Goal: Task Accomplishment & Management: Manage account settings

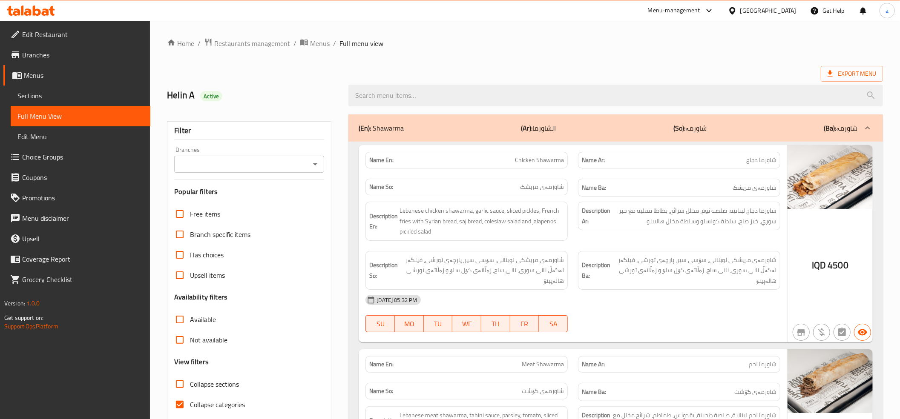
click at [42, 8] on icon at bounding box center [31, 11] width 48 height 10
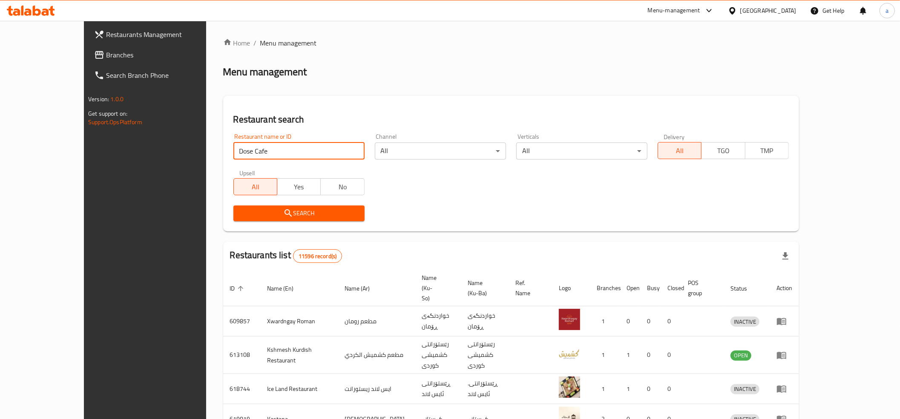
type input "Dose Cafe"
click button "Search" at bounding box center [298, 214] width 131 height 16
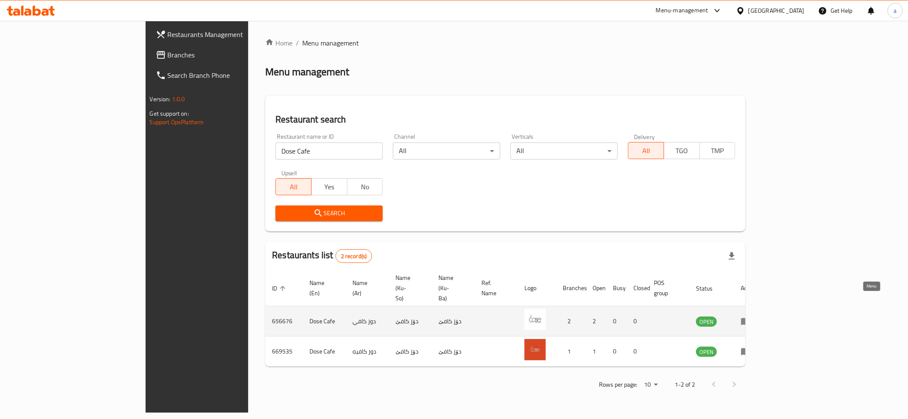
click at [751, 316] on icon "enhanced table" at bounding box center [746, 321] width 10 height 10
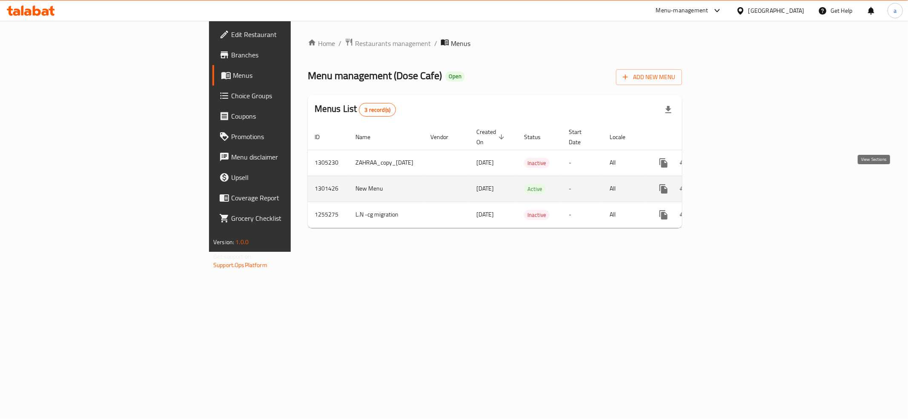
click at [730, 184] on icon "enhanced table" at bounding box center [725, 189] width 10 height 10
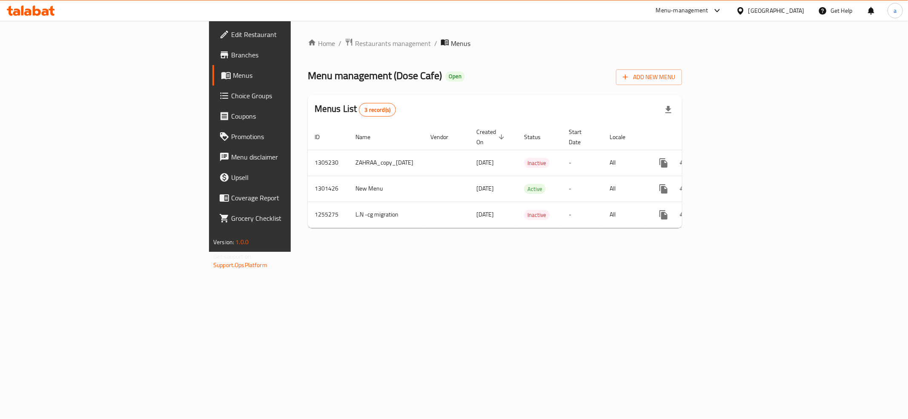
click at [28, 6] on icon at bounding box center [31, 11] width 48 height 10
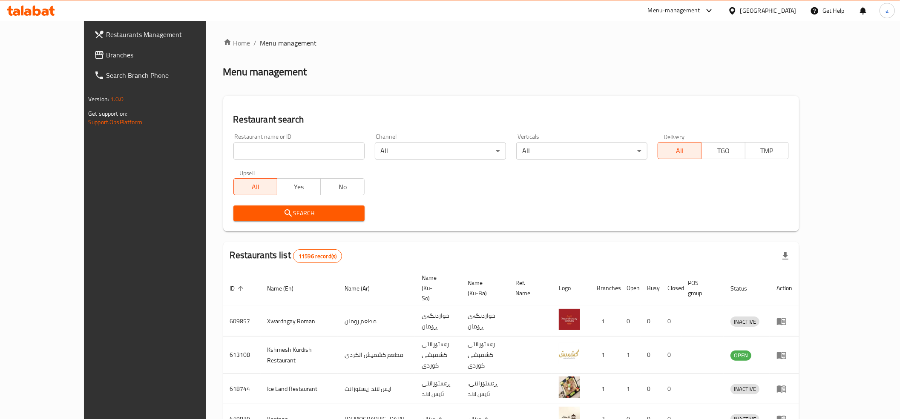
click at [266, 147] on input "search" at bounding box center [298, 151] width 131 height 17
paste input "656676"
type input "656676"
click button "Search" at bounding box center [298, 214] width 131 height 16
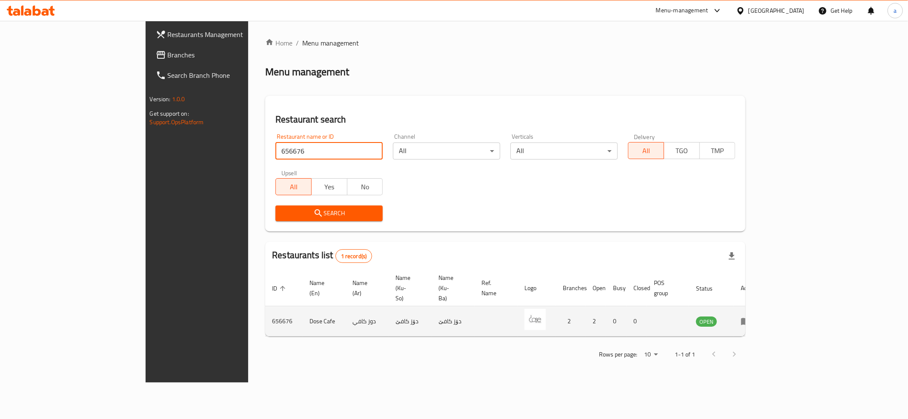
click at [751, 316] on icon "enhanced table" at bounding box center [746, 321] width 10 height 10
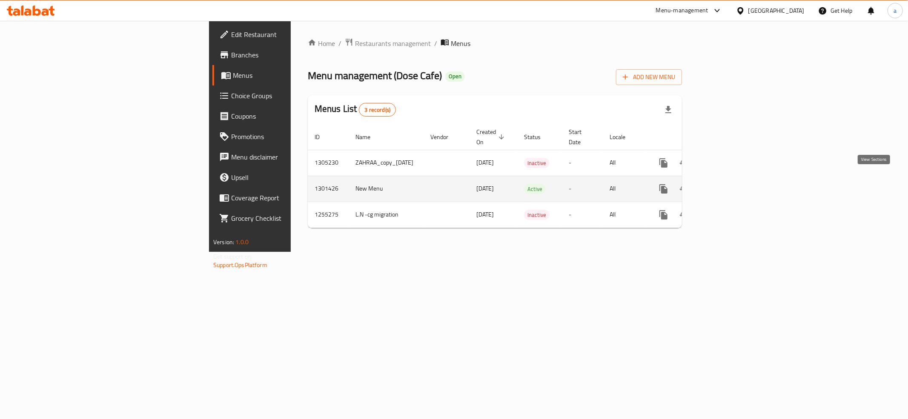
click at [730, 184] on icon "enhanced table" at bounding box center [725, 189] width 10 height 10
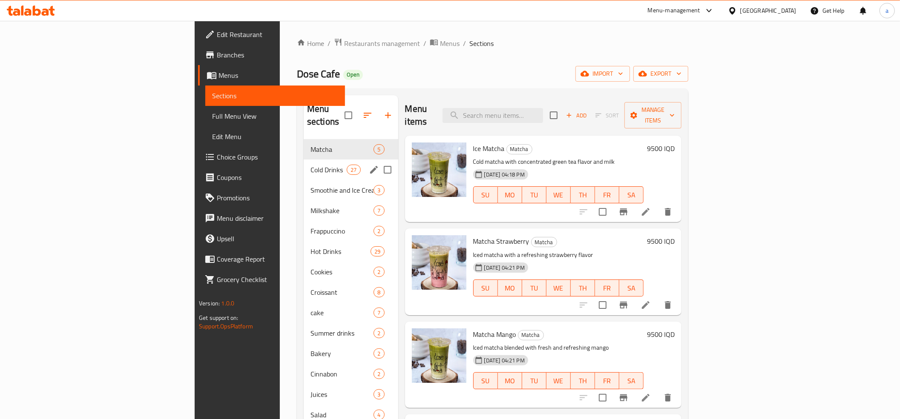
click at [310, 165] on span "Cold Drinks" at bounding box center [328, 170] width 36 height 10
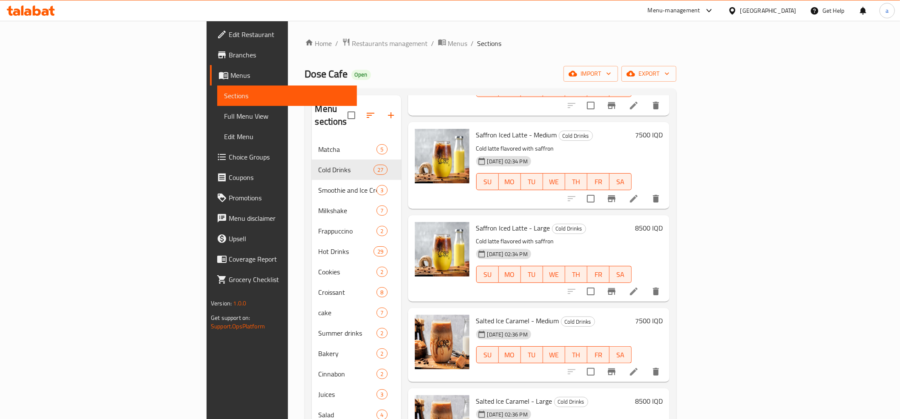
scroll to position [95, 0]
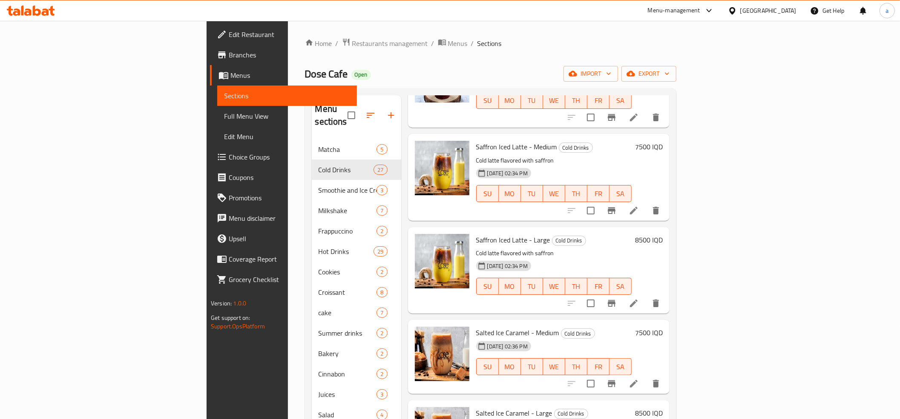
click at [229, 158] on span "Choice Groups" at bounding box center [289, 157] width 121 height 10
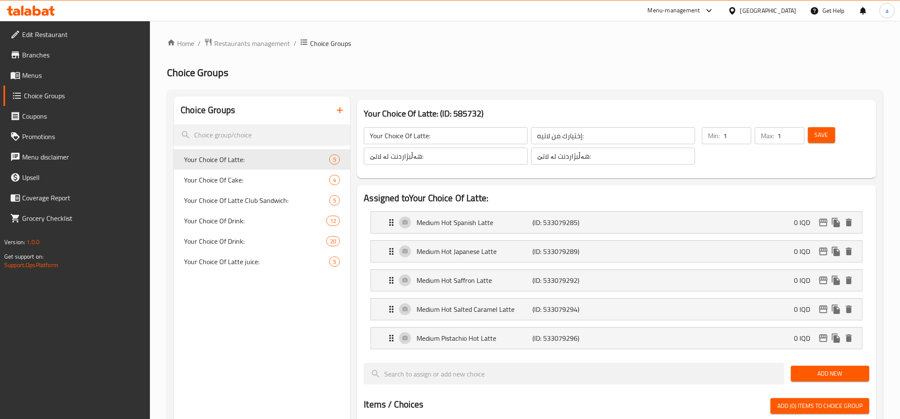
click at [241, 318] on div "Choice Groups Your Choice Of Latte: 5 Your Choice Of Cake: 4 Your Choice Of Lat…" at bounding box center [262, 420] width 176 height 646
click at [266, 183] on span "Your Choice Of Cake:" at bounding box center [244, 180] width 120 height 10
type input "Your Choice Of Cake:"
type input "إختيارك من لاتيه كيك:"
type input "هەڵبژاردنت لە کیک:"
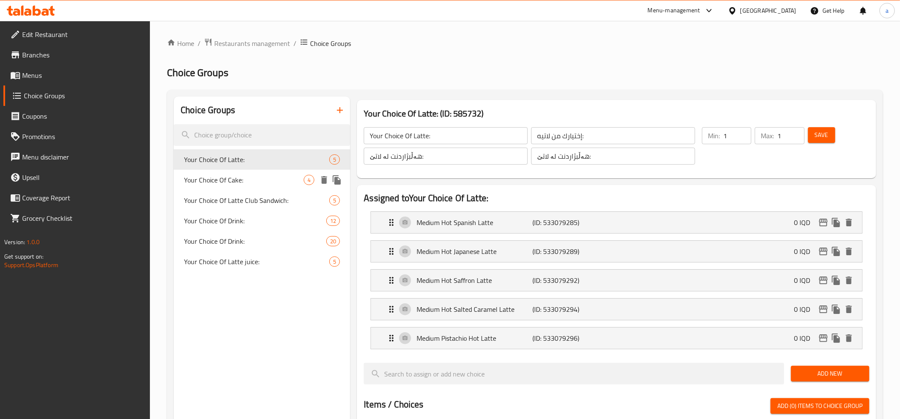
type input "هەڵبژاردنت لە کیک:"
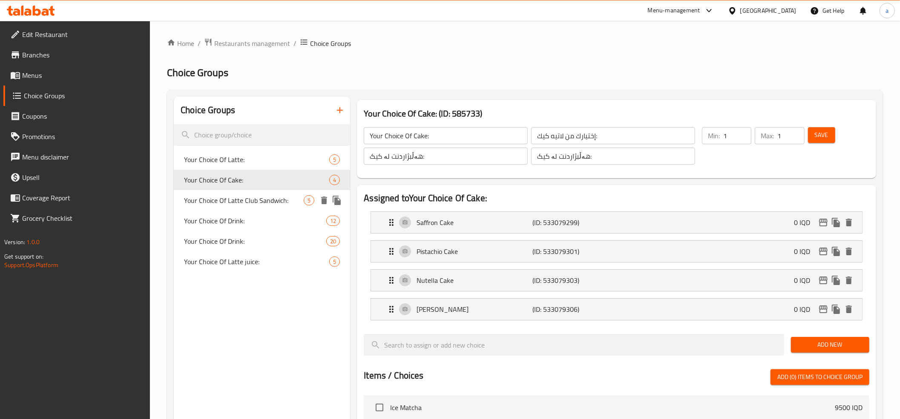
click at [244, 198] on span "Your Choice Of Latte Club Sandwich:" at bounding box center [244, 200] width 120 height 10
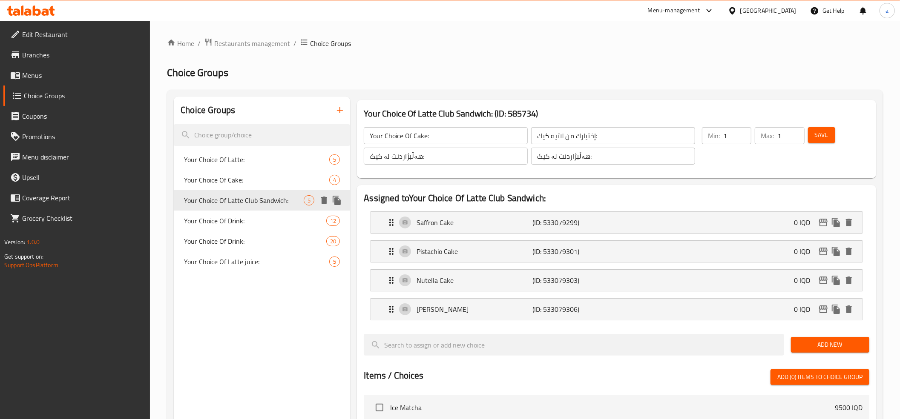
type input "Your Choice Of Latte Club Sandwich:"
type input "إختيارك من سندويتش كلوب:"
type input "هەڵبژاردنت لە سەندویچی کڵەپ:"
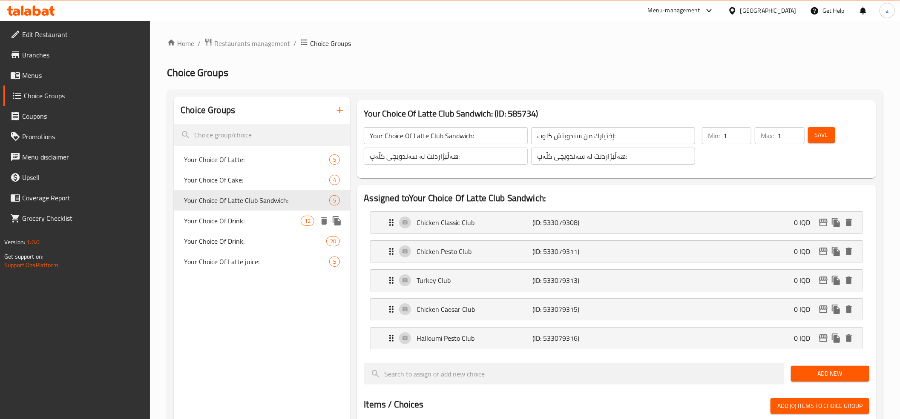
click at [249, 218] on span "Your Choice Of Drink:" at bounding box center [242, 221] width 117 height 10
type input "Your Choice Of Drink:"
type input "إختيارك من المشروب:"
type input "هەڵبژاردنت لە خواردنەوە:"
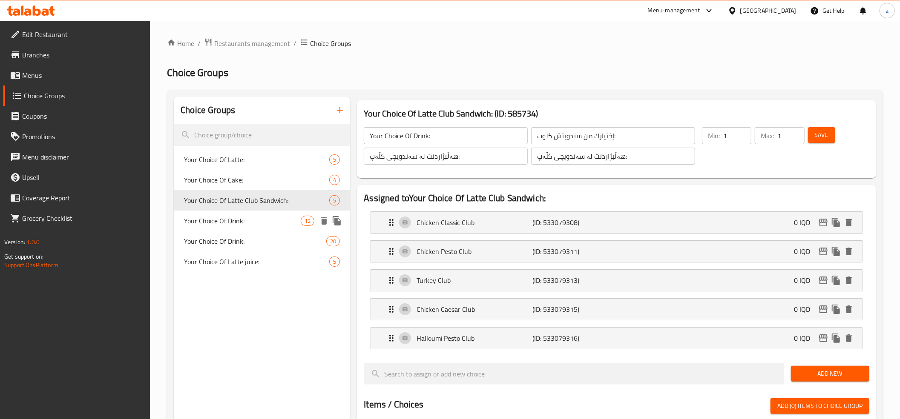
type input "7"
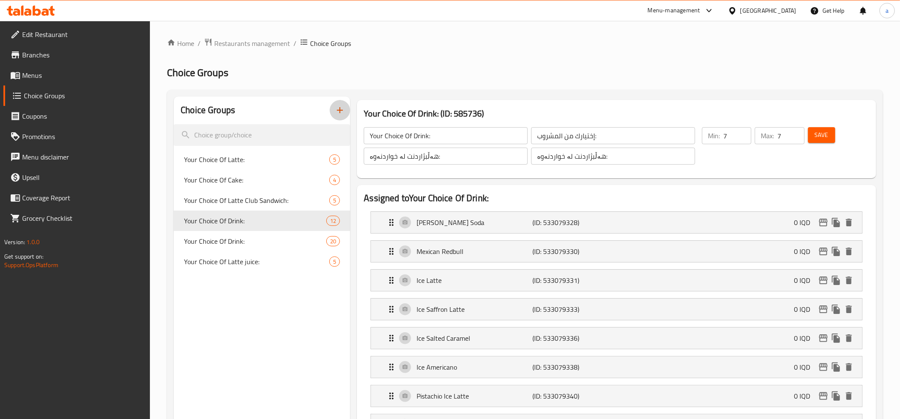
click at [343, 114] on icon "button" at bounding box center [340, 110] width 10 height 10
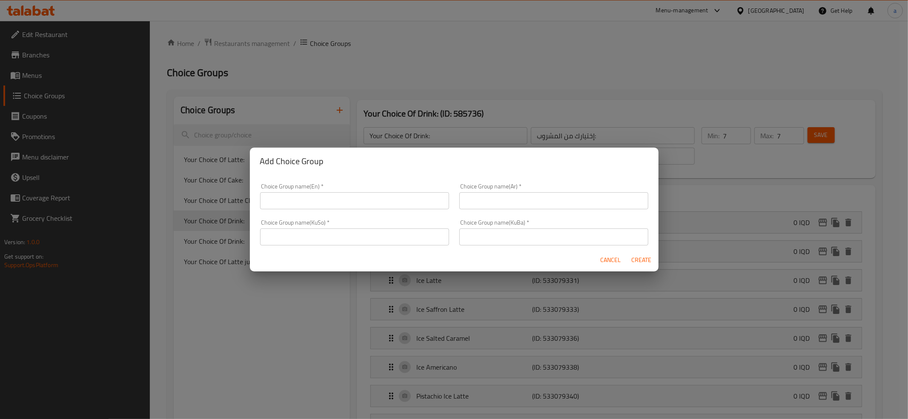
drag, startPoint x: 316, startPoint y: 202, endPoint x: 326, endPoint y: 205, distance: 11.2
click at [316, 202] on input "text" at bounding box center [354, 200] width 189 height 17
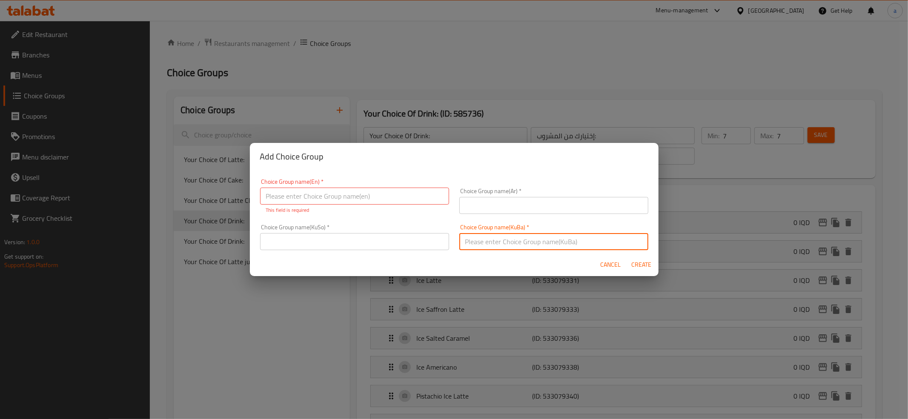
click at [472, 241] on input "text" at bounding box center [553, 241] width 189 height 17
paste input "هەڵبژاردنت لە قەبارە:"
type input "هەڵبژاردنت لە قەبارە:"
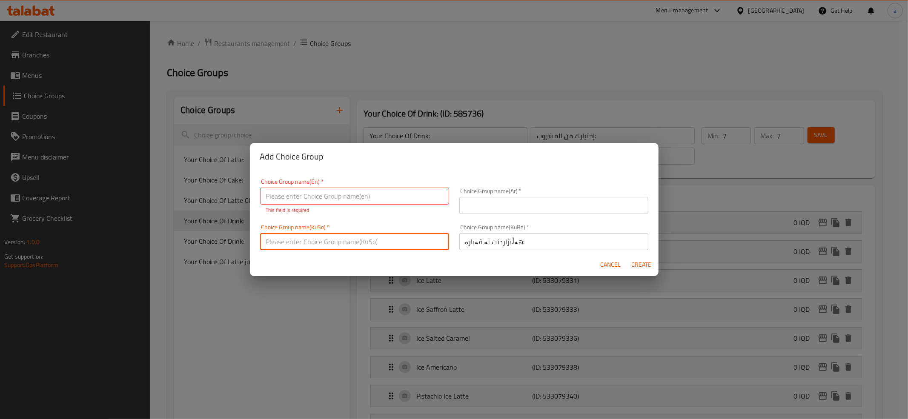
click at [375, 244] on input "text" at bounding box center [354, 241] width 189 height 17
paste input "هەڵبژاردنت لە قەبارە:"
type input "هەڵبژاردنت لە قەبارە:"
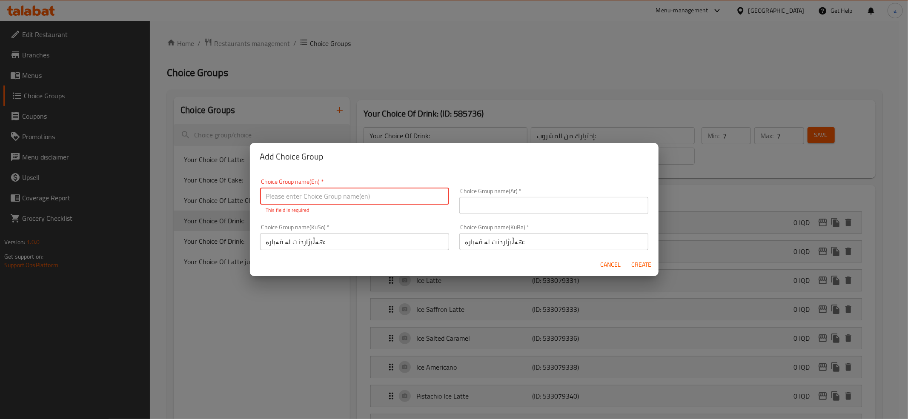
click at [350, 191] on input "text" at bounding box center [354, 196] width 189 height 17
paste input "Your Choice Of Size:"
type input "Your Choice Of Size:"
click at [508, 206] on input "text" at bounding box center [553, 205] width 189 height 17
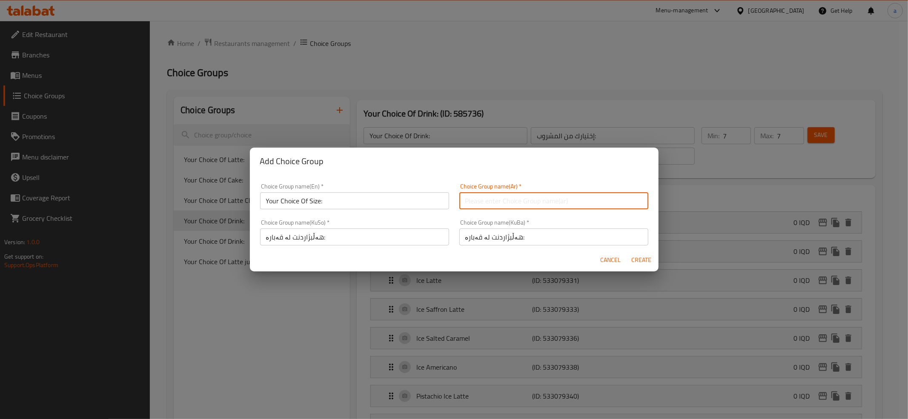
paste input "هەڵبژاردنت لە قەبارە:"
click at [501, 200] on input "هەڵبژاردنت لە قەبارە:" at bounding box center [553, 200] width 189 height 17
paste input "إختيارك من الحجم"
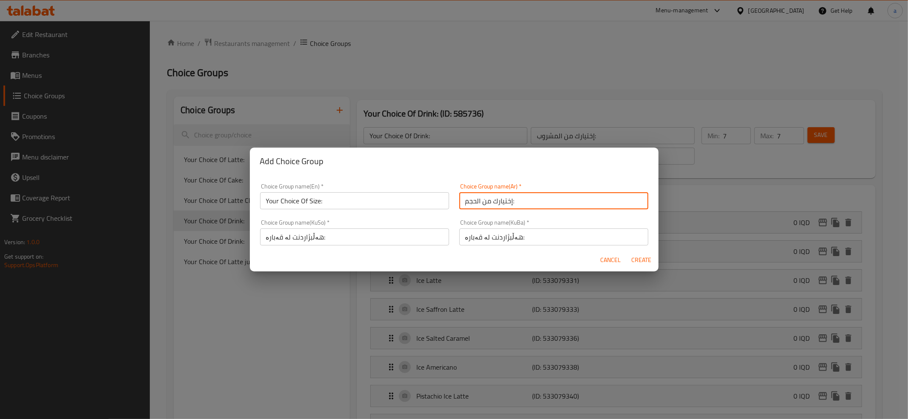
type input "إختيارك من الحجم:"
click at [632, 175] on div "Choice Group name(En)   * Your Choice Of Size: Choice Group name(En) * Choice G…" at bounding box center [454, 212] width 409 height 74
click at [635, 258] on span "Create" at bounding box center [641, 260] width 20 height 11
type input "Your Choice Of Size:"
type input "إختيارك من الحجم:"
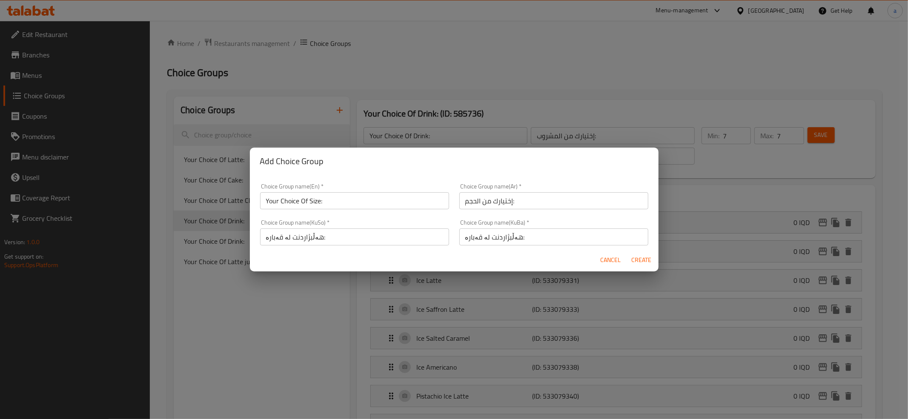
type input "هەڵبژاردنت لە قەبارە:"
type input "0"
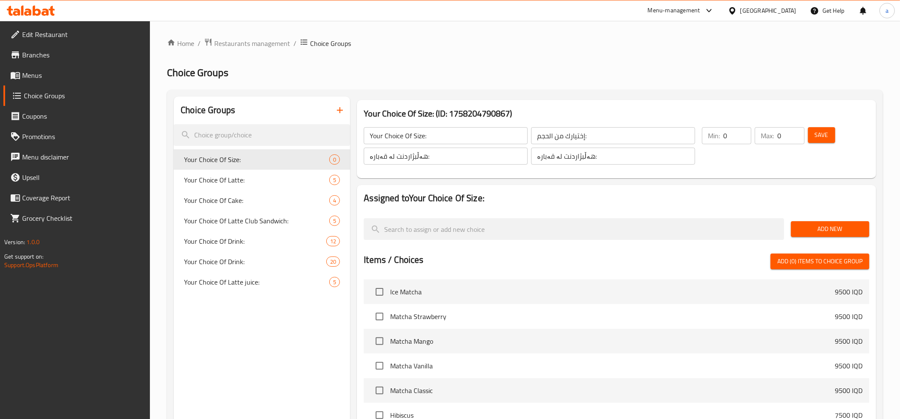
click at [732, 136] on input "0" at bounding box center [737, 135] width 28 height 17
type input "1"
click at [743, 132] on input "1" at bounding box center [737, 135] width 28 height 17
type input "1"
click at [795, 133] on input "1" at bounding box center [790, 135] width 27 height 17
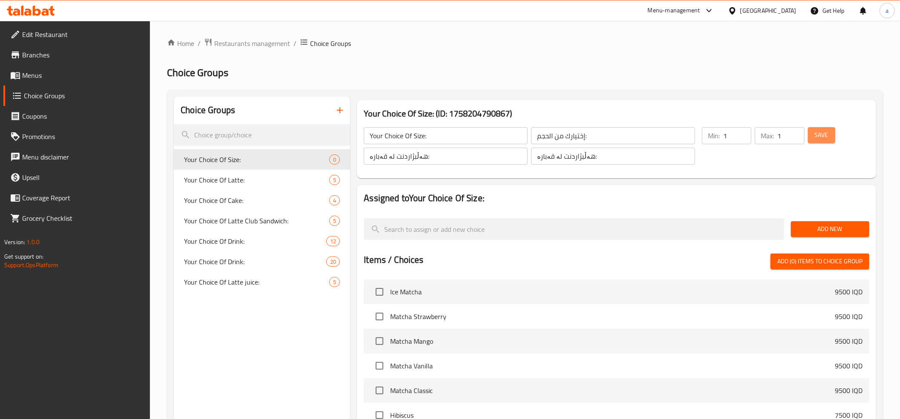
click at [823, 133] on span "Save" at bounding box center [822, 135] width 14 height 11
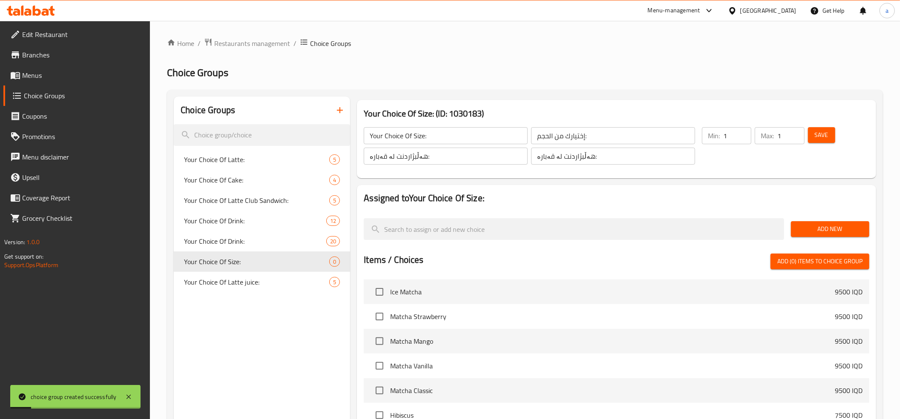
click at [847, 234] on span "Add New" at bounding box center [830, 229] width 65 height 11
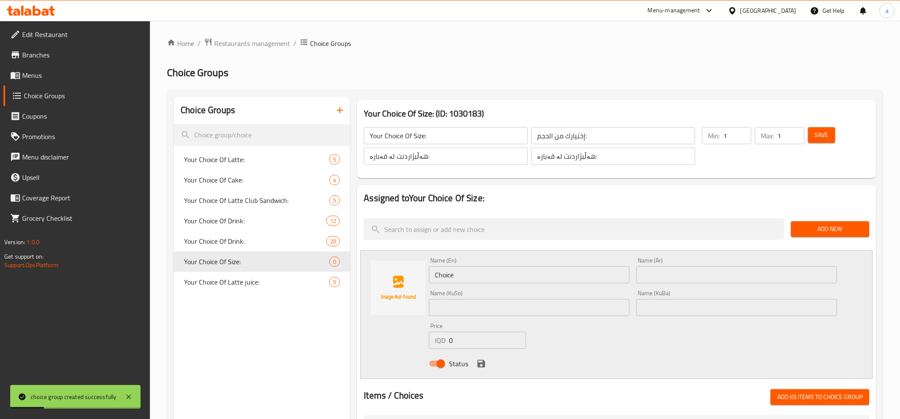
click at [468, 280] on input "Choice" at bounding box center [529, 275] width 201 height 17
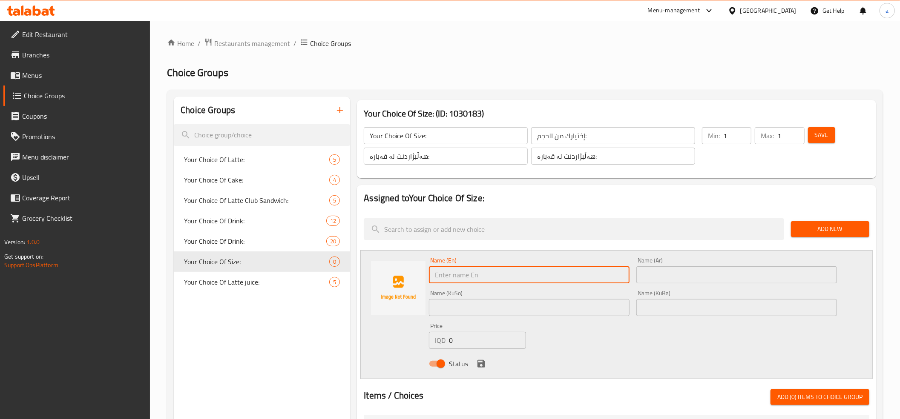
click at [670, 305] on input "text" at bounding box center [736, 307] width 201 height 17
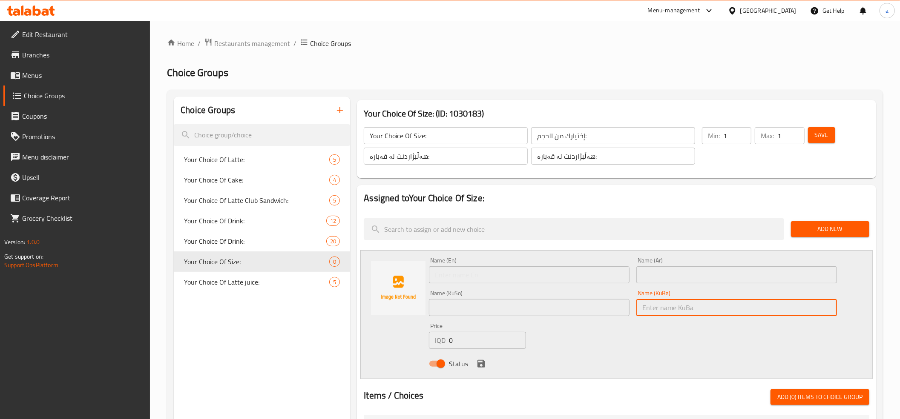
paste input "ناوەند"
type input "ناوەند"
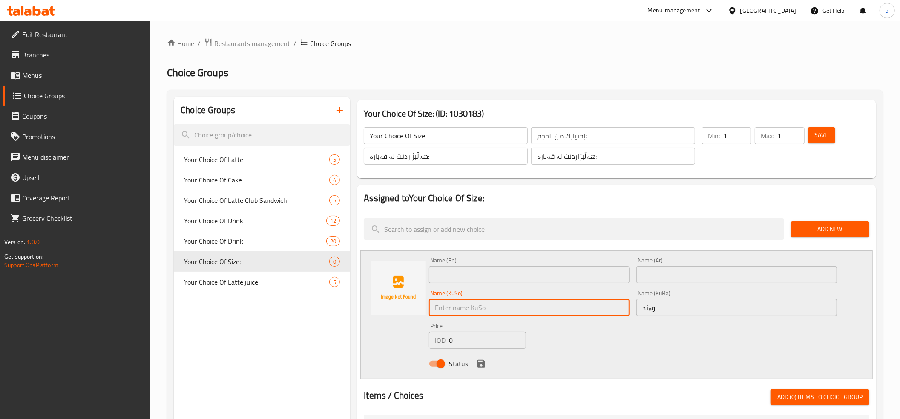
click at [583, 305] on input "text" at bounding box center [529, 307] width 201 height 17
paste input "ناوەند"
type input "ناوەند"
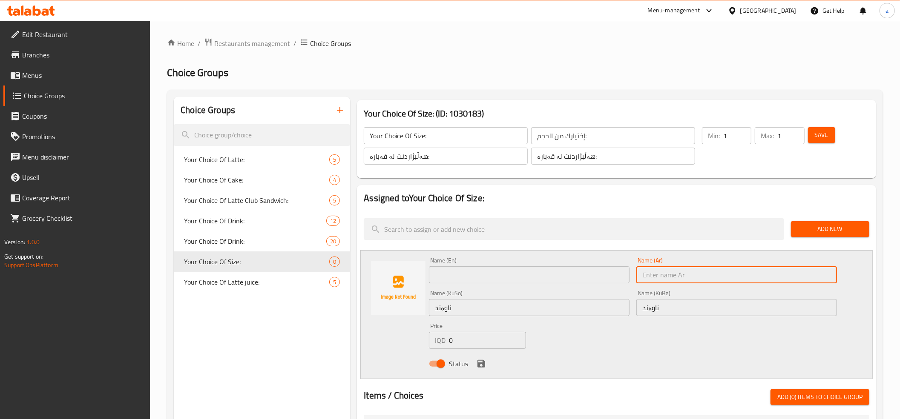
click at [706, 281] on input "text" at bounding box center [736, 275] width 201 height 17
paste input "وسط"
type input "وسط"
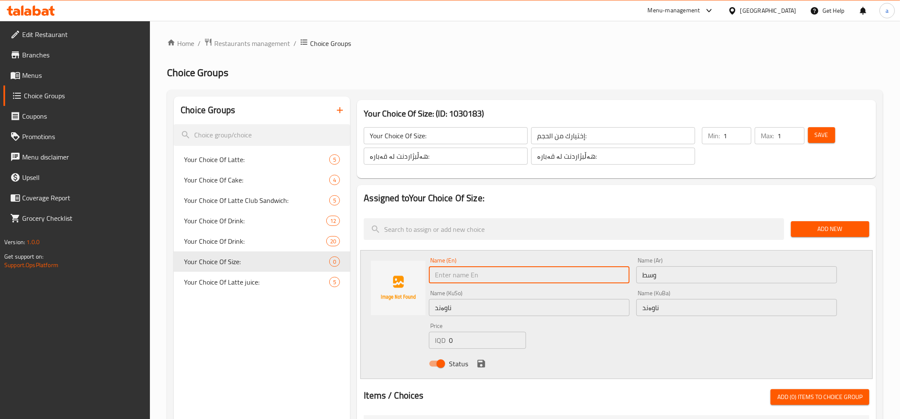
click at [559, 267] on input "text" at bounding box center [529, 275] width 201 height 17
paste input "Medium"
type input "Medium"
click at [454, 338] on input "0" at bounding box center [487, 340] width 77 height 17
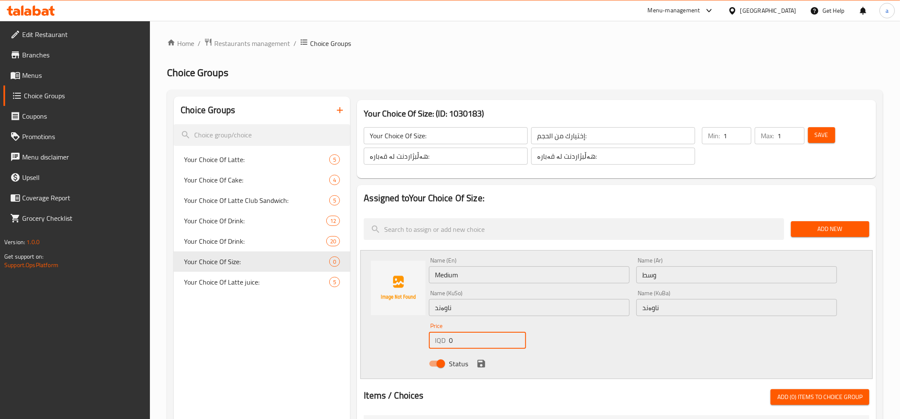
click at [454, 338] on input "0" at bounding box center [487, 340] width 77 height 17
click at [457, 339] on input "number" at bounding box center [487, 340] width 77 height 17
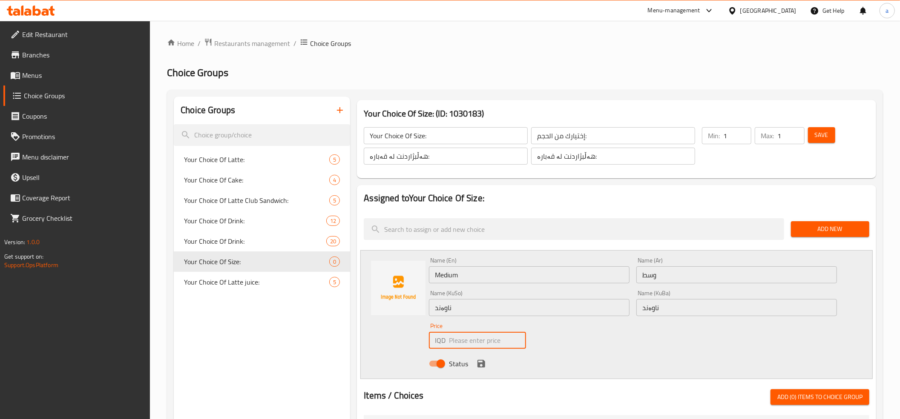
click at [457, 339] on input "number" at bounding box center [487, 340] width 77 height 17
type input "7"
type input "0"
click at [482, 367] on icon "save" at bounding box center [481, 364] width 8 height 8
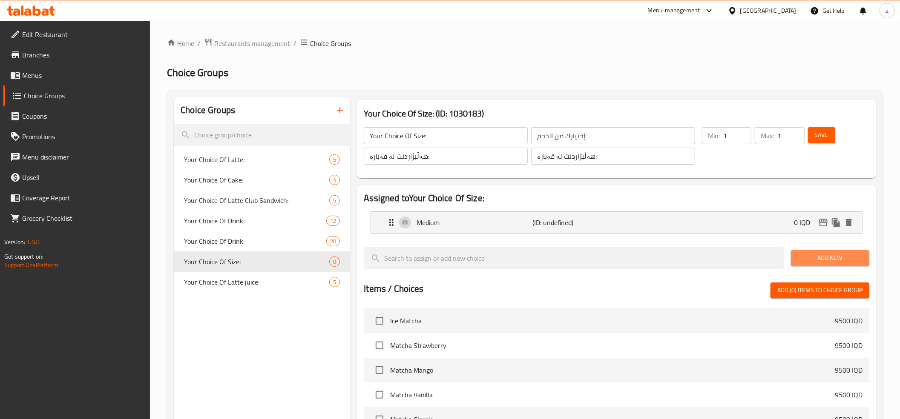
click at [820, 260] on span "Add New" at bounding box center [830, 258] width 65 height 11
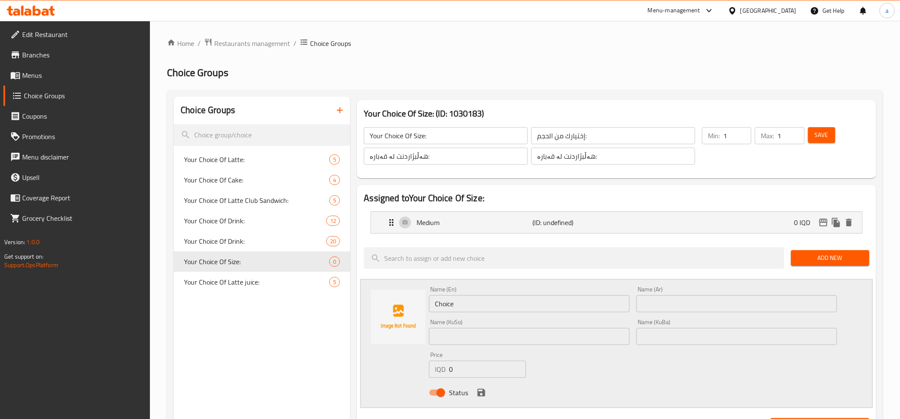
click at [448, 305] on input "Choice" at bounding box center [529, 304] width 201 height 17
type input "Large"
click at [685, 304] on input "text" at bounding box center [736, 304] width 201 height 17
type input "كبير"
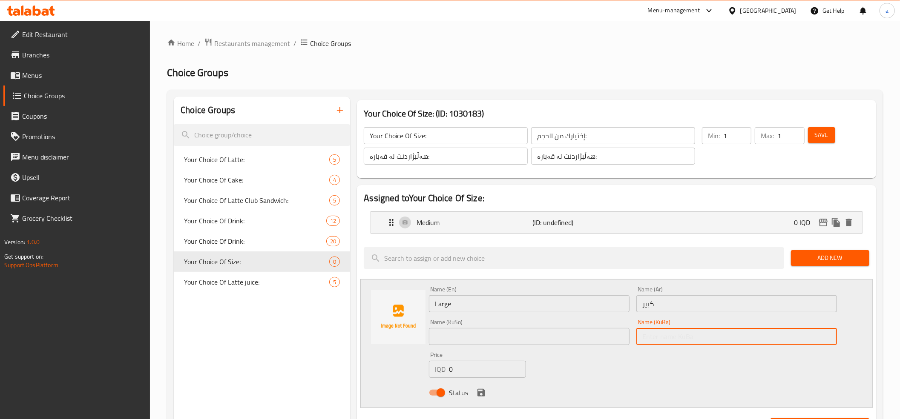
click at [666, 338] on input "text" at bounding box center [736, 336] width 201 height 17
type input "گەورە"
click at [553, 338] on input "text" at bounding box center [529, 336] width 201 height 17
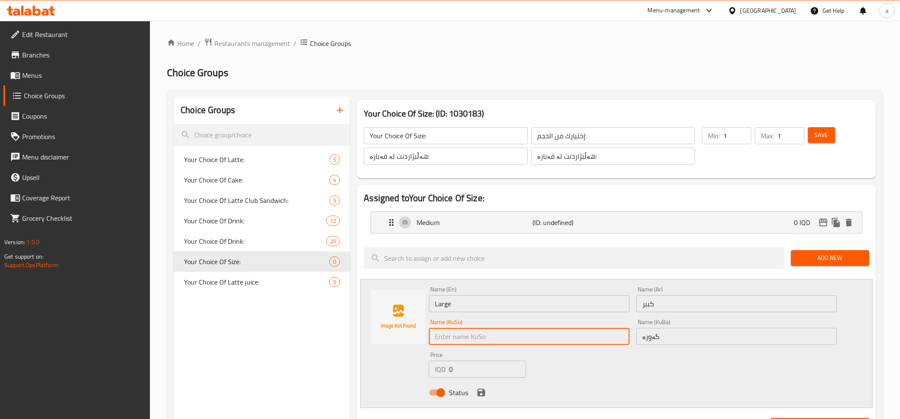
click at [646, 339] on input "گەورە" at bounding box center [736, 336] width 201 height 17
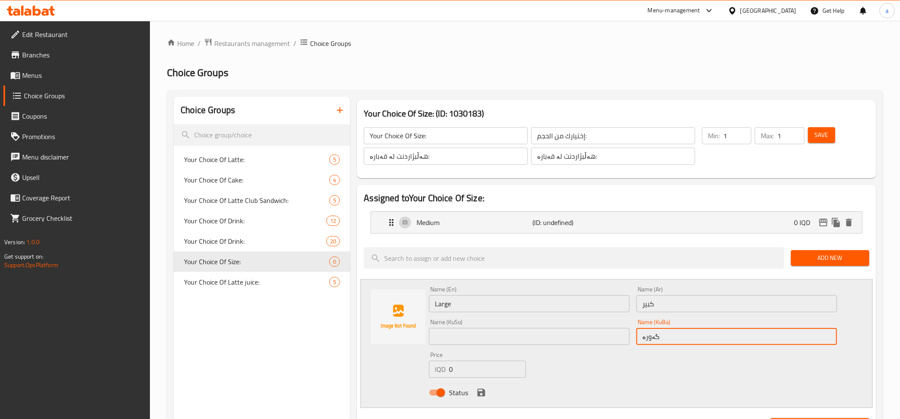
click at [646, 339] on input "گەورە" at bounding box center [736, 336] width 201 height 17
click at [525, 341] on input "text" at bounding box center [529, 336] width 201 height 17
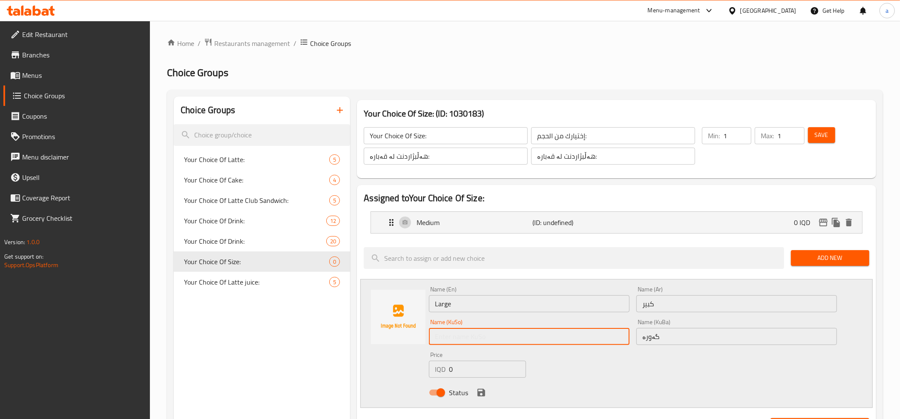
paste input "گەورە"
type input "گەورە"
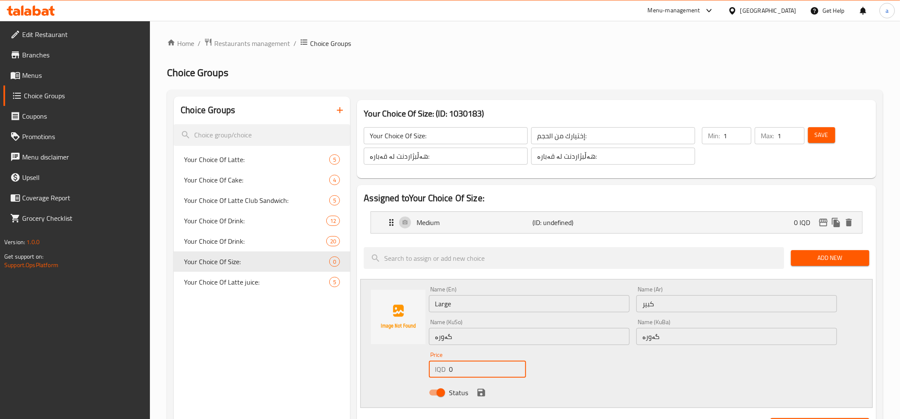
click at [464, 365] on input "0" at bounding box center [487, 369] width 77 height 17
type input "8500"
click at [479, 396] on icon "save" at bounding box center [481, 393] width 8 height 8
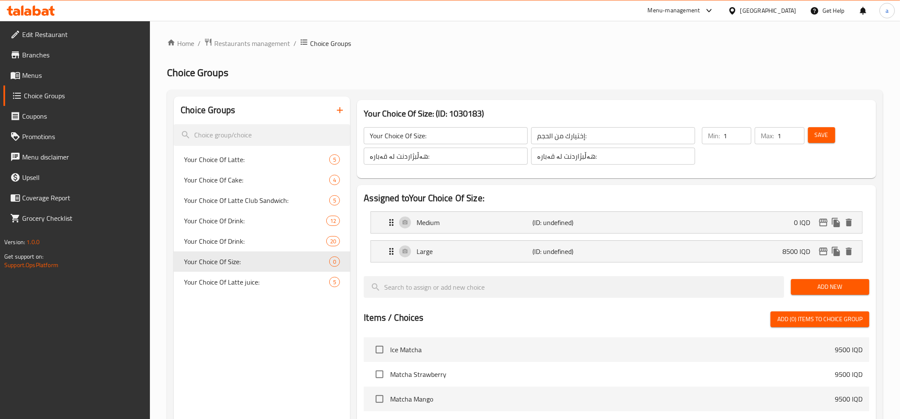
scroll to position [101, 0]
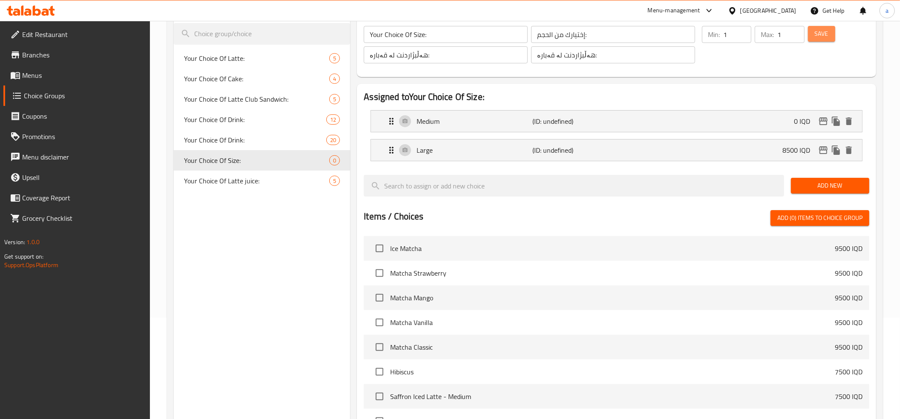
click at [822, 38] on span "Save" at bounding box center [822, 34] width 14 height 11
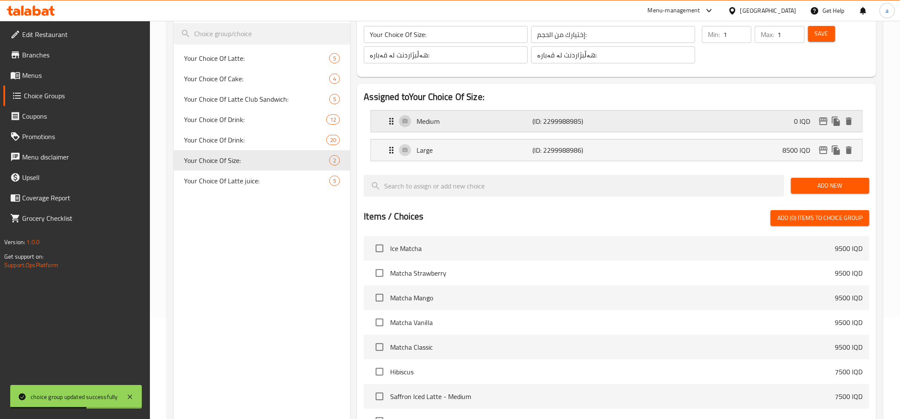
click at [774, 121] on div "Medium (ID: 2299988985) 0 IQD" at bounding box center [618, 121] width 465 height 21
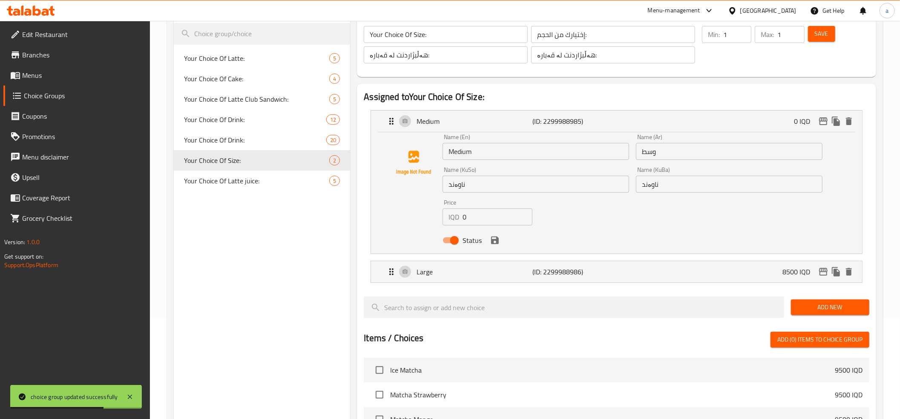
click at [473, 221] on input "0" at bounding box center [497, 217] width 70 height 17
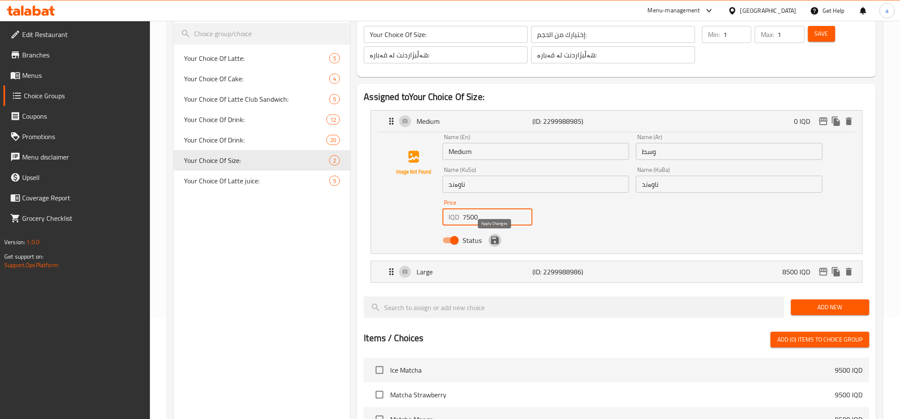
click at [491, 241] on icon "save" at bounding box center [495, 241] width 8 height 8
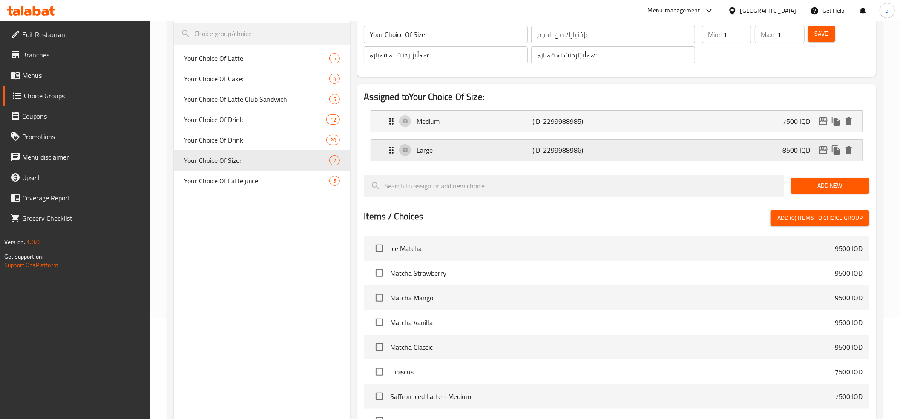
type input "7500"
click at [819, 35] on span "Save" at bounding box center [822, 34] width 14 height 11
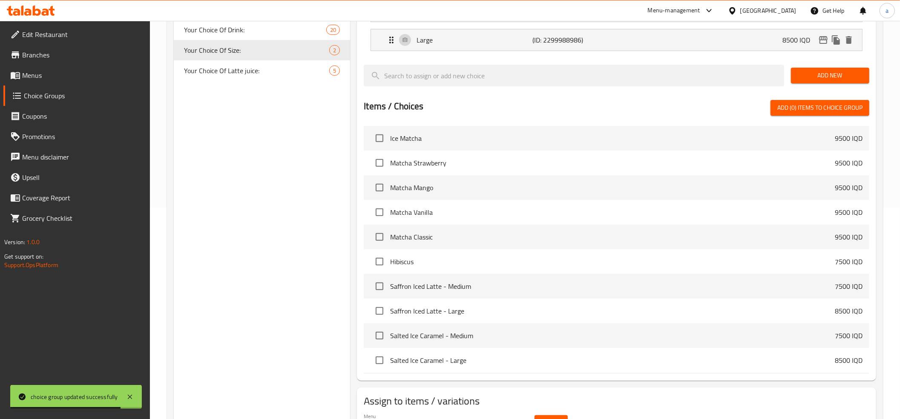
scroll to position [261, 0]
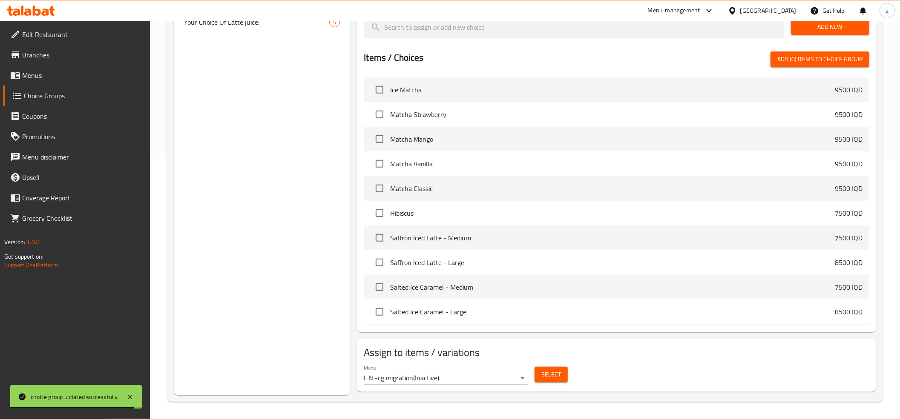
click at [549, 377] on span "Select" at bounding box center [551, 375] width 20 height 11
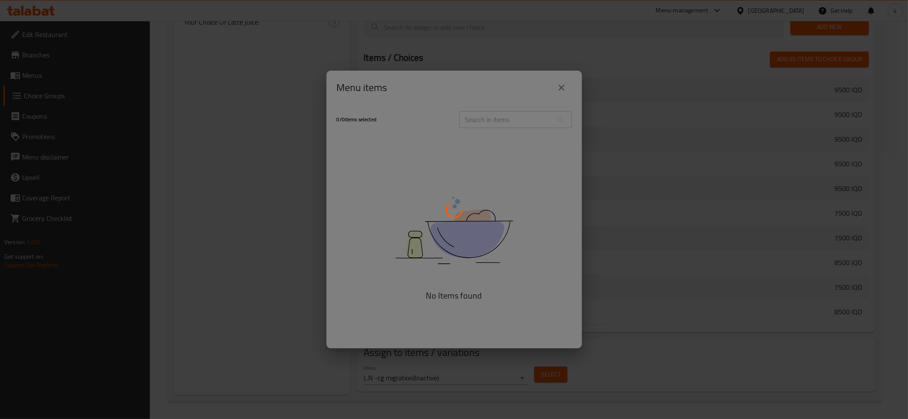
click at [562, 87] on div at bounding box center [454, 209] width 908 height 419
click at [280, 219] on div at bounding box center [454, 209] width 908 height 419
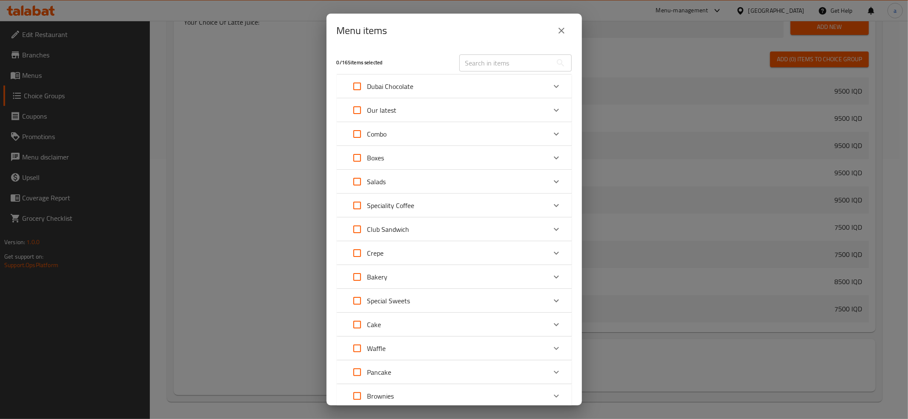
click at [560, 30] on icon "close" at bounding box center [562, 31] width 6 height 6
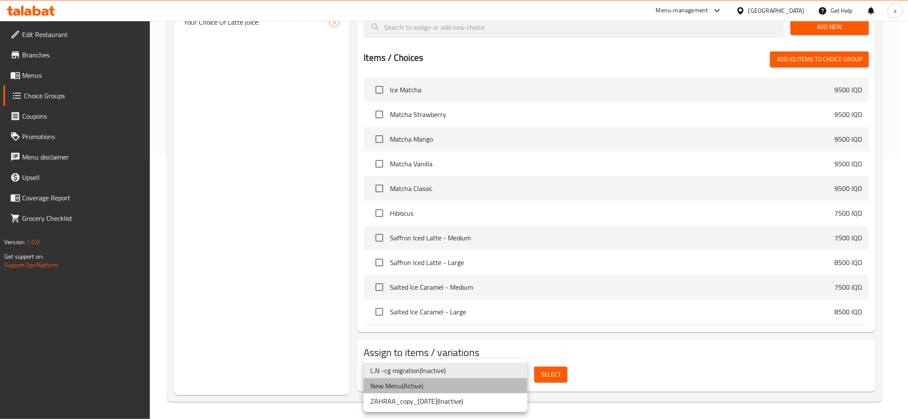
click at [394, 387] on li "New Menu ( Active )" at bounding box center [446, 386] width 164 height 15
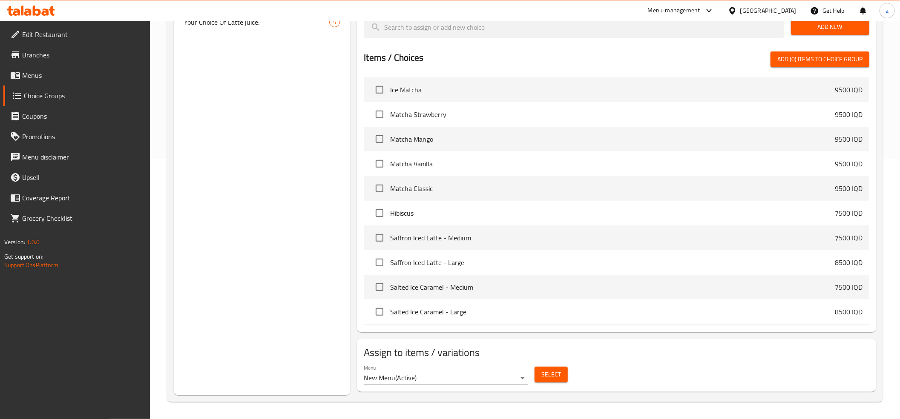
click at [300, 358] on div "Choice Groups Your Choice Of Latte: 5 Your Choice Of Cake: 4 Your Choice Of Lat…" at bounding box center [262, 115] width 176 height 559
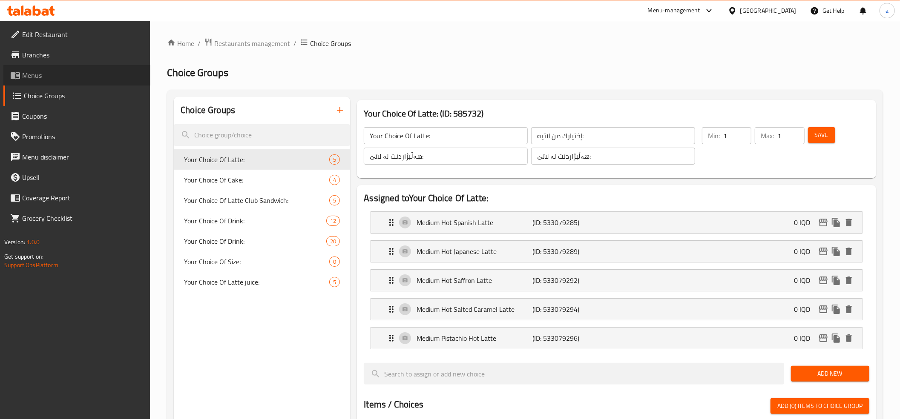
click at [33, 78] on span "Menus" at bounding box center [82, 75] width 121 height 10
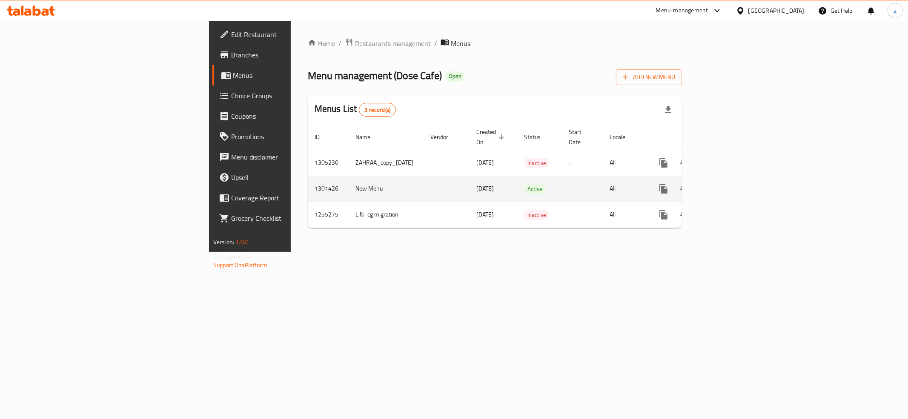
click at [735, 186] on link "enhanced table" at bounding box center [725, 189] width 20 height 20
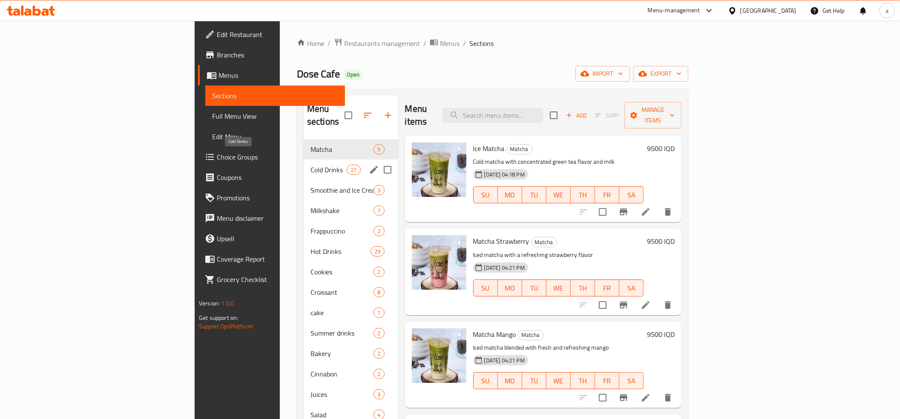
click at [310, 165] on span "Cold Drinks" at bounding box center [328, 170] width 36 height 10
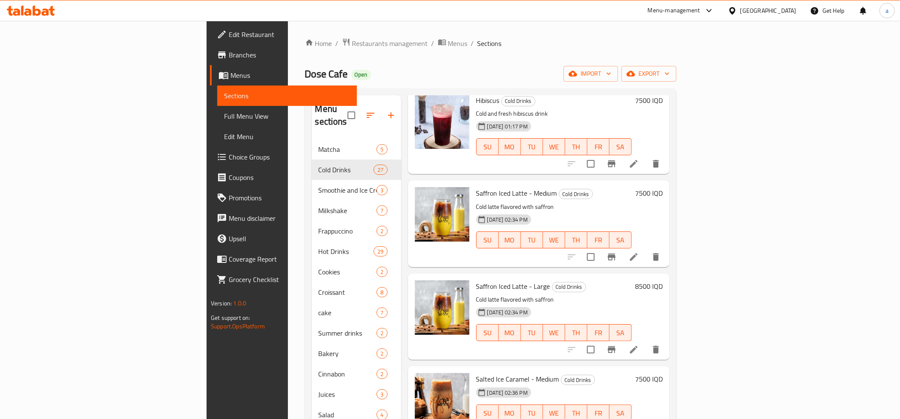
scroll to position [70, 0]
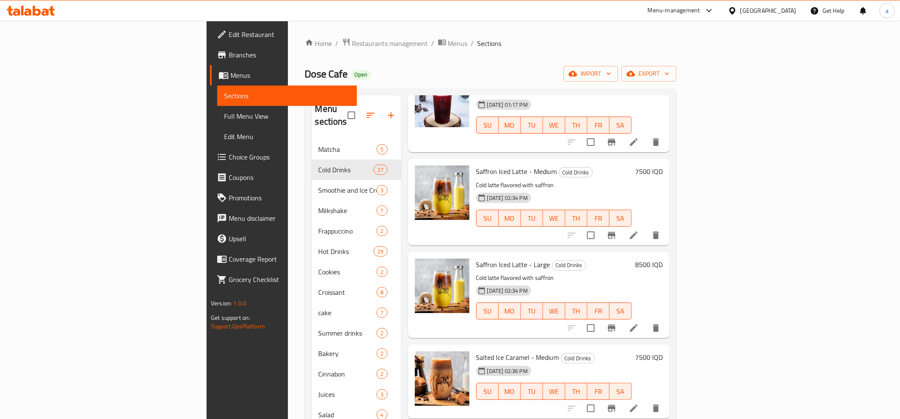
click at [210, 68] on link "Menus" at bounding box center [283, 75] width 147 height 20
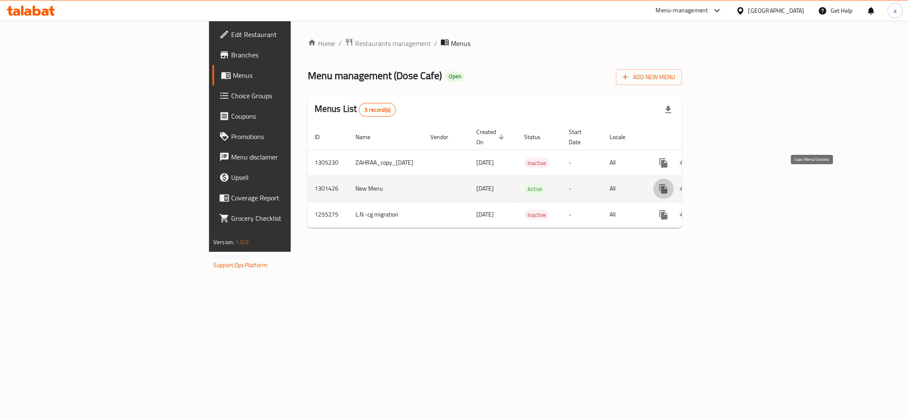
click at [674, 179] on button "more" at bounding box center [664, 189] width 20 height 20
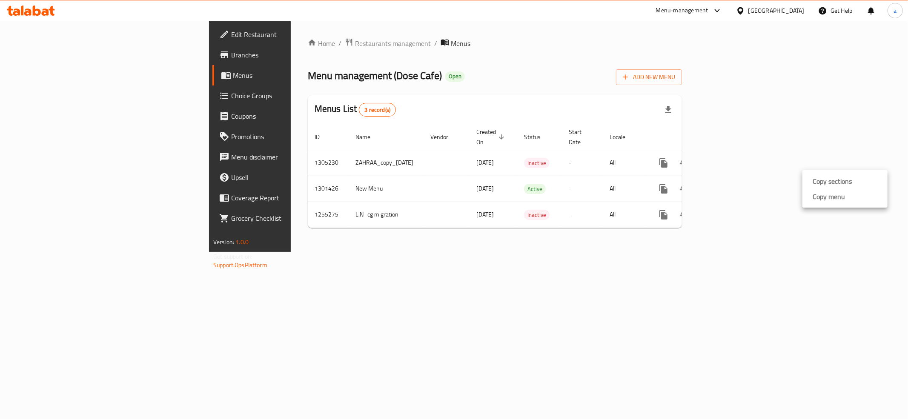
click at [855, 195] on li "Copy menu" at bounding box center [845, 196] width 85 height 15
drag, startPoint x: 808, startPoint y: 181, endPoint x: 816, endPoint y: 186, distance: 9.0
click at [669, 184] on icon "more" at bounding box center [664, 189] width 10 height 10
click at [821, 199] on strong "Copy menu" at bounding box center [829, 197] width 32 height 10
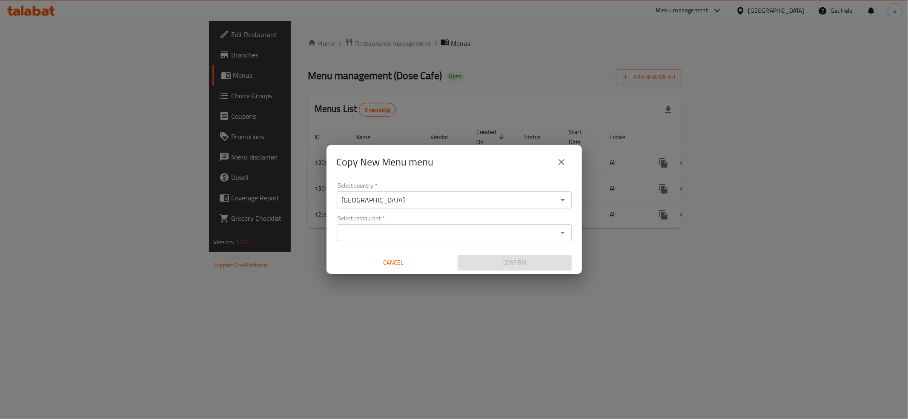
click at [369, 241] on div "Select restaurant *" at bounding box center [454, 232] width 235 height 17
paste input "656676"
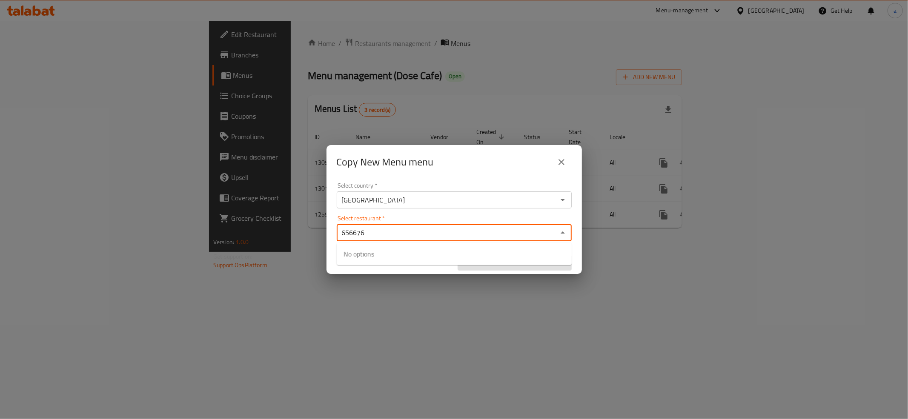
type input "656676"
click at [436, 181] on div "Select country   * Iraq Select country * Select restaurant   * Select restauran…" at bounding box center [454, 226] width 255 height 95
click at [411, 238] on input "Select restaurant   *" at bounding box center [447, 233] width 216 height 12
click at [417, 254] on span "656676" at bounding box center [417, 259] width 23 height 10
checkbox input "true"
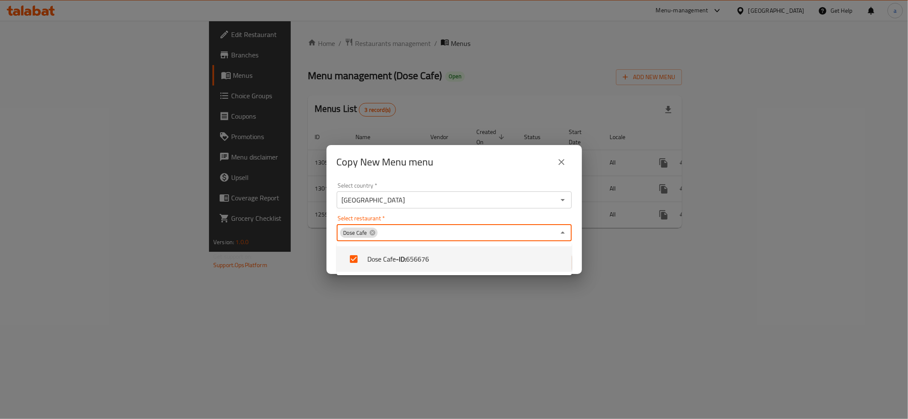
click at [502, 306] on div "Copy New Menu menu Select country   * Iraq Select country * Select restaurant  …" at bounding box center [454, 209] width 908 height 419
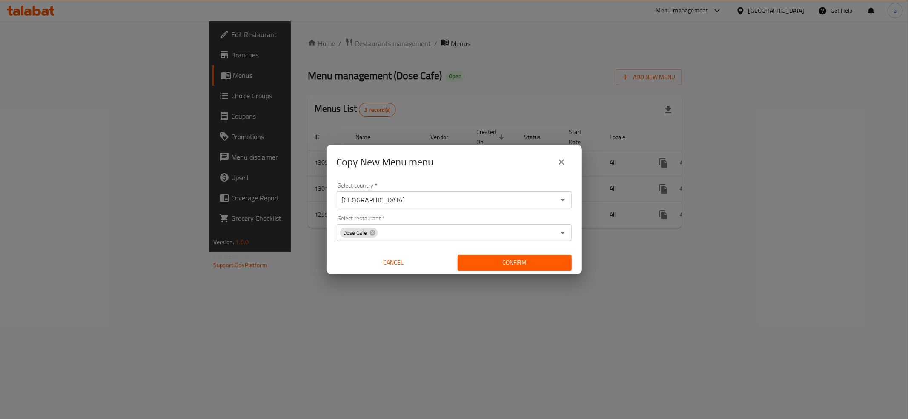
click at [523, 263] on span "Confirm" at bounding box center [515, 263] width 100 height 11
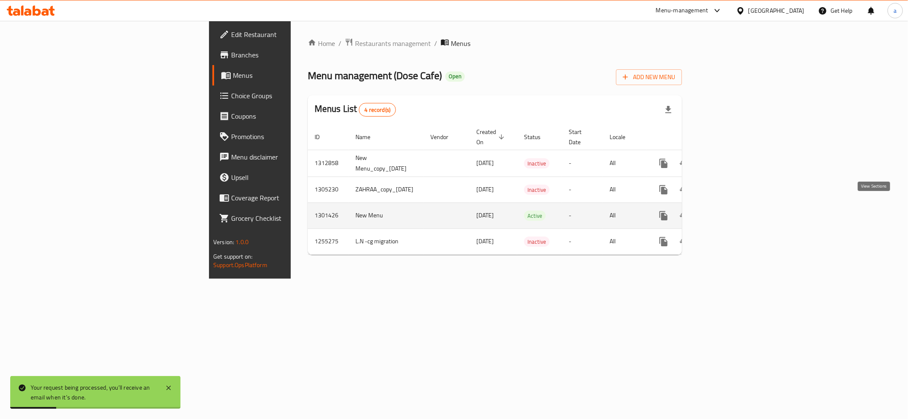
click at [730, 211] on icon "enhanced table" at bounding box center [725, 216] width 10 height 10
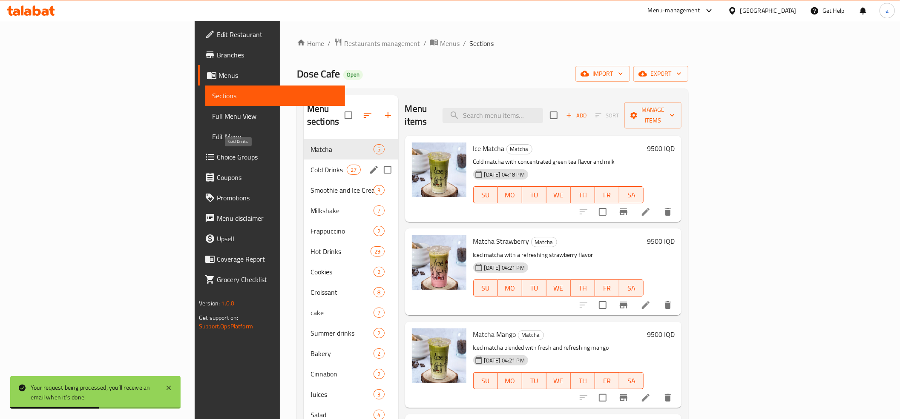
click at [310, 165] on span "Cold Drinks" at bounding box center [328, 170] width 36 height 10
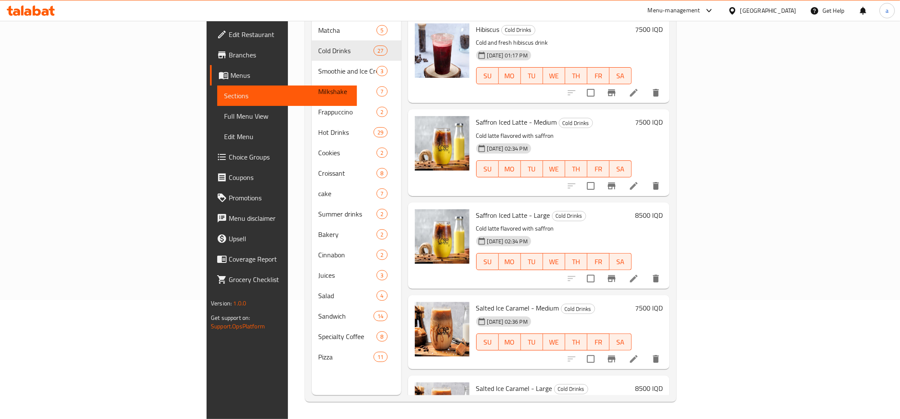
drag, startPoint x: 557, startPoint y: 138, endPoint x: 908, endPoint y: 150, distance: 351.1
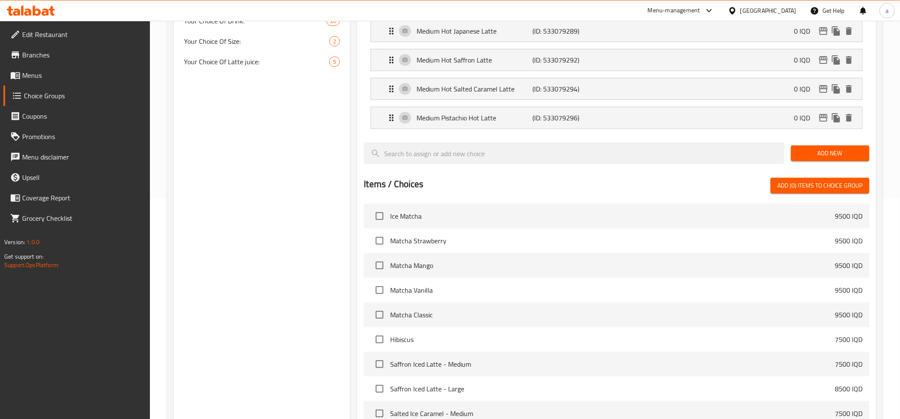
scroll to position [348, 0]
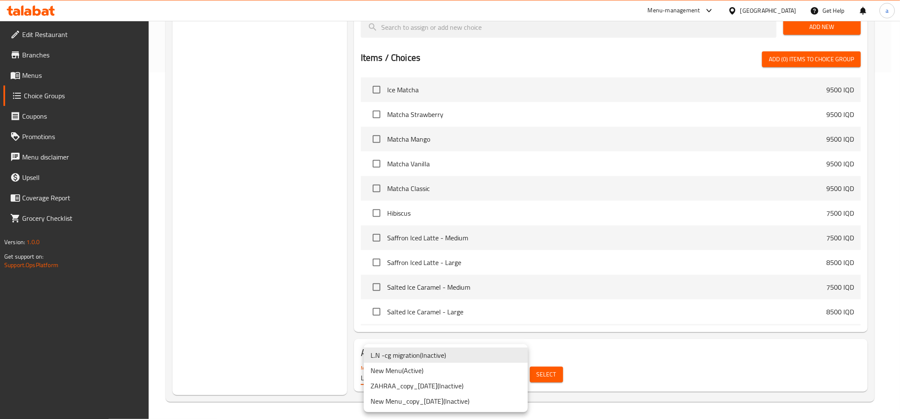
click at [215, 261] on div at bounding box center [450, 209] width 900 height 419
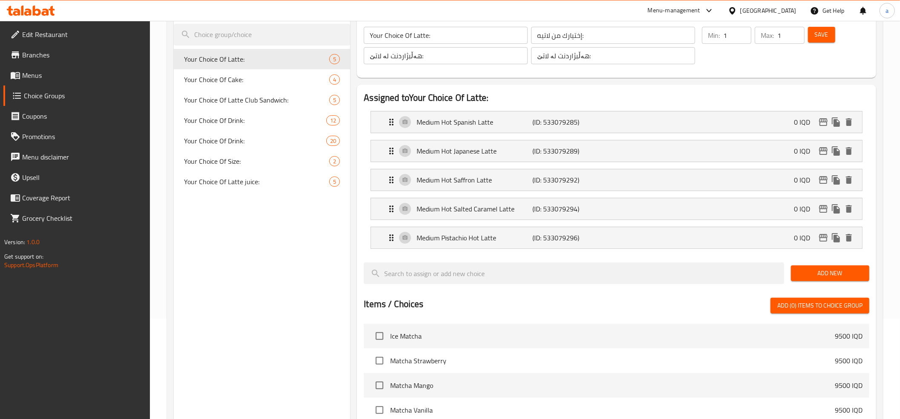
scroll to position [0, 0]
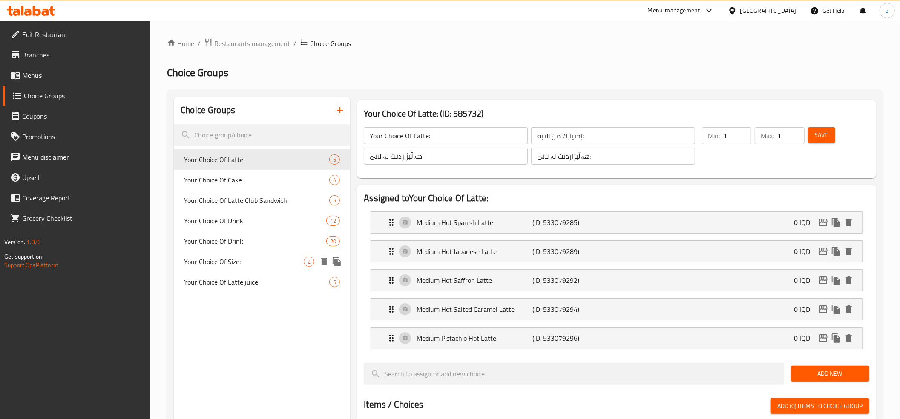
click at [242, 257] on span "Your Choice Of Size:" at bounding box center [244, 262] width 120 height 10
type input "Your Choice Of Size:"
type input "إختيارك من الحجم:"
type input "هەڵبژاردنت لە قەبارە:"
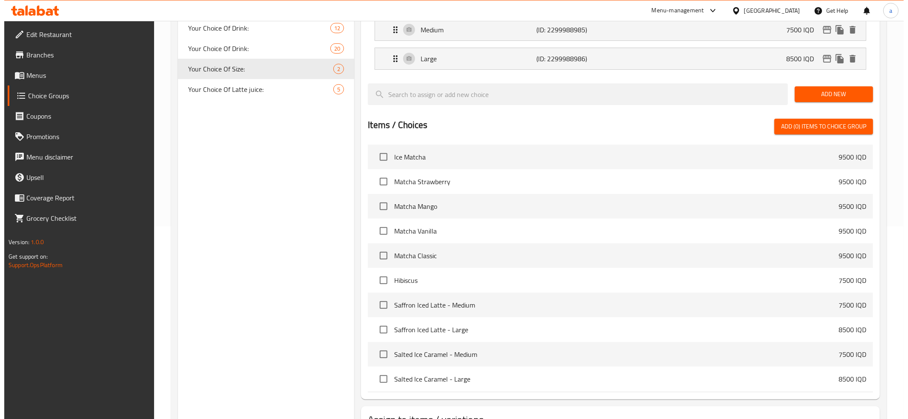
scroll to position [261, 0]
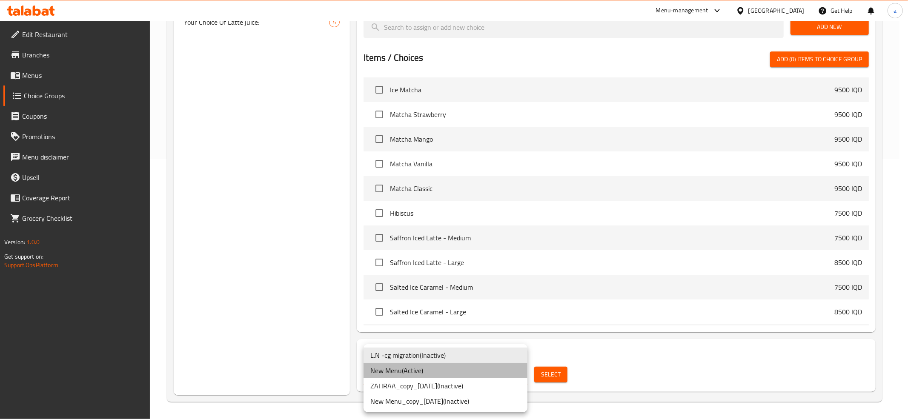
click at [396, 368] on li "New Menu ( Active )" at bounding box center [446, 370] width 164 height 15
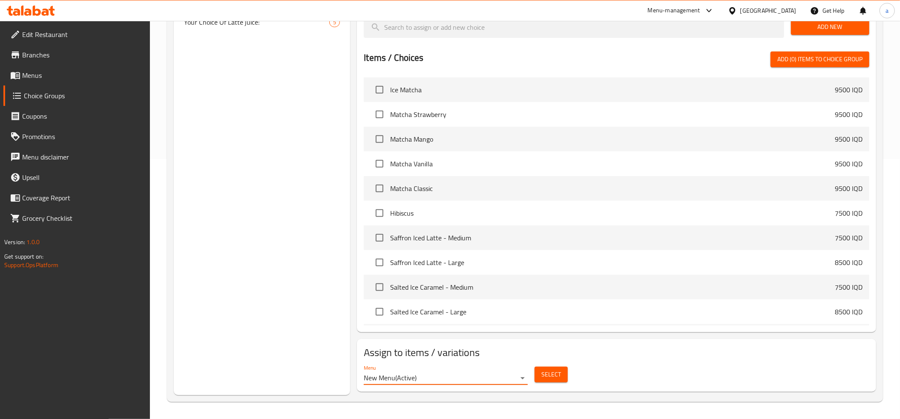
click at [549, 367] on button "Select" at bounding box center [550, 375] width 33 height 16
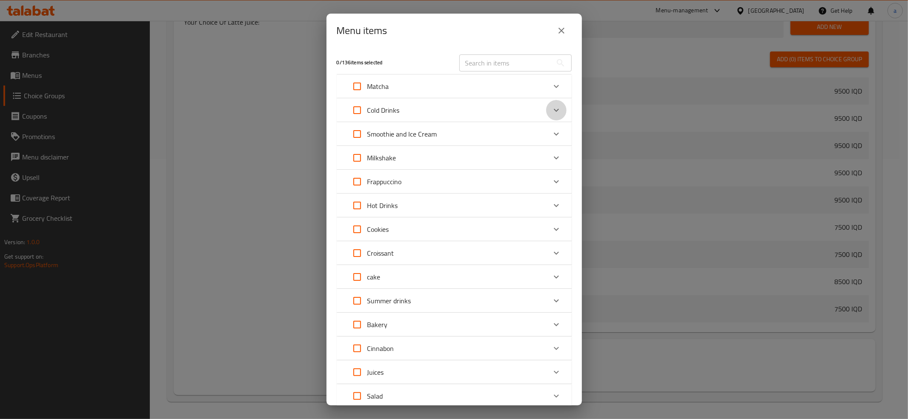
click at [551, 108] on icon "Expand" at bounding box center [556, 110] width 10 height 10
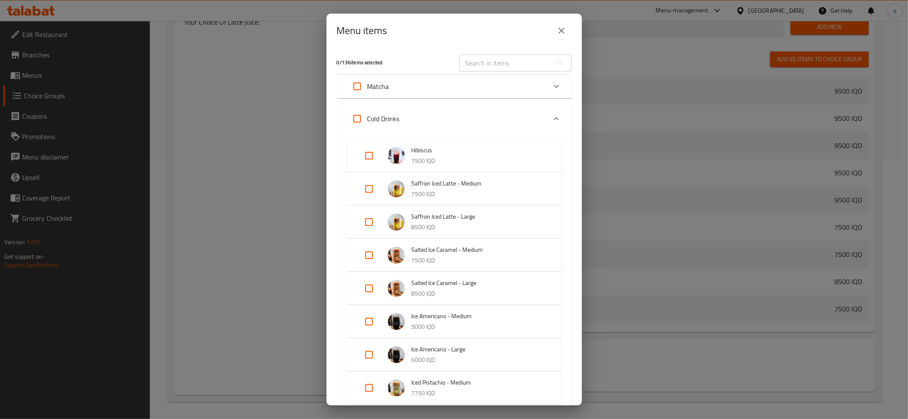
click at [367, 188] on input "Expand" at bounding box center [369, 189] width 20 height 20
checkbox input "true"
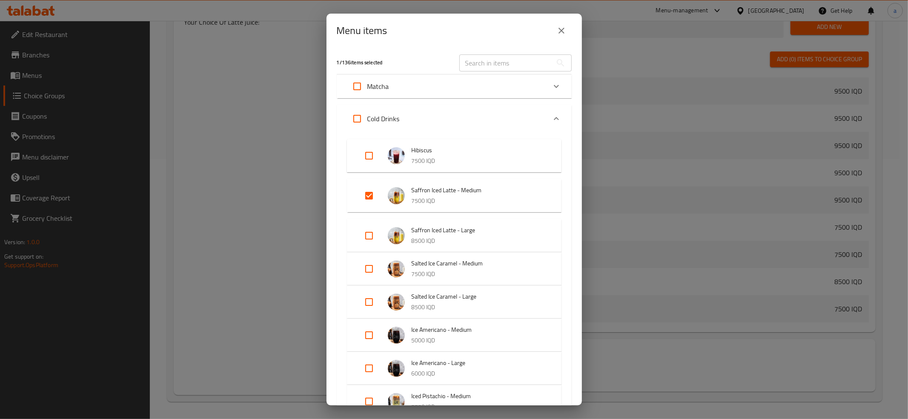
click at [367, 268] on input "Expand" at bounding box center [369, 269] width 20 height 20
checkbox input "true"
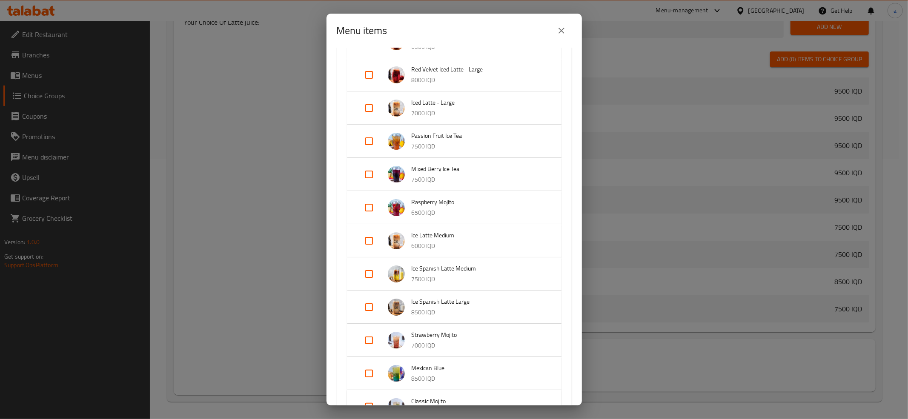
scroll to position [663, 0]
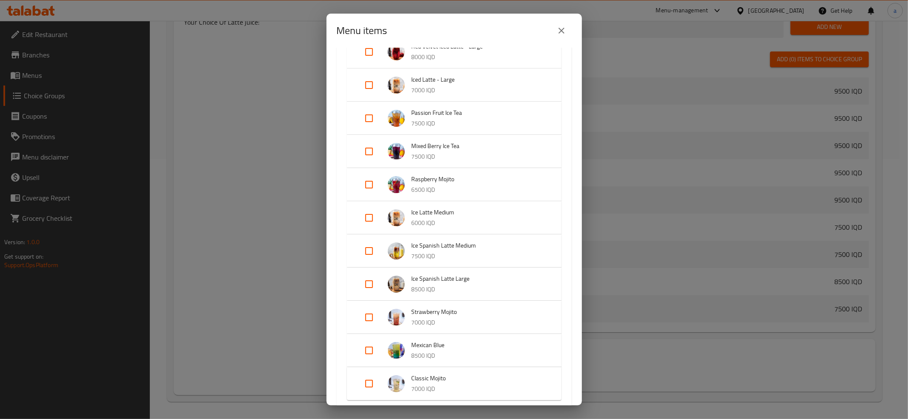
click at [367, 251] on input "Expand" at bounding box center [369, 251] width 20 height 20
checkbox input "true"
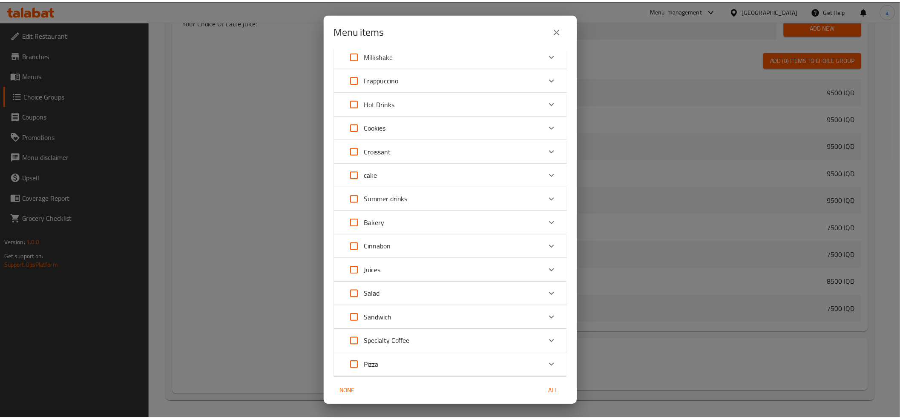
scroll to position [1108, 0]
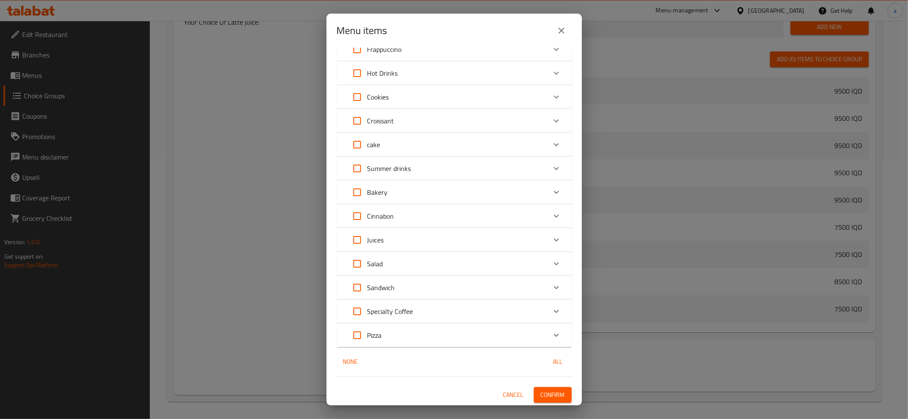
click at [549, 397] on span "Confirm" at bounding box center [553, 395] width 24 height 11
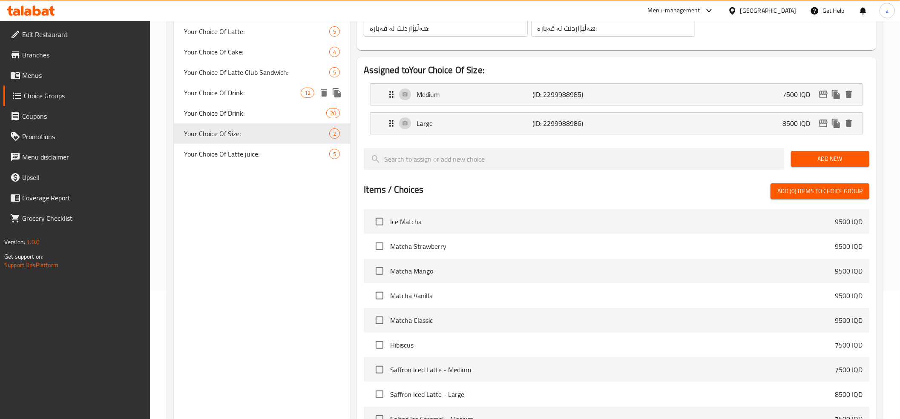
scroll to position [0, 0]
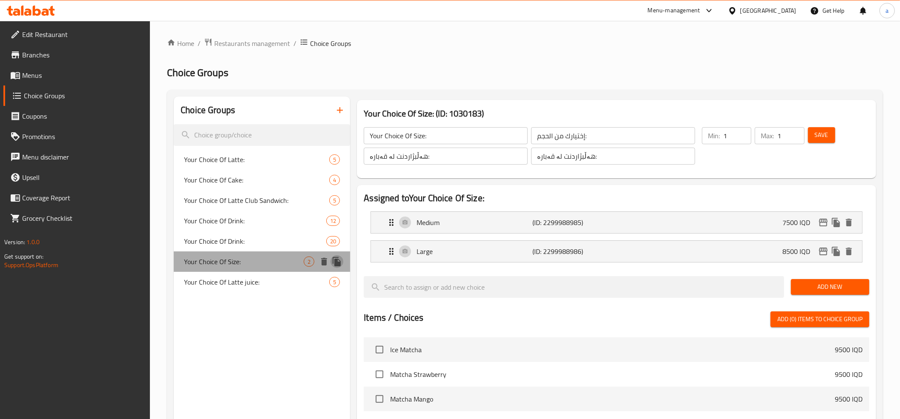
click at [337, 261] on icon "duplicate" at bounding box center [337, 261] width 8 height 9
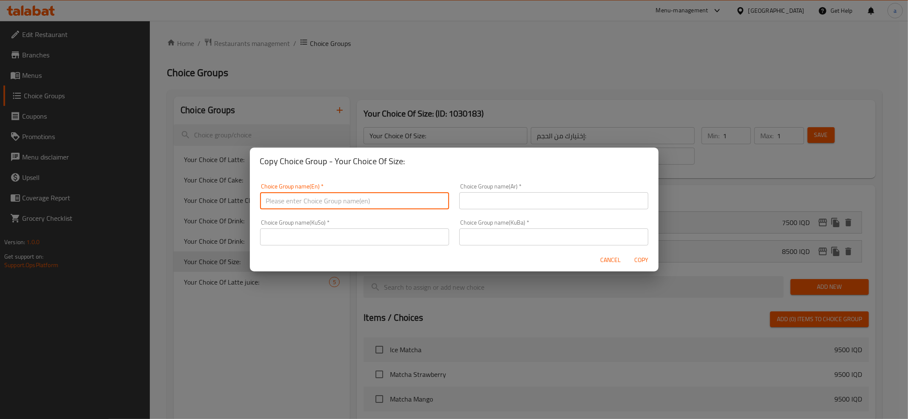
click at [318, 205] on input "text" at bounding box center [354, 200] width 189 height 17
type input "Your Choice Of Size:"
click at [493, 201] on input "text" at bounding box center [553, 200] width 189 height 17
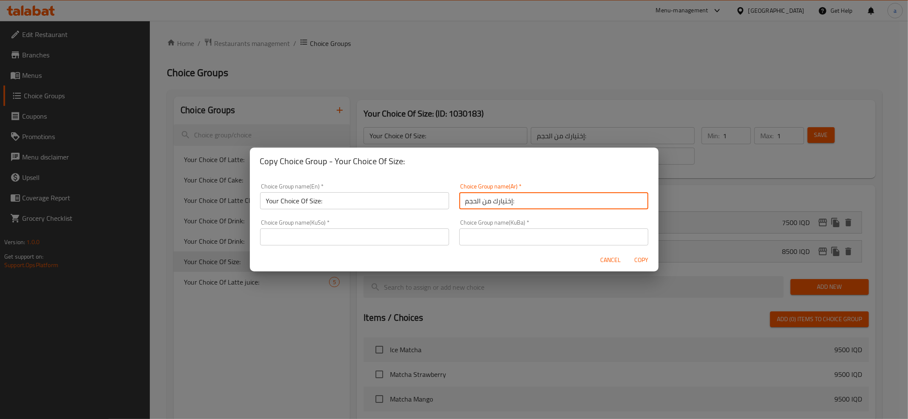
type input "إختيارك من الحجم:"
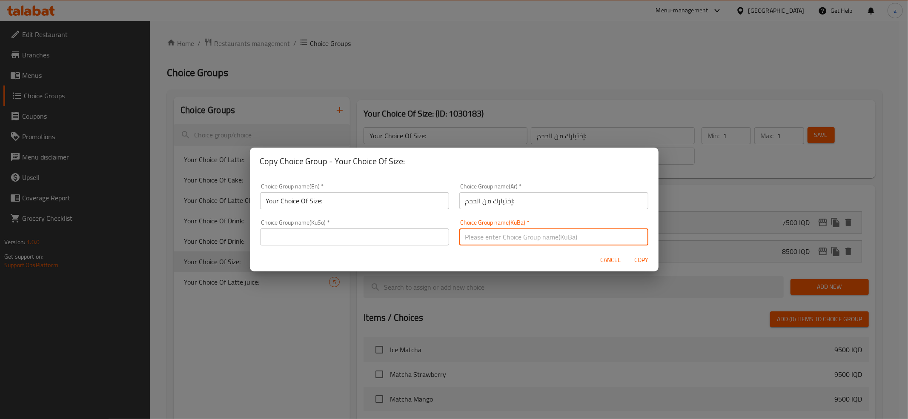
click at [488, 239] on input "text" at bounding box center [553, 237] width 189 height 17
type input "هەڵبژاردنت لە قەبارە:"
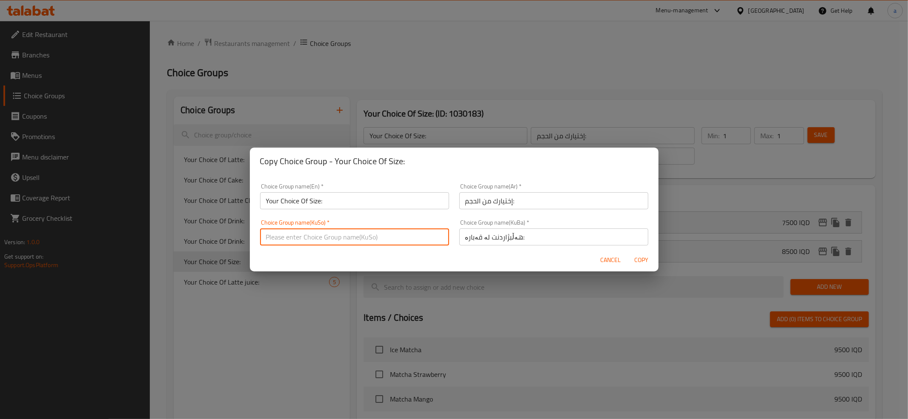
click at [374, 244] on input "text" at bounding box center [354, 237] width 189 height 17
type input "هەڵبژاردنت لە قەبارە:"
click at [641, 256] on span "Copy" at bounding box center [641, 260] width 20 height 11
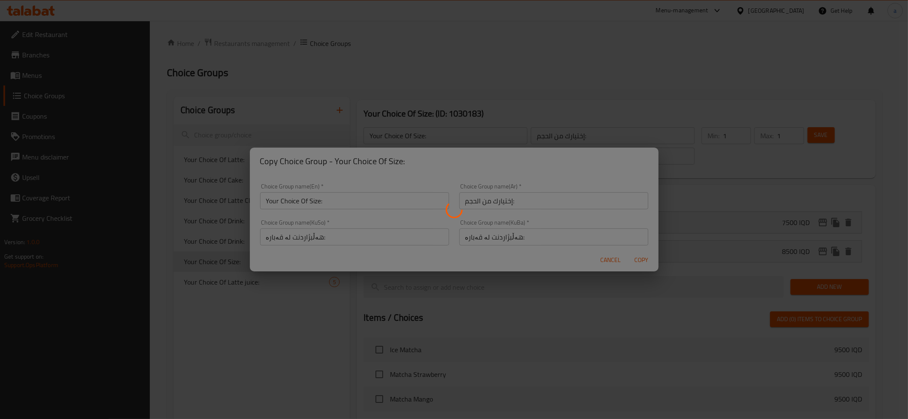
type input "Your Choice Of Size:"
type input "إختيارك من الحجم:"
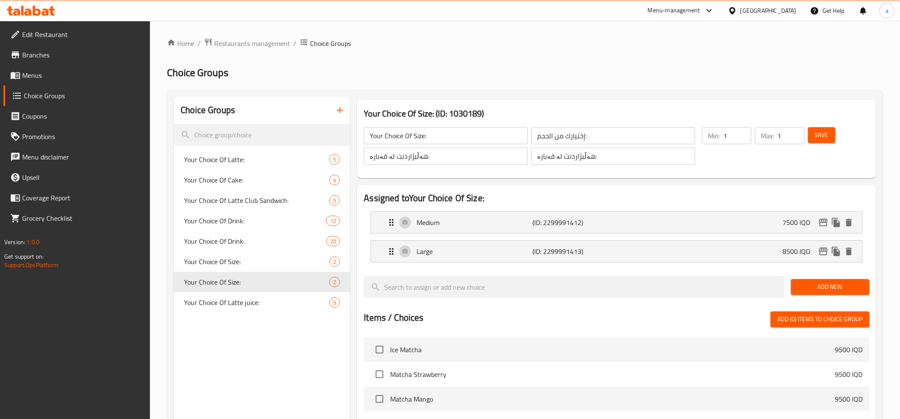
scroll to position [75, 0]
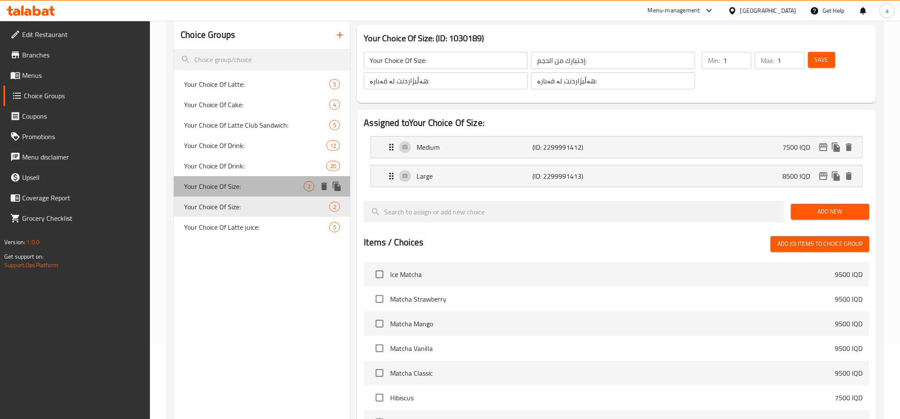
click at [237, 191] on span "Your Choice Of Size:" at bounding box center [244, 186] width 120 height 10
type input "Your Choice Of Size:"
type input "إختيارك من الحجم:"
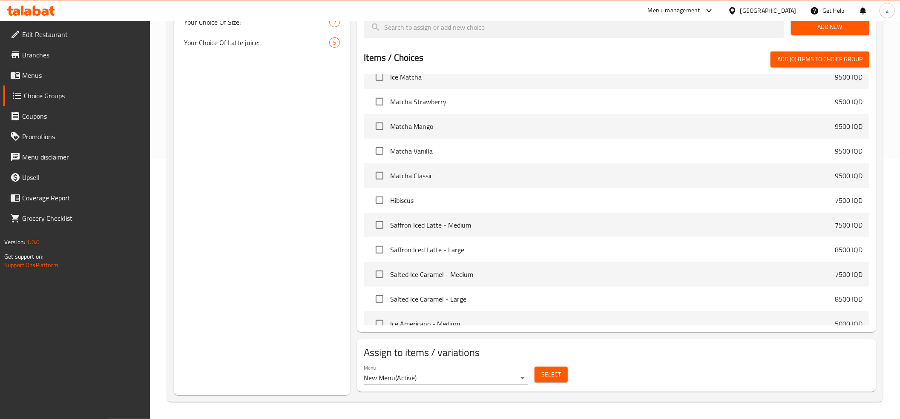
scroll to position [0, 0]
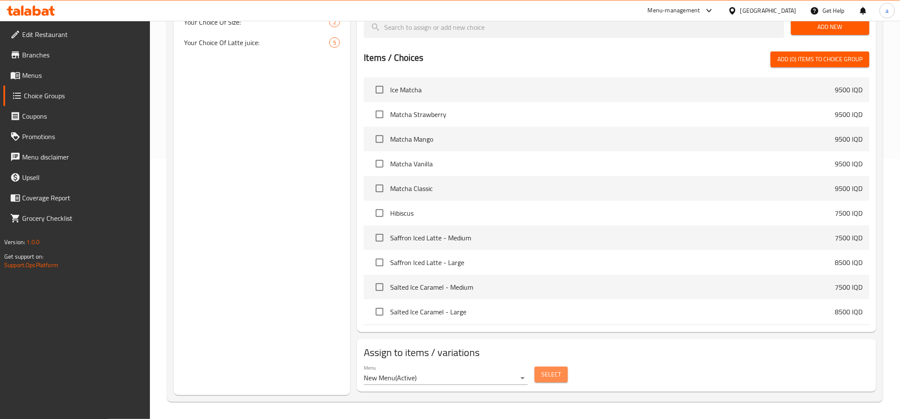
click at [546, 375] on span "Select" at bounding box center [551, 375] width 20 height 11
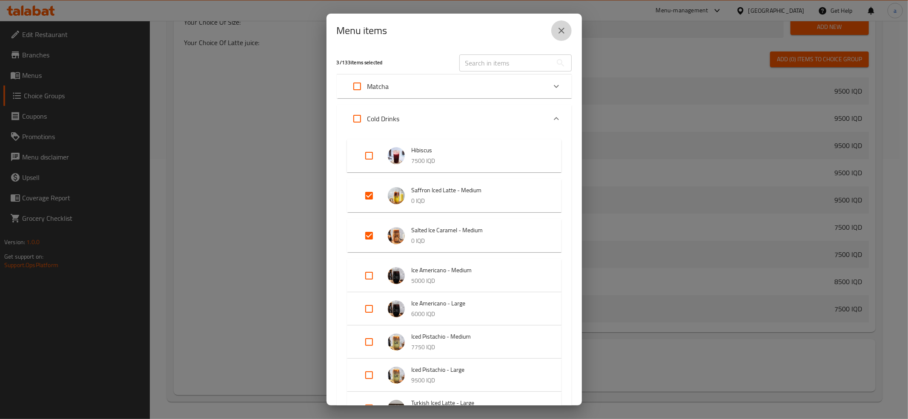
click at [562, 31] on icon "close" at bounding box center [562, 31] width 6 height 6
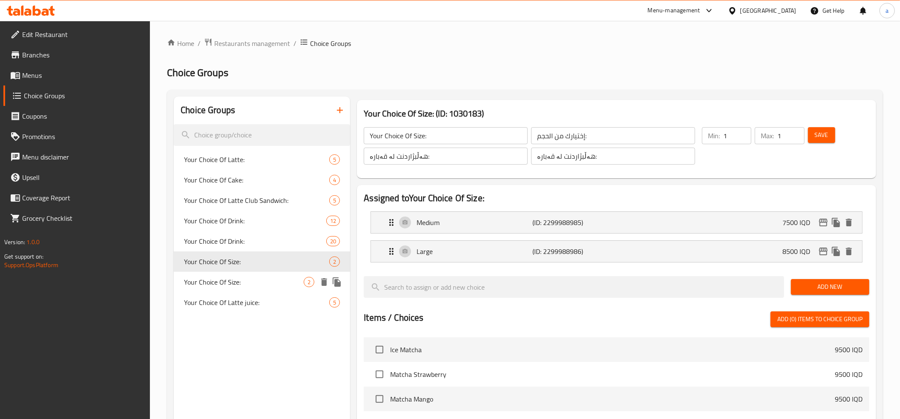
click at [232, 281] on span "Your Choice Of Size:" at bounding box center [244, 282] width 120 height 10
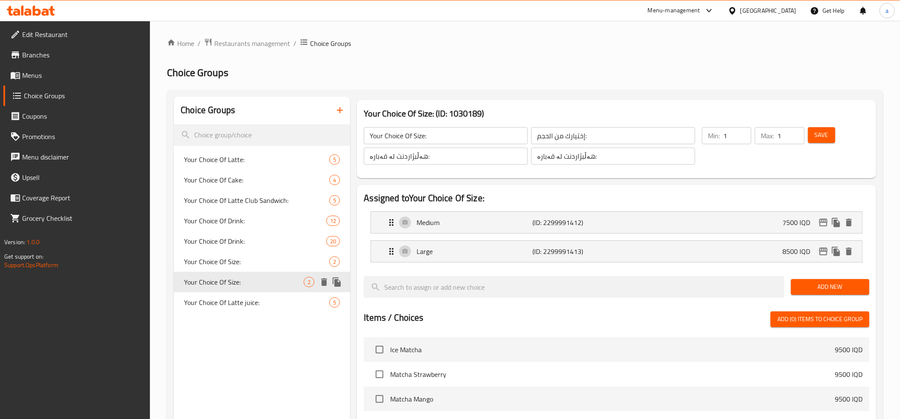
type input "Your Choice Of Size:"
type input "إختيارك من الحجم:"
click at [624, 232] on div "Medium (ID: 2299991412) 7500 IQD" at bounding box center [618, 222] width 465 height 21
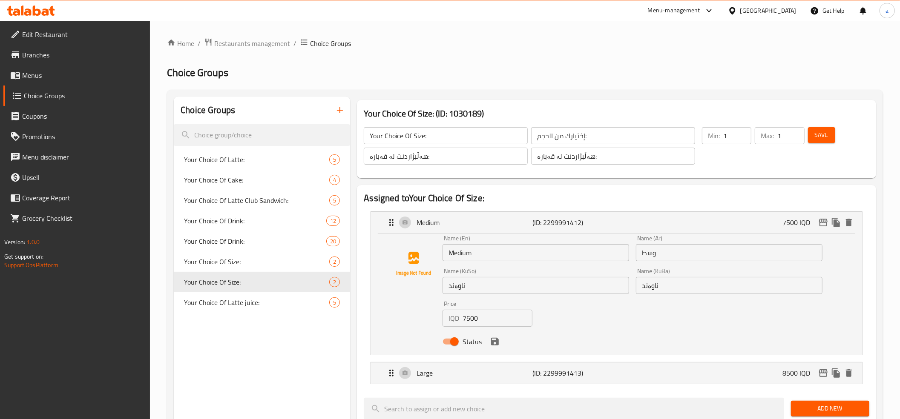
click at [481, 316] on input "7500" at bounding box center [497, 318] width 70 height 17
click at [571, 221] on p "(ID: 2299991412)" at bounding box center [570, 223] width 77 height 10
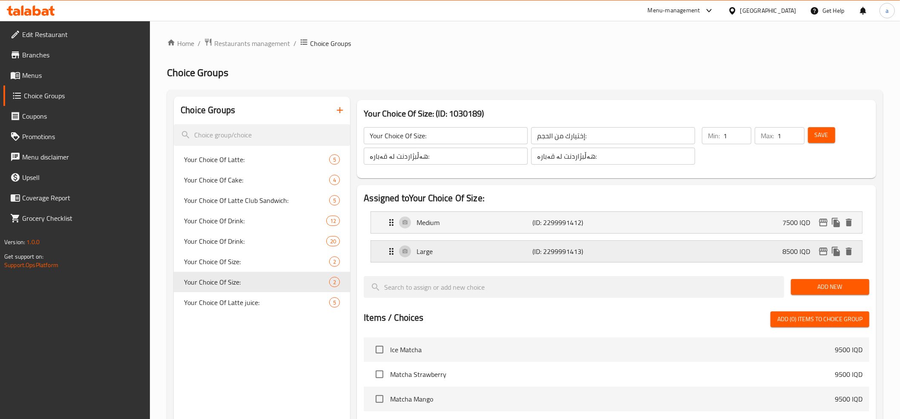
click at [463, 255] on p "Large" at bounding box center [474, 252] width 116 height 10
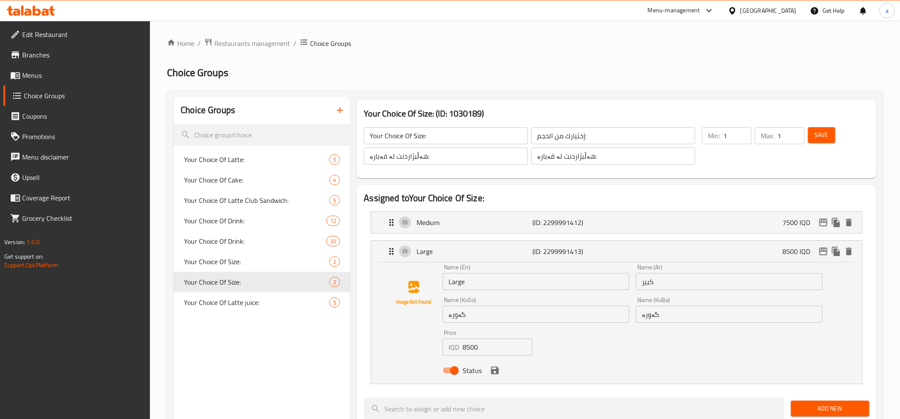
click at [481, 351] on input "8500" at bounding box center [497, 347] width 70 height 17
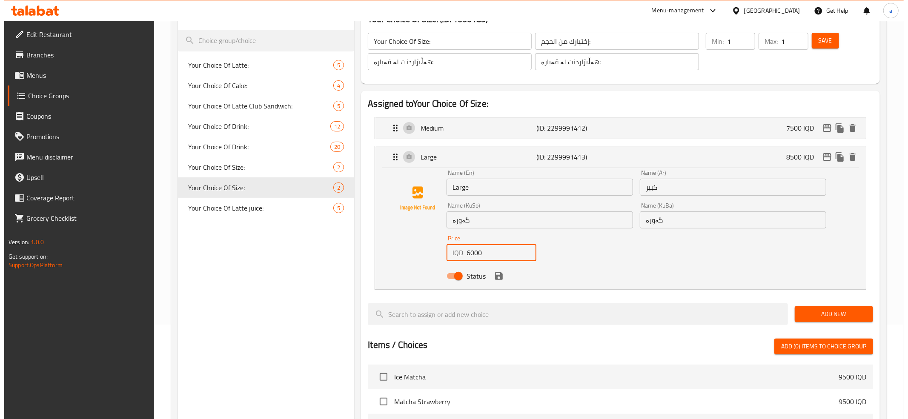
scroll to position [379, 0]
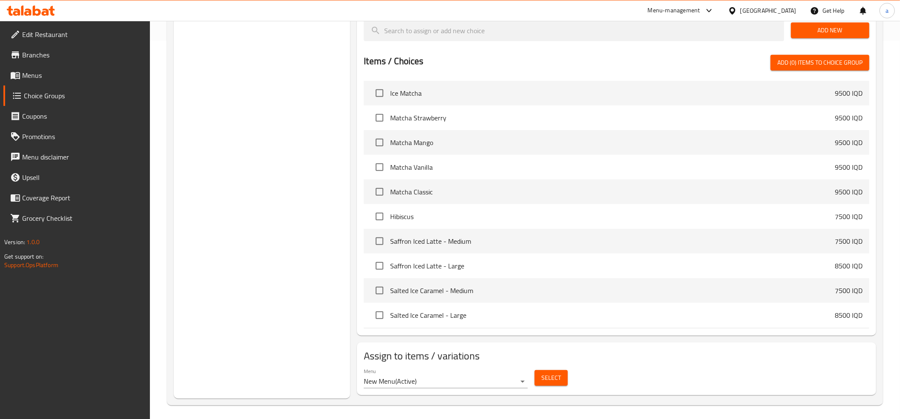
click at [547, 382] on span "Select" at bounding box center [551, 378] width 20 height 11
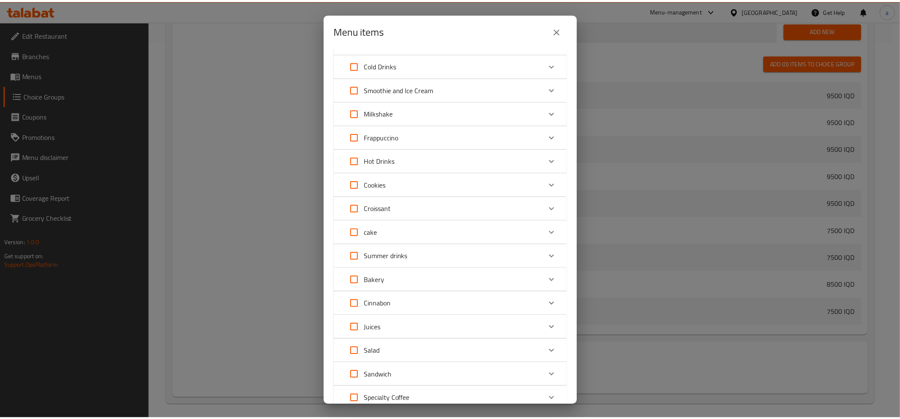
scroll to position [0, 0]
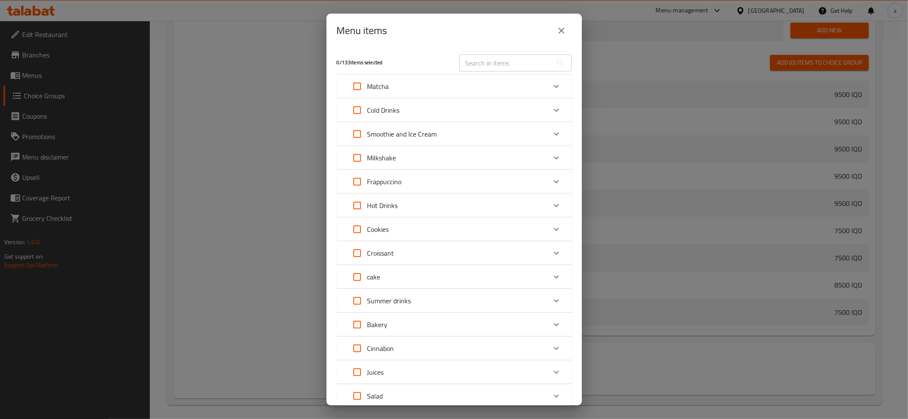
click at [564, 28] on icon "close" at bounding box center [562, 31] width 6 height 6
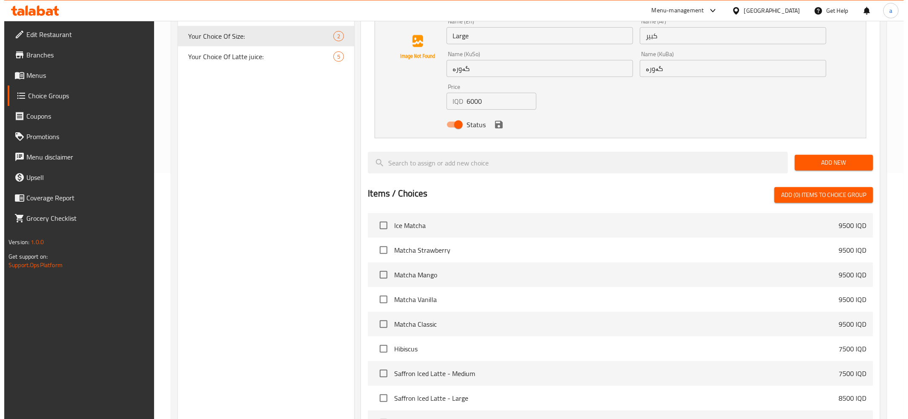
scroll to position [382, 0]
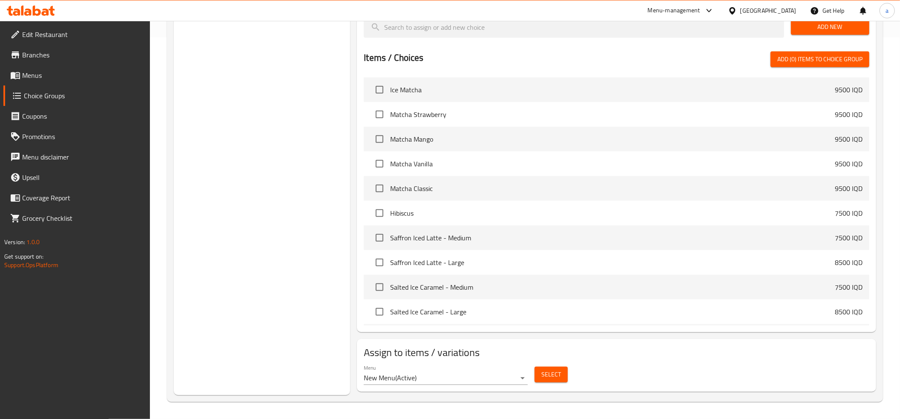
click at [548, 373] on span "Select" at bounding box center [551, 375] width 20 height 11
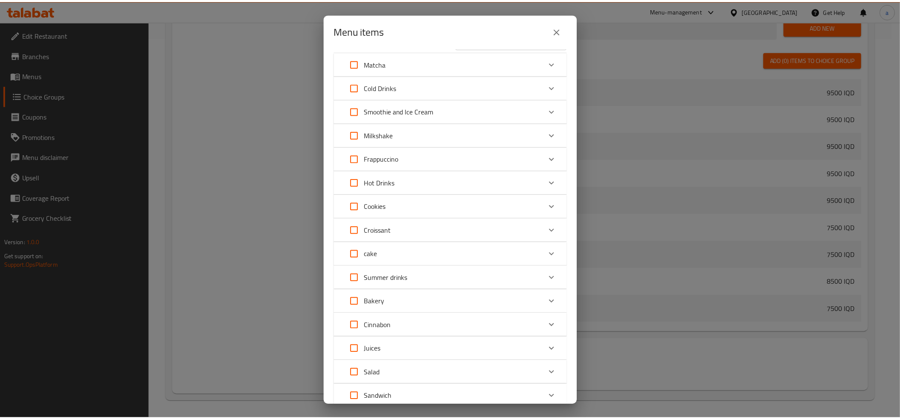
scroll to position [0, 0]
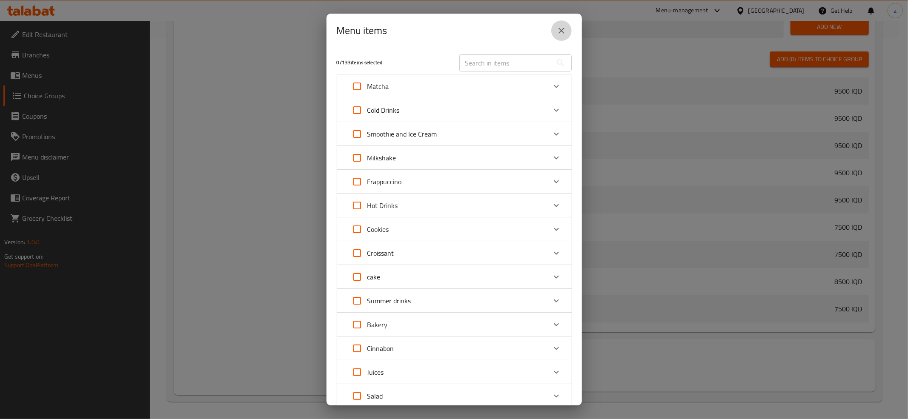
click at [562, 25] on button "close" at bounding box center [561, 30] width 20 height 20
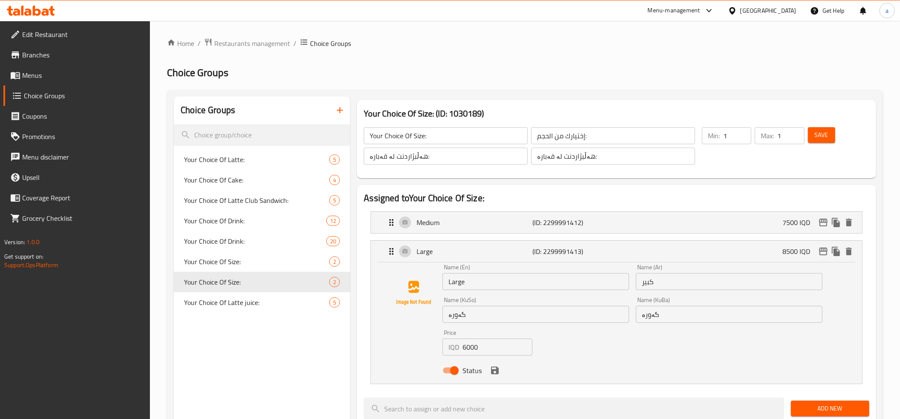
click at [464, 346] on input "6000" at bounding box center [497, 347] width 70 height 17
click at [496, 373] on icon "save" at bounding box center [495, 371] width 8 height 8
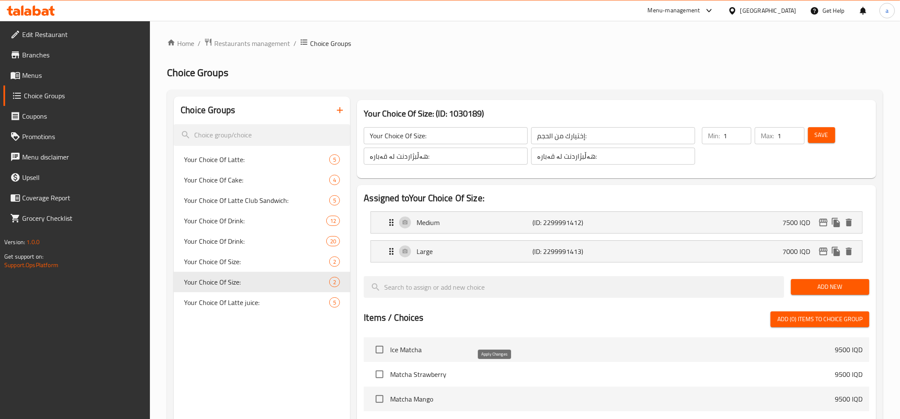
type input "7000"
click at [510, 218] on p "Medium" at bounding box center [474, 223] width 116 height 10
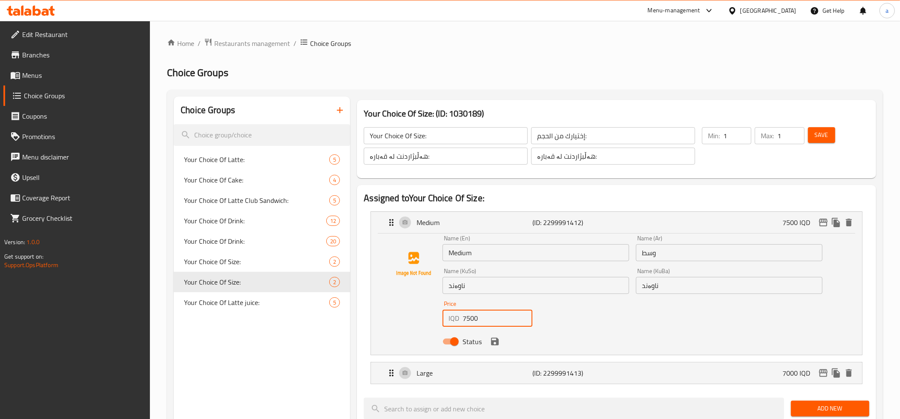
click at [474, 323] on input "7500" at bounding box center [497, 318] width 70 height 17
click at [495, 338] on icon "save" at bounding box center [495, 342] width 10 height 10
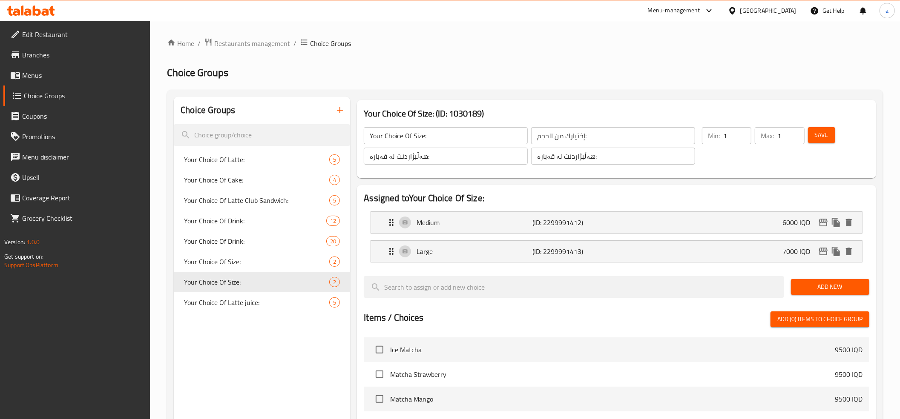
type input "6000"
click at [823, 135] on span "Save" at bounding box center [822, 135] width 14 height 11
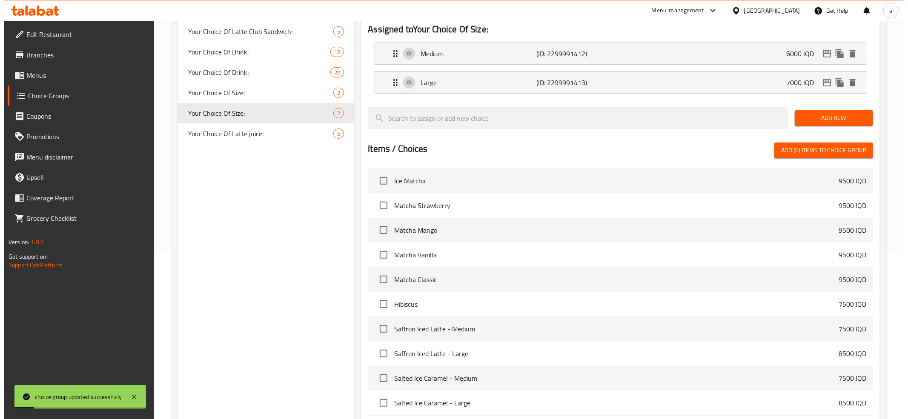
scroll to position [261, 0]
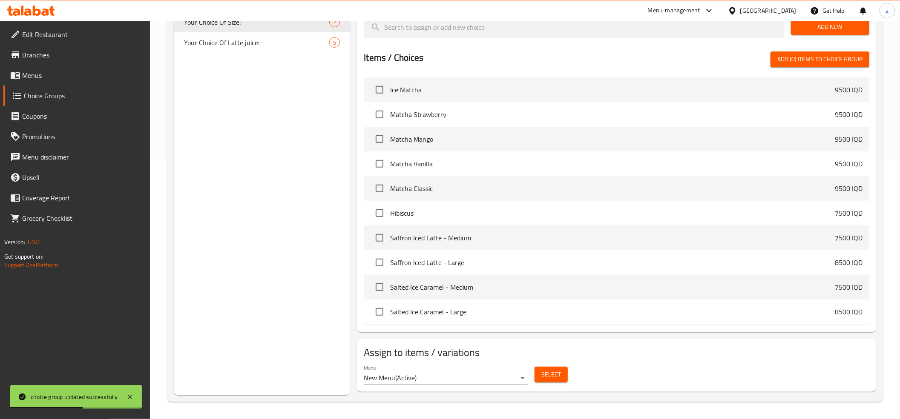
click at [551, 381] on button "Select" at bounding box center [550, 375] width 33 height 16
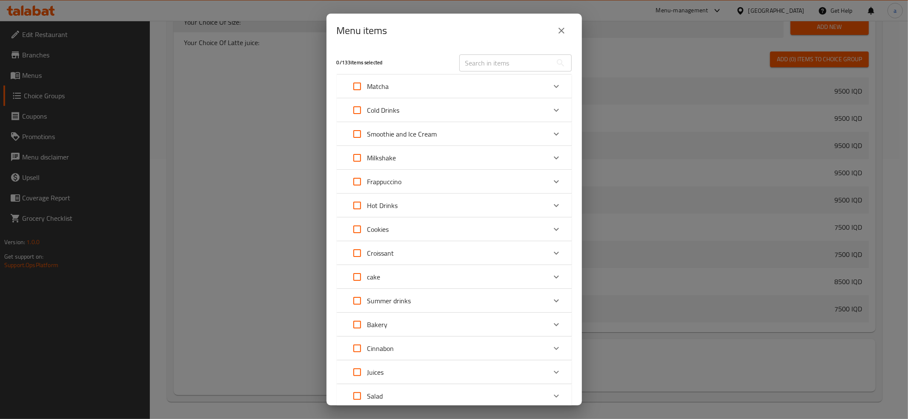
click at [551, 106] on icon "Expand" at bounding box center [556, 110] width 10 height 10
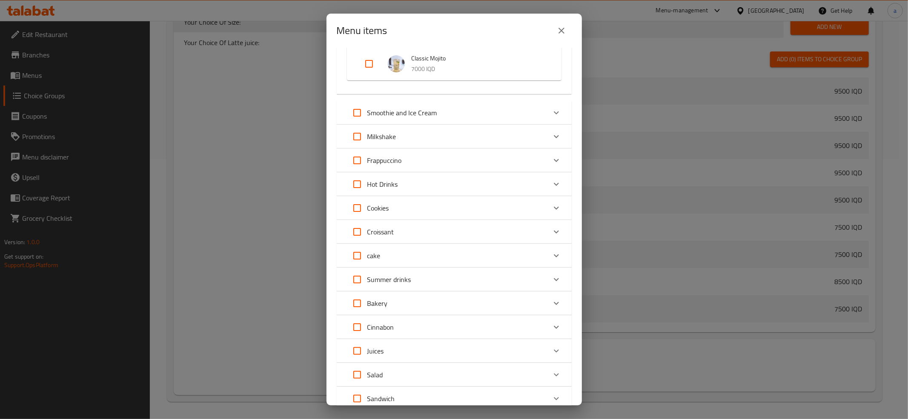
scroll to position [683, 0]
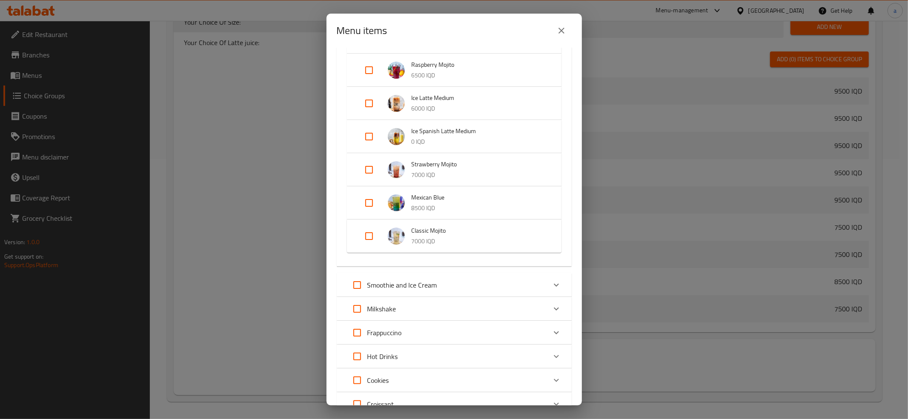
click at [367, 104] on input "Expand" at bounding box center [369, 103] width 20 height 20
checkbox input "true"
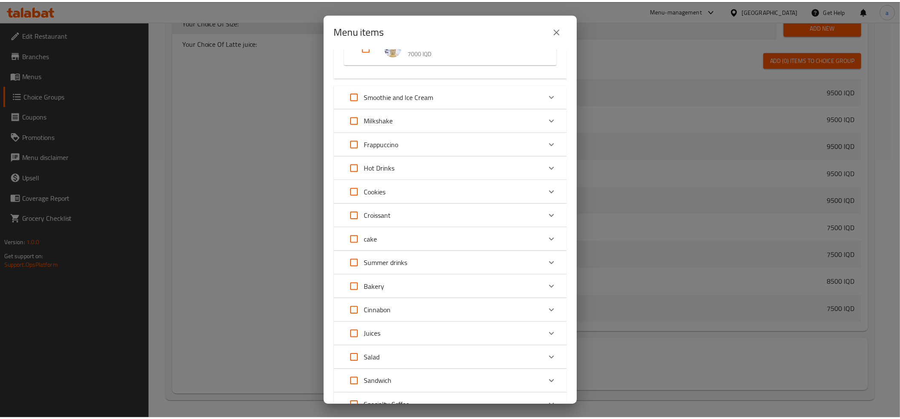
scroll to position [981, 0]
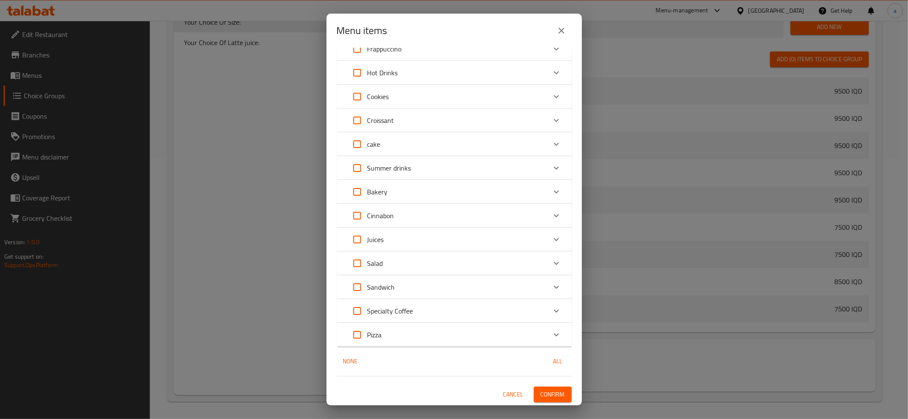
click at [547, 394] on span "Confirm" at bounding box center [553, 395] width 24 height 11
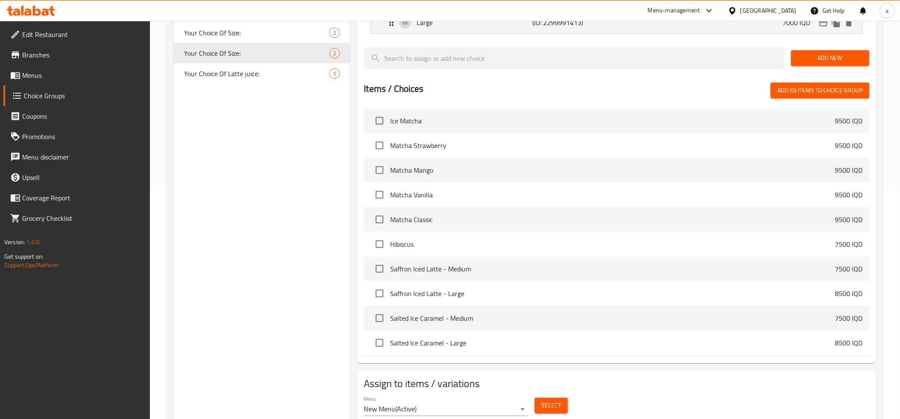
scroll to position [0, 0]
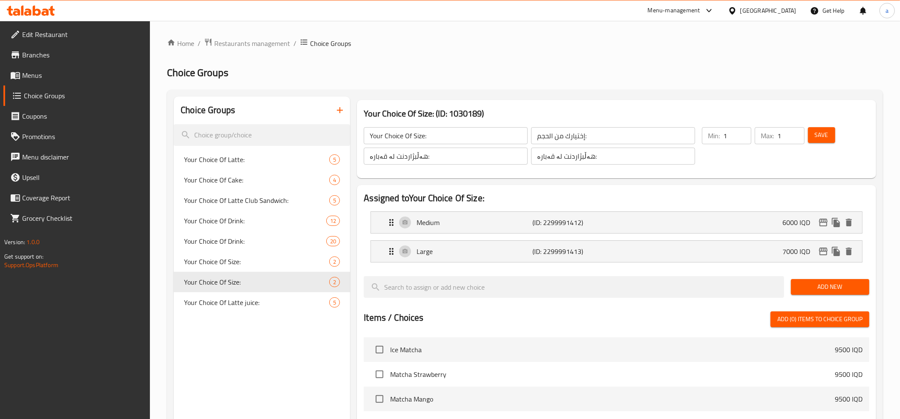
drag, startPoint x: 204, startPoint y: 211, endPoint x: 209, endPoint y: 111, distance: 100.2
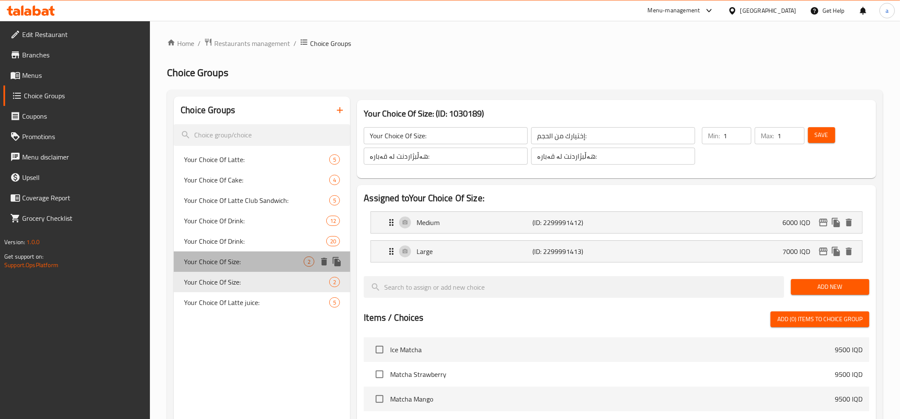
click at [291, 263] on span "Your Choice Of Size:" at bounding box center [244, 262] width 120 height 10
type input "Your Choice Of Size:"
type input "إختيارك من الحجم:"
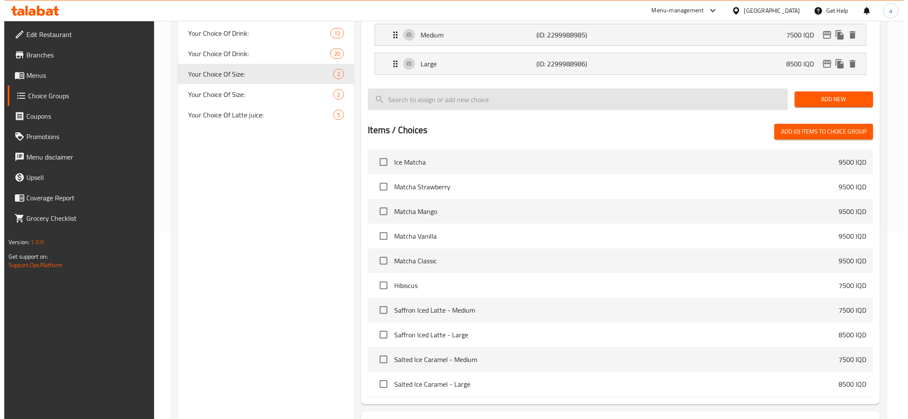
scroll to position [261, 0]
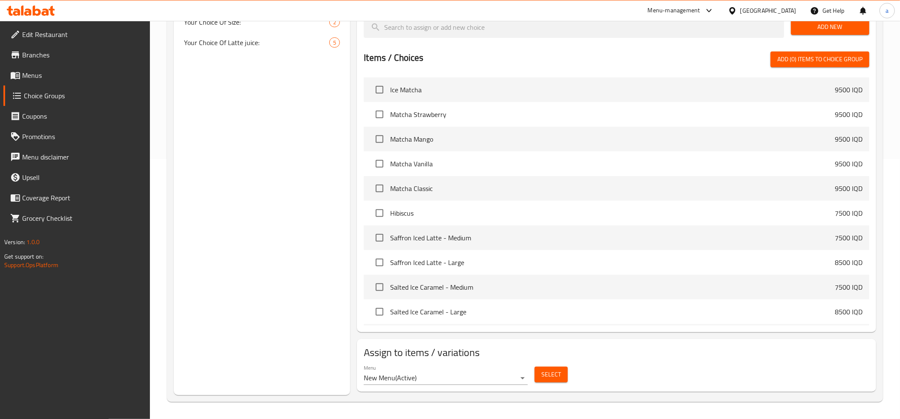
click at [546, 376] on span "Select" at bounding box center [551, 375] width 20 height 11
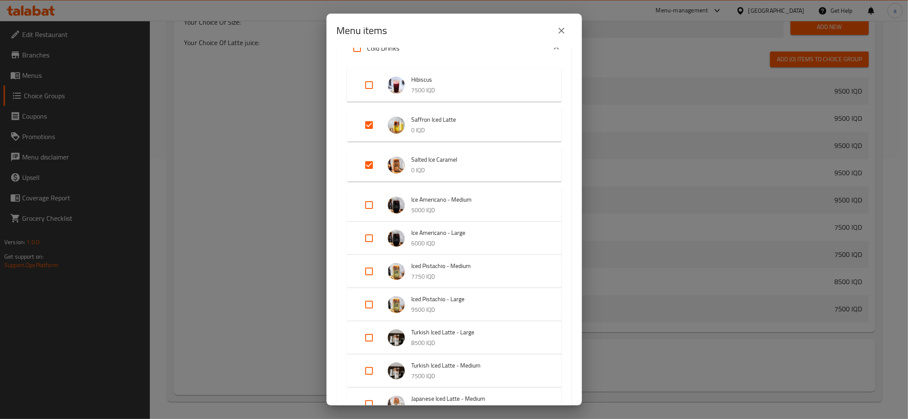
scroll to position [95, 0]
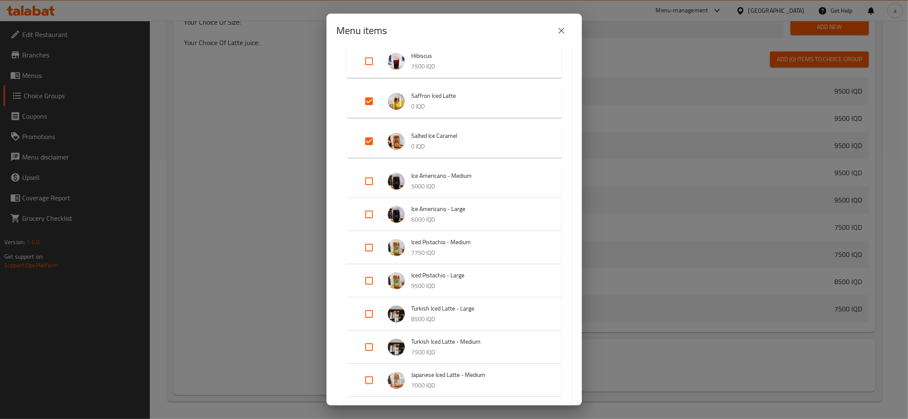
click at [365, 346] on input "Expand" at bounding box center [369, 347] width 20 height 20
checkbox input "true"
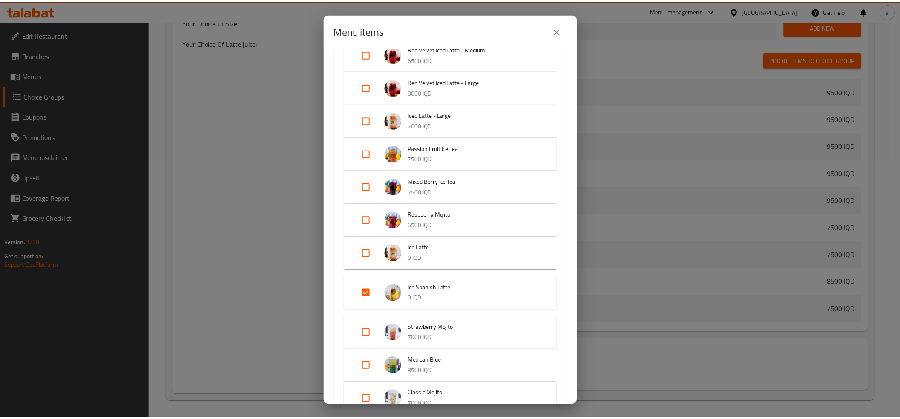
scroll to position [1015, 0]
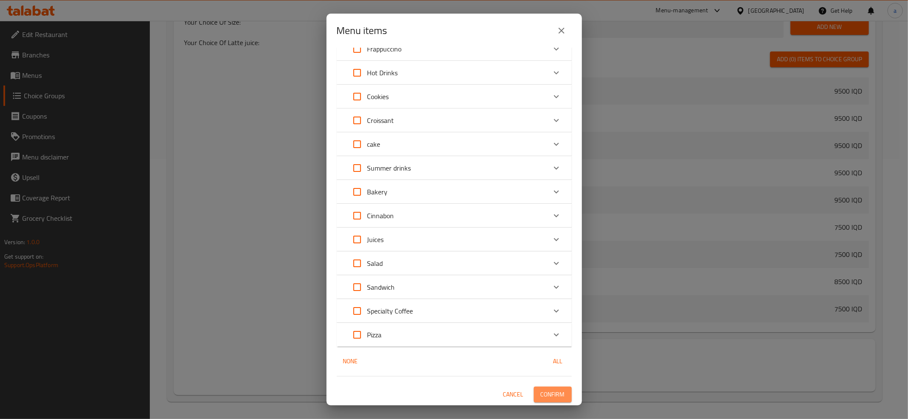
click at [541, 393] on span "Confirm" at bounding box center [553, 395] width 24 height 11
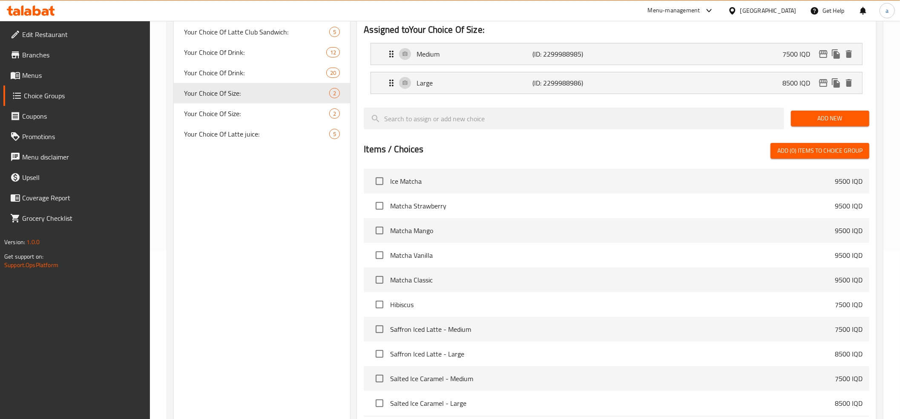
scroll to position [72, 0]
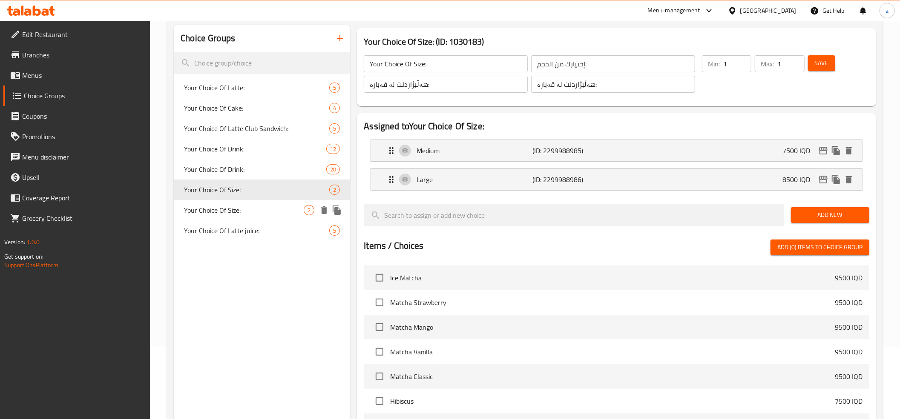
click at [297, 208] on span "Your Choice Of Size:" at bounding box center [244, 210] width 120 height 10
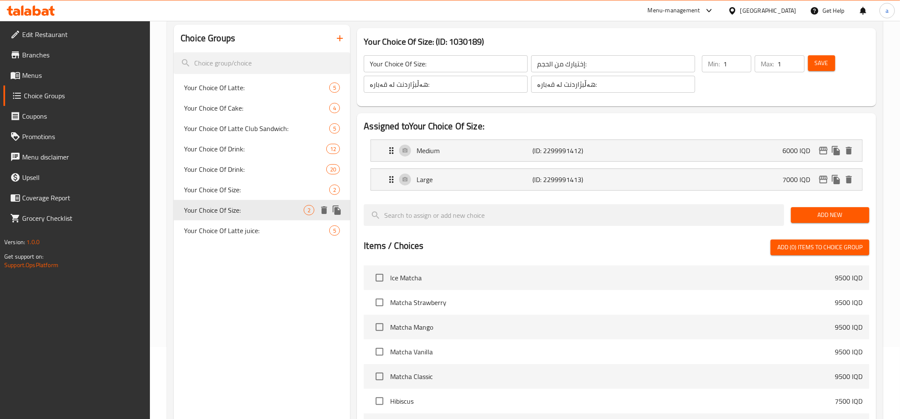
type input "Your Choice Of Size:"
type input "إختيارك من الحجم:"
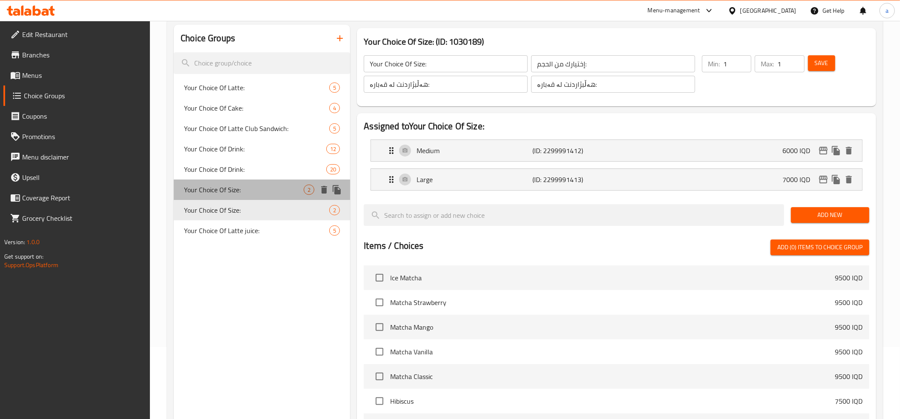
click at [288, 192] on span "Your Choice Of Size:" at bounding box center [244, 190] width 120 height 10
type input "Your Choice Of Size:"
type input "إختيارك من الحجم:"
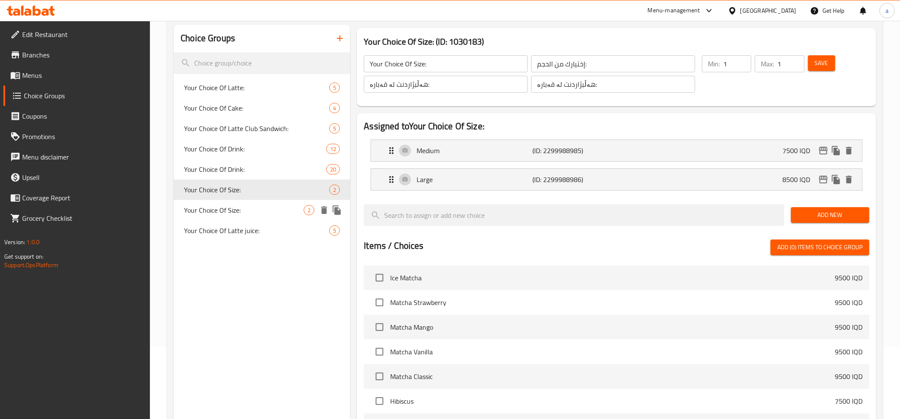
click at [227, 207] on span "Your Choice Of Size:" at bounding box center [244, 210] width 120 height 10
type input "Your Choice Of Size:"
type input "إختيارك من الحجم:"
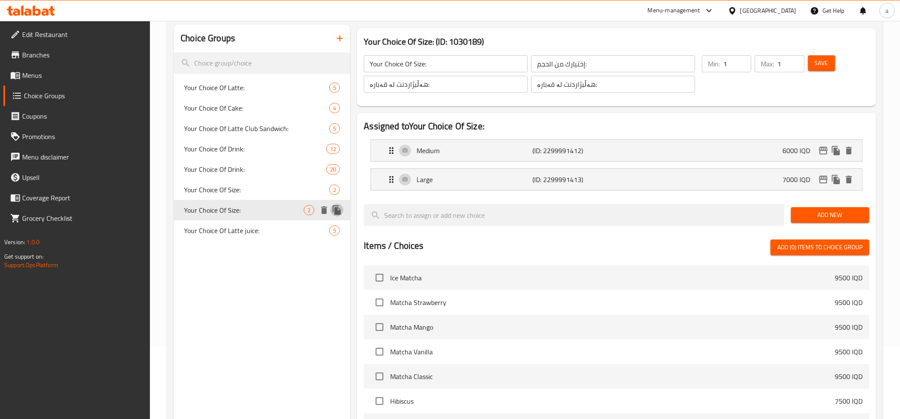
click at [336, 211] on icon "duplicate" at bounding box center [337, 210] width 8 height 9
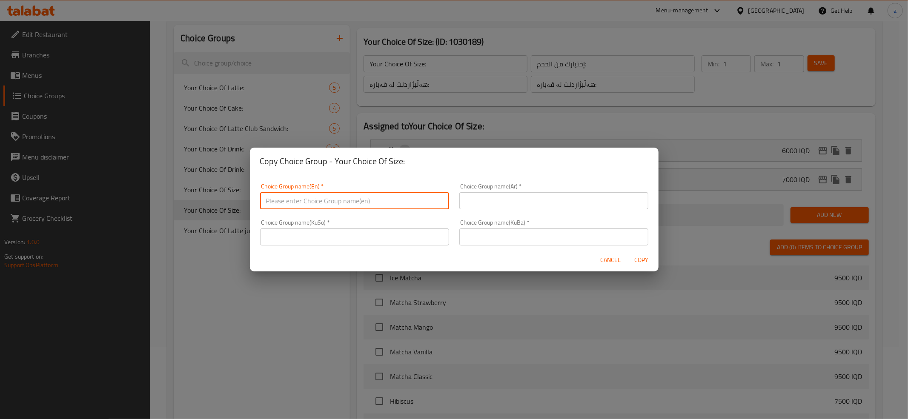
click at [319, 202] on input "text" at bounding box center [354, 200] width 189 height 17
type input "Your Choice Of Size:"
click at [491, 205] on input "text" at bounding box center [553, 200] width 189 height 17
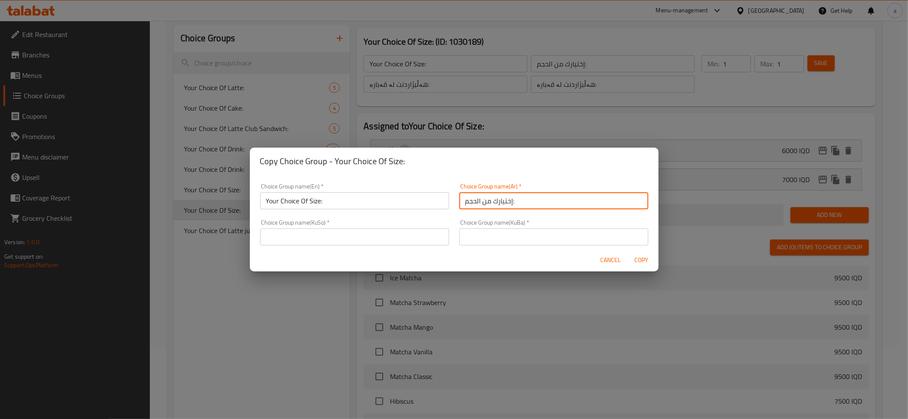
click at [490, 201] on input "إختيارك من الحجم:" at bounding box center [553, 200] width 189 height 17
type input "إختيارك من الحجم:"
click at [467, 243] on input "text" at bounding box center [553, 237] width 189 height 17
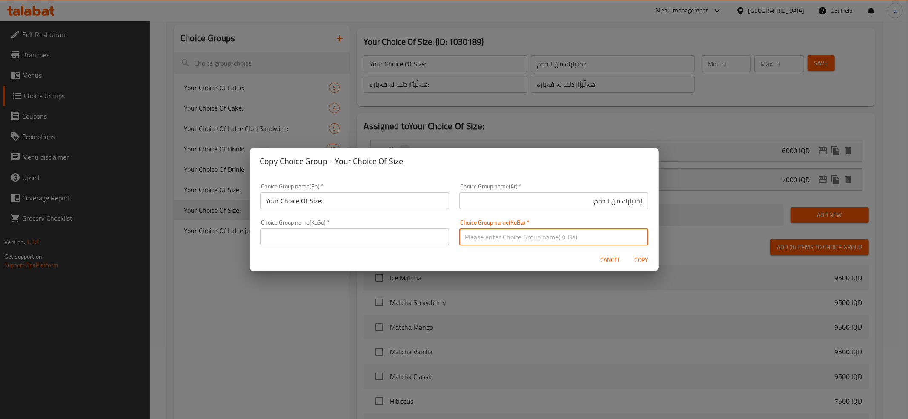
type input "هەڵبژاردنت لە قەبارە:"
click at [377, 236] on input "text" at bounding box center [354, 237] width 189 height 17
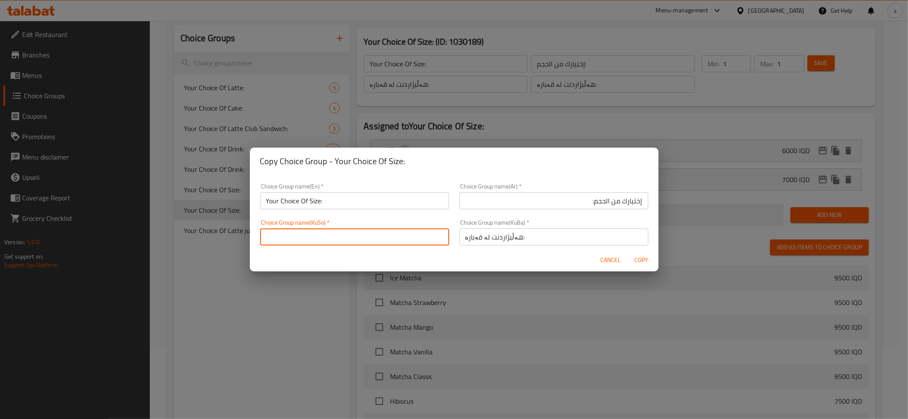
type input "هەڵبژاردنت لە قەبارە:"
click at [643, 259] on span "Copy" at bounding box center [641, 260] width 20 height 11
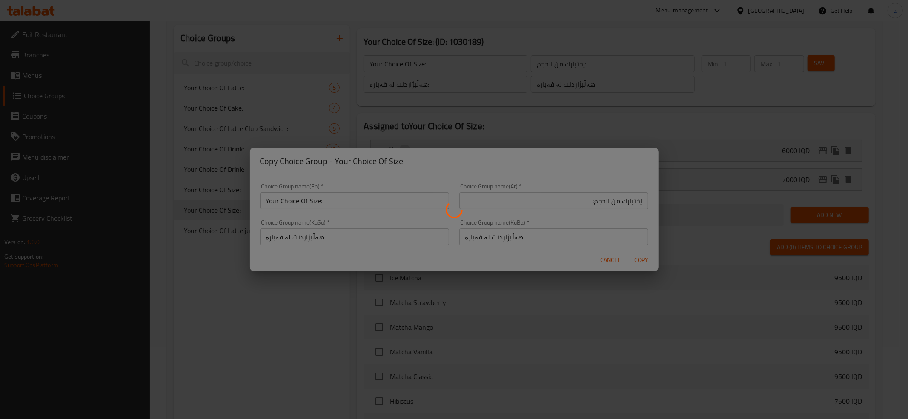
type input "Your Choice Of Size:"
type input "إختيارك من الحجم:"
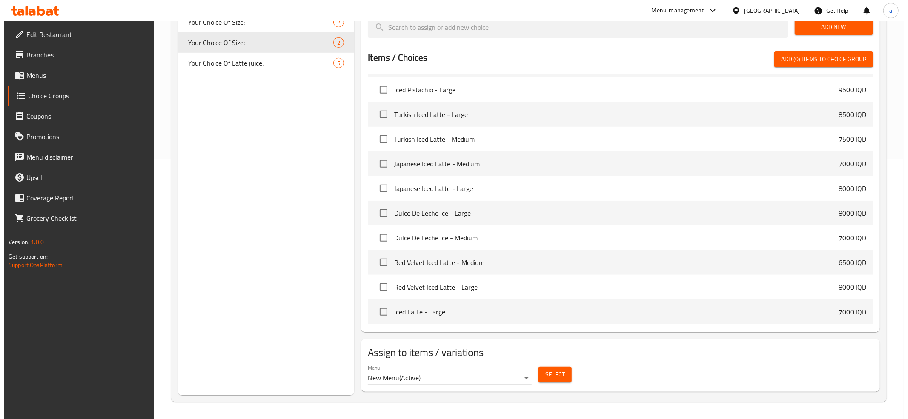
scroll to position [379, 0]
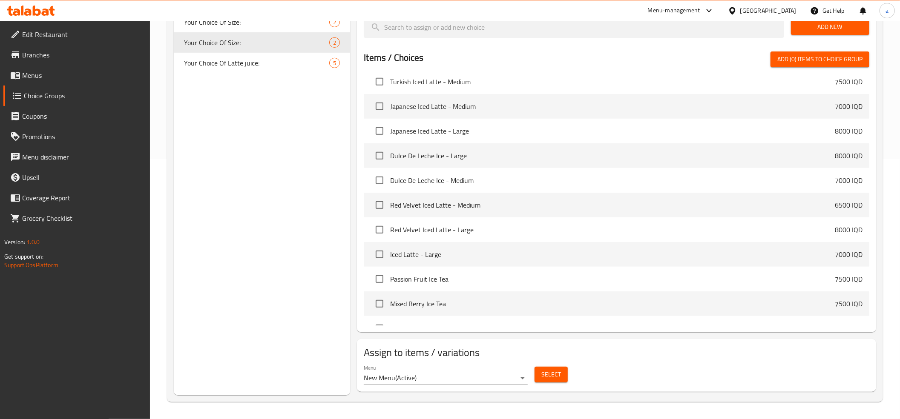
click at [549, 374] on span "Select" at bounding box center [551, 375] width 20 height 11
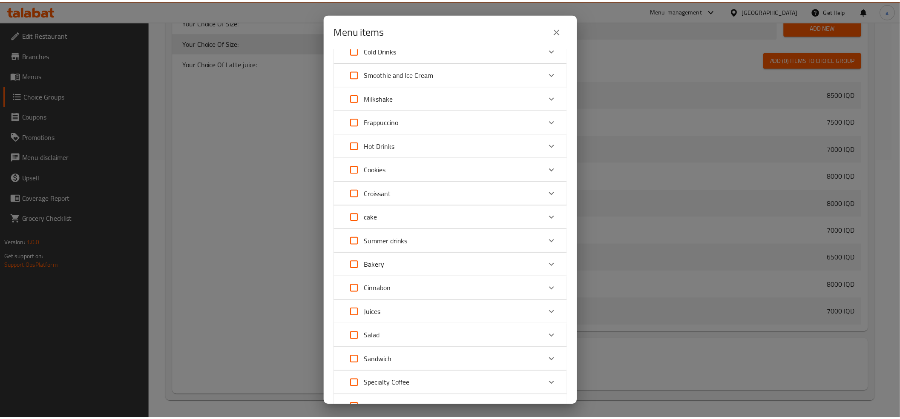
scroll to position [0, 0]
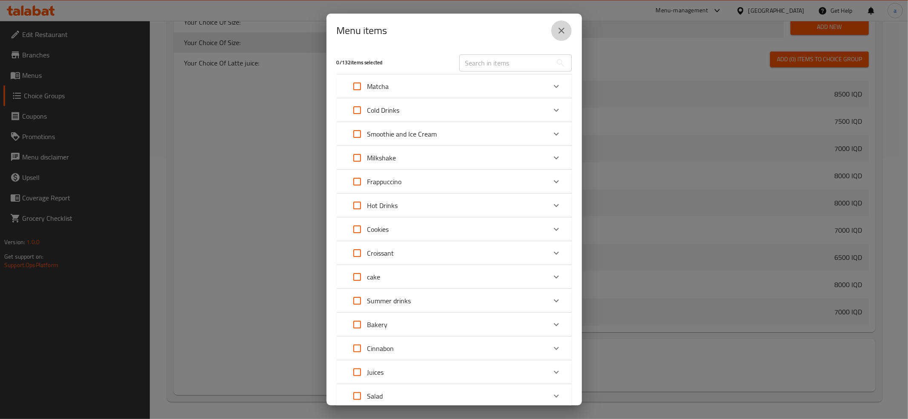
click at [560, 31] on icon "close" at bounding box center [562, 31] width 6 height 6
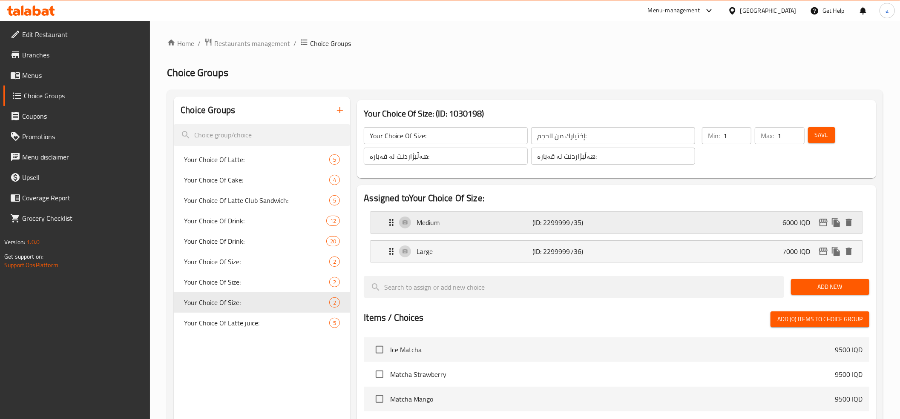
click at [748, 224] on div "Medium (ID: 2299999735) 6000 IQD" at bounding box center [618, 222] width 465 height 21
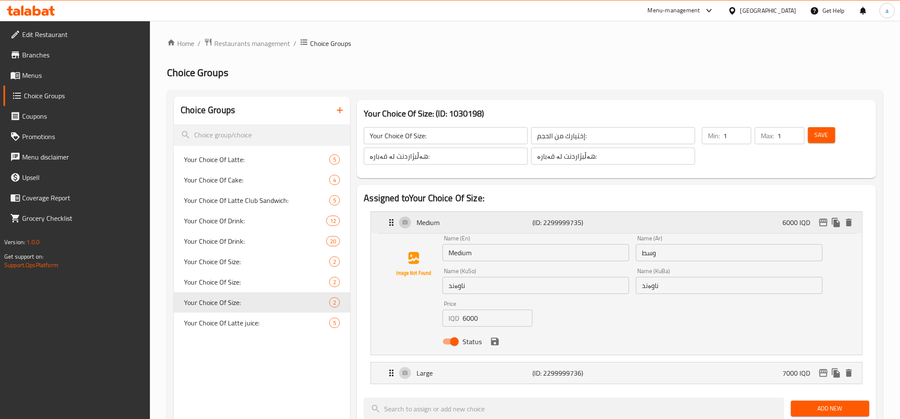
click at [748, 224] on div "Medium (ID: 2299999735) 6000 IQD" at bounding box center [618, 222] width 465 height 21
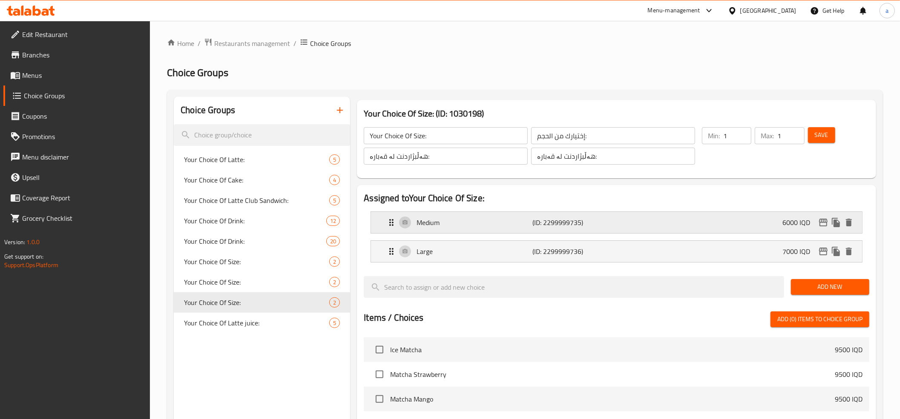
click at [748, 224] on div "Medium (ID: 2299999735) 6000 IQD" at bounding box center [618, 222] width 465 height 21
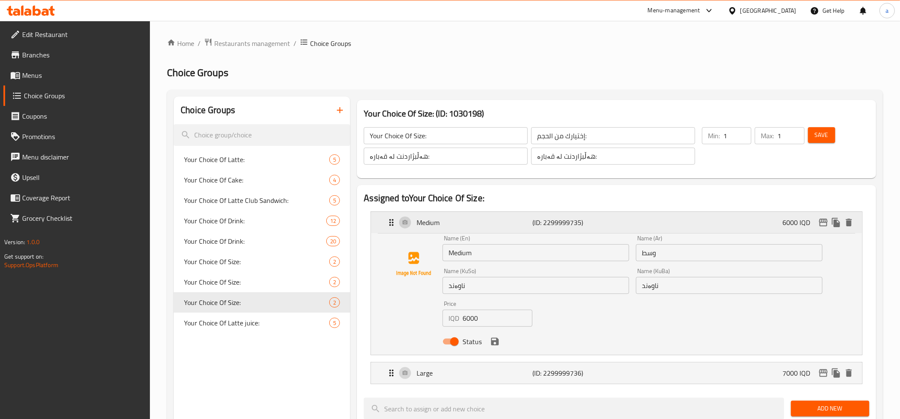
click at [748, 224] on div "Medium (ID: 2299999735) 6000 IQD" at bounding box center [618, 222] width 465 height 21
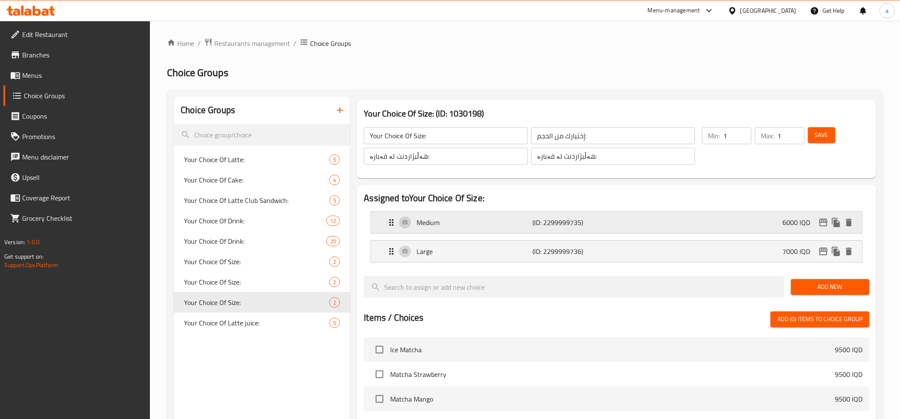
click at [748, 224] on div "Medium (ID: 2299999735) 6000 IQD" at bounding box center [618, 222] width 465 height 21
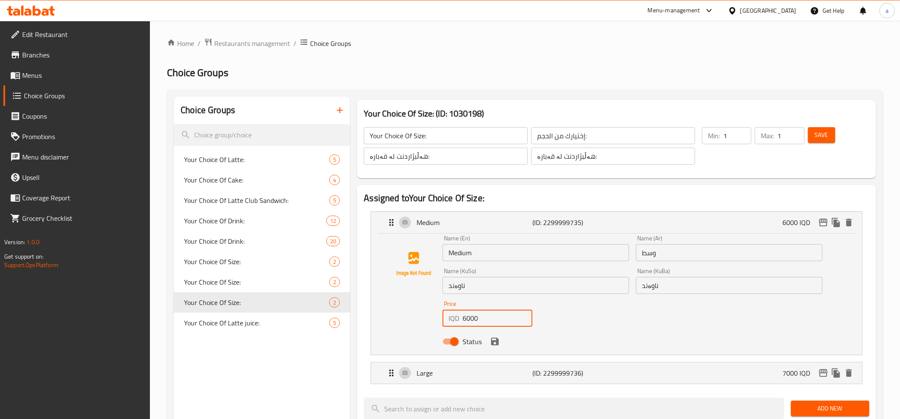
drag, startPoint x: 481, startPoint y: 321, endPoint x: 477, endPoint y: 287, distance: 34.2
click at [477, 298] on div "Price IQD 6000 Price" at bounding box center [487, 314] width 97 height 33
click at [477, 287] on input "ناوەند" at bounding box center [535, 285] width 187 height 17
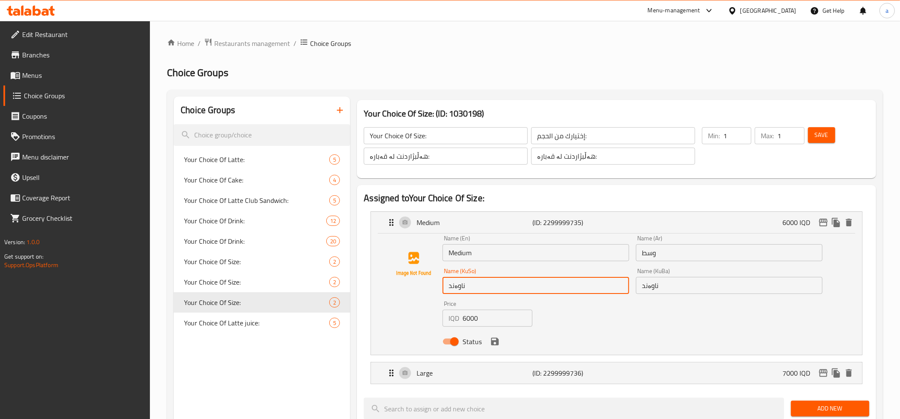
click at [479, 316] on input "6000" at bounding box center [497, 318] width 70 height 17
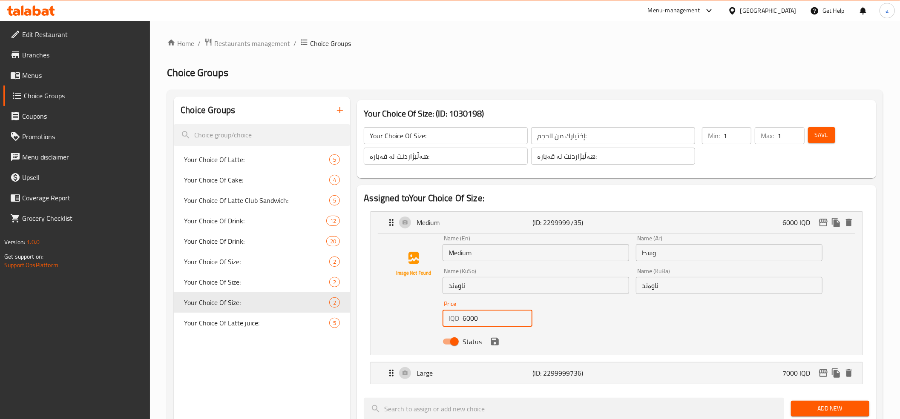
click at [479, 316] on input "6000" at bounding box center [497, 318] width 70 height 17
drag, startPoint x: 460, startPoint y: 319, endPoint x: 465, endPoint y: 322, distance: 5.9
click at [460, 319] on div "IQD 6000 Price" at bounding box center [487, 318] width 90 height 17
click at [466, 322] on input "6000" at bounding box center [497, 318] width 70 height 17
click at [497, 348] on div "Status" at bounding box center [632, 341] width 386 height 23
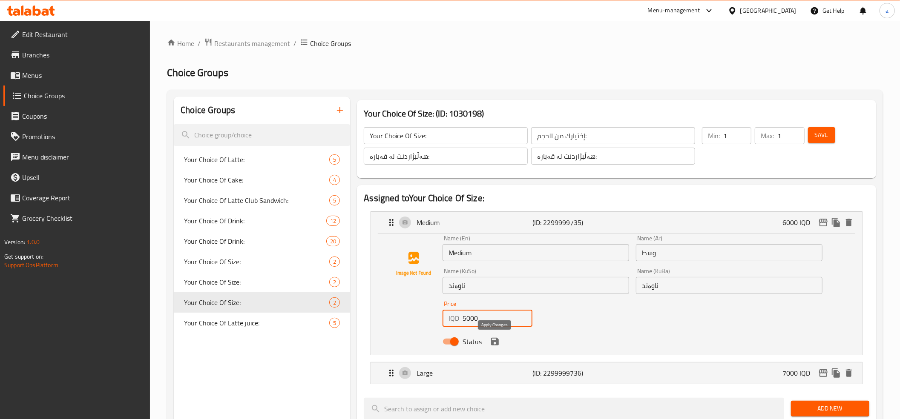
click at [493, 342] on icon "save" at bounding box center [495, 342] width 8 height 8
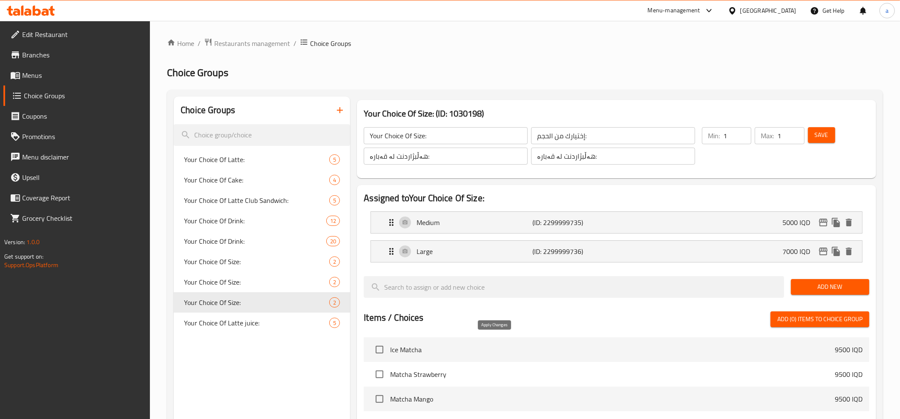
type input "5000"
click at [457, 256] on p "Large" at bounding box center [474, 252] width 116 height 10
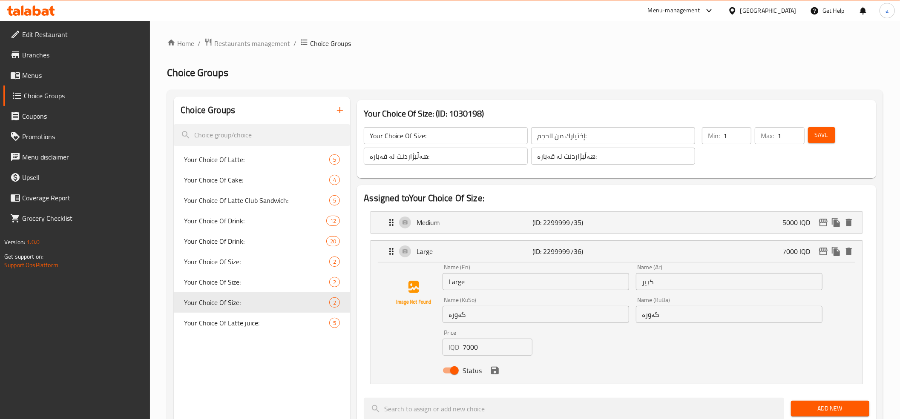
click at [466, 353] on input "7000" at bounding box center [497, 347] width 70 height 17
click at [495, 370] on icon "save" at bounding box center [495, 371] width 8 height 8
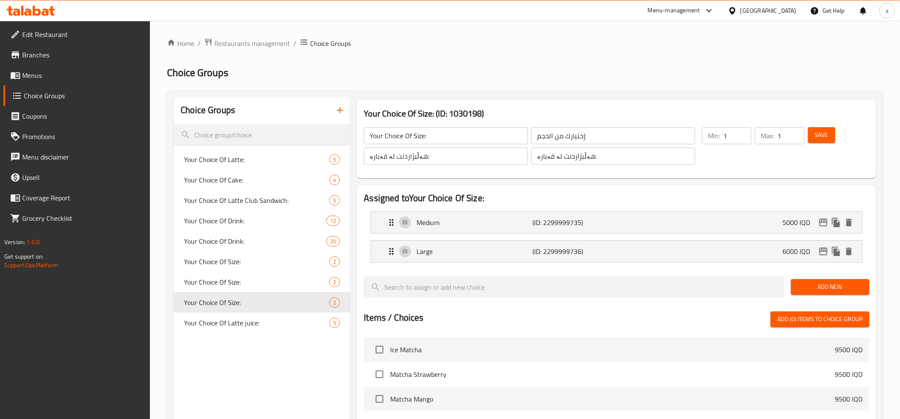
type input "6000"
click at [830, 137] on button "Save" at bounding box center [821, 135] width 27 height 16
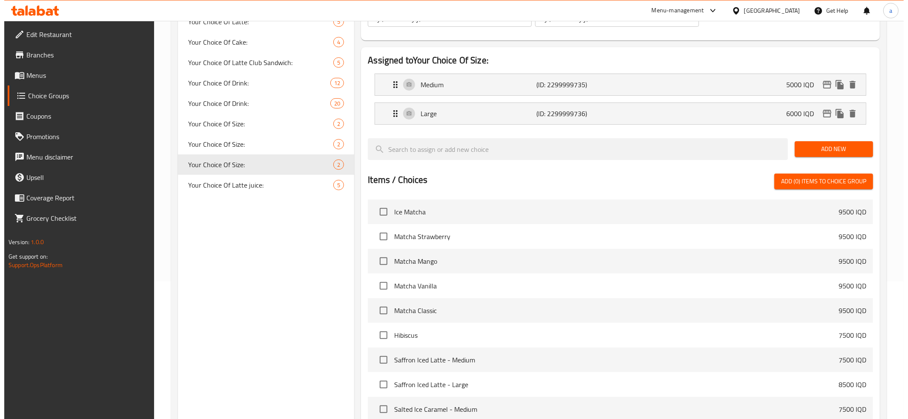
scroll to position [261, 0]
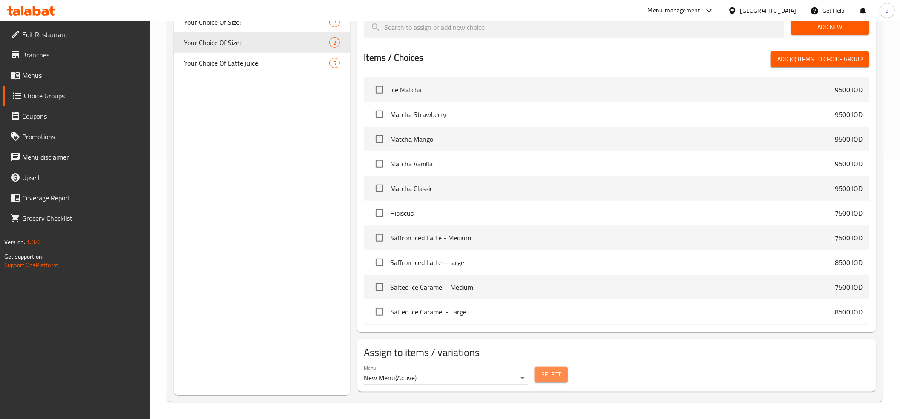
click at [552, 379] on span "Select" at bounding box center [551, 375] width 20 height 11
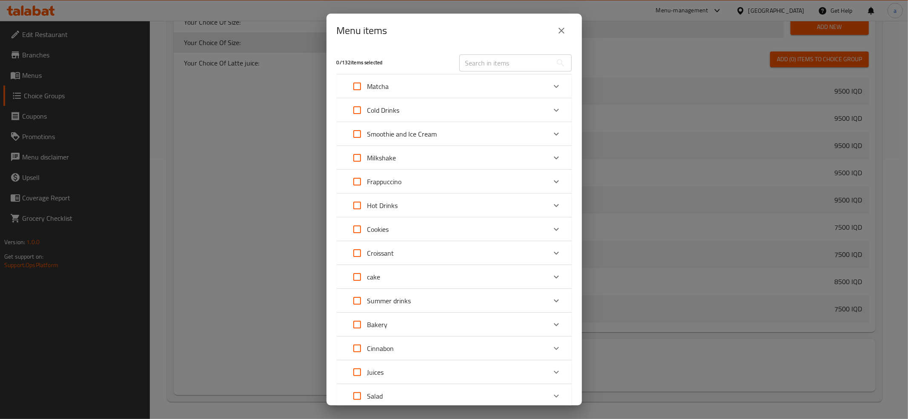
click at [551, 111] on icon "Expand" at bounding box center [556, 110] width 10 height 10
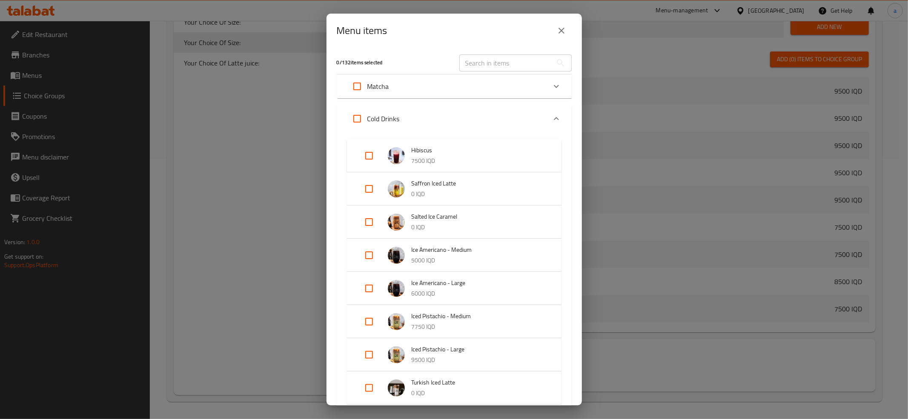
click at [368, 258] on input "Expand" at bounding box center [369, 255] width 20 height 20
checkbox input "true"
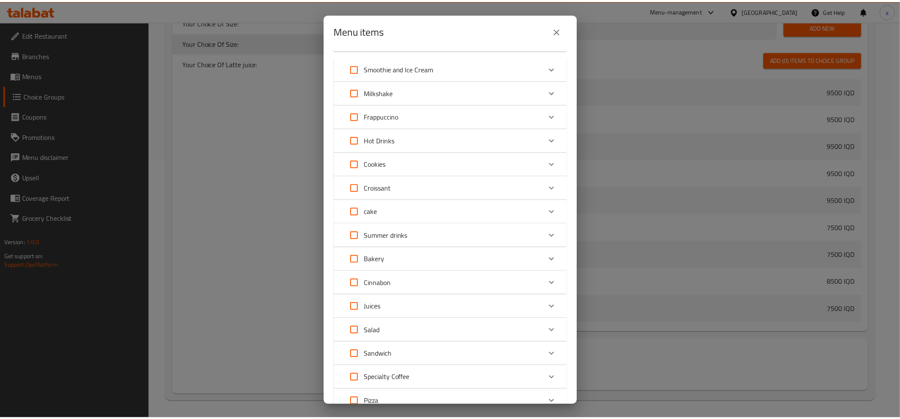
scroll to position [946, 0]
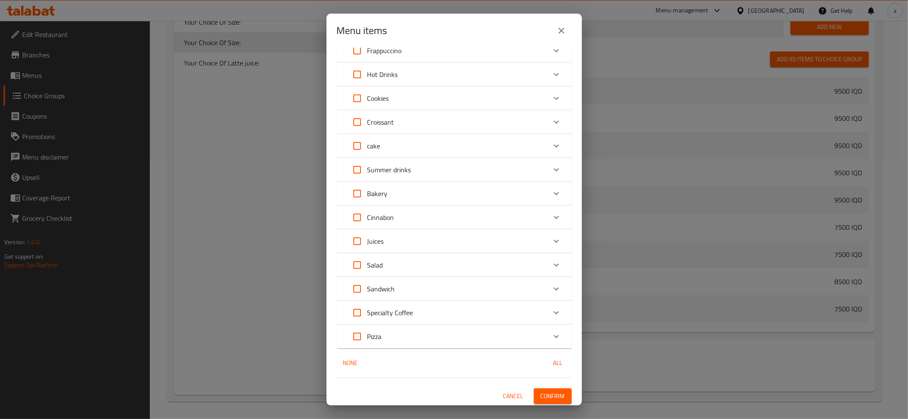
click at [556, 392] on button "Confirm" at bounding box center [553, 397] width 38 height 16
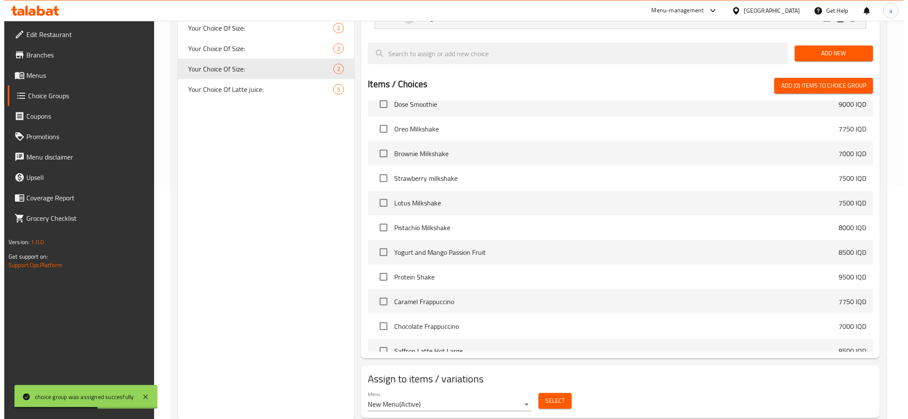
scroll to position [261, 0]
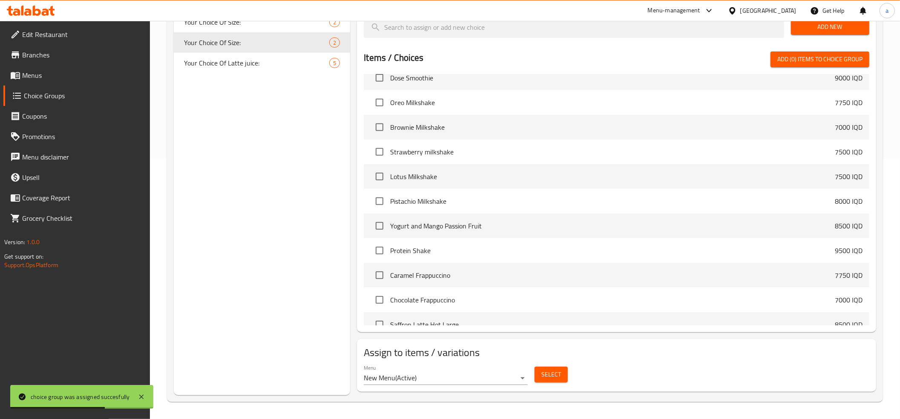
click at [548, 375] on span "Select" at bounding box center [551, 375] width 20 height 11
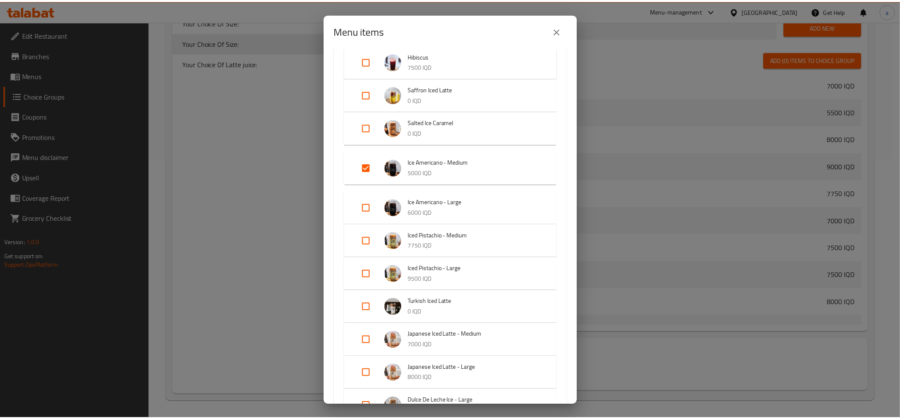
scroll to position [0, 0]
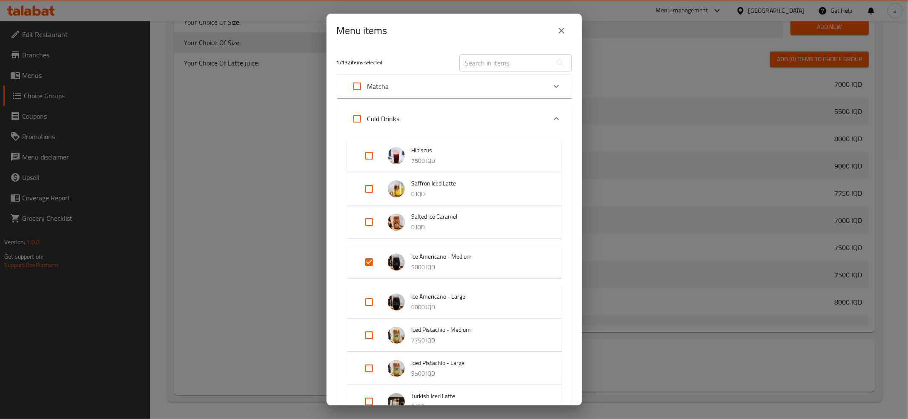
click at [557, 31] on icon "close" at bounding box center [562, 31] width 10 height 10
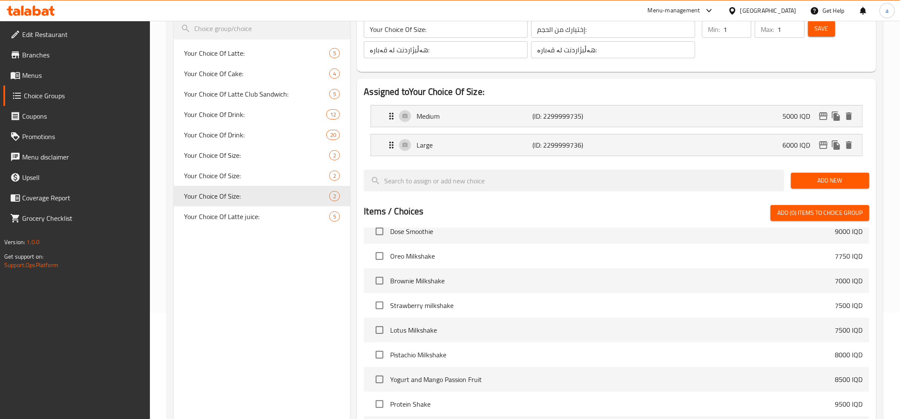
scroll to position [72, 0]
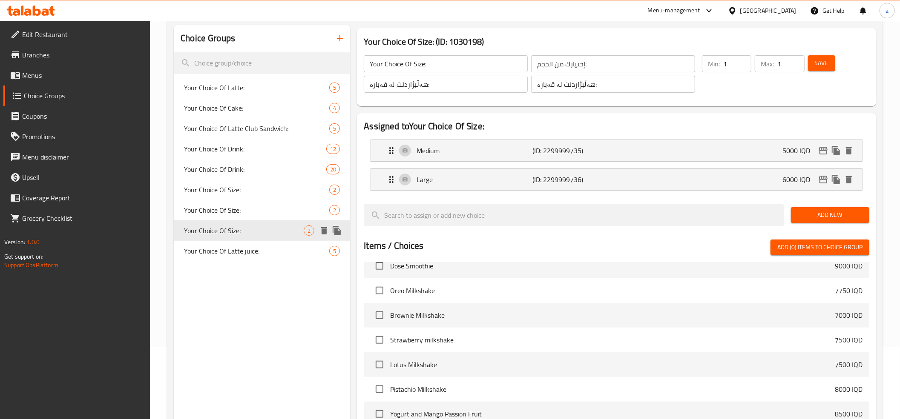
click at [338, 231] on icon "duplicate" at bounding box center [337, 230] width 8 height 9
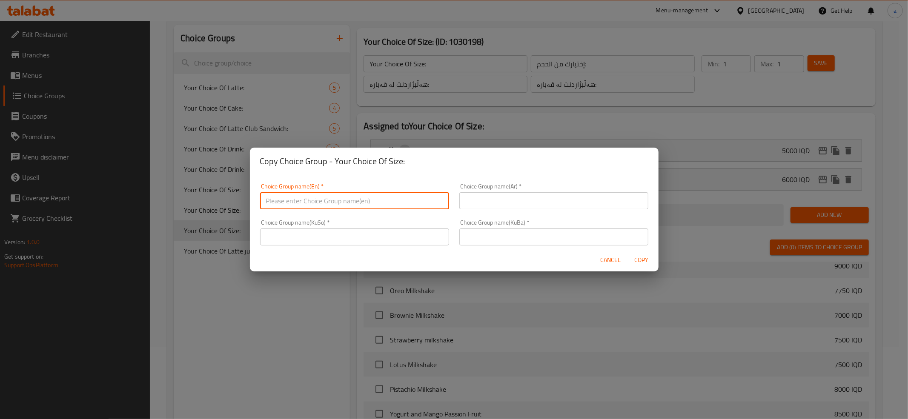
click at [314, 198] on input "text" at bounding box center [354, 200] width 189 height 17
type input "Your Choice Of Sauce:"
click at [338, 203] on input "Your Choice Of Sauce:" at bounding box center [354, 200] width 189 height 17
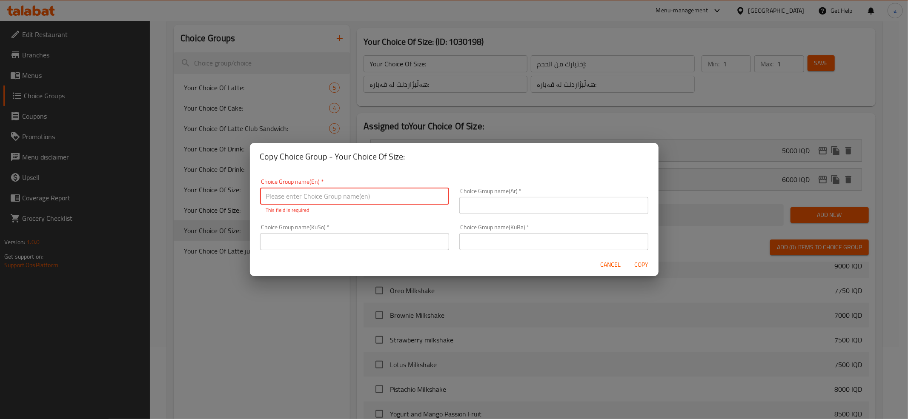
click at [340, 194] on input "text" at bounding box center [354, 196] width 189 height 17
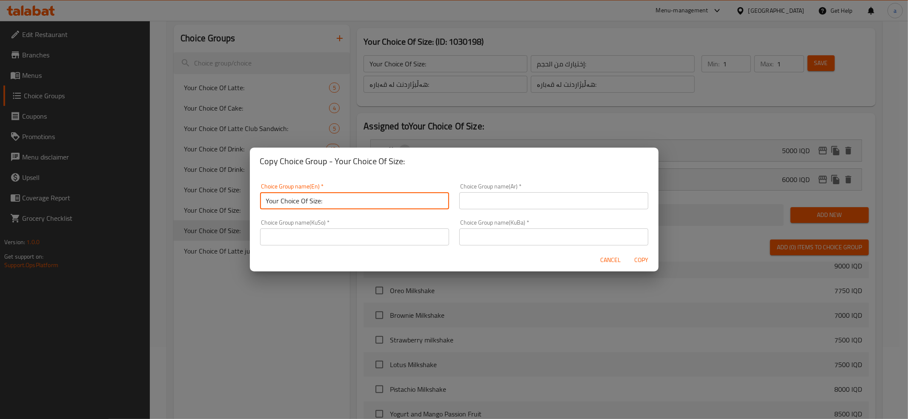
type input "Your Choice Of Size:"
click at [507, 207] on input "text" at bounding box center [553, 200] width 189 height 17
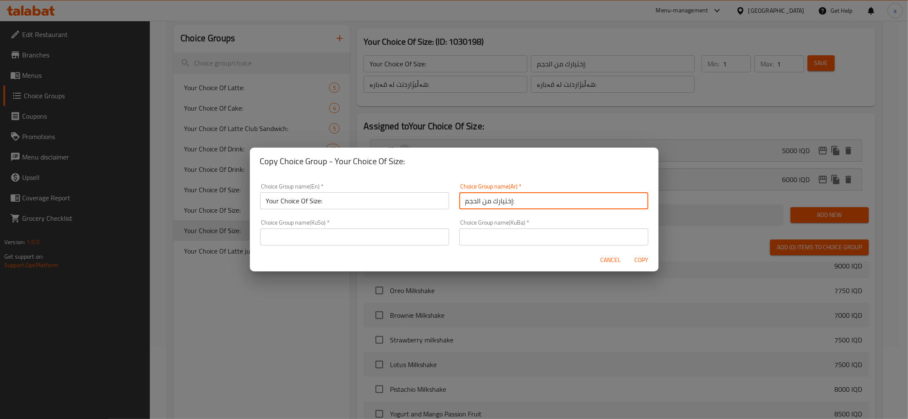
type input "إختيارك من الحجم:"
click at [496, 239] on input "text" at bounding box center [553, 237] width 189 height 17
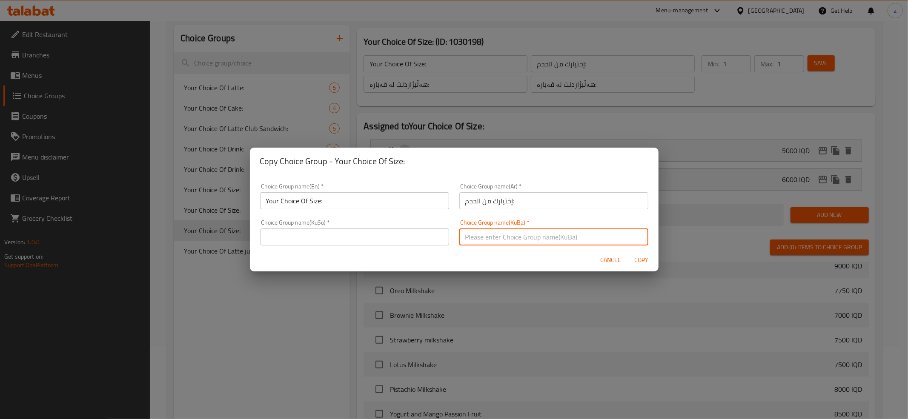
click at [496, 239] on input "text" at bounding box center [553, 237] width 189 height 17
type input "هەڵبژاردنت لە قەبارە:"
click at [399, 238] on input "text" at bounding box center [354, 237] width 189 height 17
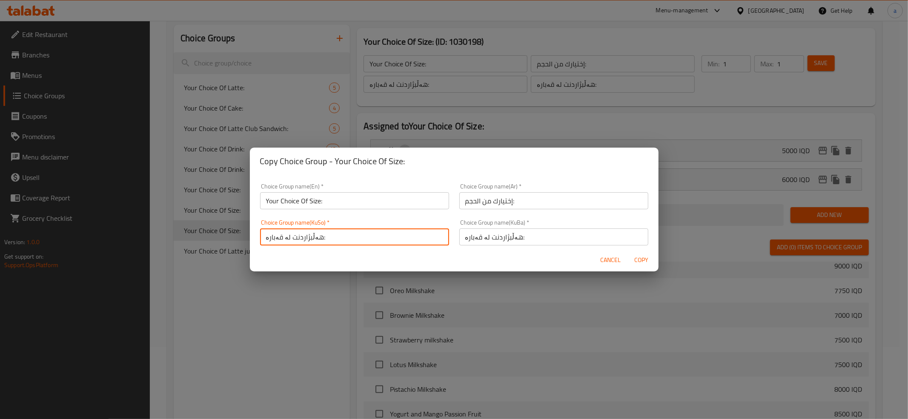
type input "هەڵبژاردنت لە قەبارە:"
click at [644, 260] on span "Copy" at bounding box center [641, 260] width 20 height 11
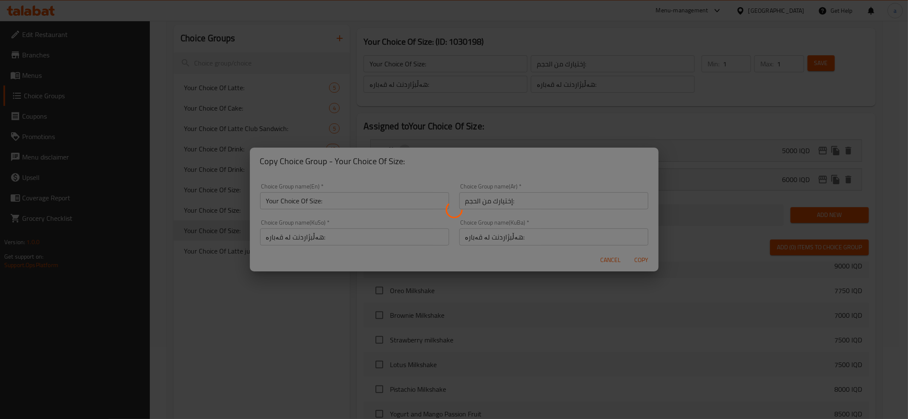
type input "Your Choice Of Size:"
type input "إختيارك من الحجم:"
type input "هەڵبژاردنت لە قەبارە:"
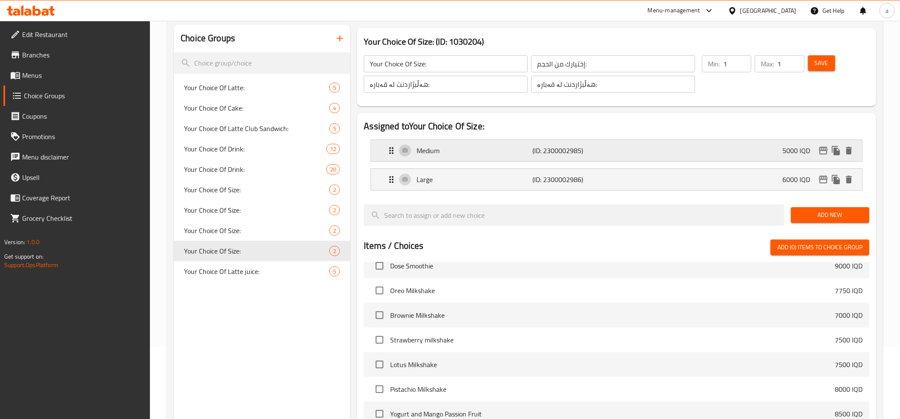
click at [470, 160] on div "Medium (ID: 2300002985) 5000 IQD" at bounding box center [618, 150] width 465 height 21
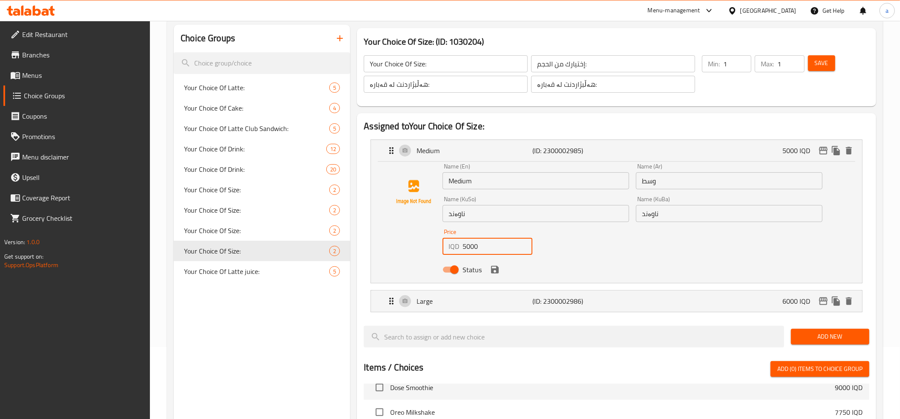
click at [480, 246] on input "5000" at bounding box center [497, 246] width 70 height 17
click at [494, 274] on icon "save" at bounding box center [495, 270] width 10 height 10
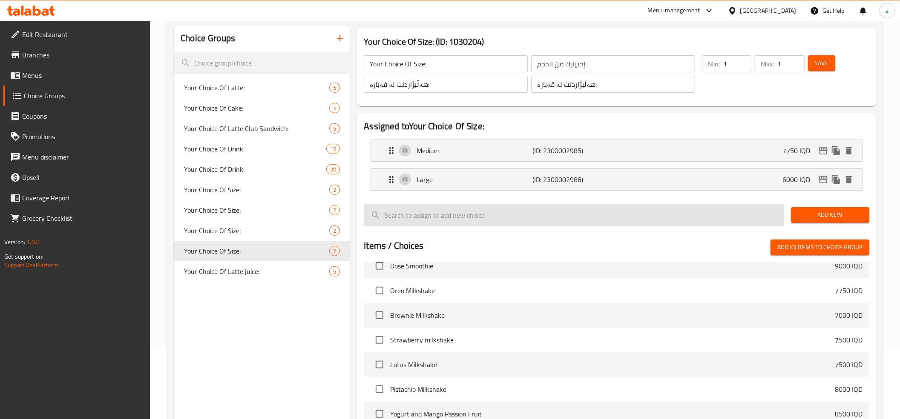
type input "7750"
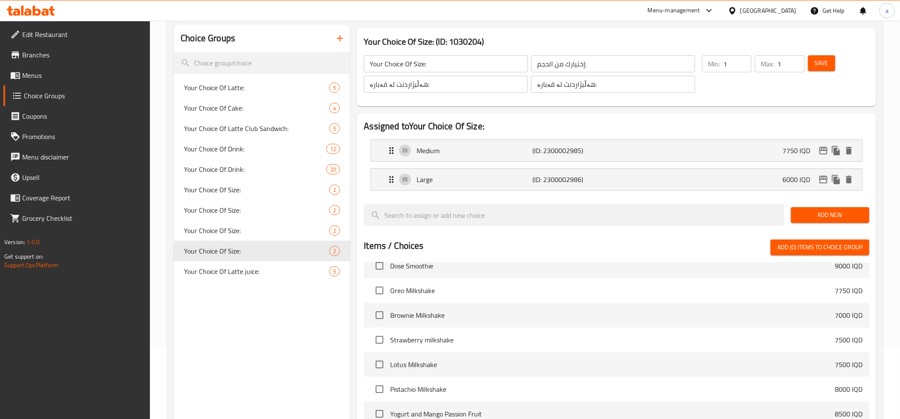
click at [436, 193] on li "Large (ID: 2300002986) 6000 IQD Name (En) Large Name (En) Name (Ar) كبير Name (…" at bounding box center [616, 179] width 505 height 29
click at [439, 186] on div "Large (ID: 2300002986) 6000 IQD" at bounding box center [618, 179] width 465 height 21
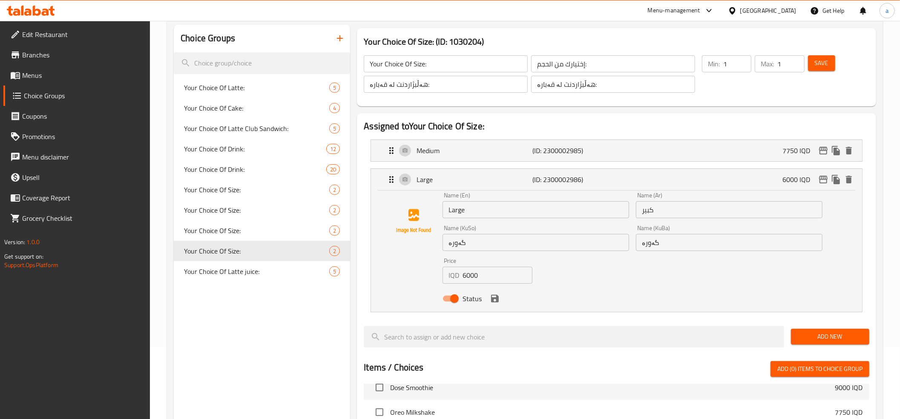
click at [479, 276] on input "6000" at bounding box center [497, 275] width 70 height 17
click at [494, 303] on icon "save" at bounding box center [495, 299] width 8 height 8
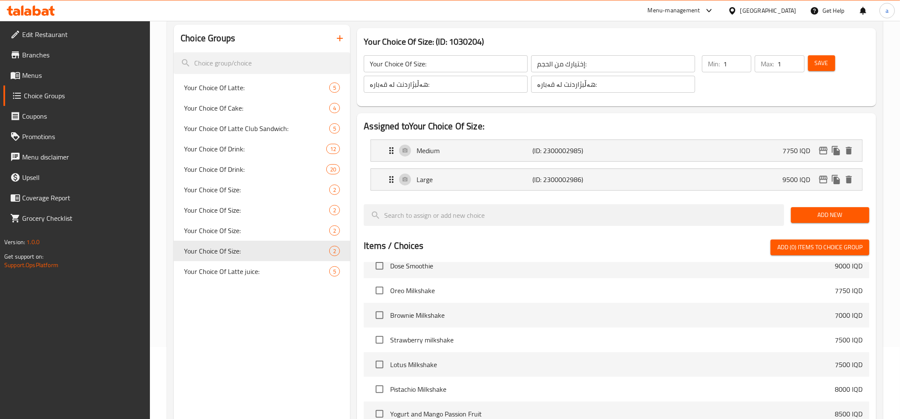
type input "9500"
click at [831, 66] on button "Save" at bounding box center [821, 63] width 27 height 16
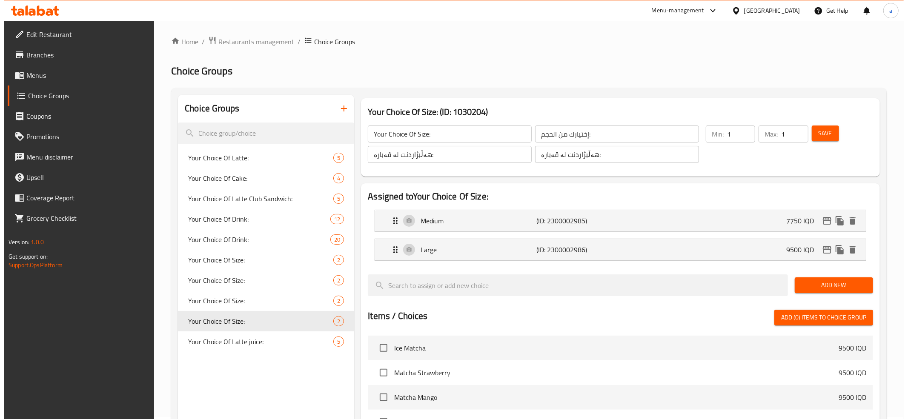
scroll to position [261, 0]
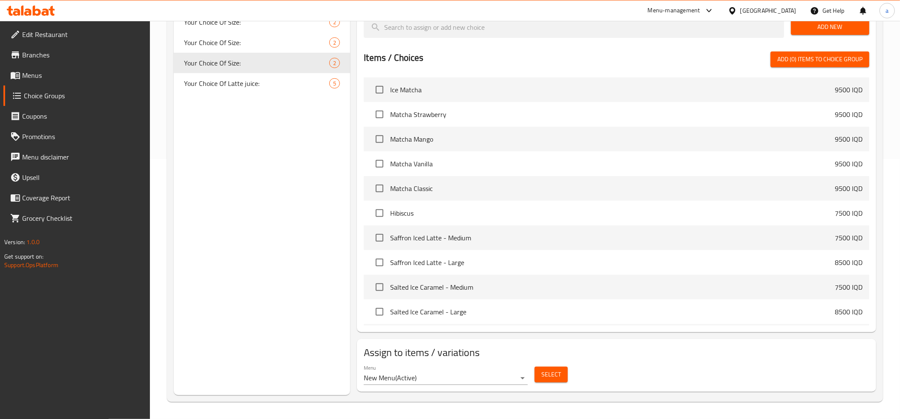
click at [548, 377] on span "Select" at bounding box center [551, 375] width 20 height 11
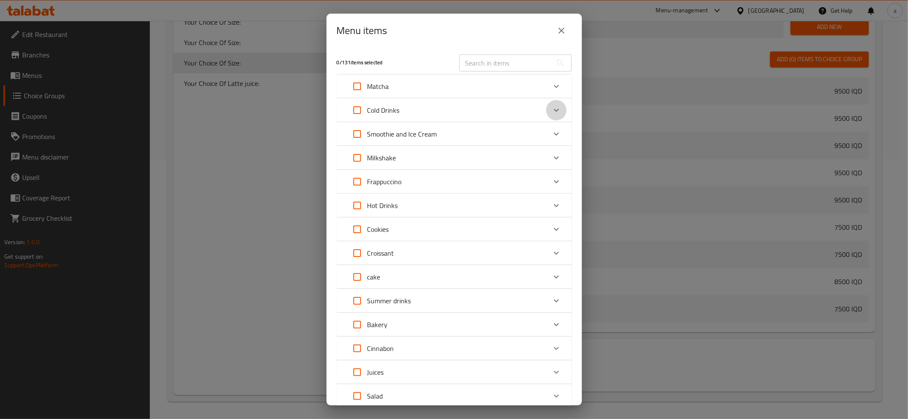
click at [551, 108] on icon "Expand" at bounding box center [556, 110] width 10 height 10
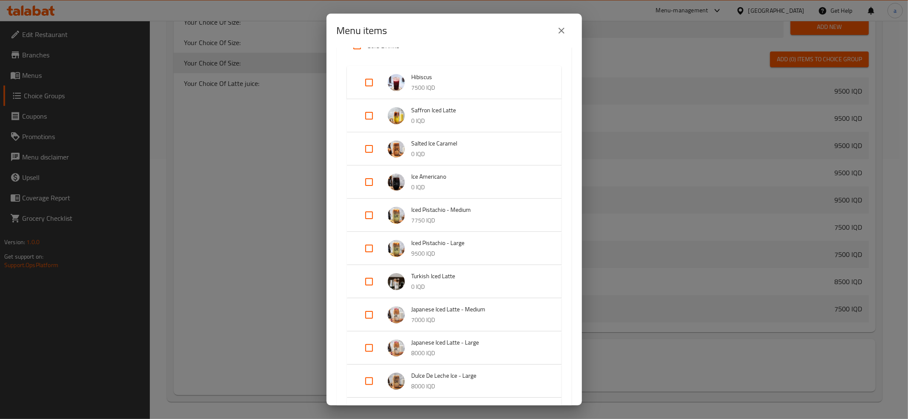
scroll to position [95, 0]
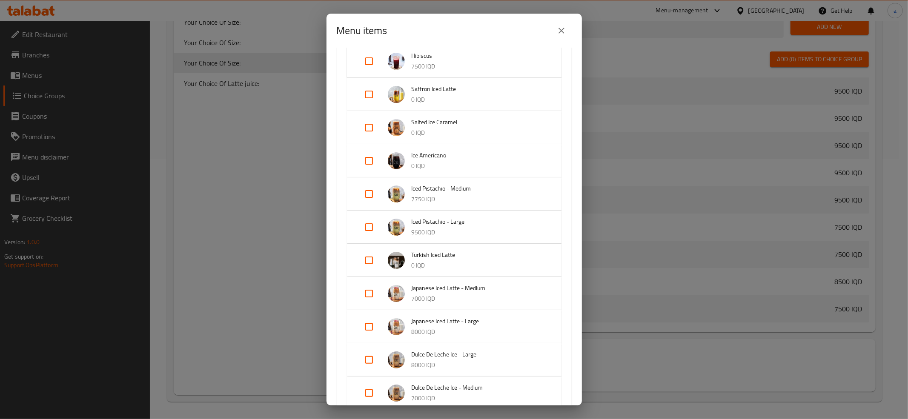
click at [368, 193] on input "Expand" at bounding box center [369, 194] width 20 height 20
checkbox input "true"
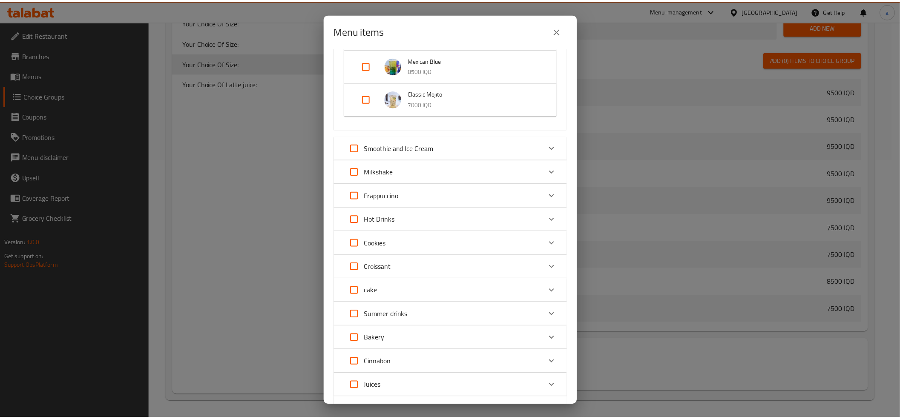
scroll to position [915, 0]
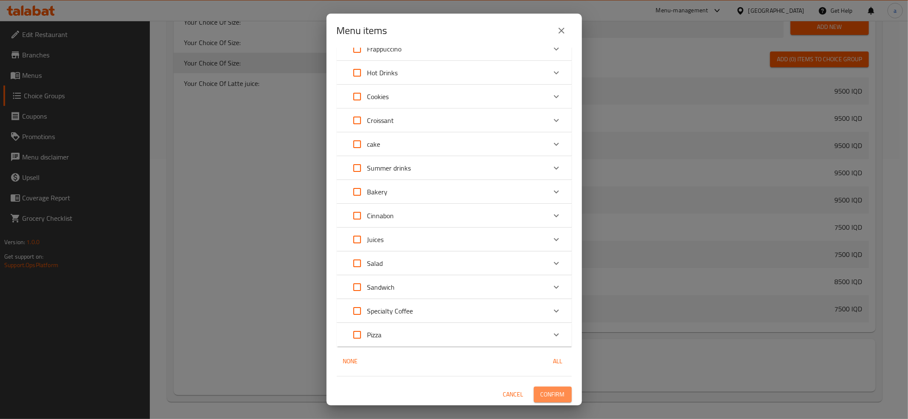
click at [543, 390] on span "Confirm" at bounding box center [553, 395] width 24 height 11
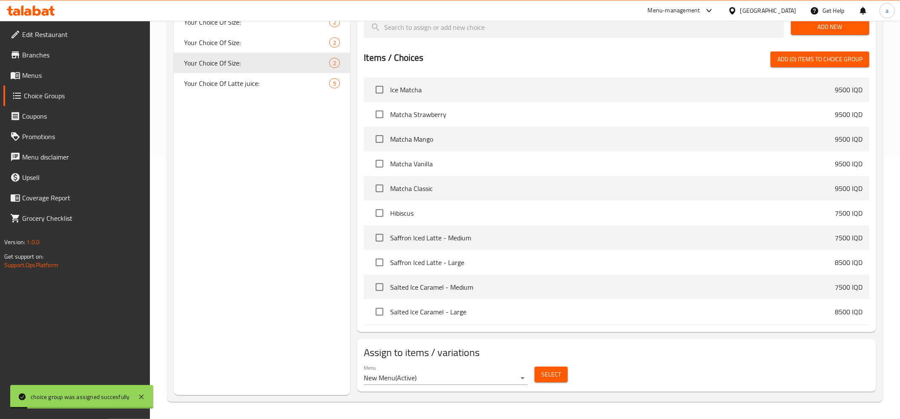
scroll to position [0, 0]
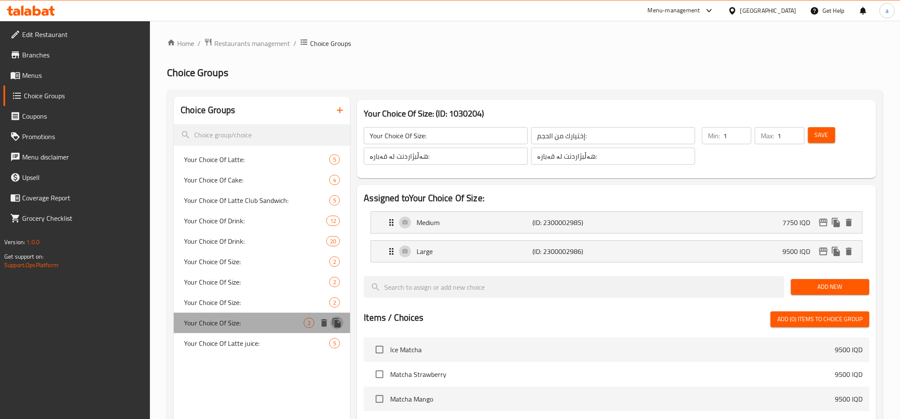
click at [335, 323] on icon "duplicate" at bounding box center [337, 323] width 8 height 9
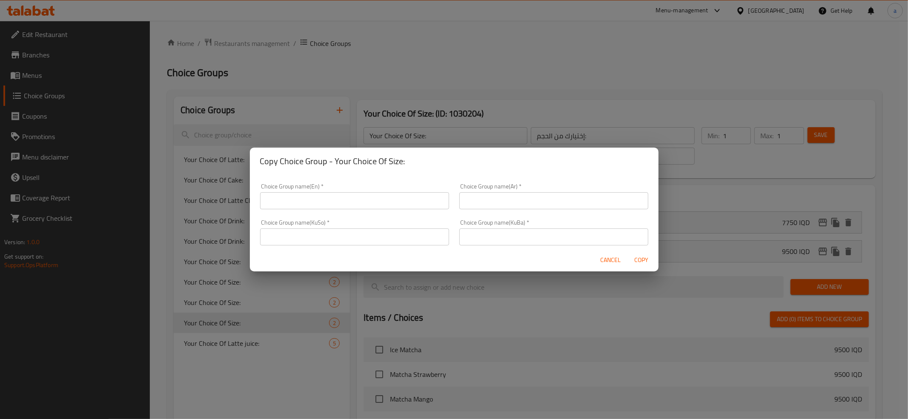
click at [309, 208] on input "text" at bounding box center [354, 200] width 189 height 17
type input "Your Choice Of Size:"
click at [515, 200] on input "text" at bounding box center [553, 200] width 189 height 17
type input "إختيارك من الحجم:"
click at [488, 237] on input "text" at bounding box center [553, 237] width 189 height 17
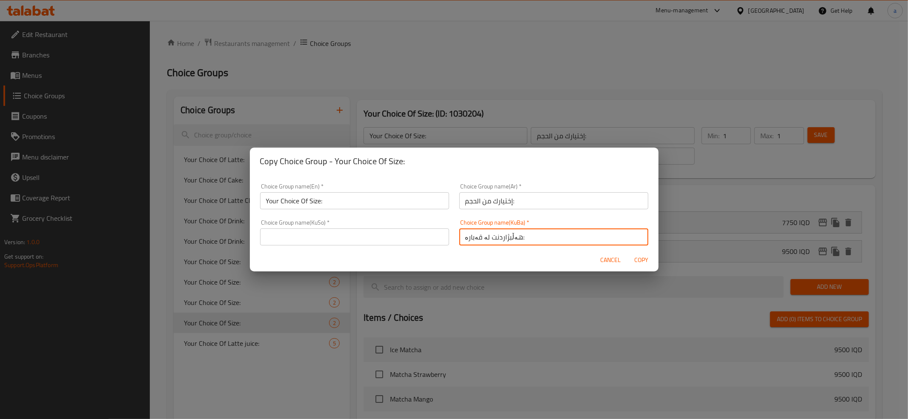
type input "هەڵبژاردنت لە قەبارە:"
click at [379, 240] on input "text" at bounding box center [354, 237] width 189 height 17
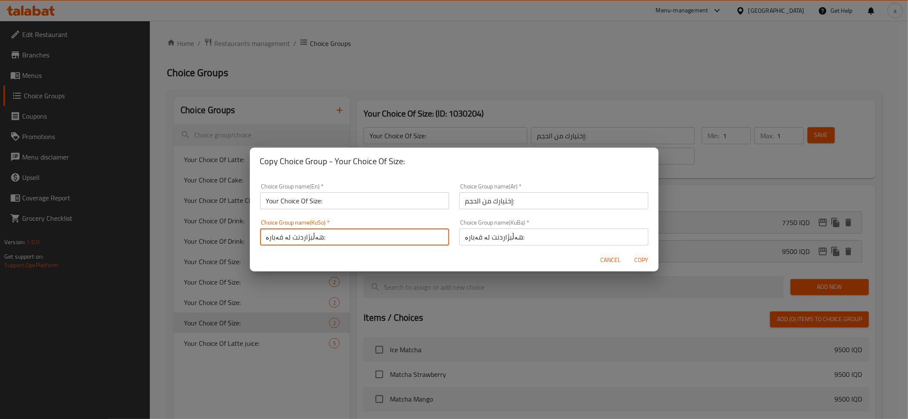
type input "هەڵبژاردنت لە قەبارە:"
click at [651, 261] on span "Copy" at bounding box center [641, 260] width 20 height 11
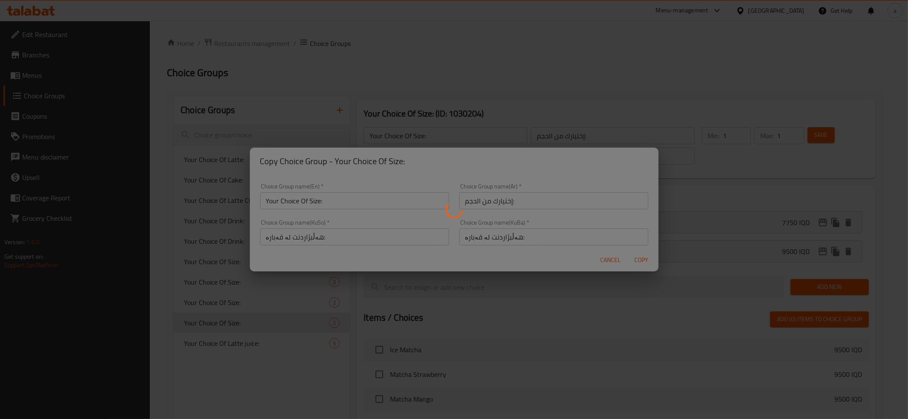
type input "Your Choice Of Size:"
type input "إختيارك من الحجم:"
type input "هەڵبژاردنت لە قەبارە:"
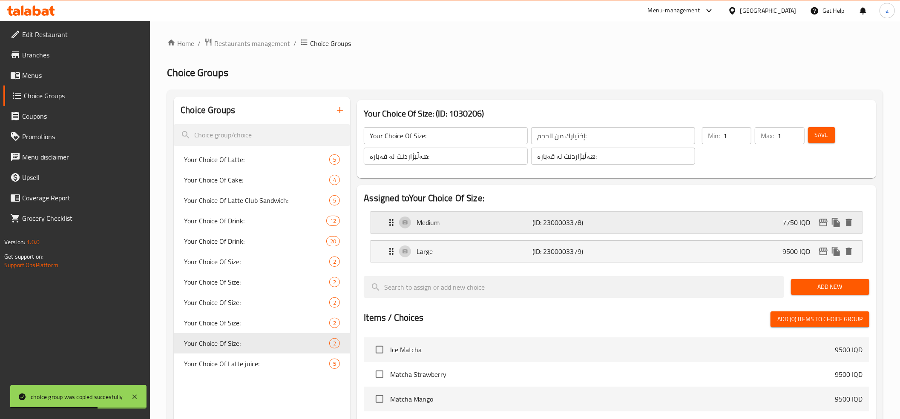
click at [650, 225] on div "Medium (ID: 2300003378) 7750 IQD" at bounding box center [618, 222] width 465 height 21
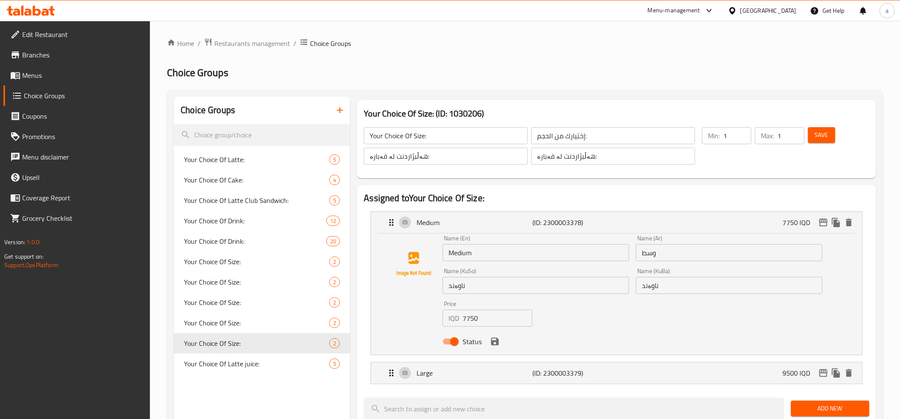
click at [486, 320] on input "7750" at bounding box center [497, 318] width 70 height 17
click at [493, 347] on icon "save" at bounding box center [495, 342] width 10 height 10
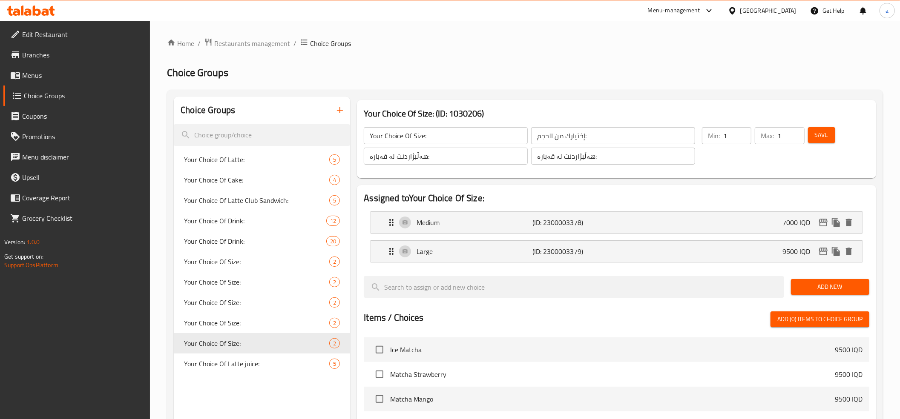
type input "7000"
click at [423, 255] on p "Large" at bounding box center [474, 252] width 116 height 10
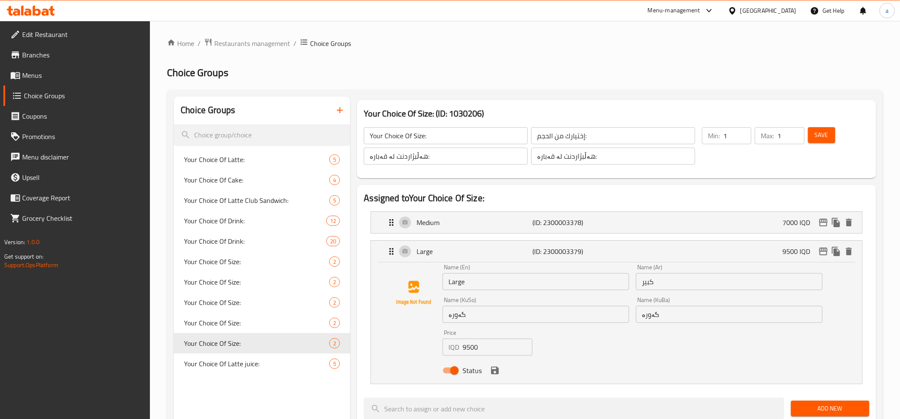
click at [470, 349] on input "9500" at bounding box center [497, 347] width 70 height 17
click at [495, 373] on icon "save" at bounding box center [495, 371] width 10 height 10
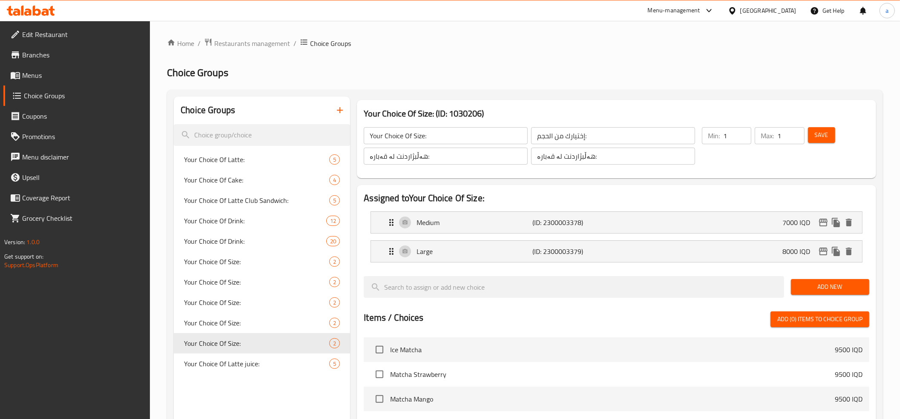
type input "8000"
click at [831, 289] on span "Add New" at bounding box center [830, 287] width 65 height 11
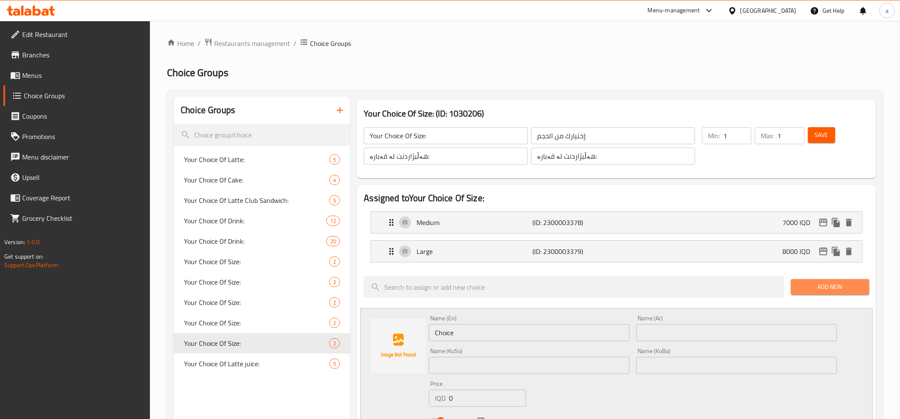
click at [831, 288] on span "Add New" at bounding box center [830, 287] width 65 height 11
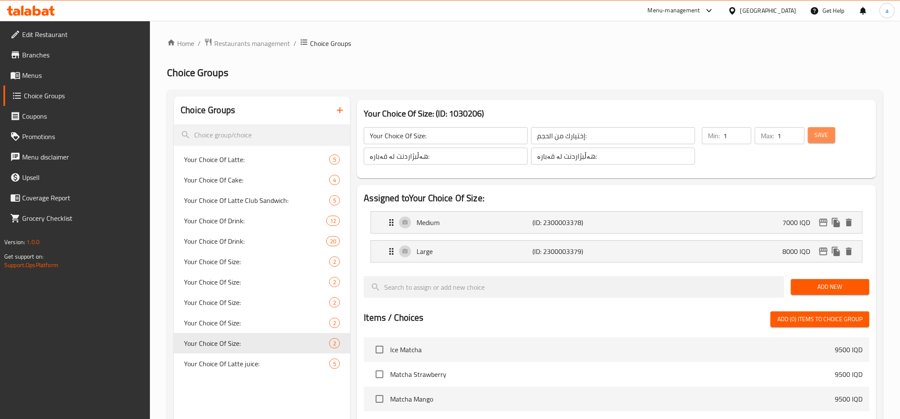
click at [824, 139] on span "Save" at bounding box center [822, 135] width 14 height 11
click at [281, 327] on span "Your Choice Of Size:" at bounding box center [244, 323] width 120 height 10
type input "Your Choice Of Size:"
type input "إختيارك من الحجم:"
type input "هەڵبژاردنت لە قەبارە:"
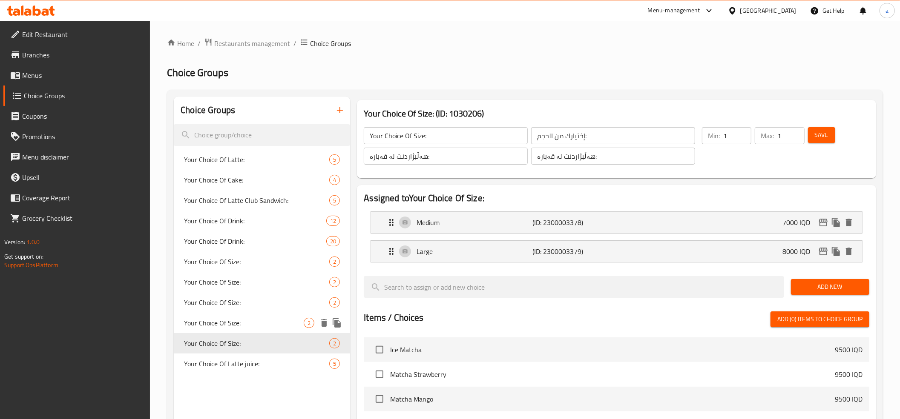
type input "هەڵبژاردنت لە قەبارە:"
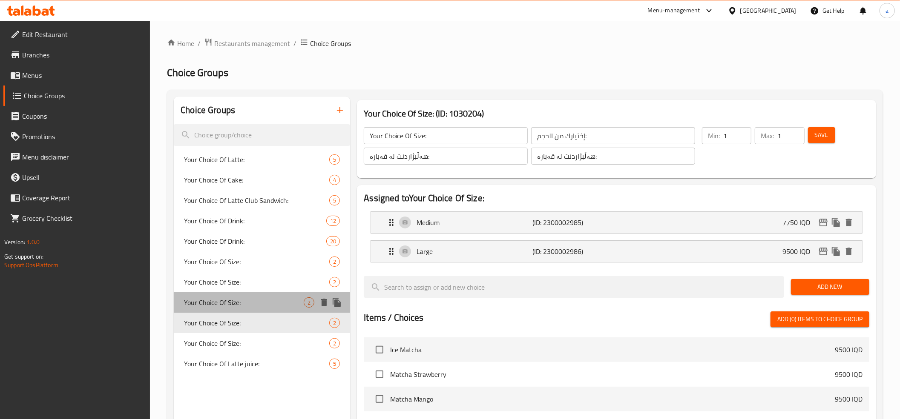
click at [281, 304] on span "Your Choice Of Size:" at bounding box center [244, 303] width 120 height 10
type input "Your Choice Of Size:"
type input "إختيارك من الحجم:"
type input "هەڵبژاردنت لە قەبارە:"
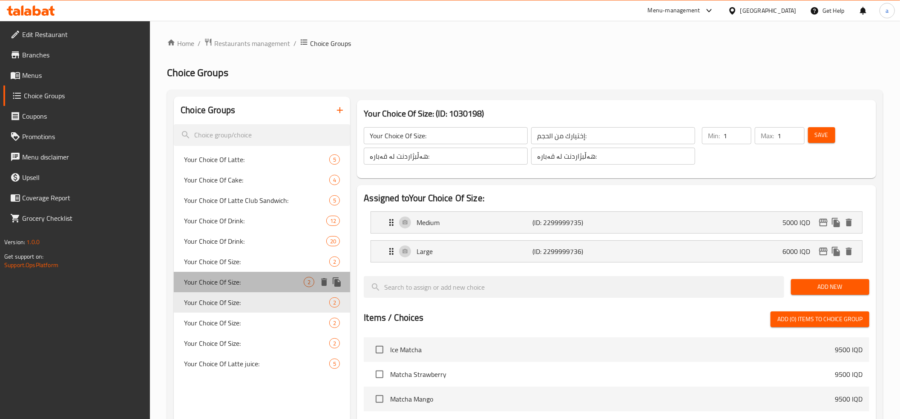
click at [284, 281] on span "Your Choice Of Size:" at bounding box center [244, 282] width 120 height 10
type input "Your Choice Of Size:"
type input "إختيارك من الحجم:"
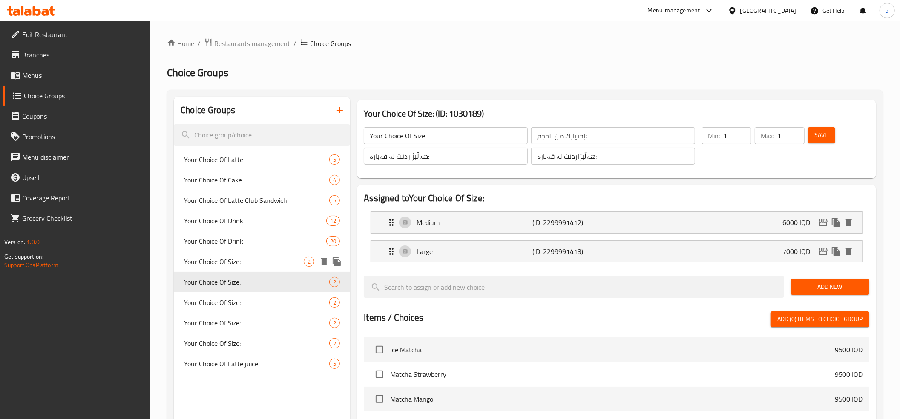
click at [283, 265] on span "Your Choice Of Size:" at bounding box center [244, 262] width 120 height 10
type input "Your Choice Of Size:"
type input "إختيارك من الحجم:"
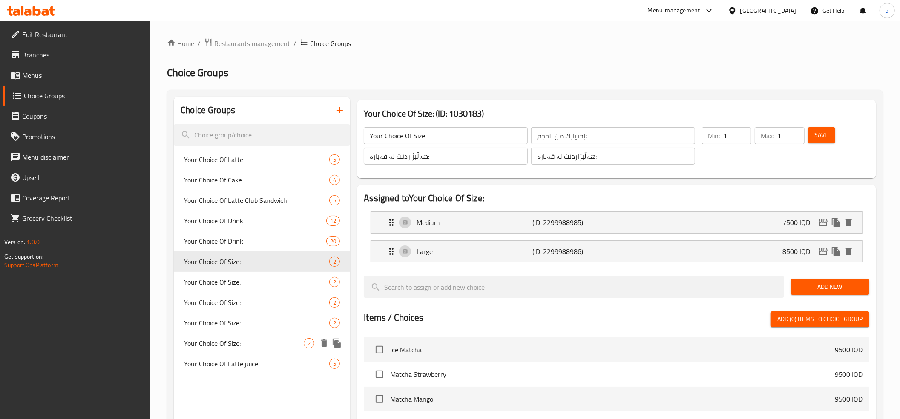
click at [268, 342] on span "Your Choice Of Size:" at bounding box center [244, 344] width 120 height 10
type input "Your Choice Of Size:"
type input "إختيارك من الحجم:"
type input "هەڵبژاردنت لە قەبارە:"
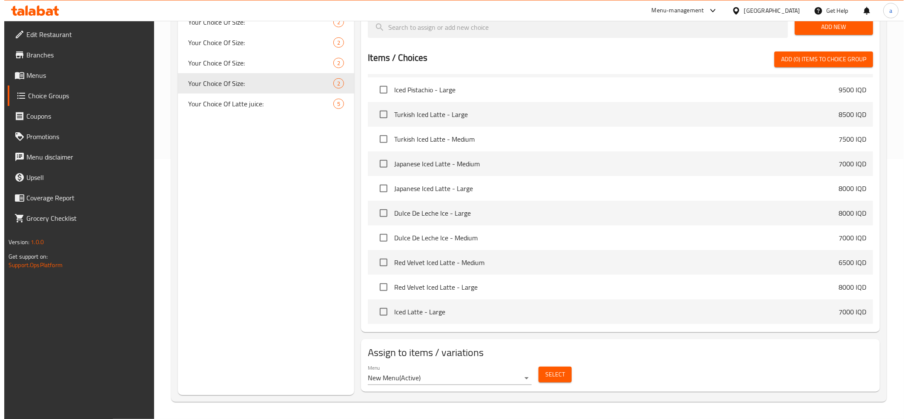
scroll to position [379, 0]
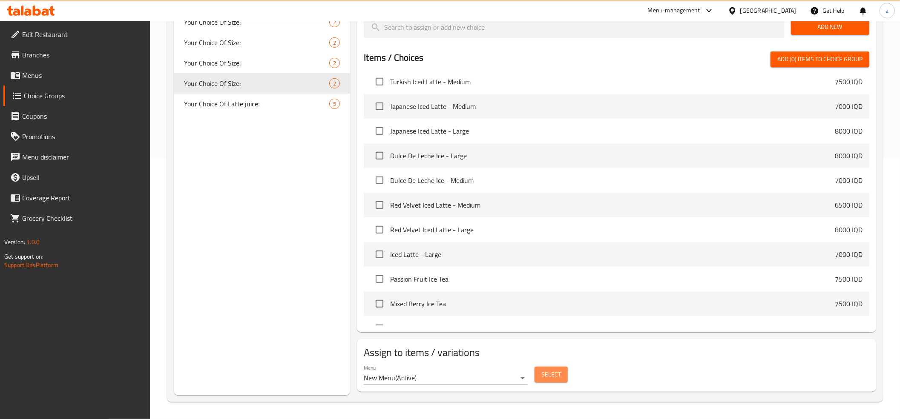
click at [562, 378] on button "Select" at bounding box center [550, 375] width 33 height 16
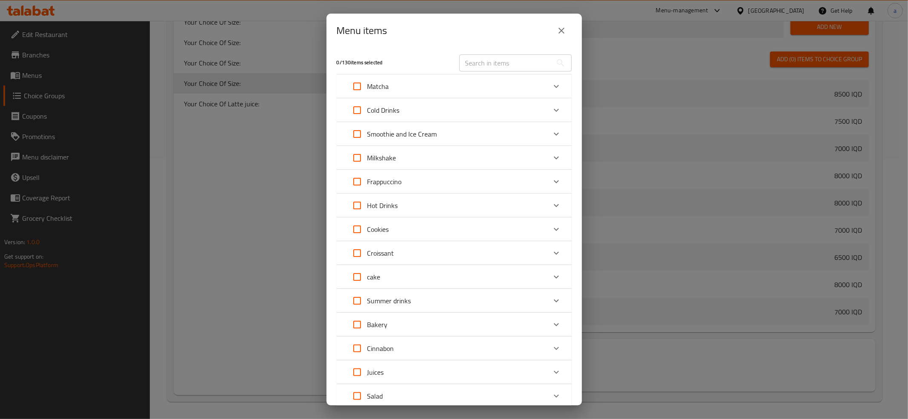
click at [551, 109] on icon "Expand" at bounding box center [556, 110] width 10 height 10
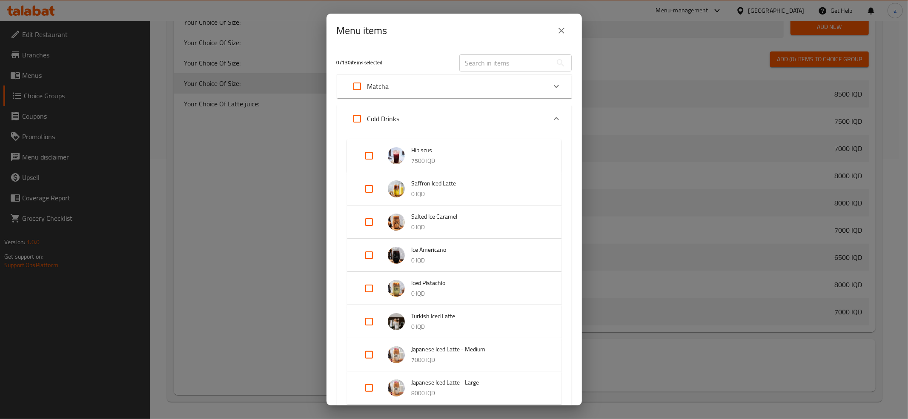
scroll to position [95, 0]
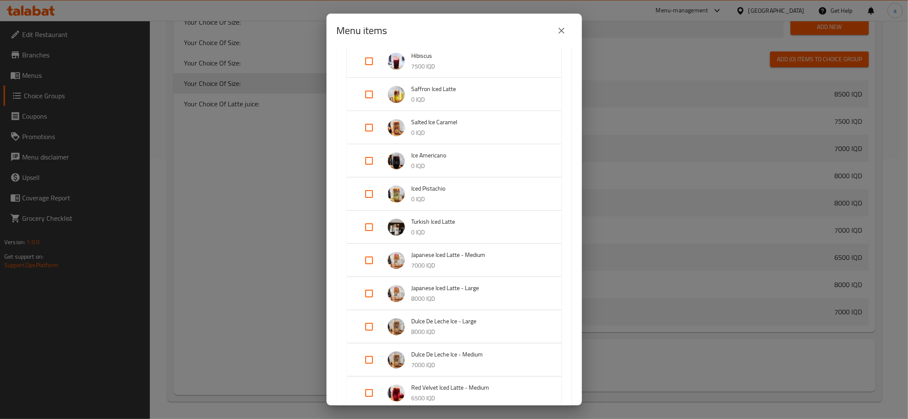
click at [368, 262] on input "Expand" at bounding box center [369, 260] width 20 height 20
checkbox input "true"
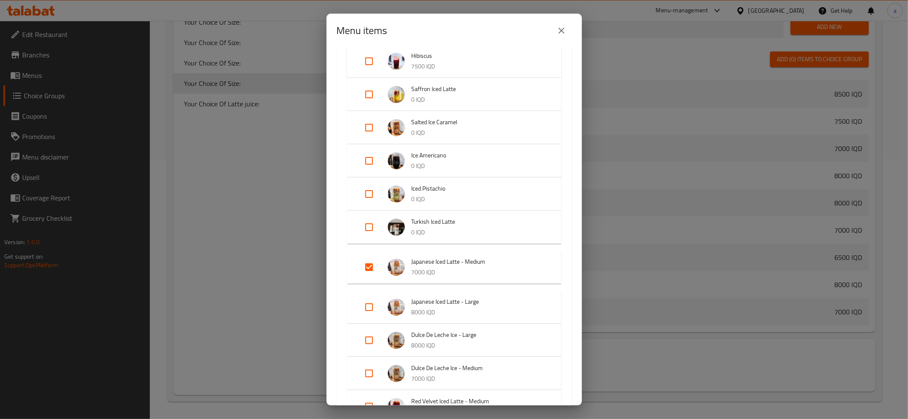
click at [367, 370] on input "Expand" at bounding box center [369, 374] width 20 height 20
checkbox input "true"
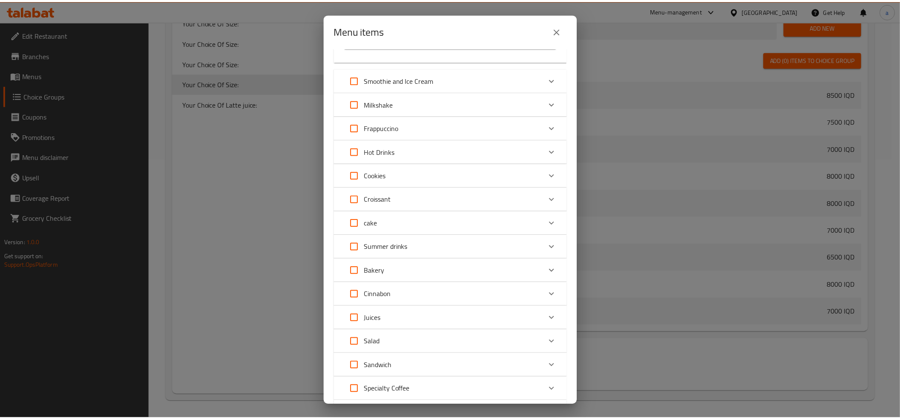
scroll to position [895, 0]
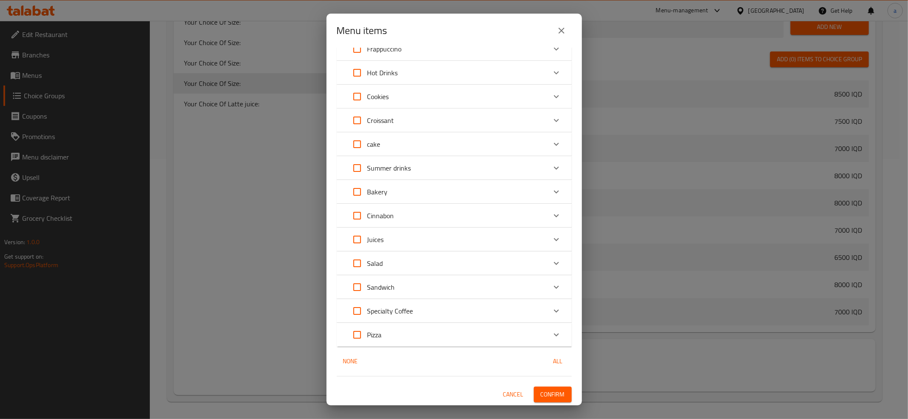
click at [541, 395] on span "Confirm" at bounding box center [553, 395] width 24 height 11
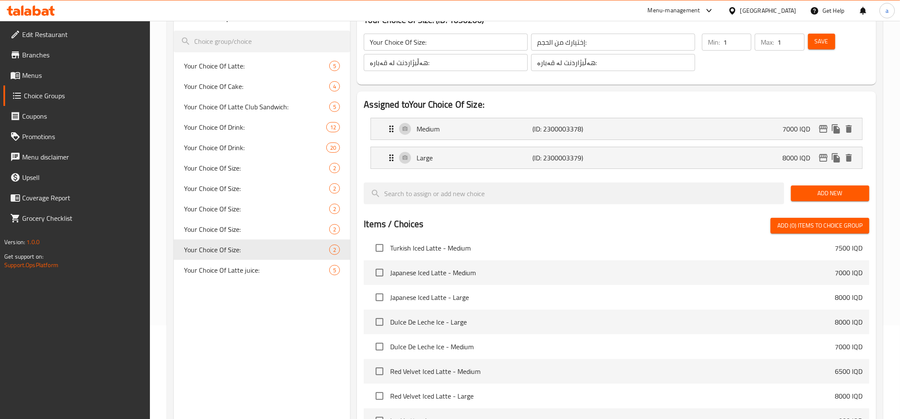
scroll to position [0, 0]
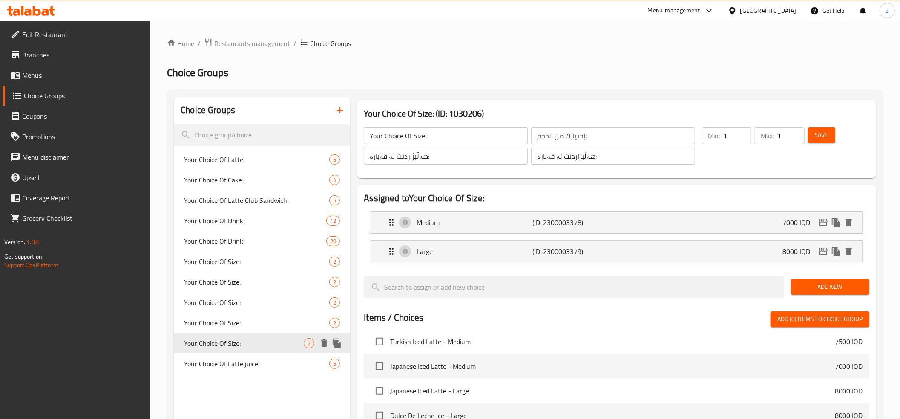
click at [341, 341] on icon "duplicate" at bounding box center [337, 344] width 10 height 10
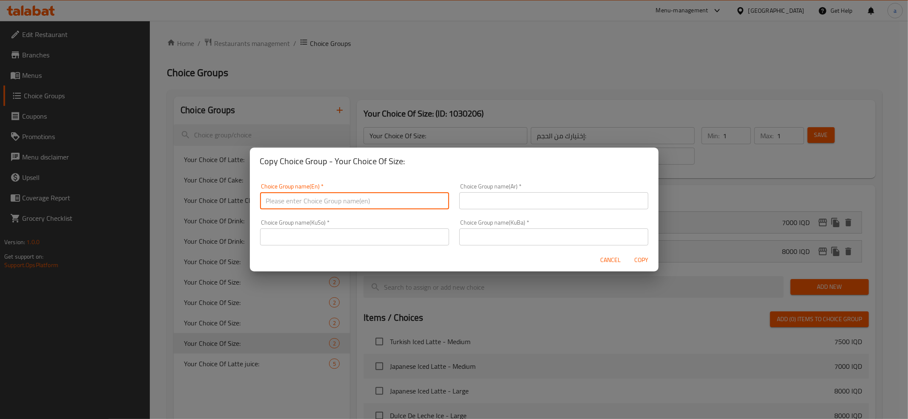
click at [341, 198] on input "text" at bounding box center [354, 200] width 189 height 17
type input "Your Choice Of Size:"
click at [485, 201] on input "text" at bounding box center [553, 200] width 189 height 17
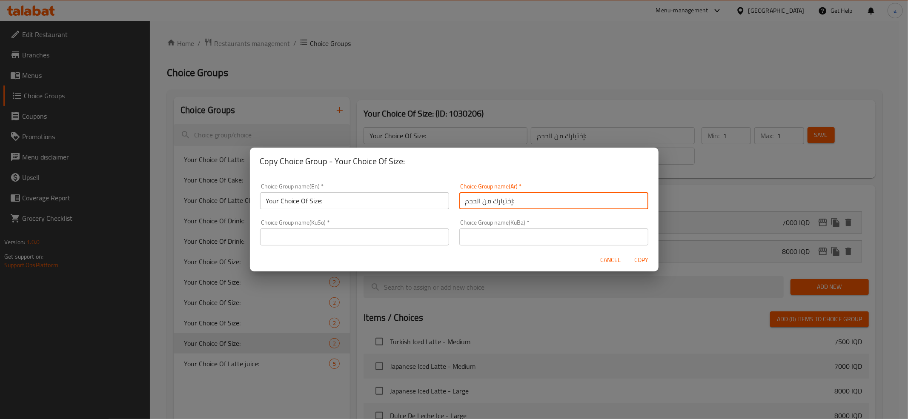
type input "إختيارك من الحجم:"
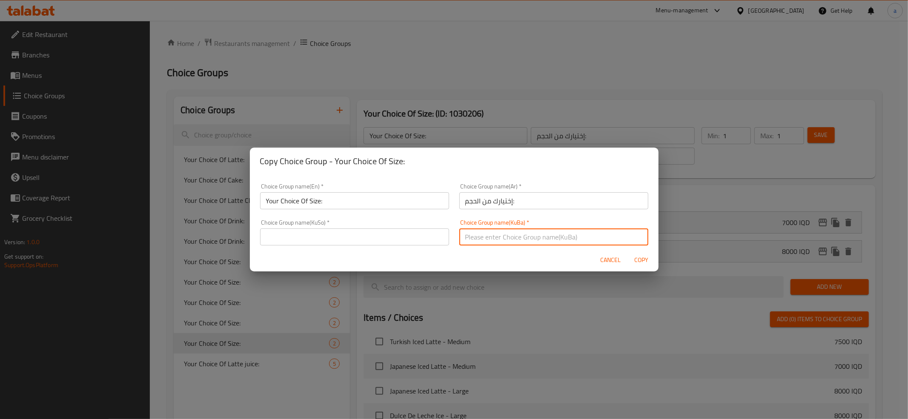
click at [493, 241] on input "text" at bounding box center [553, 237] width 189 height 17
type input "هەڵبژاردنت لە قەبارە:"
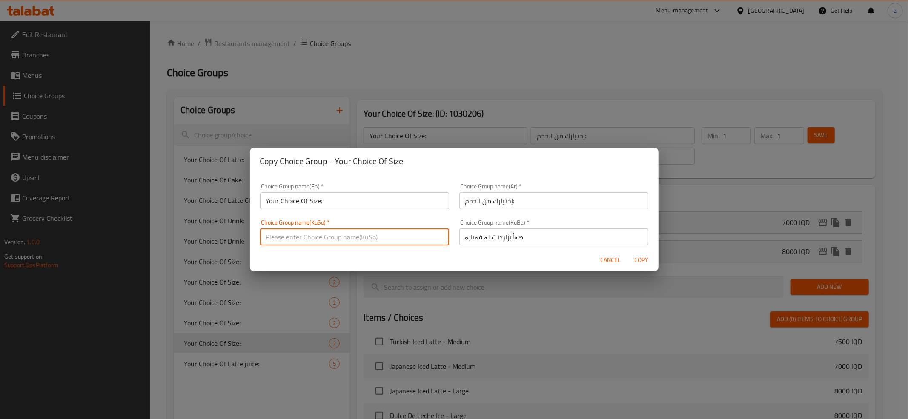
click at [390, 235] on input "text" at bounding box center [354, 237] width 189 height 17
type input "هەڵبژاردنت لە قەبارە:"
click at [642, 258] on span "Copy" at bounding box center [641, 260] width 20 height 11
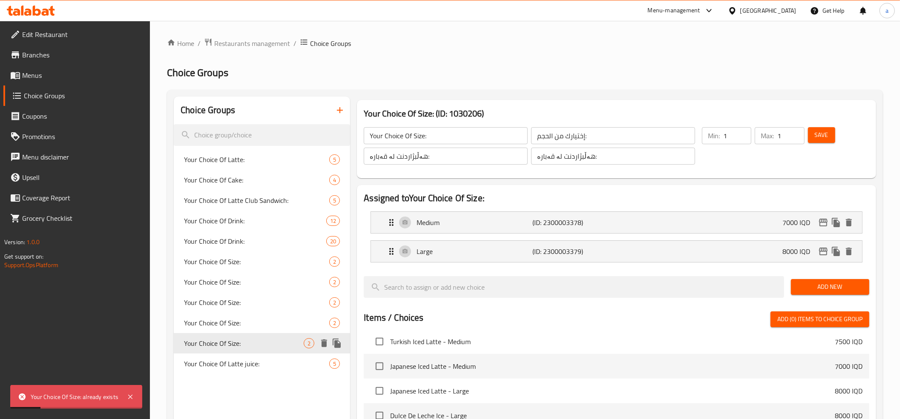
click at [336, 340] on icon "duplicate" at bounding box center [337, 344] width 10 height 10
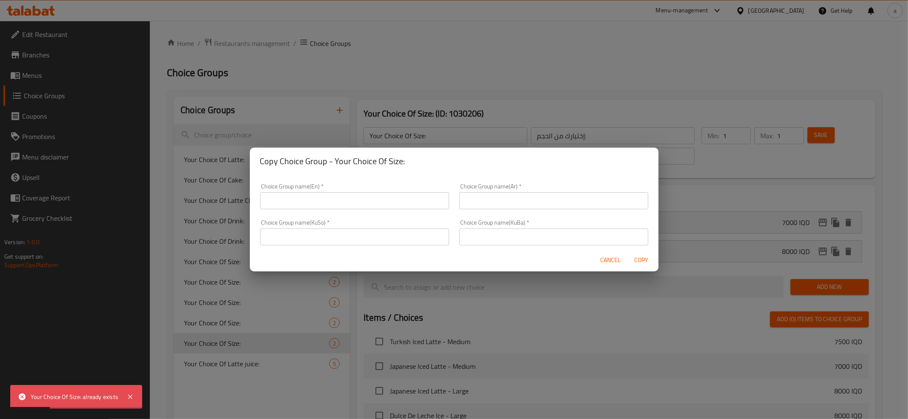
click at [351, 198] on input "text" at bounding box center [354, 200] width 189 height 17
type input "Your Choice Of Size:"
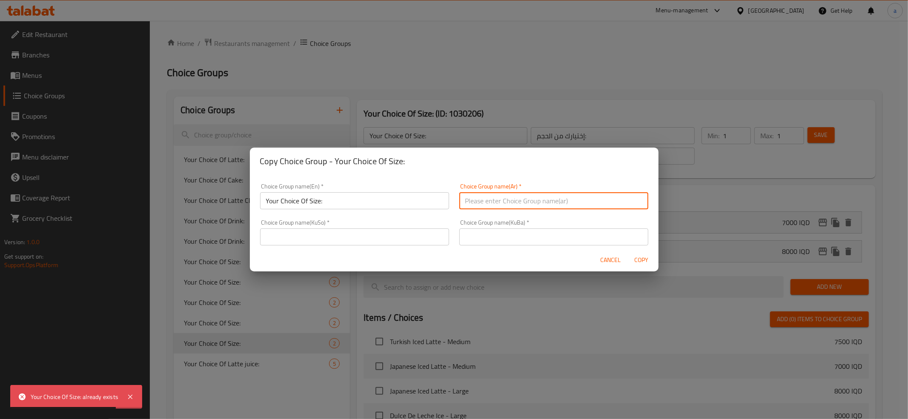
click at [485, 201] on input "text" at bounding box center [553, 200] width 189 height 17
type input "إختيارك من الحجم:"
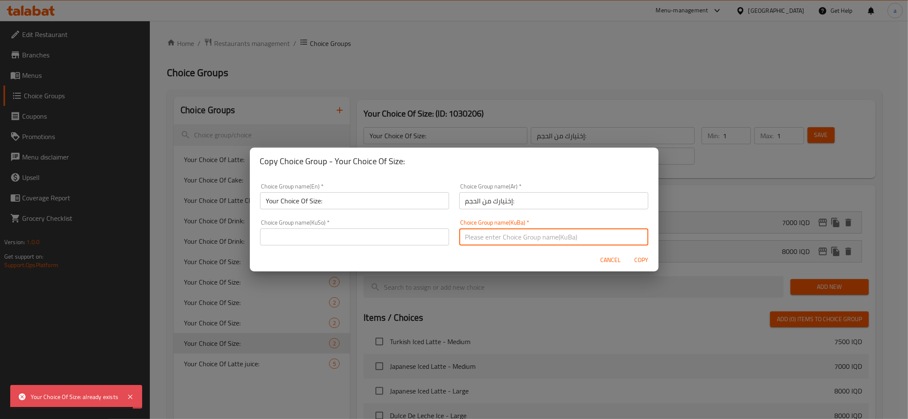
click at [515, 242] on input "text" at bounding box center [553, 237] width 189 height 17
type input "هەڵبژاردنت لە قەبارە:"
click at [383, 244] on input "text" at bounding box center [354, 237] width 189 height 17
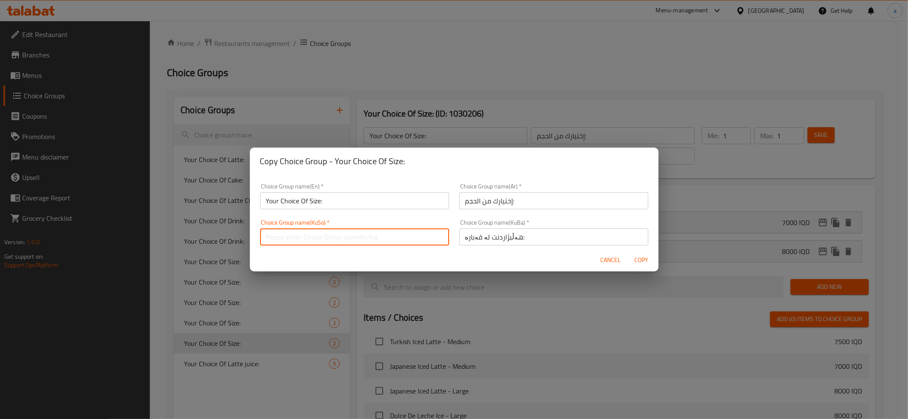
type input "هەڵبژاردنت لە قەبارە:"
click at [644, 260] on span "Copy" at bounding box center [641, 260] width 20 height 11
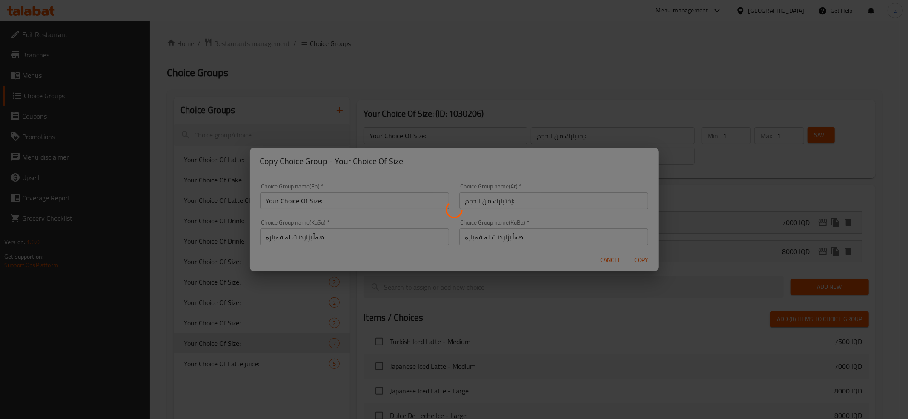
type input "Your Choice Of Size:"
type input "إختيارك من الحجم:"
type input "هەڵبژاردنت لە قەبارە:"
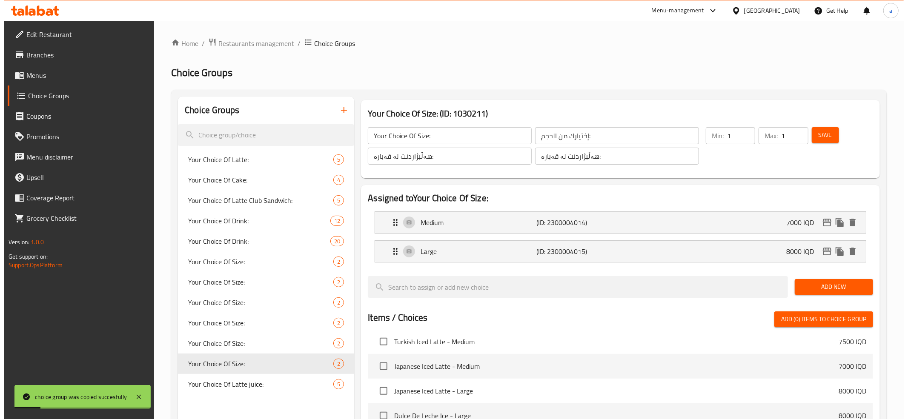
scroll to position [261, 0]
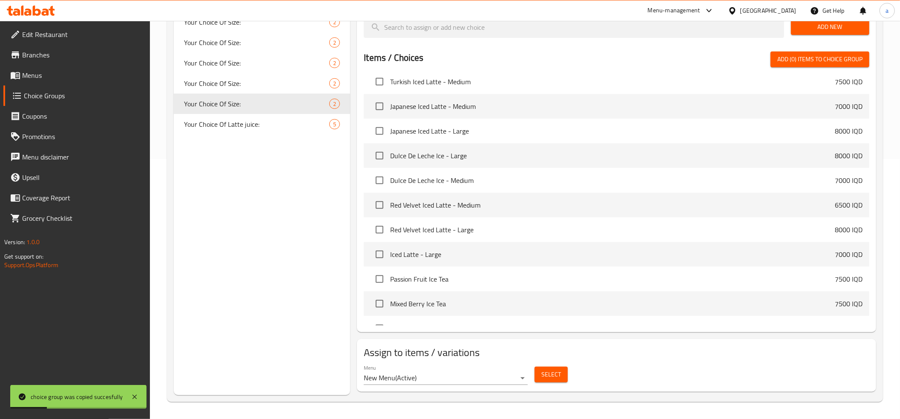
click at [550, 374] on span "Select" at bounding box center [551, 375] width 20 height 11
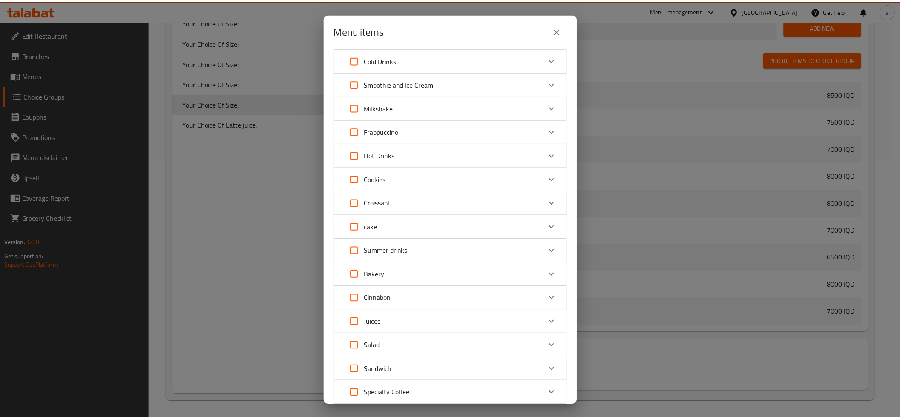
scroll to position [0, 0]
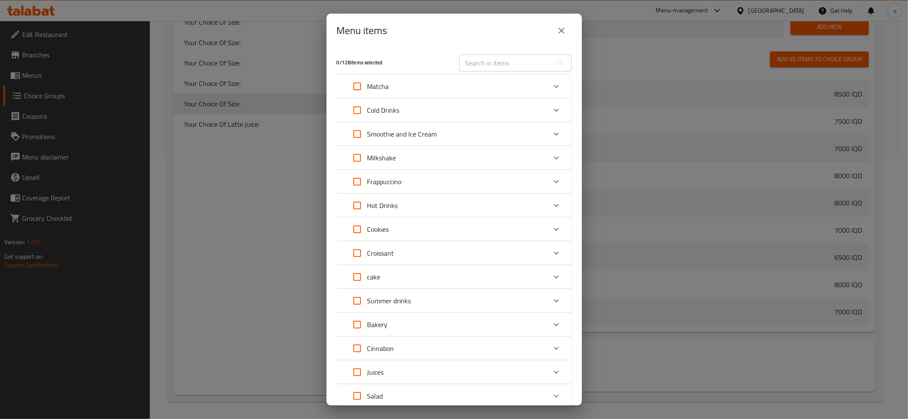
click at [232, 244] on div "Menu items 0 / 128 items selected ​ Matcha Ice Matcha 9500 IQD Matcha Strawberr…" at bounding box center [454, 209] width 908 height 419
click at [564, 29] on icon "close" at bounding box center [562, 31] width 10 height 10
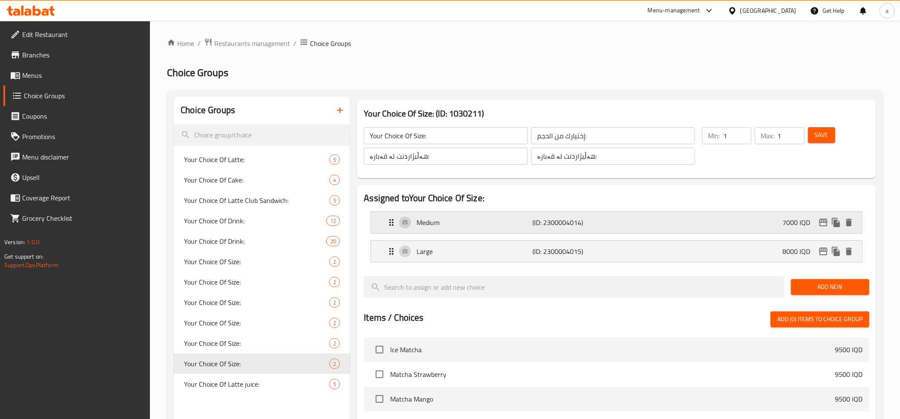
click at [434, 224] on p "Medium" at bounding box center [474, 223] width 116 height 10
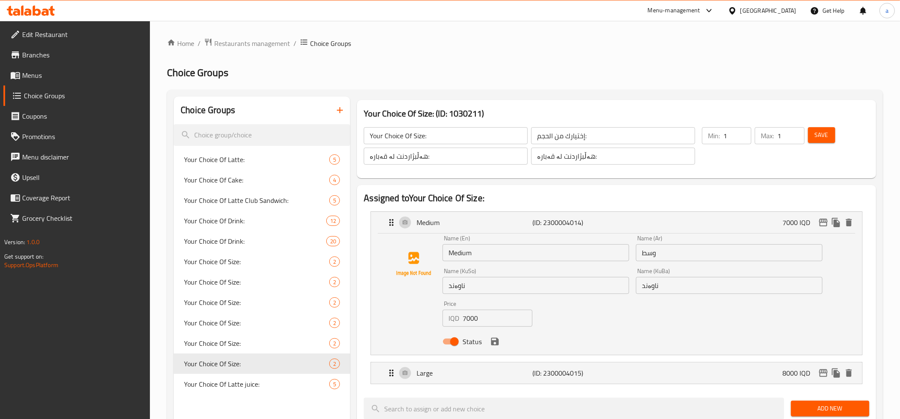
click at [469, 319] on input "7000" at bounding box center [497, 318] width 70 height 17
click at [497, 341] on icon "save" at bounding box center [495, 342] width 8 height 8
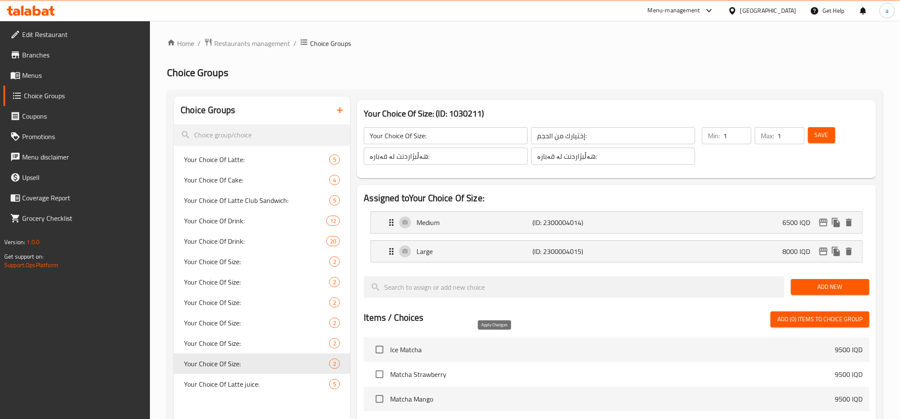
type input "6500"
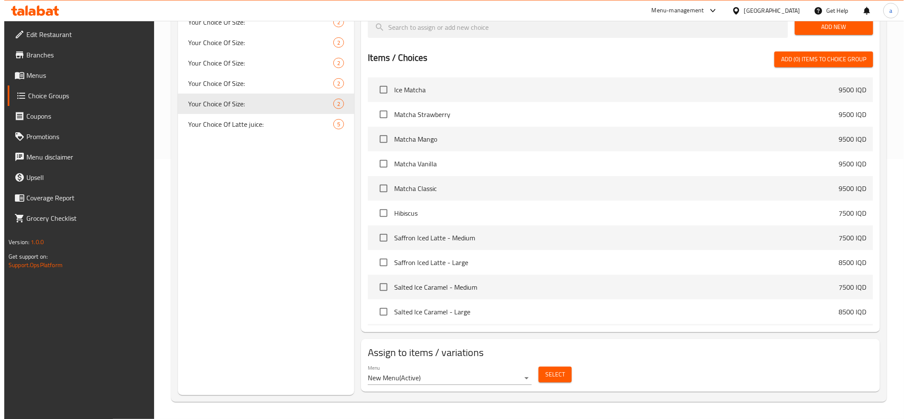
scroll to position [284, 0]
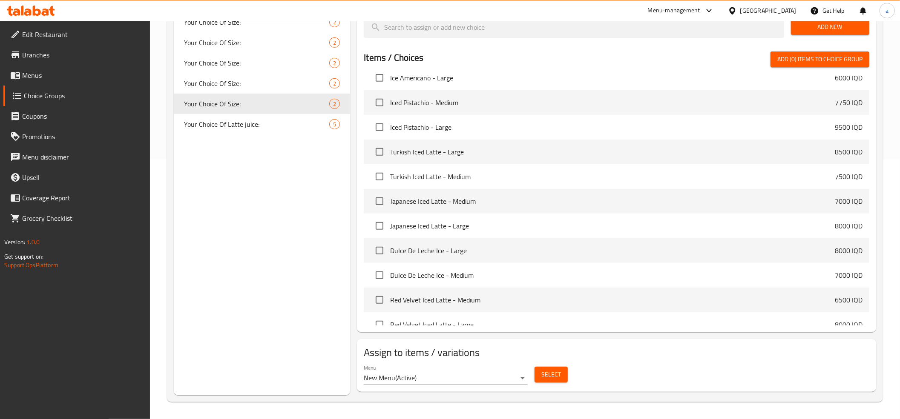
click at [561, 371] on button "Select" at bounding box center [550, 375] width 33 height 16
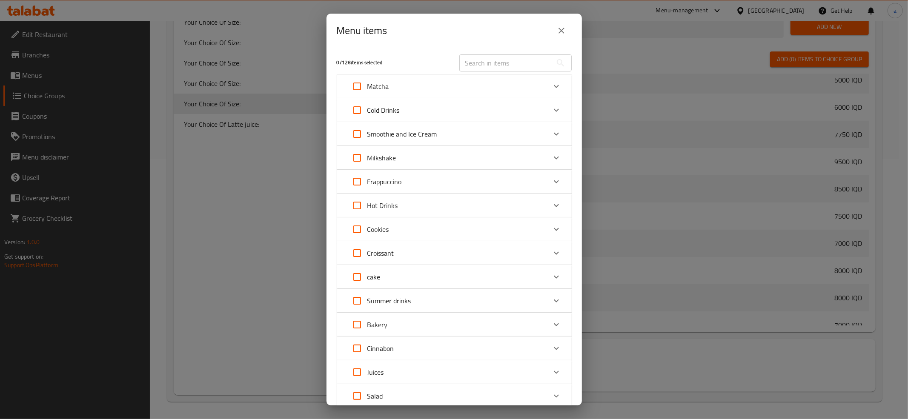
click at [552, 108] on icon "Expand" at bounding box center [556, 110] width 10 height 10
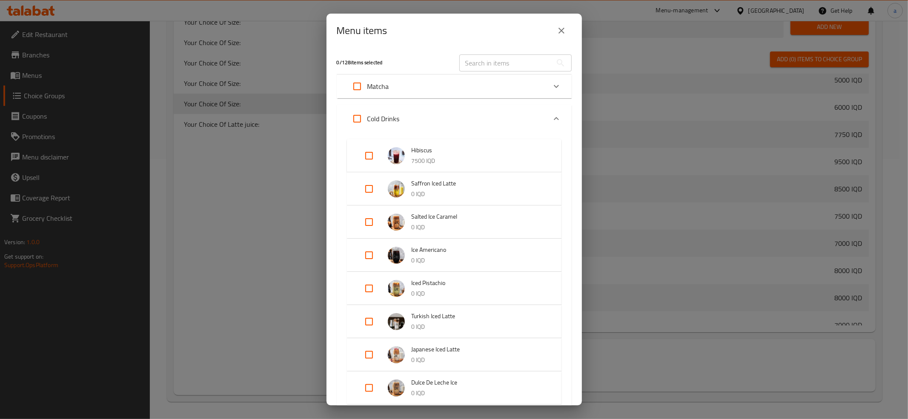
scroll to position [189, 0]
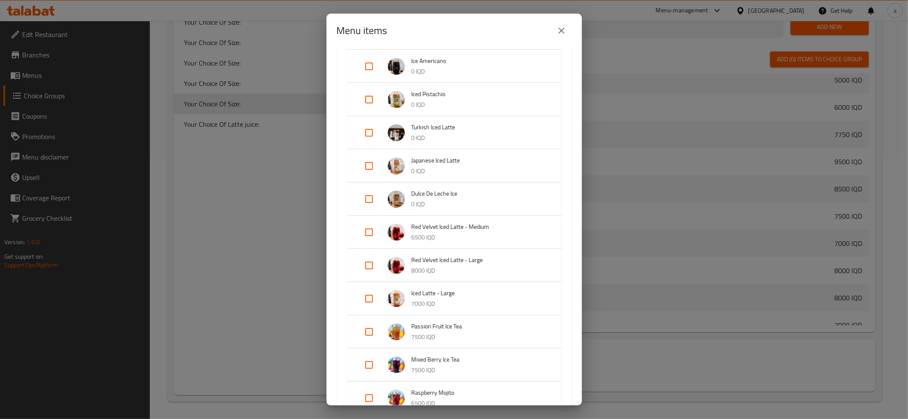
click at [364, 227] on input "Expand" at bounding box center [369, 232] width 20 height 20
checkbox input "true"
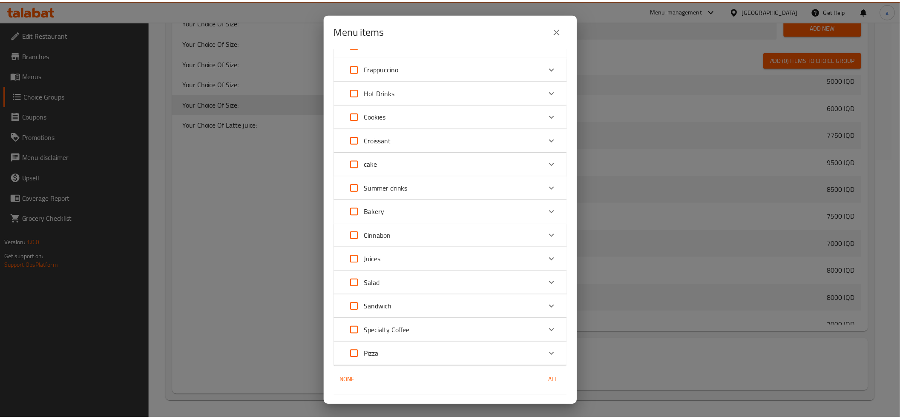
scroll to position [815, 0]
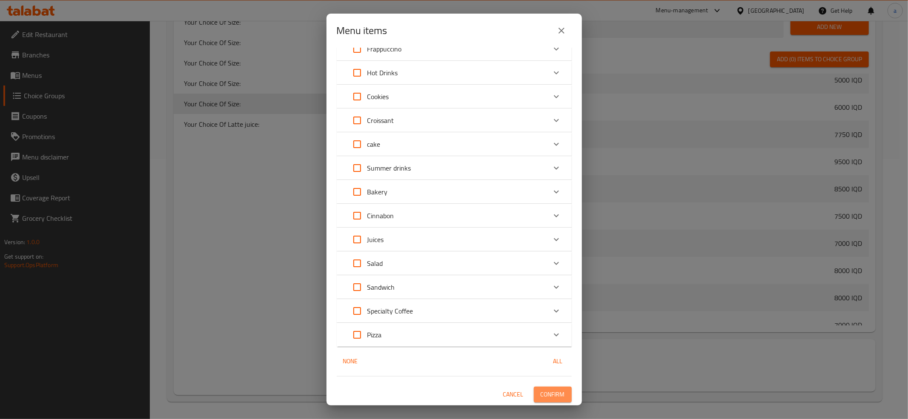
click at [547, 392] on span "Confirm" at bounding box center [553, 395] width 24 height 11
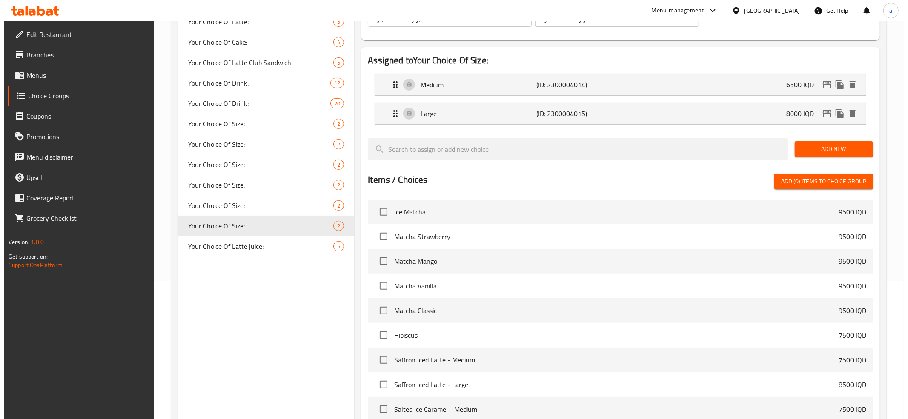
scroll to position [261, 0]
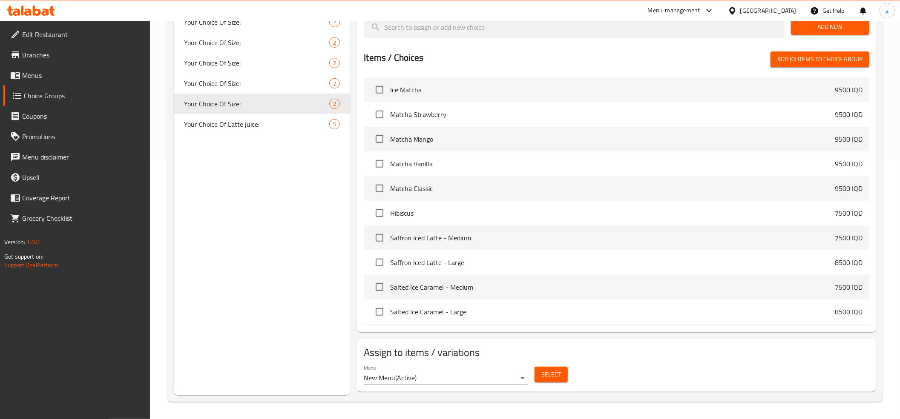
click at [548, 375] on span "Select" at bounding box center [551, 375] width 20 height 11
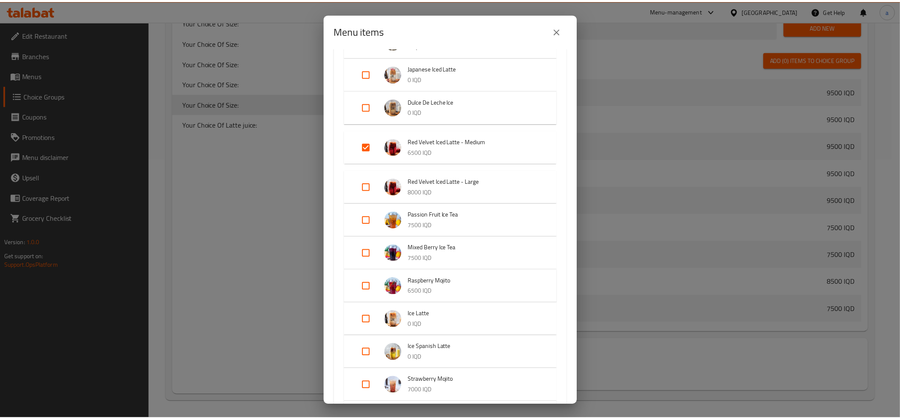
scroll to position [284, 0]
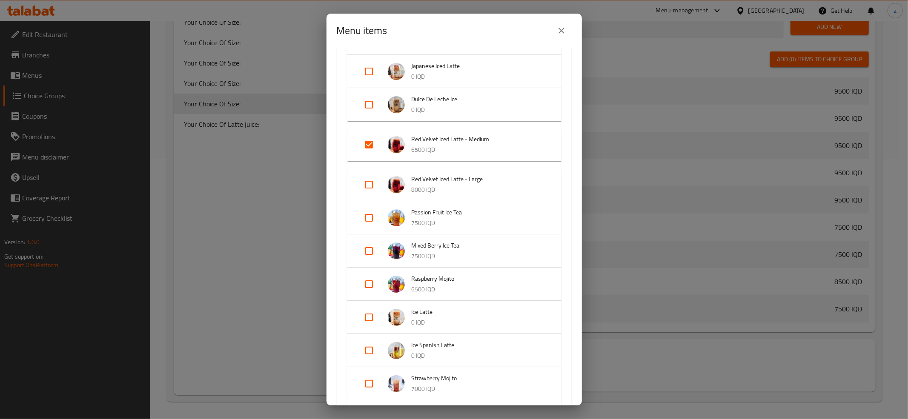
click at [557, 26] on icon "close" at bounding box center [562, 31] width 10 height 10
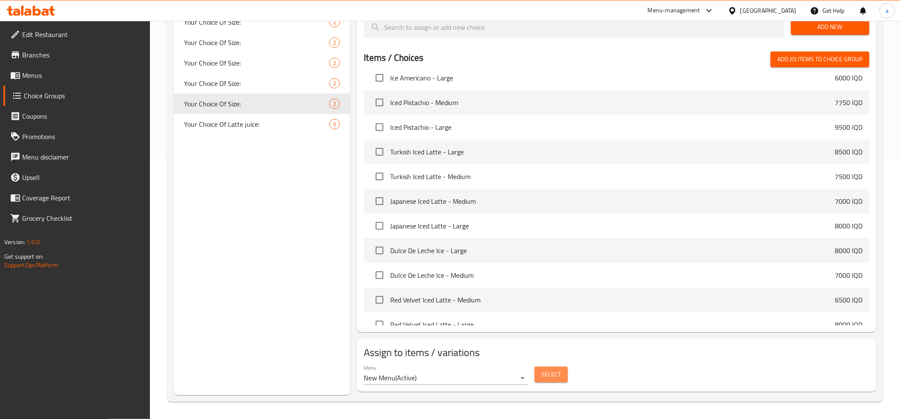
click at [554, 376] on span "Select" at bounding box center [551, 375] width 20 height 11
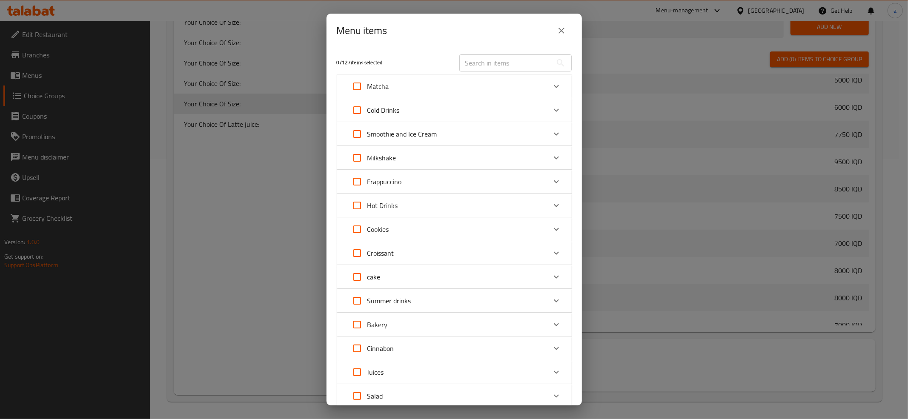
click at [551, 106] on icon "Expand" at bounding box center [556, 110] width 10 height 10
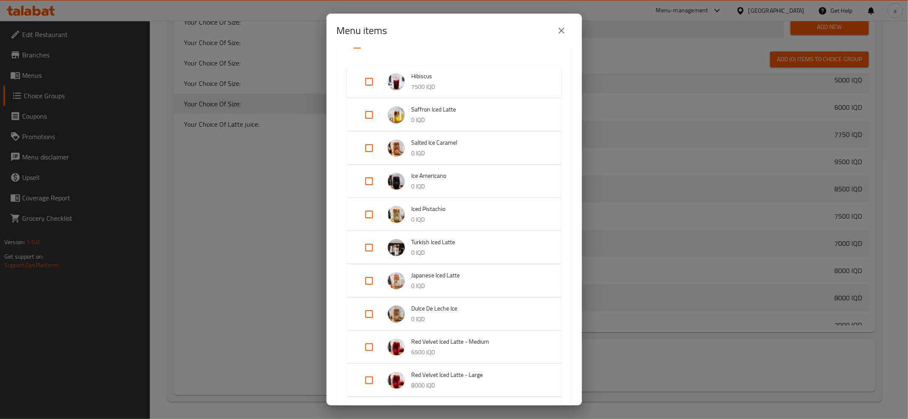
scroll to position [189, 0]
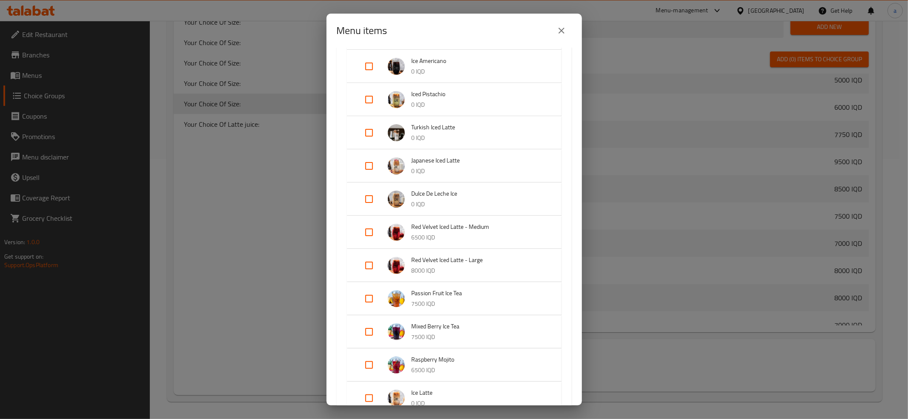
click at [365, 230] on input "Expand" at bounding box center [369, 232] width 20 height 20
checkbox input "true"
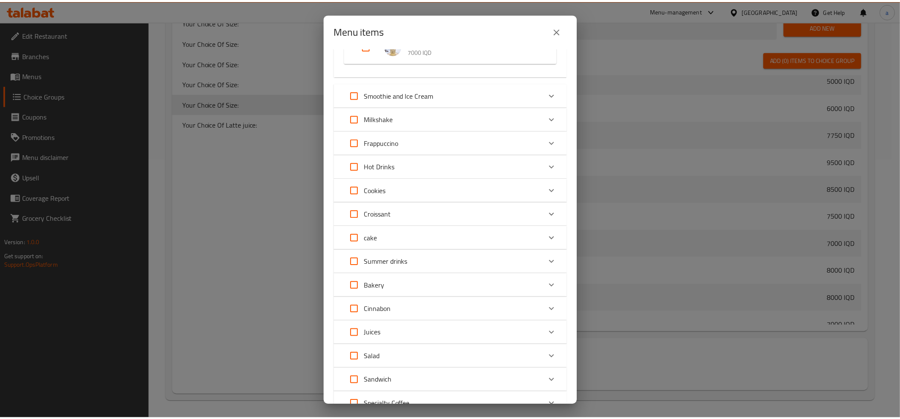
scroll to position [782, 0]
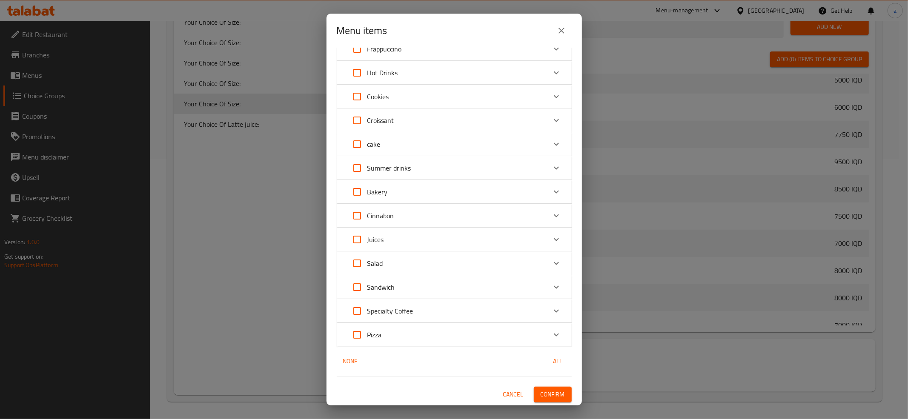
click at [541, 394] on span "Confirm" at bounding box center [553, 395] width 24 height 11
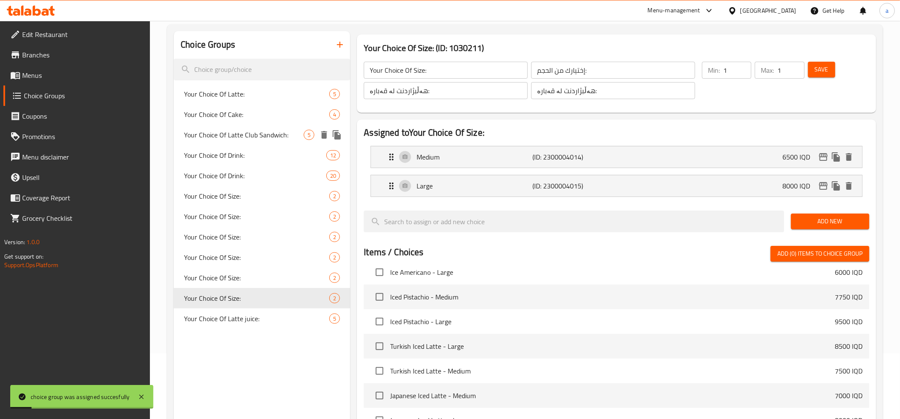
scroll to position [0, 0]
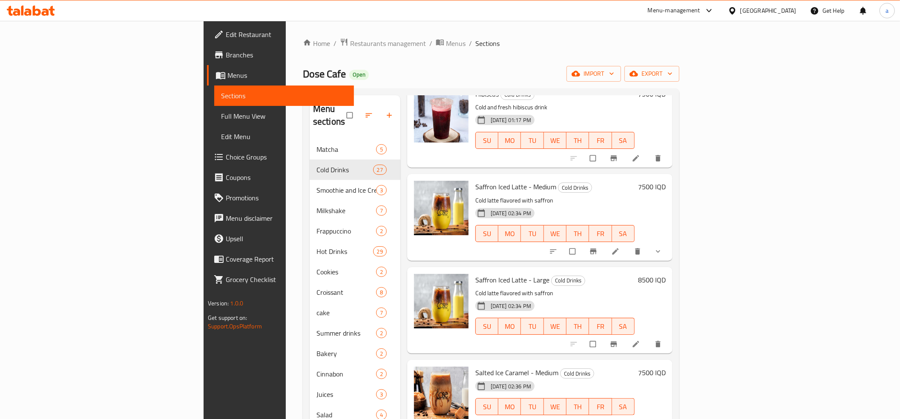
scroll to position [95, 0]
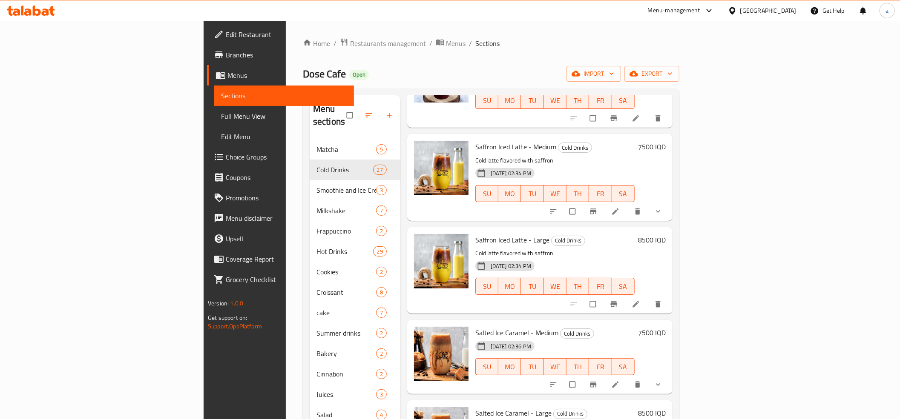
click at [669, 202] on button "show more" at bounding box center [659, 211] width 20 height 19
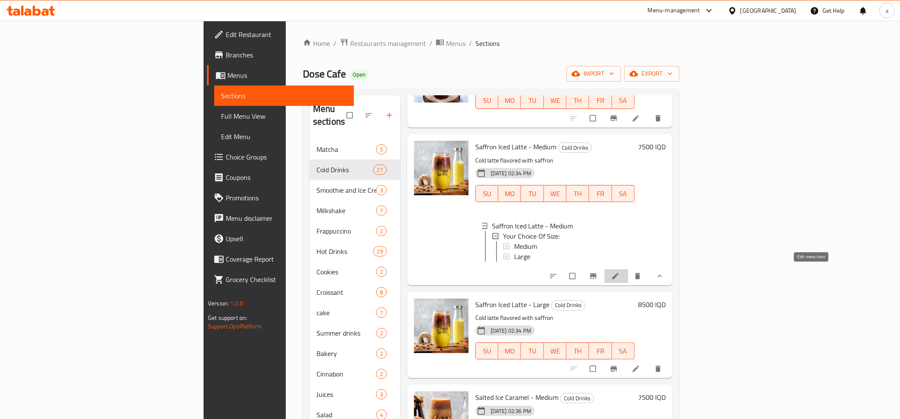
click at [621, 274] on link at bounding box center [616, 276] width 10 height 9
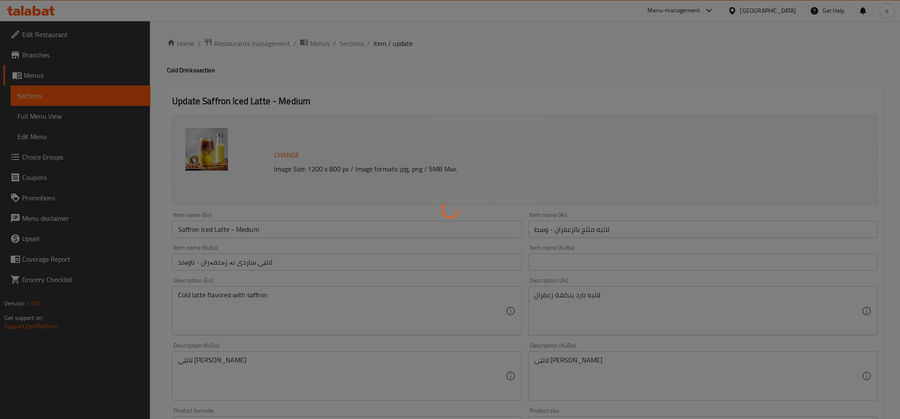
type input "إختيارك من الحجم:"
type input "هەڵبژاردنت لە قەبارە:"
type input "1"
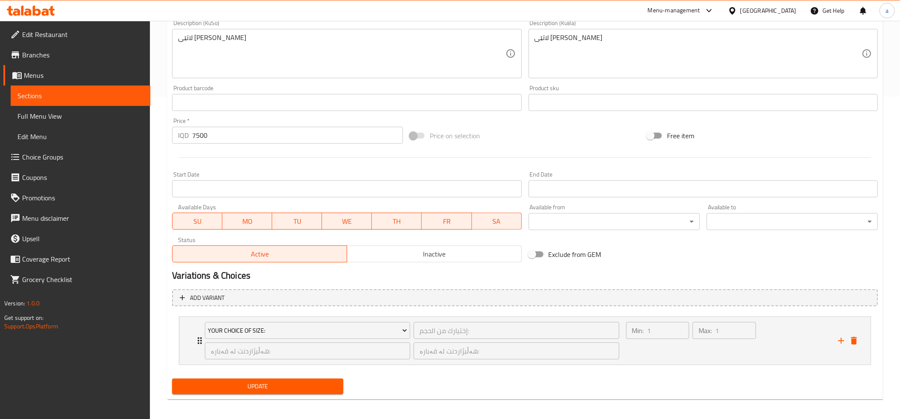
scroll to position [327, 0]
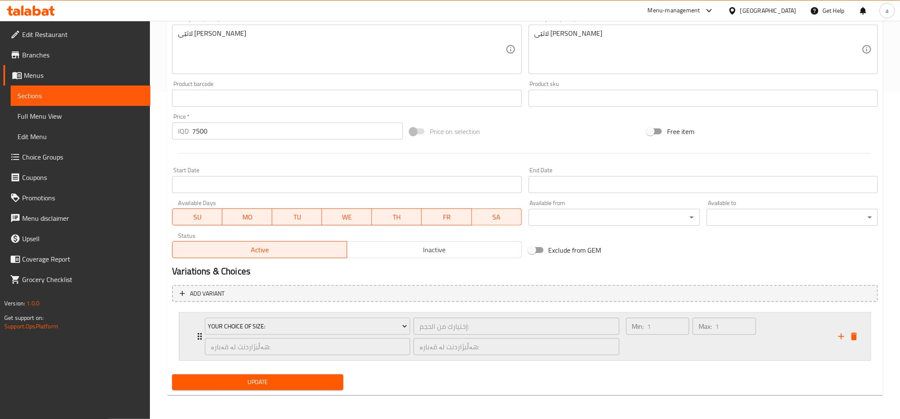
click at [195, 331] on div "Your Choice Of Size: إختيارك من الحجم: ​ هەڵبژاردنت لە قەبارە: ​ هەڵبژاردنت لە …" at bounding box center [528, 337] width 666 height 48
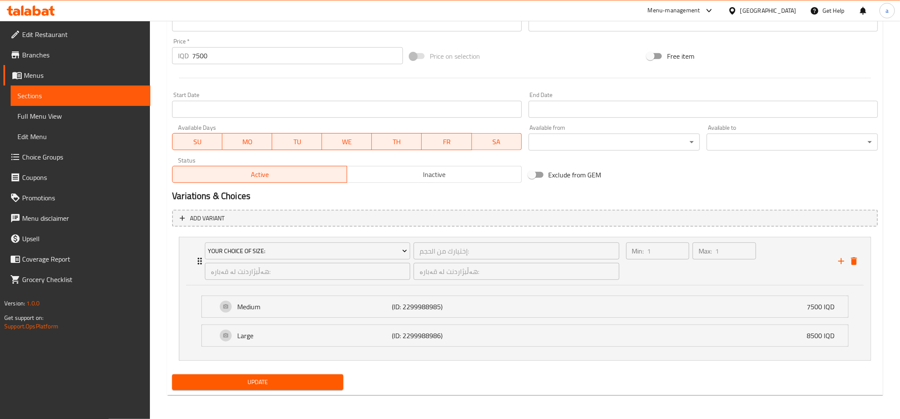
scroll to position [0, 0]
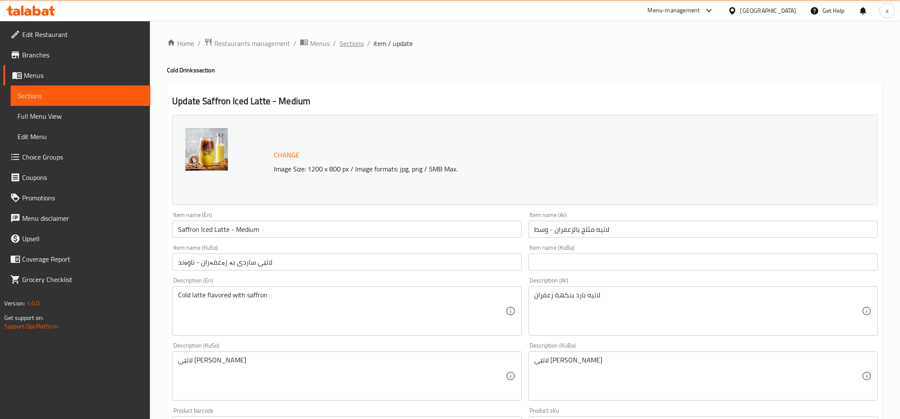
click at [356, 42] on span "Sections" at bounding box center [351, 43] width 24 height 10
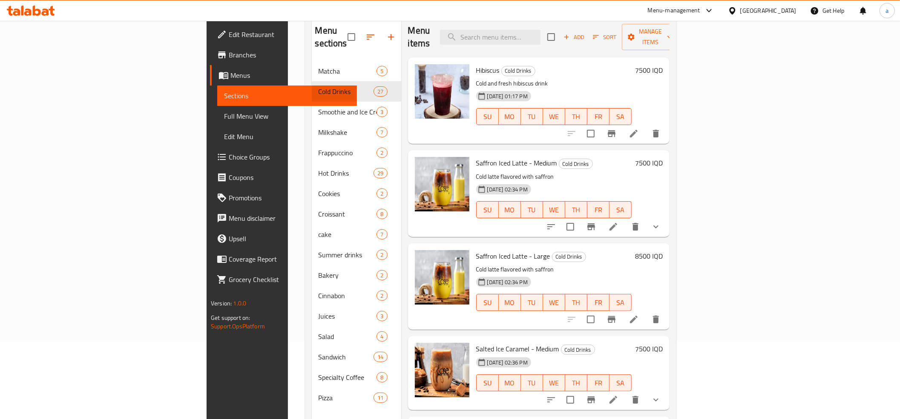
scroll to position [109, 0]
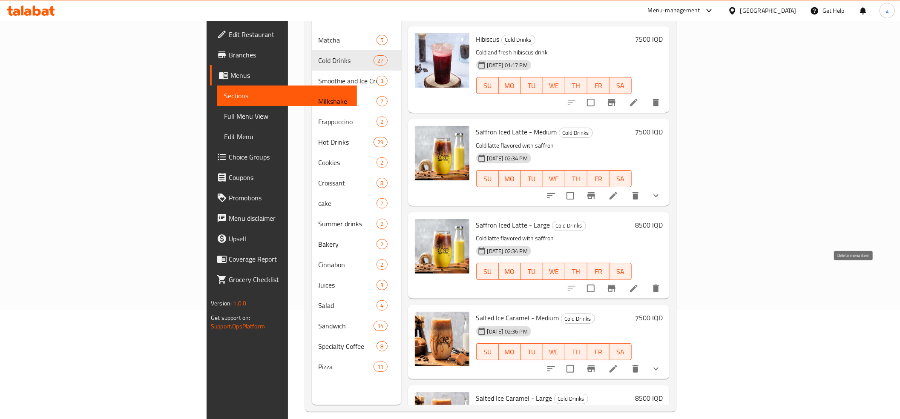
click at [659, 285] on icon "delete" at bounding box center [656, 289] width 6 height 8
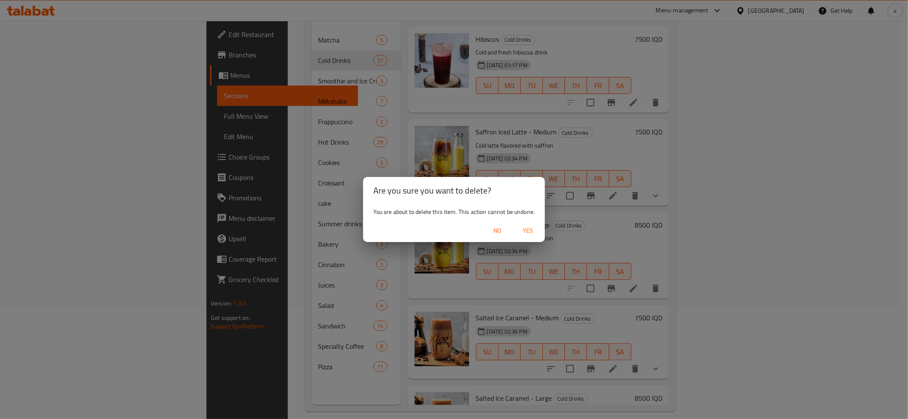
click at [528, 232] on span "Yes" at bounding box center [528, 231] width 20 height 11
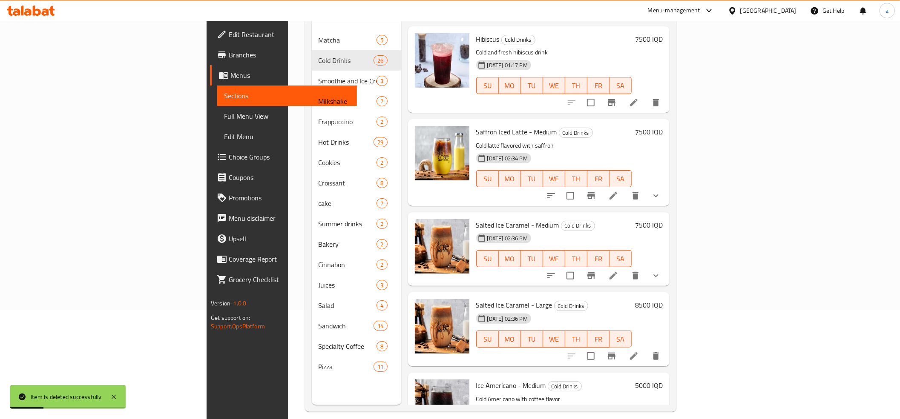
click at [618, 191] on icon at bounding box center [613, 196] width 10 height 10
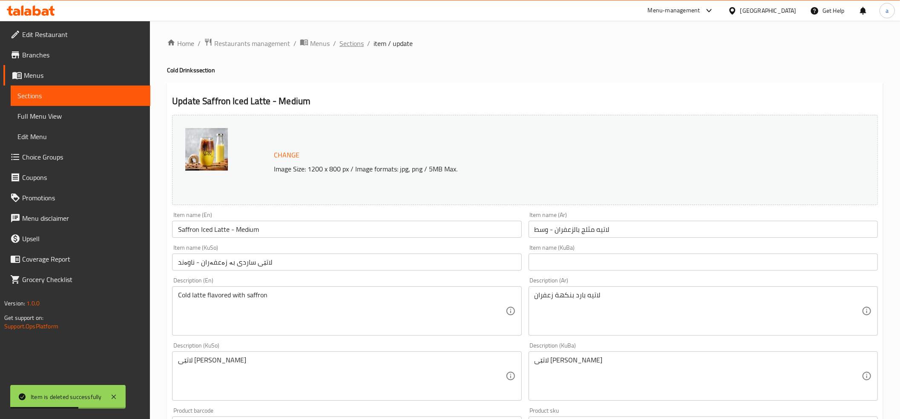
click at [343, 47] on span "Sections" at bounding box center [351, 43] width 24 height 10
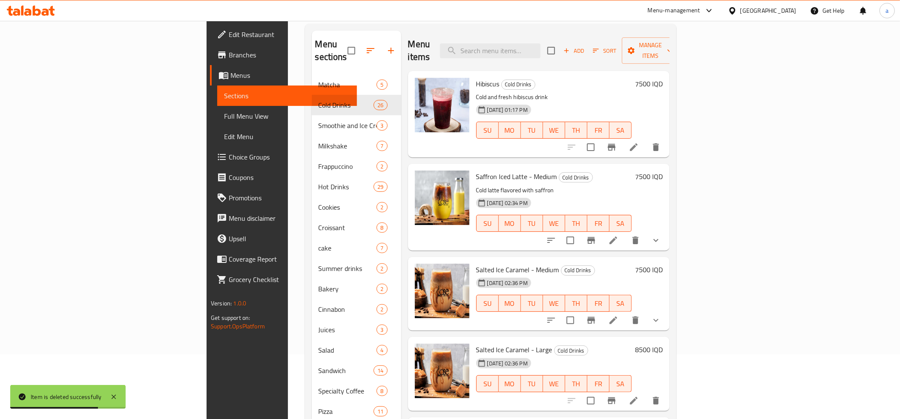
scroll to position [65, 0]
click at [663, 170] on h6 "7500 IQD" at bounding box center [649, 176] width 28 height 12
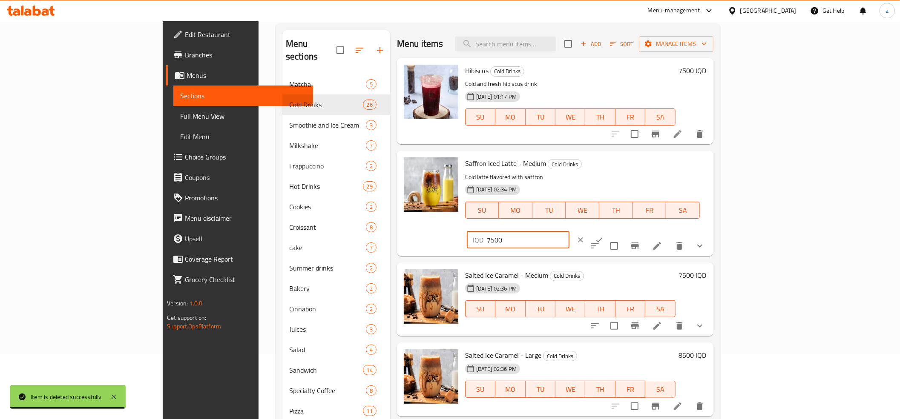
click at [569, 232] on input "7500" at bounding box center [528, 240] width 83 height 17
type input "0"
click at [603, 236] on icon "ok" at bounding box center [599, 240] width 9 height 9
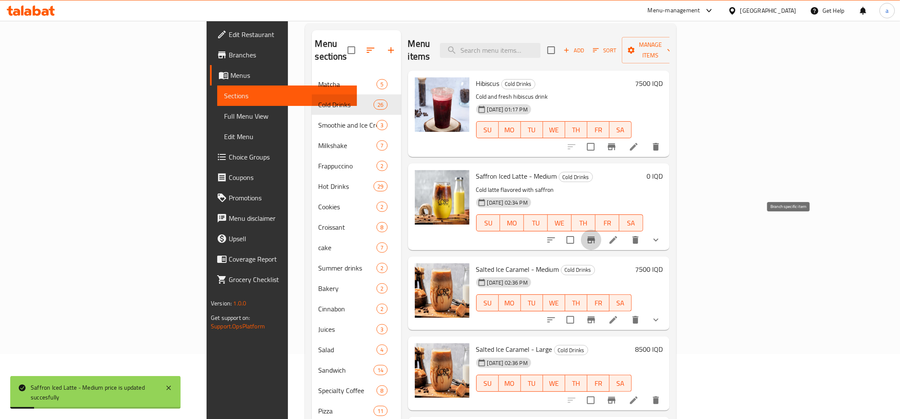
click at [595, 237] on icon "Branch-specific-item" at bounding box center [591, 240] width 8 height 7
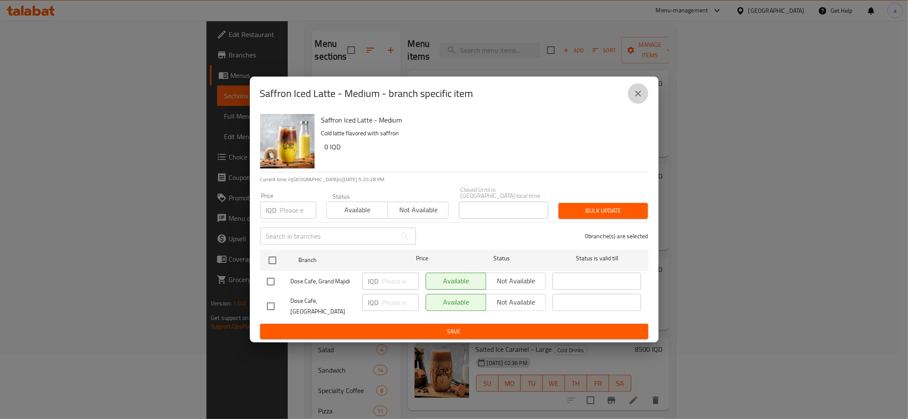
click at [646, 95] on button "close" at bounding box center [638, 93] width 20 height 20
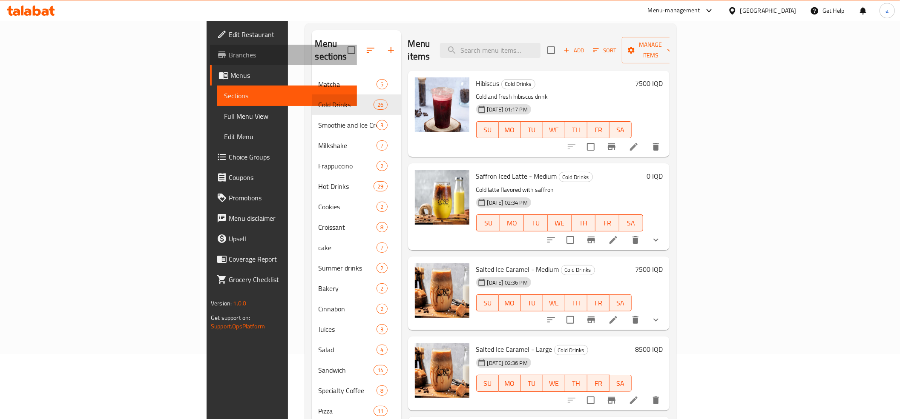
click at [229, 53] on span "Branches" at bounding box center [289, 55] width 121 height 10
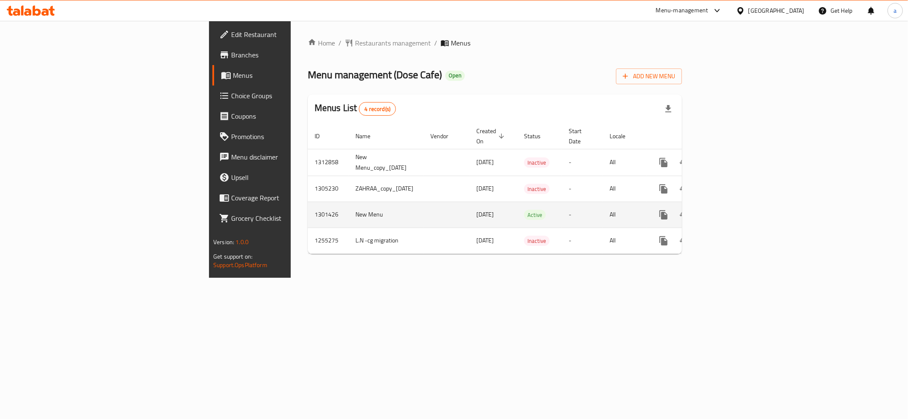
click at [735, 207] on link "enhanced table" at bounding box center [725, 215] width 20 height 20
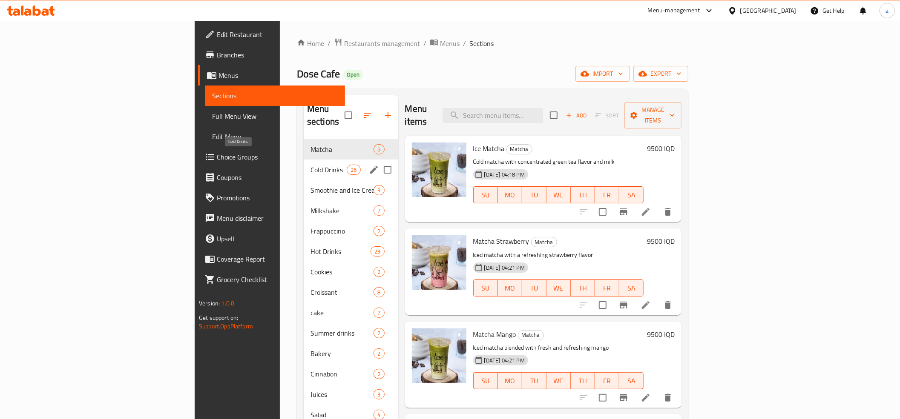
drag, startPoint x: 254, startPoint y: 158, endPoint x: 334, endPoint y: 164, distance: 80.3
click at [310, 165] on span "Cold Drinks" at bounding box center [328, 170] width 36 height 10
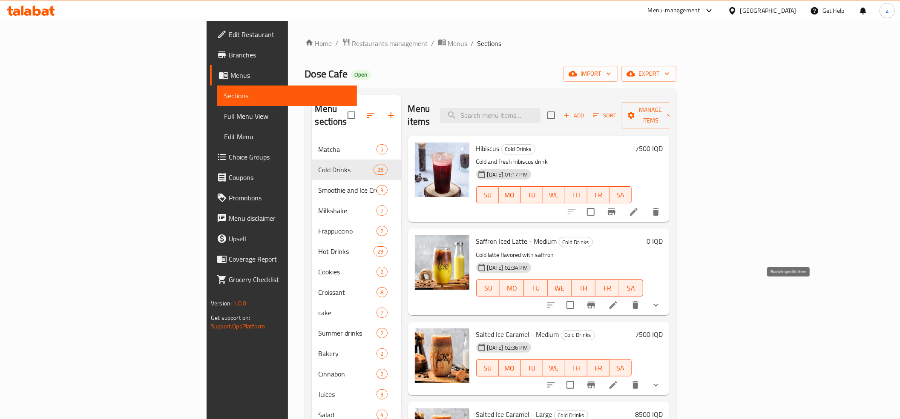
click at [595, 302] on icon "Branch-specific-item" at bounding box center [591, 305] width 8 height 7
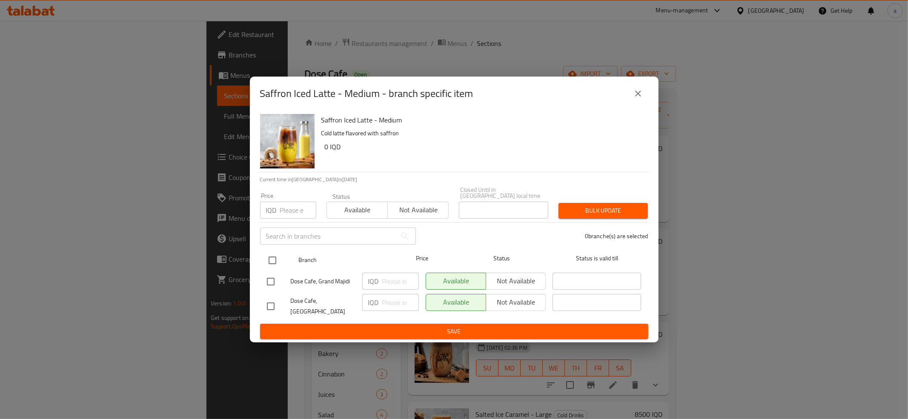
click at [275, 260] on input "checkbox" at bounding box center [273, 261] width 18 height 18
checkbox input "true"
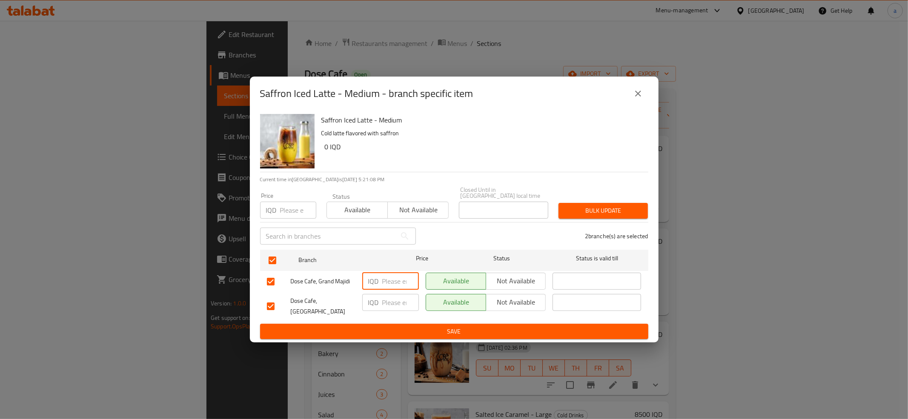
click at [396, 283] on input "number" at bounding box center [400, 281] width 37 height 17
paste input "0"
type input "0"
click at [399, 303] on input "number" at bounding box center [400, 302] width 37 height 17
paste input "0"
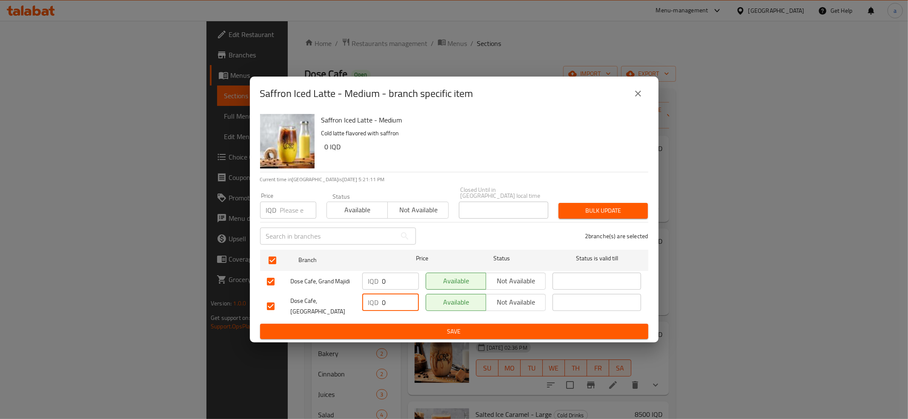
type input "0"
click at [410, 327] on span "Save" at bounding box center [454, 332] width 375 height 11
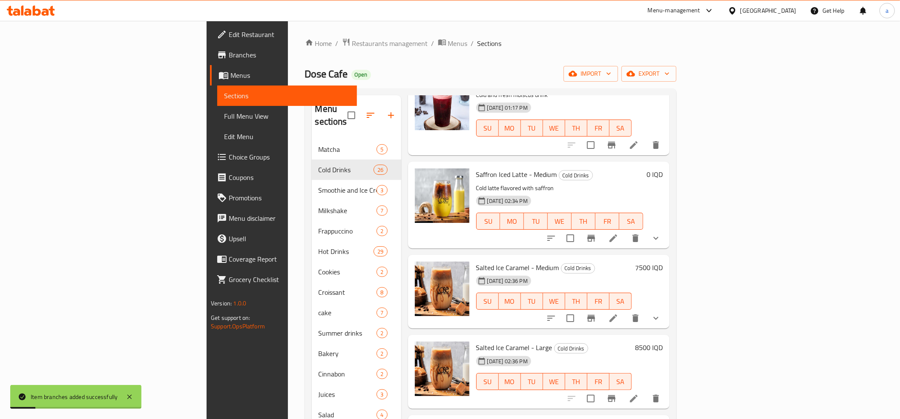
scroll to position [95, 0]
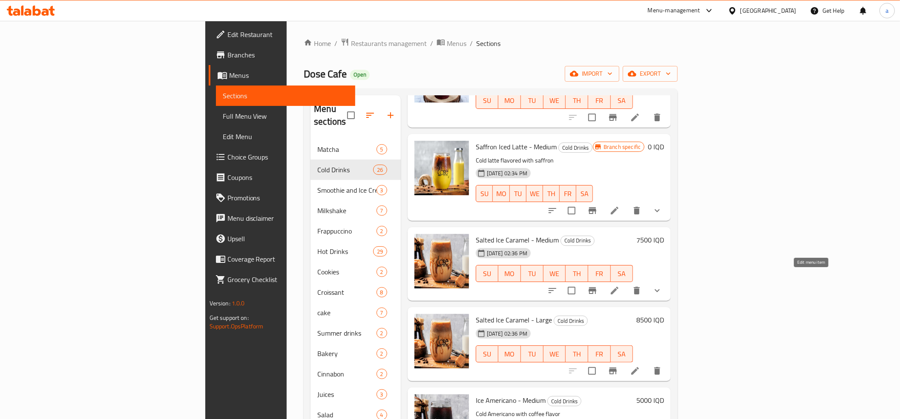
click at [618, 287] on icon at bounding box center [615, 291] width 8 height 8
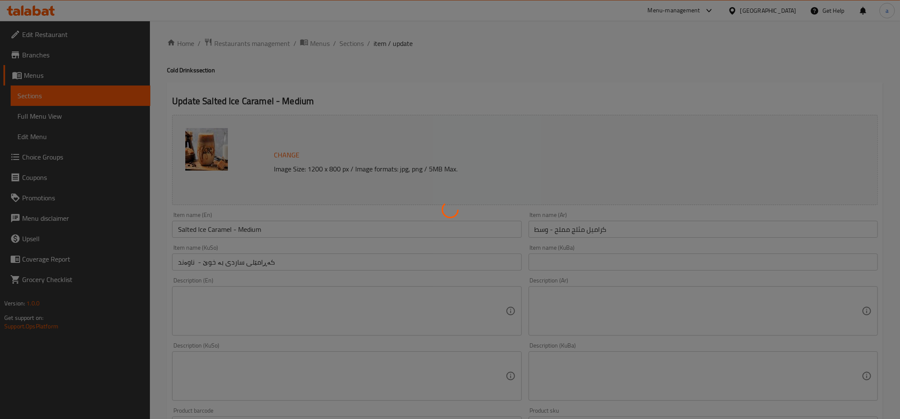
type input "إختيارك من الحجم:"
type input "هەڵبژاردنت لە قەبارە:"
type input "1"
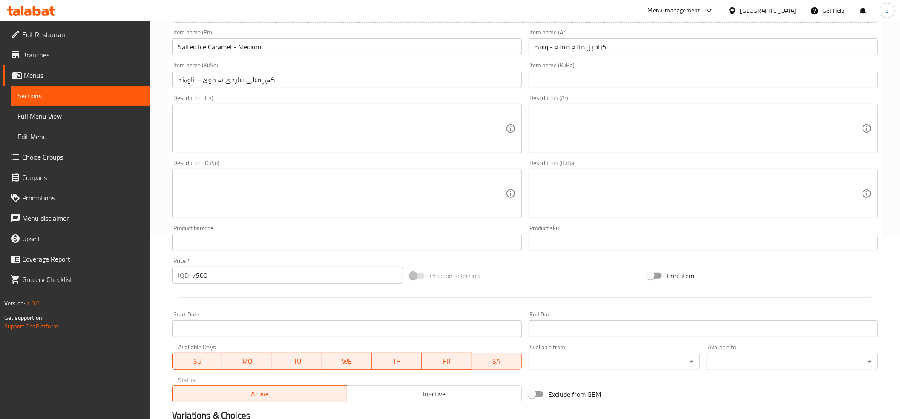
scroll to position [327, 0]
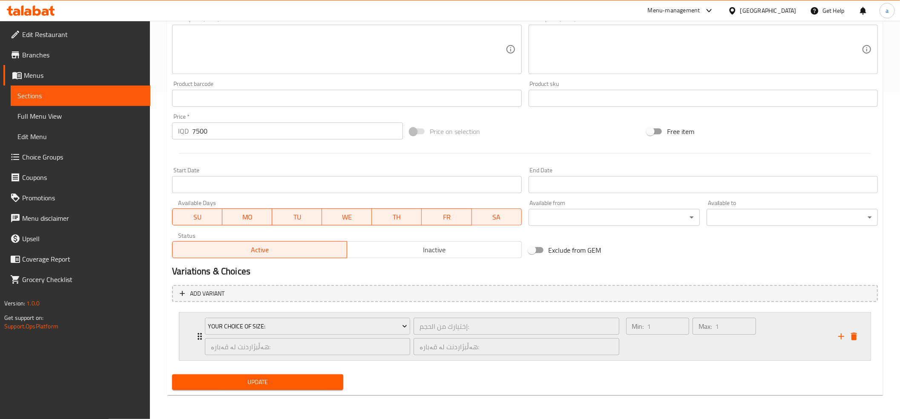
click at [194, 339] on div "Your Choice Of Size: إختيارك من الحجم: ​ هەڵبژاردنت لە قەبارە: ​ هەڵبژاردنت لە …" at bounding box center [524, 337] width 691 height 48
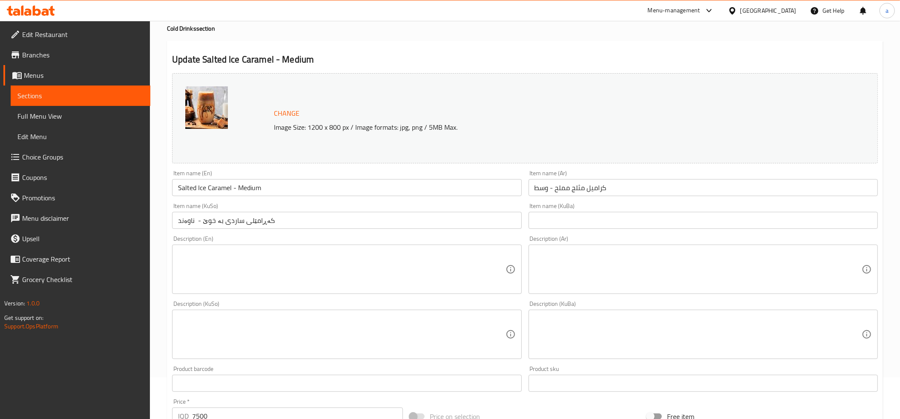
scroll to position [0, 0]
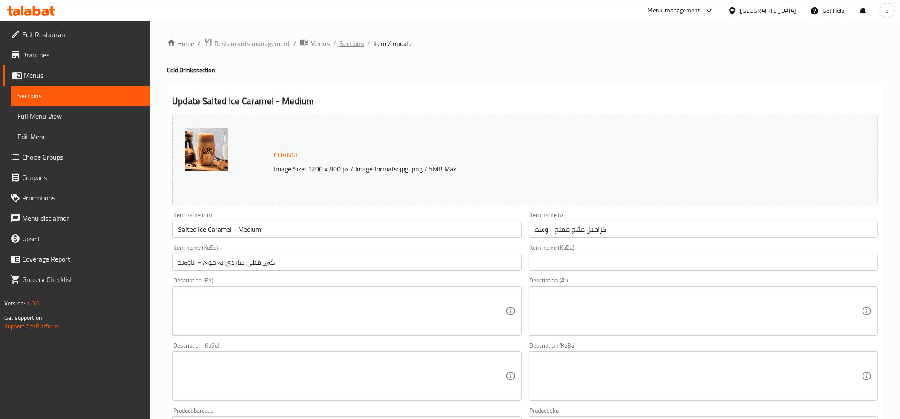
click at [353, 41] on span "Sections" at bounding box center [351, 43] width 24 height 10
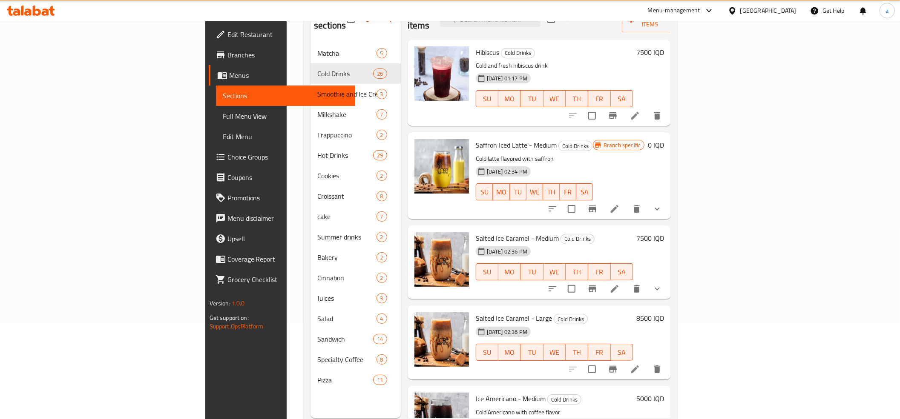
scroll to position [120, 0]
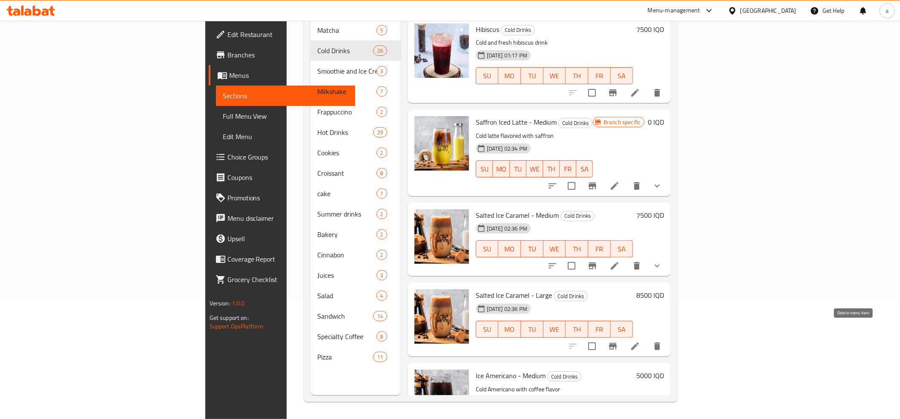
click at [660, 343] on icon "delete" at bounding box center [657, 347] width 6 height 8
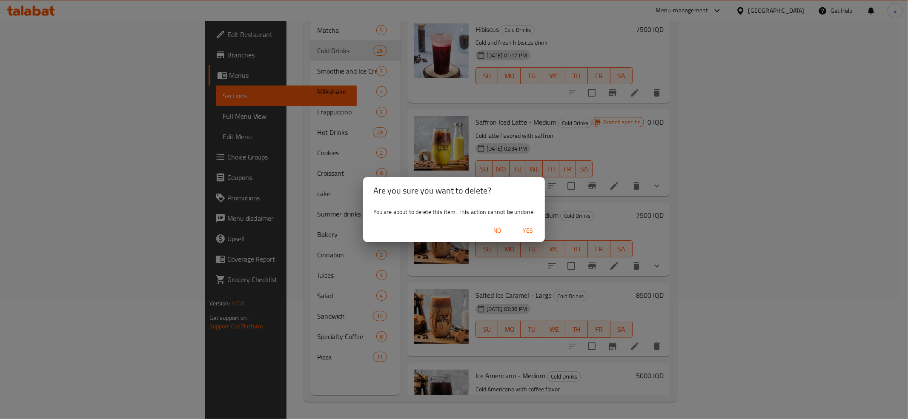
click at [530, 229] on span "Yes" at bounding box center [528, 231] width 20 height 11
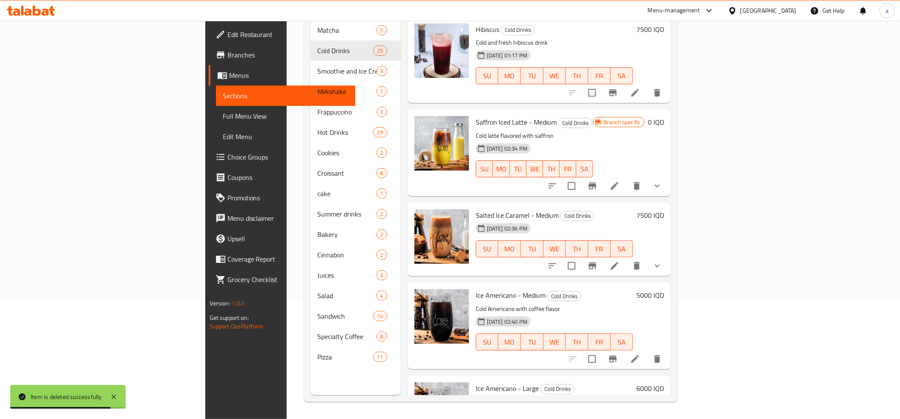
click at [664, 209] on h6 "7500 IQD" at bounding box center [650, 215] width 28 height 12
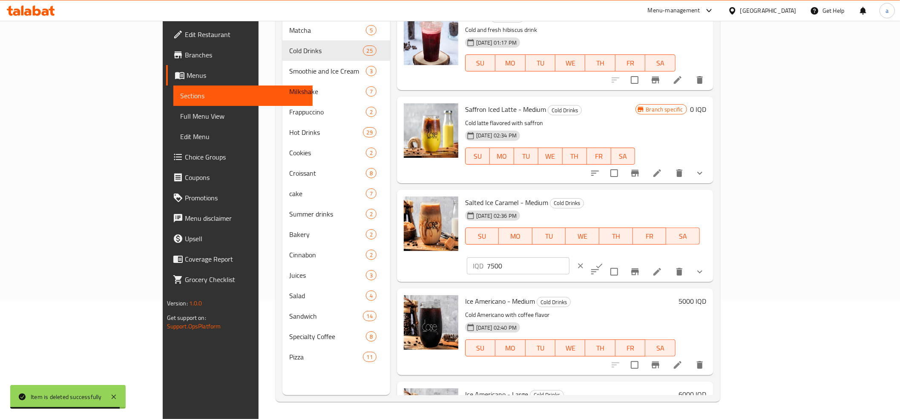
click at [569, 258] on input "7500" at bounding box center [528, 266] width 83 height 17
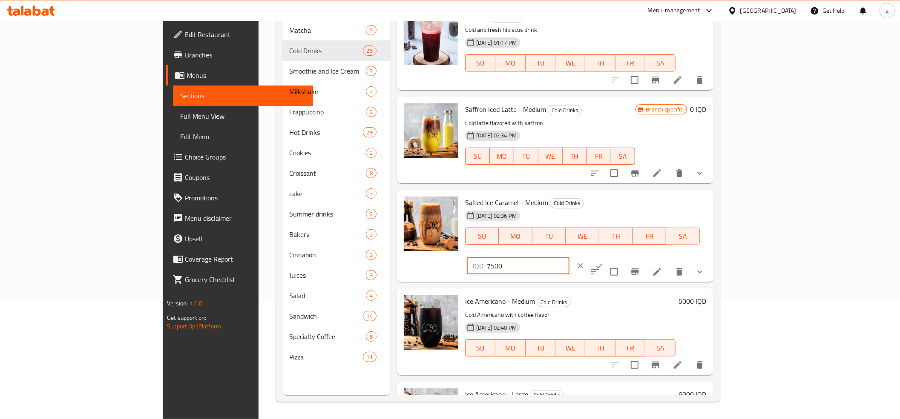
paste input "number"
type input "0"
click at [608, 257] on button "ok" at bounding box center [599, 266] width 19 height 19
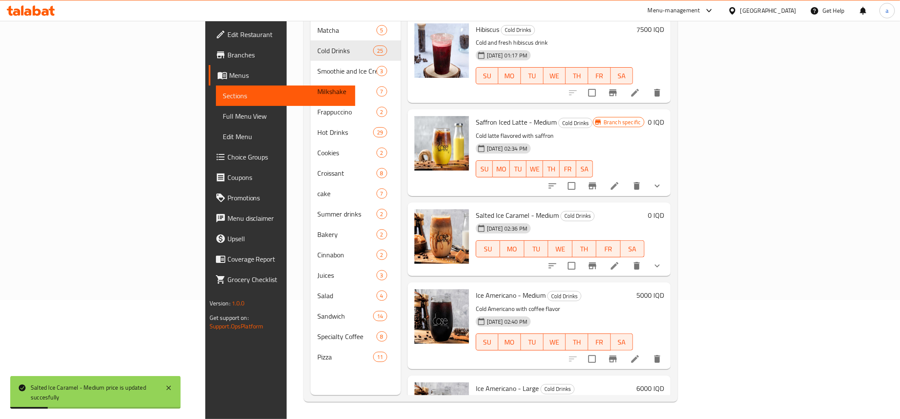
click at [620, 261] on icon at bounding box center [614, 266] width 10 height 10
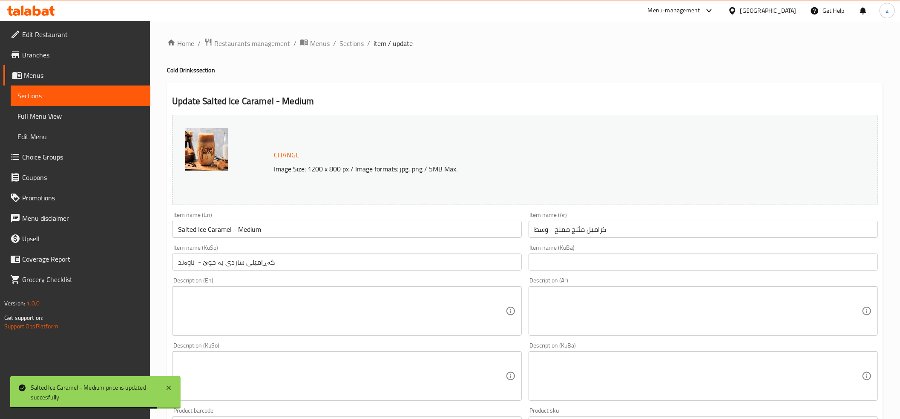
click at [348, 50] on div "Home / Restaurants management / Menus / Sections / item / update Cold Drinks se…" at bounding box center [525, 384] width 716 height 692
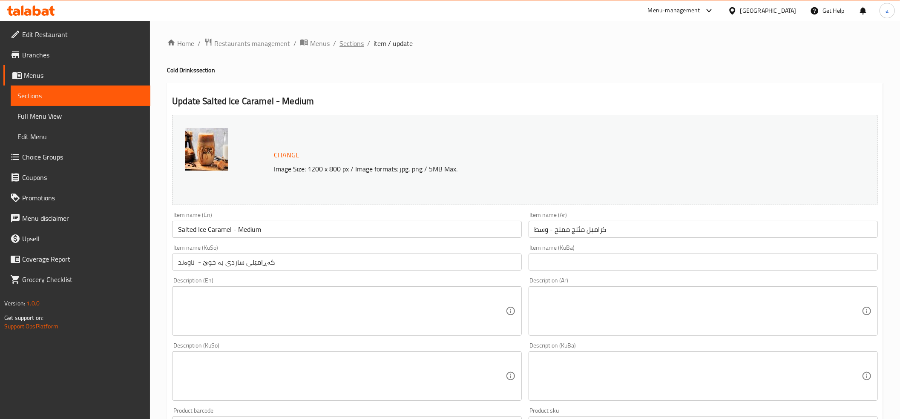
click at [345, 47] on span "Sections" at bounding box center [351, 43] width 24 height 10
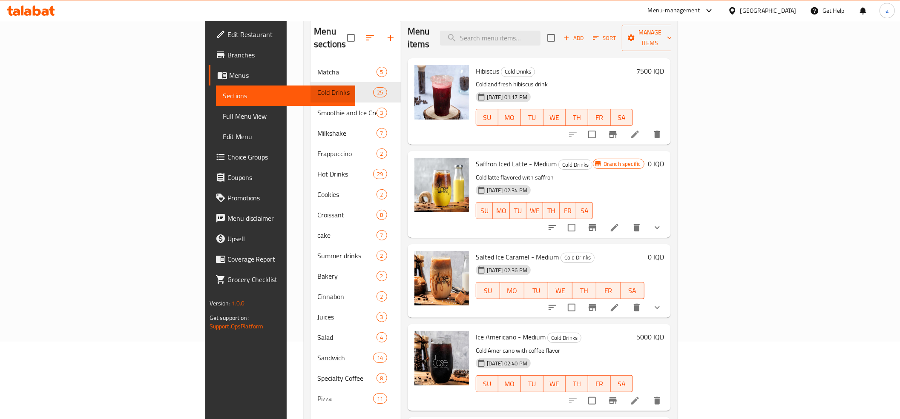
scroll to position [120, 0]
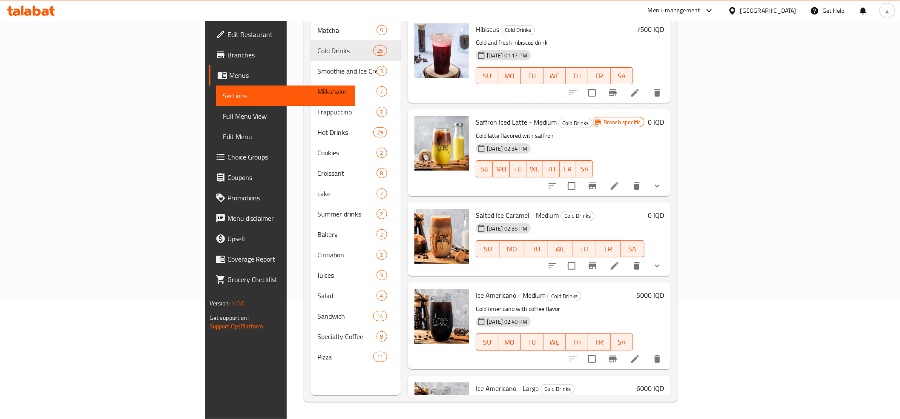
click at [596, 263] on icon "Branch-specific-item" at bounding box center [592, 266] width 8 height 7
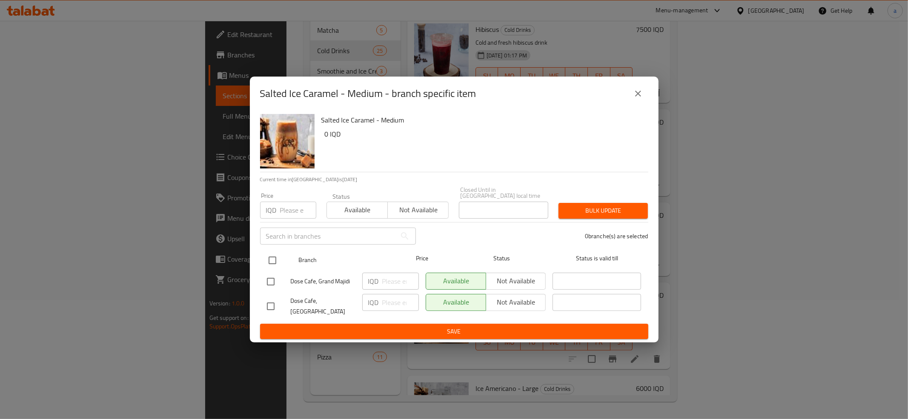
click at [278, 260] on input "checkbox" at bounding box center [273, 261] width 18 height 18
checkbox input "true"
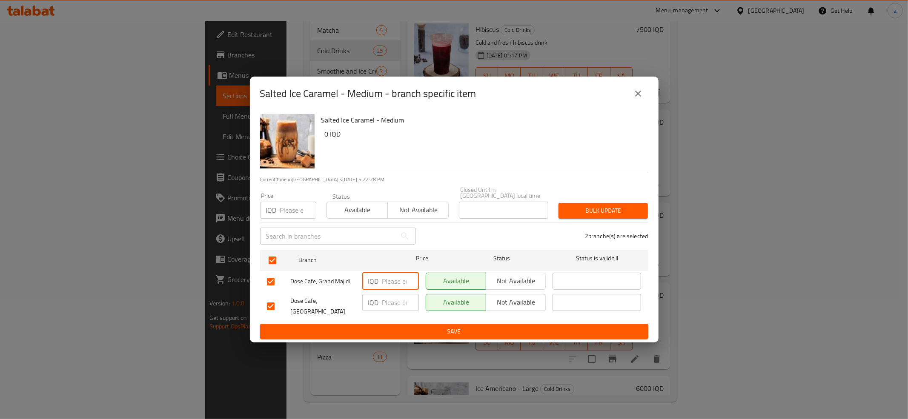
click at [388, 281] on input "number" at bounding box center [400, 281] width 37 height 17
paste input "0"
type input "0"
click at [389, 304] on input "number" at bounding box center [400, 302] width 37 height 17
paste input "0"
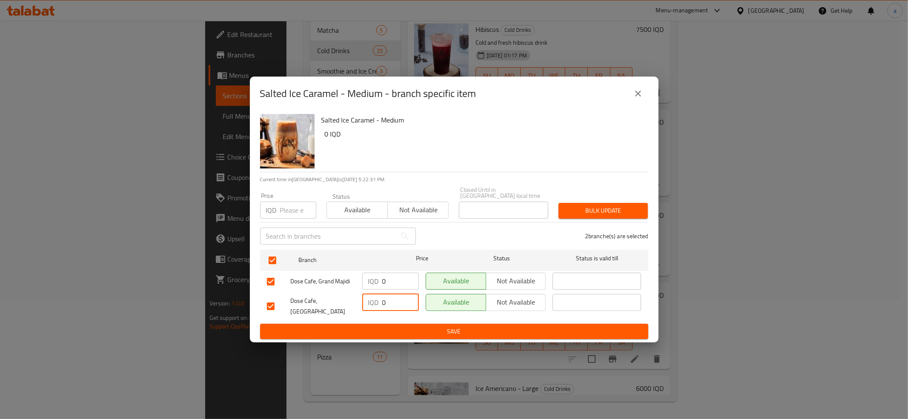
type input "0"
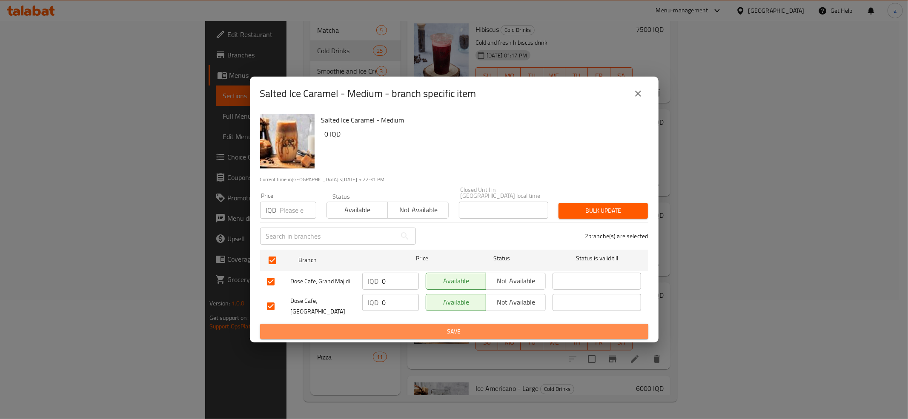
click at [404, 327] on span "Save" at bounding box center [454, 332] width 375 height 11
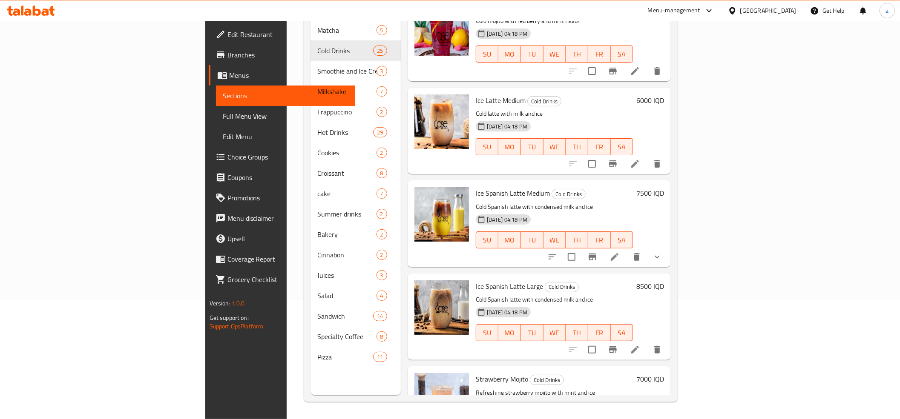
scroll to position [1703, 0]
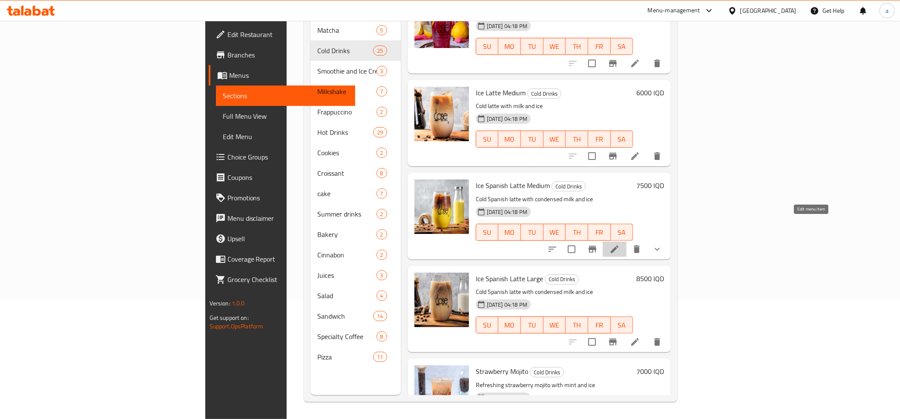
click at [620, 244] on icon at bounding box center [614, 249] width 10 height 10
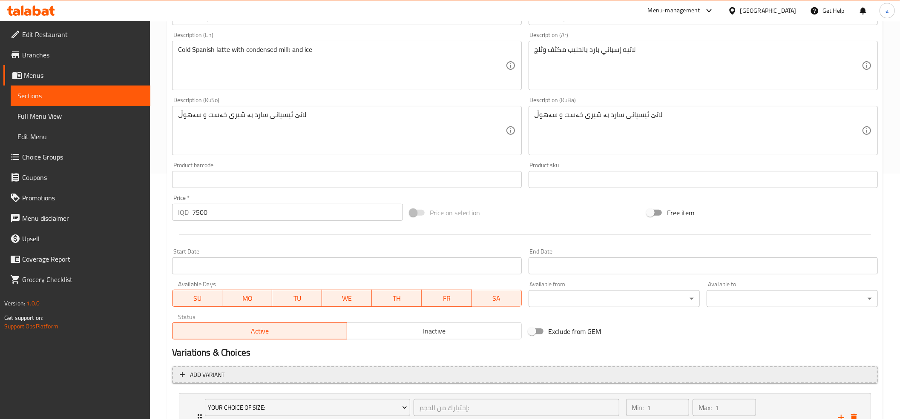
scroll to position [327, 0]
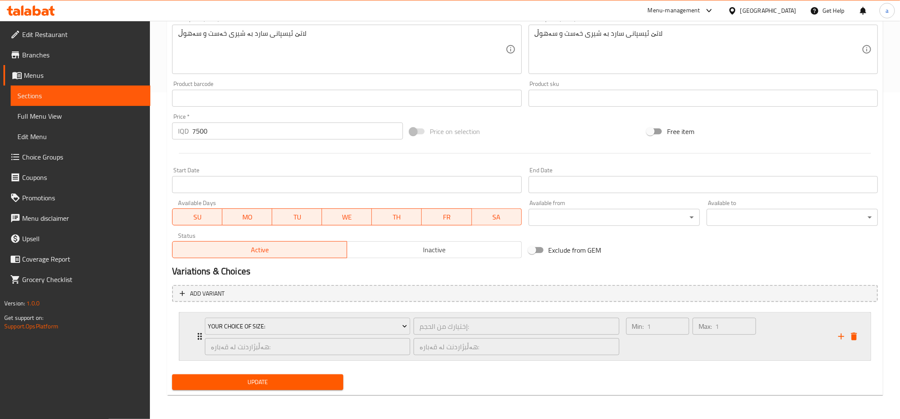
click at [191, 336] on div "Your Choice Of Size: إختيارك من الحجم: ​ هەڵبژاردنت لە قەبارە: ​ هەڵبژاردنت لە …" at bounding box center [524, 337] width 691 height 48
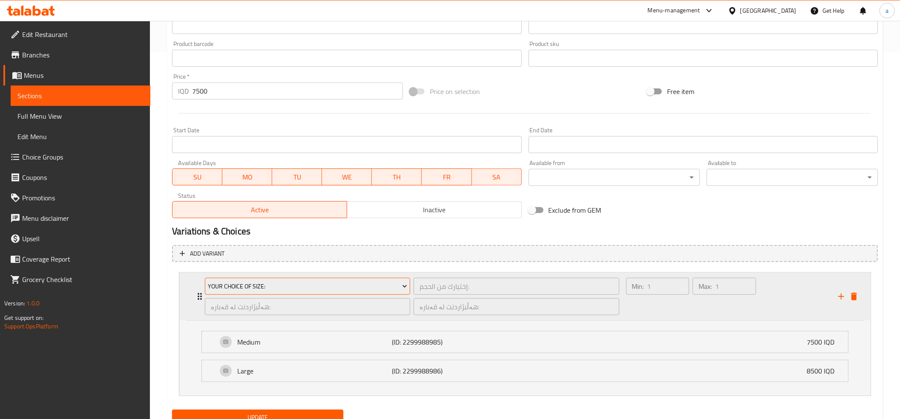
scroll to position [404, 0]
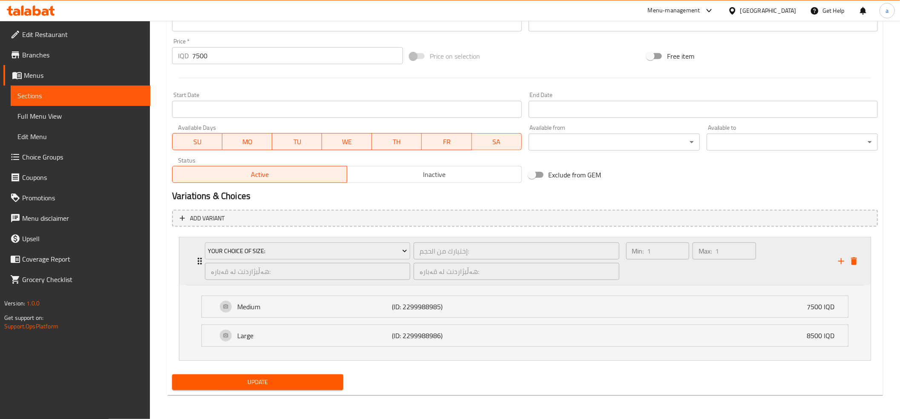
click at [198, 261] on icon "Expand" at bounding box center [200, 261] width 10 height 10
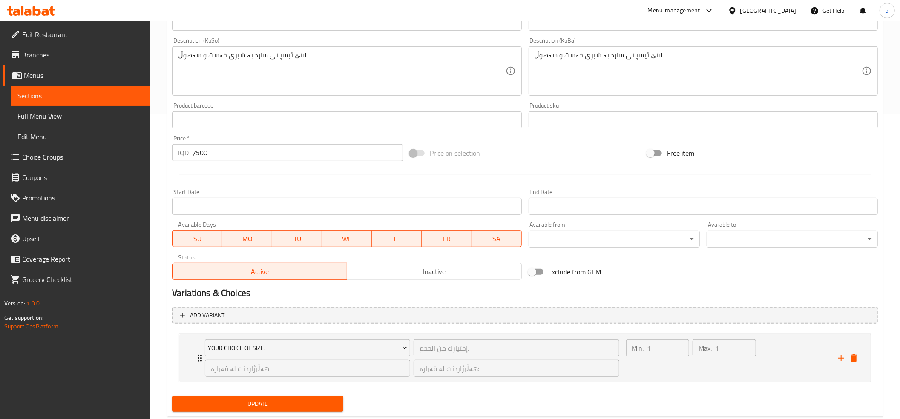
scroll to position [0, 0]
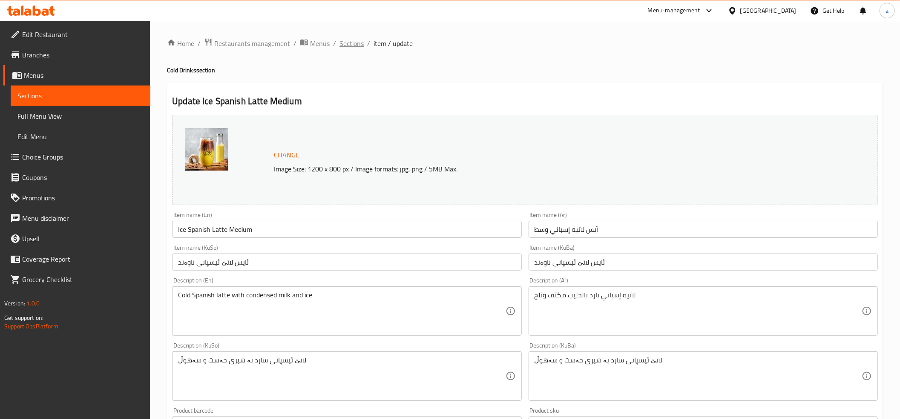
click at [358, 43] on span "Sections" at bounding box center [351, 43] width 24 height 10
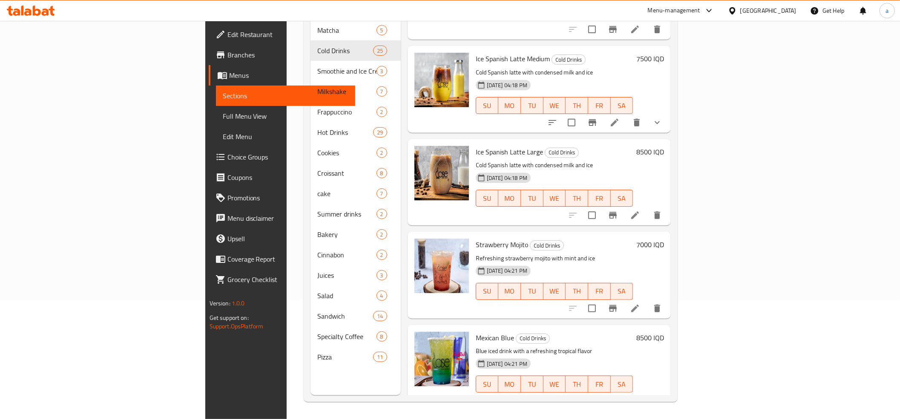
scroll to position [1725, 0]
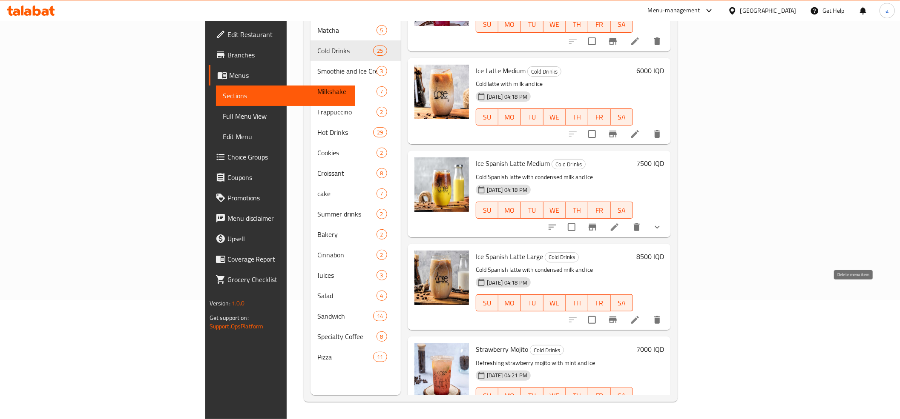
click at [660, 316] on icon "delete" at bounding box center [657, 320] width 6 height 8
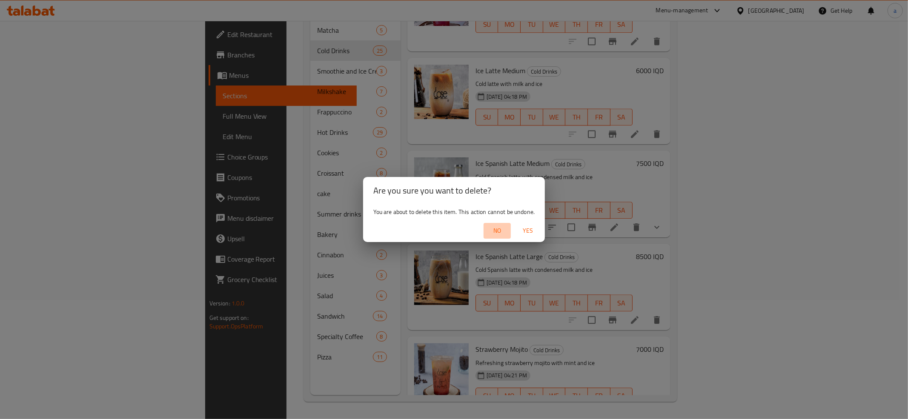
click at [496, 228] on span "No" at bounding box center [497, 231] width 20 height 11
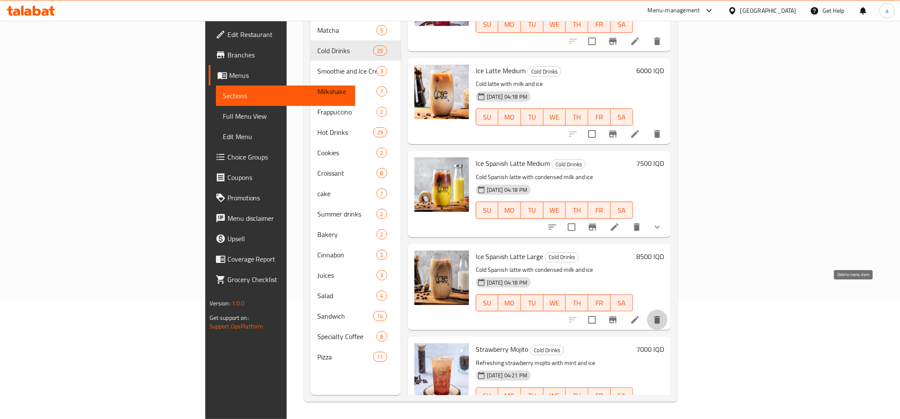
click at [662, 315] on icon "delete" at bounding box center [657, 320] width 10 height 10
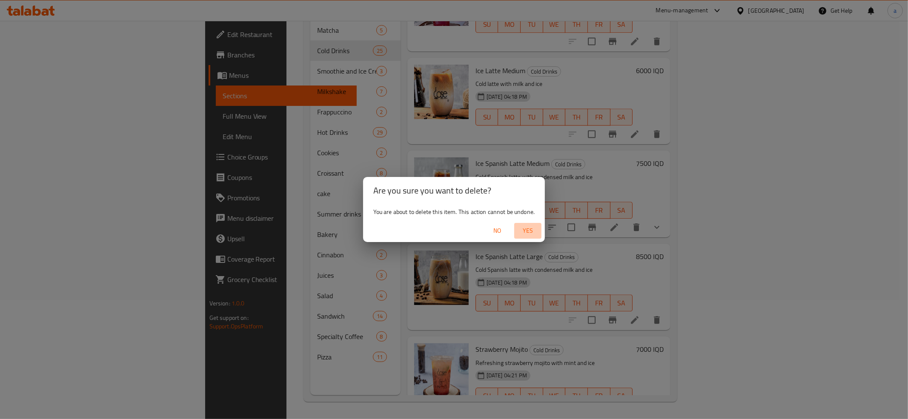
click at [531, 235] on span "Yes" at bounding box center [528, 231] width 20 height 11
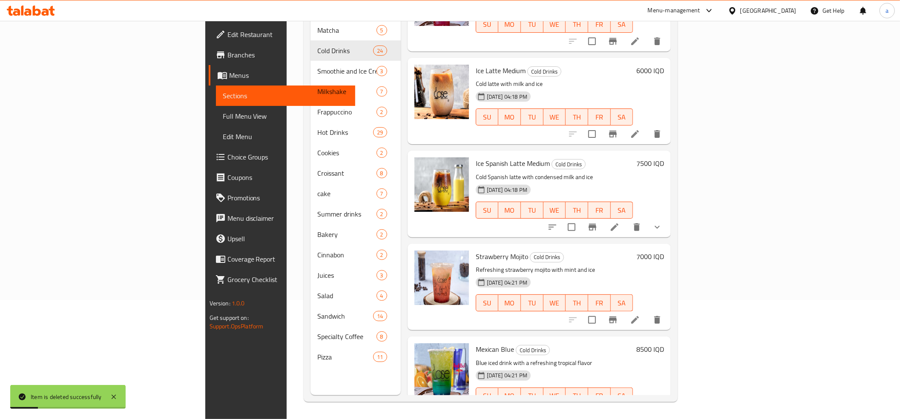
click at [664, 158] on h6 "7500 IQD" at bounding box center [650, 164] width 28 height 12
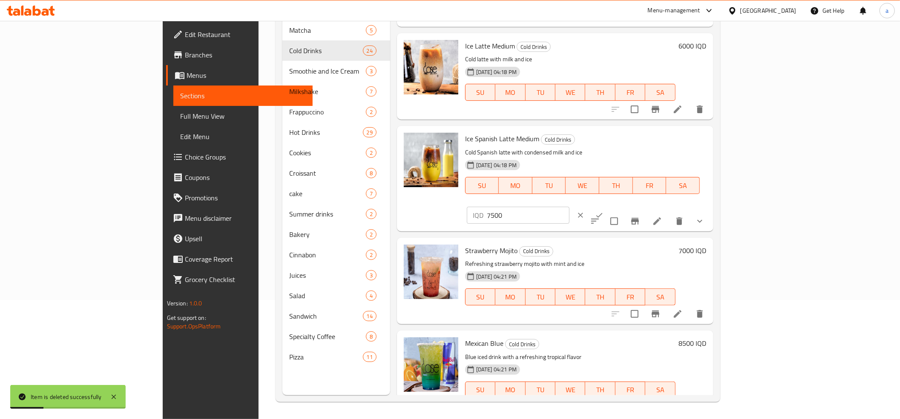
click at [569, 207] on input "7500" at bounding box center [528, 215] width 83 height 17
paste input "number"
type input "0"
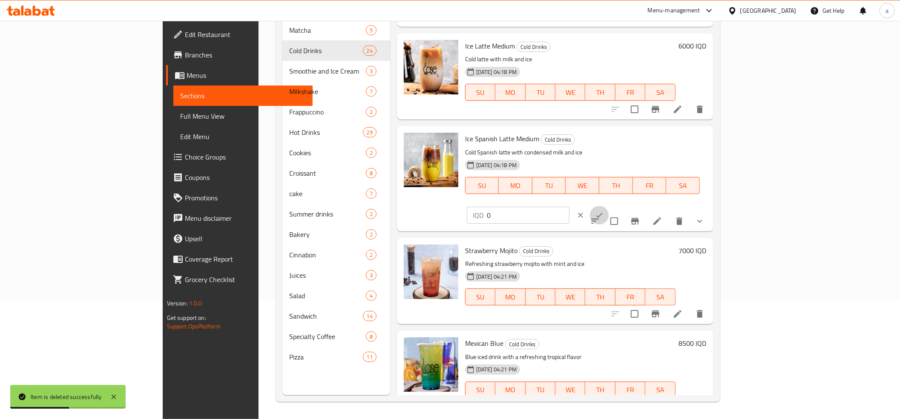
click at [603, 211] on icon "ok" at bounding box center [599, 215] width 9 height 9
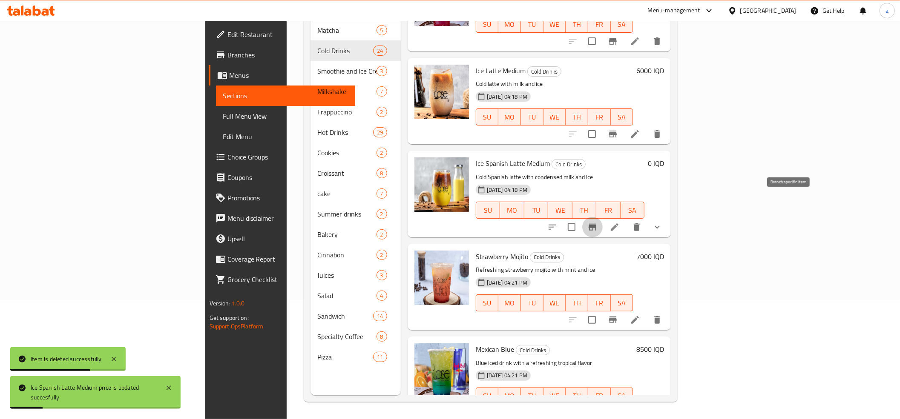
click at [596, 224] on icon "Branch-specific-item" at bounding box center [592, 227] width 8 height 7
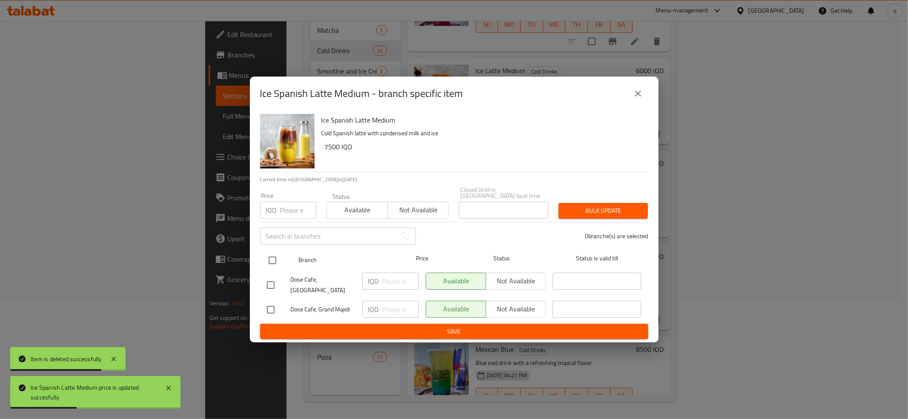
click at [273, 256] on input "checkbox" at bounding box center [273, 261] width 18 height 18
checkbox input "true"
click at [390, 284] on input "number" at bounding box center [400, 281] width 37 height 17
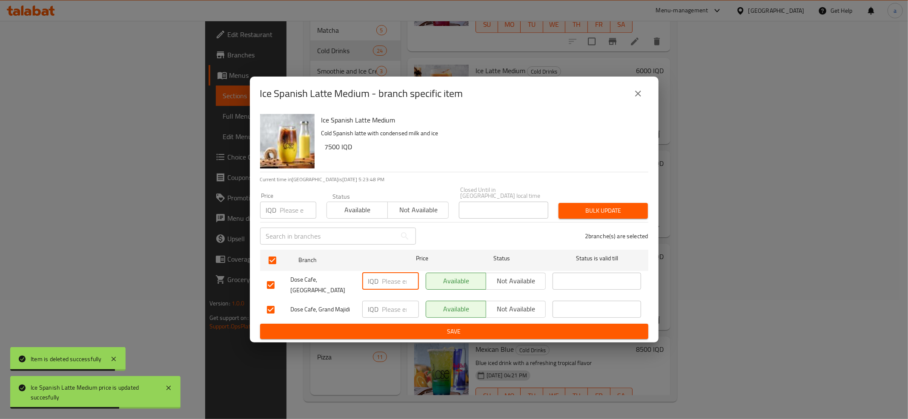
paste input "0"
type input "0"
click at [394, 301] on input "number" at bounding box center [400, 309] width 37 height 17
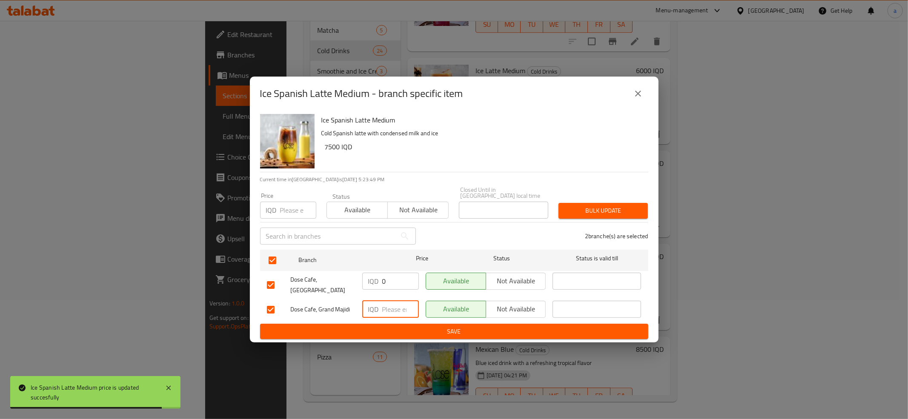
paste input "0"
type input "0"
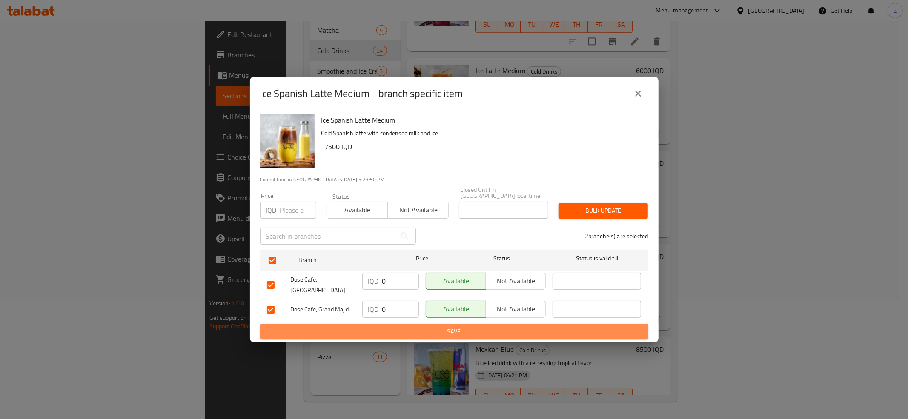
click at [403, 327] on span "Save" at bounding box center [454, 332] width 375 height 11
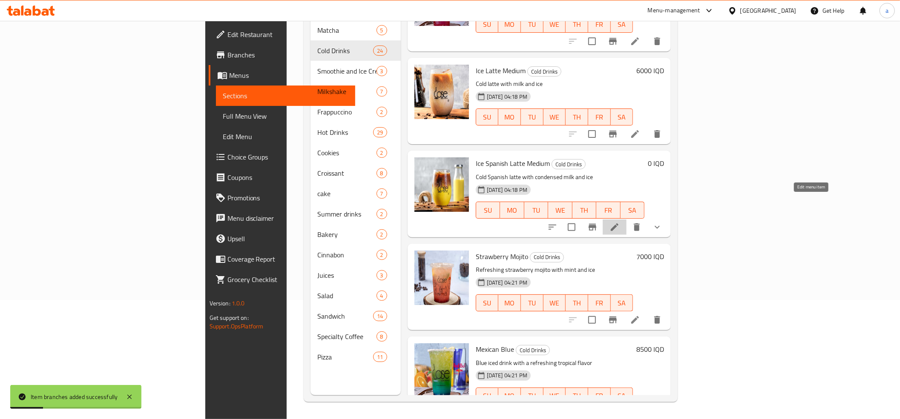
click at [620, 222] on icon at bounding box center [614, 227] width 10 height 10
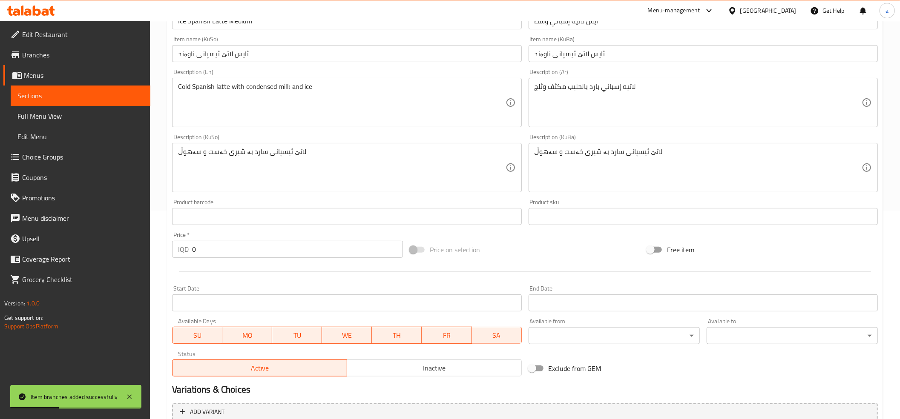
scroll to position [327, 0]
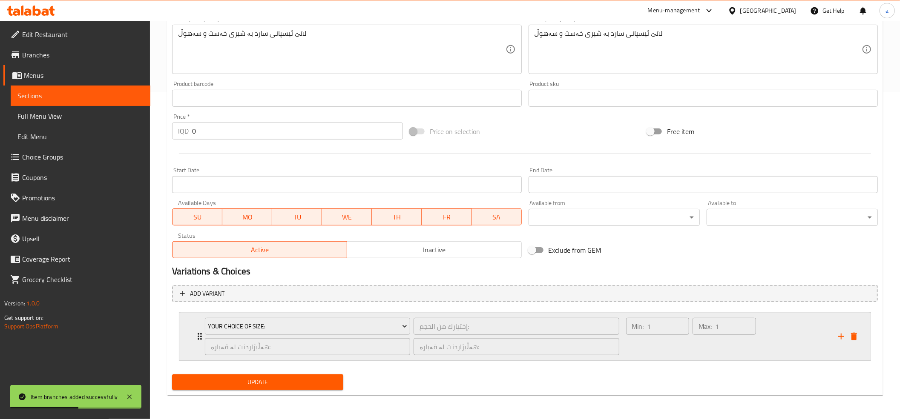
click at [200, 330] on div "Your Choice Of Size: إختيارك من الحجم: ​ هەڵبژاردنت لە قەبارە: ​ هەڵبژاردنت لە …" at bounding box center [412, 337] width 425 height 48
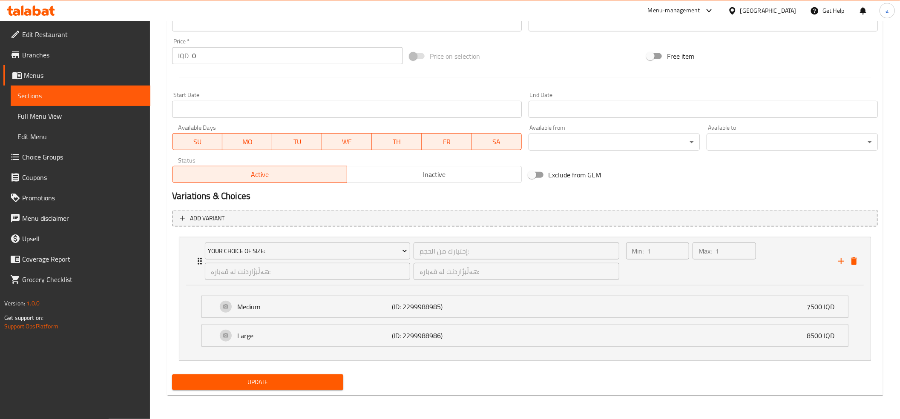
scroll to position [0, 0]
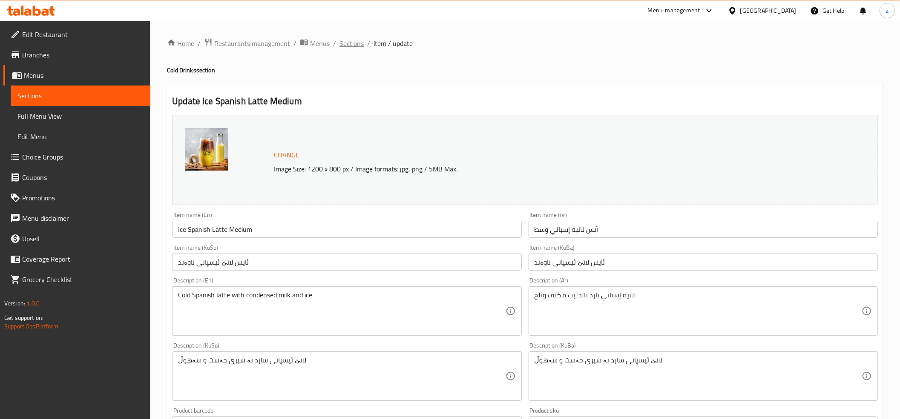
click at [351, 43] on span "Sections" at bounding box center [351, 43] width 24 height 10
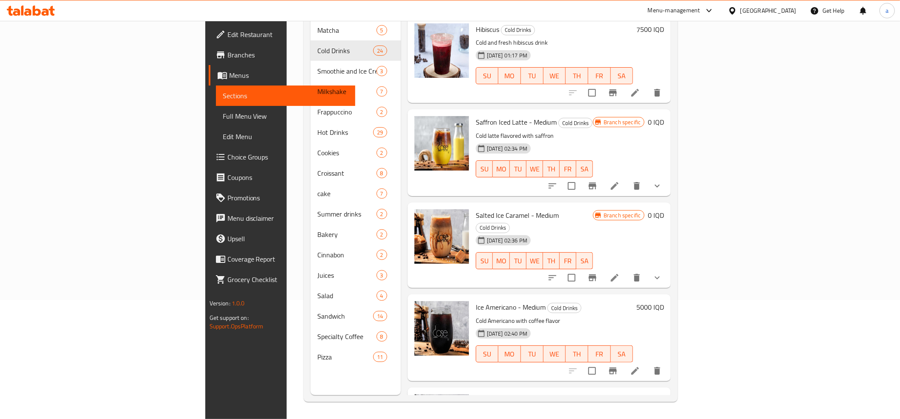
drag, startPoint x: 583, startPoint y: 174, endPoint x: 591, endPoint y: 36, distance: 138.2
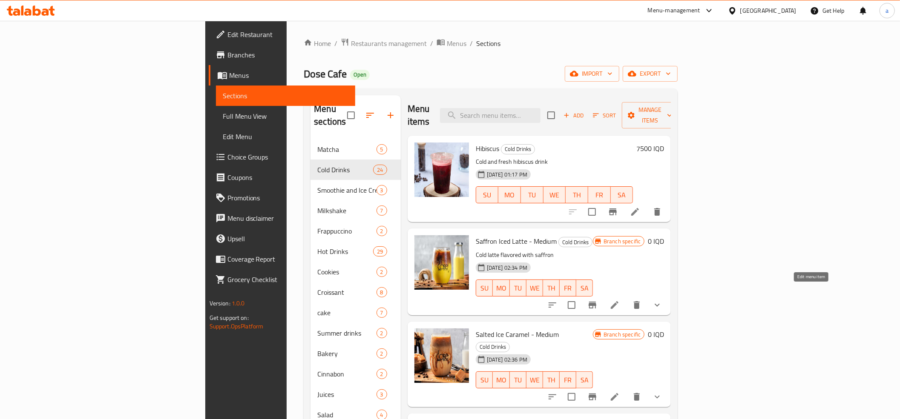
click at [618, 301] on icon at bounding box center [615, 305] width 8 height 8
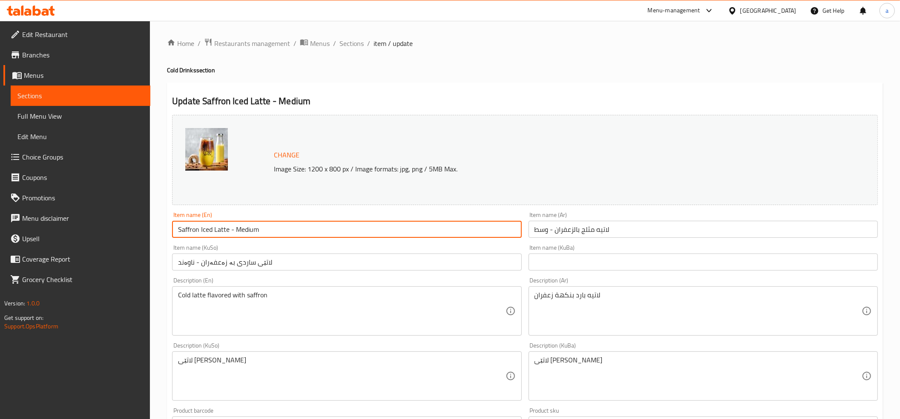
drag, startPoint x: 281, startPoint y: 227, endPoint x: 229, endPoint y: 232, distance: 53.1
click at [229, 232] on input "Saffron Iced Latte - Medium" at bounding box center [346, 229] width 349 height 17
type input "Saffron Iced Latte"
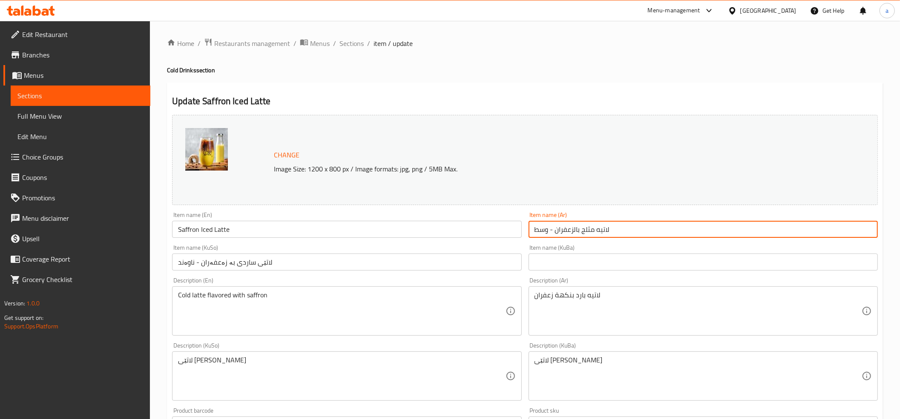
click at [566, 231] on input "لاتيه مثلج بالزعفران - وسط" at bounding box center [702, 229] width 349 height 17
type input "لاتيه مثلج بالزعفران"
click at [234, 263] on input "لاتێی ساردی بە زەعفەران - ناوەند" at bounding box center [346, 262] width 349 height 17
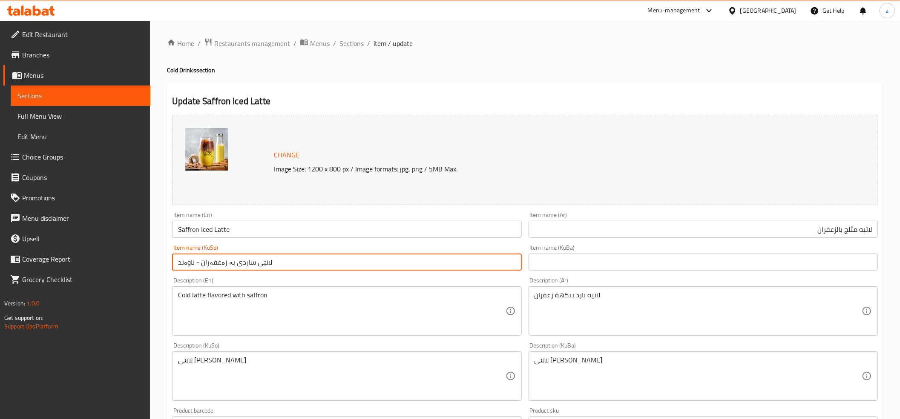
click at [234, 263] on input "لاتێی ساردی بە زەعفەران - ناوەند" at bounding box center [346, 262] width 349 height 17
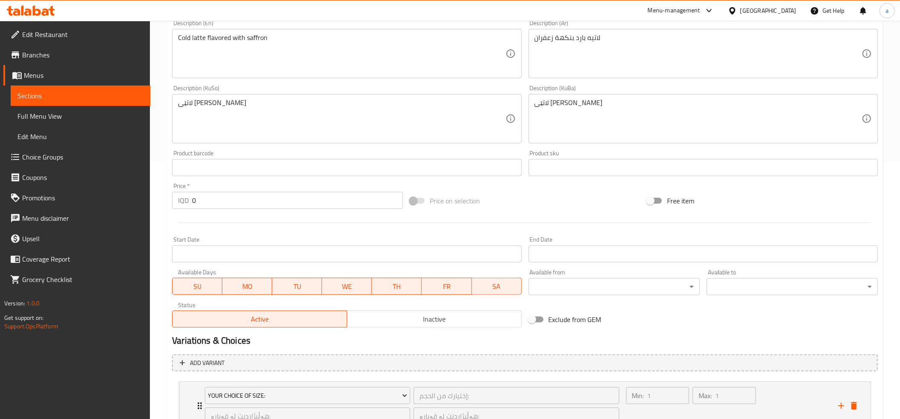
scroll to position [327, 0]
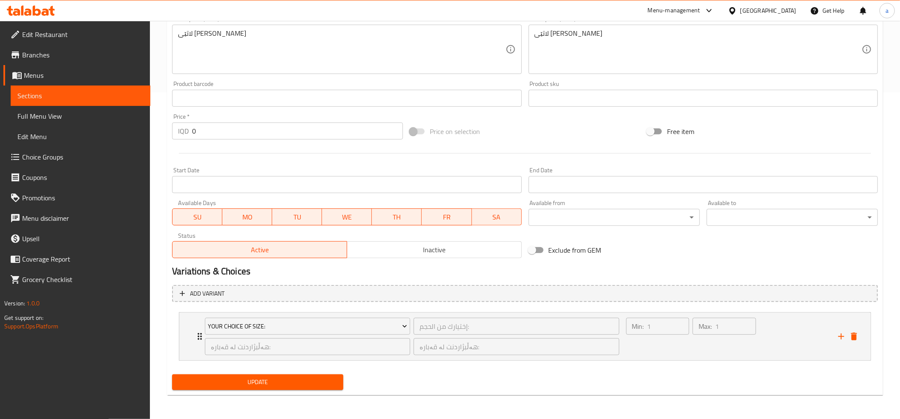
type input "لاتێی ساردی بە زەعفەران"
click at [268, 382] on span "Update" at bounding box center [258, 382] width 158 height 11
click at [271, 382] on span "Update" at bounding box center [258, 382] width 158 height 11
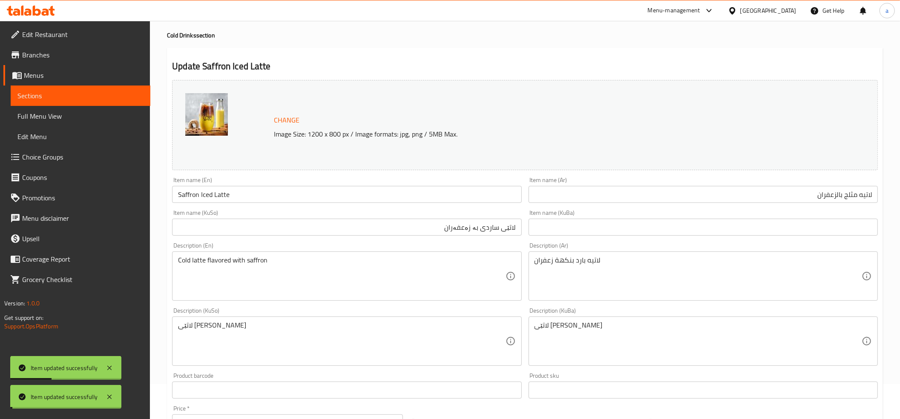
scroll to position [0, 0]
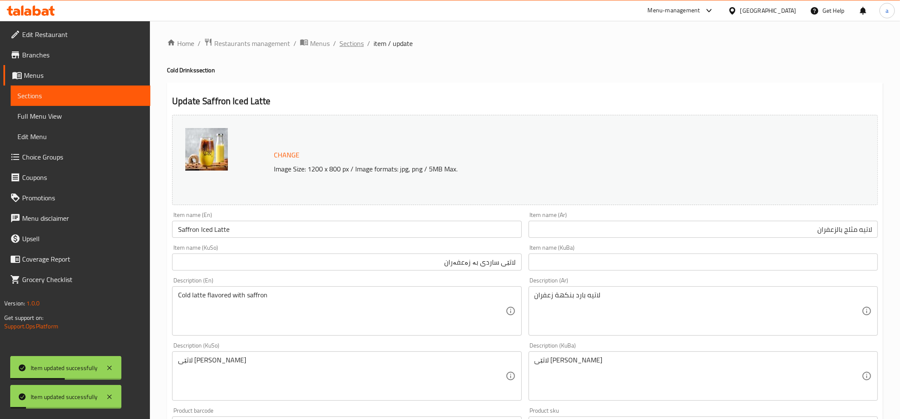
click at [351, 44] on span "Sections" at bounding box center [351, 43] width 24 height 10
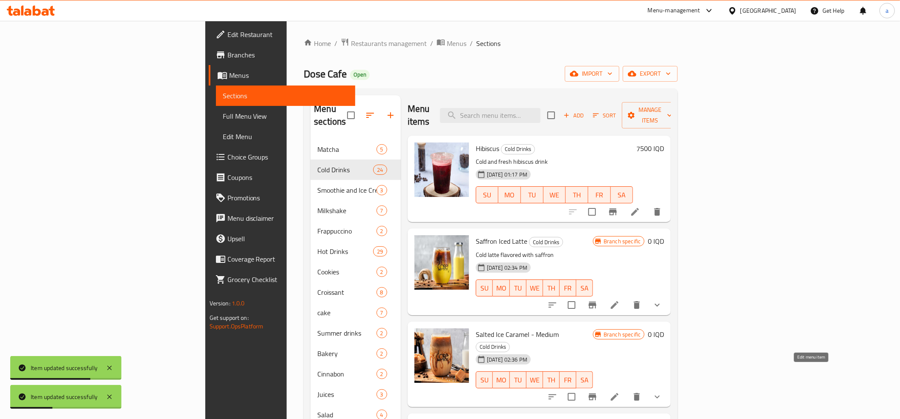
click at [620, 392] on icon at bounding box center [614, 397] width 10 height 10
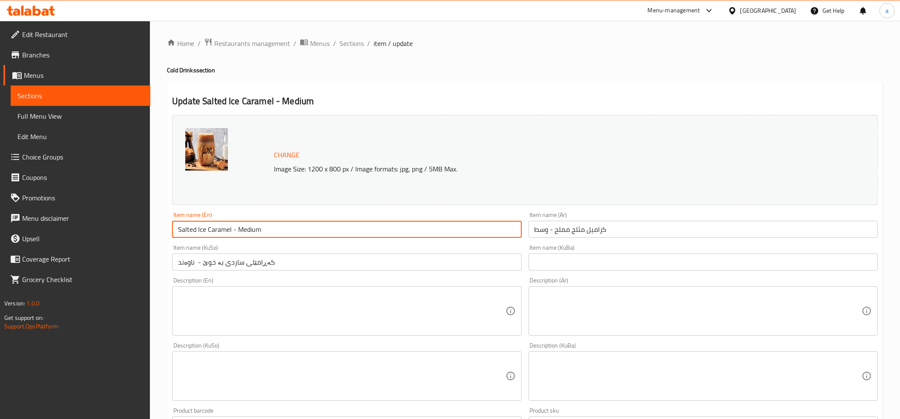
drag, startPoint x: 284, startPoint y: 229, endPoint x: 231, endPoint y: 229, distance: 53.7
click at [231, 229] on input "Salted Ice Caramel - Medium" at bounding box center [346, 229] width 349 height 17
type input "Salted Ice Caramel"
click at [265, 262] on input "کەڕامێلی ساردی بە خوێ - ناوەند" at bounding box center [346, 262] width 349 height 17
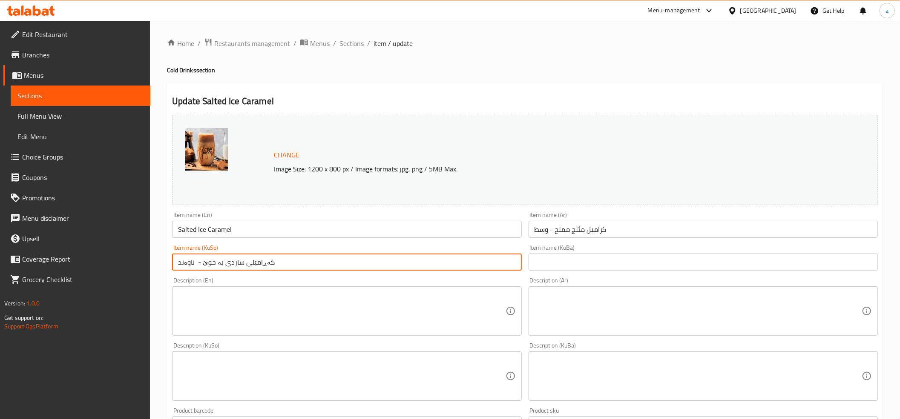
click at [265, 262] on input "کەڕامێلی ساردی بە خوێ - ناوەند" at bounding box center [346, 262] width 349 height 17
type input "کەڕامێلی ساردی بە خوێ"
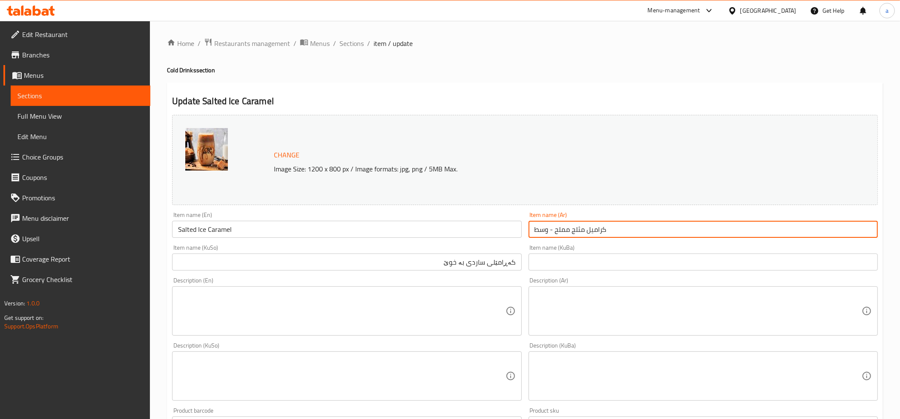
click at [558, 230] on input "كراميل مثلج مملح - وسط" at bounding box center [702, 229] width 349 height 17
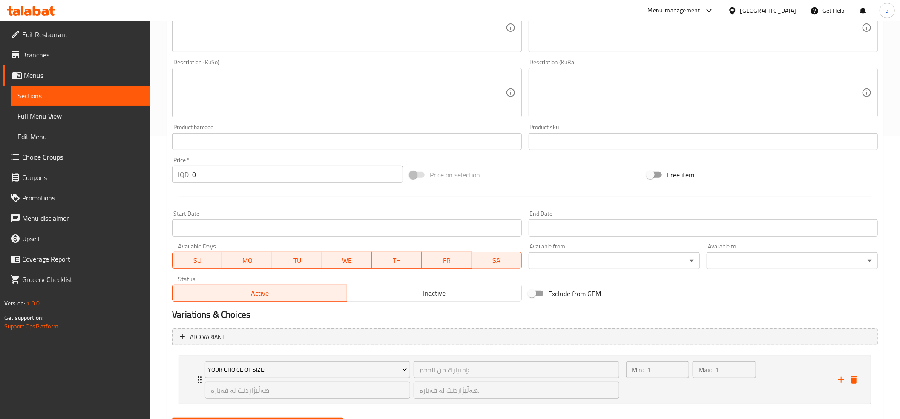
scroll to position [327, 0]
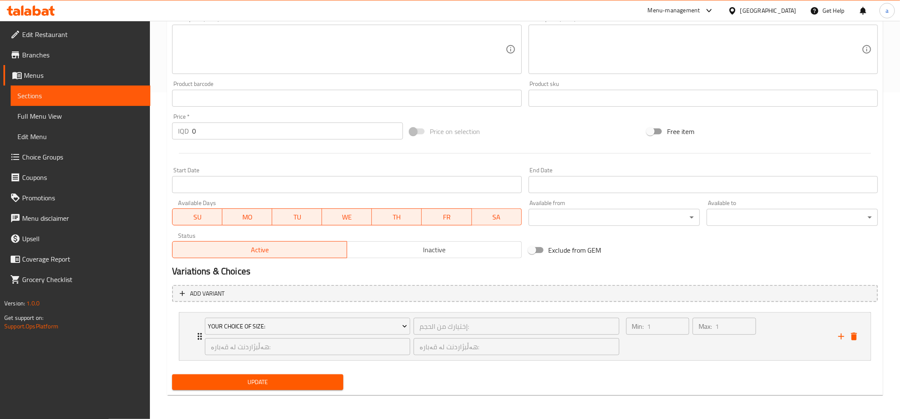
type input "كراميل مثلج مملح"
click at [298, 382] on span "Update" at bounding box center [258, 382] width 158 height 11
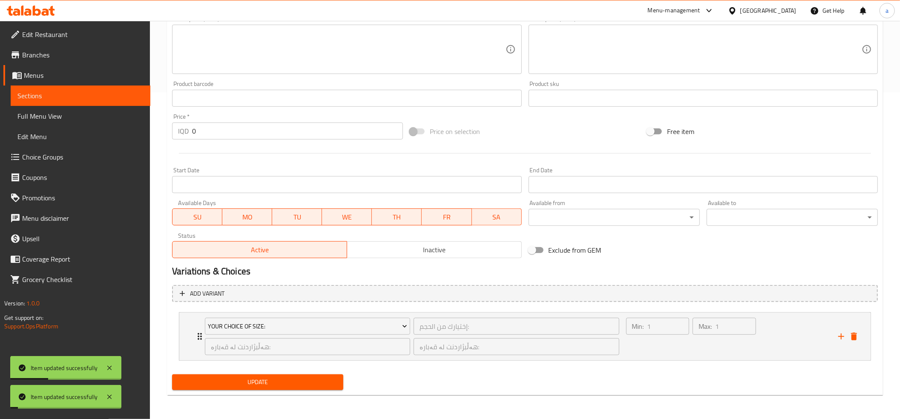
scroll to position [0, 0]
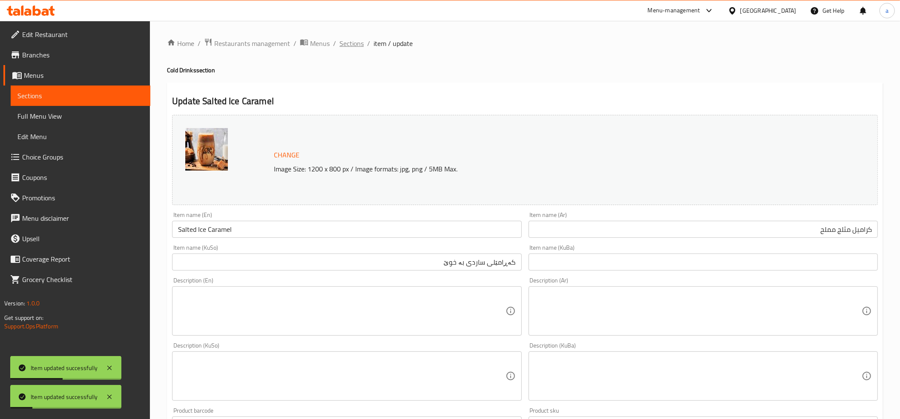
click at [354, 44] on span "Sections" at bounding box center [351, 43] width 24 height 10
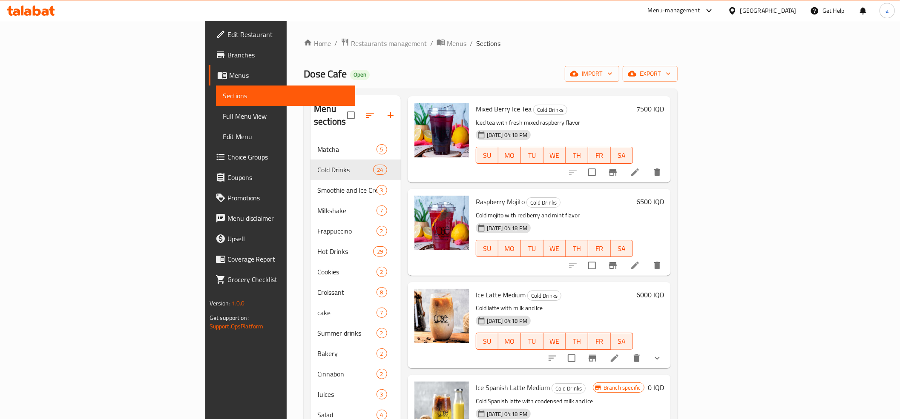
scroll to position [1798, 0]
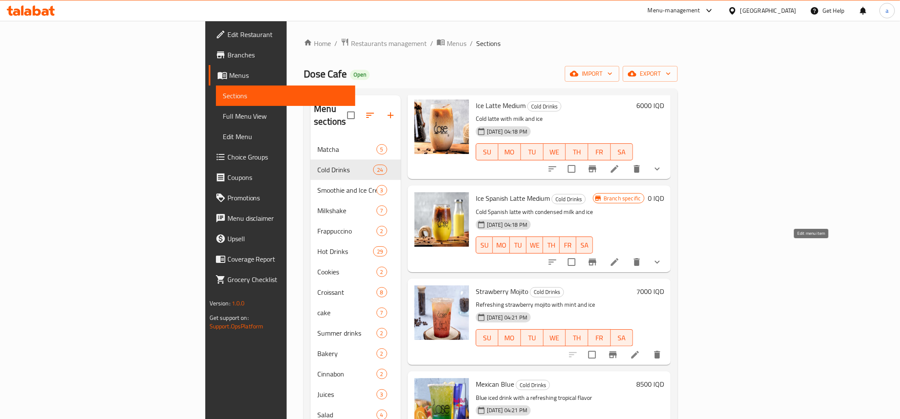
click at [620, 257] on icon at bounding box center [614, 262] width 10 height 10
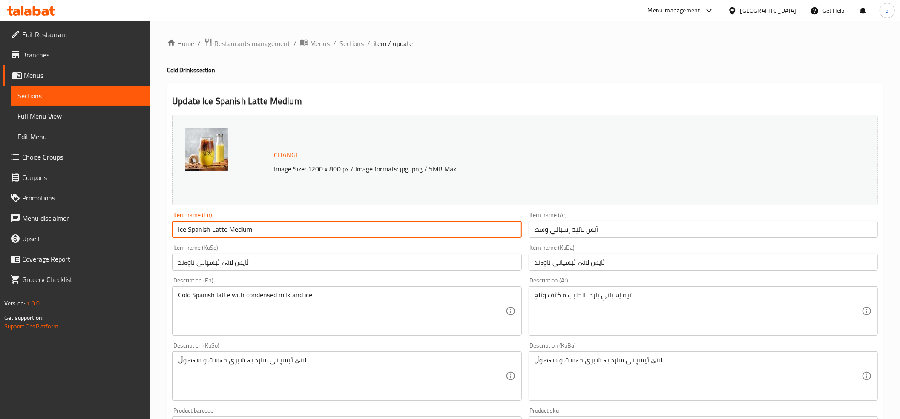
drag, startPoint x: 278, startPoint y: 229, endPoint x: 225, endPoint y: 230, distance: 53.2
click at [225, 230] on input "Ice Spanish Latte Medium" at bounding box center [346, 229] width 349 height 17
type input "Ice Spanish Latte"
click at [232, 266] on input "ئایس لاتێ ئیسپانی ناوەند" at bounding box center [346, 262] width 349 height 17
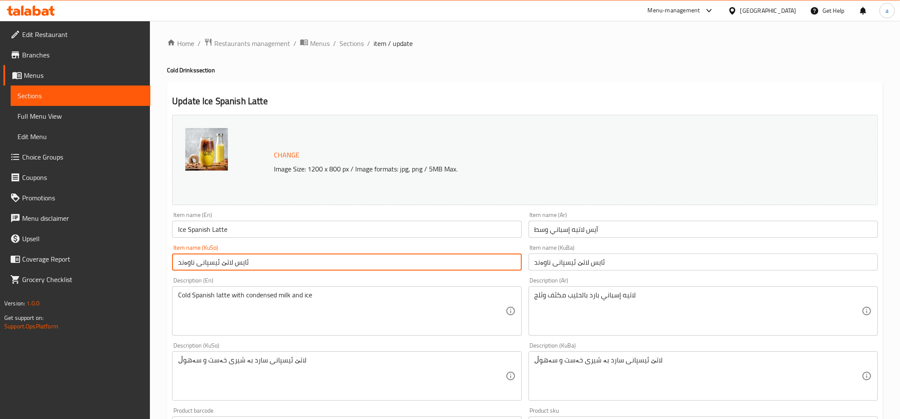
click at [232, 266] on input "ئایس لاتێ ئیسپانی ناوەند" at bounding box center [346, 262] width 349 height 17
type input "ئایس لاتێ ئیسپانی"
click at [580, 260] on input "ئایس لاتێ ئیسپانی ناوەند" at bounding box center [702, 262] width 349 height 17
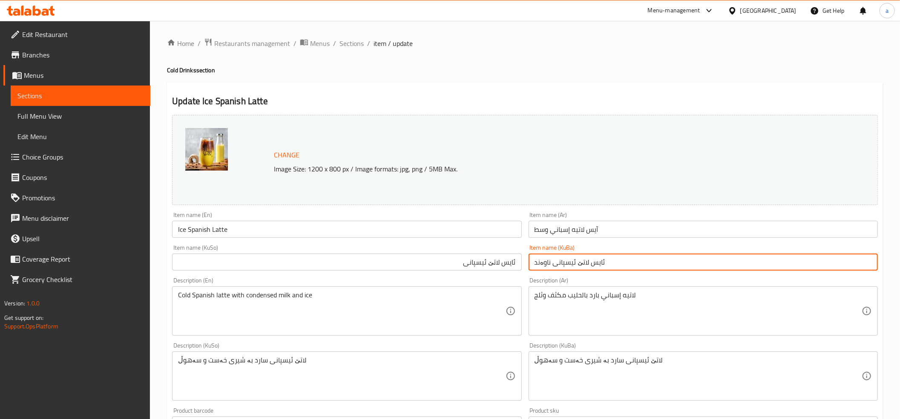
click at [580, 260] on input "ئایس لاتێ ئیسپانی ناوەند" at bounding box center [702, 262] width 349 height 17
paste input "text"
type input "ئایس لاتێ ئیسپانی"
click at [569, 232] on input "آيس لاتيه إسباني وسط" at bounding box center [702, 229] width 349 height 17
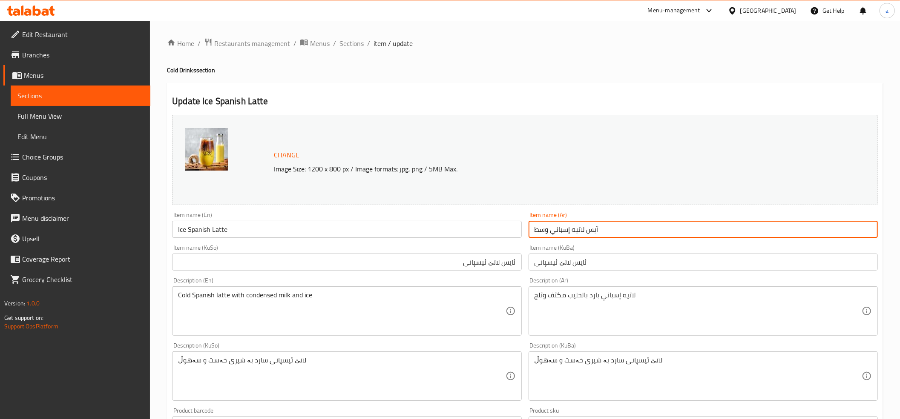
click at [569, 232] on input "آيس لاتيه إسباني وسط" at bounding box center [702, 229] width 349 height 17
click at [537, 225] on input "آيس لاتيه إسباني وسط" at bounding box center [702, 229] width 349 height 17
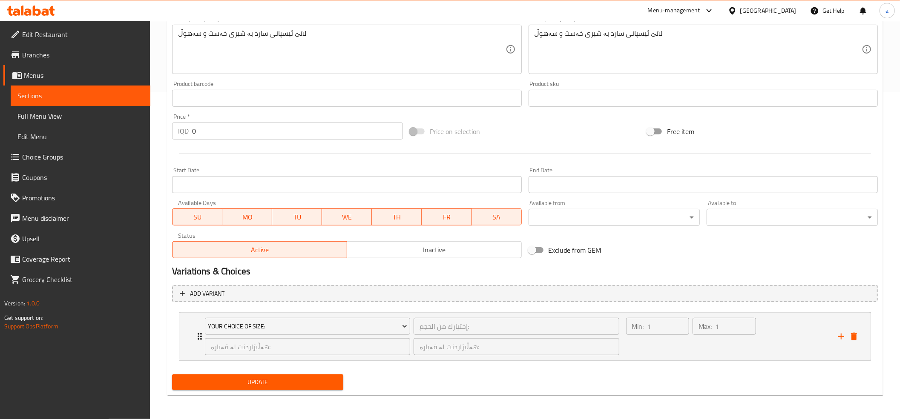
type input "آيس لاتيه إسباني"
click at [249, 382] on span "Update" at bounding box center [258, 382] width 158 height 11
click at [251, 382] on span "Update" at bounding box center [258, 382] width 158 height 11
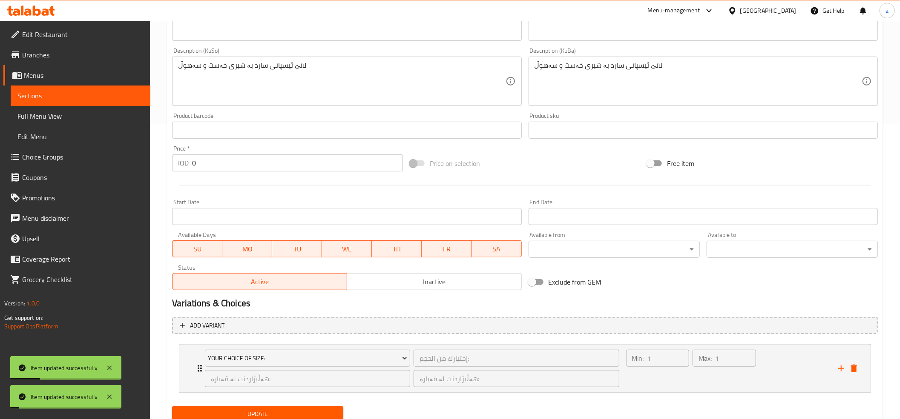
scroll to position [0, 0]
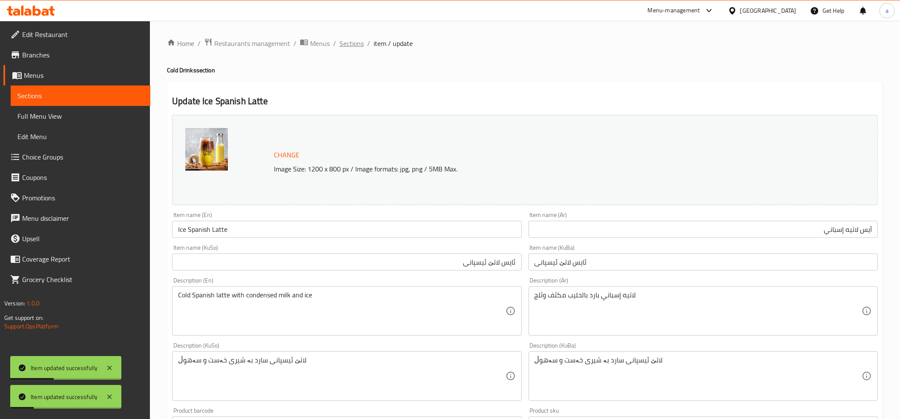
click at [353, 41] on span "Sections" at bounding box center [351, 43] width 24 height 10
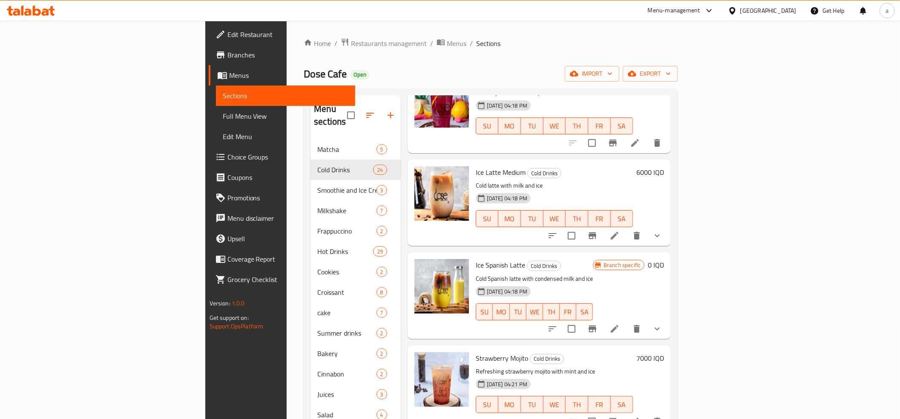
scroll to position [1632, 0]
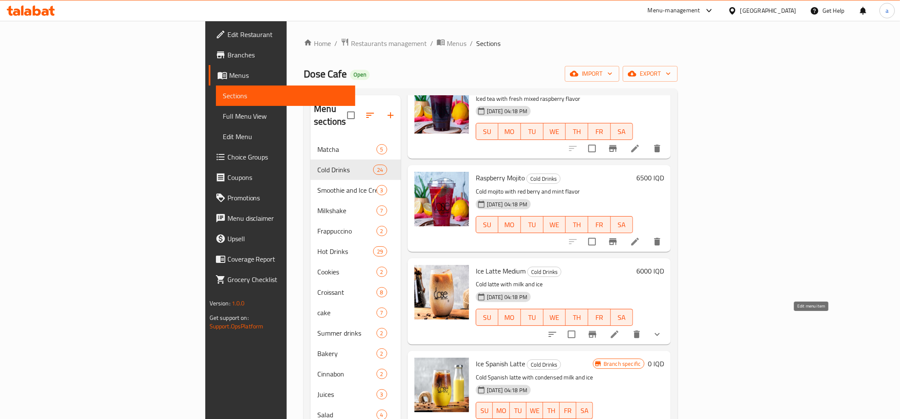
click at [618, 331] on icon at bounding box center [615, 335] width 8 height 8
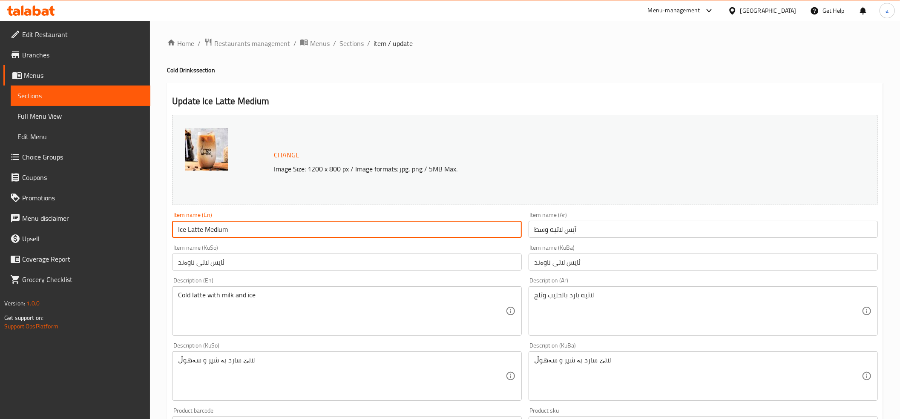
drag, startPoint x: 249, startPoint y: 229, endPoint x: 201, endPoint y: 229, distance: 47.7
click at [201, 229] on input "Ice Latte Medium" at bounding box center [346, 229] width 349 height 17
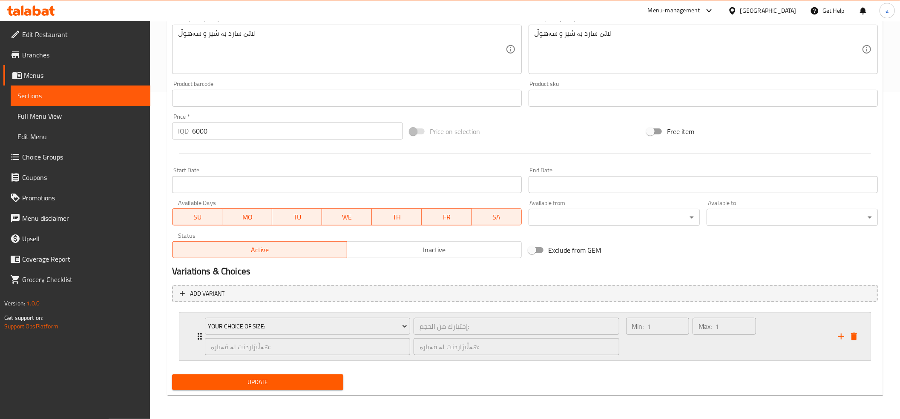
click at [195, 341] on icon "Expand" at bounding box center [200, 337] width 10 height 10
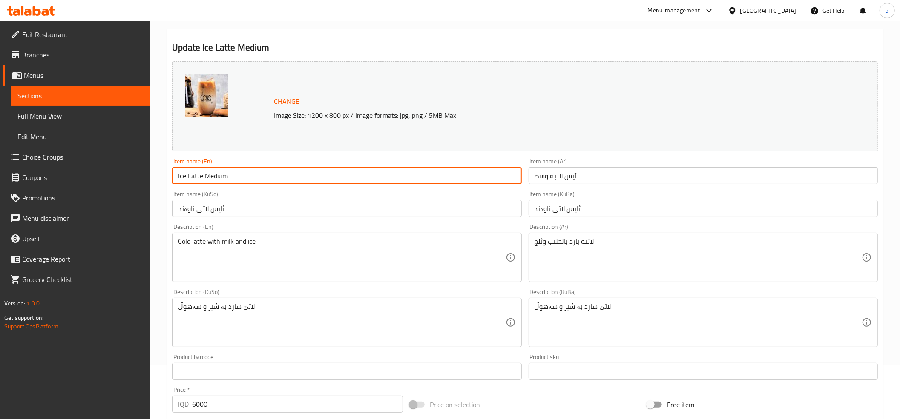
scroll to position [0, 0]
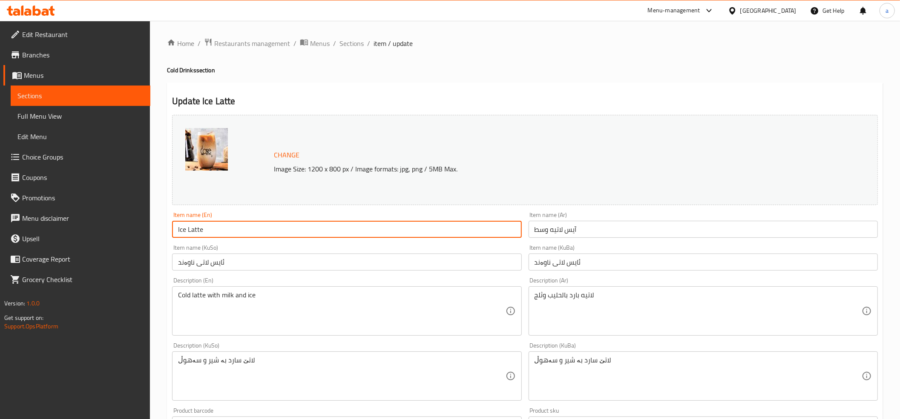
type input "Ice Latte"
click at [552, 236] on input "آيس لاتيه وسط" at bounding box center [702, 229] width 349 height 17
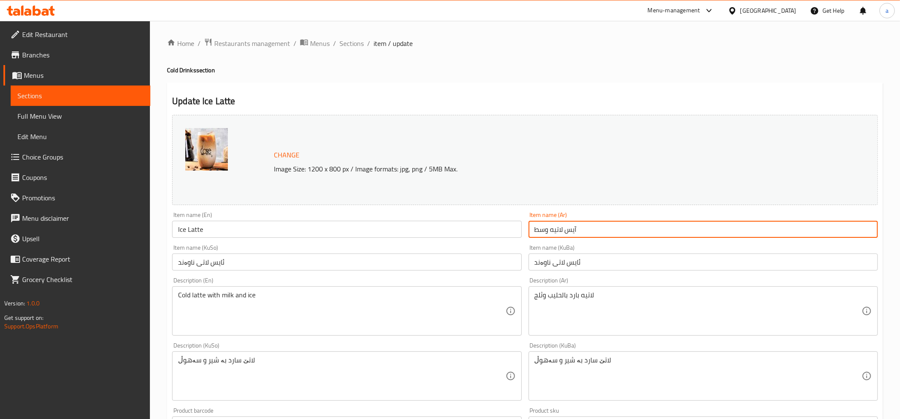
click at [552, 236] on input "آيس لاتيه وسط" at bounding box center [702, 229] width 349 height 17
type input "آيس لاتيه"
click at [555, 268] on input "ئایس لاتی ناوەند" at bounding box center [702, 262] width 349 height 17
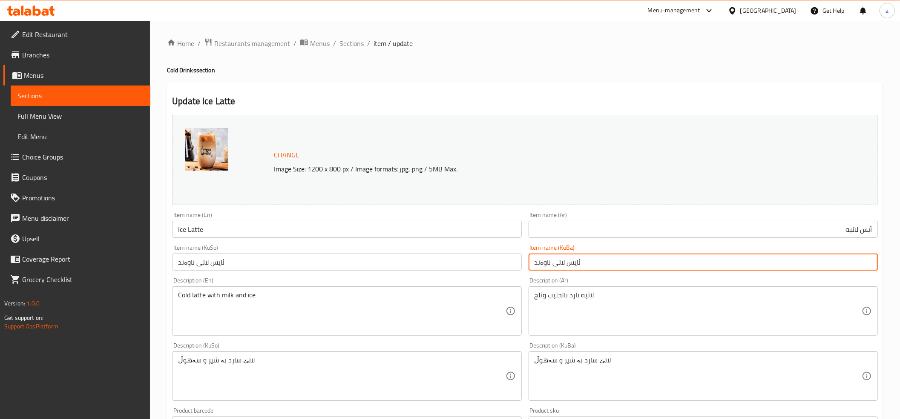
click at [555, 268] on input "ئایس لاتی ناوەند" at bounding box center [702, 262] width 349 height 17
drag, startPoint x: 555, startPoint y: 268, endPoint x: 559, endPoint y: 192, distance: 75.9
click at [555, 261] on input "ئایس لاتی ناوەند" at bounding box center [702, 262] width 349 height 17
type input "ئایس لاتی"
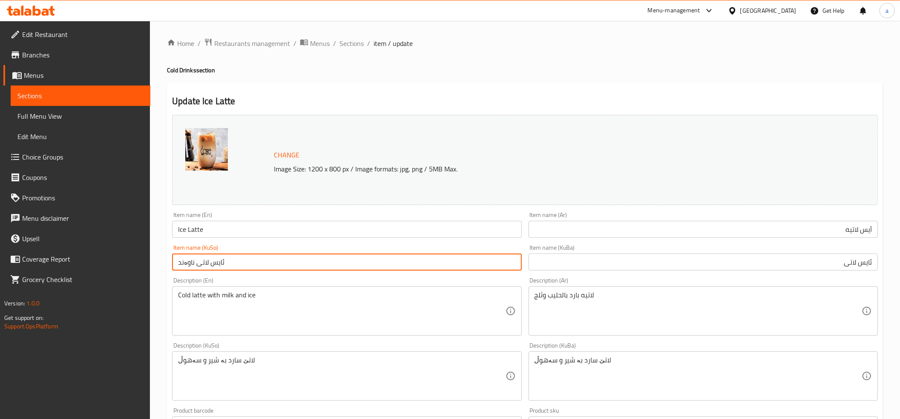
click at [292, 259] on input "ئایس لاتی ناوەند" at bounding box center [346, 262] width 349 height 17
paste input "text"
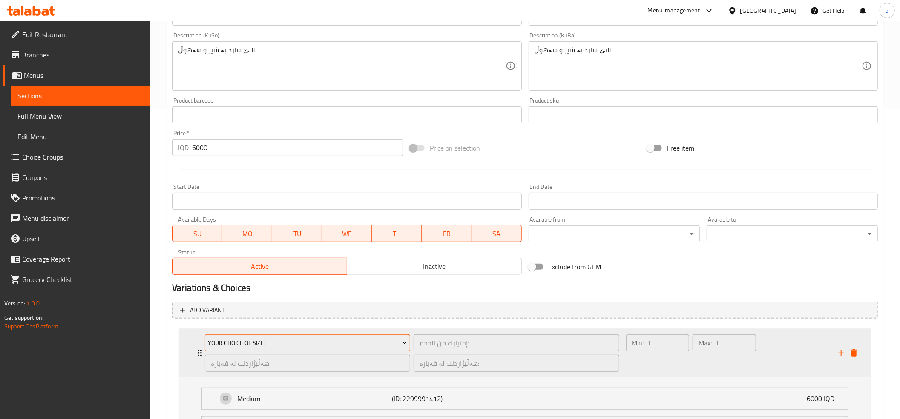
scroll to position [404, 0]
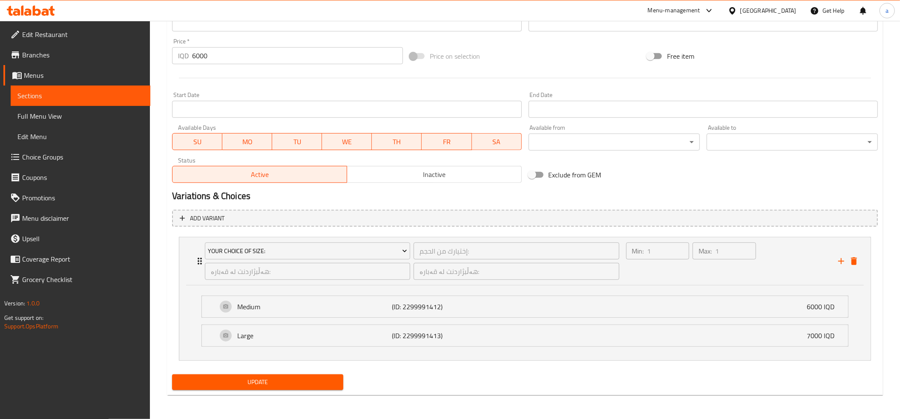
type input "ئایس لاتی"
click at [280, 376] on button "Update" at bounding box center [257, 383] width 171 height 16
click at [264, 376] on button "Update" at bounding box center [257, 383] width 171 height 16
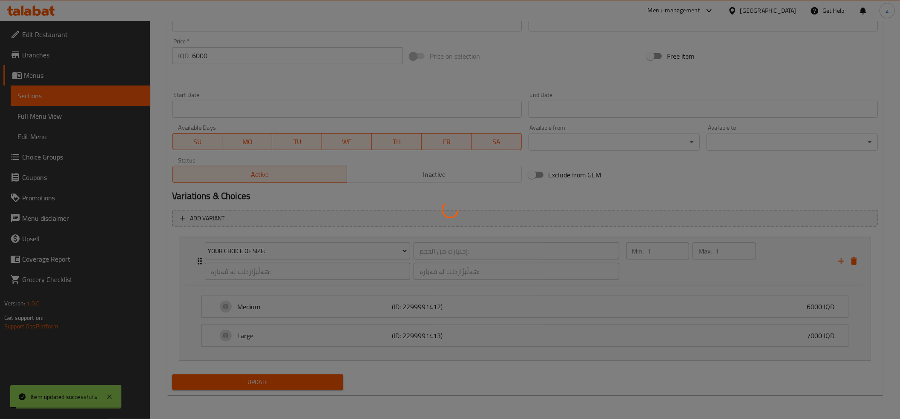
click at [264, 376] on div at bounding box center [450, 209] width 900 height 419
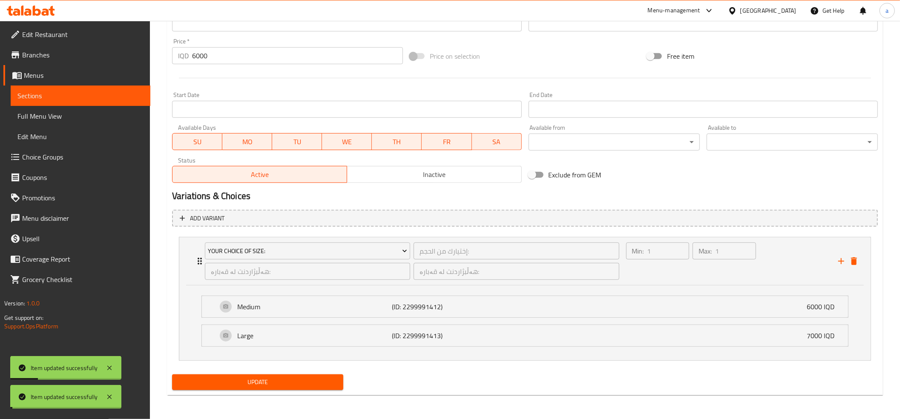
click at [266, 385] on span "Update" at bounding box center [258, 382] width 158 height 11
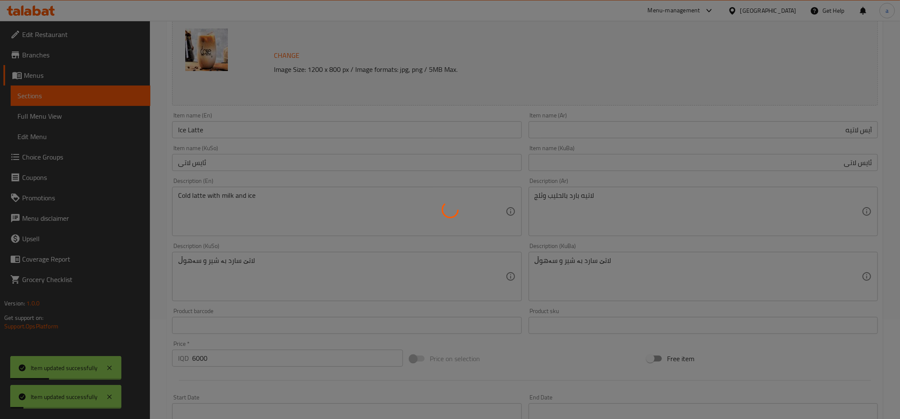
scroll to position [0, 0]
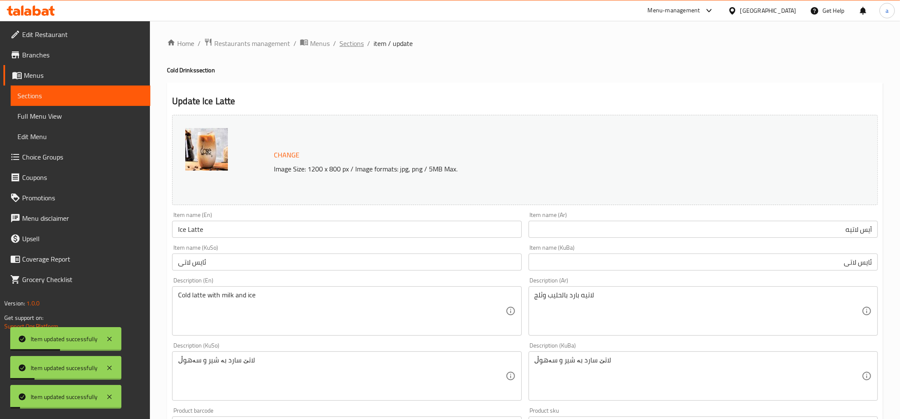
click at [348, 42] on span "Sections" at bounding box center [351, 43] width 24 height 10
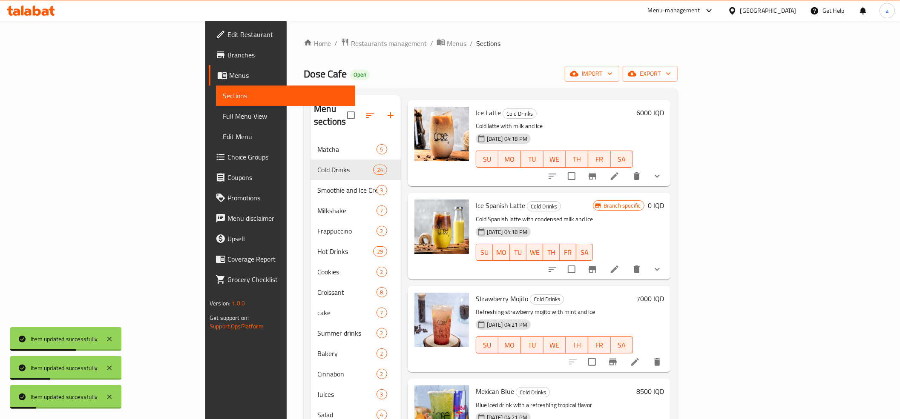
scroll to position [1821, 0]
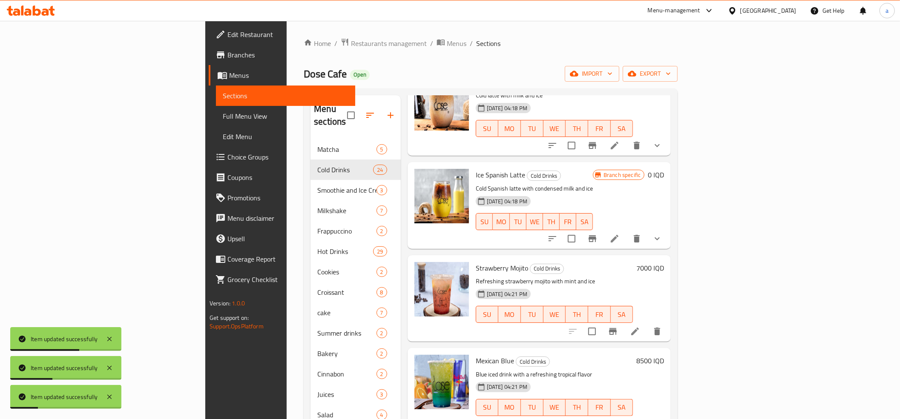
drag, startPoint x: 641, startPoint y: 198, endPoint x: 624, endPoint y: 346, distance: 148.8
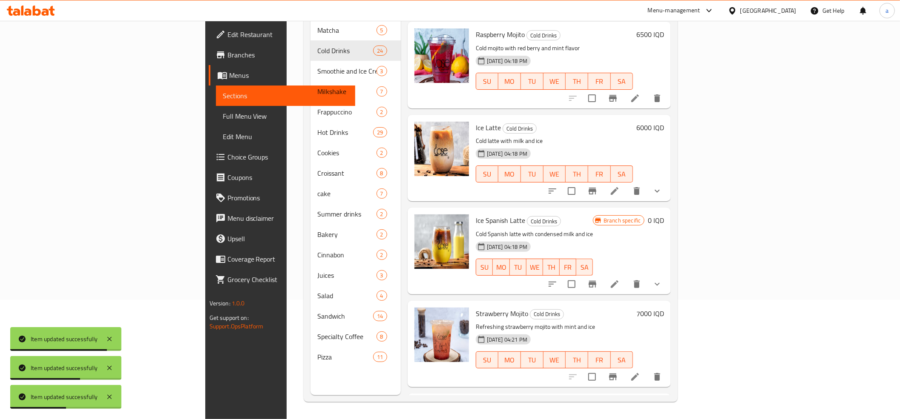
scroll to position [1632, 0]
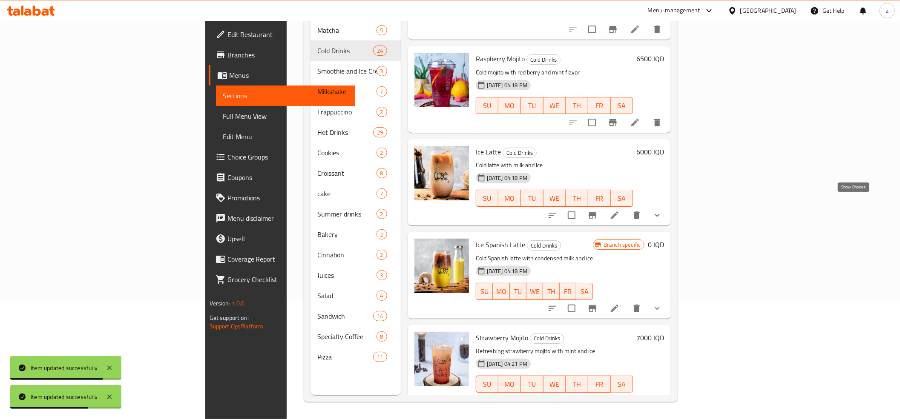
click at [662, 210] on icon "show more" at bounding box center [657, 215] width 10 height 10
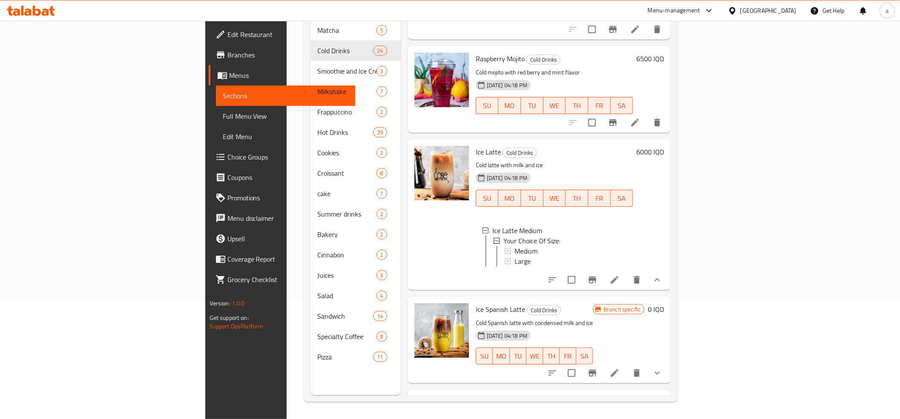
click at [667, 281] on button "show more" at bounding box center [657, 280] width 20 height 20
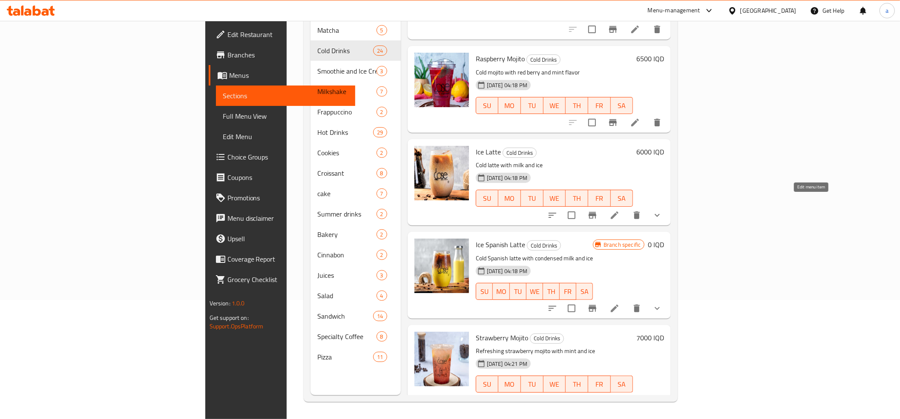
click at [620, 210] on icon at bounding box center [614, 215] width 10 height 10
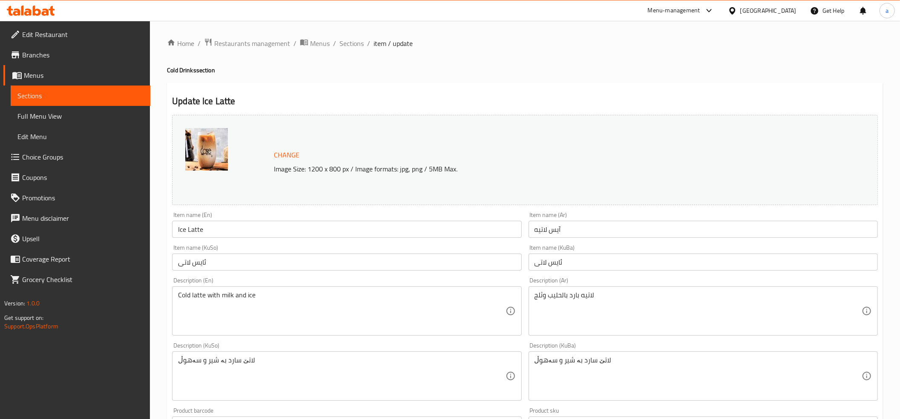
click at [367, 43] on li "/" at bounding box center [368, 43] width 3 height 10
click at [346, 48] on span "Sections" at bounding box center [351, 43] width 24 height 10
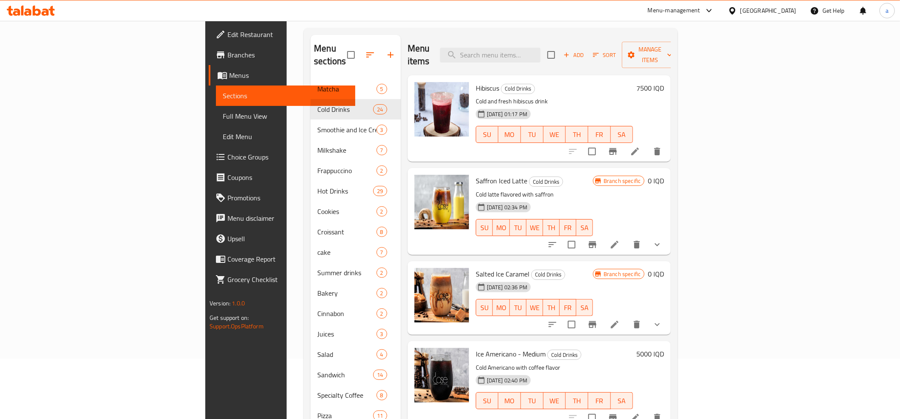
scroll to position [120, 0]
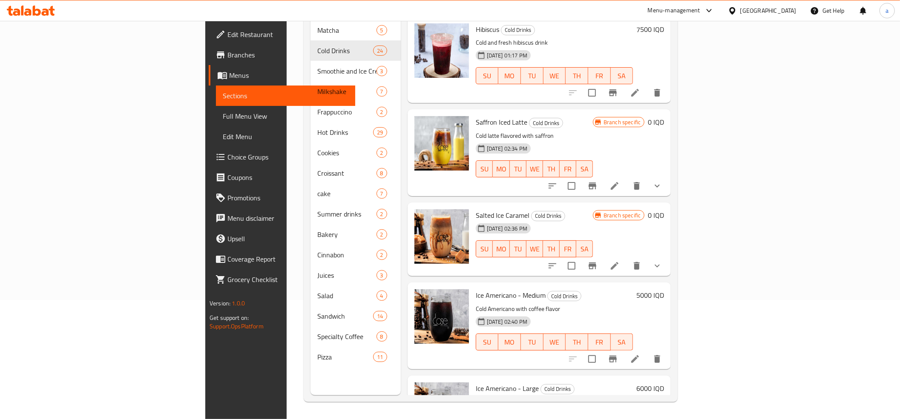
drag, startPoint x: 699, startPoint y: 170, endPoint x: 726, endPoint y: 235, distance: 70.3
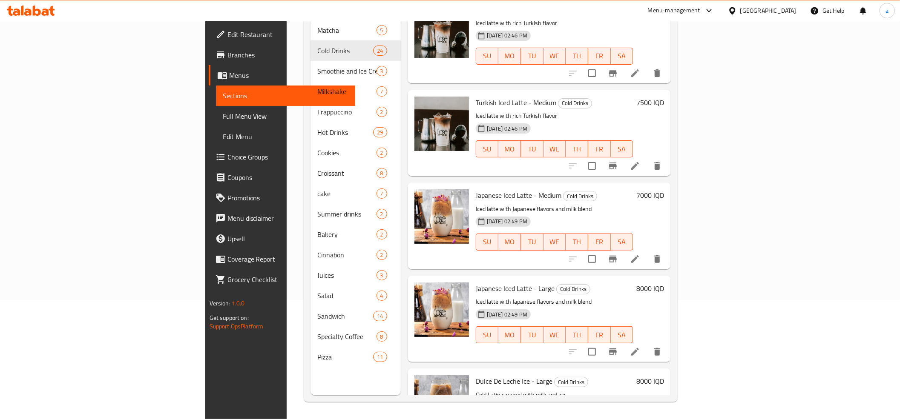
drag, startPoint x: 825, startPoint y: 159, endPoint x: 796, endPoint y: 269, distance: 113.6
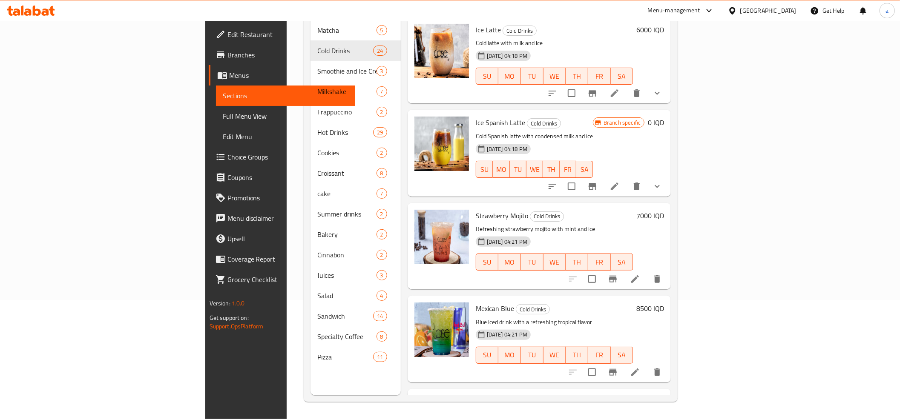
scroll to position [1726, 0]
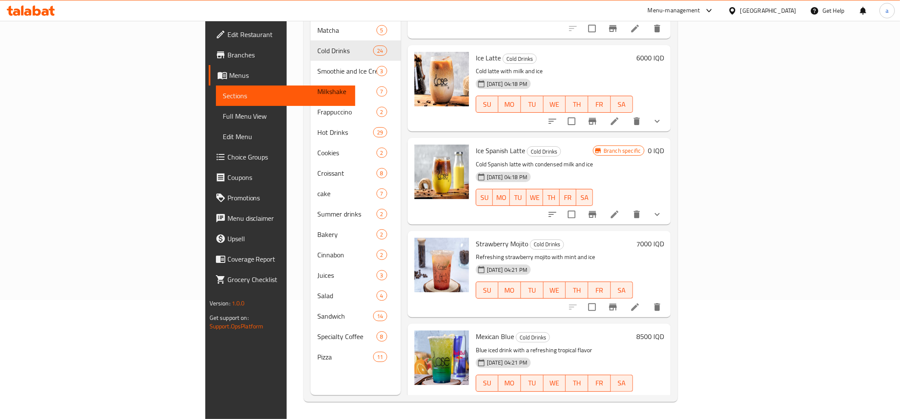
click at [664, 52] on h6 "6000 IQD" at bounding box center [650, 58] width 28 height 12
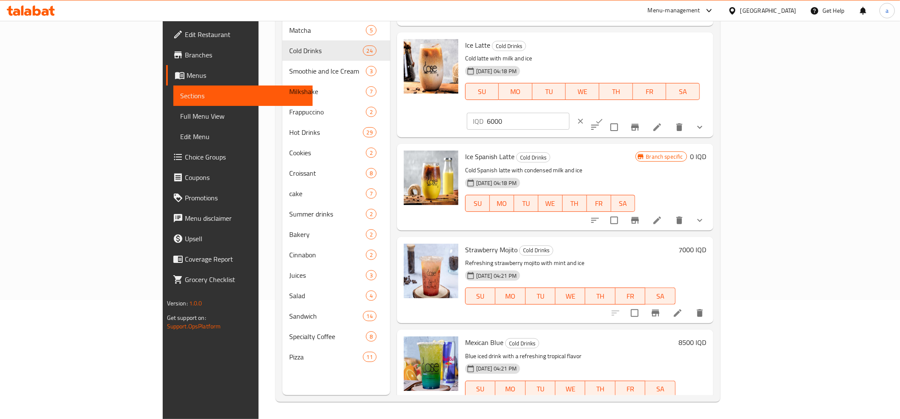
click at [569, 113] on input "6000" at bounding box center [528, 121] width 83 height 17
type input "0"
click at [603, 117] on icon "ok" at bounding box center [599, 121] width 9 height 9
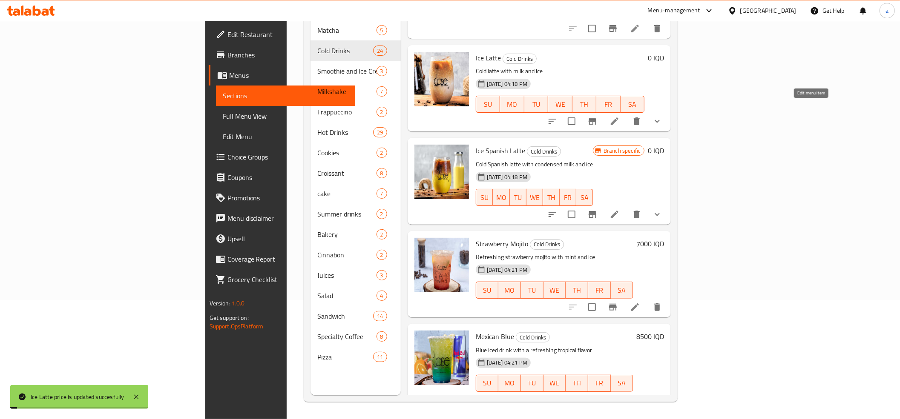
click at [620, 116] on icon at bounding box center [614, 121] width 10 height 10
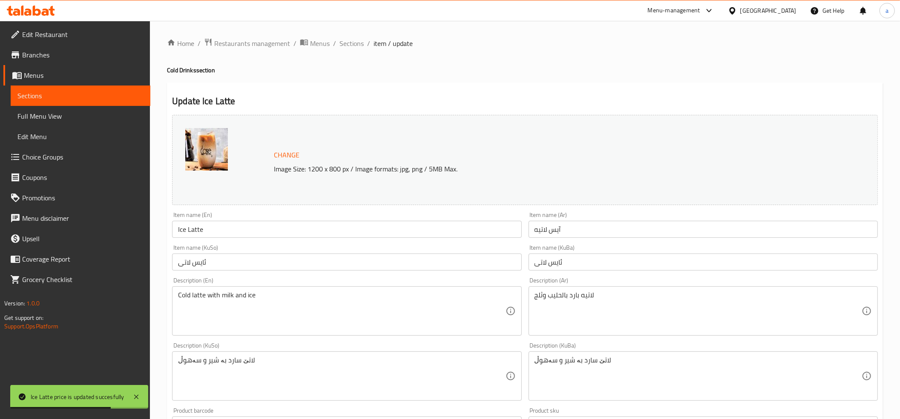
click at [353, 36] on div "Home / Restaurants management / Menus / Sections / item / update Cold Drinks se…" at bounding box center [525, 384] width 750 height 726
click at [353, 42] on span "Sections" at bounding box center [351, 43] width 24 height 10
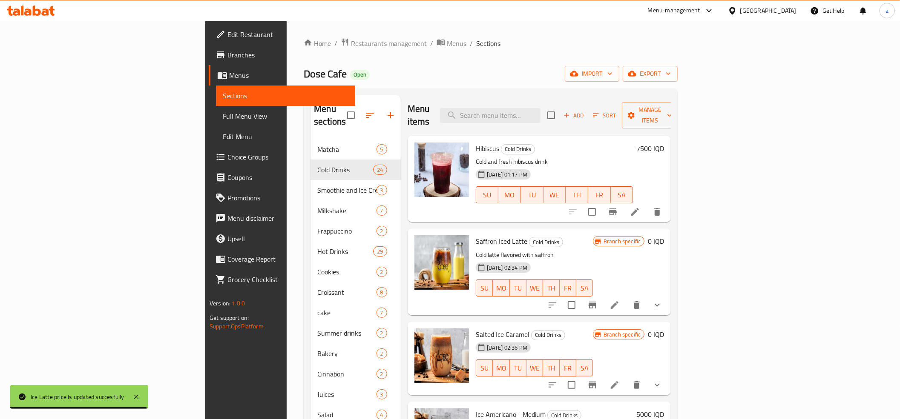
scroll to position [120, 0]
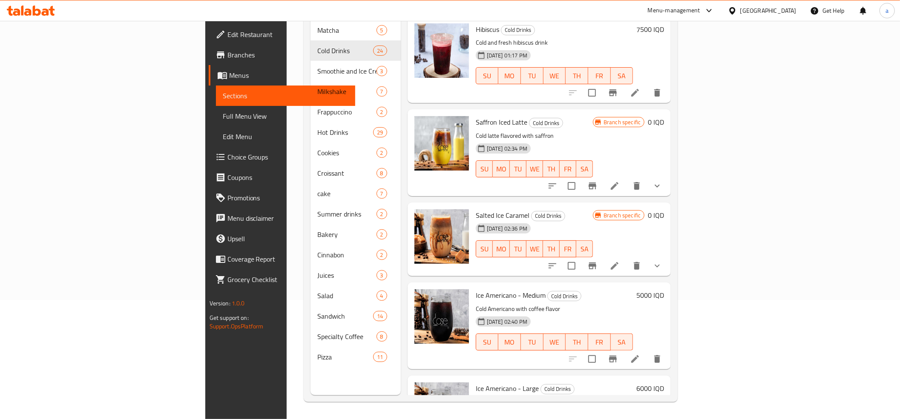
drag, startPoint x: 732, startPoint y: 267, endPoint x: 802, endPoint y: 202, distance: 95.2
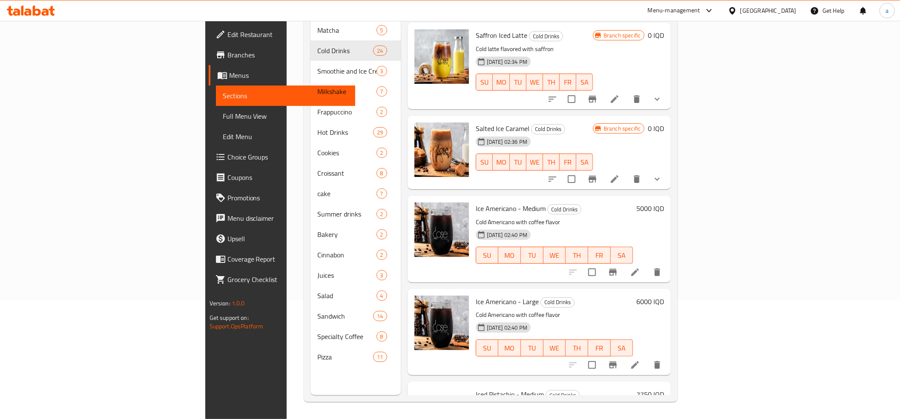
drag, startPoint x: 815, startPoint y: 174, endPoint x: 792, endPoint y: 295, distance: 123.0
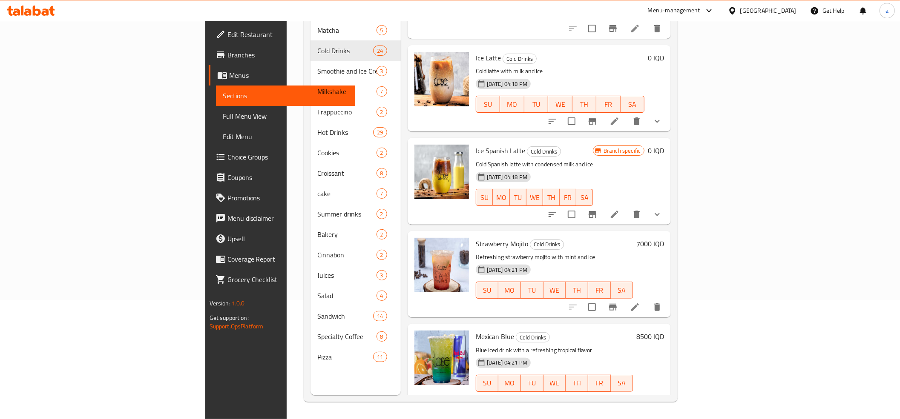
scroll to position [1632, 0]
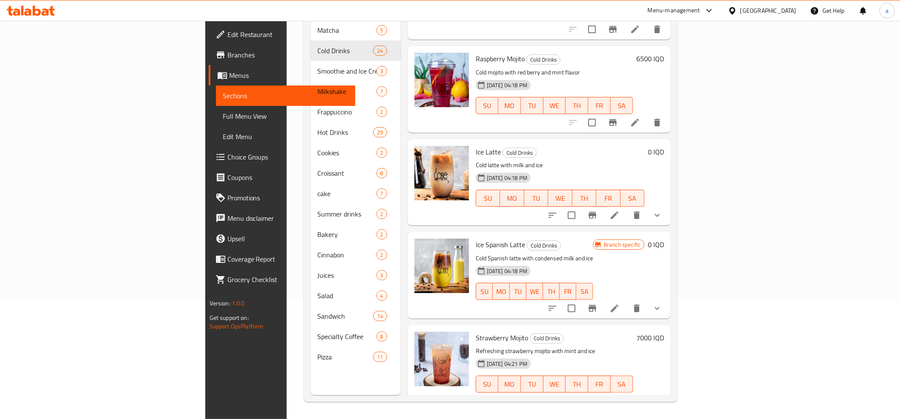
click at [597, 210] on icon "Branch-specific-item" at bounding box center [592, 215] width 10 height 10
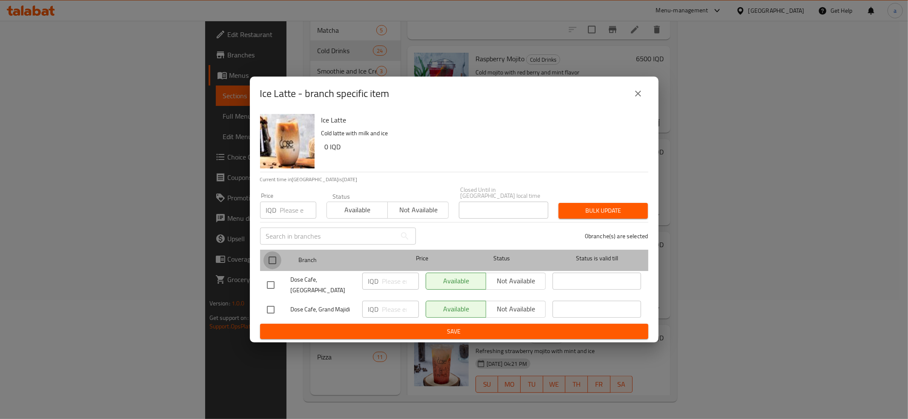
click at [272, 263] on input "checkbox" at bounding box center [273, 261] width 18 height 18
checkbox input "true"
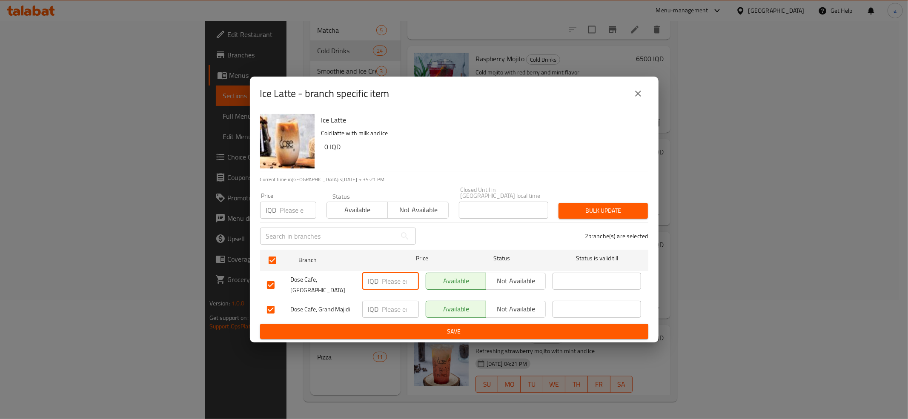
click at [389, 287] on input "number" at bounding box center [400, 281] width 37 height 17
paste input "0"
type input "0"
click at [394, 304] on input "number" at bounding box center [400, 309] width 37 height 17
paste input "0"
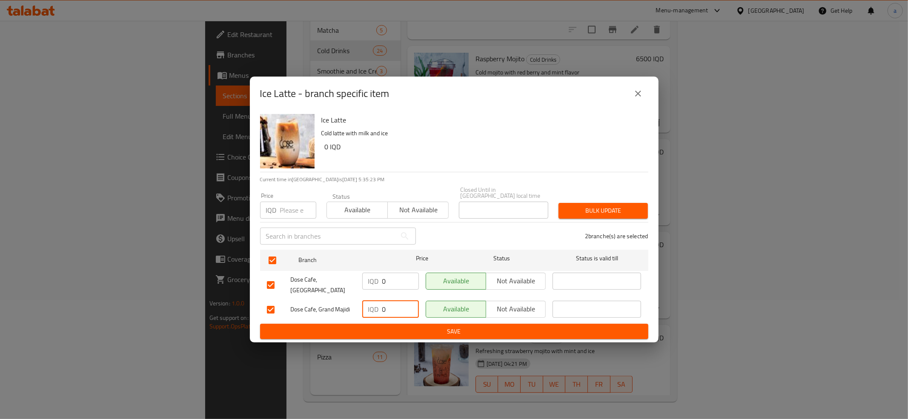
type input "0"
click at [409, 329] on span "Save" at bounding box center [454, 332] width 375 height 11
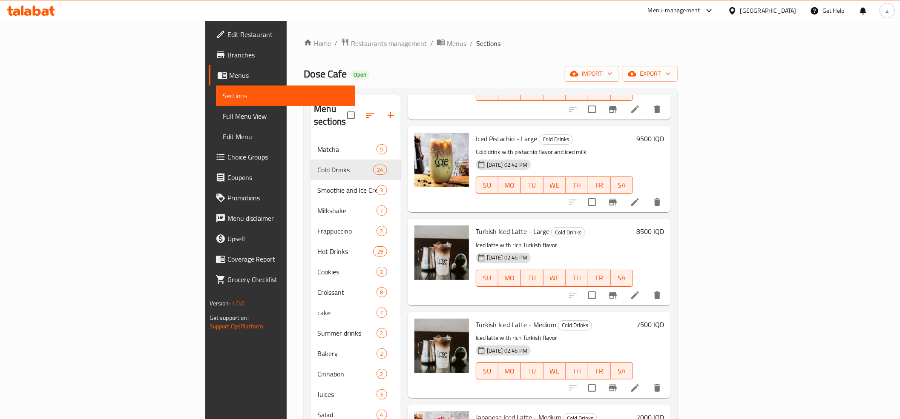
scroll to position [568, 0]
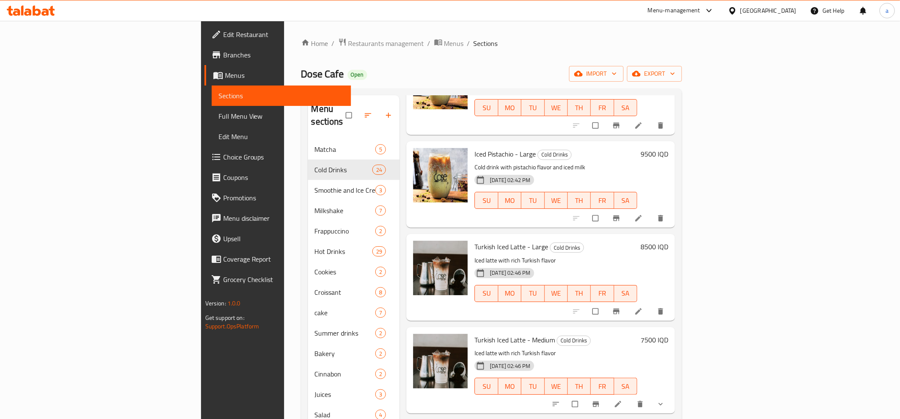
scroll to position [568, 0]
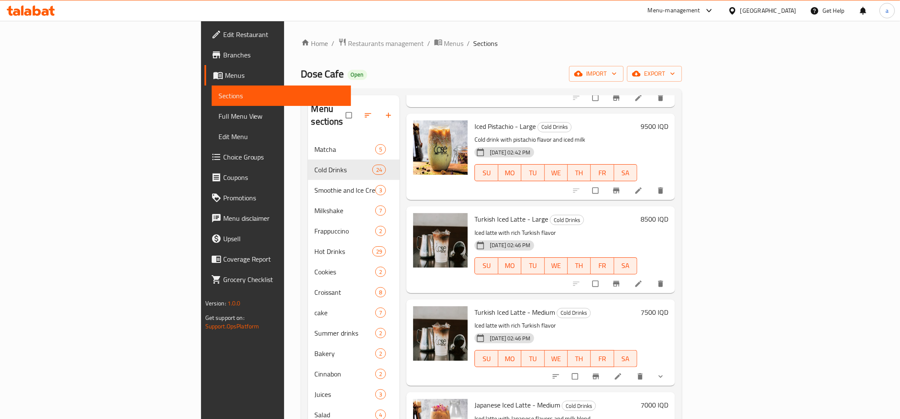
click at [622, 373] on icon at bounding box center [618, 377] width 9 height 9
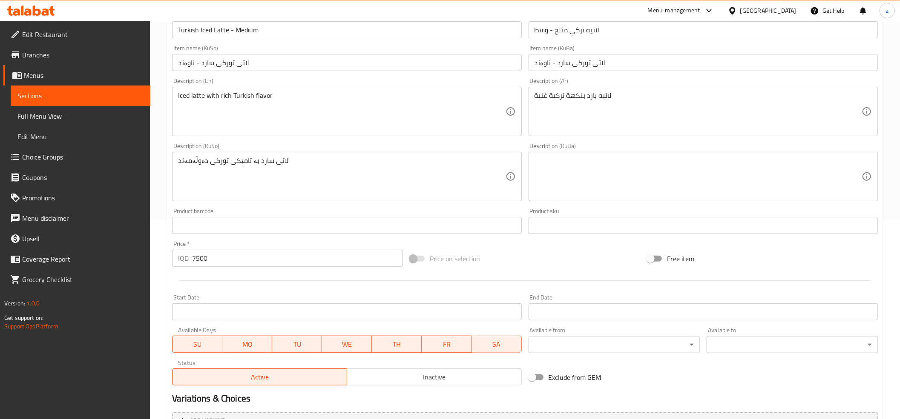
scroll to position [327, 0]
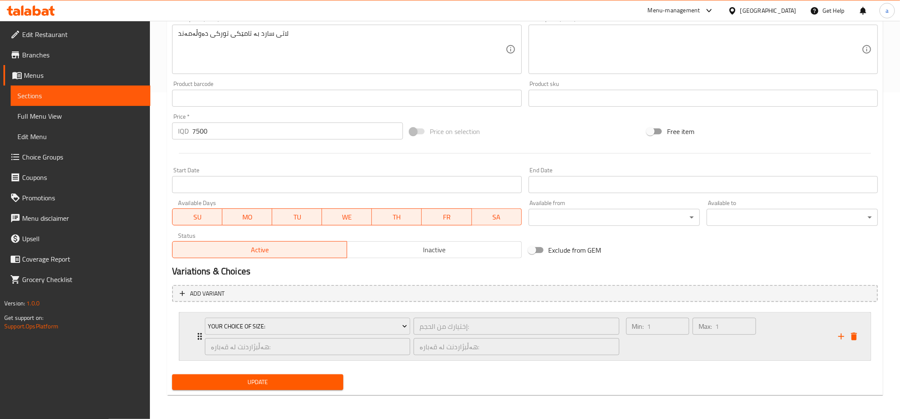
click at [199, 336] on icon "Expand" at bounding box center [200, 336] width 4 height 7
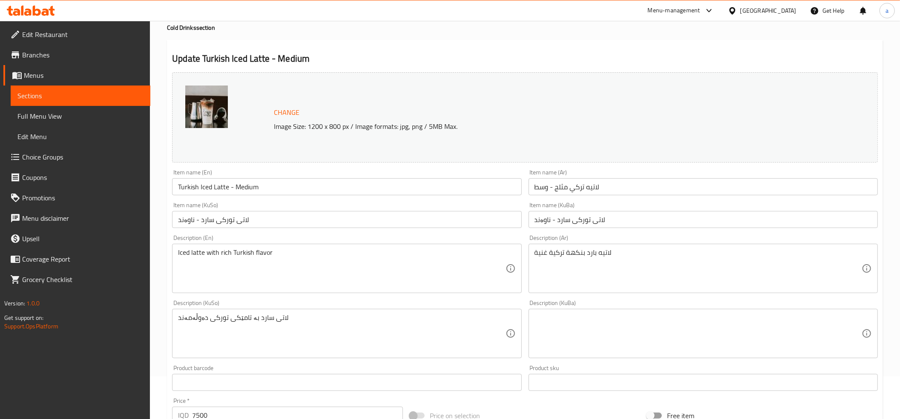
scroll to position [0, 0]
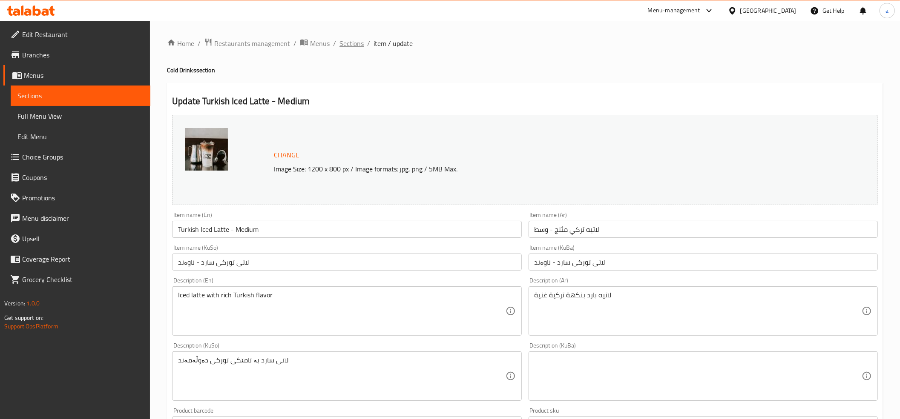
click at [350, 46] on span "Sections" at bounding box center [351, 43] width 24 height 10
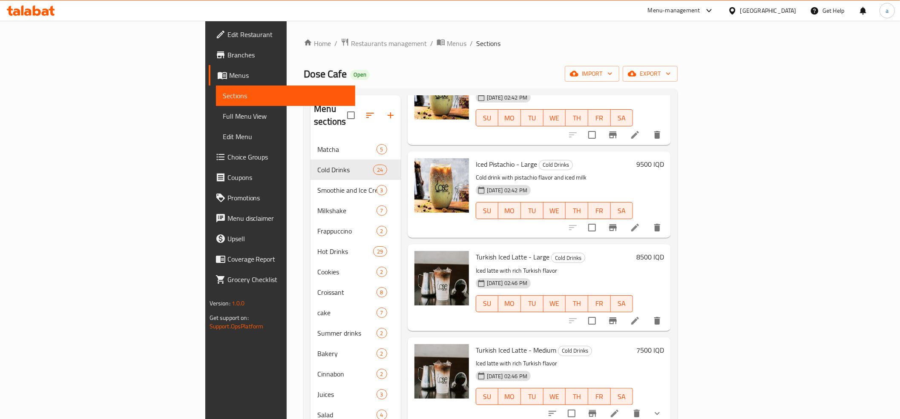
scroll to position [568, 0]
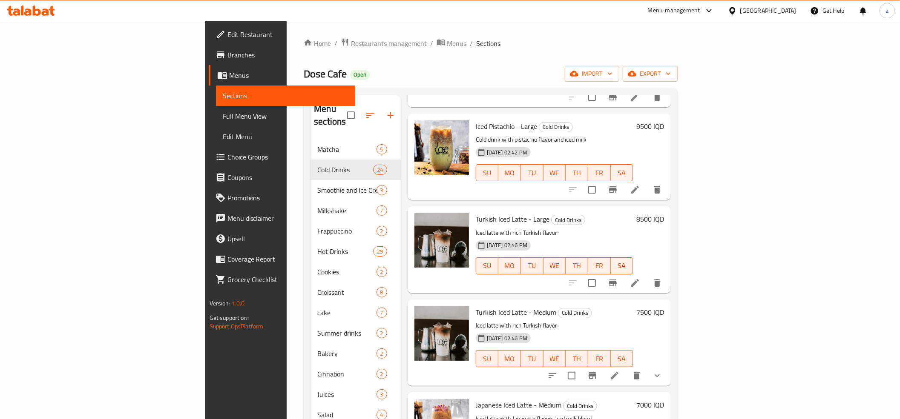
click at [620, 371] on icon at bounding box center [614, 376] width 10 height 10
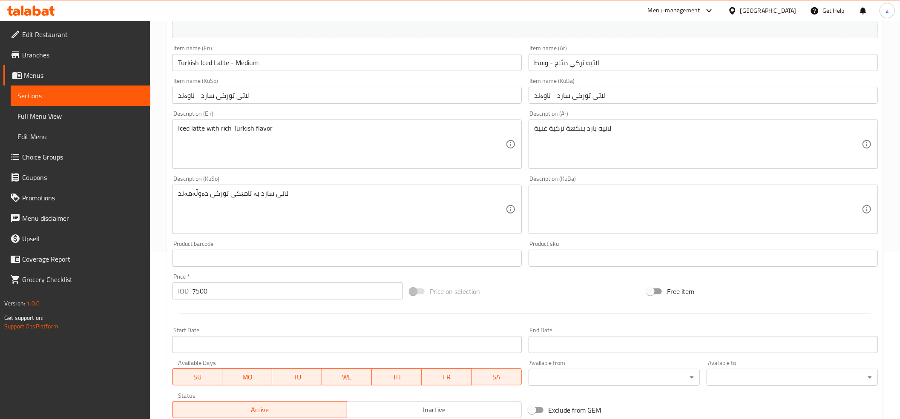
scroll to position [327, 0]
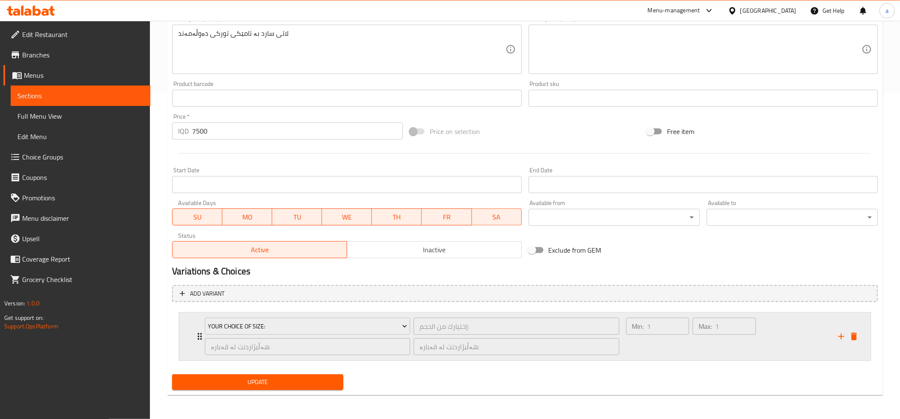
click at [195, 336] on icon "Expand" at bounding box center [200, 337] width 10 height 10
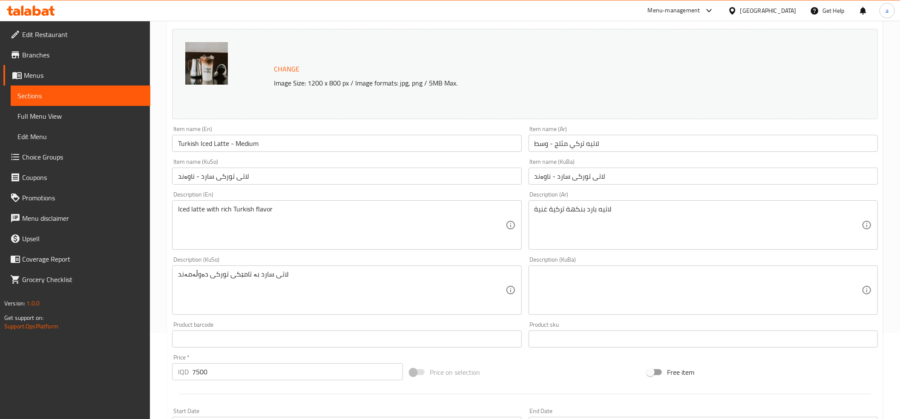
scroll to position [0, 0]
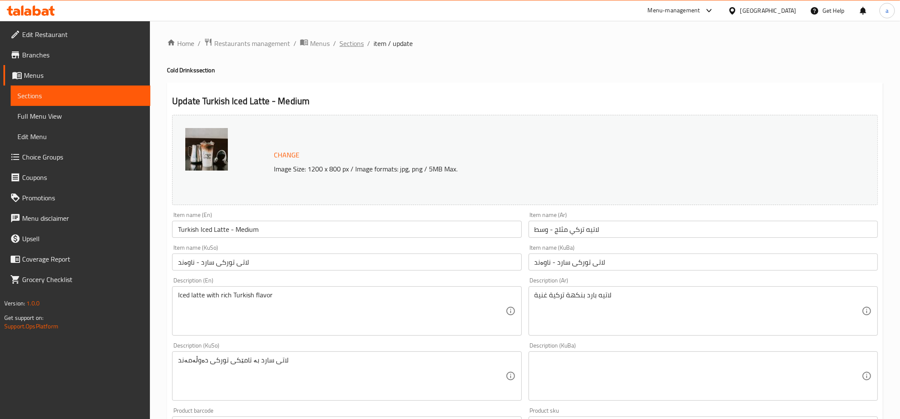
click at [351, 41] on span "Sections" at bounding box center [351, 43] width 24 height 10
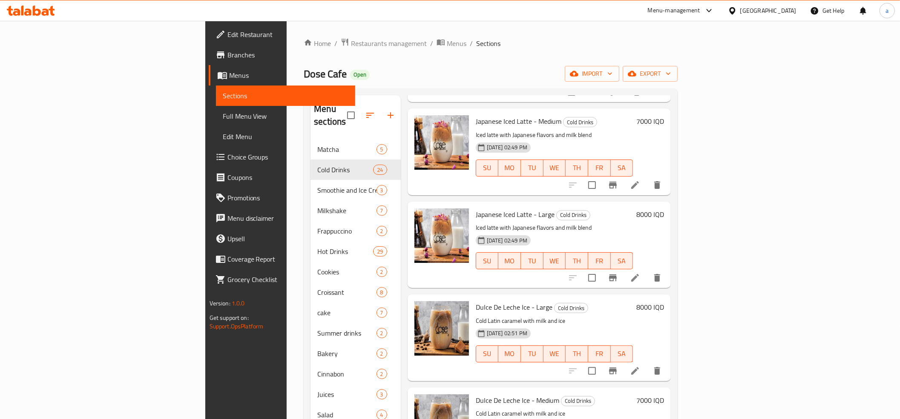
scroll to position [663, 0]
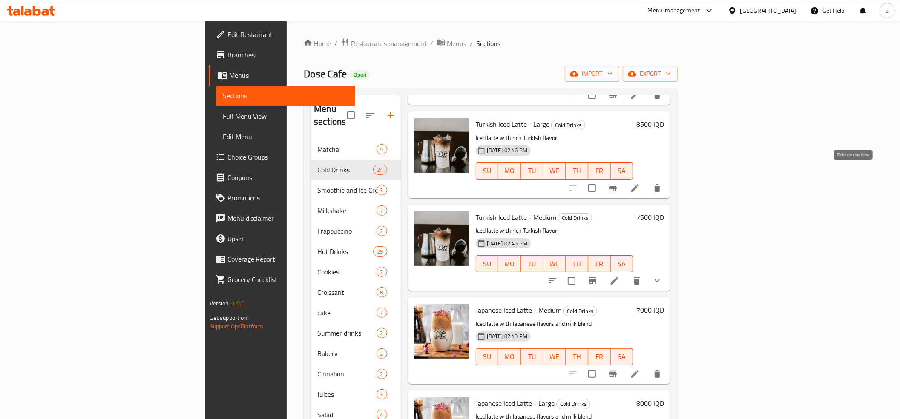
click at [662, 183] on icon "delete" at bounding box center [657, 188] width 10 height 10
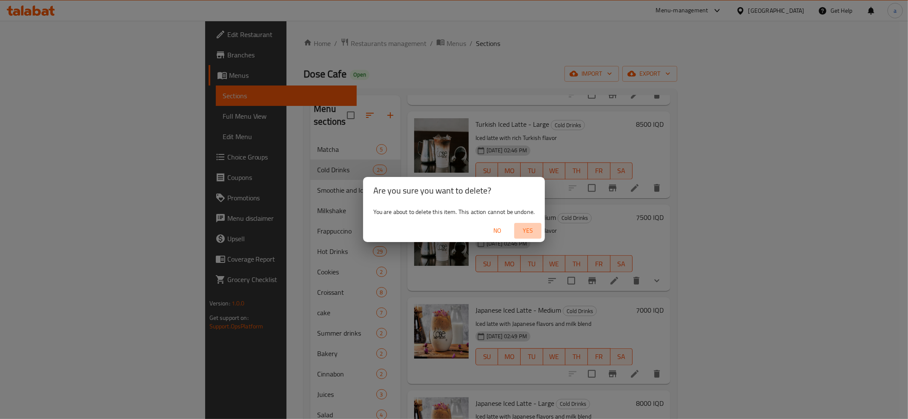
click at [527, 235] on span "Yes" at bounding box center [528, 231] width 20 height 11
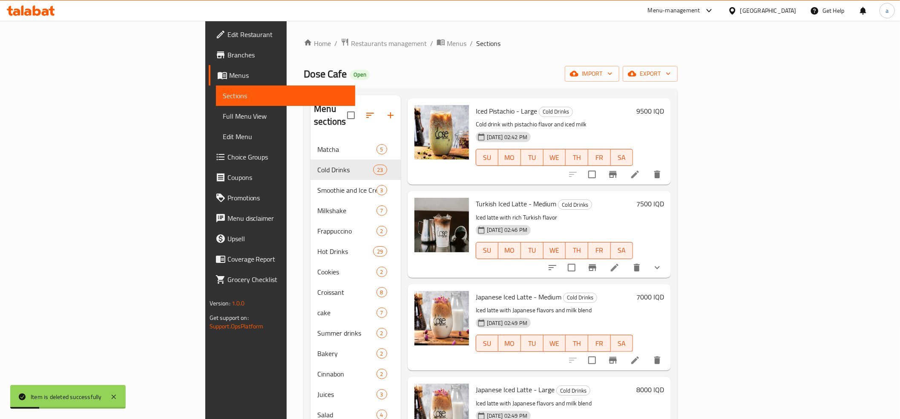
scroll to position [577, 0]
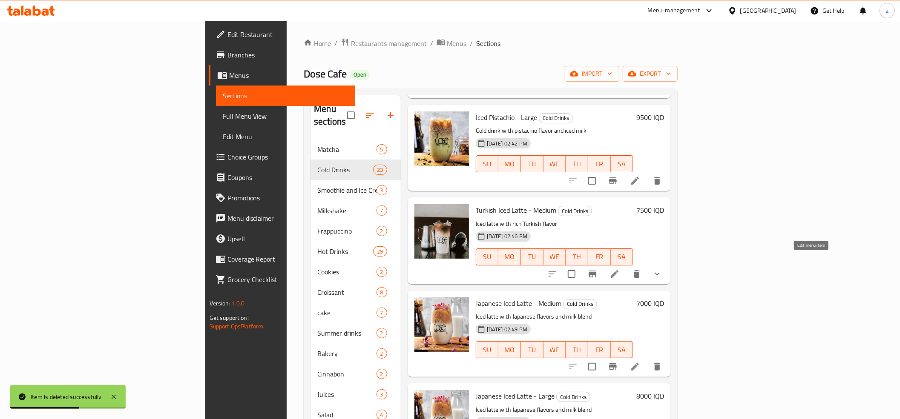
click at [620, 269] on icon at bounding box center [614, 274] width 10 height 10
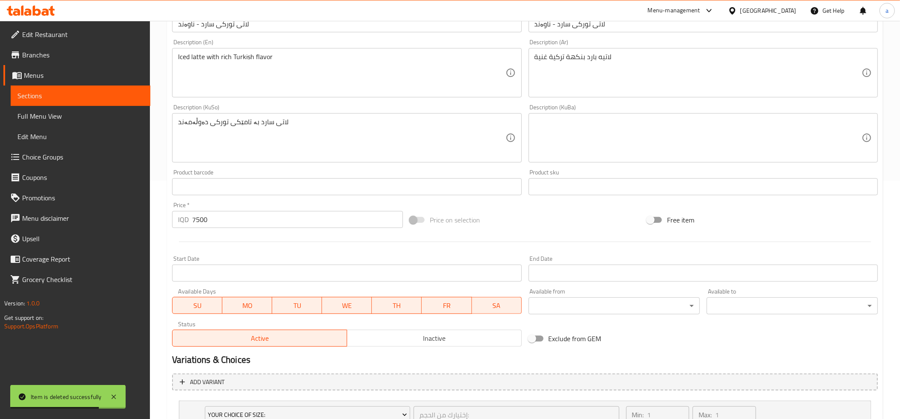
scroll to position [327, 0]
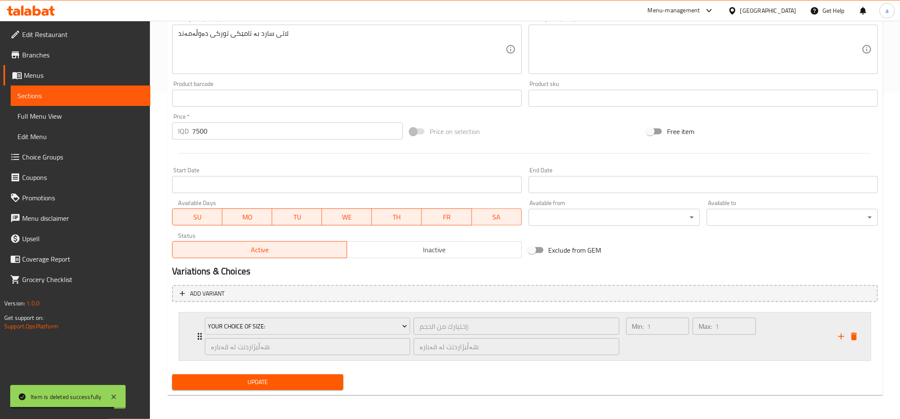
click at [196, 327] on div "Your Choice Of Size: إختيارك من الحجم: ​ هەڵبژاردنت لە قەبارە: ​ هەڵبژاردنت لە …" at bounding box center [528, 337] width 666 height 48
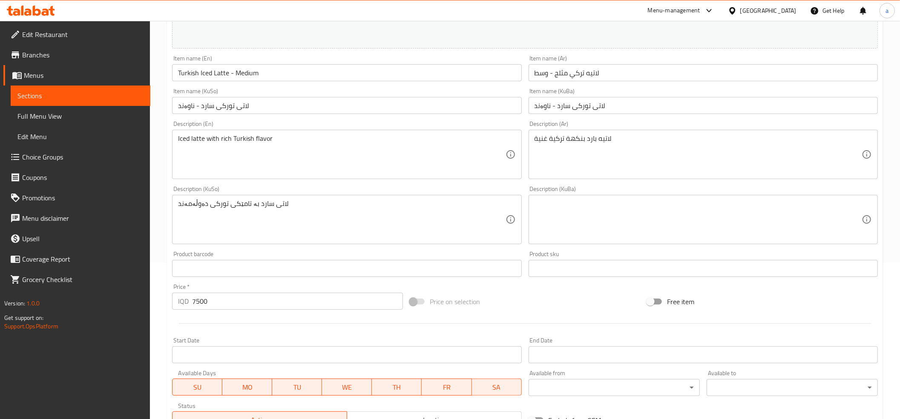
scroll to position [0, 0]
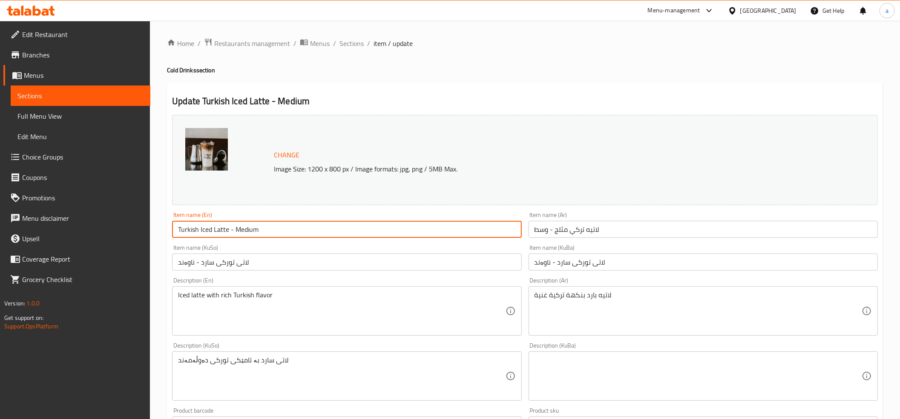
drag, startPoint x: 275, startPoint y: 229, endPoint x: 227, endPoint y: 240, distance: 48.5
click at [227, 240] on div "Item name (En) Turkish Iced Latte - Medium Item name (En)" at bounding box center [347, 225] width 356 height 33
type input "Turkish Iced Latte"
click at [556, 224] on input "لاتيه تركي مثلج - وسط" at bounding box center [702, 229] width 349 height 17
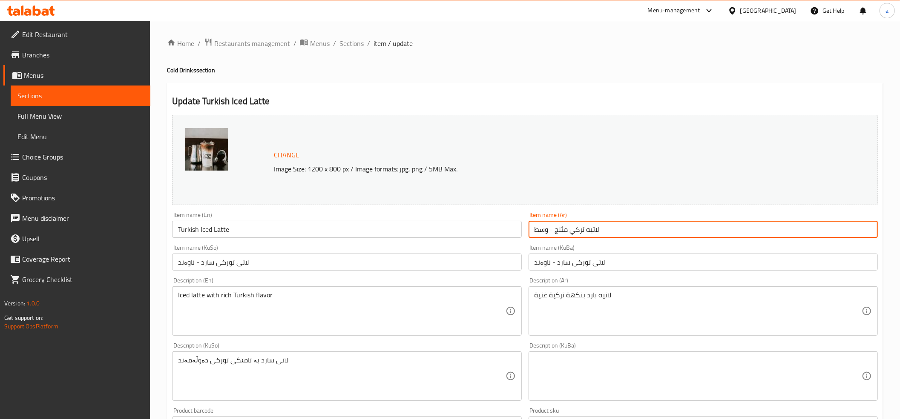
click at [556, 224] on input "لاتيه تركي مثلج - وسط" at bounding box center [702, 229] width 349 height 17
type input "لاتيه تركي مثلج"
click at [558, 261] on input "لاتی تورکی سارد - ناوەند" at bounding box center [702, 262] width 349 height 17
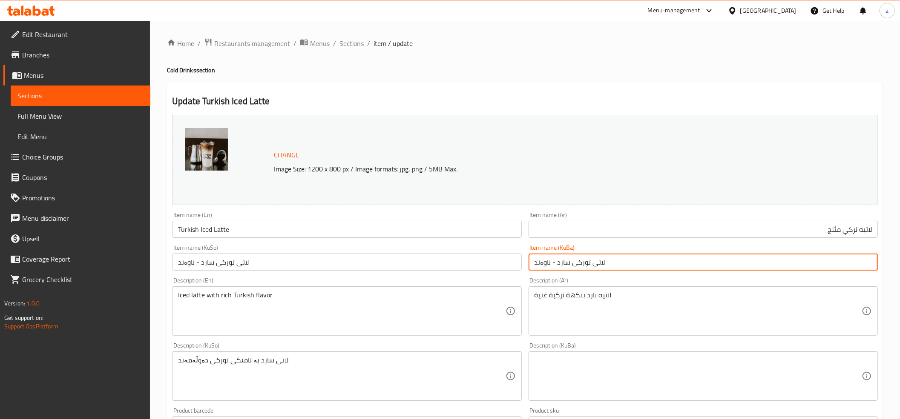
click at [558, 261] on input "لاتی تورکی سارد - ناوەند" at bounding box center [702, 262] width 349 height 17
drag, startPoint x: 558, startPoint y: 261, endPoint x: 536, endPoint y: 106, distance: 156.6
click at [552, 228] on div "Change Image Size: 1200 x 800 px / Image formats: jpg, png / 5MB Max. Item name…" at bounding box center [525, 350] width 712 height 477
type input "لاتی تورکی سارد"
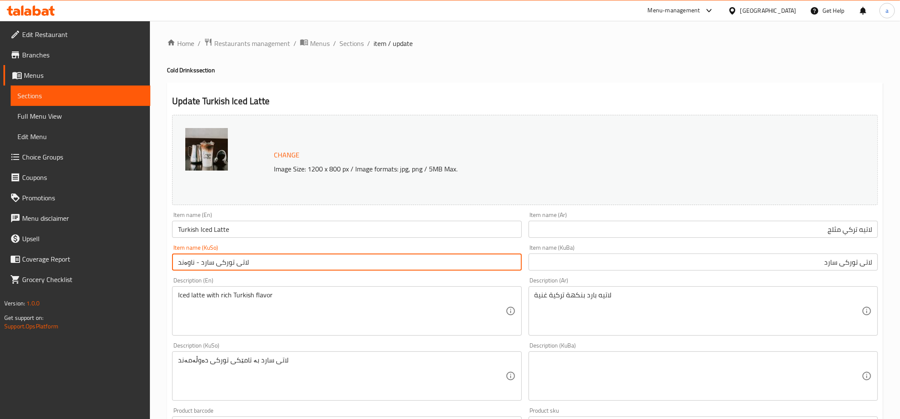
click at [209, 270] on input "لاتی تورکی سارد - ناوەند" at bounding box center [346, 262] width 349 height 17
paste input "text"
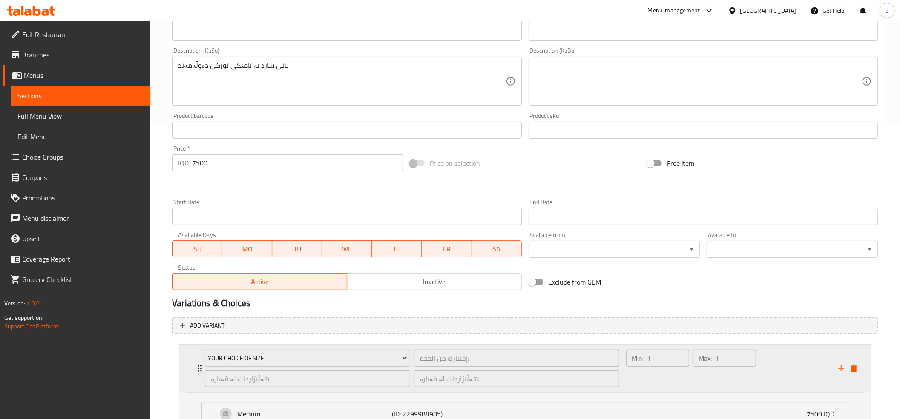
scroll to position [404, 0]
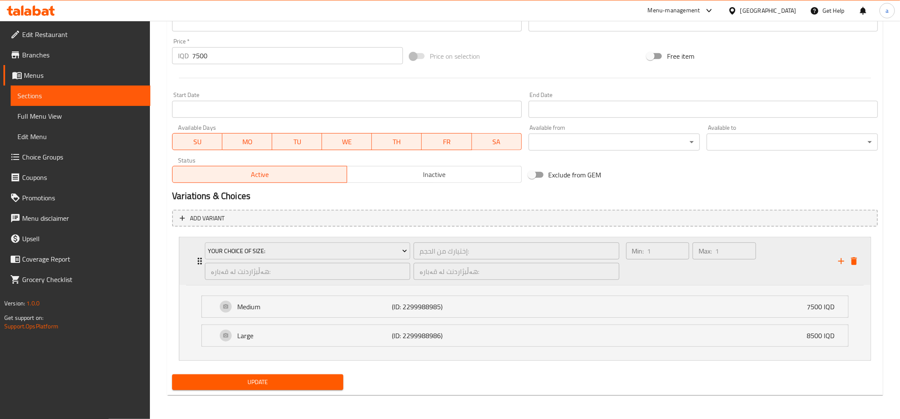
click at [198, 267] on div "Your Choice Of Size: إختيارك من الحجم: ​ هەڵبژاردنت لە قەبارە: ​ هەڵبژاردنت لە …" at bounding box center [528, 262] width 666 height 48
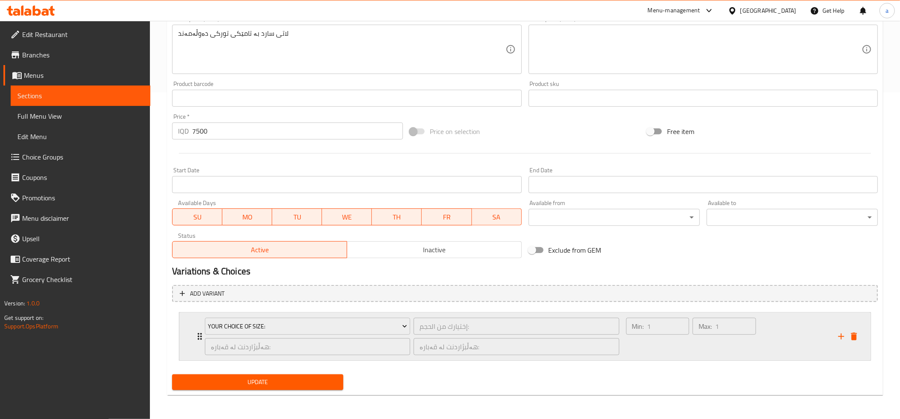
scroll to position [327, 0]
type input "لاتی تورکی سارد"
click at [198, 267] on h2 "Variations & Choices" at bounding box center [525, 271] width 706 height 13
click at [176, 325] on li "Your Choice Of Size: إختيارك من الحجم: ​ هەڵبژاردنت لە قەبارە: ​ هەڵبژاردنت لە …" at bounding box center [525, 336] width 706 height 55
click at [268, 270] on h2 "Variations & Choices" at bounding box center [525, 271] width 706 height 13
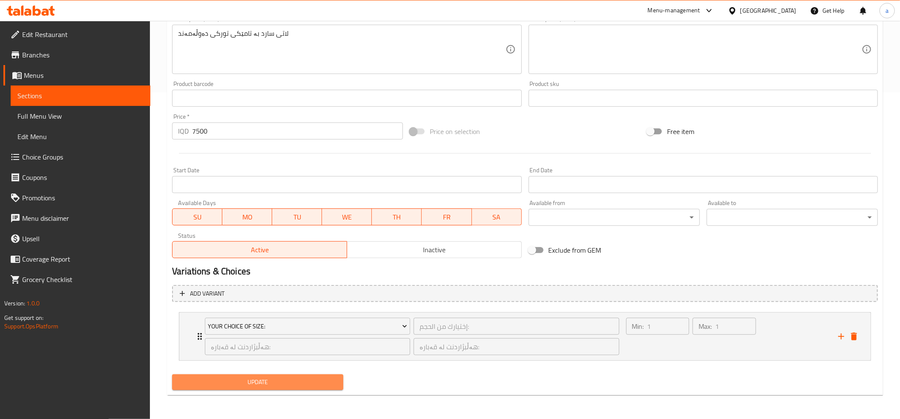
click at [312, 379] on span "Update" at bounding box center [258, 382] width 158 height 11
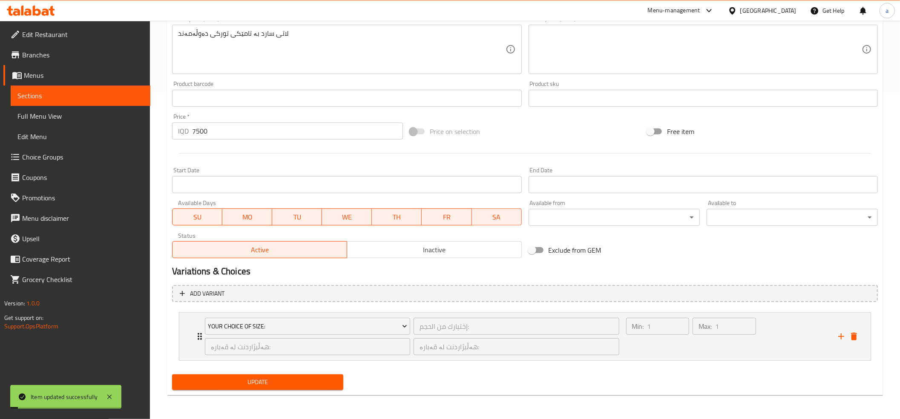
click at [288, 385] on span "Update" at bounding box center [258, 382] width 158 height 11
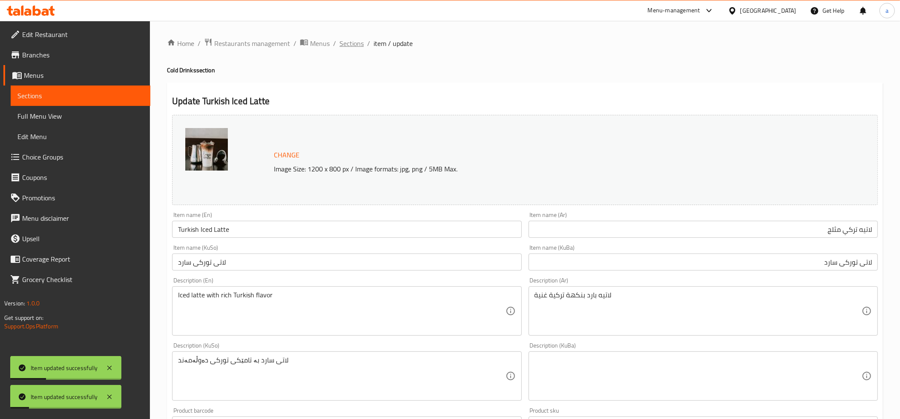
click at [345, 45] on span "Sections" at bounding box center [351, 43] width 24 height 10
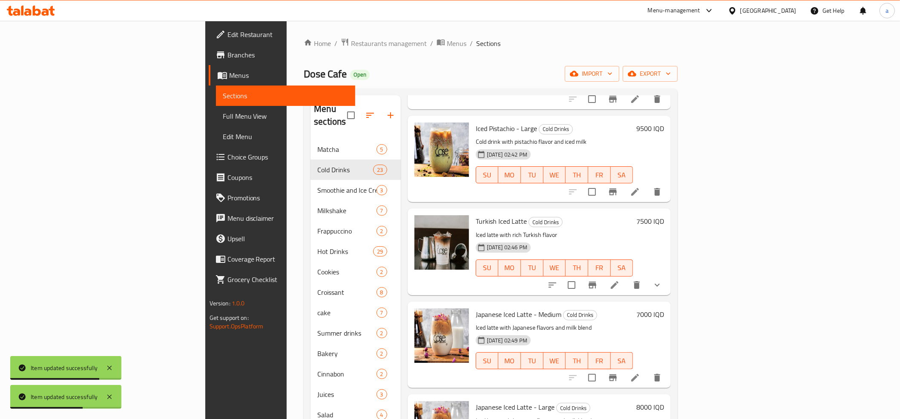
scroll to position [568, 0]
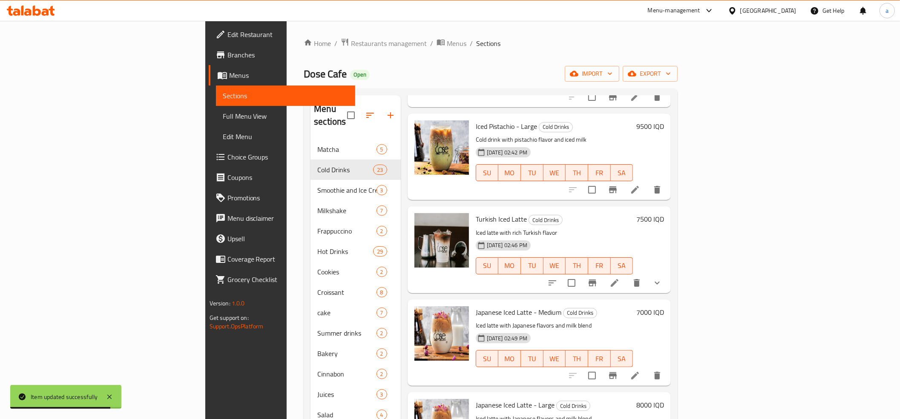
click at [664, 213] on h6 "7500 IQD" at bounding box center [650, 219] width 28 height 12
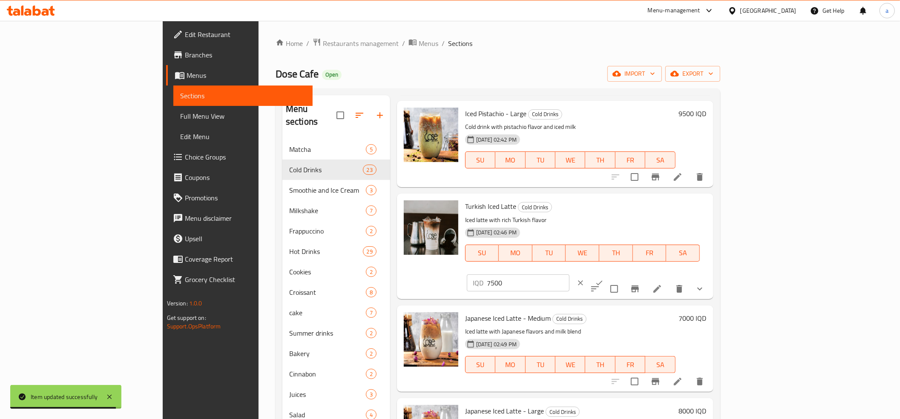
click at [569, 275] on input "7500" at bounding box center [528, 283] width 83 height 17
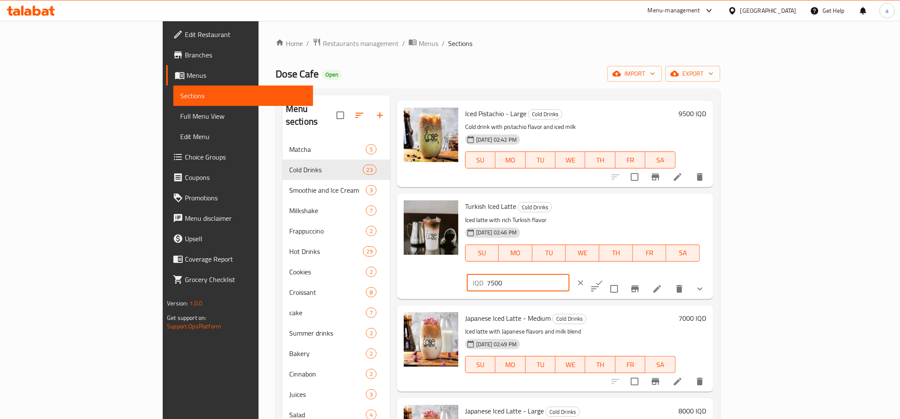
paste input "number"
type input "0"
click at [603, 279] on icon "ok" at bounding box center [599, 283] width 9 height 9
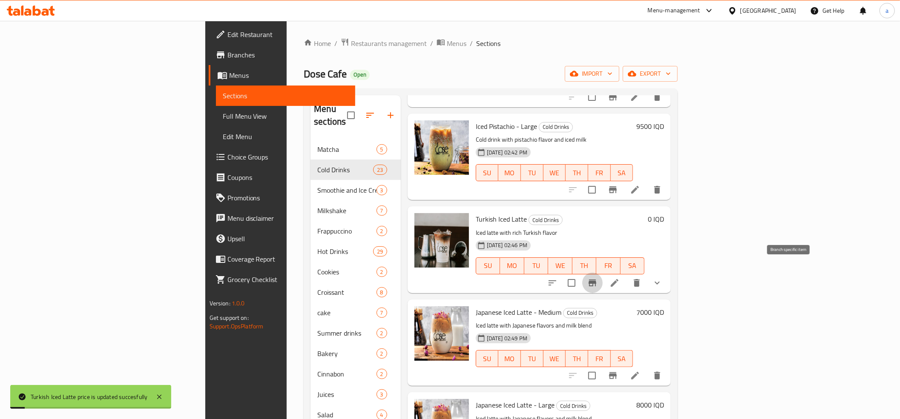
click at [597, 278] on icon "Branch-specific-item" at bounding box center [592, 283] width 10 height 10
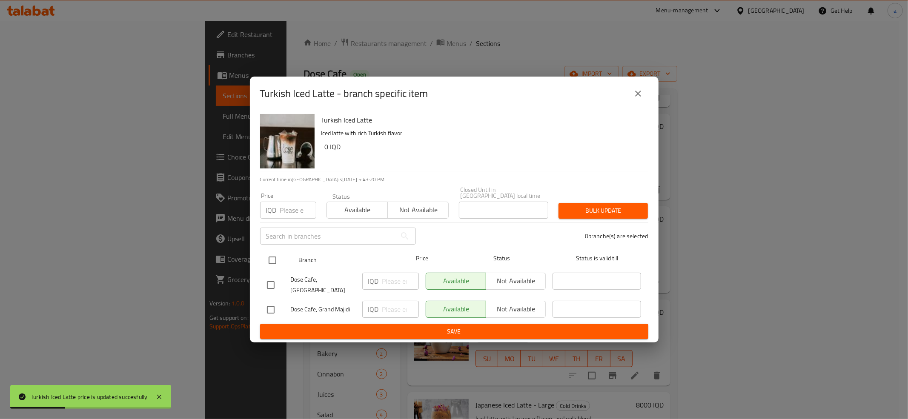
click at [268, 263] on input "checkbox" at bounding box center [273, 261] width 18 height 18
checkbox input "true"
click at [380, 283] on div "IQD ​" at bounding box center [390, 281] width 57 height 17
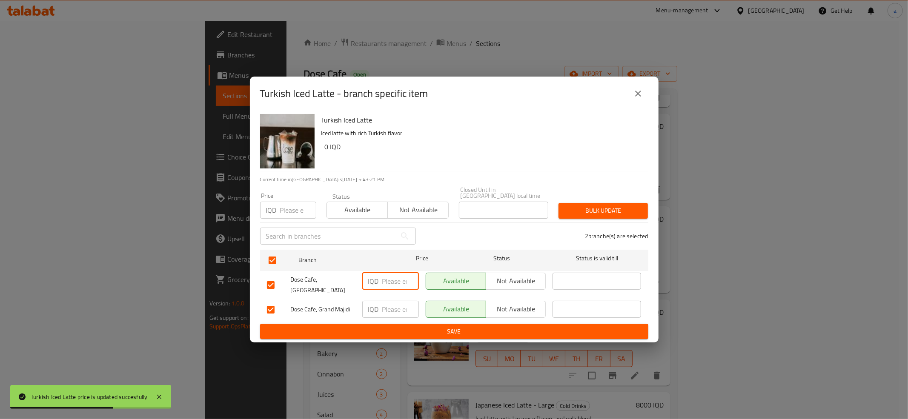
paste input "0"
type input "0"
click at [385, 303] on input "number" at bounding box center [400, 309] width 37 height 17
paste input "0"
type input "0"
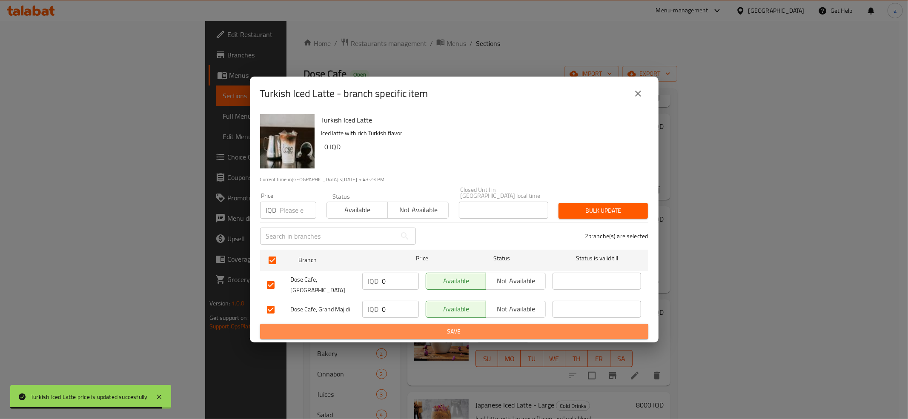
click at [405, 327] on span "Save" at bounding box center [454, 332] width 375 height 11
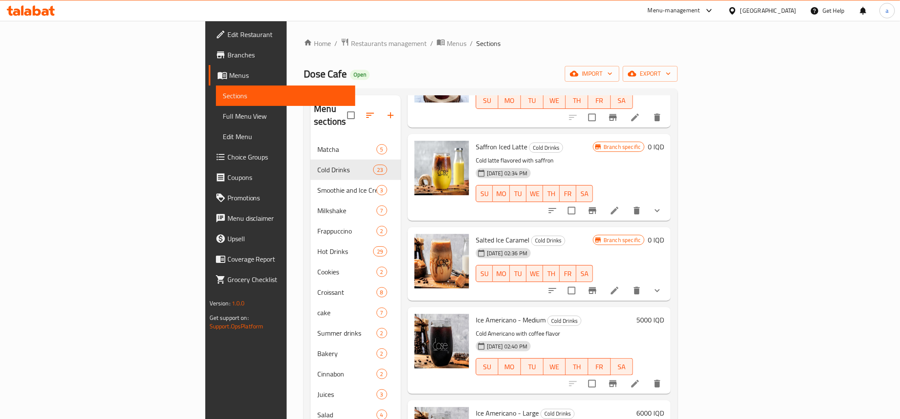
scroll to position [189, 0]
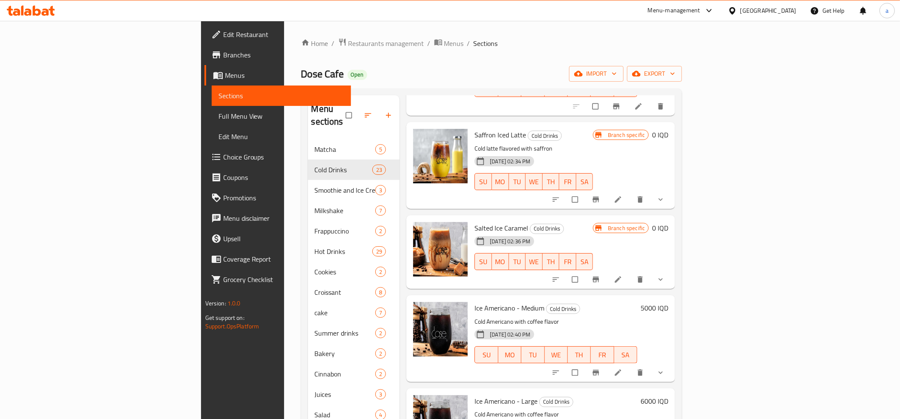
scroll to position [189, 0]
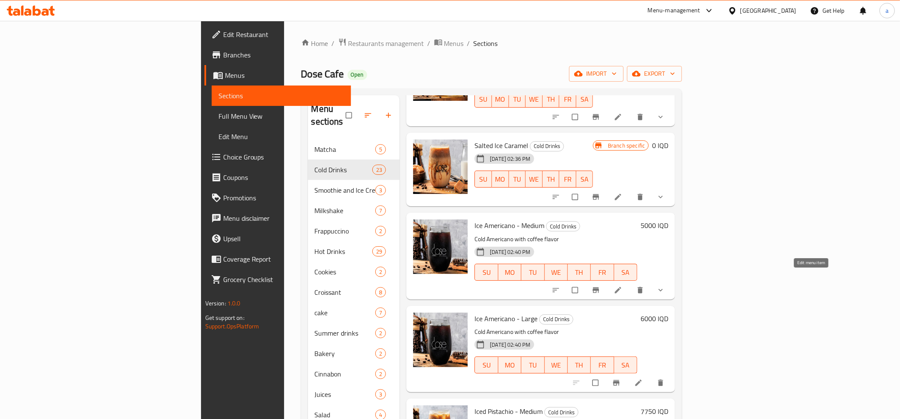
click at [622, 286] on icon at bounding box center [618, 290] width 9 height 9
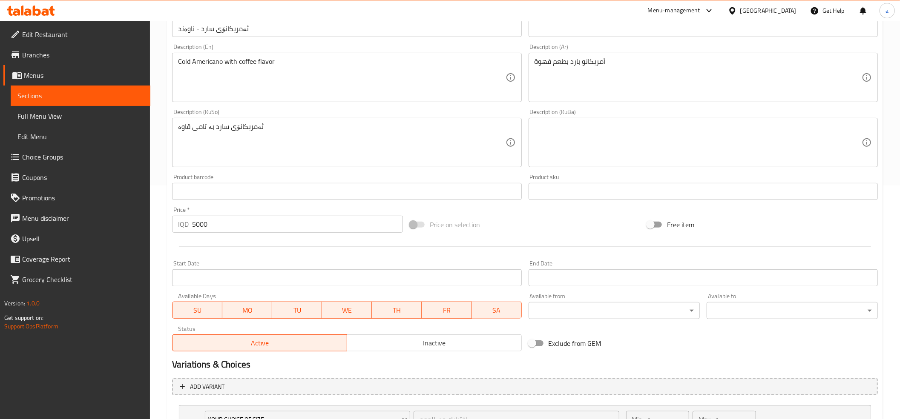
scroll to position [327, 0]
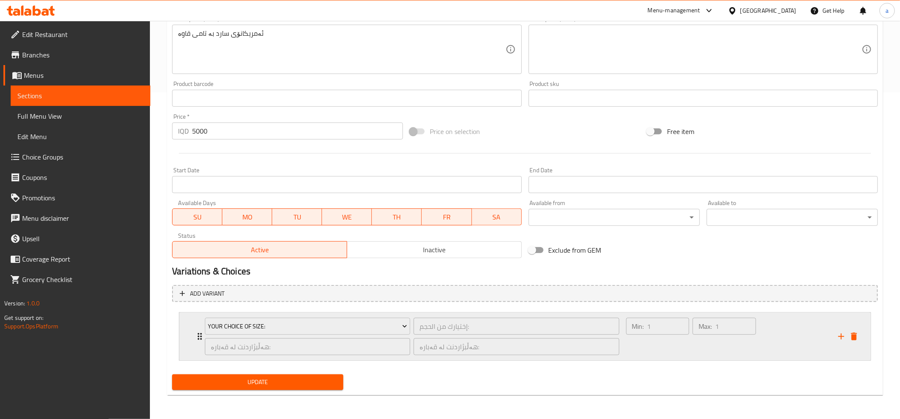
click at [196, 334] on icon "Expand" at bounding box center [200, 337] width 10 height 10
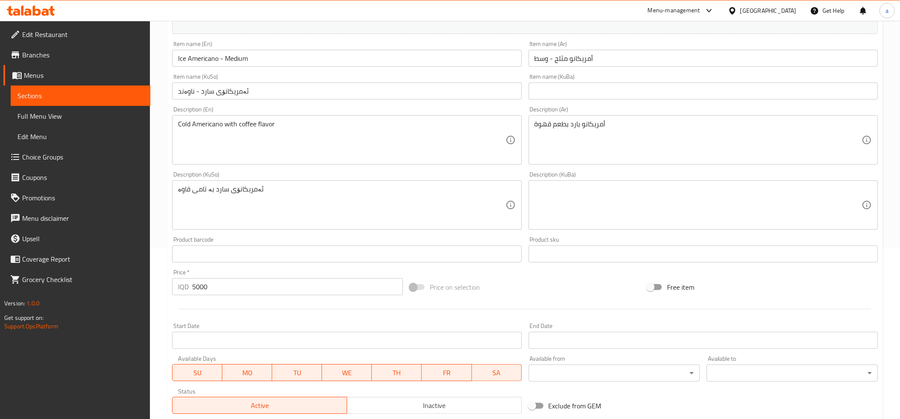
scroll to position [0, 0]
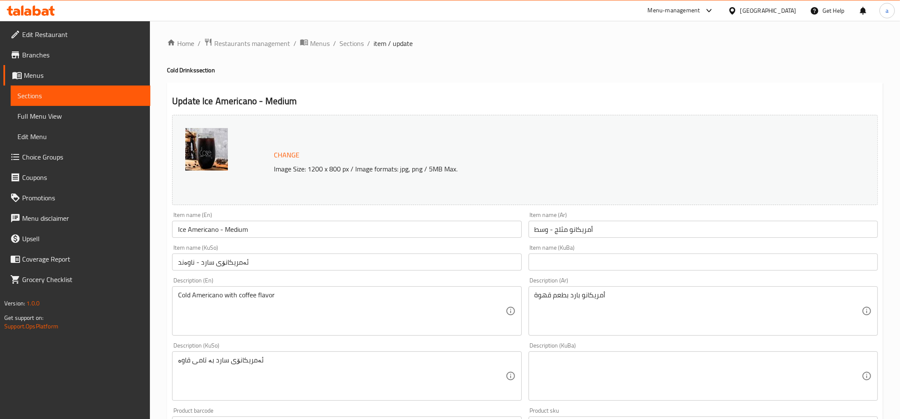
click at [351, 51] on div "Home / Restaurants management / Menus / Sections / item / update Cold Drinks se…" at bounding box center [525, 421] width 716 height 767
click at [353, 38] on span "Sections" at bounding box center [351, 43] width 24 height 10
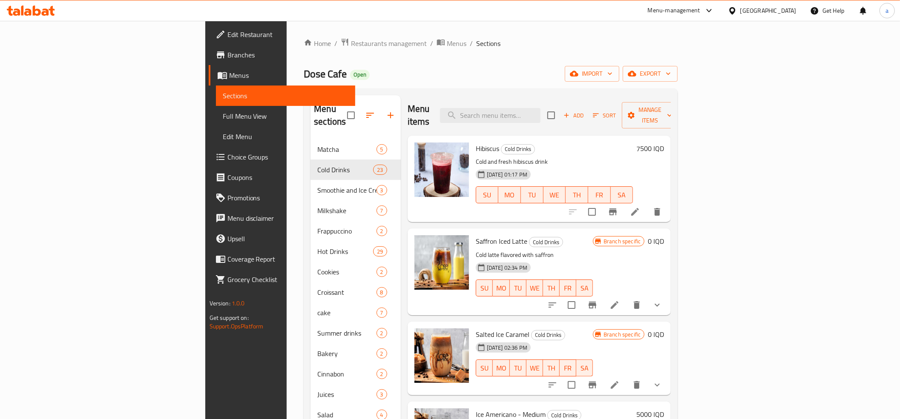
scroll to position [189, 0]
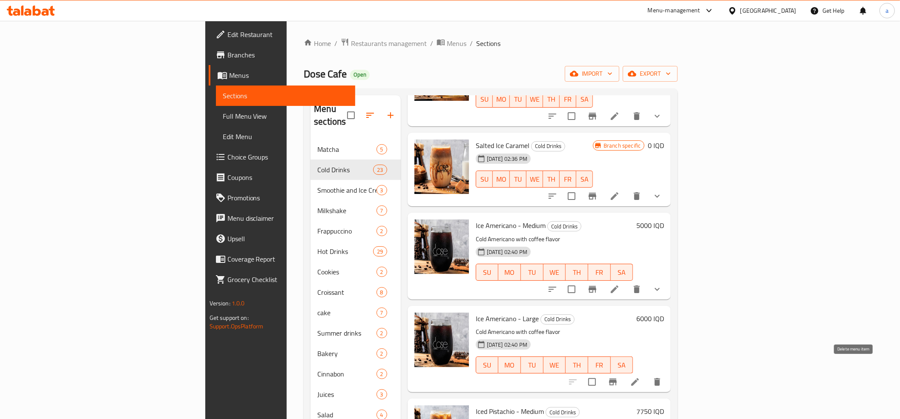
click at [660, 379] on icon "delete" at bounding box center [657, 383] width 6 height 8
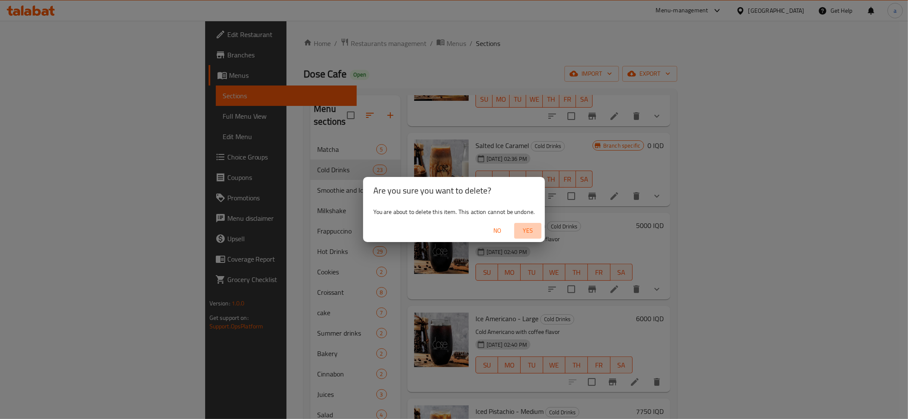
click at [526, 227] on span "Yes" at bounding box center [528, 231] width 20 height 11
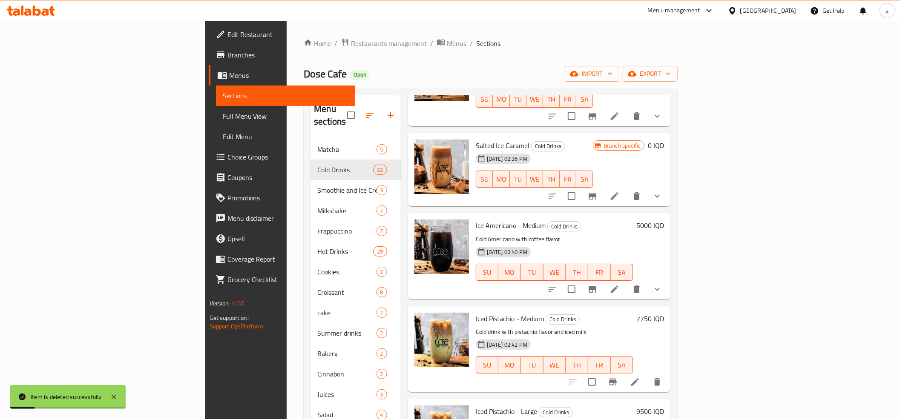
click at [626, 282] on li at bounding box center [615, 289] width 24 height 15
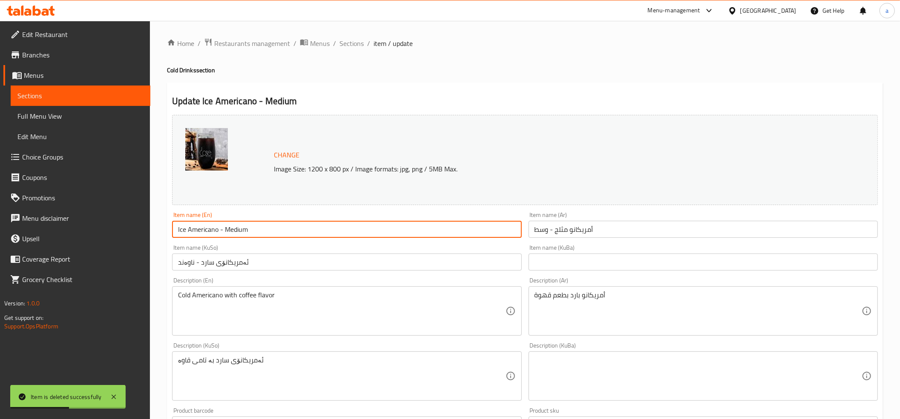
drag, startPoint x: 267, startPoint y: 224, endPoint x: 217, endPoint y: 228, distance: 50.8
click at [217, 228] on input "Ice Americano - Medium" at bounding box center [346, 229] width 349 height 17
type input "Ice Americano"
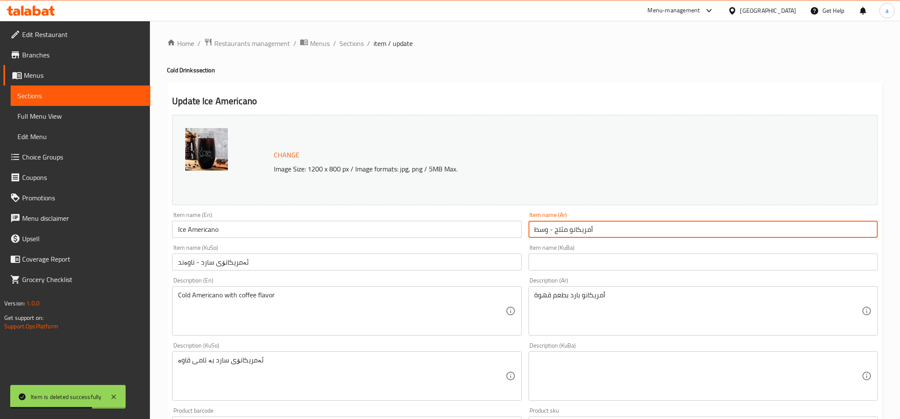
click at [568, 230] on input "أمريكانو مثلج - وسط" at bounding box center [702, 229] width 349 height 17
drag, startPoint x: 568, startPoint y: 230, endPoint x: 551, endPoint y: 156, distance: 76.0
click at [565, 216] on div "Item name (Ar) أمريكانو مثلج - وسط Item name (Ar)" at bounding box center [702, 225] width 349 height 26
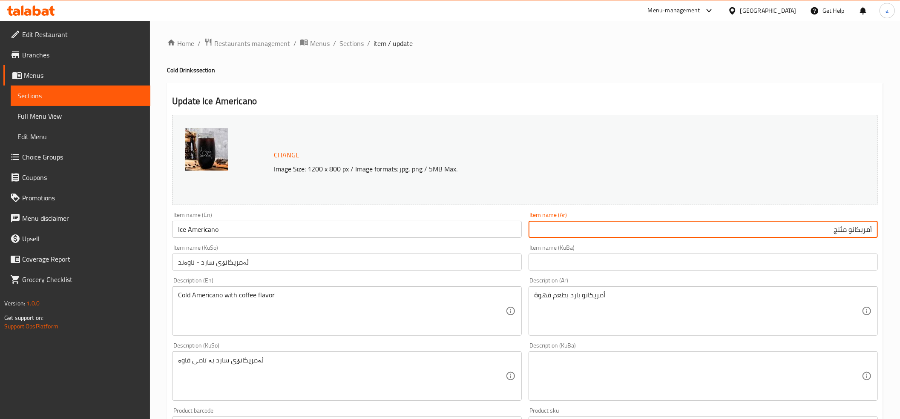
type input "أمريكانو مثلج"
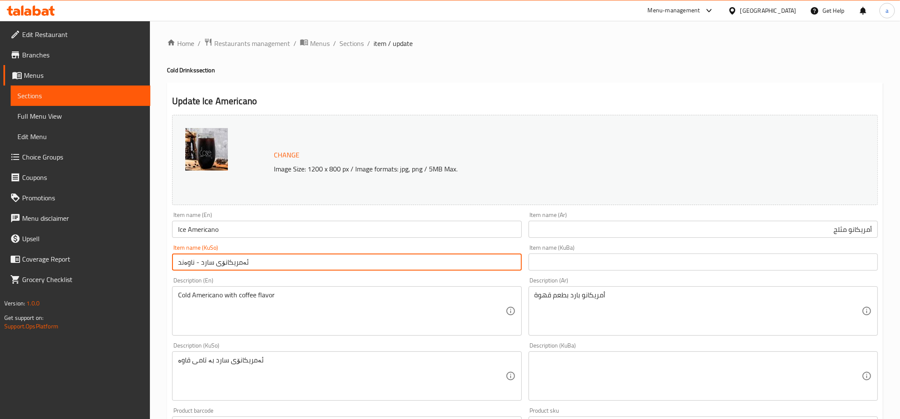
click at [268, 268] on input "ئەمریکانۆی سارد - ناوەند" at bounding box center [346, 262] width 349 height 17
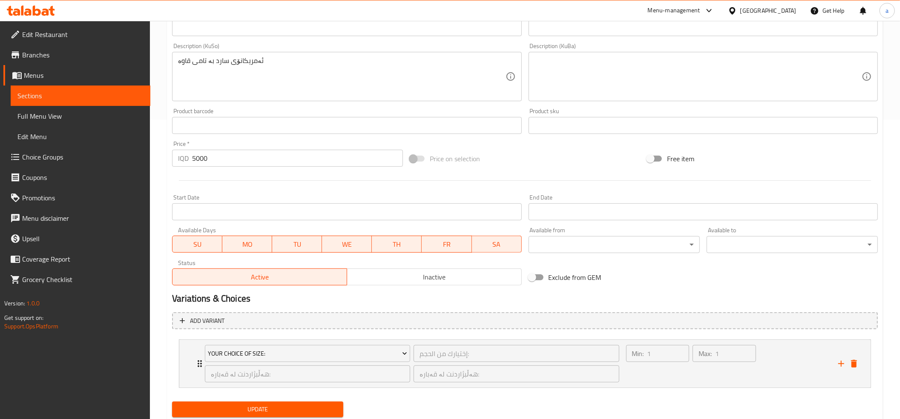
scroll to position [327, 0]
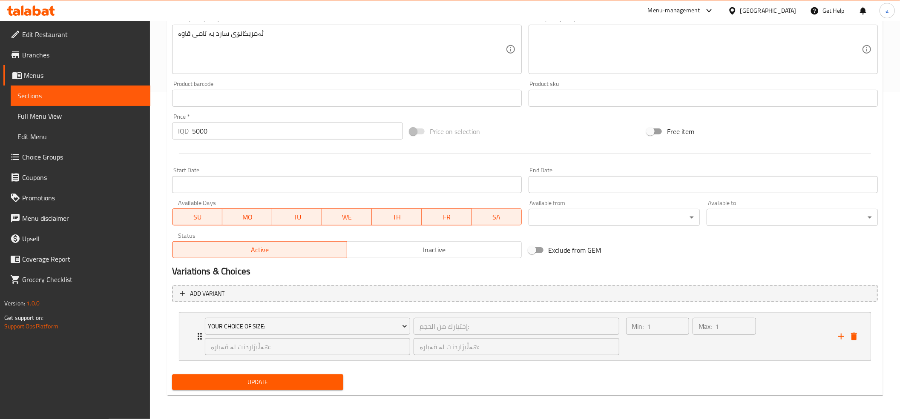
type input "ئەمریکانۆی سارد"
click at [273, 380] on span "Update" at bounding box center [258, 382] width 158 height 11
click at [200, 331] on div "Your Choice Of Size: إختيارك من الحجم: ​ هەڵبژاردنت لە قەبارە: ​ هەڵبژاردنت لە …" at bounding box center [412, 337] width 425 height 48
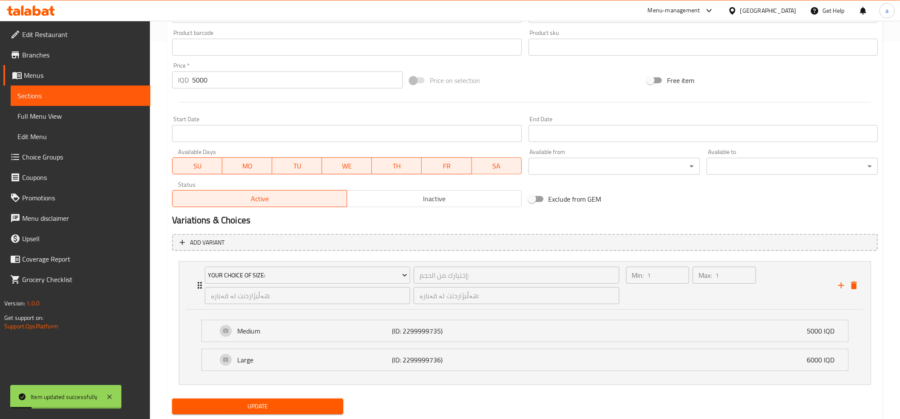
scroll to position [404, 0]
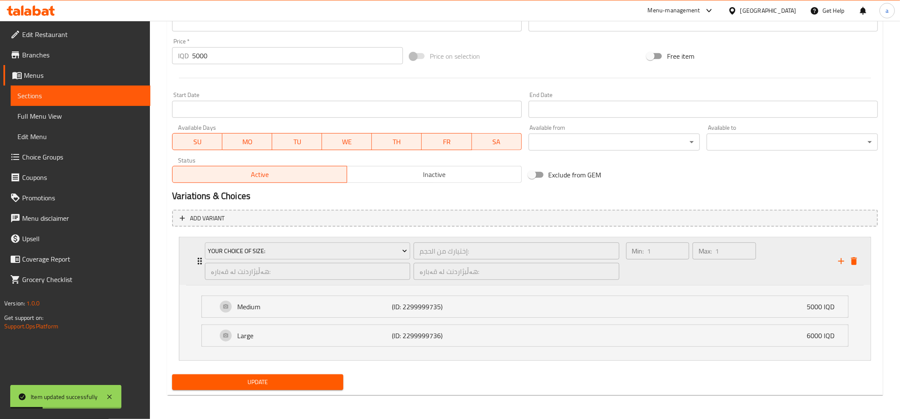
click at [196, 260] on icon "Expand" at bounding box center [200, 261] width 10 height 10
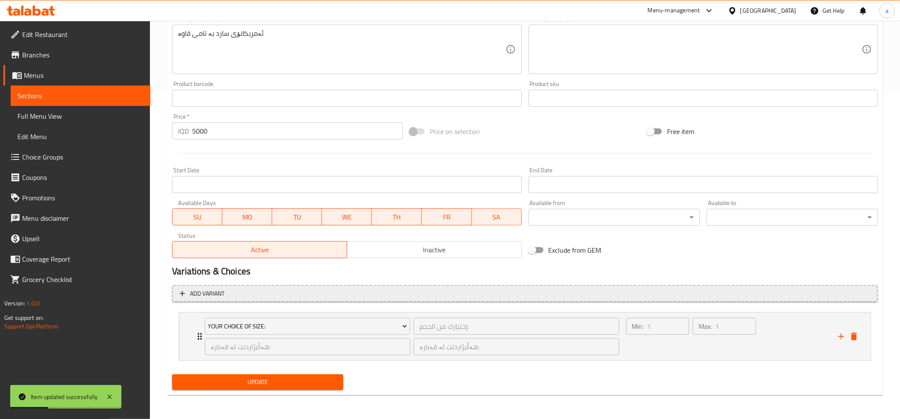
scroll to position [327, 0]
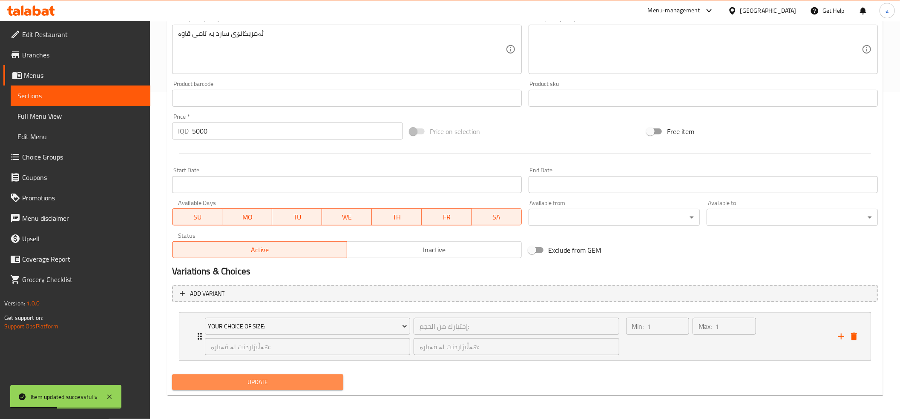
click at [248, 382] on span "Update" at bounding box center [258, 382] width 158 height 11
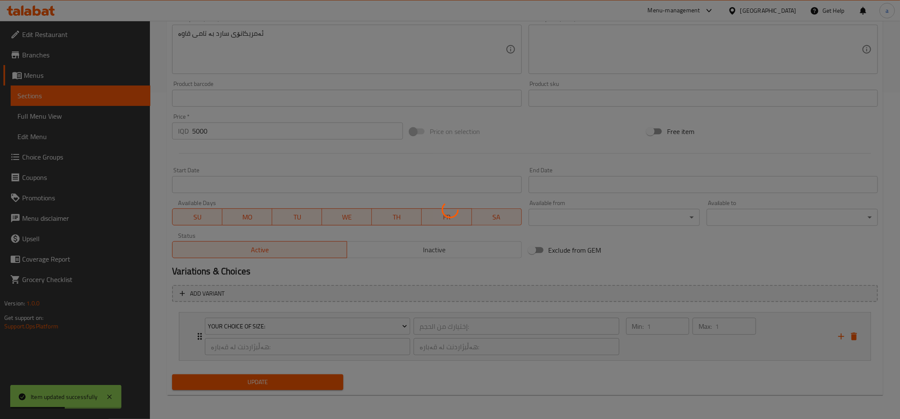
scroll to position [0, 0]
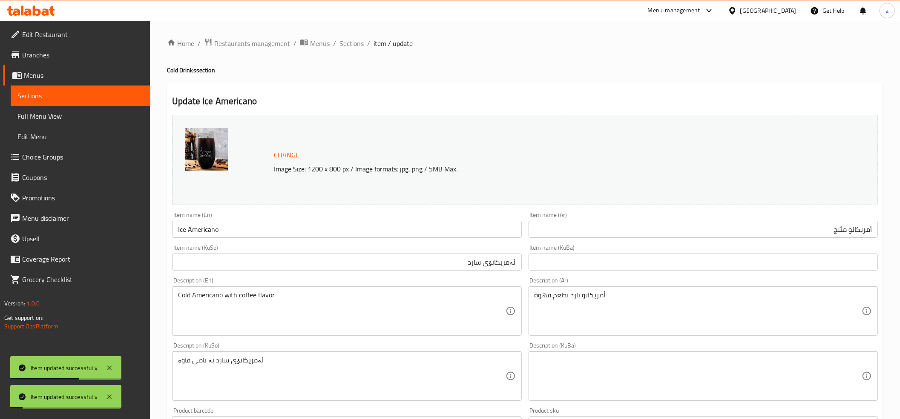
click at [348, 32] on div "Home / Restaurants management / Menus / Sections / item / update Cold Drinks se…" at bounding box center [525, 384] width 750 height 726
click at [350, 45] on span "Sections" at bounding box center [351, 43] width 24 height 10
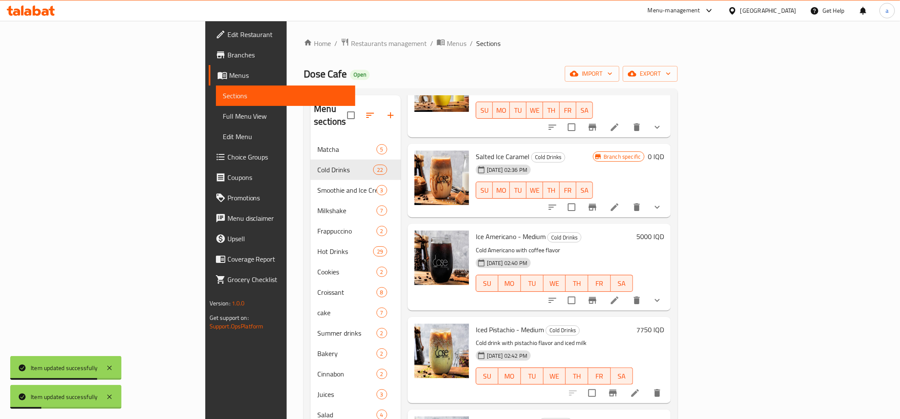
scroll to position [189, 0]
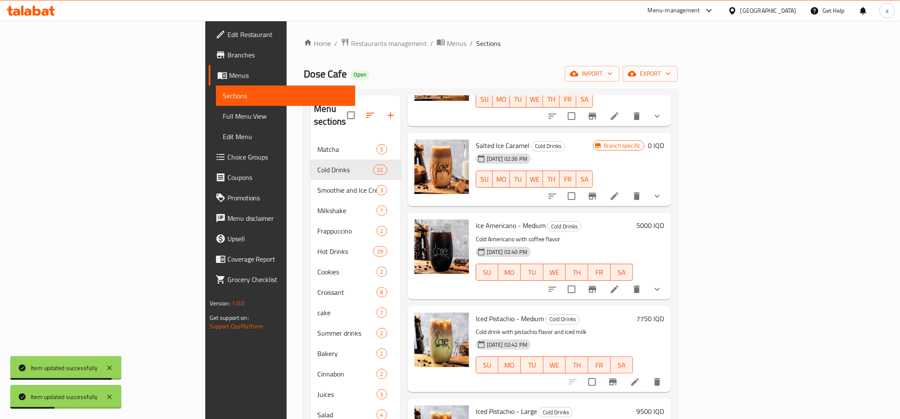
click at [664, 220] on h6 "5000 IQD" at bounding box center [650, 226] width 28 height 12
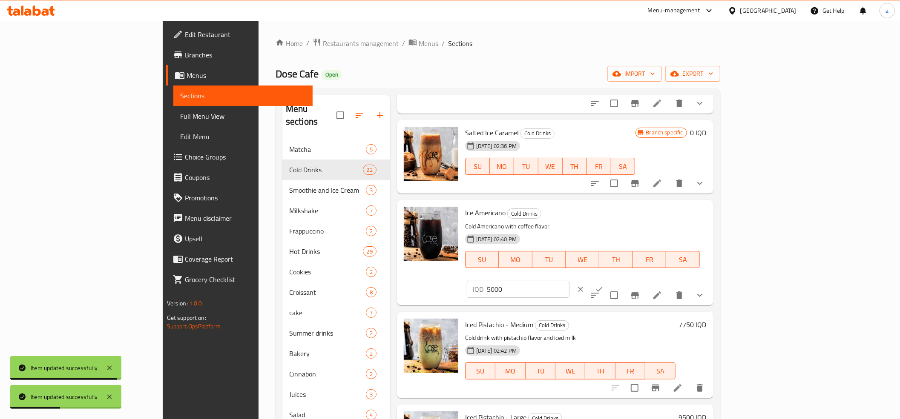
click at [569, 281] on input "5000" at bounding box center [528, 289] width 83 height 17
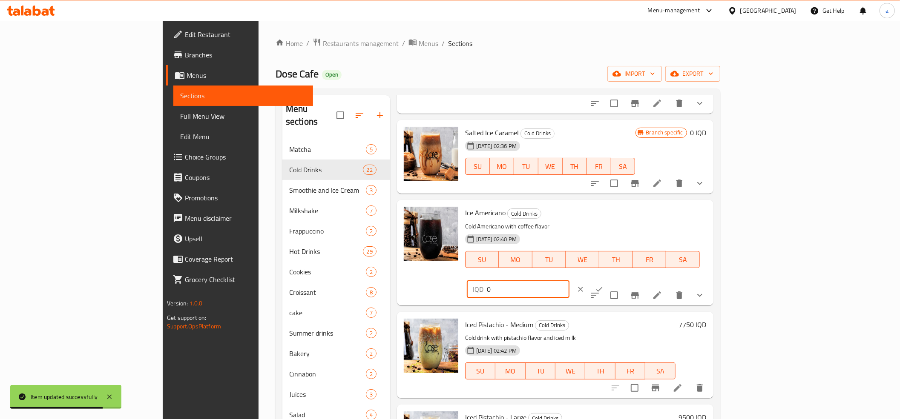
type input "0"
click at [608, 280] on button "ok" at bounding box center [599, 289] width 19 height 19
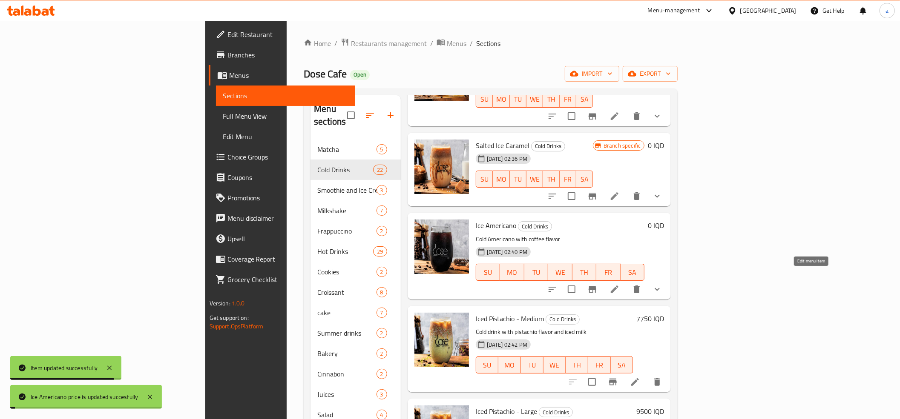
click at [620, 284] on icon at bounding box center [614, 289] width 10 height 10
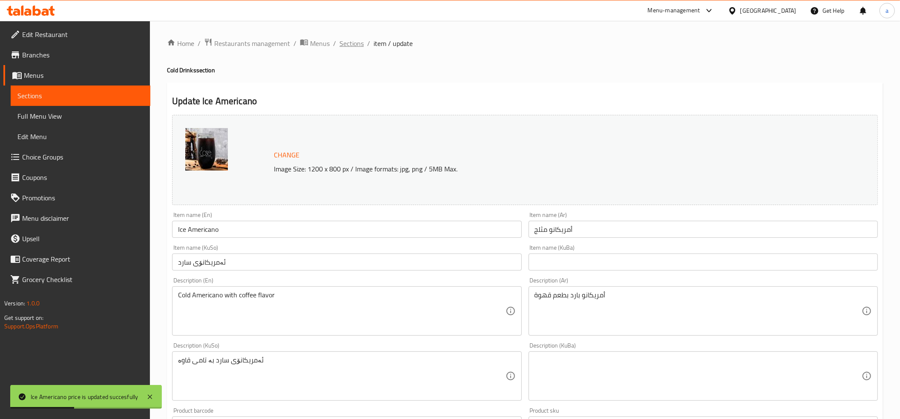
click at [353, 42] on span "Sections" at bounding box center [351, 43] width 24 height 10
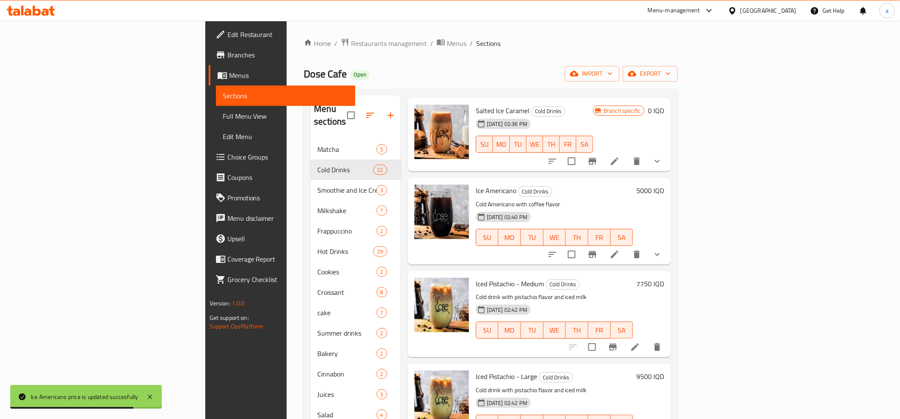
scroll to position [284, 0]
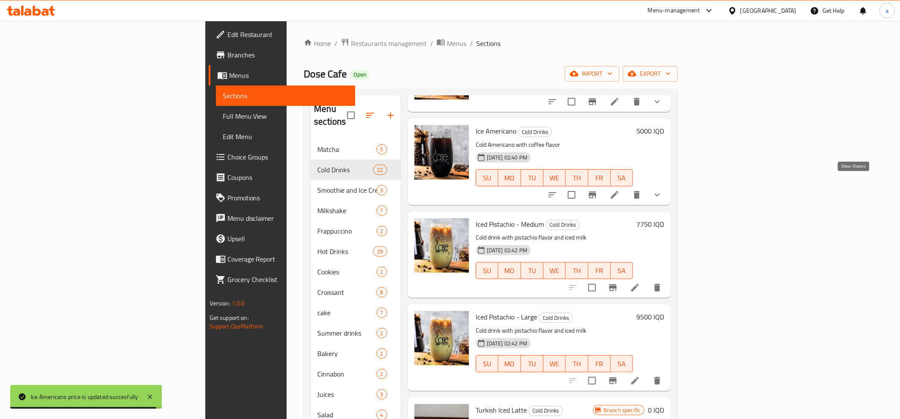
click at [662, 190] on icon "show more" at bounding box center [657, 195] width 10 height 10
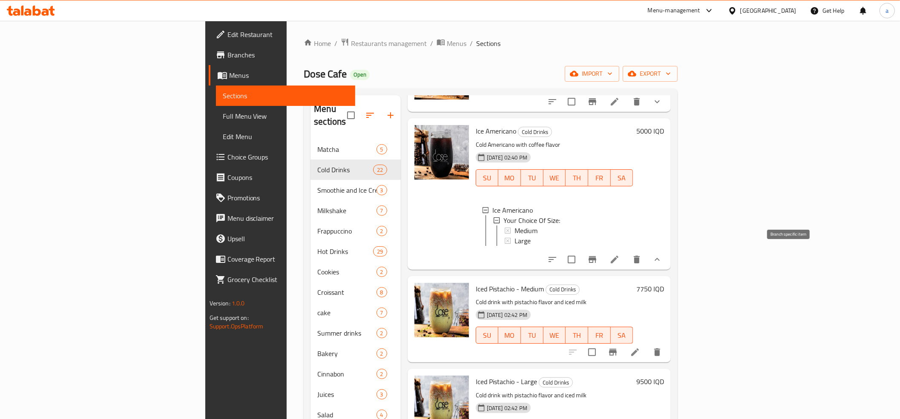
click at [603, 258] on button "Branch-specific-item" at bounding box center [592, 260] width 20 height 20
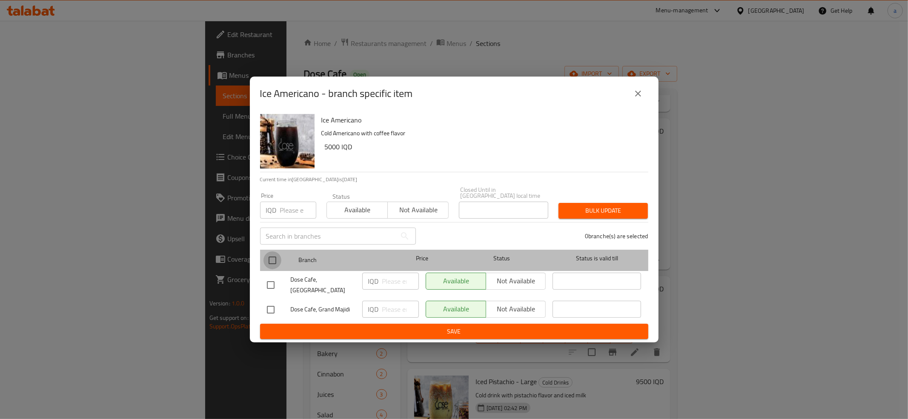
click at [271, 256] on input "checkbox" at bounding box center [273, 261] width 18 height 18
checkbox input "true"
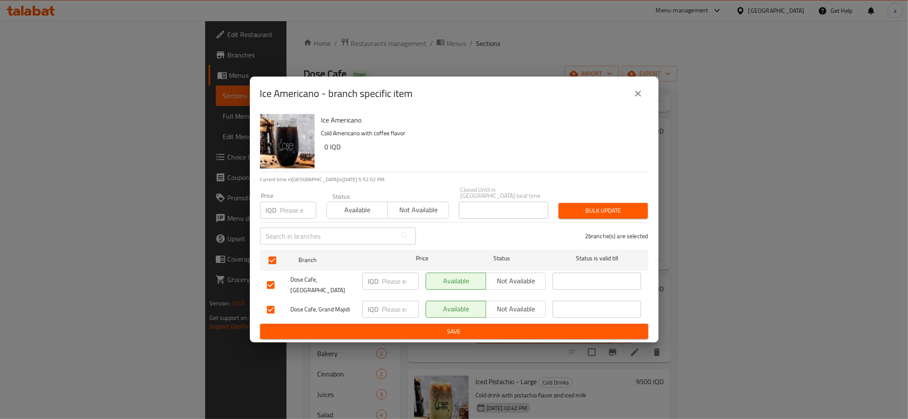
click at [387, 285] on input "number" at bounding box center [400, 281] width 37 height 17
paste input "0"
type input "0"
click at [389, 303] on input "number" at bounding box center [400, 309] width 37 height 17
paste input "0"
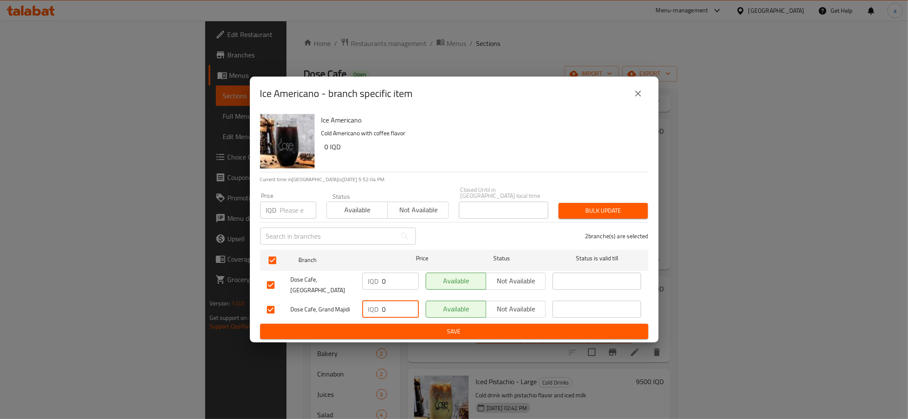
type input "0"
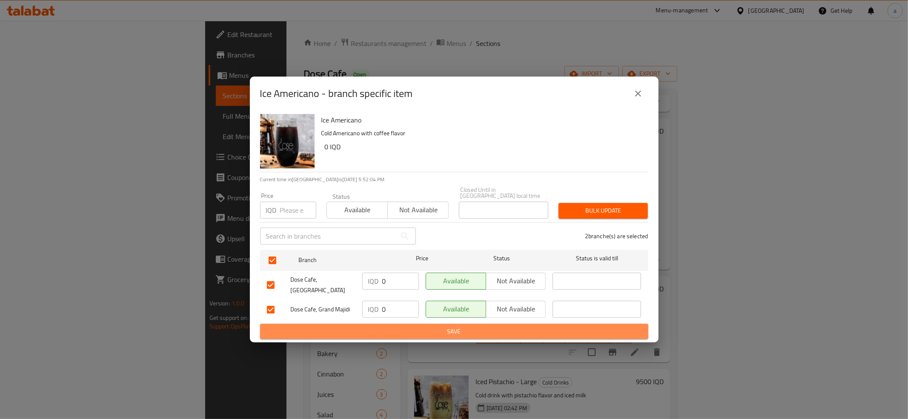
click at [412, 331] on button "Save" at bounding box center [454, 332] width 388 height 16
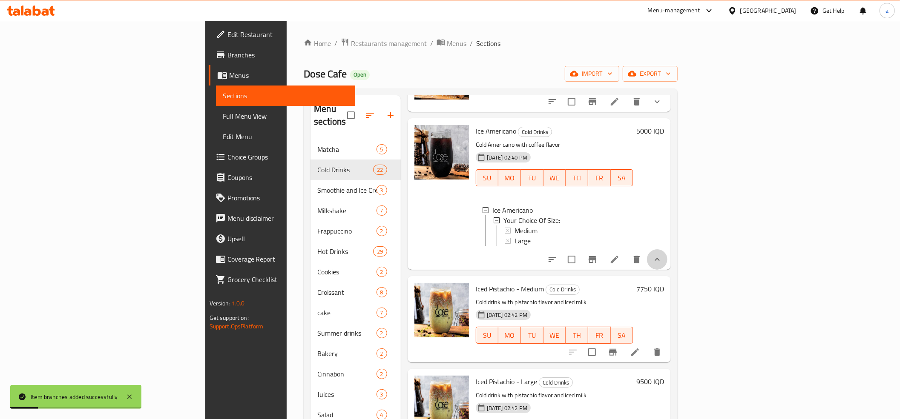
click at [667, 259] on button "show more" at bounding box center [657, 260] width 20 height 20
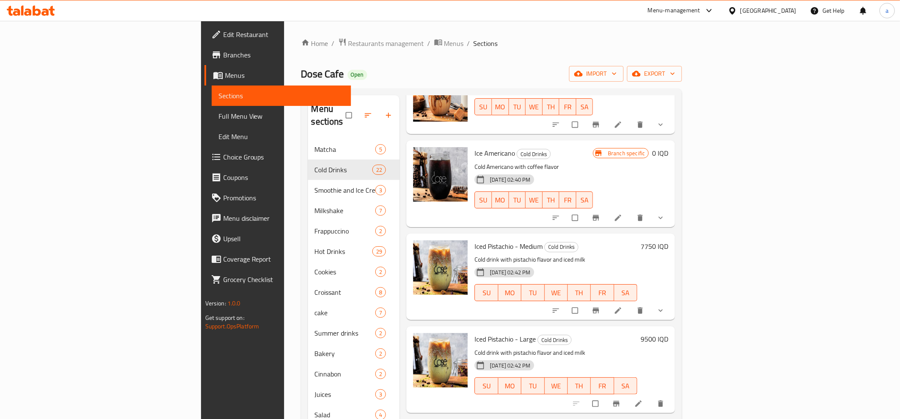
scroll to position [284, 0]
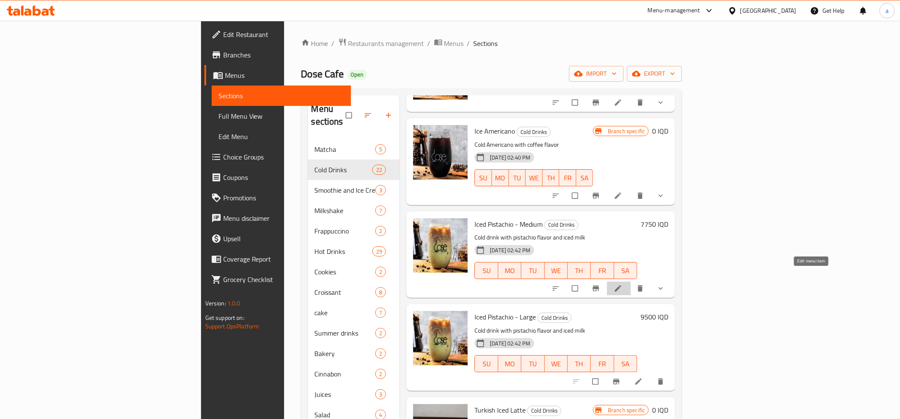
click at [622, 284] on icon at bounding box center [618, 288] width 9 height 9
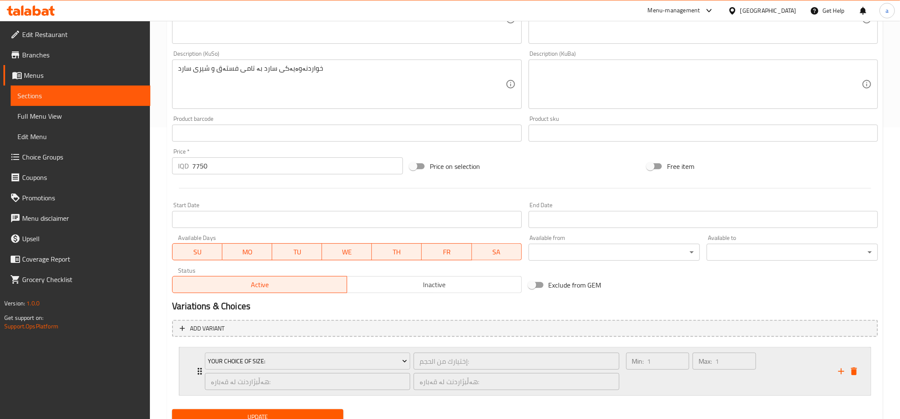
scroll to position [327, 0]
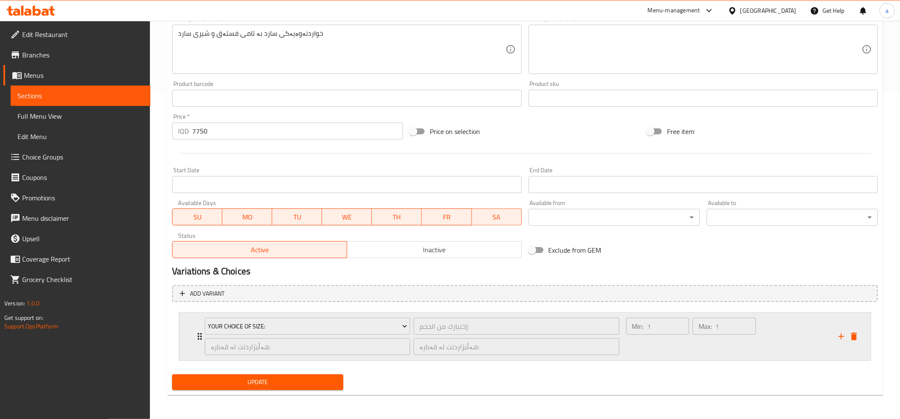
click at [193, 327] on div "Your Choice Of Size: إختيارك من الحجم: ​ هەڵبژاردنت لە قەبارە: ​ هەڵبژاردنت لە …" at bounding box center [524, 337] width 691 height 48
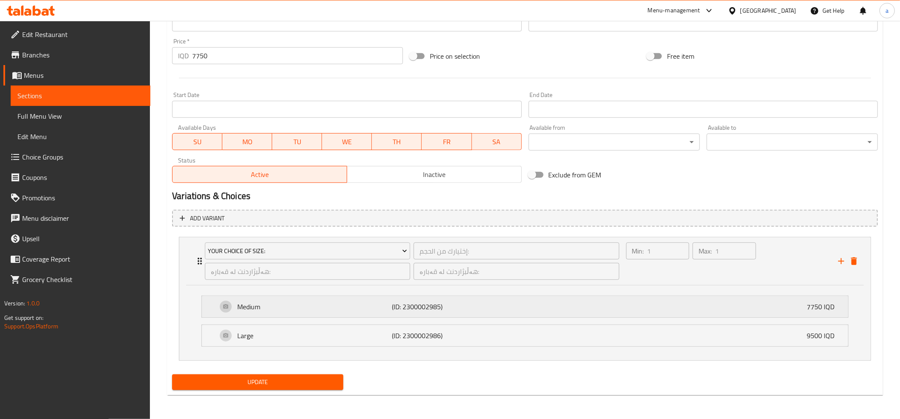
scroll to position [0, 0]
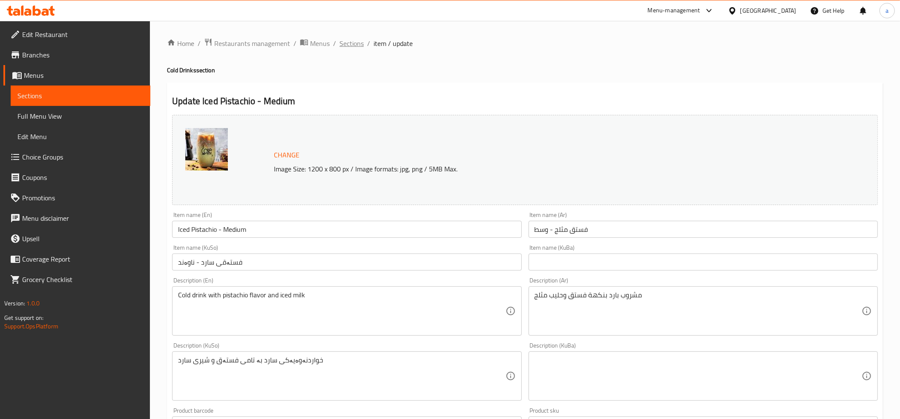
click at [346, 47] on span "Sections" at bounding box center [351, 43] width 24 height 10
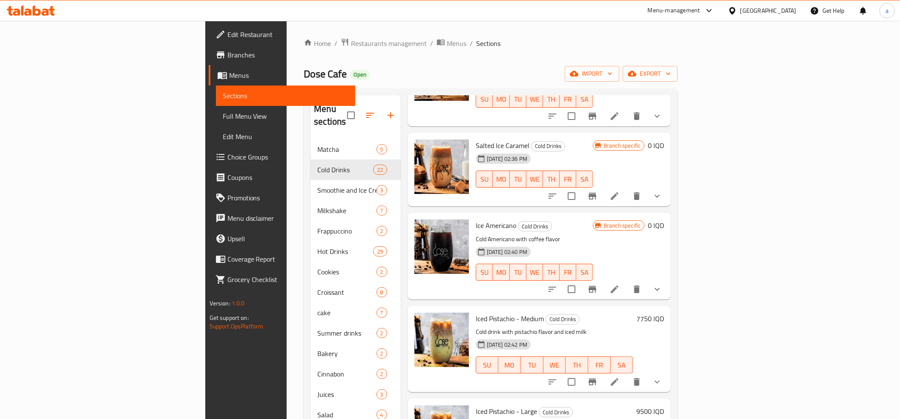
scroll to position [284, 0]
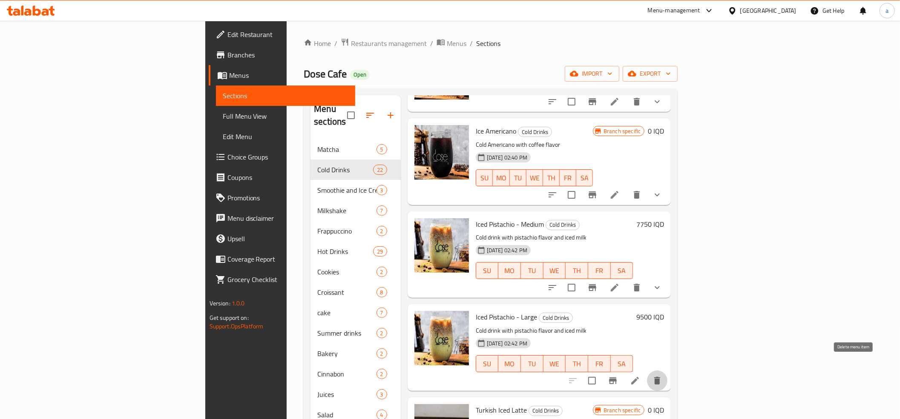
click at [662, 376] on icon "delete" at bounding box center [657, 381] width 10 height 10
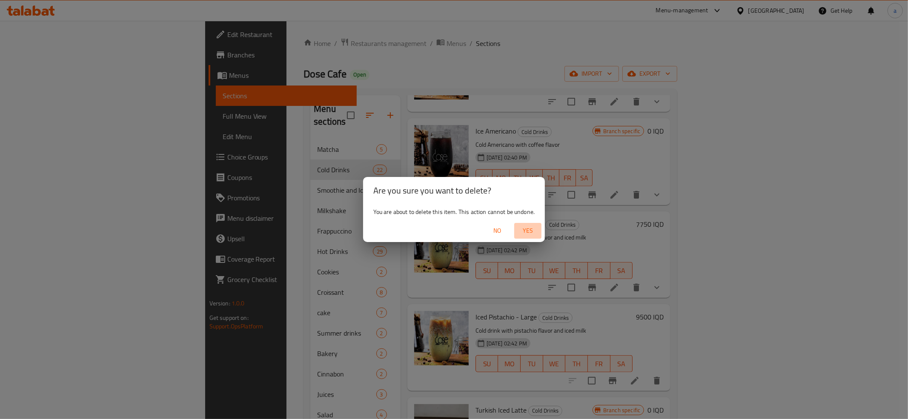
click at [526, 230] on span "Yes" at bounding box center [528, 231] width 20 height 11
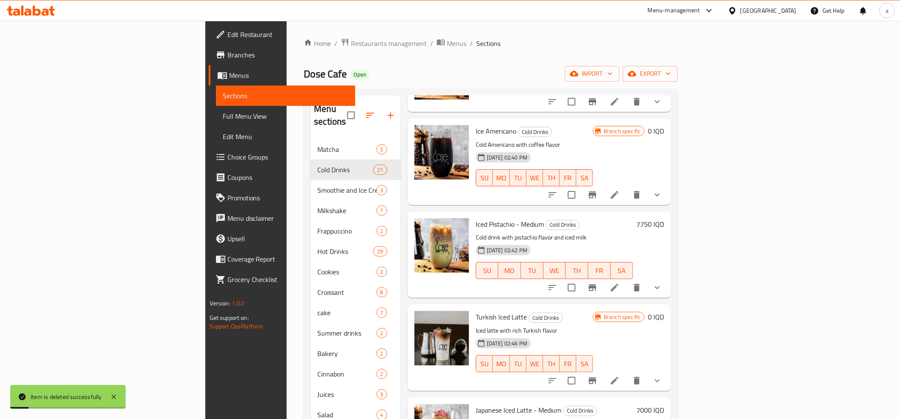
click at [664, 218] on h6 "7750 IQD" at bounding box center [650, 224] width 28 height 12
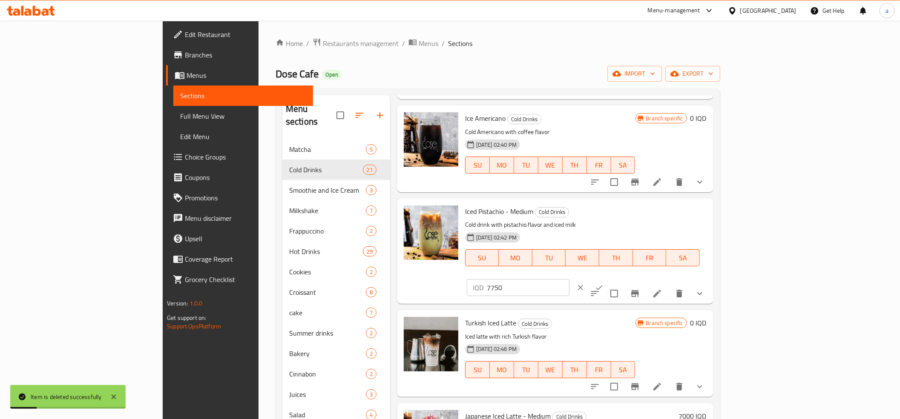
click at [569, 279] on input "7750" at bounding box center [528, 287] width 83 height 17
paste input "number"
type input "0"
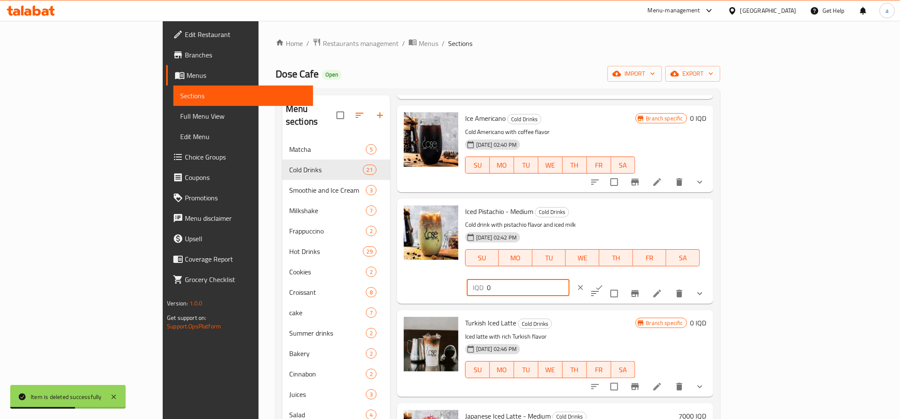
click at [603, 284] on icon "ok" at bounding box center [599, 288] width 9 height 9
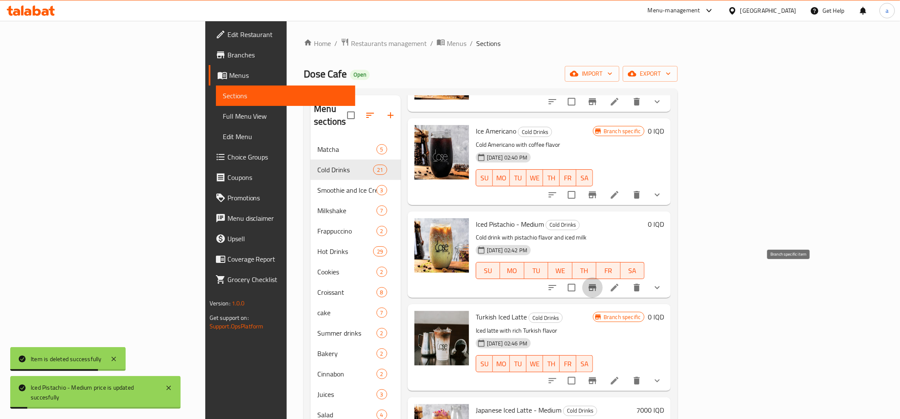
click at [596, 284] on icon "Branch-specific-item" at bounding box center [592, 287] width 8 height 7
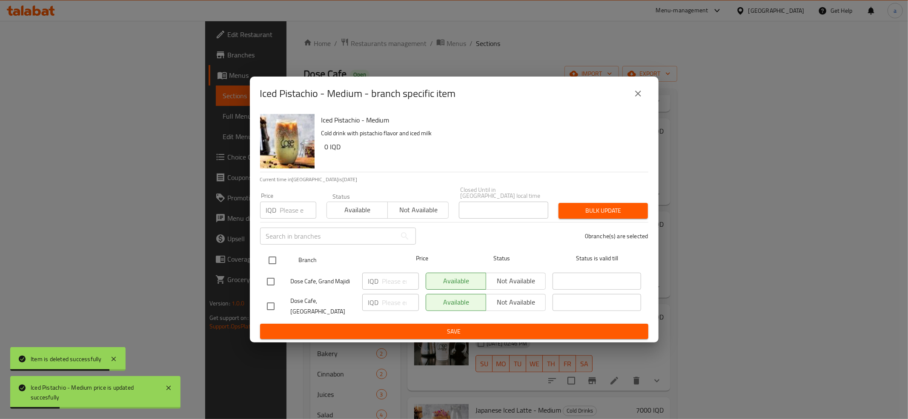
drag, startPoint x: 266, startPoint y: 255, endPoint x: 272, endPoint y: 262, distance: 9.1
click at [266, 255] on input "checkbox" at bounding box center [273, 261] width 18 height 18
checkbox input "true"
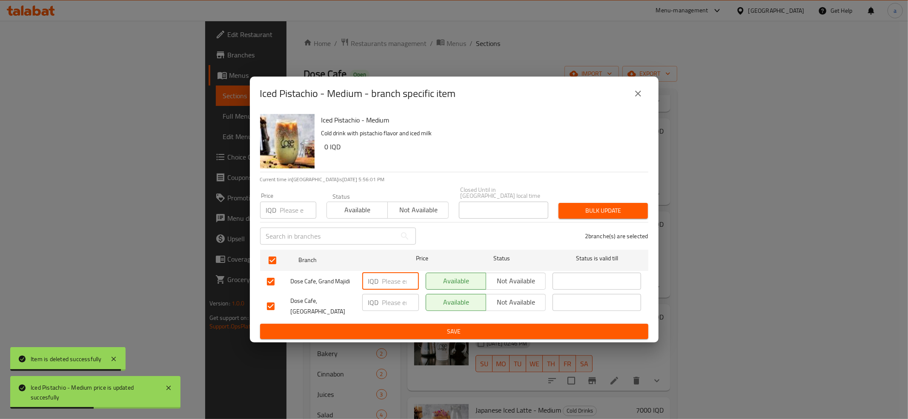
click at [393, 286] on input "number" at bounding box center [400, 281] width 37 height 17
paste input "0"
type input "0"
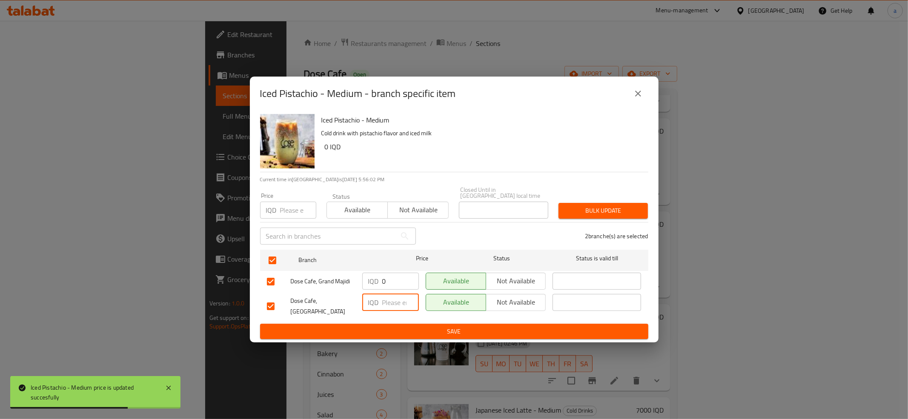
click at [396, 300] on input "number" at bounding box center [400, 302] width 37 height 17
paste input "0"
type input "0"
click at [403, 327] on span "Save" at bounding box center [454, 332] width 375 height 11
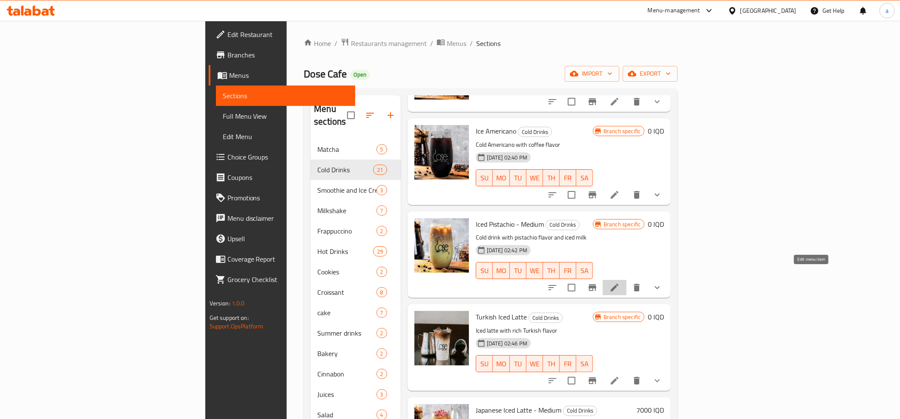
click at [620, 283] on icon at bounding box center [614, 288] width 10 height 10
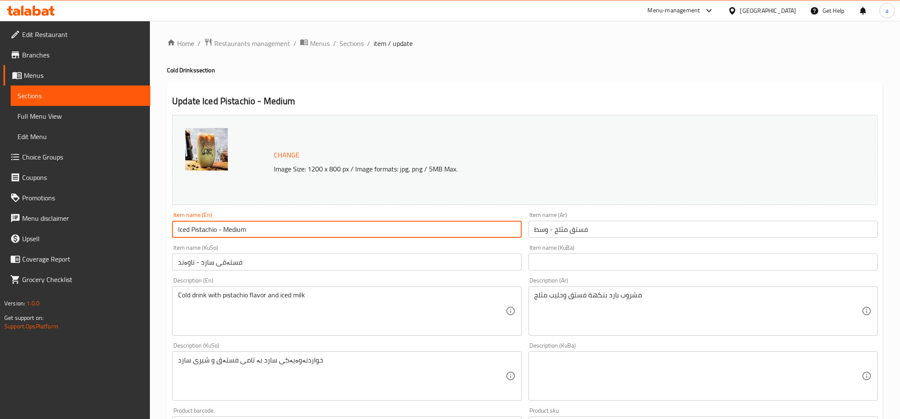
drag, startPoint x: 271, startPoint y: 233, endPoint x: 217, endPoint y: 230, distance: 54.2
click at [217, 230] on input "Iced Pistachio - Medium" at bounding box center [346, 229] width 349 height 17
type input "Iced Pistachio"
click at [562, 236] on input "فستق مثلج - وسط" at bounding box center [702, 229] width 349 height 17
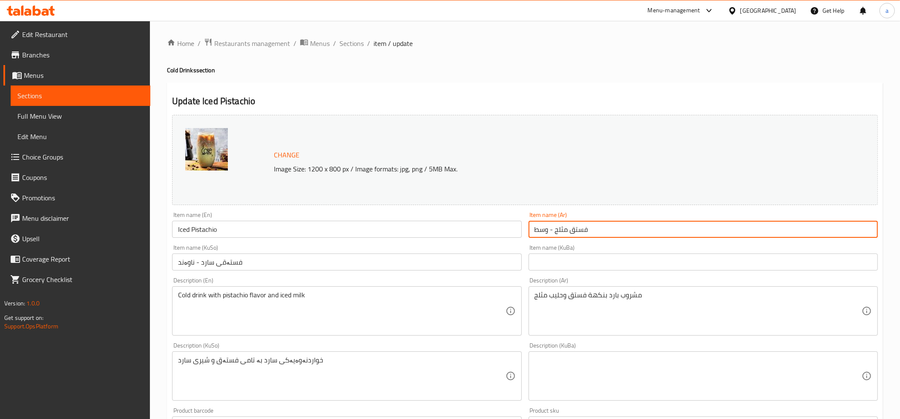
click at [562, 236] on input "فستق مثلج - وسط" at bounding box center [702, 229] width 349 height 17
type input "فستق مثلج"
click at [292, 257] on input "فستەقی سارد - ناوەند" at bounding box center [346, 262] width 349 height 17
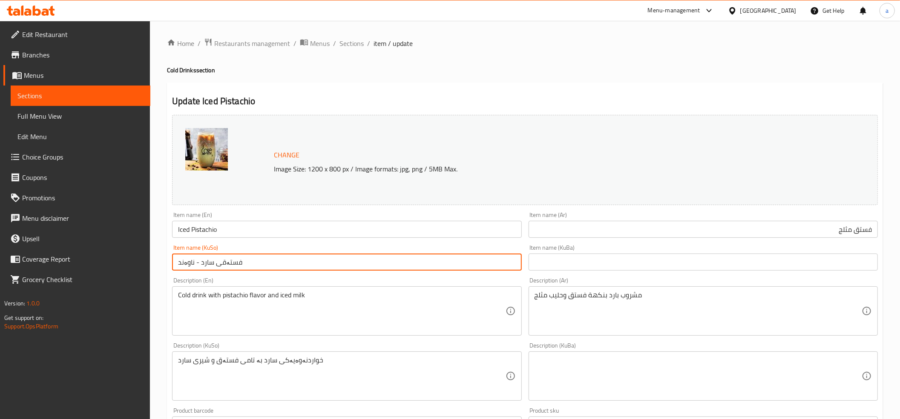
click at [292, 257] on input "فستەقی سارد - ناوەند" at bounding box center [346, 262] width 349 height 17
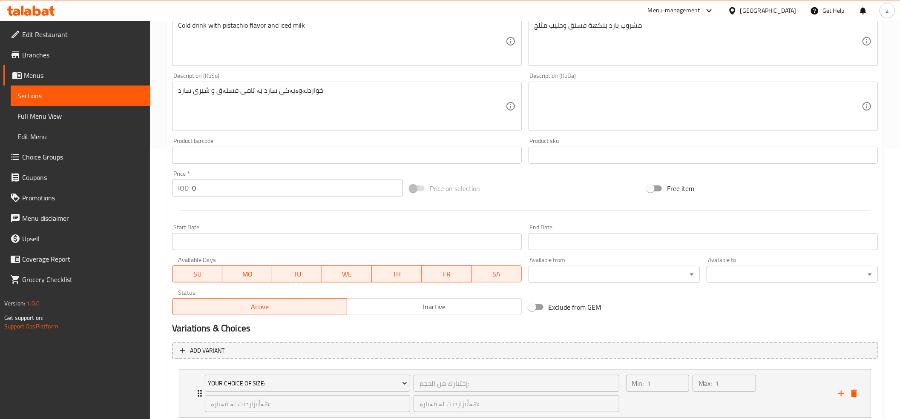
scroll to position [327, 0]
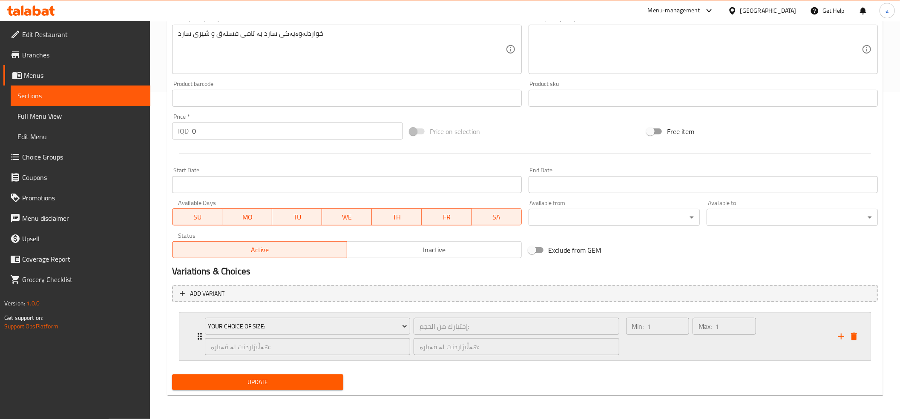
click at [201, 338] on div "Your Choice Of Size: إختيارك من الحجم: ​ هەڵبژاردنت لە قەبارە: ​ هەڵبژاردنت لە …" at bounding box center [412, 337] width 425 height 48
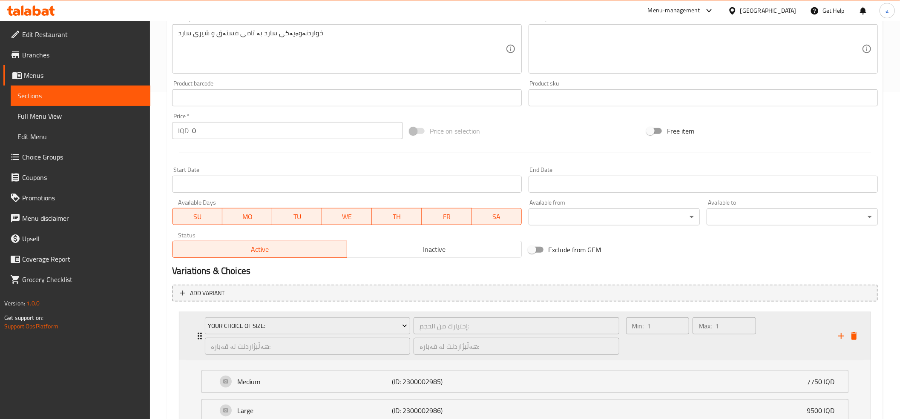
click at [201, 338] on div "Your Choice Of Size: إختيارك من الحجم: ​ هەڵبژاردنت لە قەبارە: ​ هەڵبژاردنت لە …" at bounding box center [412, 337] width 425 height 48
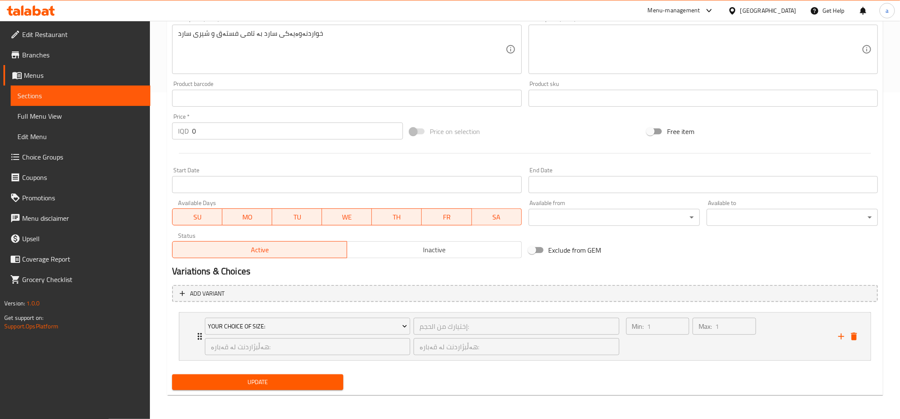
type input "فستەقی سارد"
click at [238, 386] on span "Update" at bounding box center [258, 382] width 158 height 11
click at [250, 378] on span "Update" at bounding box center [258, 382] width 158 height 11
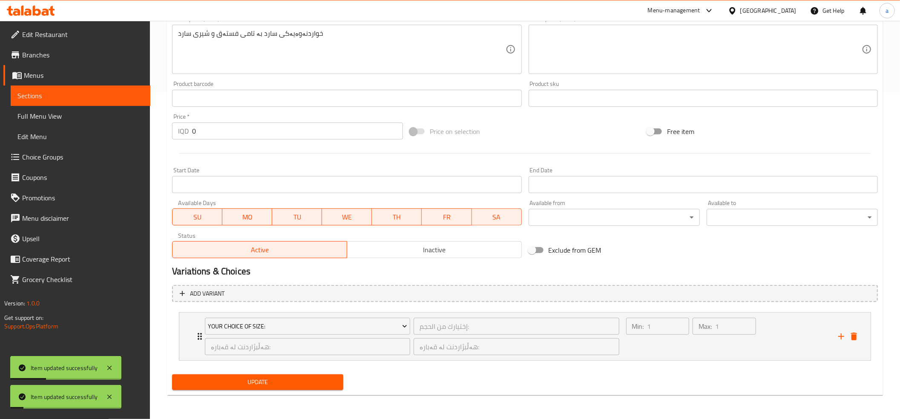
scroll to position [0, 0]
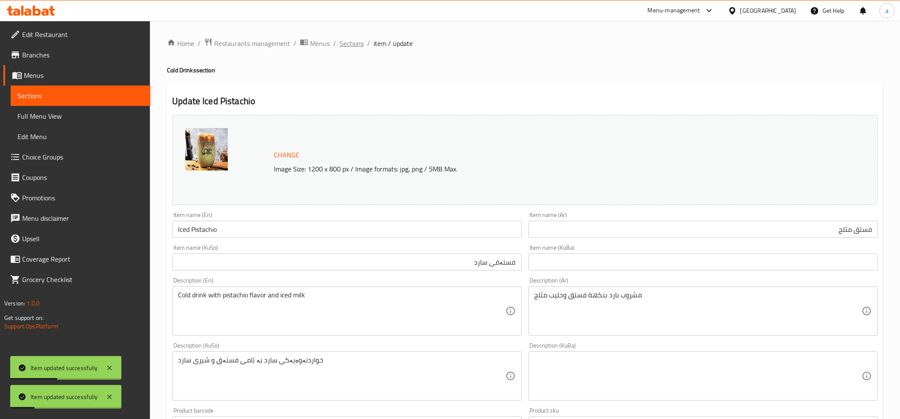
click at [347, 43] on span "Sections" at bounding box center [351, 43] width 24 height 10
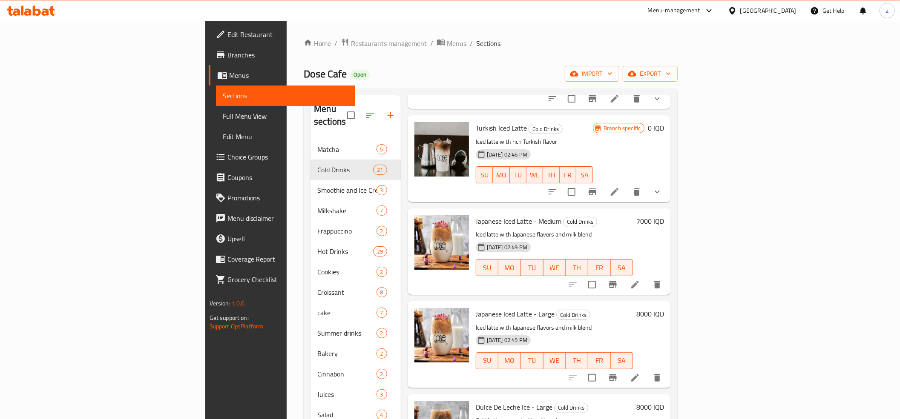
scroll to position [663, 0]
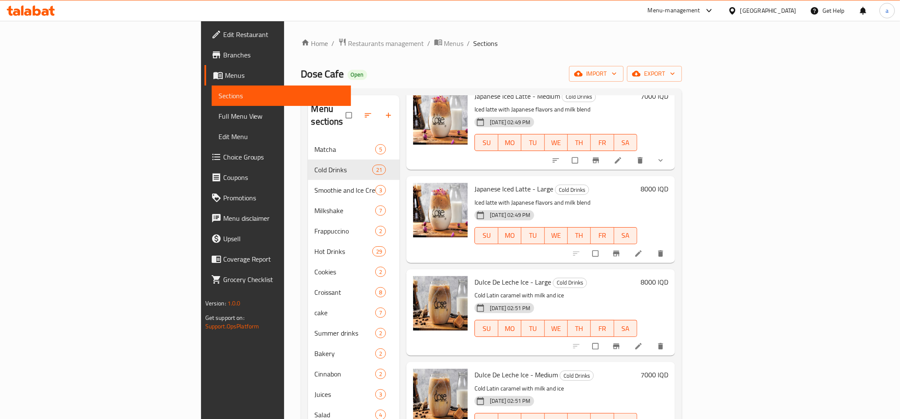
scroll to position [571, 0]
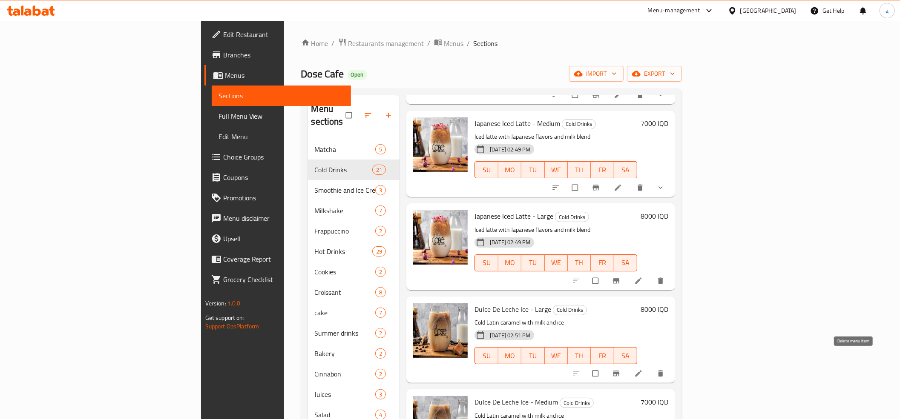
click at [663, 371] on icon "delete" at bounding box center [660, 374] width 5 height 6
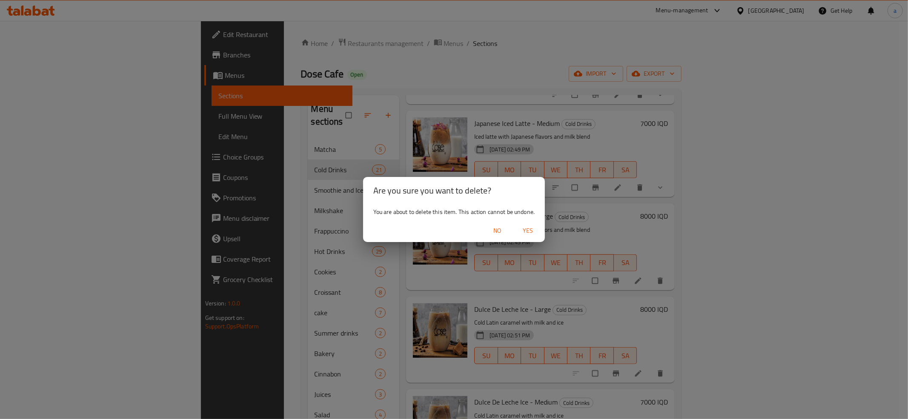
click at [522, 231] on span "Yes" at bounding box center [528, 231] width 20 height 11
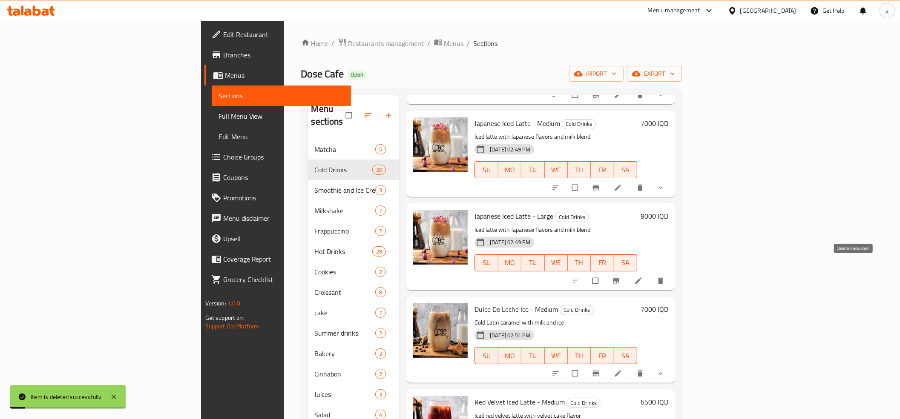
click at [663, 278] on icon "delete" at bounding box center [660, 281] width 5 height 6
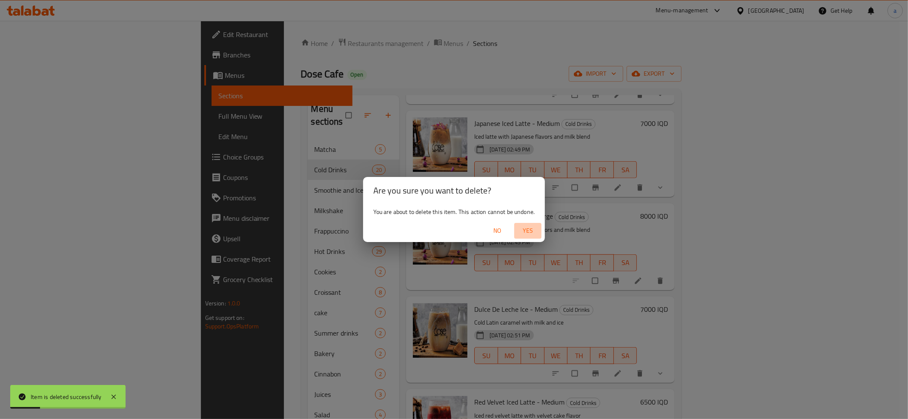
click at [527, 229] on span "Yes" at bounding box center [528, 231] width 20 height 11
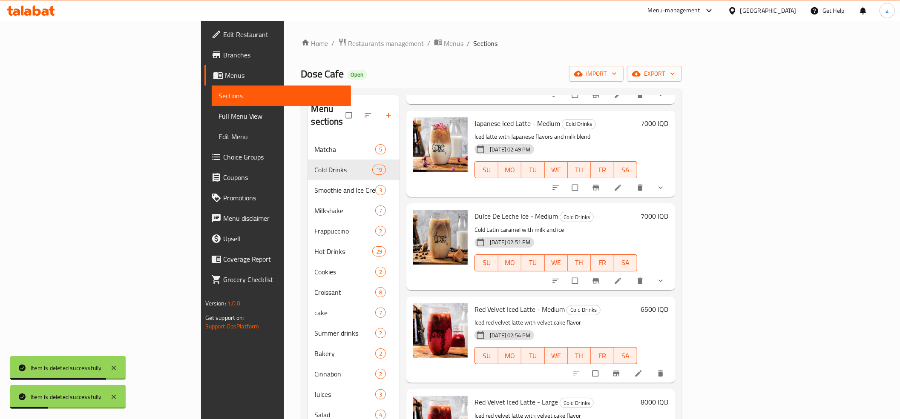
scroll to position [476, 0]
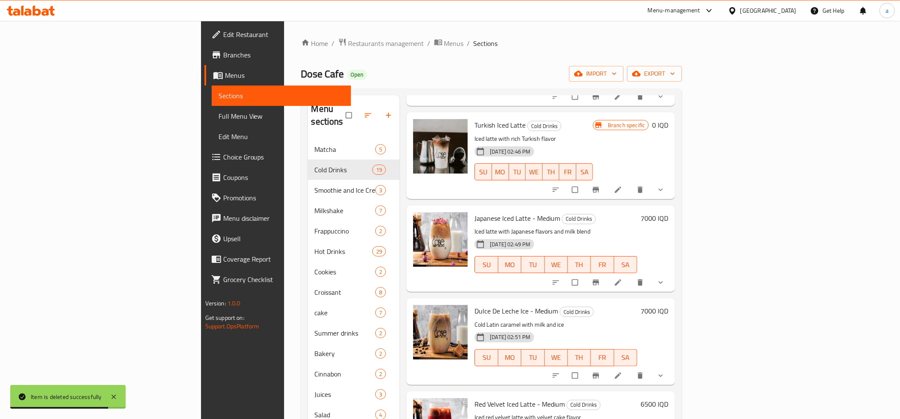
click at [671, 273] on button "show more" at bounding box center [661, 282] width 20 height 19
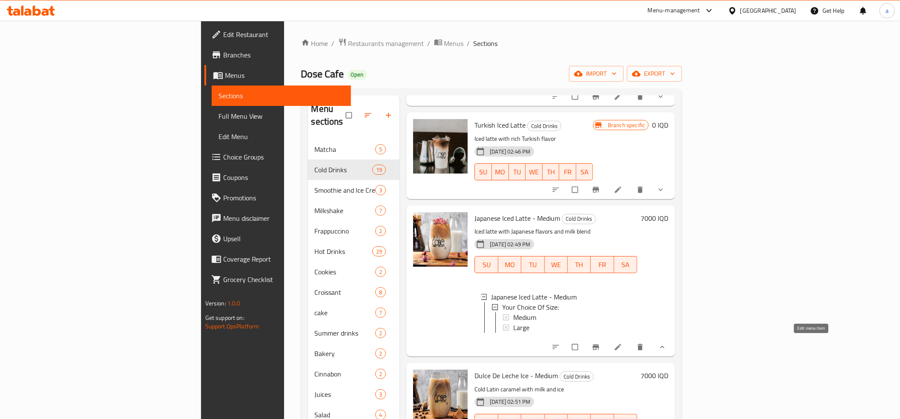
click at [622, 344] on icon at bounding box center [618, 347] width 9 height 9
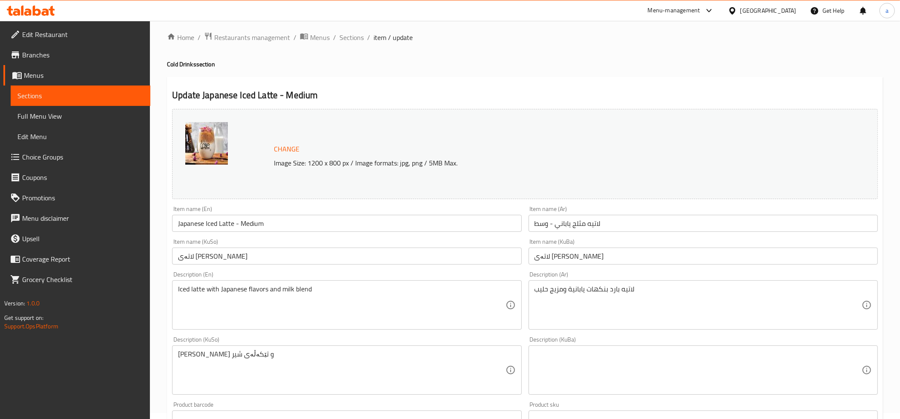
scroll to position [327, 0]
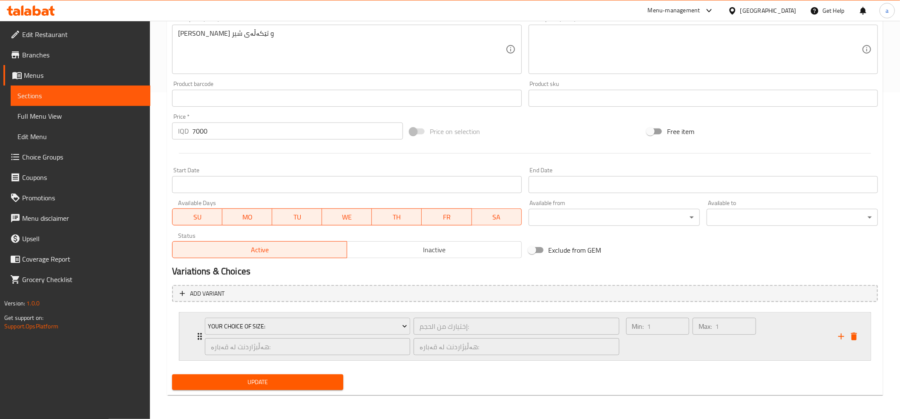
click at [195, 338] on icon "Expand" at bounding box center [200, 337] width 10 height 10
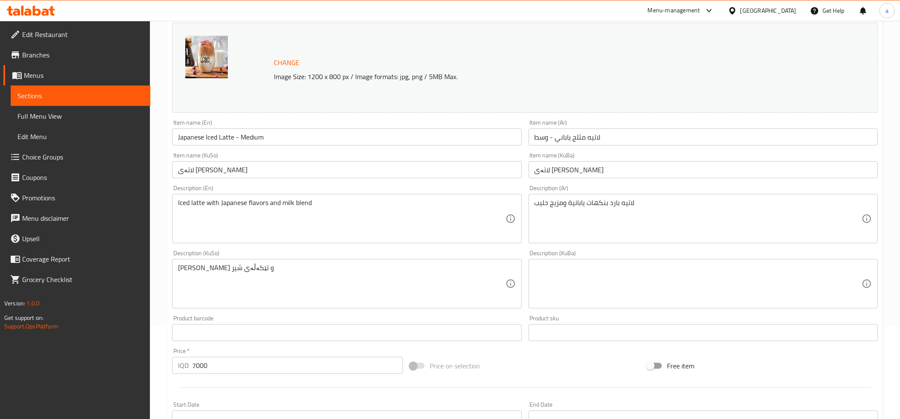
scroll to position [0, 0]
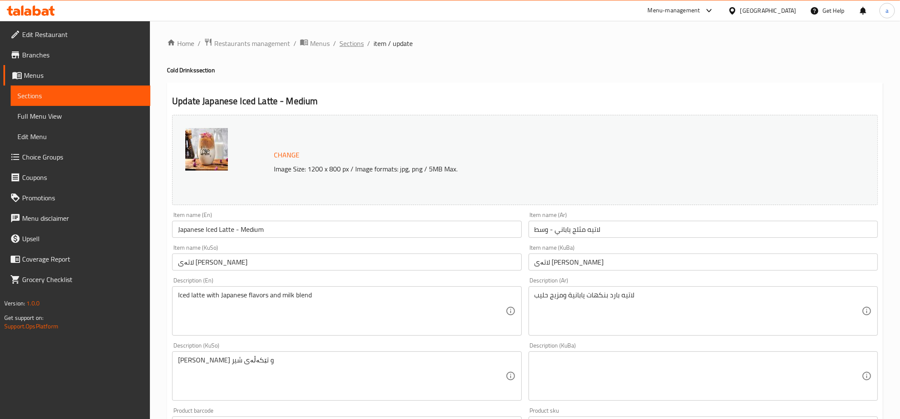
click at [351, 43] on span "Sections" at bounding box center [351, 43] width 24 height 10
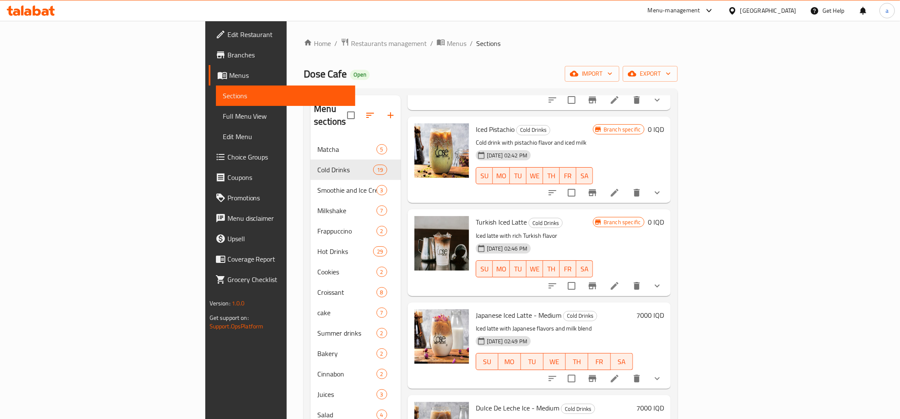
scroll to position [568, 0]
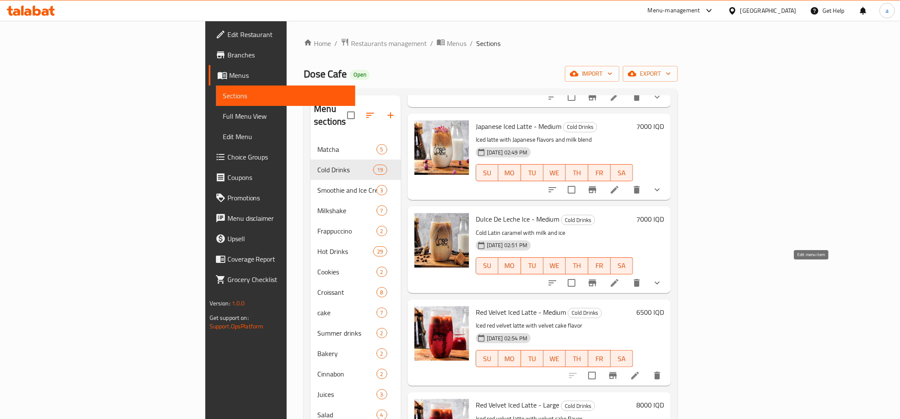
click at [620, 278] on icon at bounding box center [614, 283] width 10 height 10
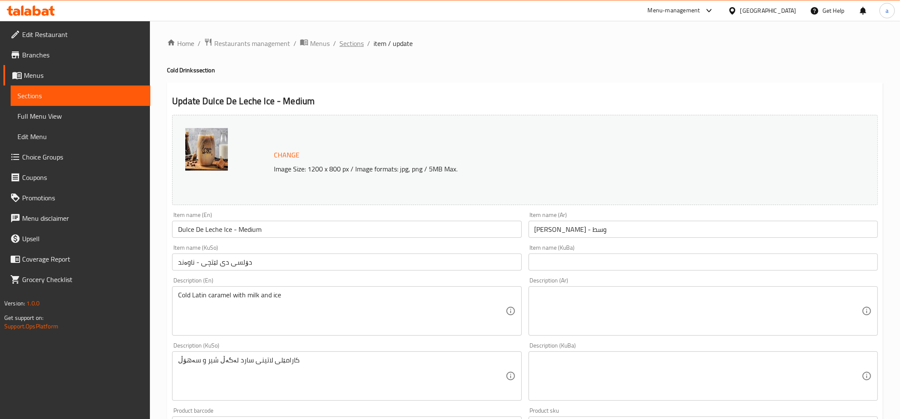
click at [353, 48] on span "Sections" at bounding box center [351, 43] width 24 height 10
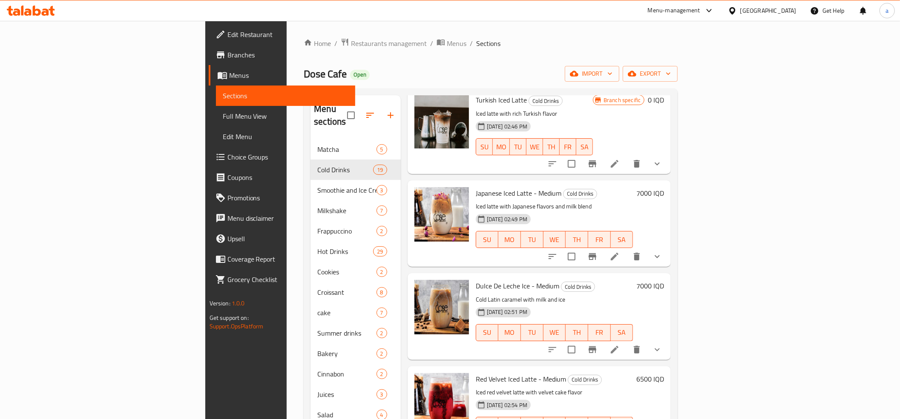
scroll to position [473, 0]
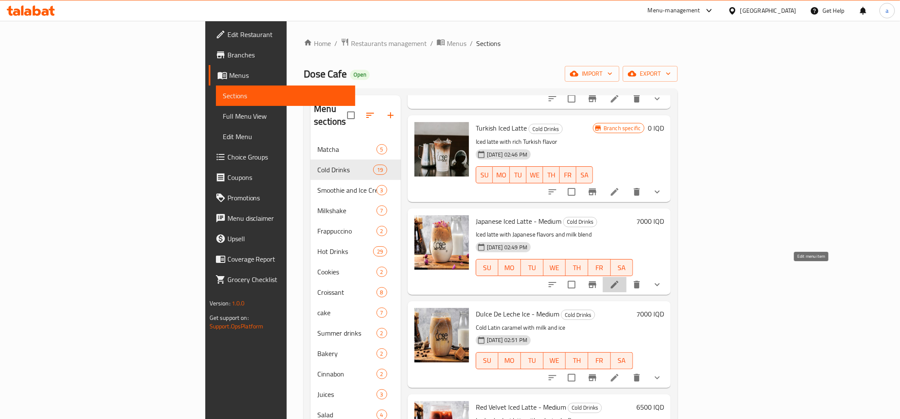
click at [620, 280] on icon at bounding box center [614, 285] width 10 height 10
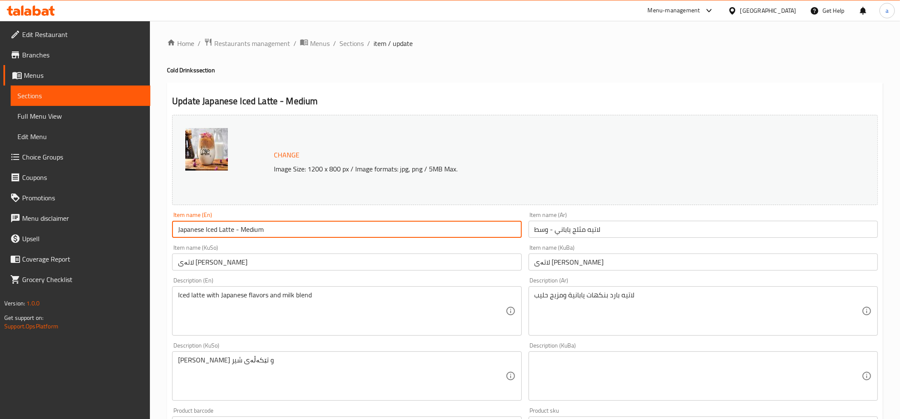
drag, startPoint x: 268, startPoint y: 232, endPoint x: 233, endPoint y: 241, distance: 35.4
click at [233, 241] on div "Item name (En) Japanese Iced Latte - Medium Item name (En)" at bounding box center [347, 225] width 356 height 33
type input "Japanese Iced Latte"
click at [557, 239] on div "Item name (Ar) لاتيه مثلج ياباني - وسط Item name (Ar)" at bounding box center [703, 225] width 356 height 33
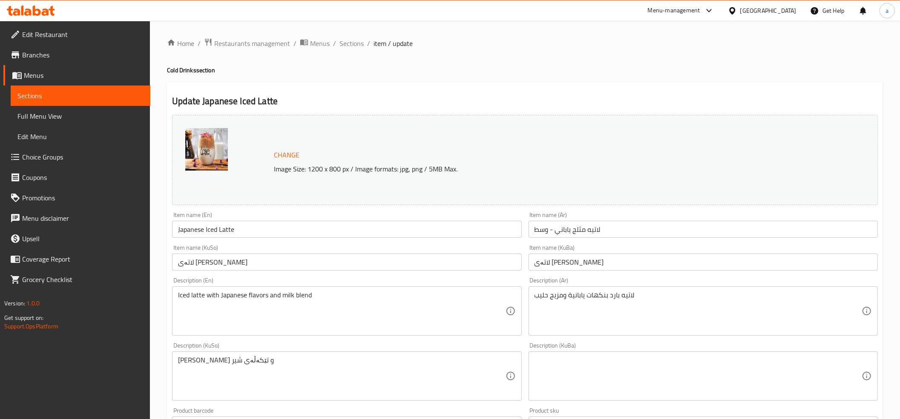
click at [556, 230] on input "لاتيه مثلج ياباني - وسط" at bounding box center [702, 229] width 349 height 17
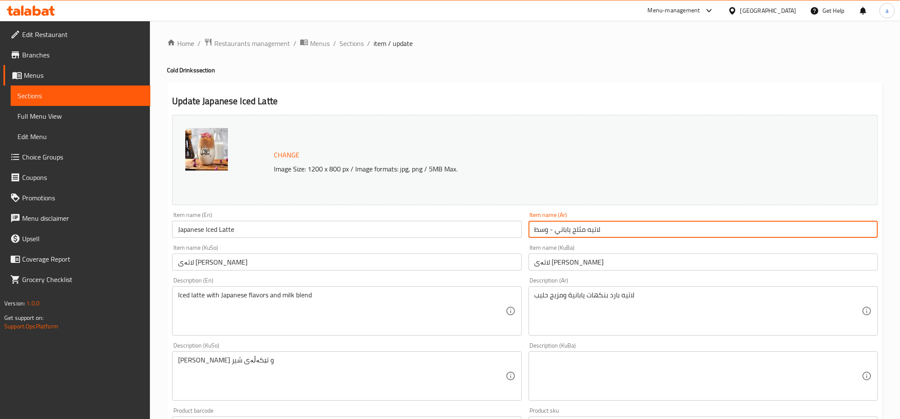
click at [556, 230] on input "لاتيه مثلج ياباني - وسط" at bounding box center [702, 229] width 349 height 17
type input "لاتيه مثلج ياباني"
click at [570, 263] on input "لاتەی [PERSON_NAME]" at bounding box center [702, 262] width 349 height 17
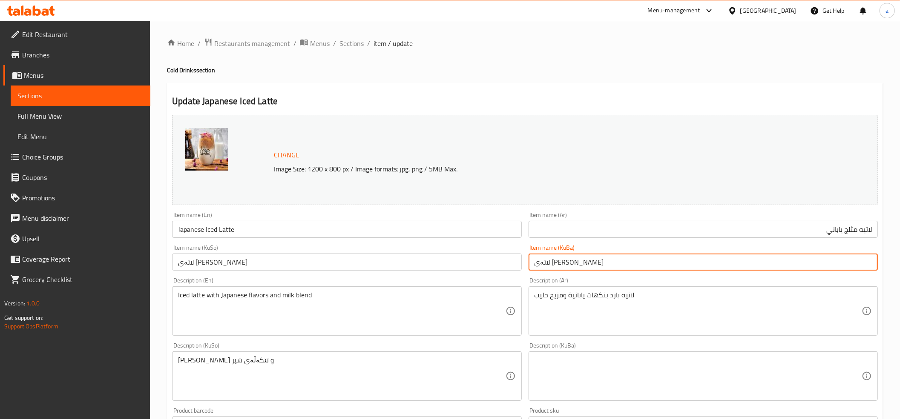
click at [570, 263] on input "لاتەی [PERSON_NAME]" at bounding box center [702, 262] width 349 height 17
type input "لاتەی ژاپۆنی سارد"
click at [220, 264] on input "لاتەی [PERSON_NAME]" at bounding box center [346, 262] width 349 height 17
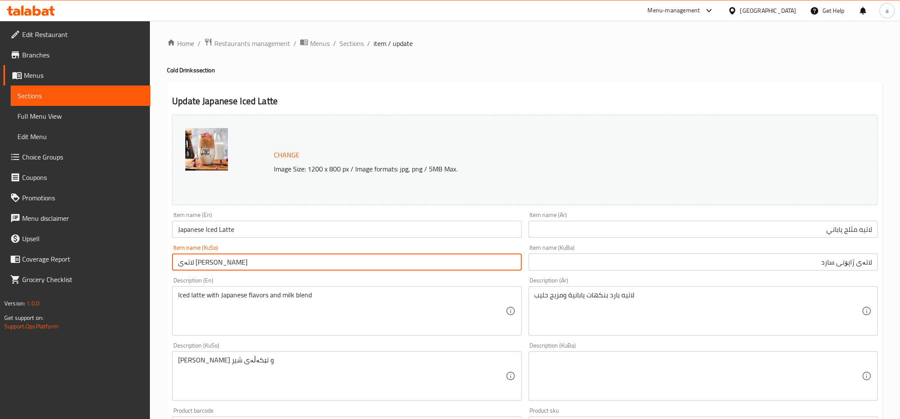
click at [220, 264] on input "لاتەی [PERSON_NAME]" at bounding box center [346, 262] width 349 height 17
paste input "text"
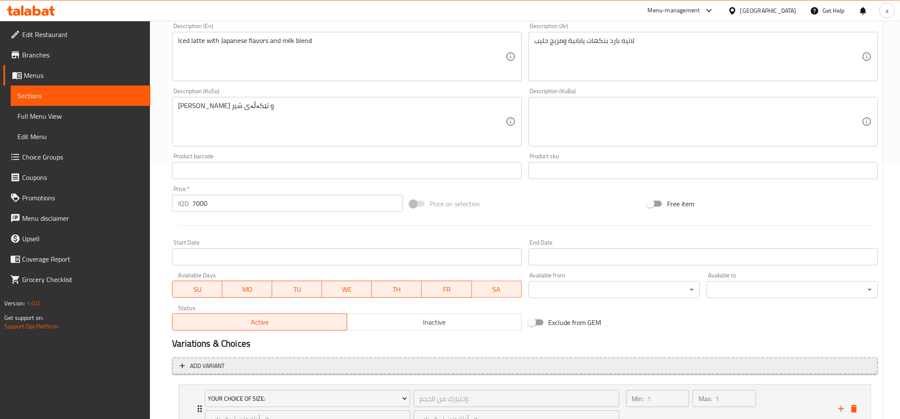
scroll to position [327, 0]
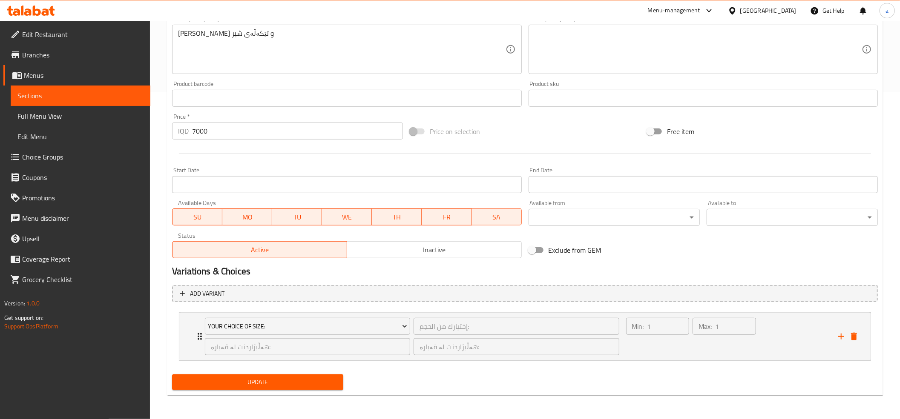
type input "لاتەی ژاپۆنی سارد"
click at [290, 385] on span "Update" at bounding box center [258, 382] width 158 height 11
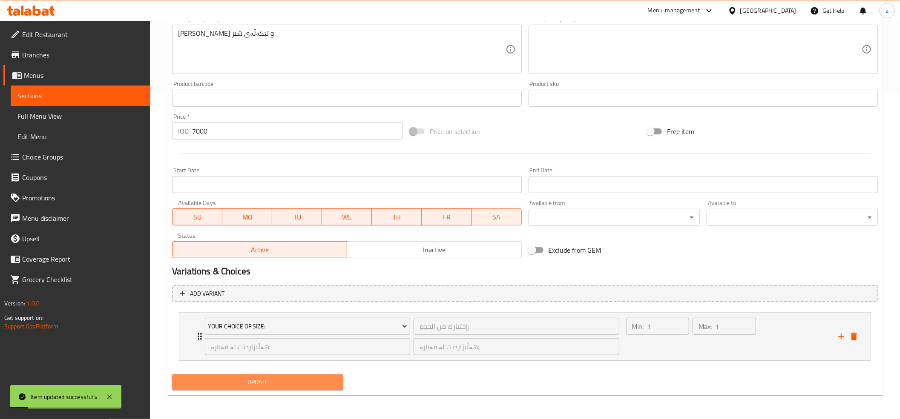
click at [290, 385] on span "Update" at bounding box center [258, 382] width 158 height 11
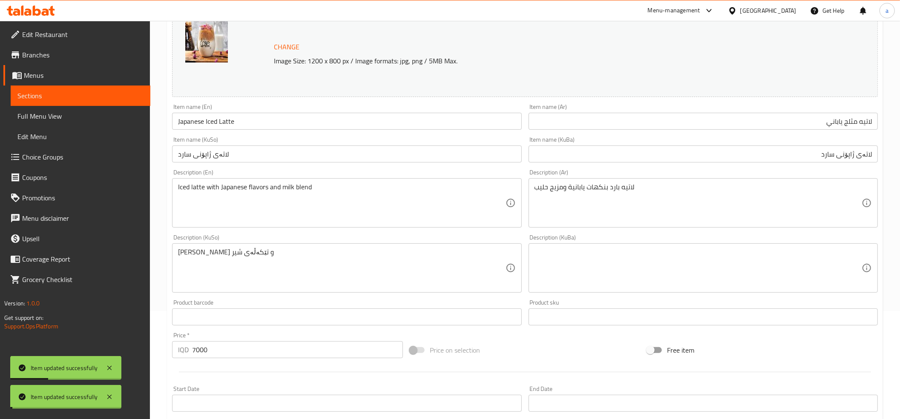
scroll to position [0, 0]
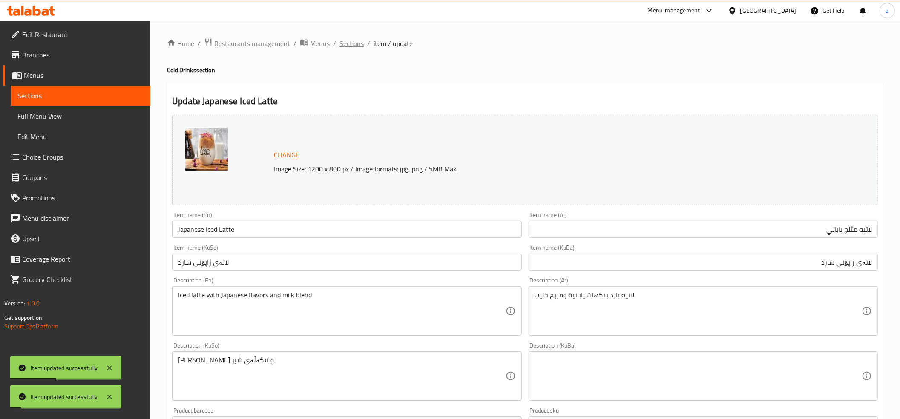
click at [353, 38] on span "Sections" at bounding box center [351, 43] width 24 height 10
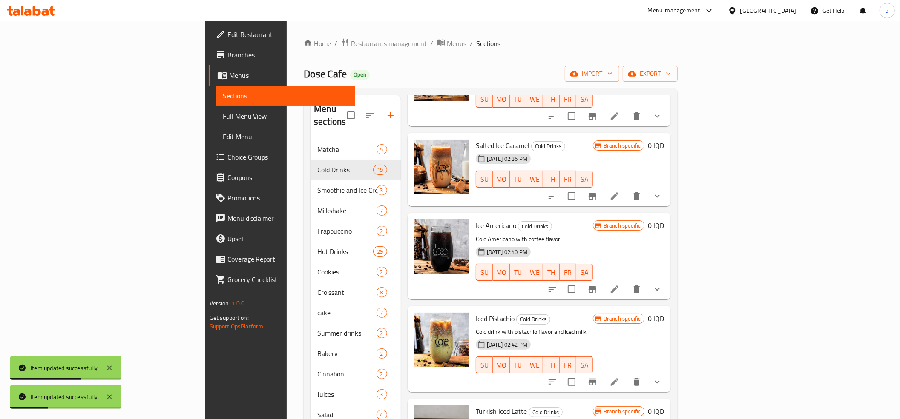
scroll to position [379, 0]
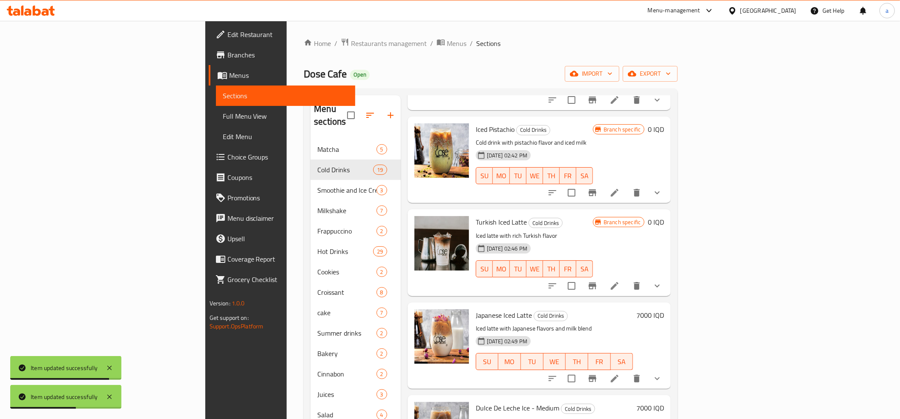
click at [668, 306] on div "Japanese Iced Latte Cold Drinks Iced latte with Japanese flavors and milk blend…" at bounding box center [569, 346] width 195 height 80
click at [664, 310] on h6 "7000 IQD" at bounding box center [650, 316] width 28 height 12
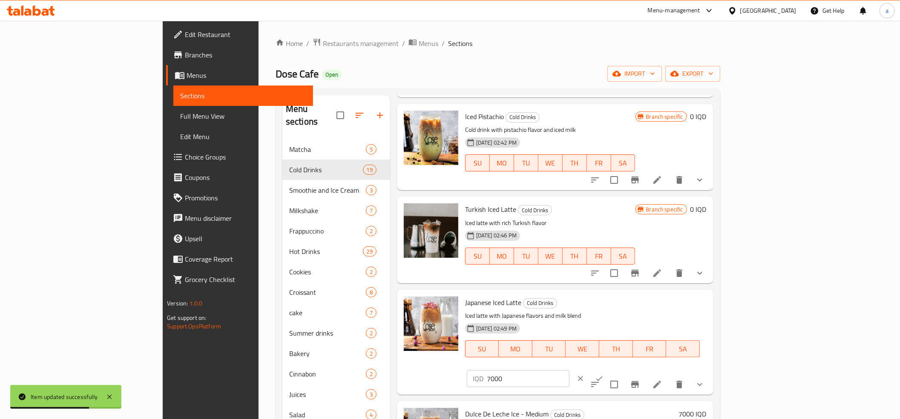
click at [569, 370] on input "7000" at bounding box center [528, 378] width 83 height 17
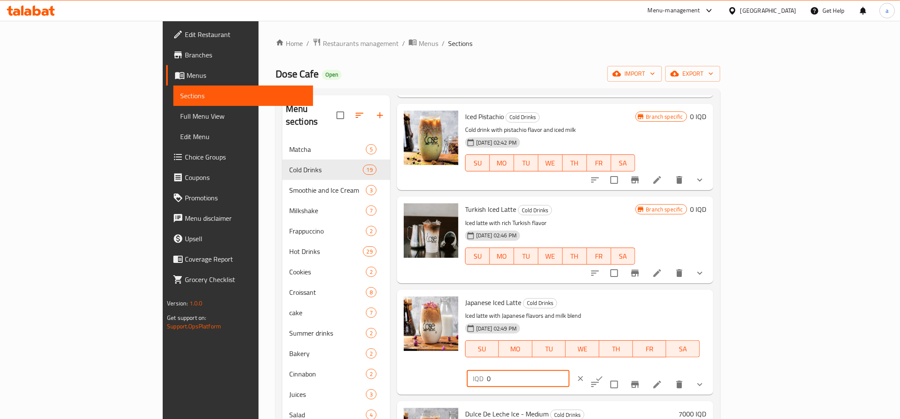
type input "0"
click at [603, 375] on icon "ok" at bounding box center [599, 379] width 9 height 9
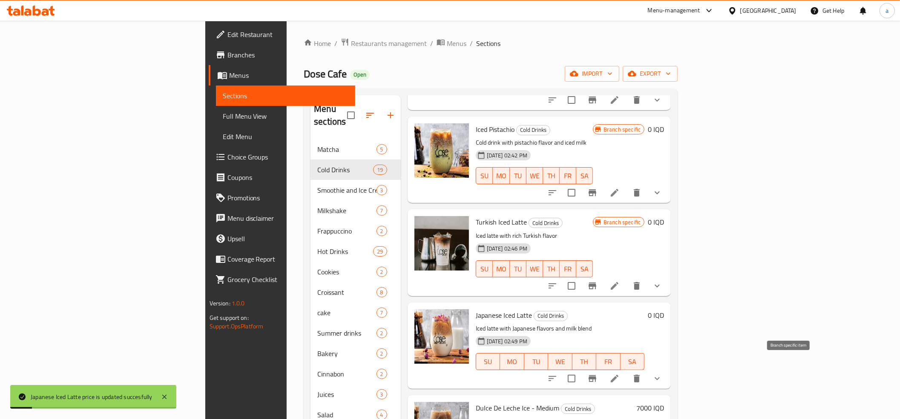
click at [597, 374] on icon "Branch-specific-item" at bounding box center [592, 379] width 10 height 10
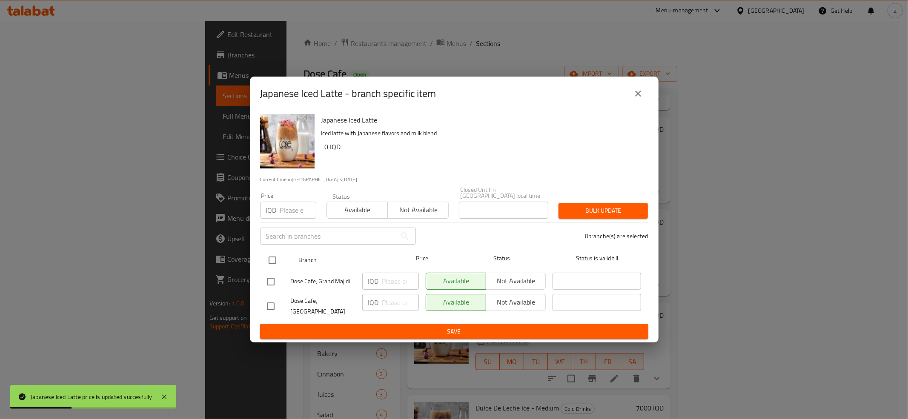
click at [273, 261] on input "checkbox" at bounding box center [273, 261] width 18 height 18
checkbox input "true"
click at [381, 281] on div "IQD ​" at bounding box center [390, 281] width 57 height 17
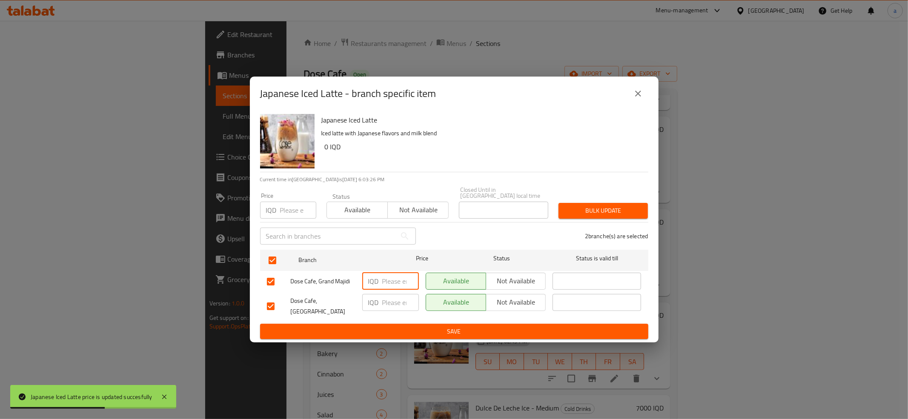
click at [392, 283] on input "number" at bounding box center [400, 281] width 37 height 17
paste input "0"
type input "0"
click at [393, 305] on input "number" at bounding box center [400, 302] width 37 height 17
paste input "0"
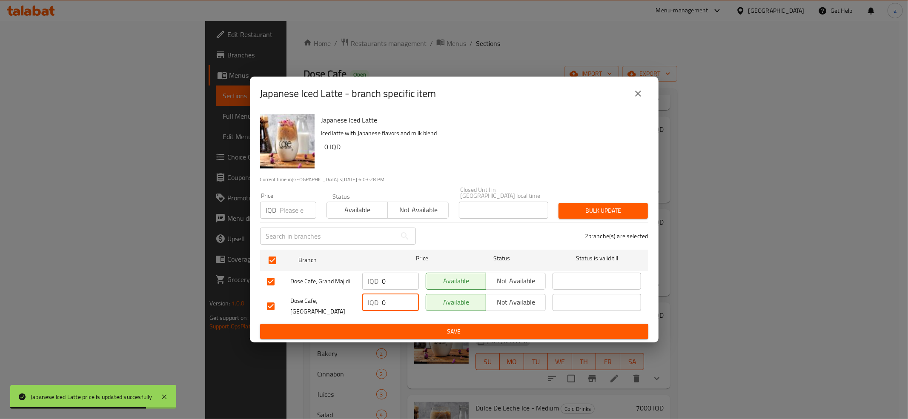
type input "0"
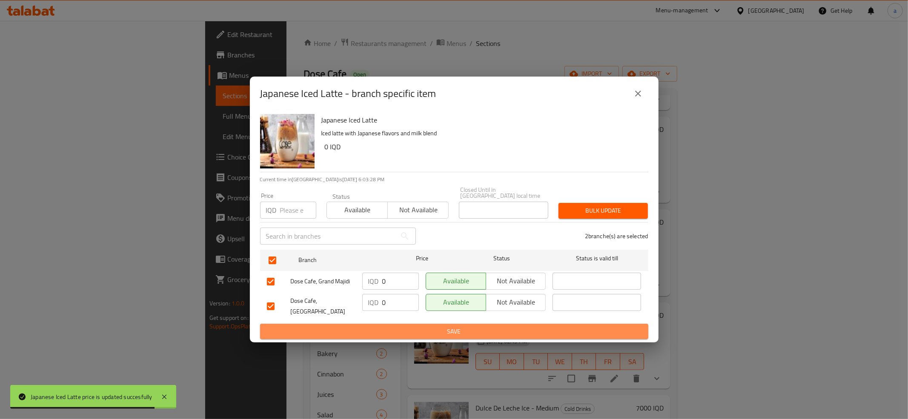
click at [409, 327] on span "Save" at bounding box center [454, 332] width 375 height 11
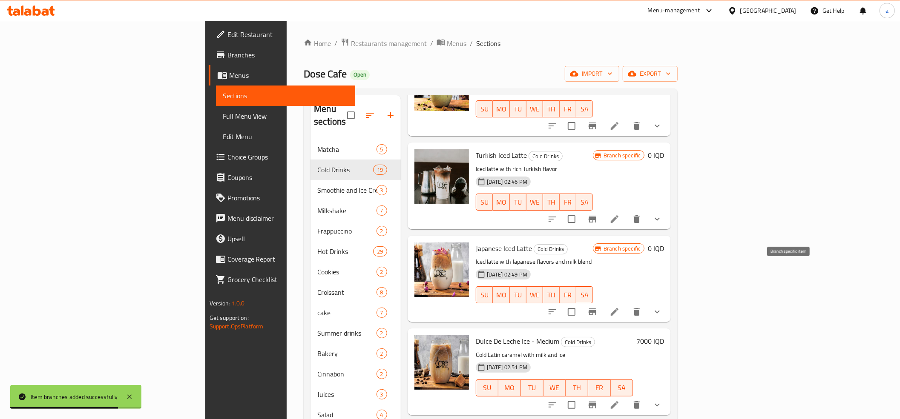
scroll to position [473, 0]
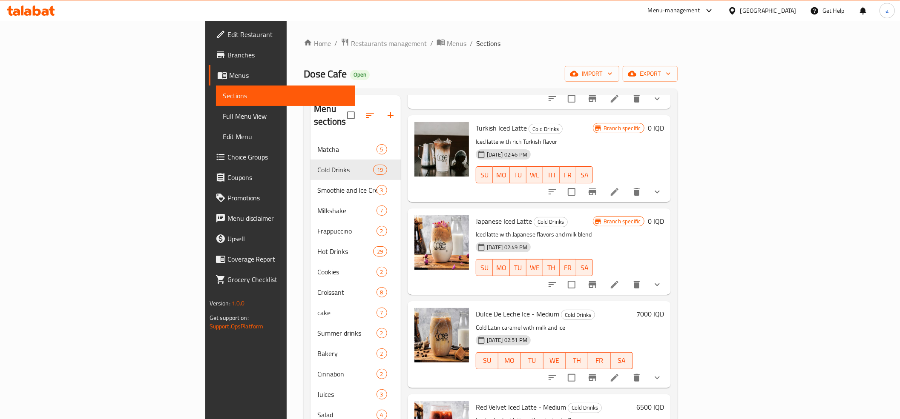
click at [664, 308] on h6 "7000 IQD" at bounding box center [650, 314] width 28 height 12
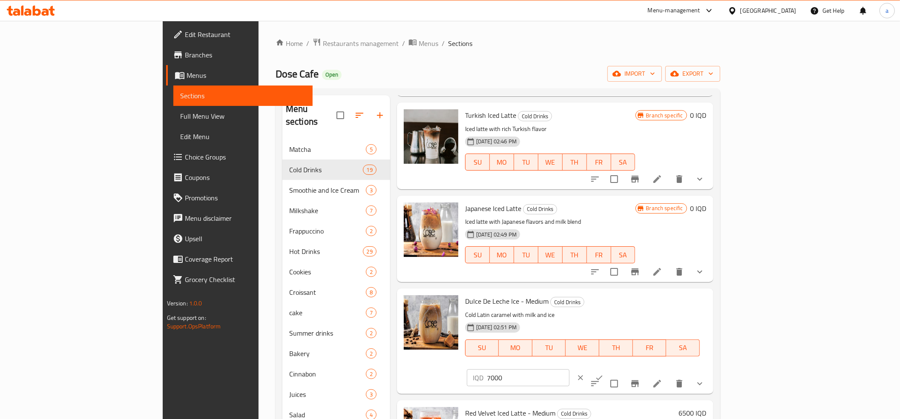
click at [569, 370] on input "7000" at bounding box center [528, 378] width 83 height 17
paste input "number"
type input "0"
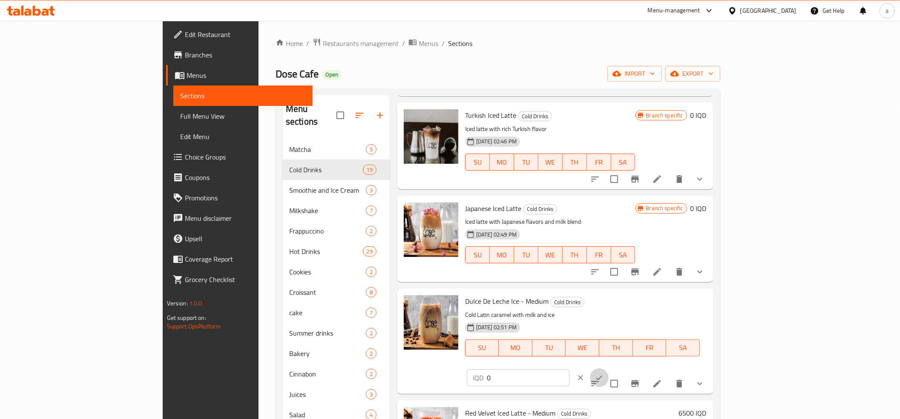
click at [608, 369] on button "ok" at bounding box center [599, 378] width 19 height 19
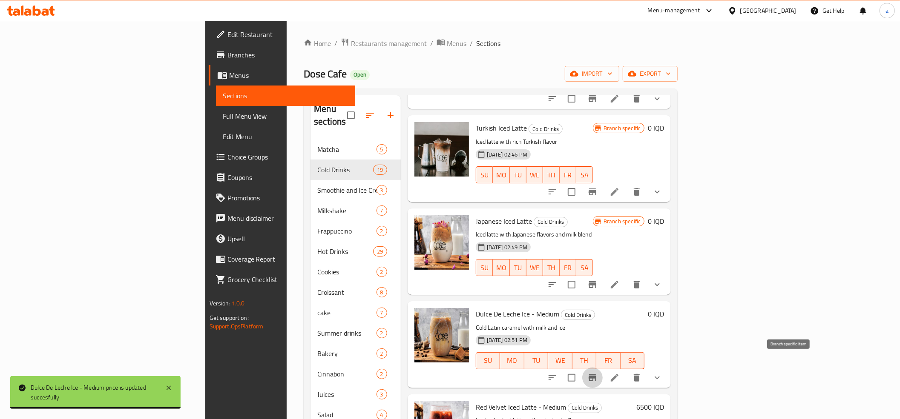
click at [597, 373] on icon "Branch-specific-item" at bounding box center [592, 378] width 10 height 10
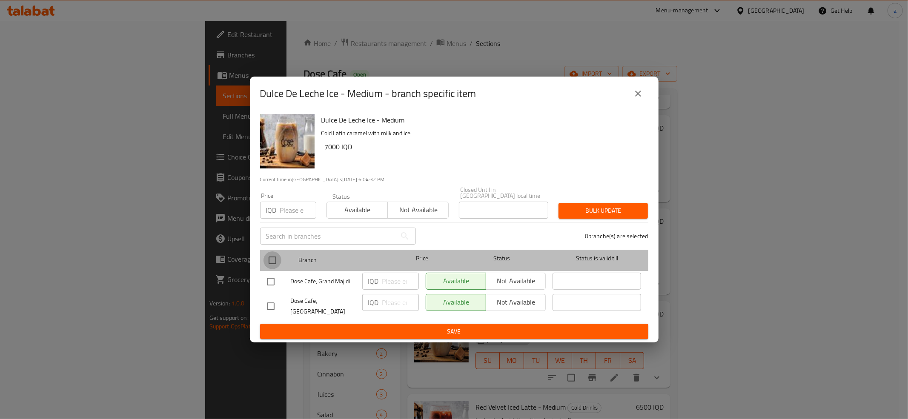
click at [275, 263] on input "checkbox" at bounding box center [273, 261] width 18 height 18
checkbox input "true"
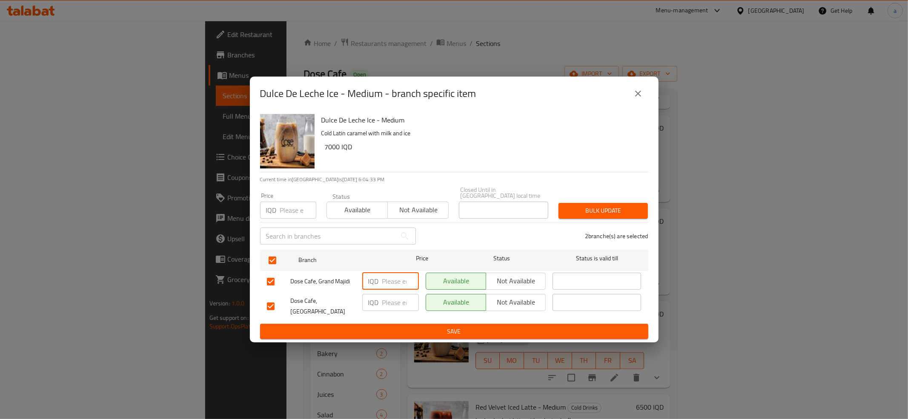
click at [395, 281] on input "number" at bounding box center [400, 281] width 37 height 17
paste input "0"
type input "0"
click at [397, 298] on input "number" at bounding box center [400, 302] width 37 height 17
paste input "0"
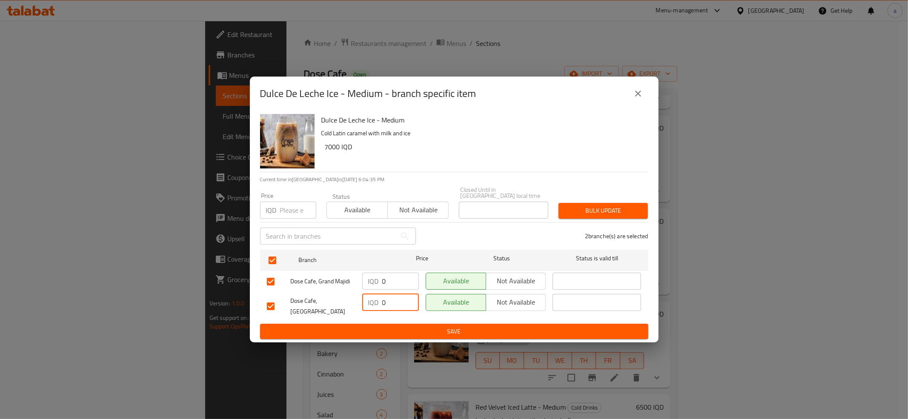
type input "0"
click at [399, 327] on span "Save" at bounding box center [454, 332] width 375 height 11
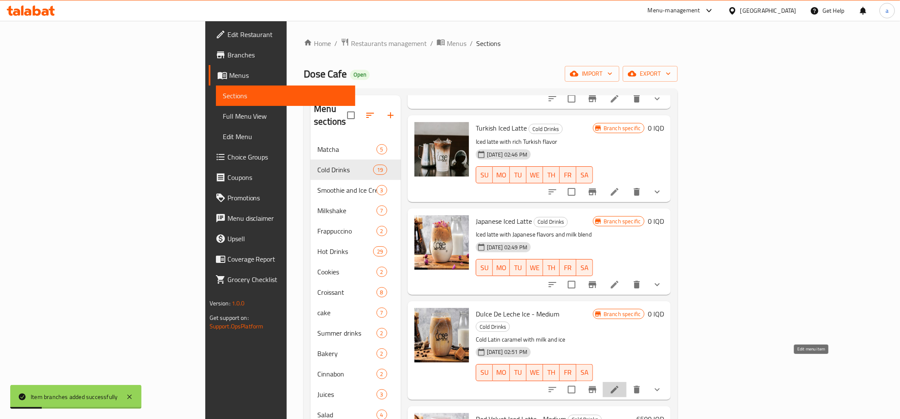
click at [620, 385] on icon at bounding box center [614, 390] width 10 height 10
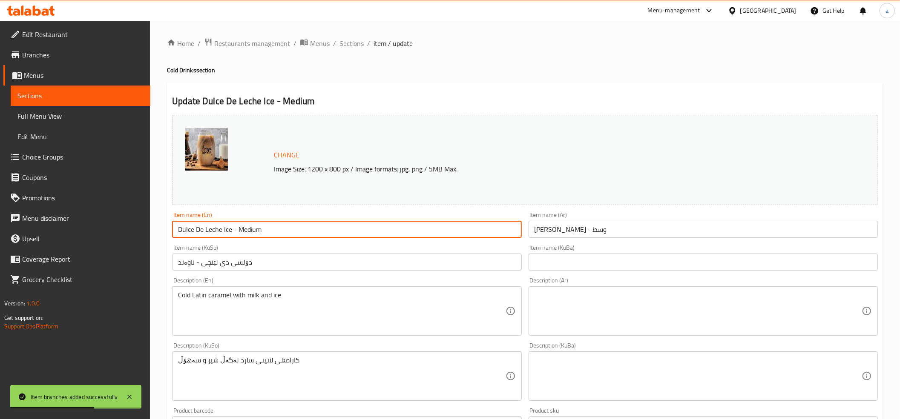
drag, startPoint x: 271, startPoint y: 231, endPoint x: 229, endPoint y: 232, distance: 42.2
click at [229, 232] on input "Dulce De Leche Ice - Medium" at bounding box center [346, 229] width 349 height 17
type input "Dulce De Leche Ice"
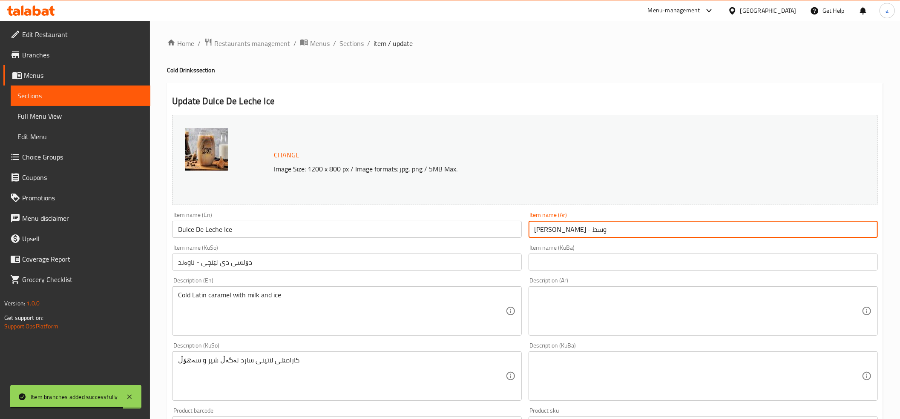
click at [553, 228] on input "[PERSON_NAME] - وسط" at bounding box center [702, 229] width 349 height 17
type input "[PERSON_NAME]"
click at [232, 262] on input "دۆلسی دی لێتچی - ناوەند" at bounding box center [346, 262] width 349 height 17
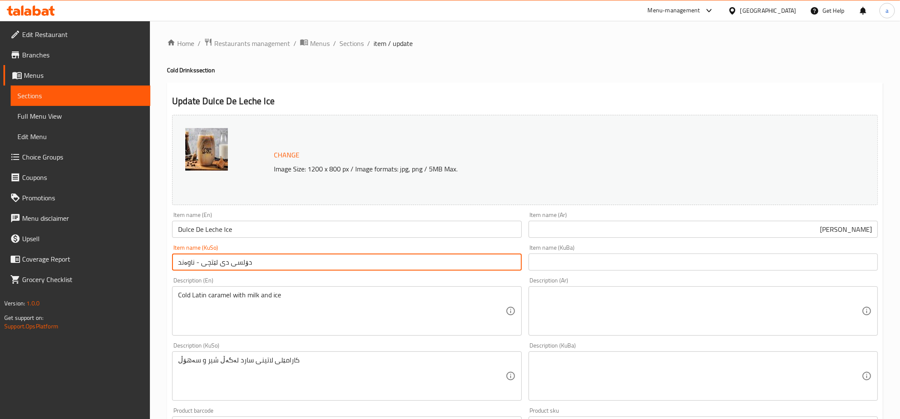
click at [232, 262] on input "دۆلسی دی لێتچی - ناوەند" at bounding box center [346, 262] width 349 height 17
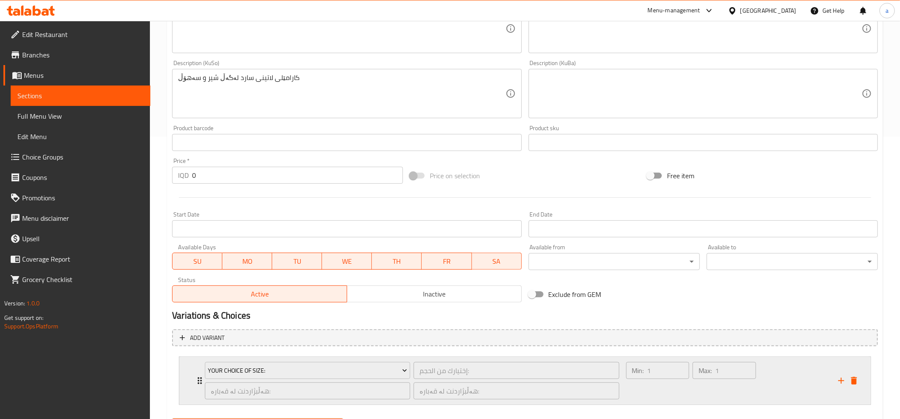
scroll to position [327, 0]
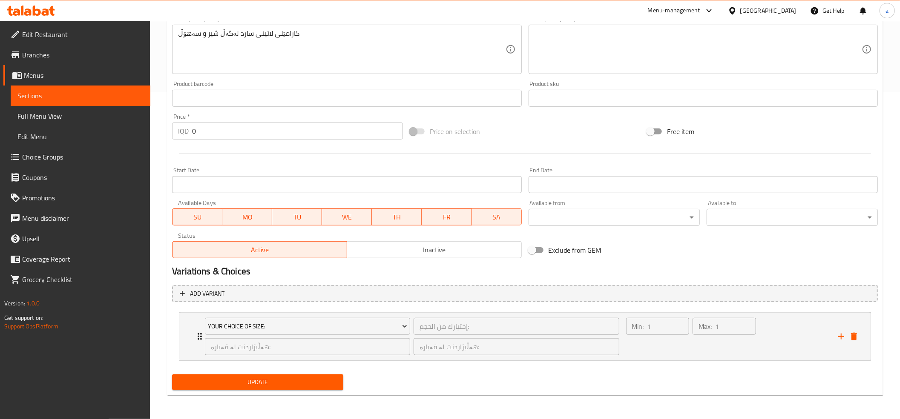
type input "دۆلسی دی لێتچی"
click at [238, 382] on span "Update" at bounding box center [258, 382] width 158 height 11
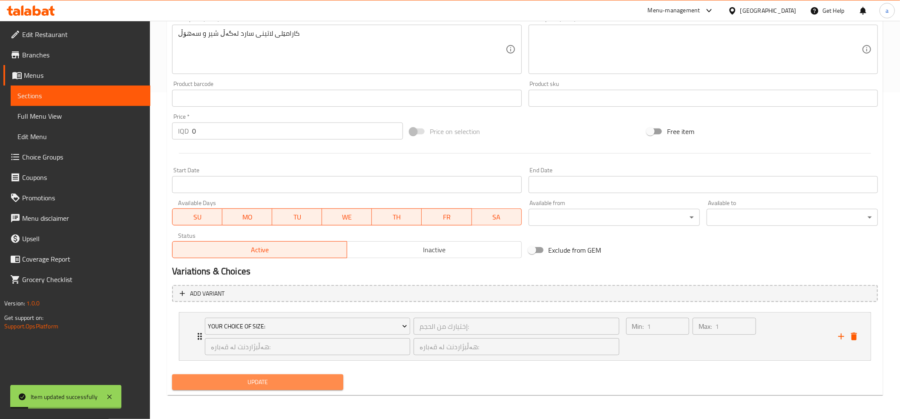
click at [268, 387] on span "Update" at bounding box center [258, 382] width 158 height 11
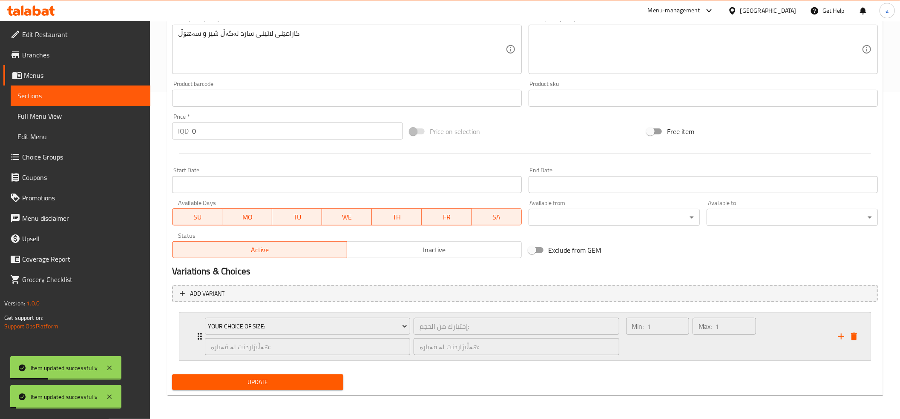
click at [193, 339] on div "Your Choice Of Size: إختيارك من الحجم: ​ هەڵبژاردنت لە قەبارە: ​ هەڵبژاردنت لە …" at bounding box center [524, 337] width 691 height 48
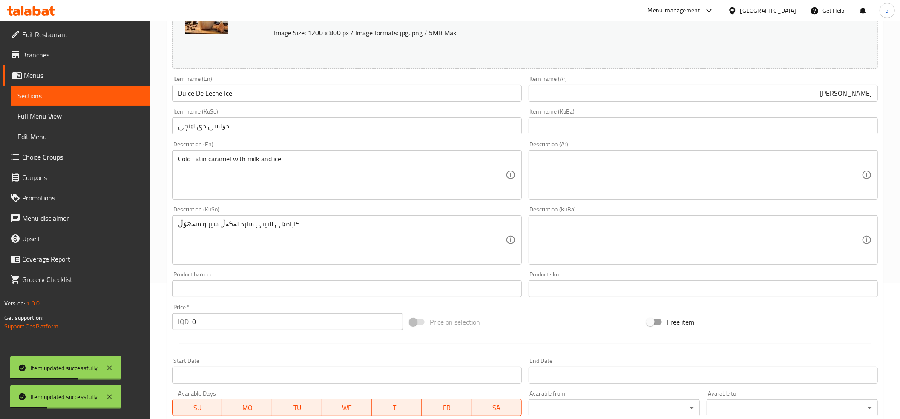
scroll to position [0, 0]
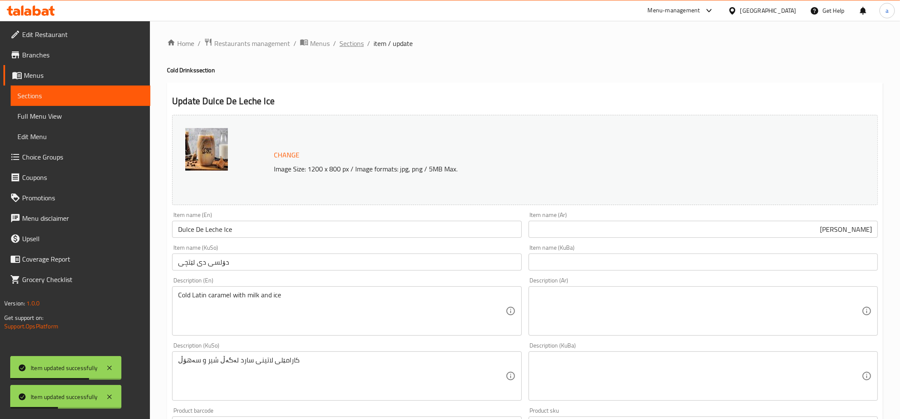
click at [351, 41] on span "Sections" at bounding box center [351, 43] width 24 height 10
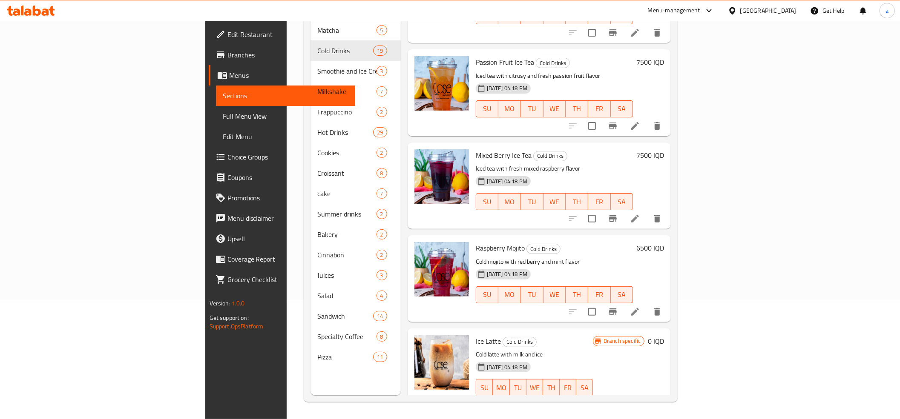
scroll to position [1167, 0]
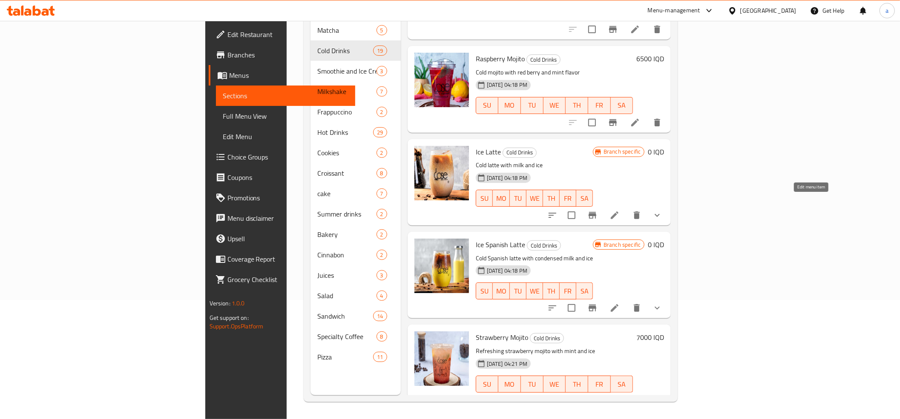
click at [620, 210] on icon at bounding box center [614, 215] width 10 height 10
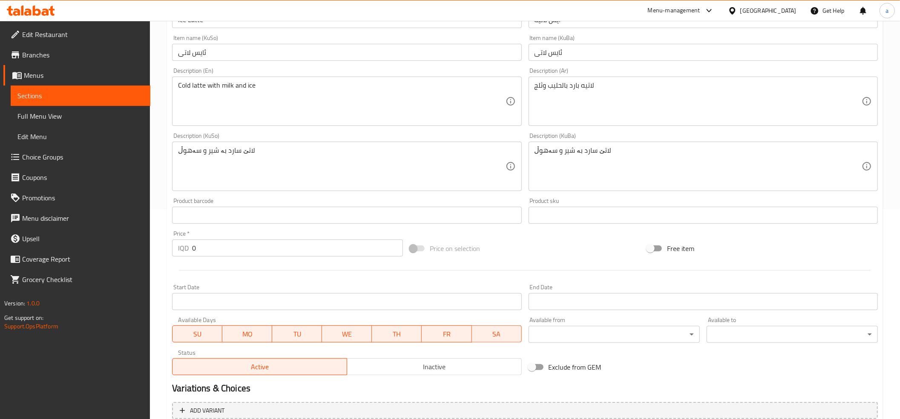
scroll to position [327, 0]
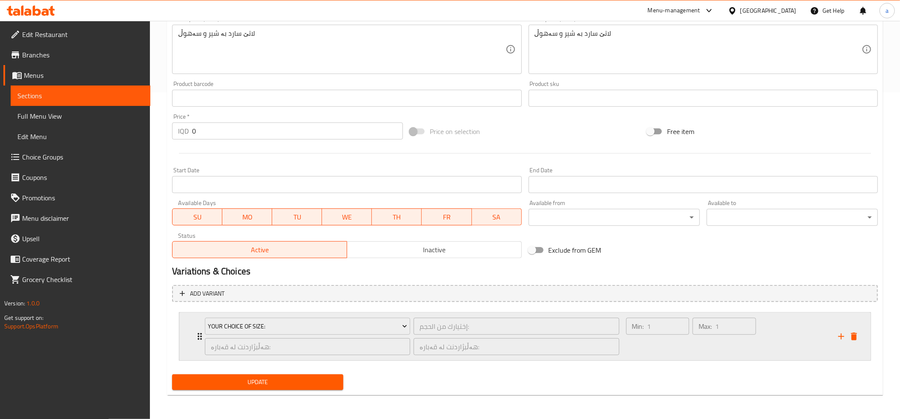
click at [191, 336] on div "Your Choice Of Size: إختيارك من الحجم: ​ هەڵبژاردنت لە قەبارە: ​ هەڵبژاردنت لە …" at bounding box center [524, 337] width 691 height 48
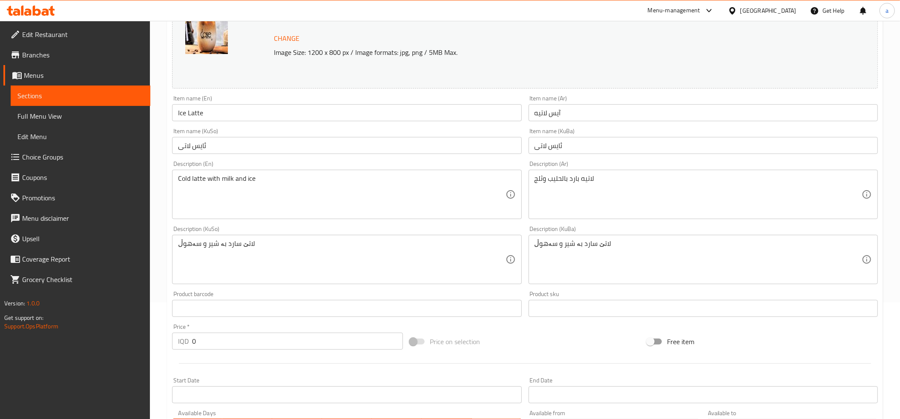
scroll to position [0, 0]
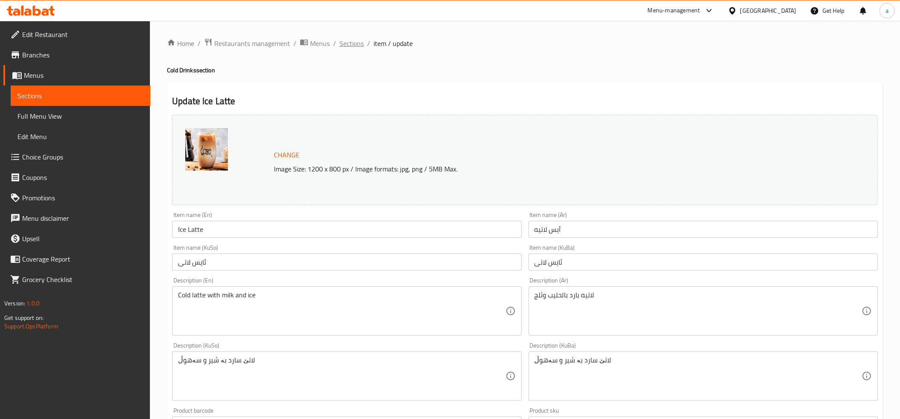
click at [353, 43] on span "Sections" at bounding box center [351, 43] width 24 height 10
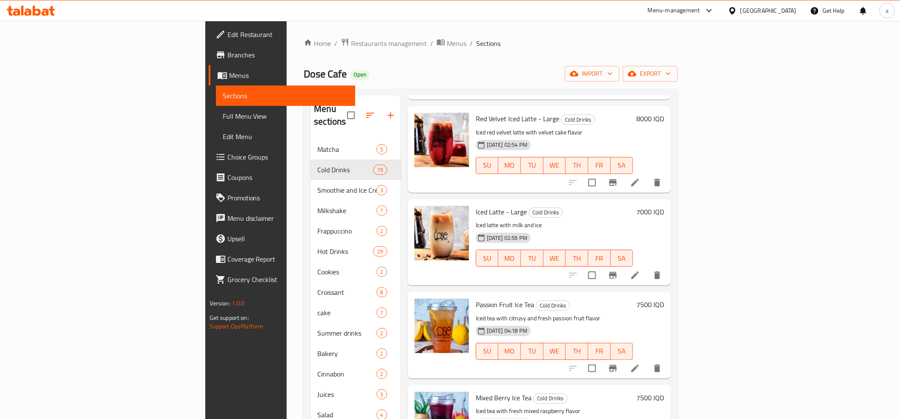
scroll to position [852, 0]
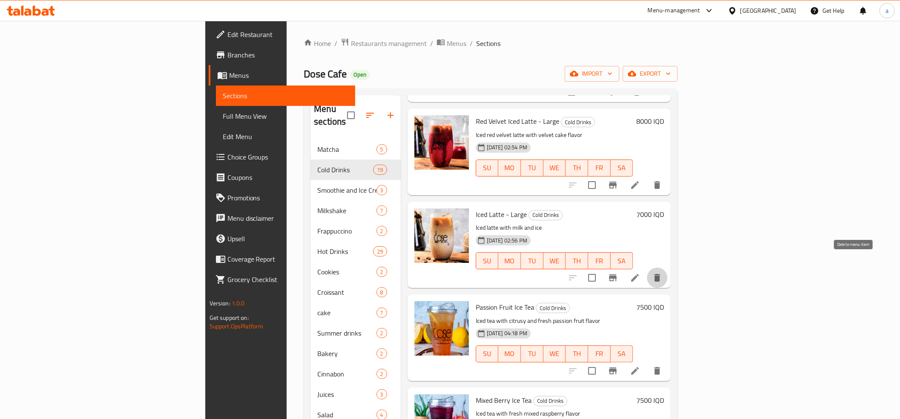
click at [662, 273] on icon "delete" at bounding box center [657, 278] width 10 height 10
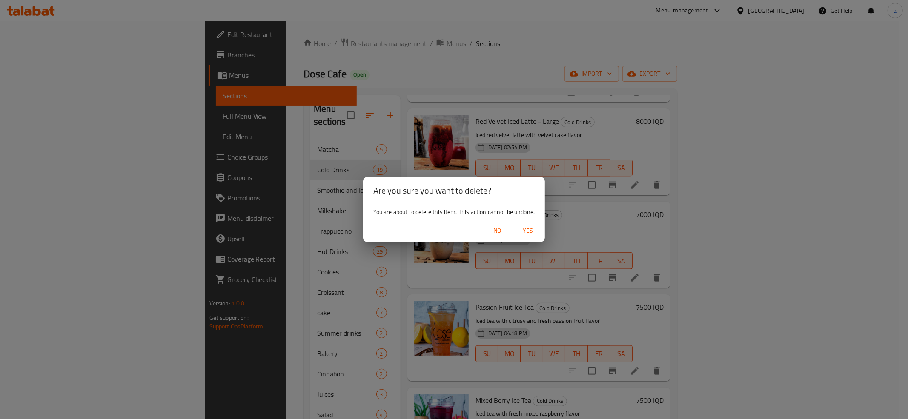
click at [527, 229] on span "Yes" at bounding box center [528, 231] width 20 height 11
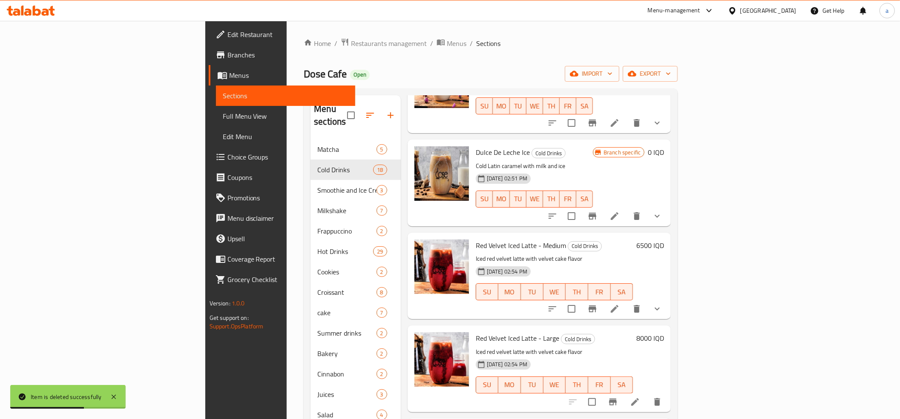
scroll to position [663, 0]
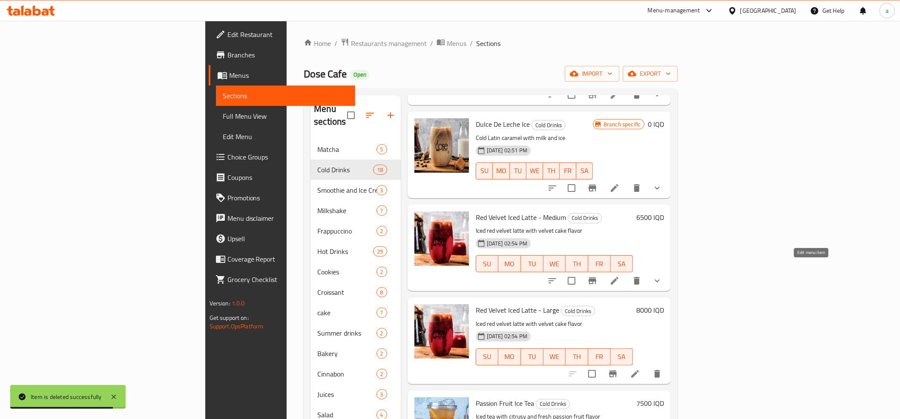
click at [618, 277] on icon at bounding box center [615, 281] width 8 height 8
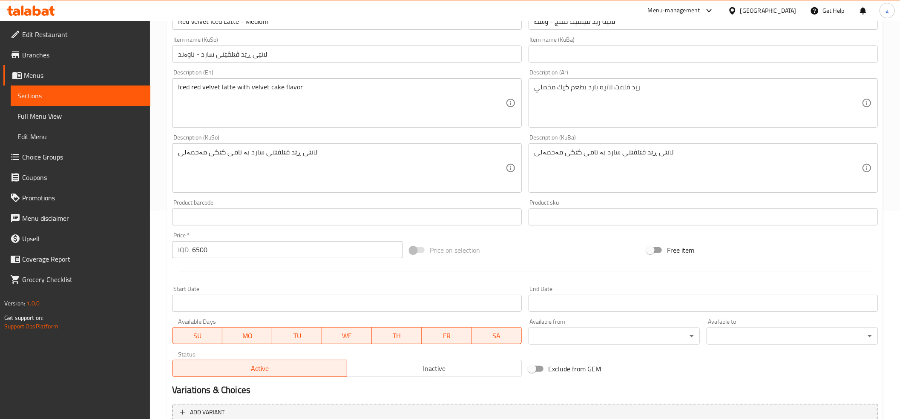
scroll to position [327, 0]
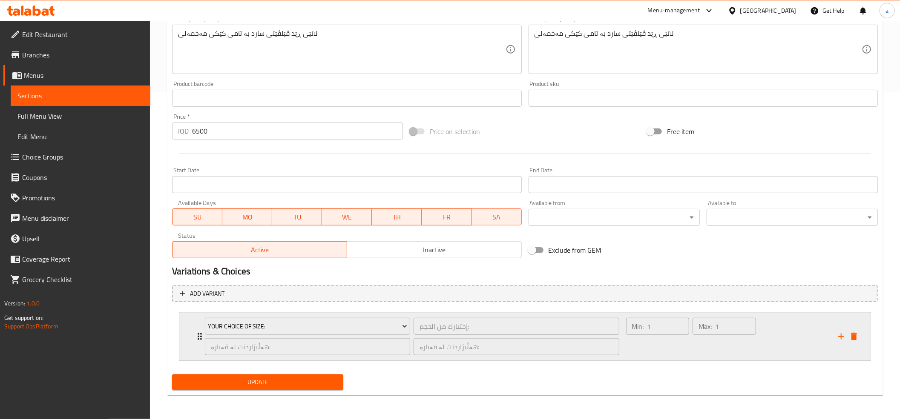
click at [198, 326] on div "Your Choice Of Size: إختيارك من الحجم: ​ هەڵبژاردنت لە قەبارە: ​ هەڵبژاردنت لە …" at bounding box center [528, 337] width 666 height 48
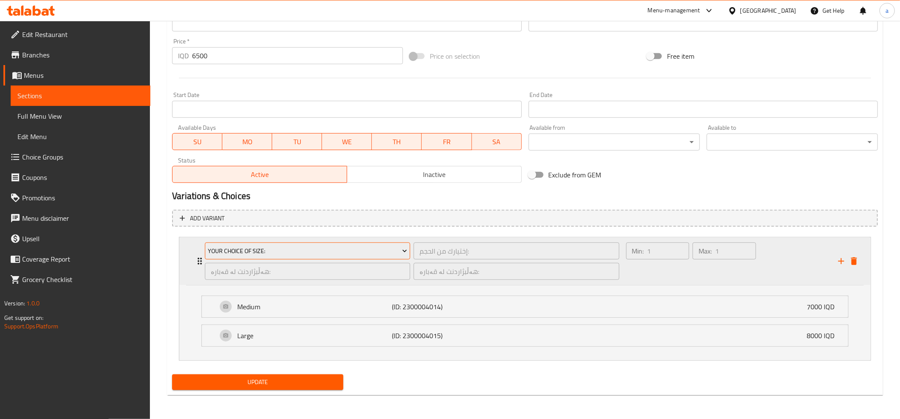
scroll to position [0, 0]
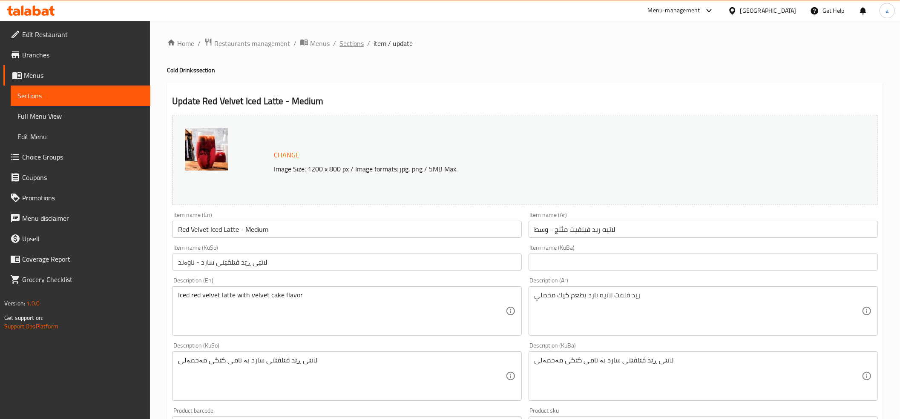
click at [352, 43] on span "Sections" at bounding box center [351, 43] width 24 height 10
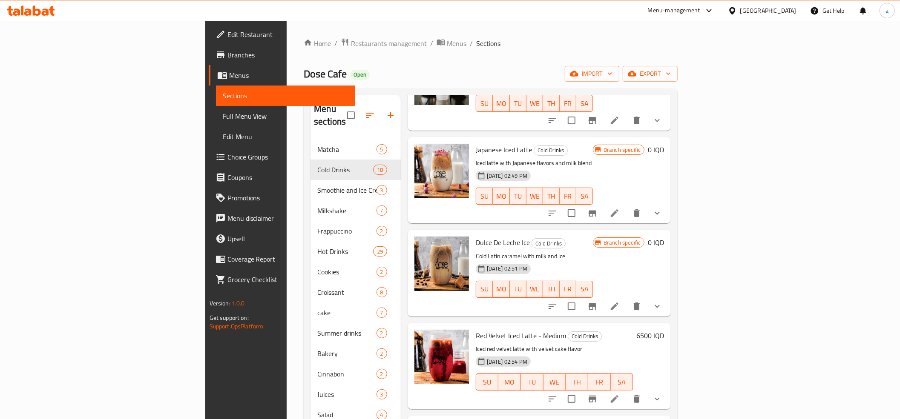
scroll to position [568, 0]
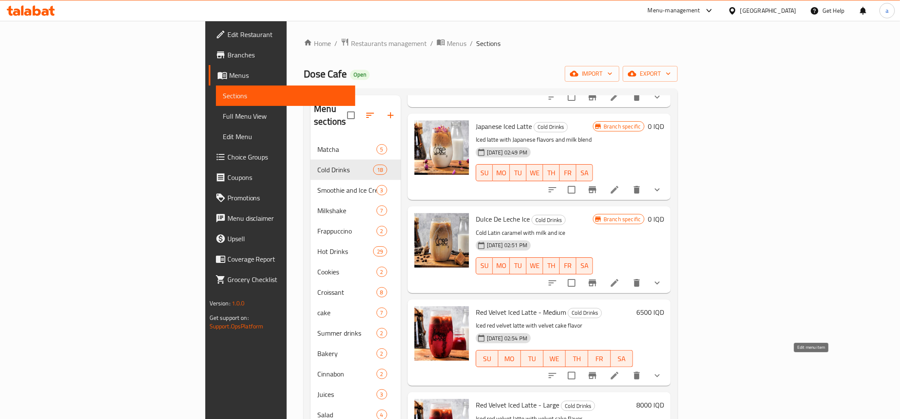
click at [618, 372] on icon at bounding box center [615, 376] width 8 height 8
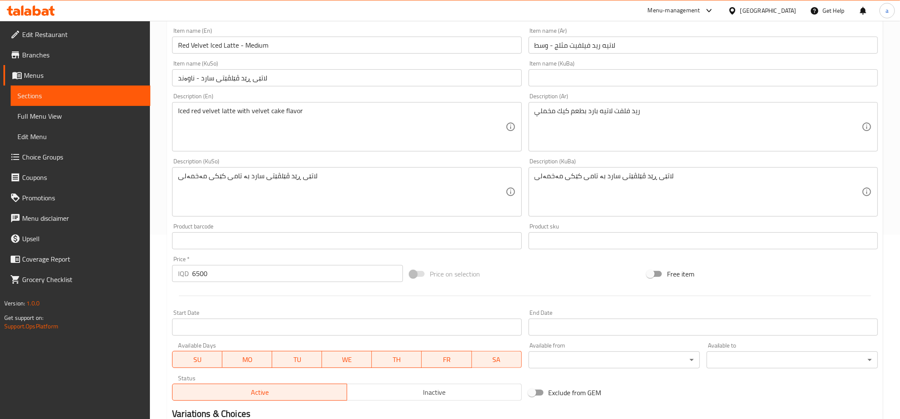
scroll to position [327, 0]
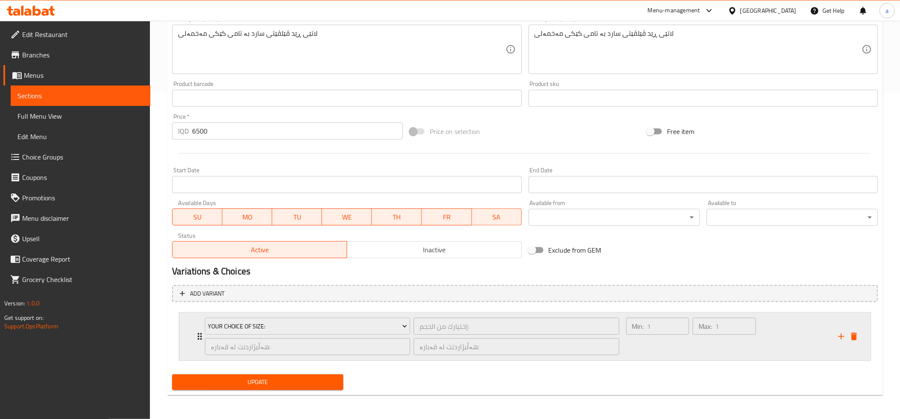
click at [192, 335] on div "Your Choice Of Size: إختيارك من الحجم: ​ هەڵبژاردنت لە قەبارە: ​ هەڵبژاردنت لە …" at bounding box center [524, 337] width 691 height 48
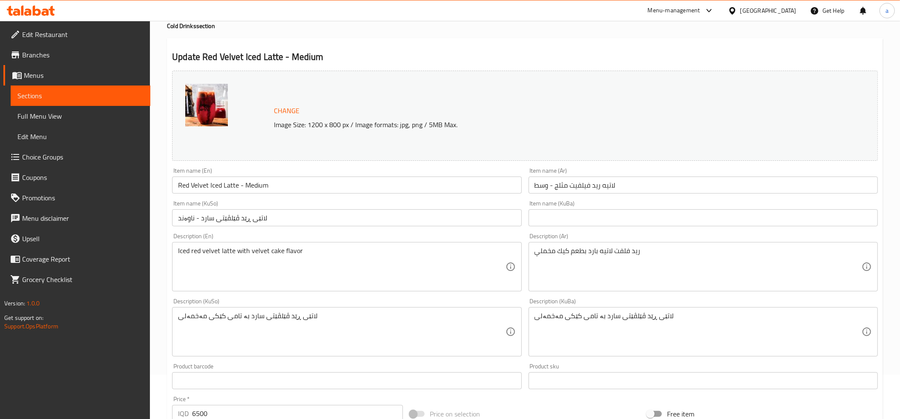
scroll to position [0, 0]
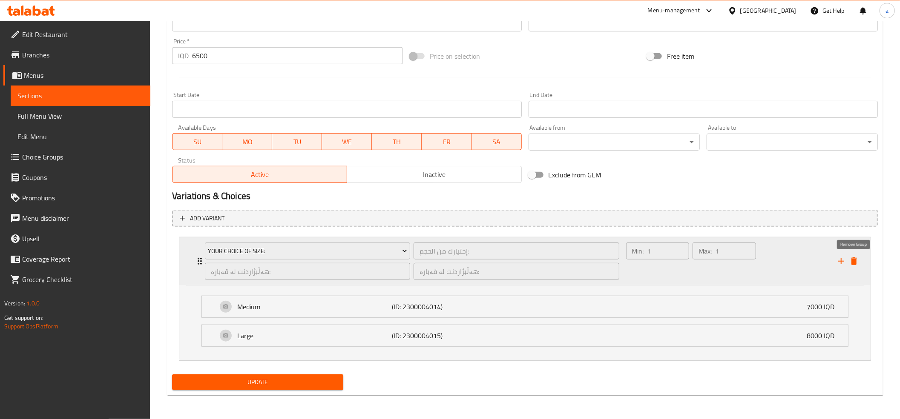
click at [852, 264] on icon "delete" at bounding box center [854, 262] width 6 height 8
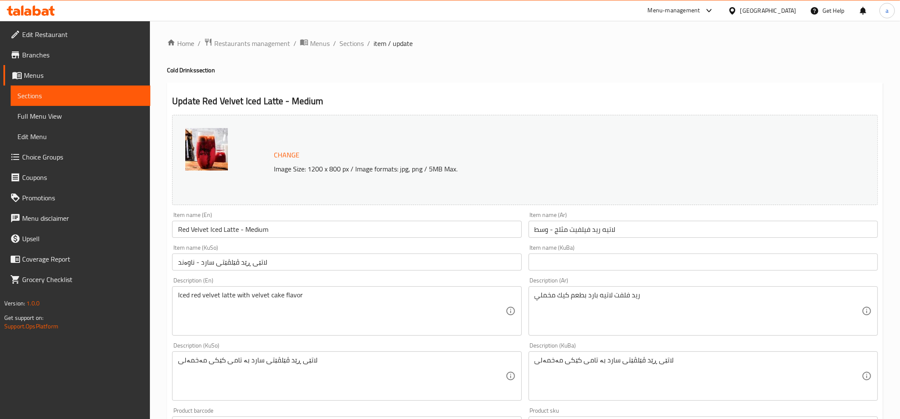
scroll to position [292, 0]
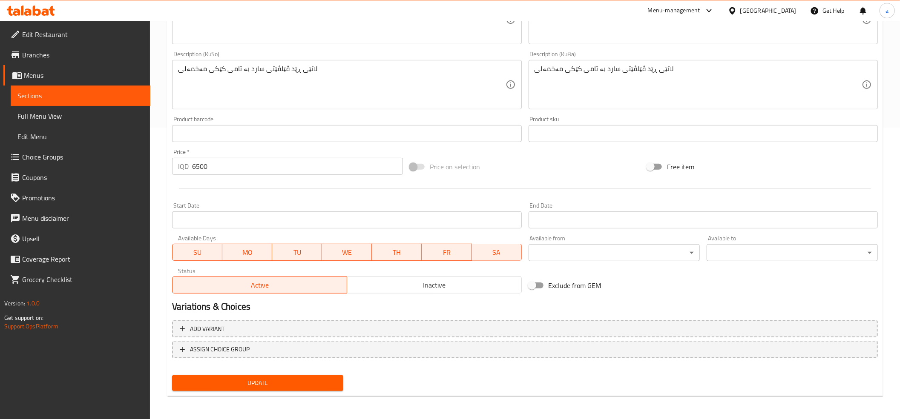
click at [249, 384] on span "Update" at bounding box center [258, 383] width 158 height 11
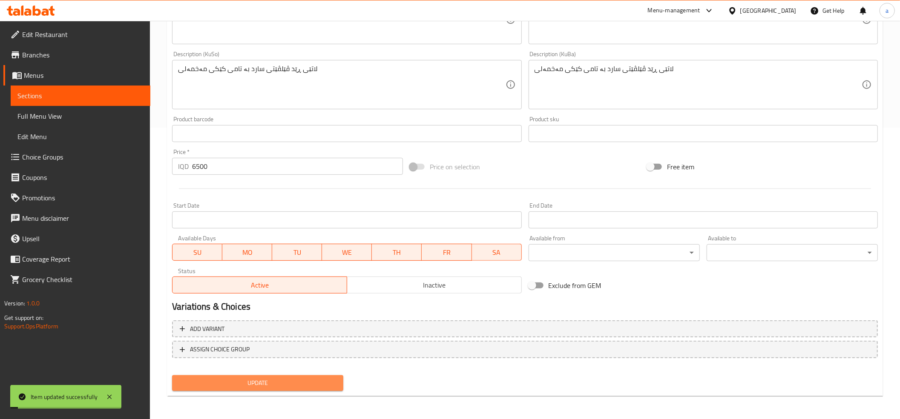
click at [256, 384] on span "Update" at bounding box center [258, 383] width 158 height 11
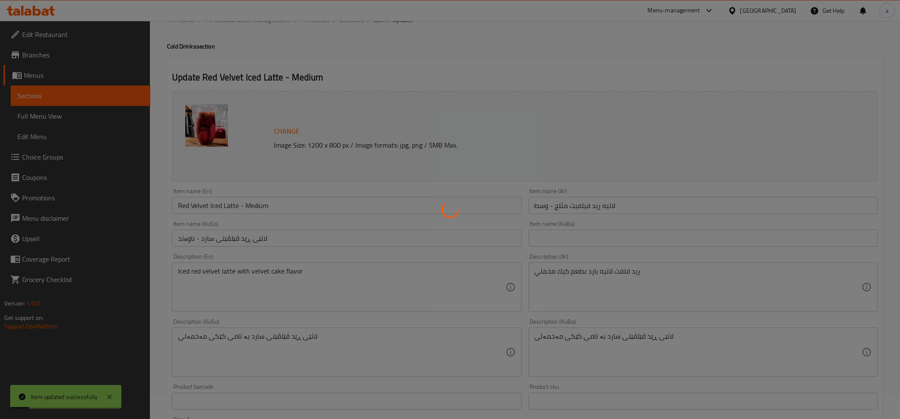
scroll to position [0, 0]
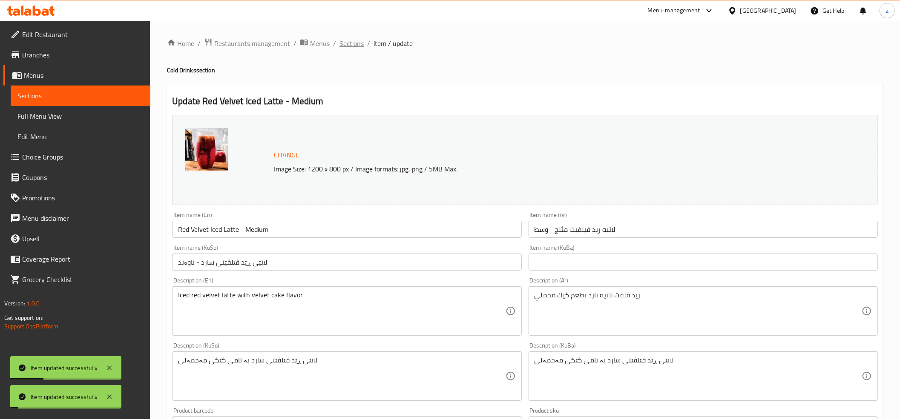
click at [354, 38] on span "Sections" at bounding box center [351, 43] width 24 height 10
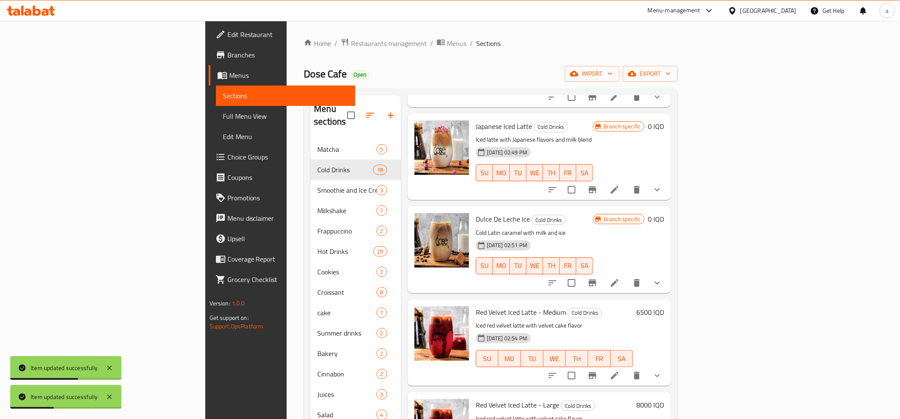
scroll to position [663, 0]
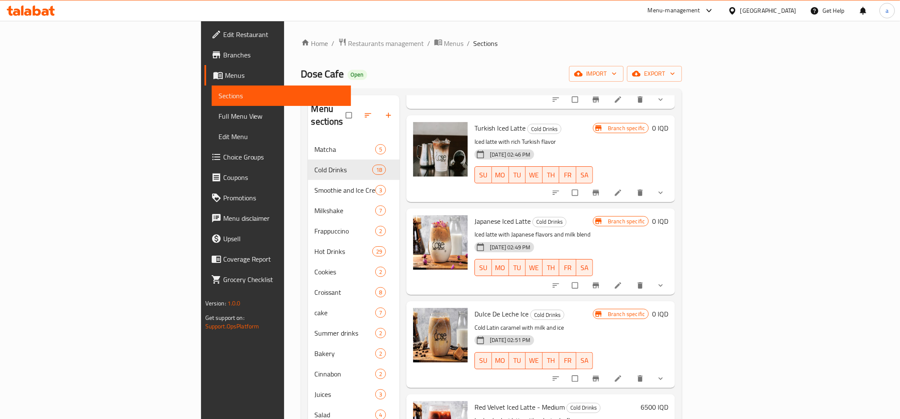
scroll to position [663, 0]
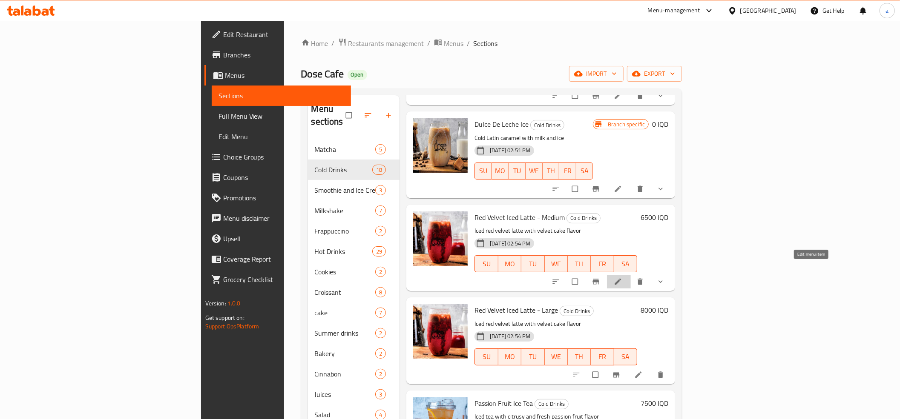
click at [622, 278] on icon at bounding box center [618, 282] width 9 height 9
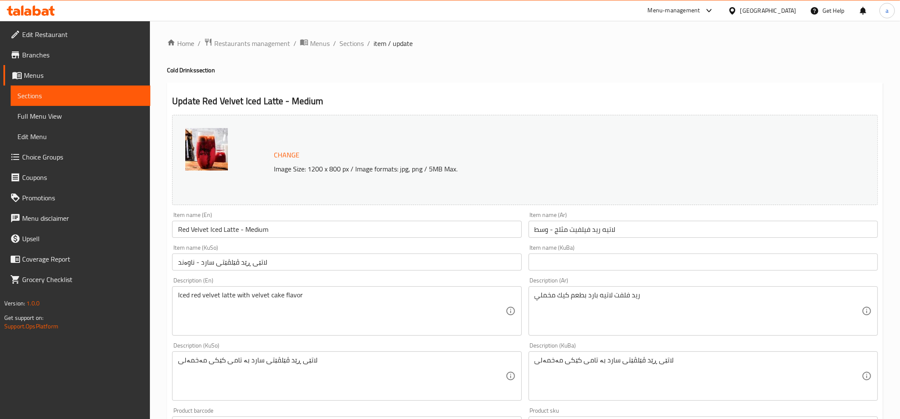
scroll to position [327, 0]
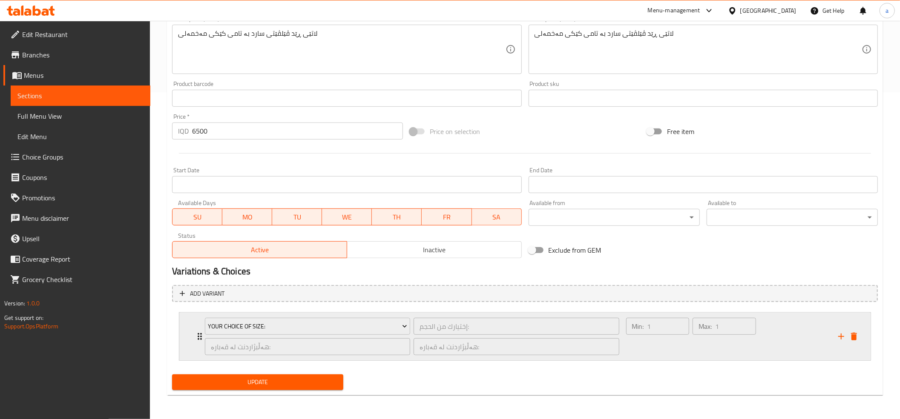
click at [200, 336] on div "Your Choice Of Size: إختيارك من الحجم: ​ هەڵبژاردنت لە قەبارە: ​ هەڵبژاردنت لە …" at bounding box center [412, 337] width 425 height 48
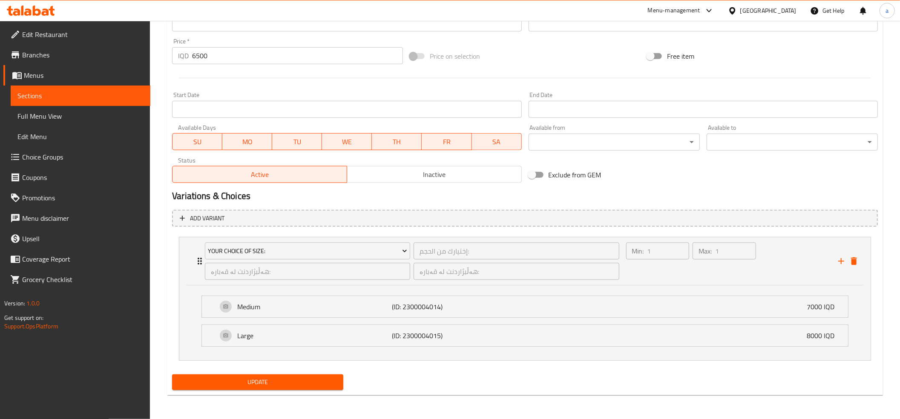
scroll to position [0, 0]
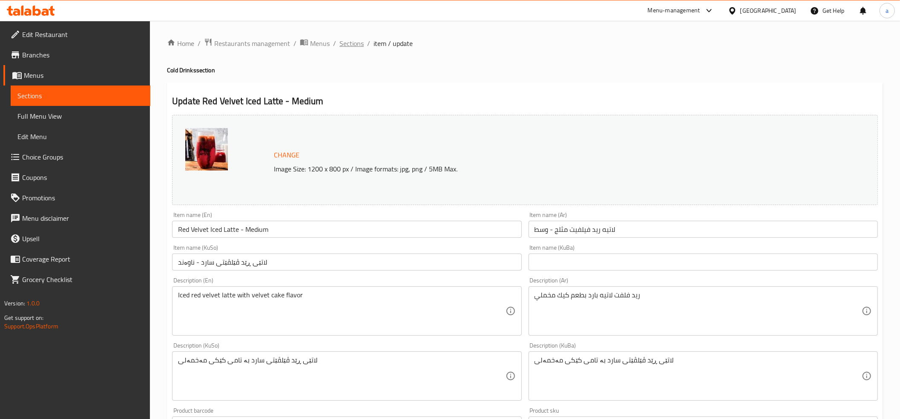
click at [349, 38] on span "Sections" at bounding box center [351, 43] width 24 height 10
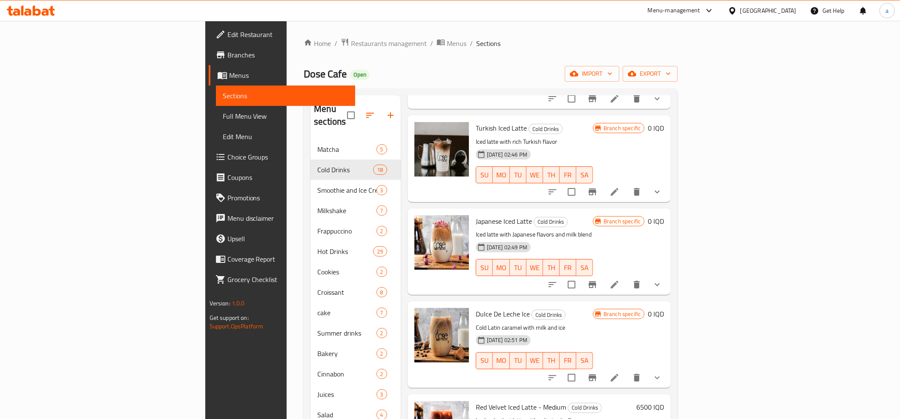
scroll to position [663, 0]
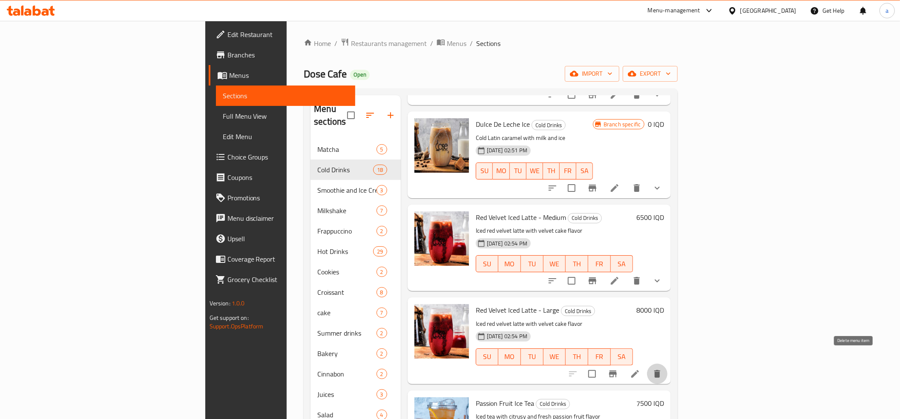
click at [662, 369] on icon "delete" at bounding box center [657, 374] width 10 height 10
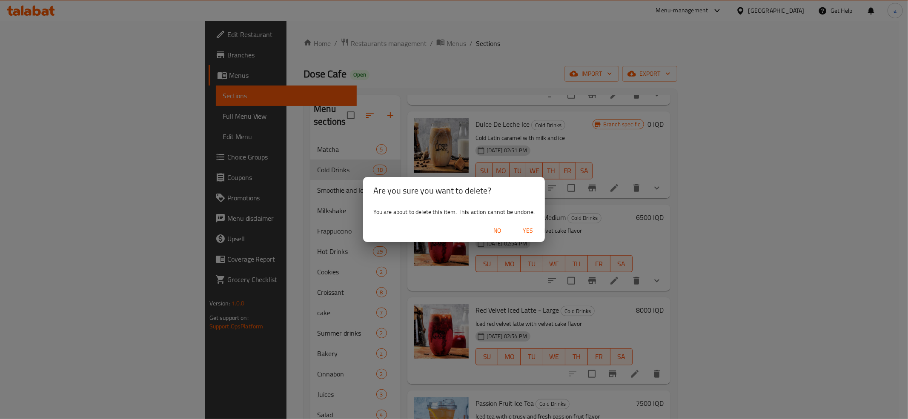
click at [508, 231] on button "No" at bounding box center [497, 231] width 27 height 16
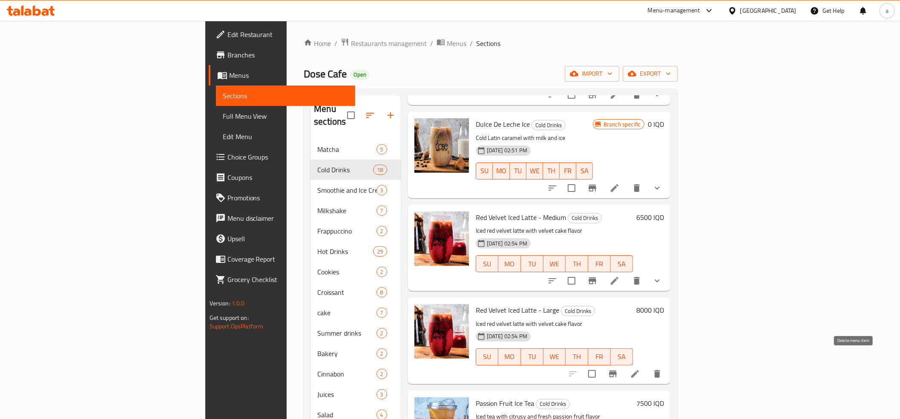
click at [660, 370] on icon "delete" at bounding box center [657, 374] width 6 height 8
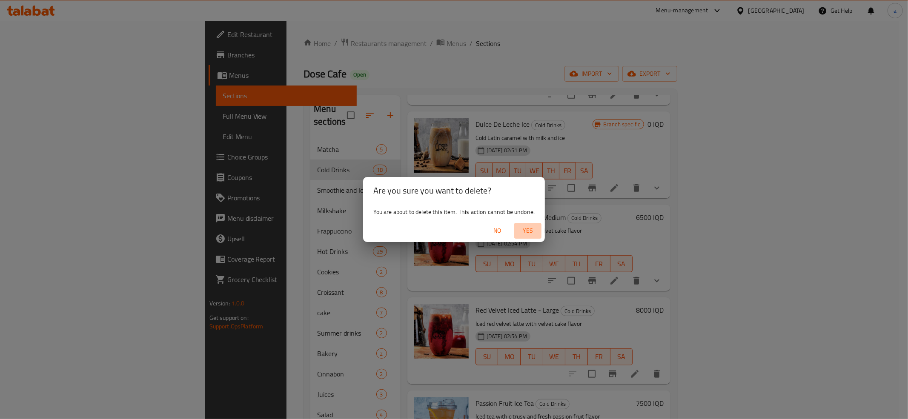
click at [530, 230] on span "Yes" at bounding box center [528, 231] width 20 height 11
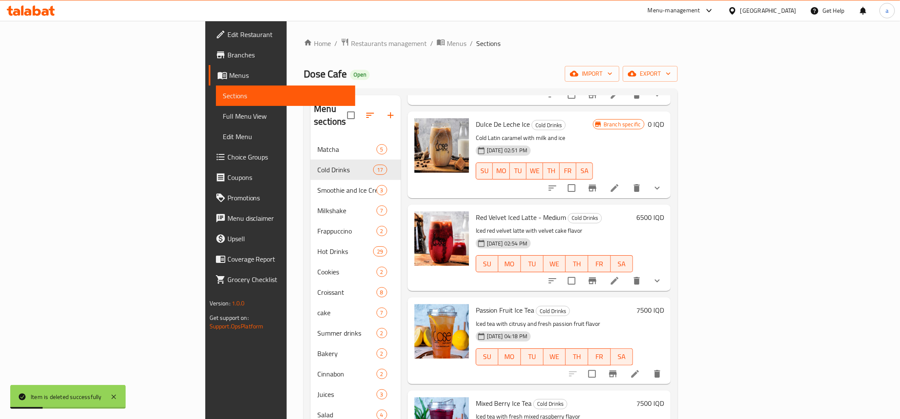
click at [664, 212] on h6 "6500 IQD" at bounding box center [650, 218] width 28 height 12
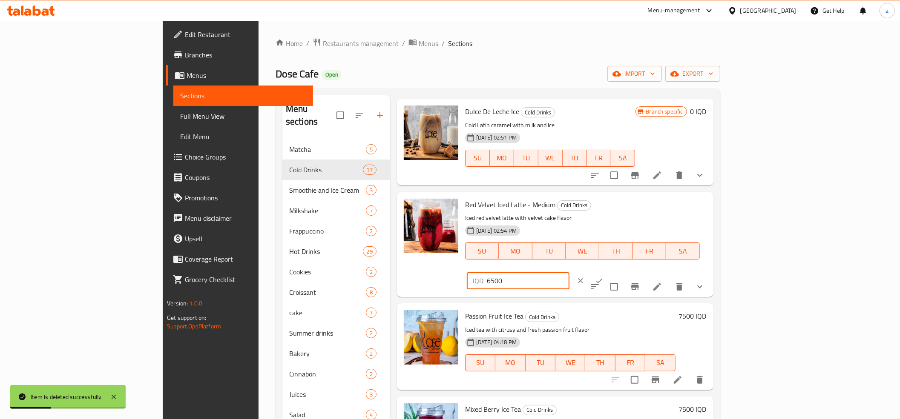
click at [569, 273] on input "6500" at bounding box center [528, 281] width 83 height 17
type input "0"
click at [603, 277] on icon "ok" at bounding box center [599, 281] width 9 height 9
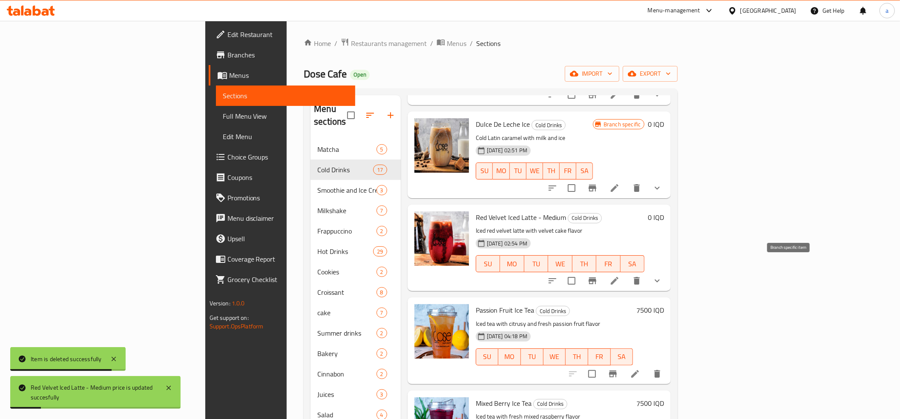
click at [596, 278] on icon "Branch-specific-item" at bounding box center [592, 281] width 8 height 7
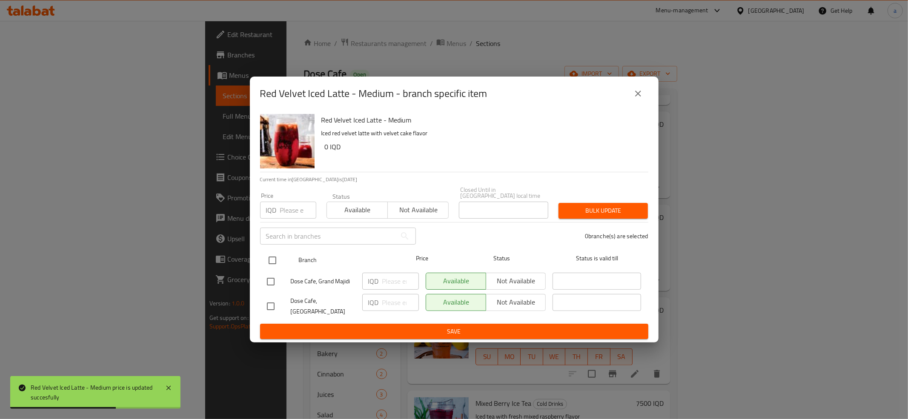
click at [273, 261] on input "checkbox" at bounding box center [273, 261] width 18 height 18
checkbox input "true"
click at [392, 283] on input "number" at bounding box center [400, 281] width 37 height 17
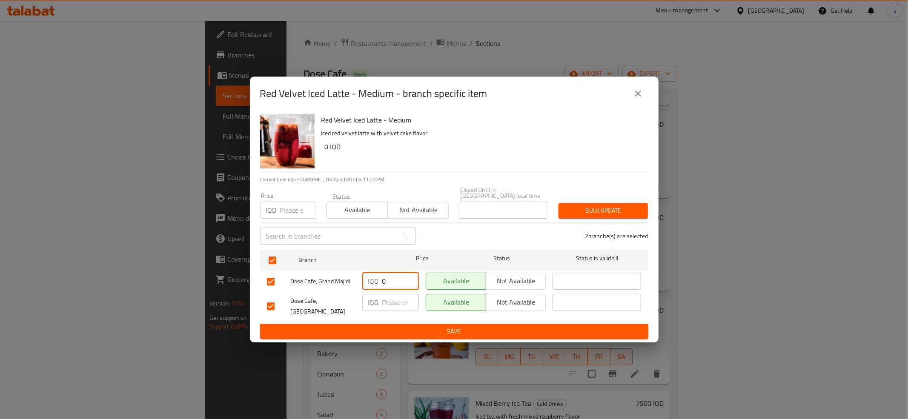
type input "0"
click at [393, 307] on input "number" at bounding box center [400, 302] width 37 height 17
paste input "0"
type input "0"
click at [400, 324] on button "Save" at bounding box center [454, 332] width 388 height 16
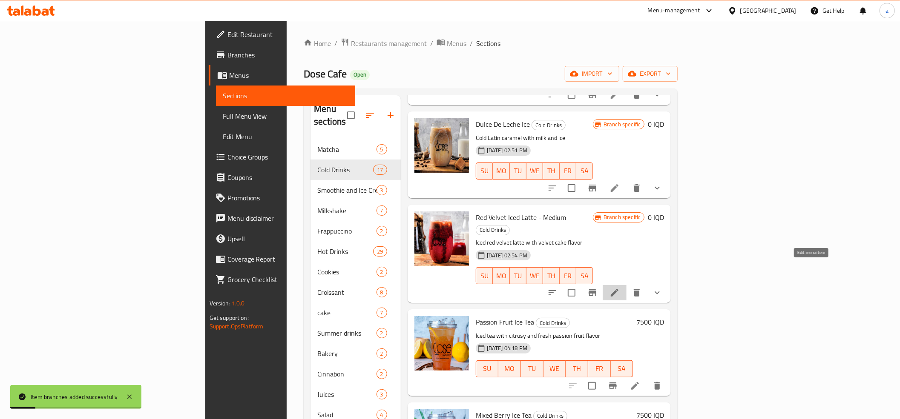
click at [618, 289] on icon at bounding box center [615, 293] width 8 height 8
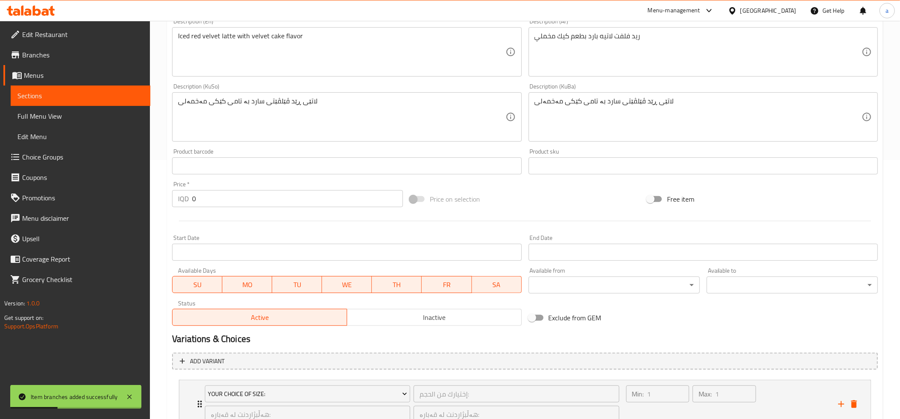
scroll to position [327, 0]
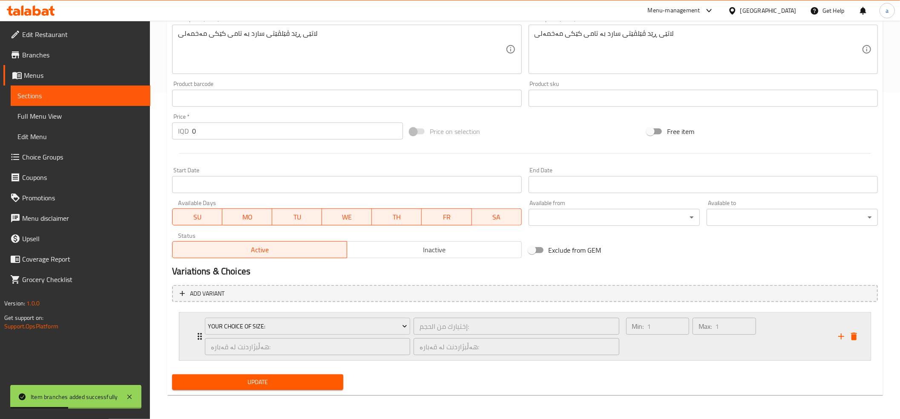
click at [193, 334] on div "Your Choice Of Size: إختيارك من الحجم: ​ هەڵبژاردنت لە قەبارە: ​ هەڵبژاردنت لە …" at bounding box center [524, 337] width 691 height 48
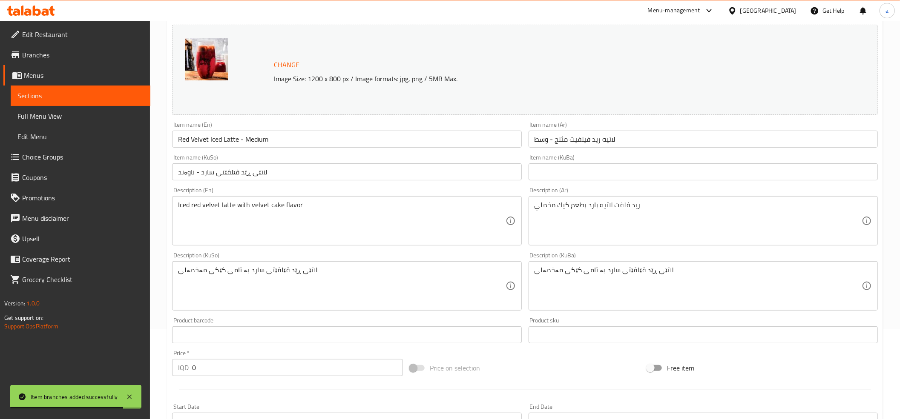
scroll to position [0, 0]
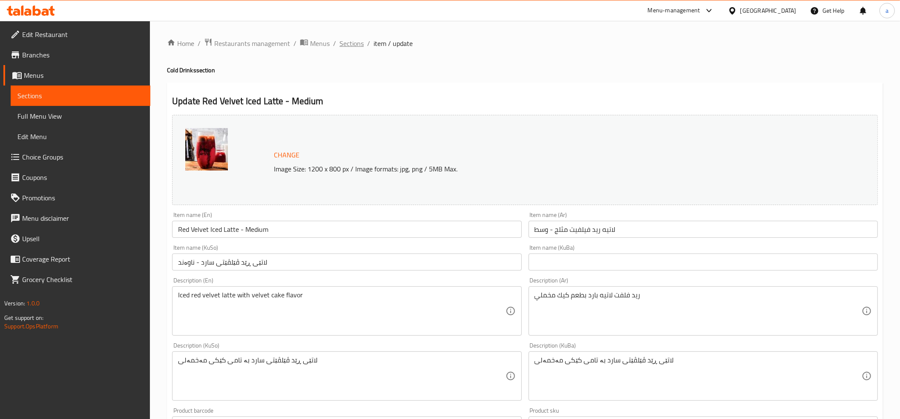
click at [344, 43] on span "Sections" at bounding box center [351, 43] width 24 height 10
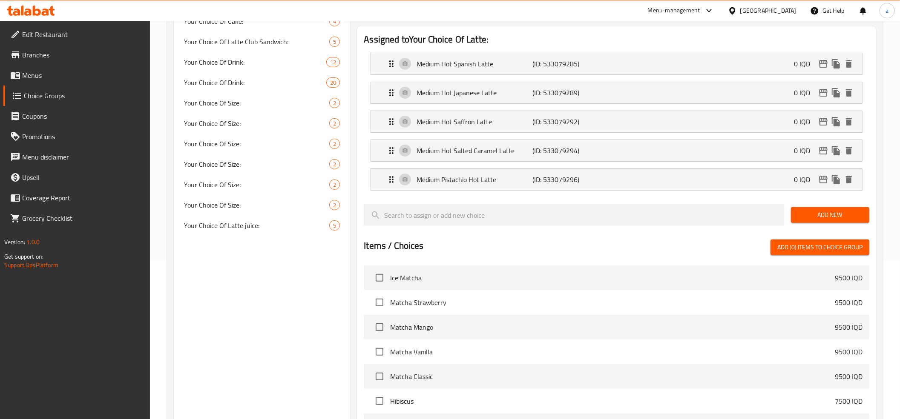
scroll to position [284, 0]
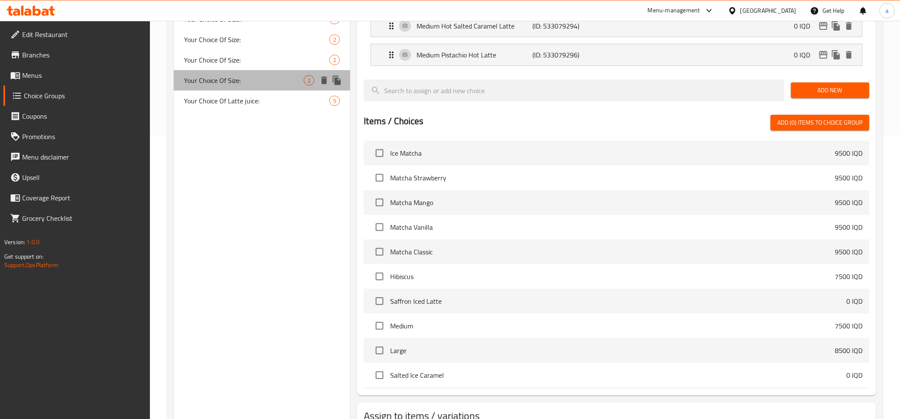
click at [246, 75] on span "Your Choice Of Size:" at bounding box center [244, 80] width 120 height 10
type input "Your Choice Of Size:"
type input "إختيارك من الحجم:"
type input "هەڵبژاردنت لە قەبارە:"
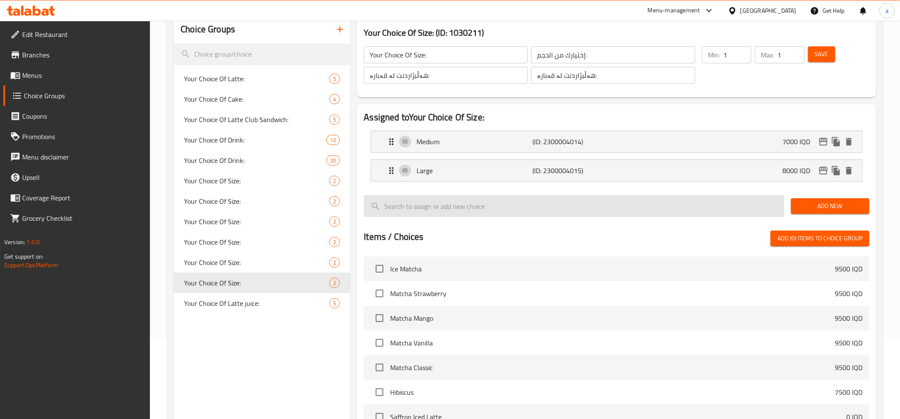
scroll to position [0, 0]
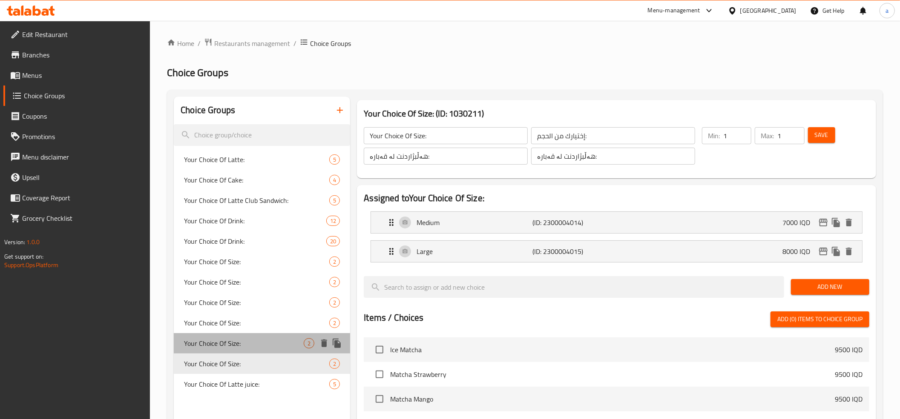
click at [259, 342] on span "Your Choice Of Size:" at bounding box center [244, 344] width 120 height 10
type input "Your Choice Of Size:"
type input "إختيارك من الحجم:"
type input "هەڵبژاردنت لە قەبارە:"
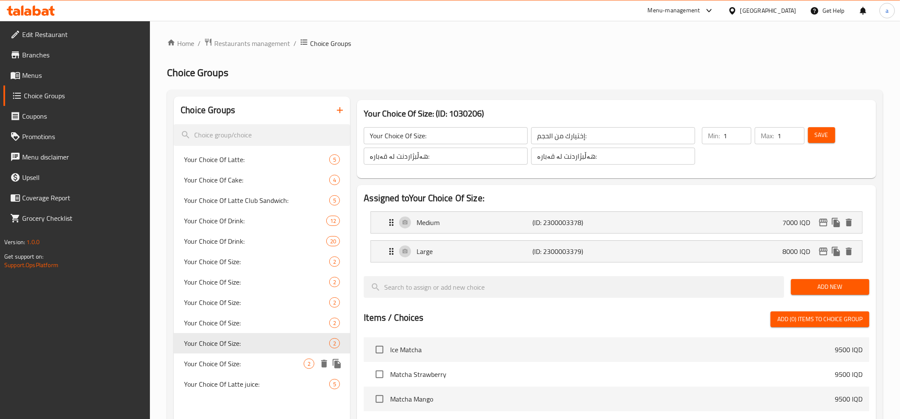
click at [254, 362] on span "Your Choice Of Size:" at bounding box center [244, 364] width 120 height 10
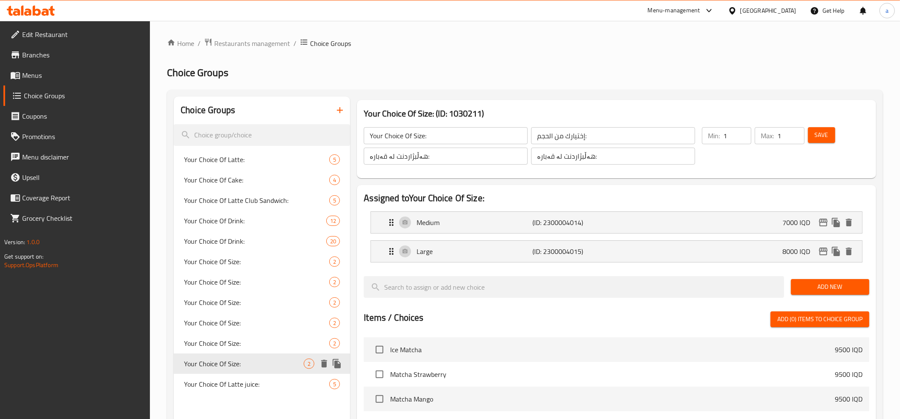
type input "Your Choice Of Size:"
type input "إختيارك من الحجم:"
type input "هەڵبژاردنت لە قەبارە:"
click at [571, 228] on p "(ID: 2300004014)" at bounding box center [570, 223] width 77 height 10
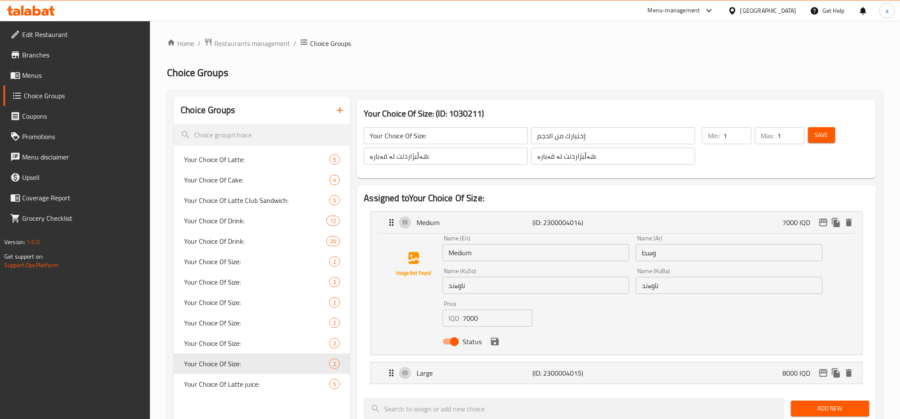
click at [480, 317] on input "7000" at bounding box center [497, 318] width 70 height 17
click at [494, 338] on icon "save" at bounding box center [495, 342] width 10 height 10
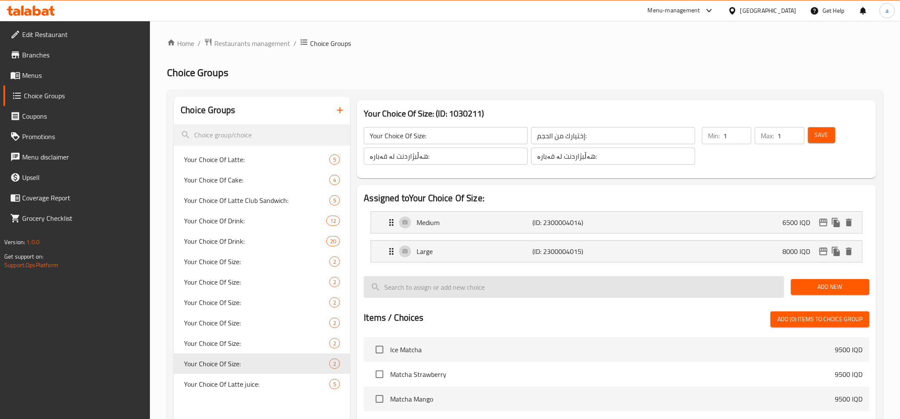
type input "6500"
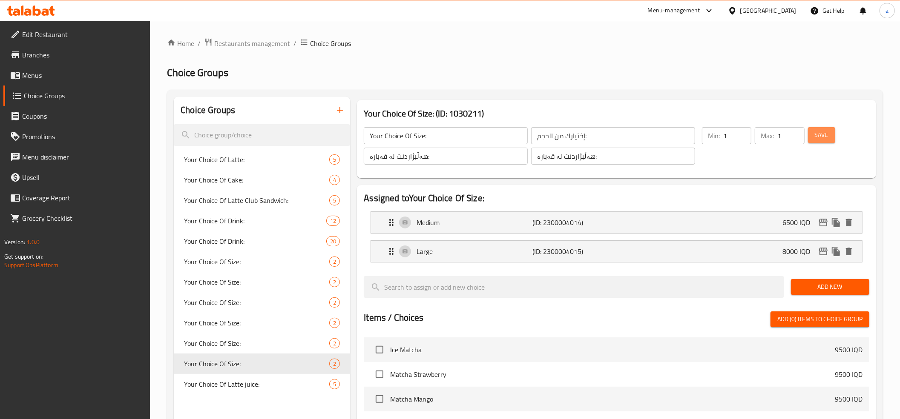
click at [818, 140] on span "Save" at bounding box center [822, 135] width 14 height 11
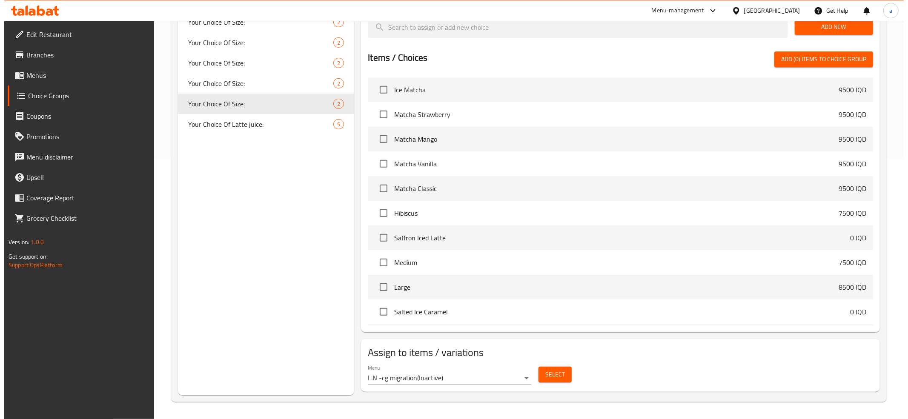
scroll to position [95, 0]
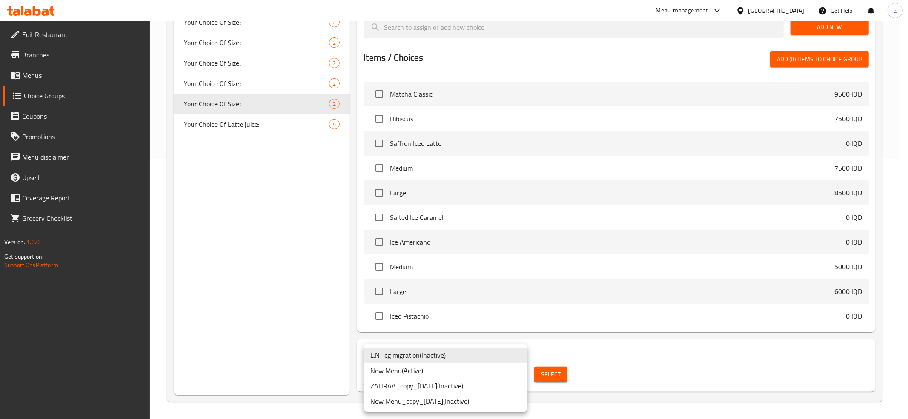
click at [410, 370] on li "New Menu ( Active )" at bounding box center [446, 370] width 164 height 15
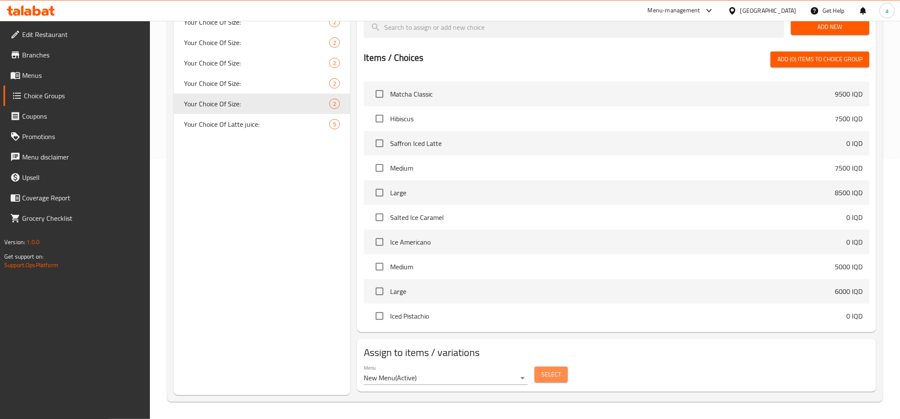
click at [542, 372] on span "Select" at bounding box center [551, 375] width 20 height 11
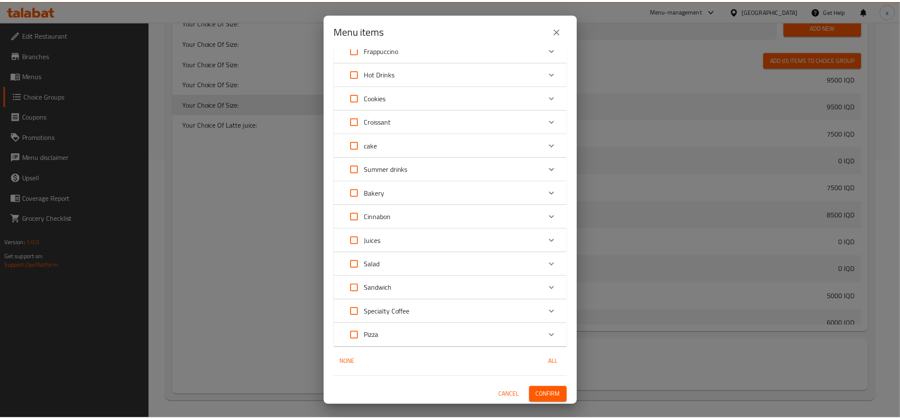
scroll to position [749, 0]
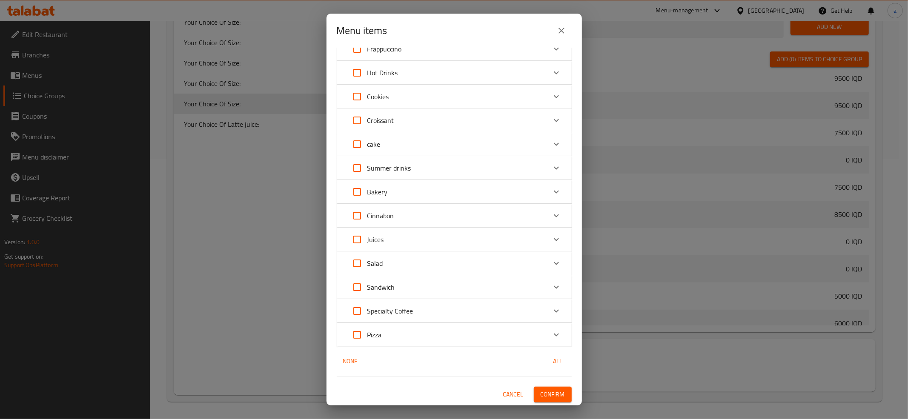
click at [544, 395] on span "Confirm" at bounding box center [553, 395] width 24 height 11
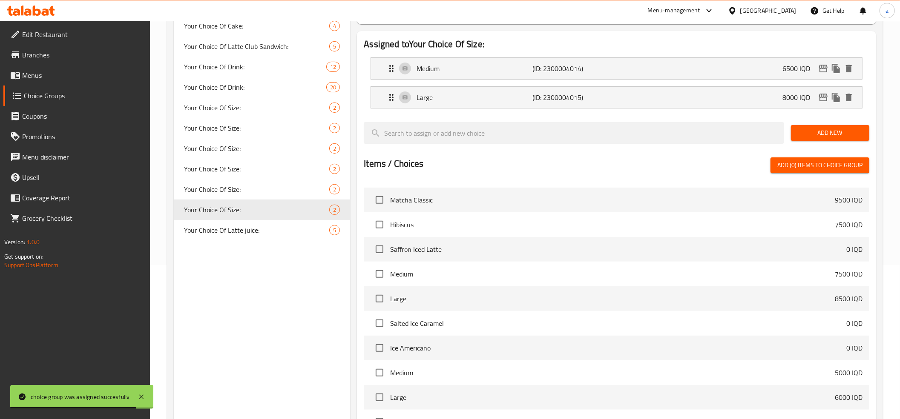
scroll to position [0, 0]
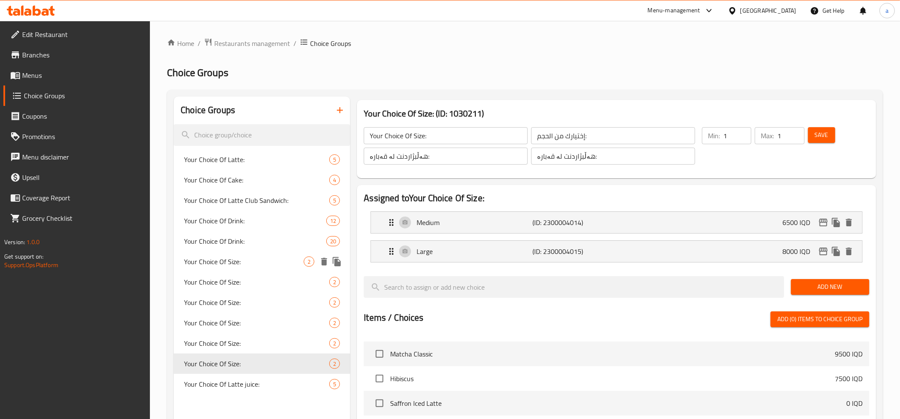
click at [253, 259] on span "Your Choice Of Size:" at bounding box center [244, 262] width 120 height 10
type input "Your Choice Of Size:"
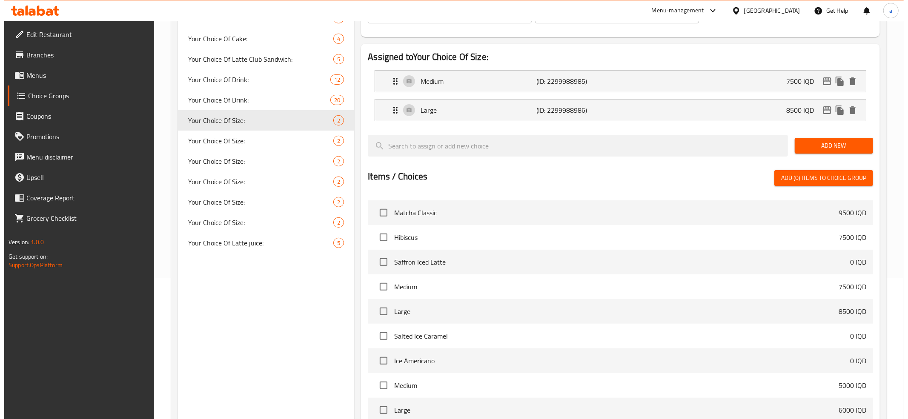
scroll to position [261, 0]
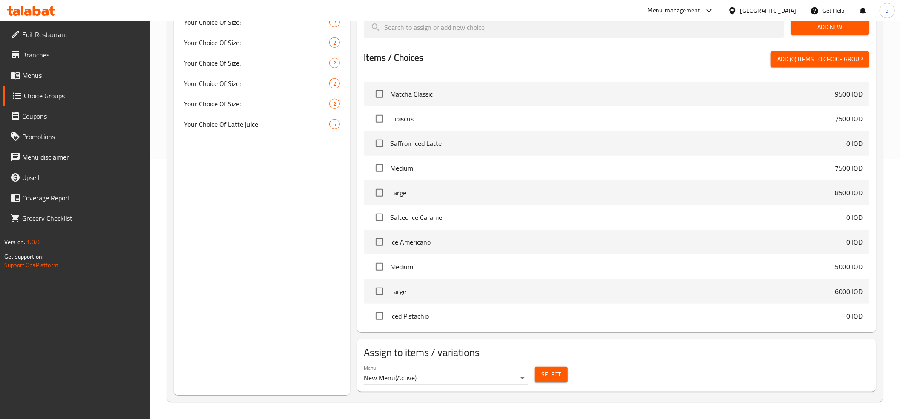
click at [561, 371] on button "Select" at bounding box center [550, 375] width 33 height 16
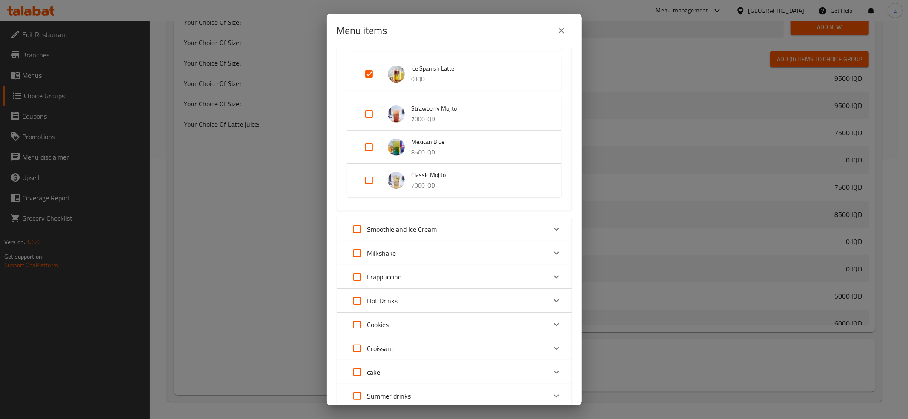
scroll to position [757, 0]
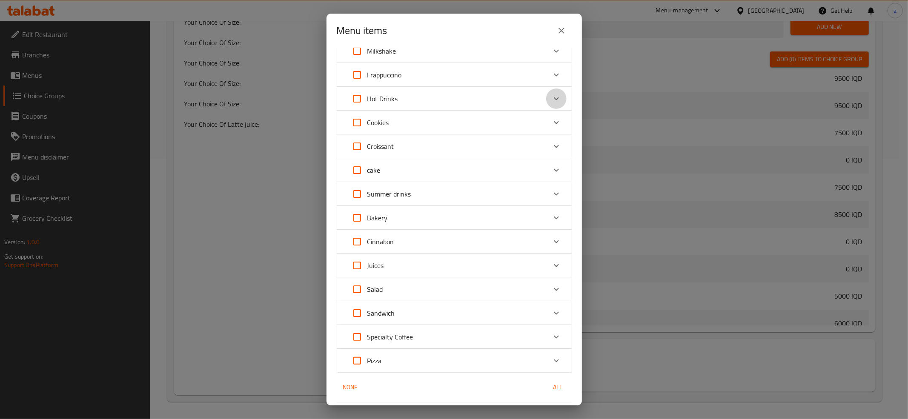
click at [551, 99] on icon "Expand" at bounding box center [556, 99] width 10 height 10
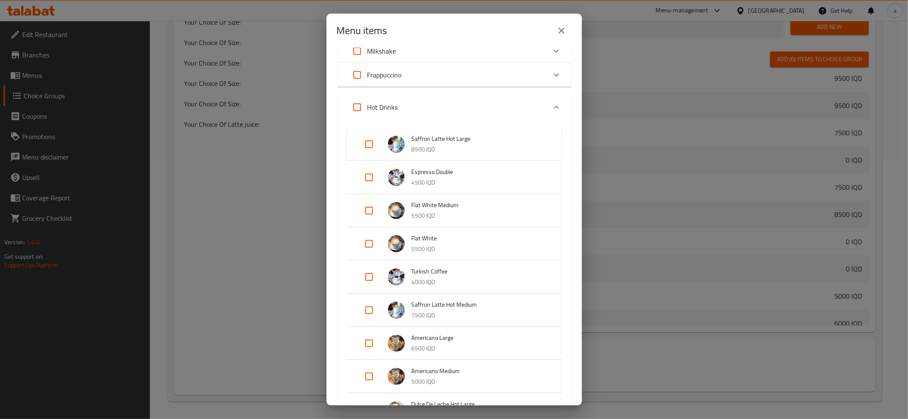
click at [365, 309] on input "Expand" at bounding box center [369, 310] width 20 height 20
checkbox input "true"
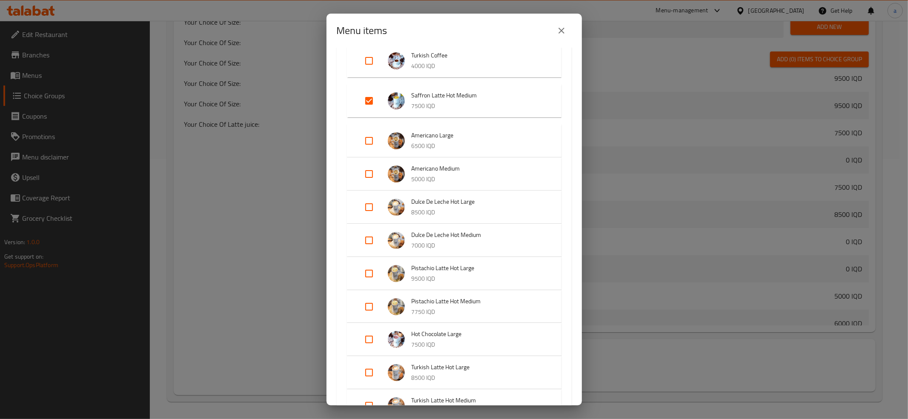
scroll to position [1041, 0]
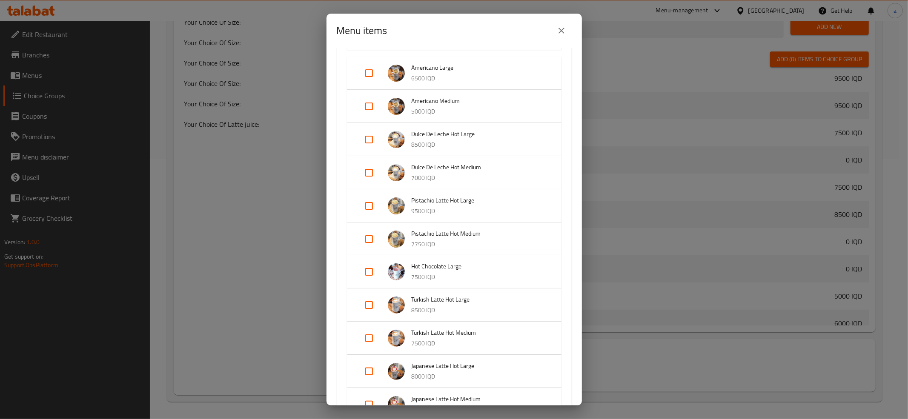
click at [362, 341] on input "Expand" at bounding box center [369, 338] width 20 height 20
checkbox input "true"
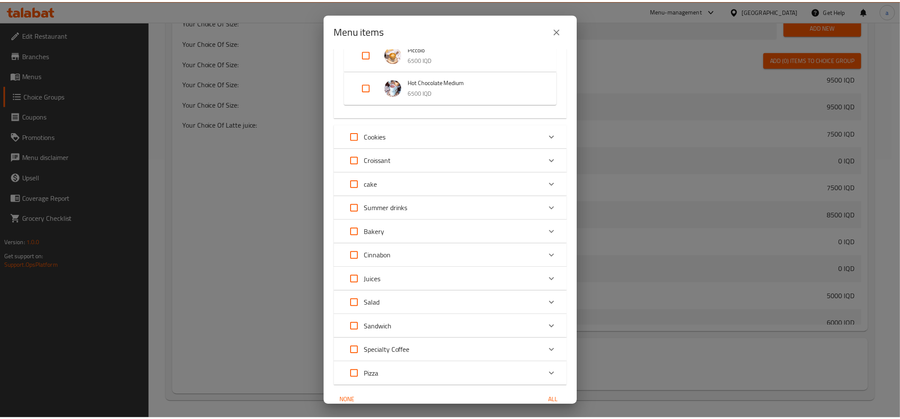
scroll to position [1810, 0]
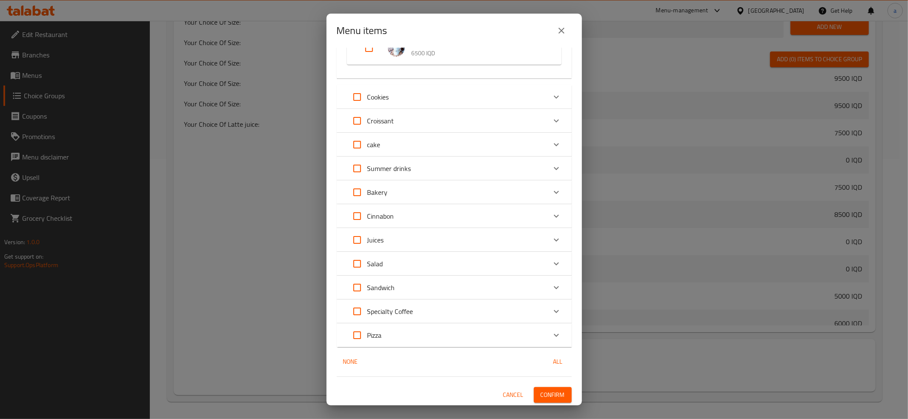
click at [547, 398] on span "Confirm" at bounding box center [553, 395] width 24 height 11
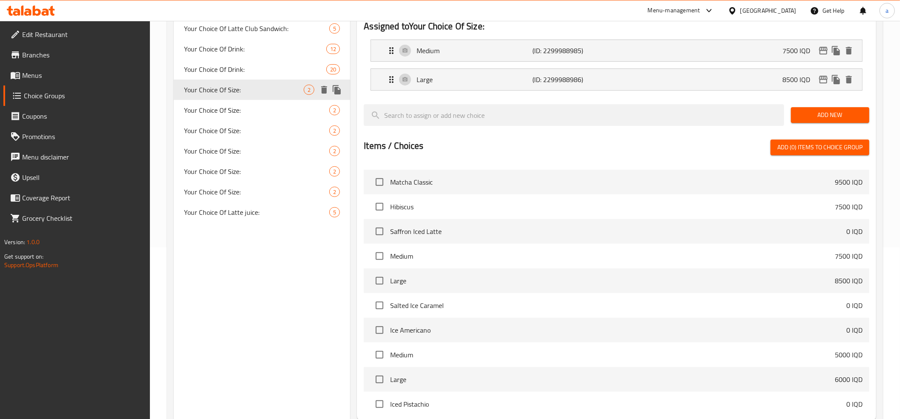
scroll to position [0, 0]
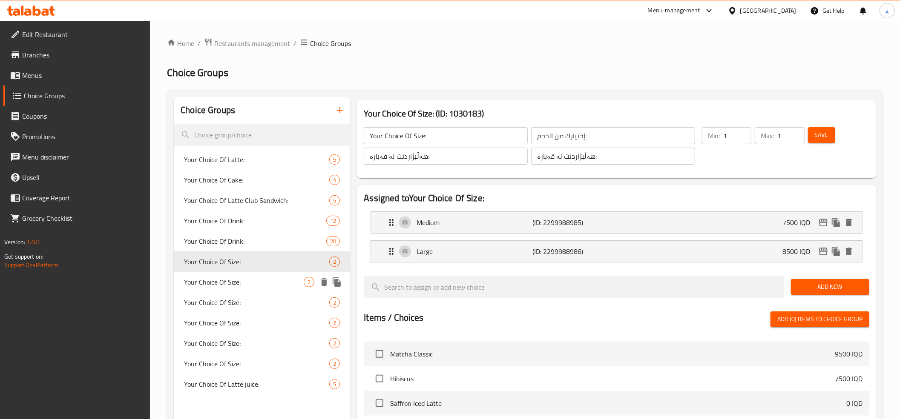
click at [265, 283] on span "Your Choice Of Size:" at bounding box center [244, 282] width 120 height 10
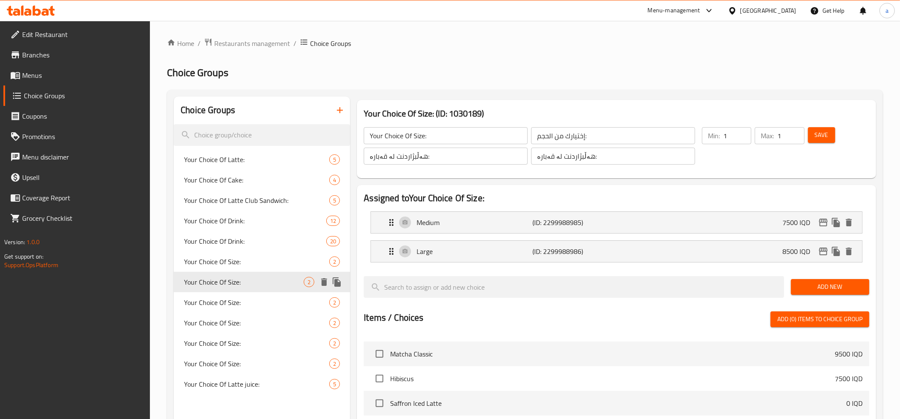
type input "Your Choice Of Size:"
type input "إختيارك من الحجم:"
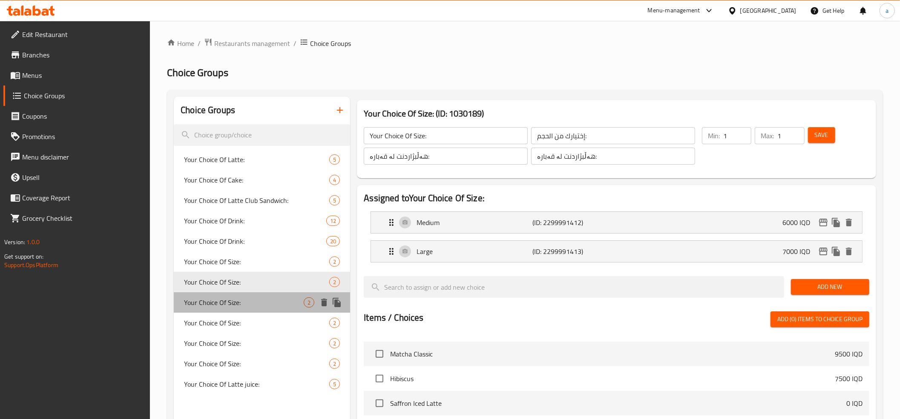
click at [268, 303] on span "Your Choice Of Size:" at bounding box center [244, 303] width 120 height 10
type input "Your Choice Of Size:"
type input "إختيارك من الحجم:"
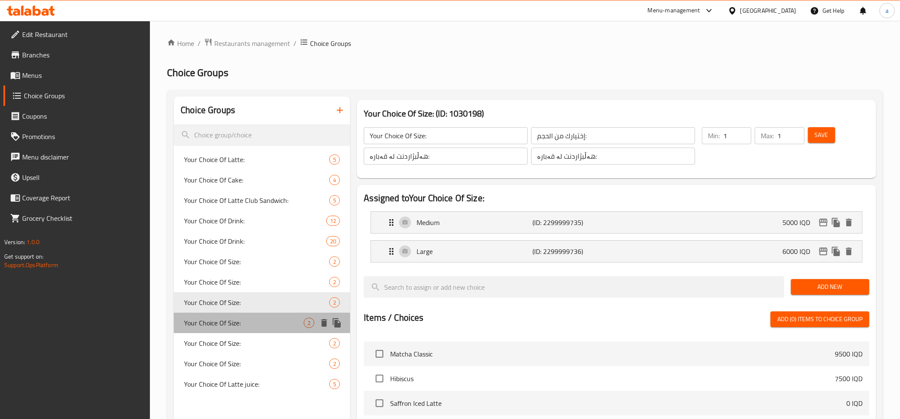
click at [271, 321] on span "Your Choice Of Size:" at bounding box center [244, 323] width 120 height 10
type input "Your Choice Of Size:"
type input "إختيارك من الحجم:"
type input "هەڵبژاردنت لە قەبارە:"
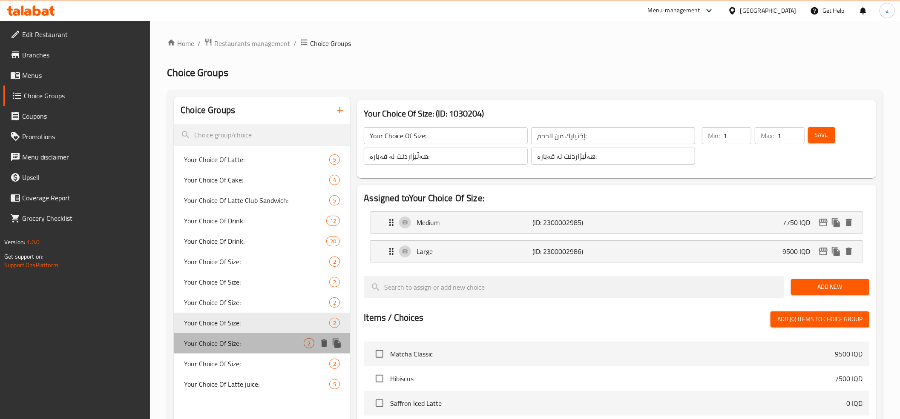
click at [273, 336] on div "Your Choice Of Size: 2" at bounding box center [262, 343] width 176 height 20
type input "Your Choice Of Size:"
type input "إختيارك من الحجم:"
type input "هەڵبژاردنت لە قەبارە:"
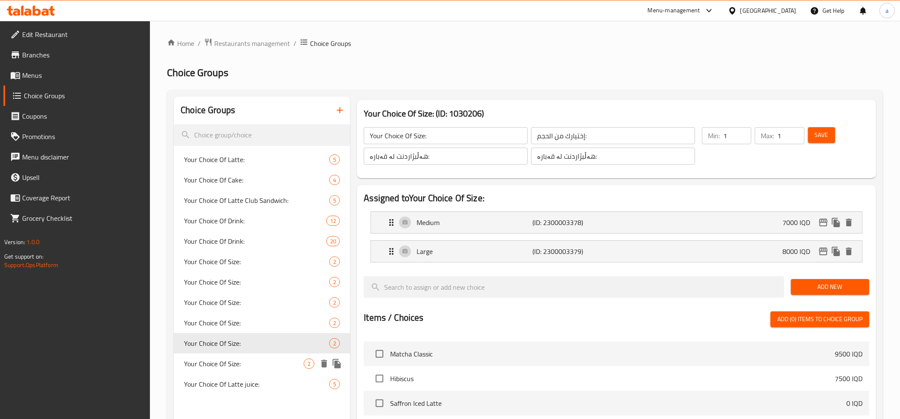
click at [278, 359] on span "Your Choice Of Size:" at bounding box center [244, 364] width 120 height 10
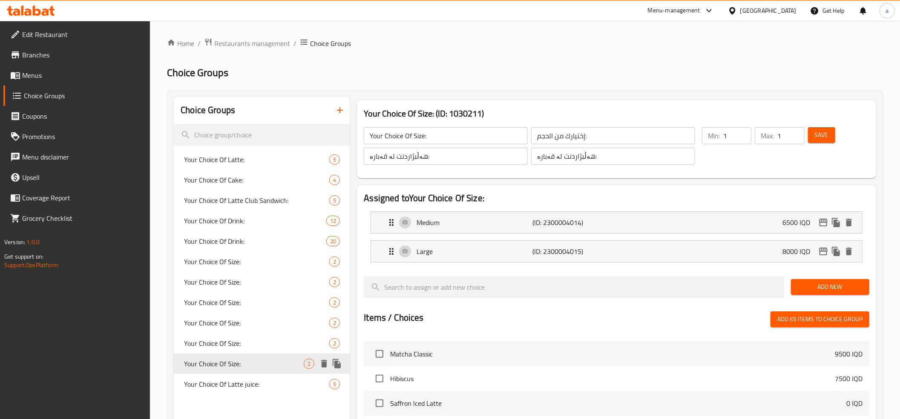
type input "Your Choice Of Size:"
type input "إختيارك من الحجم:"
type input "هەڵبژاردنت لە قەبارە:"
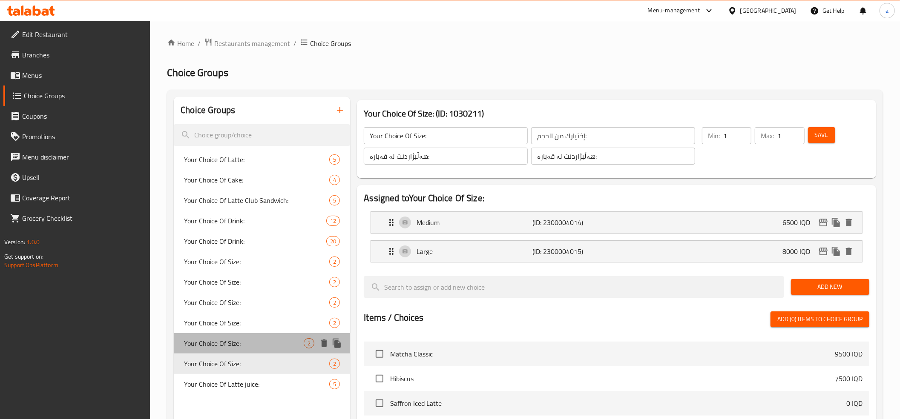
click at [273, 349] on div "Your Choice Of Size: 2" at bounding box center [262, 343] width 176 height 20
type input "Your Choice Of Size:"
type input "إختيارك من الحجم:"
type input "هەڵبژاردنت لە قەبارە:"
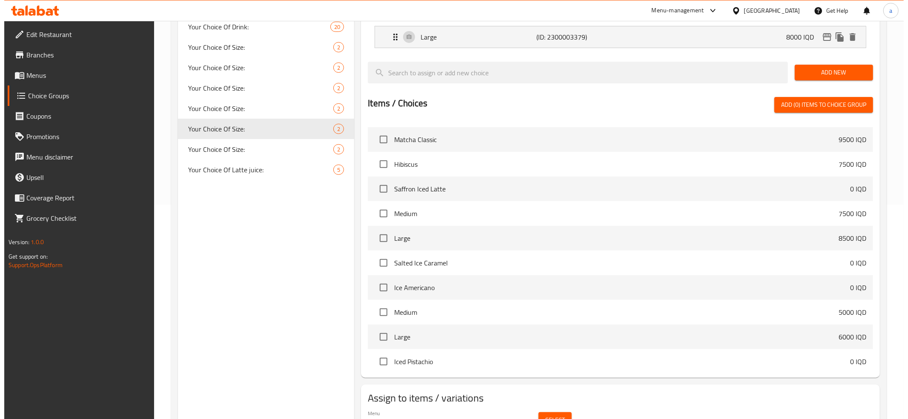
scroll to position [261, 0]
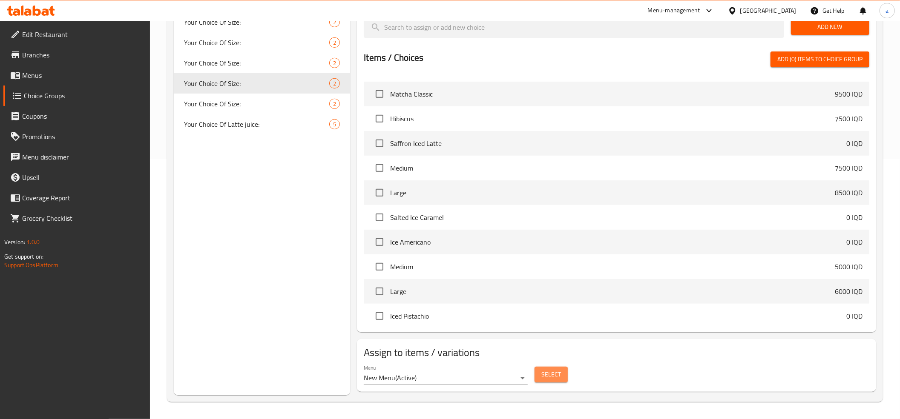
click at [557, 374] on span "Select" at bounding box center [551, 375] width 20 height 11
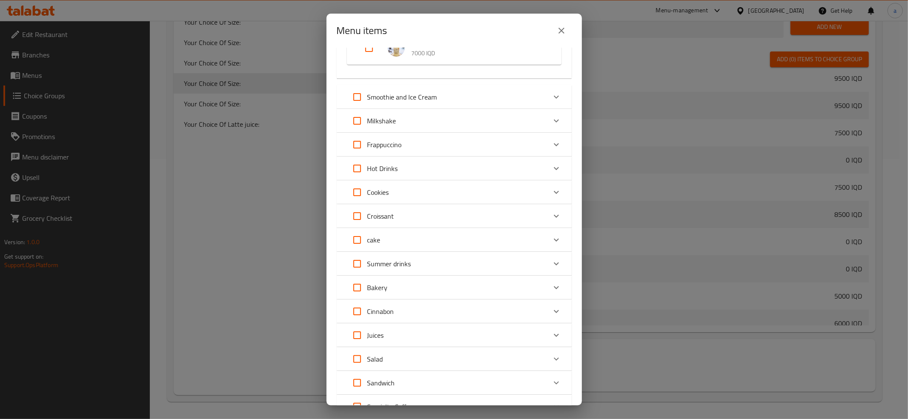
scroll to position [566, 0]
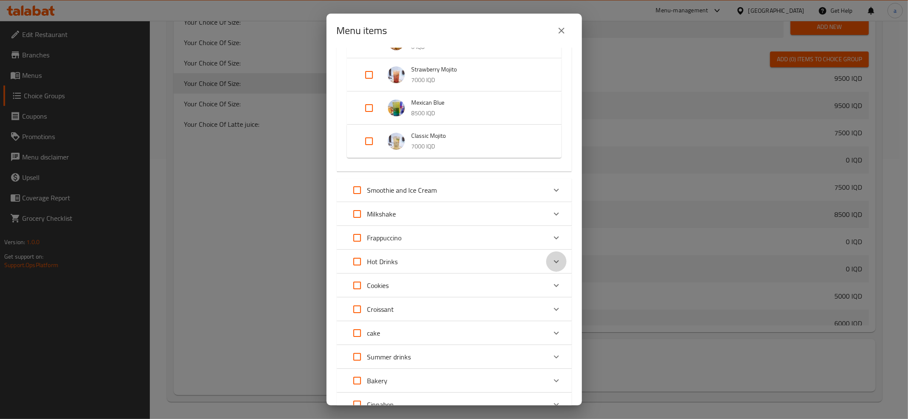
click at [554, 261] on icon "Expand" at bounding box center [556, 261] width 5 height 3
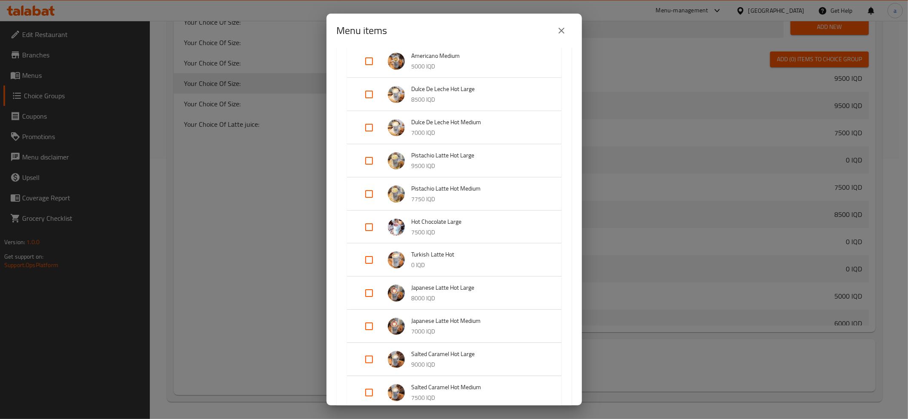
scroll to position [1039, 0]
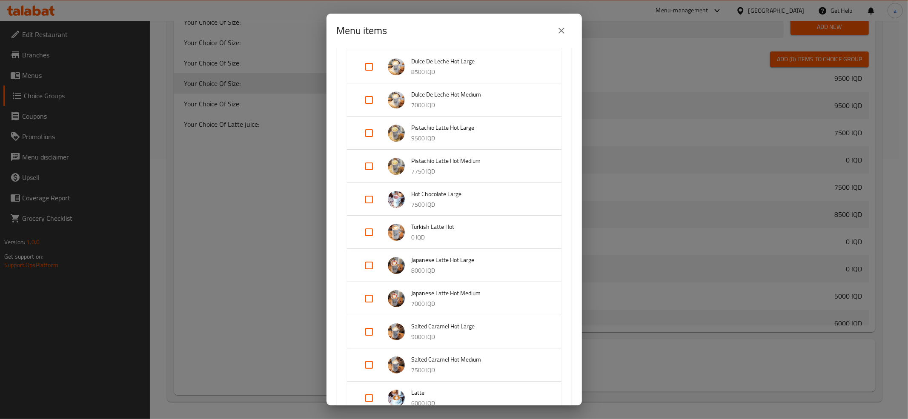
click at [370, 299] on input "Expand" at bounding box center [369, 299] width 20 height 20
checkbox input "true"
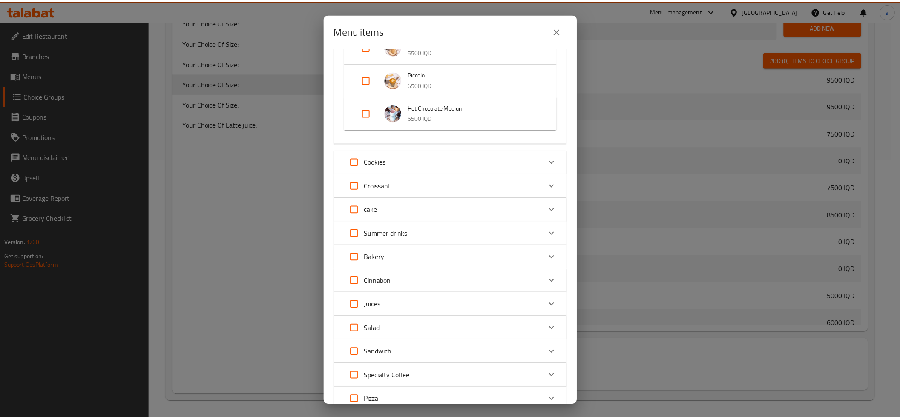
scroll to position [1702, 0]
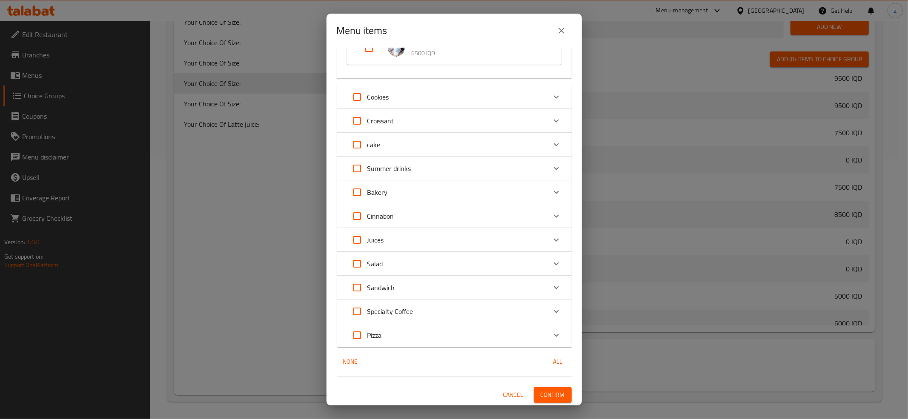
click at [541, 392] on span "Confirm" at bounding box center [553, 395] width 24 height 11
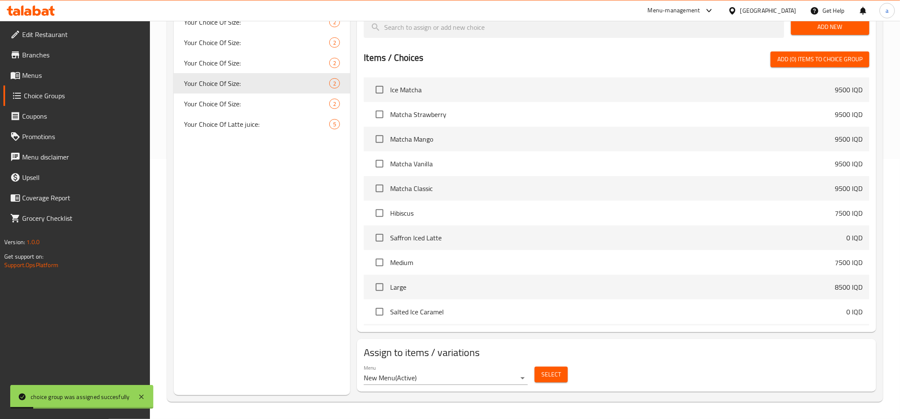
scroll to position [0, 0]
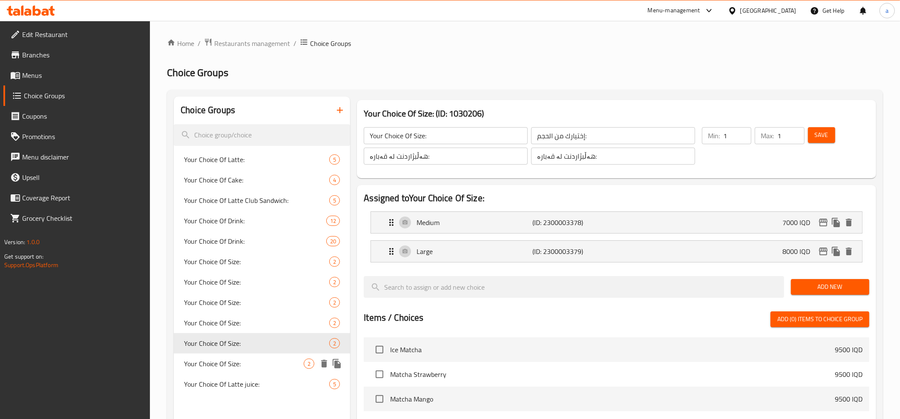
click at [262, 363] on span "Your Choice Of Size:" at bounding box center [244, 364] width 120 height 10
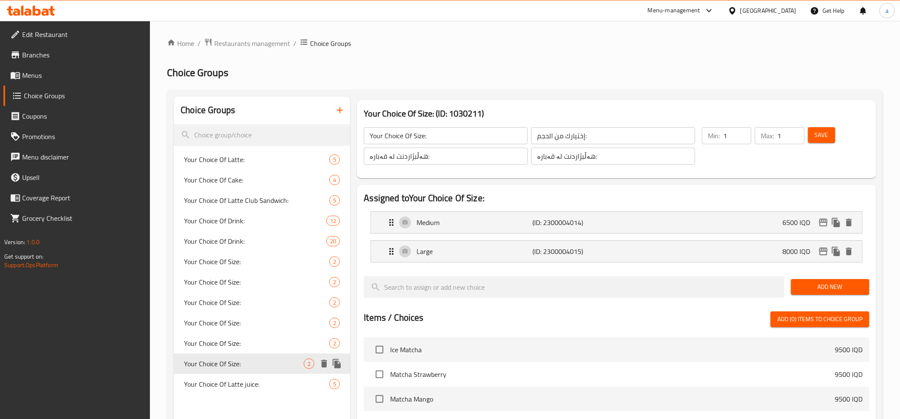
type input "Your Choice Of Size:"
type input "إختيارك من الحجم:"
type input "هەڵبژاردنت لە قەبارە:"
click at [253, 350] on div "Your Choice Of Size: 2" at bounding box center [262, 343] width 176 height 20
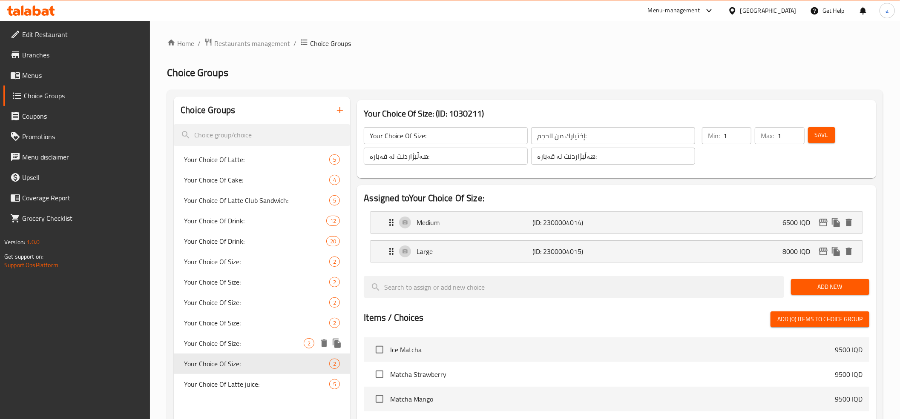
type input "Your Choice Of Size:"
type input "إختيارك من الحجم:"
type input "هەڵبژاردنت لە قەبارە:"
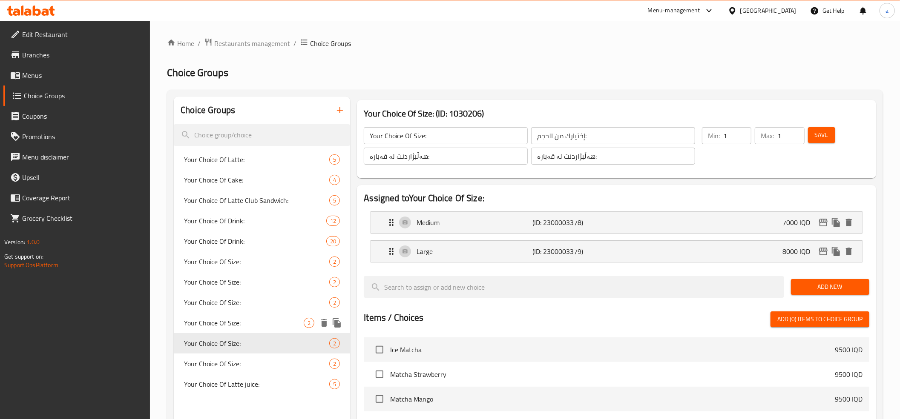
click at [260, 329] on div "Your Choice Of Size: 2" at bounding box center [262, 323] width 176 height 20
type input "Your Choice Of Size:"
type input "إختيارك من الحجم:"
type input "هەڵبژاردنت لە قەبارە:"
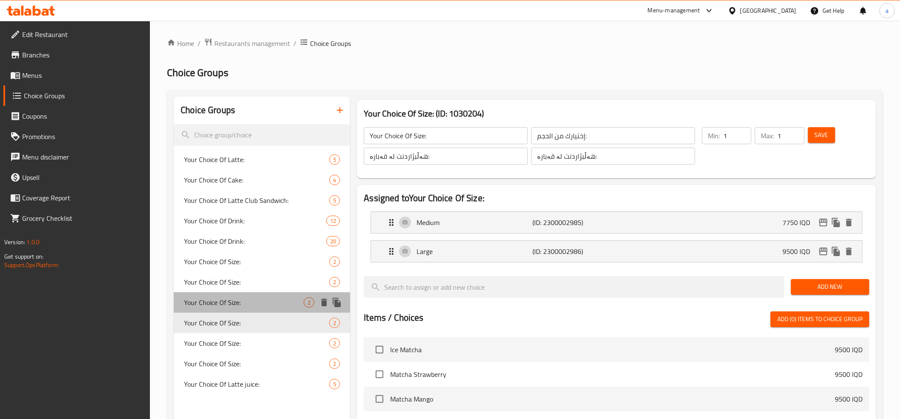
click at [257, 303] on span "Your Choice Of Size:" at bounding box center [244, 303] width 120 height 10
type input "Your Choice Of Size:"
type input "إختيارك من الحجم:"
type input "هەڵبژاردنت لە قەبارە:"
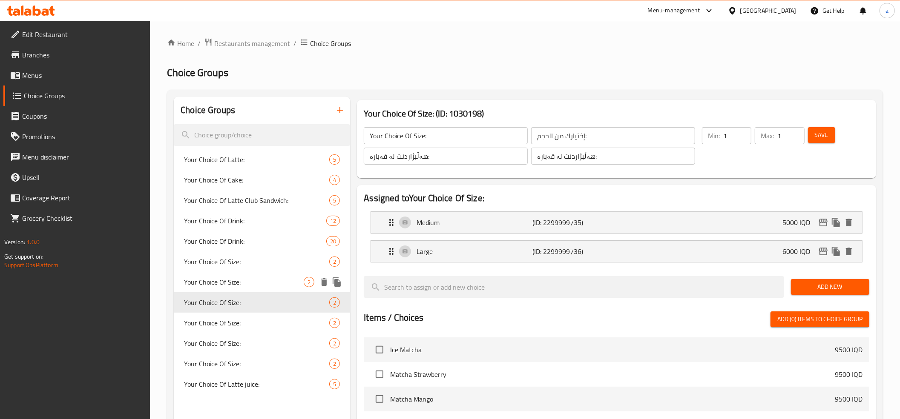
click at [258, 283] on span "Your Choice Of Size:" at bounding box center [244, 282] width 120 height 10
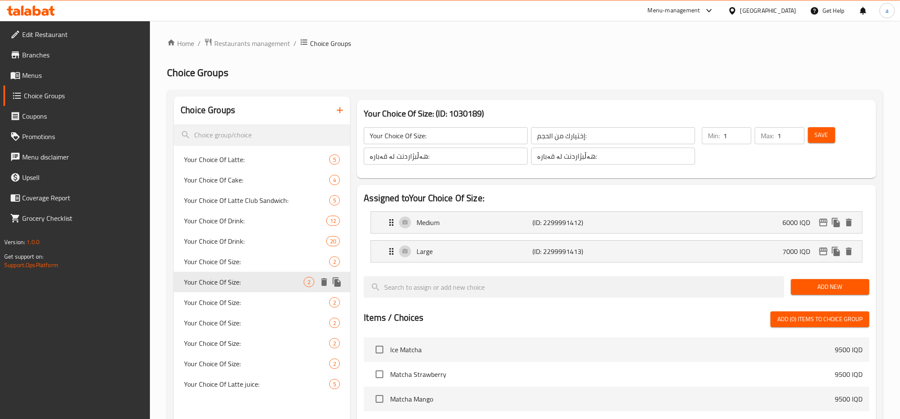
type input "Your Choice Of Size:"
type input "إختيارك من الحجم:"
click at [259, 268] on div "Your Choice Of Size: 2" at bounding box center [262, 262] width 176 height 20
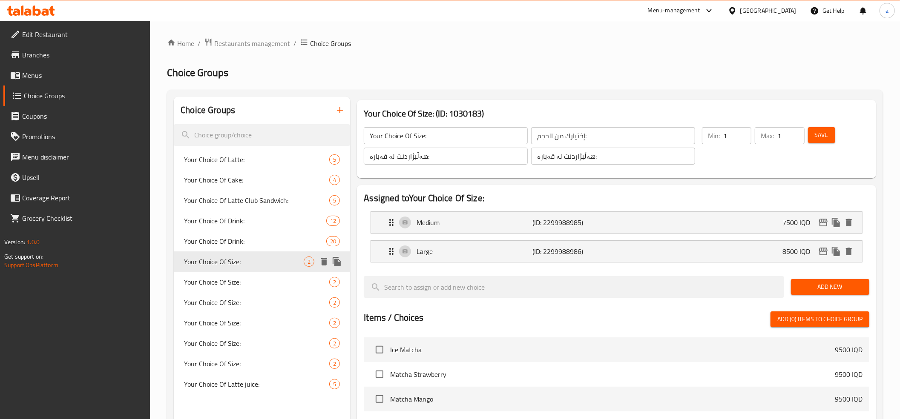
type input "Your Choice Of Size:"
type input "إختيارك من الحجم:"
click at [264, 283] on span "Your Choice Of Size:" at bounding box center [244, 282] width 120 height 10
type input "Your Choice Of Size:"
type input "إختيارك من الحجم:"
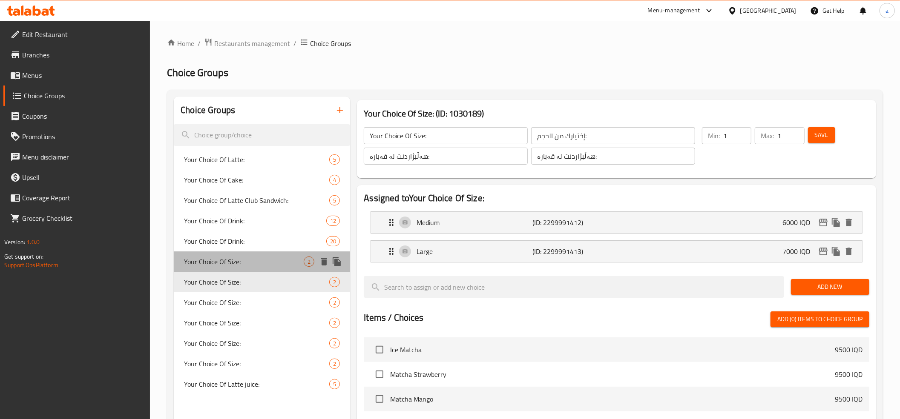
click at [267, 259] on span "Your Choice Of Size:" at bounding box center [244, 262] width 120 height 10
type input "Your Choice Of Size:"
type input "إختيارك من الحجم:"
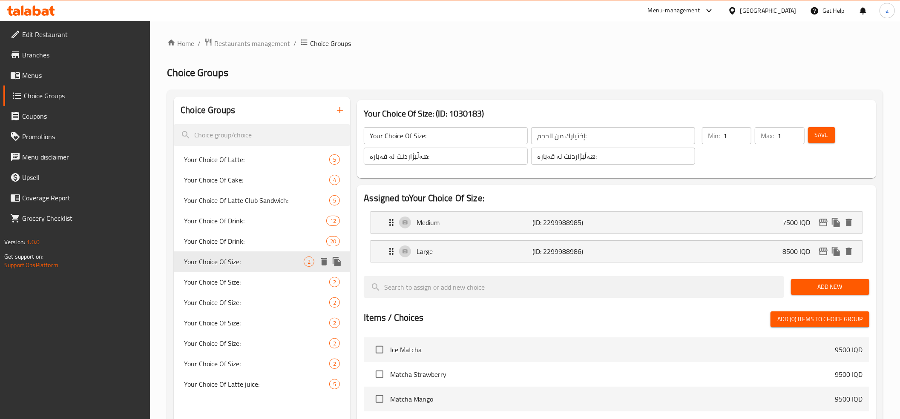
click at [336, 259] on icon "duplicate" at bounding box center [337, 262] width 10 height 10
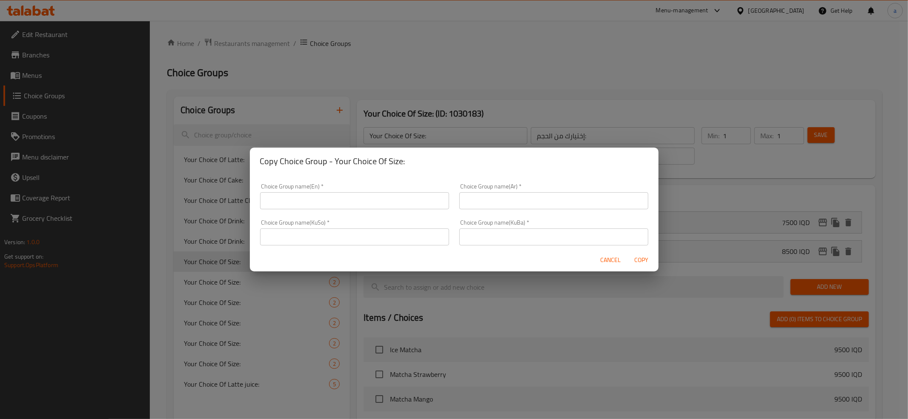
click at [339, 204] on input "text" at bounding box center [354, 200] width 189 height 17
type input "Your Choice Of Sauce:"
click at [344, 208] on input "Your Choice Of Sauce:" at bounding box center [354, 200] width 189 height 17
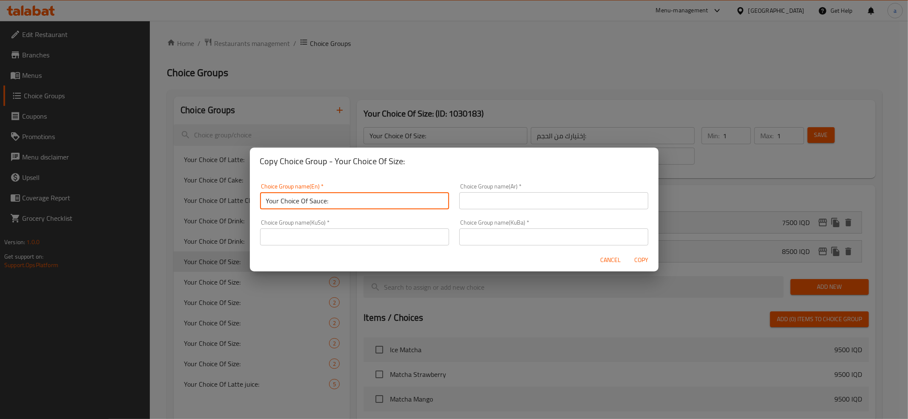
click at [344, 208] on input "Your Choice Of Sauce:" at bounding box center [354, 200] width 189 height 17
click at [351, 201] on input "text" at bounding box center [354, 200] width 189 height 17
type input "Your Choice Of Size:"
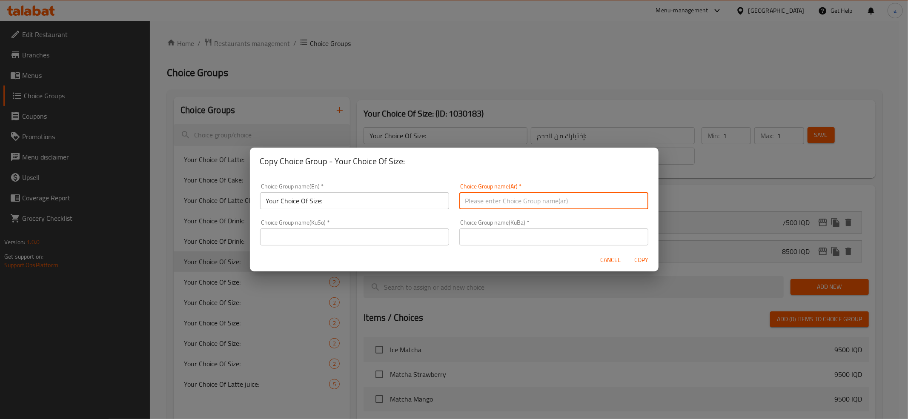
click at [511, 201] on input "text" at bounding box center [553, 200] width 189 height 17
type input "إختيارك من الحجم:"
click at [473, 242] on input "text" at bounding box center [553, 237] width 189 height 17
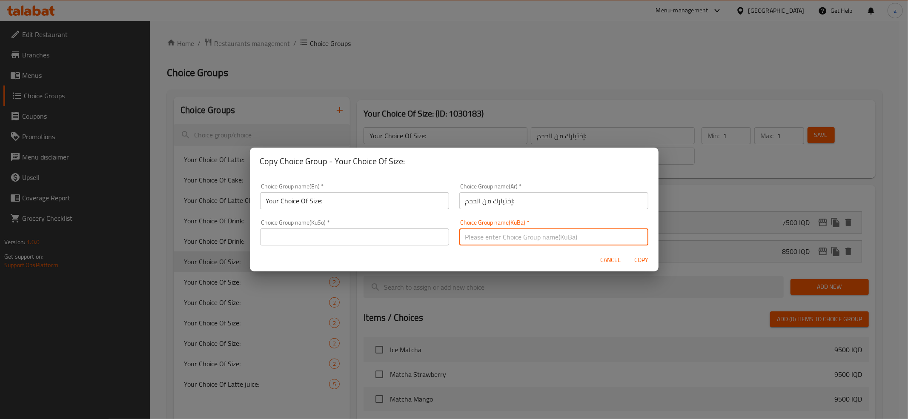
type input "هەڵبژاردنت لە قەبارە:"
click at [364, 235] on input "text" at bounding box center [354, 237] width 189 height 17
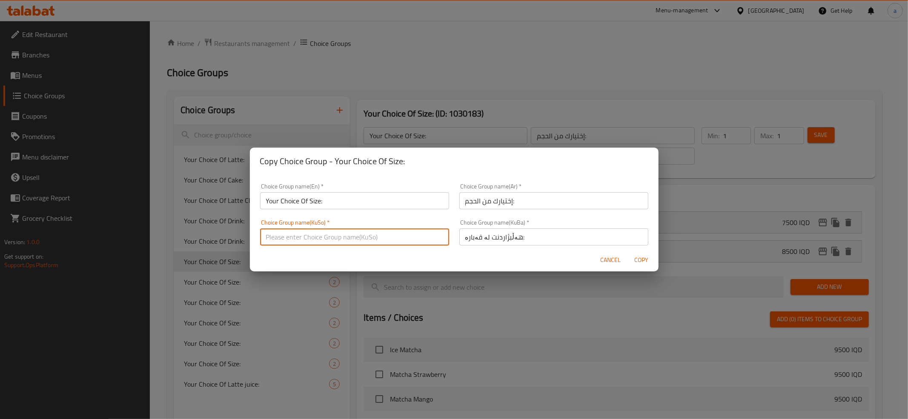
type input "هەڵبژاردنت لە قەبارە:"
click at [646, 260] on span "Copy" at bounding box center [641, 260] width 20 height 11
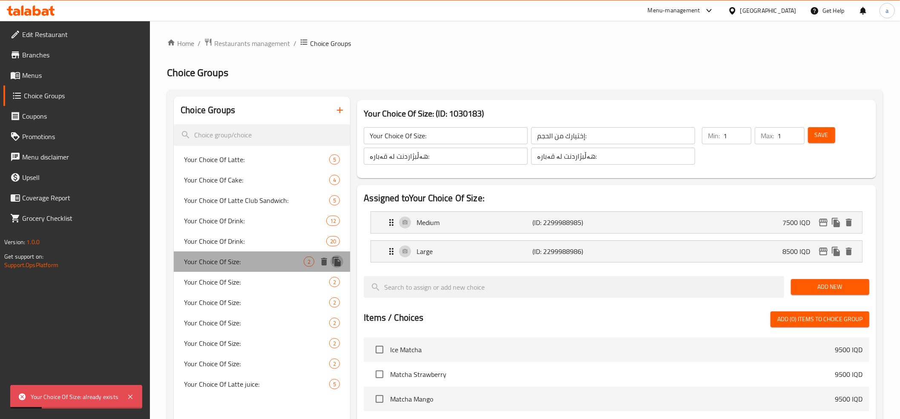
click at [336, 258] on icon "duplicate" at bounding box center [337, 261] width 8 height 9
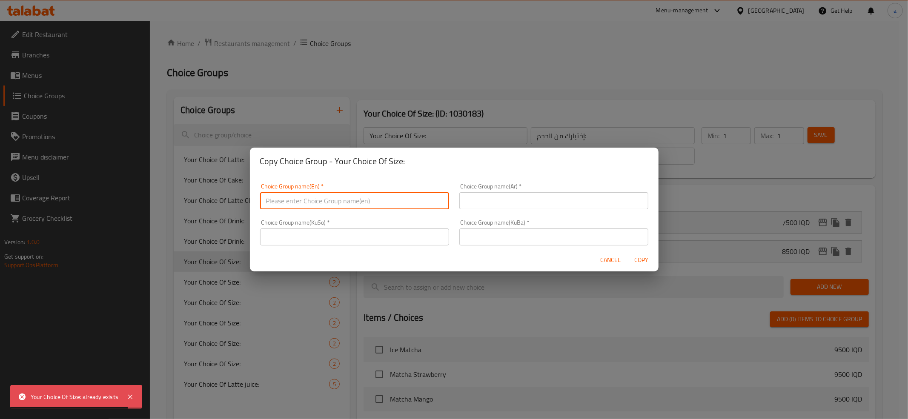
click at [307, 199] on input "text" at bounding box center [354, 200] width 189 height 17
type input "Your Choice Of Size:"
click at [505, 205] on input "text" at bounding box center [553, 200] width 189 height 17
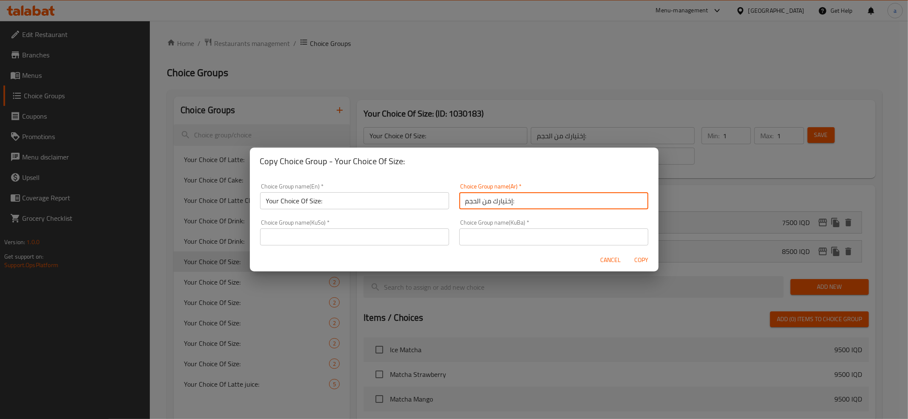
type input "إختيارك من الحجم:"
click at [482, 238] on input "text" at bounding box center [553, 237] width 189 height 17
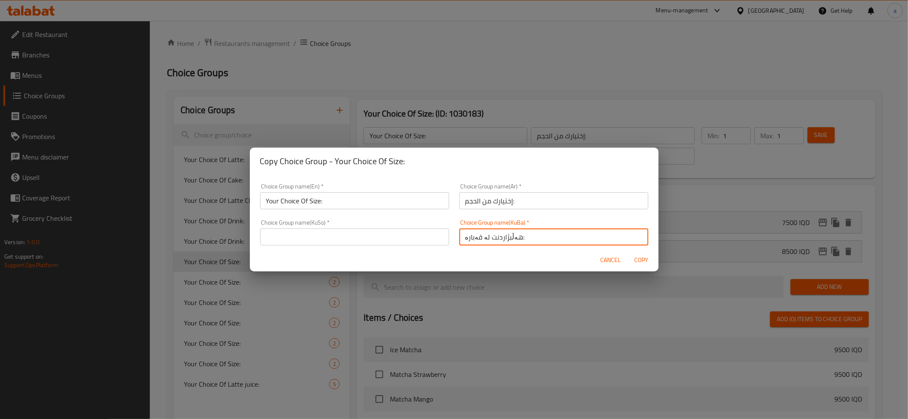
type input "هەڵبژاردنت لە قەبارە:"
click at [389, 234] on input "text" at bounding box center [354, 237] width 189 height 17
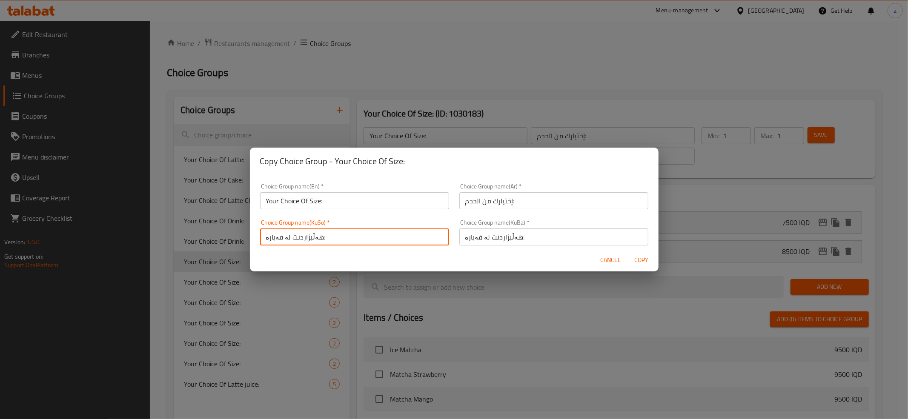
type input "هەڵبژاردنت لە قەبارە:"
click at [640, 259] on span "Copy" at bounding box center [641, 260] width 20 height 11
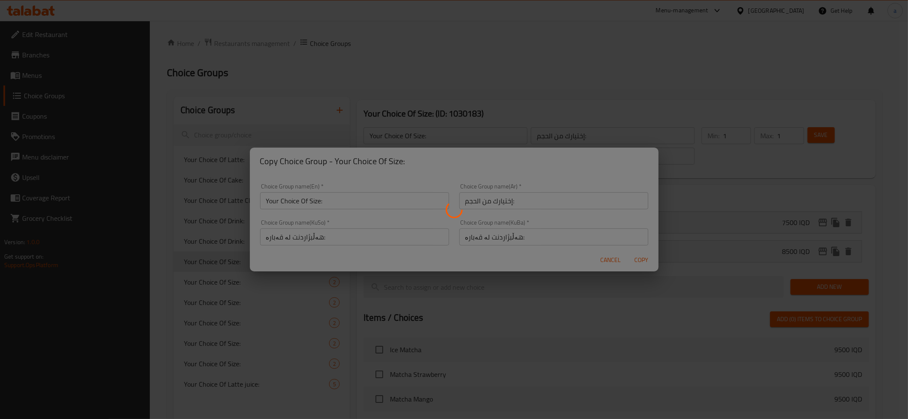
type input "Your Choice Of Size:"
type input "إختيارك من الحجم:"
type input "هەڵبژاردنت لە قەبارە:"
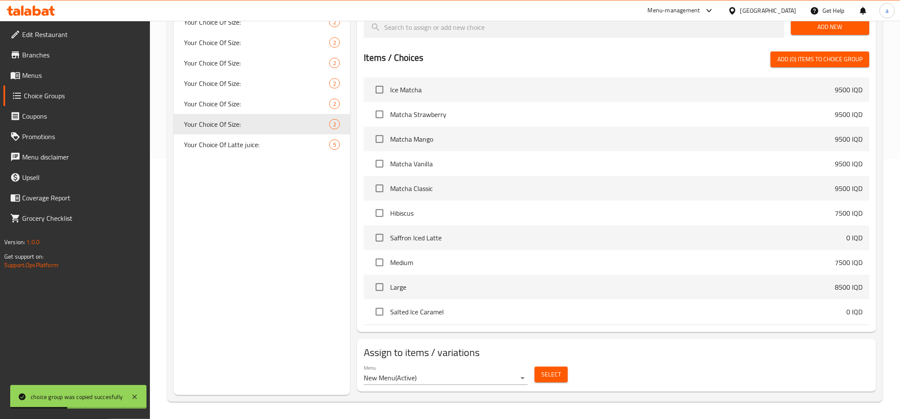
scroll to position [166, 0]
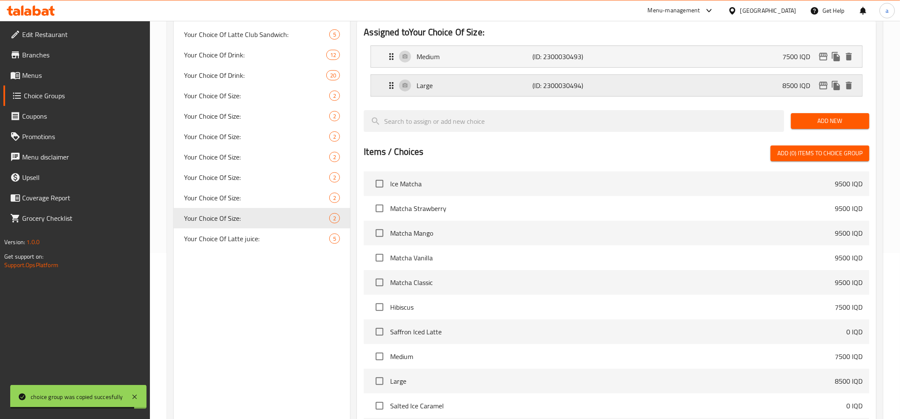
click at [450, 91] on div "Large (ID: 2300030494) 8500 IQD" at bounding box center [618, 85] width 465 height 21
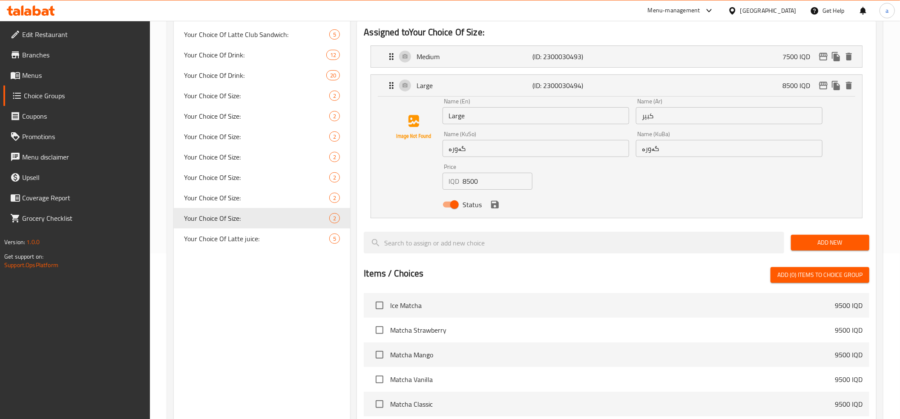
click at [462, 181] on input "8500" at bounding box center [497, 181] width 70 height 17
click at [466, 181] on input "8500" at bounding box center [497, 181] width 70 height 17
click at [494, 203] on icon "save" at bounding box center [495, 205] width 10 height 10
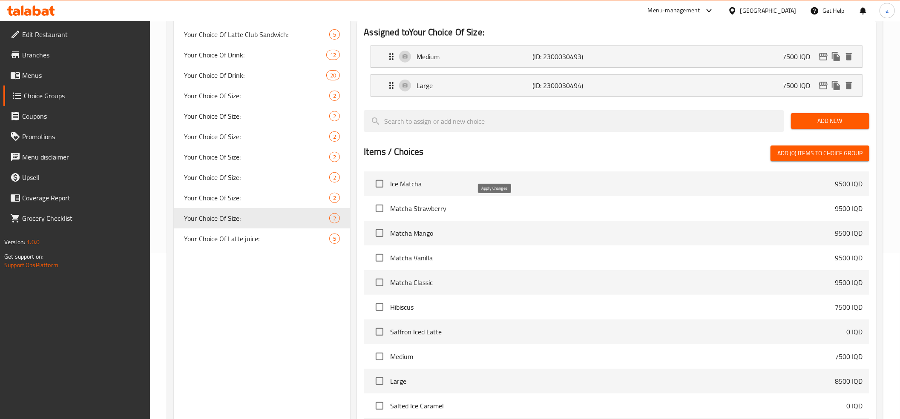
type input "7500"
click at [448, 59] on p "Medium" at bounding box center [474, 57] width 116 height 10
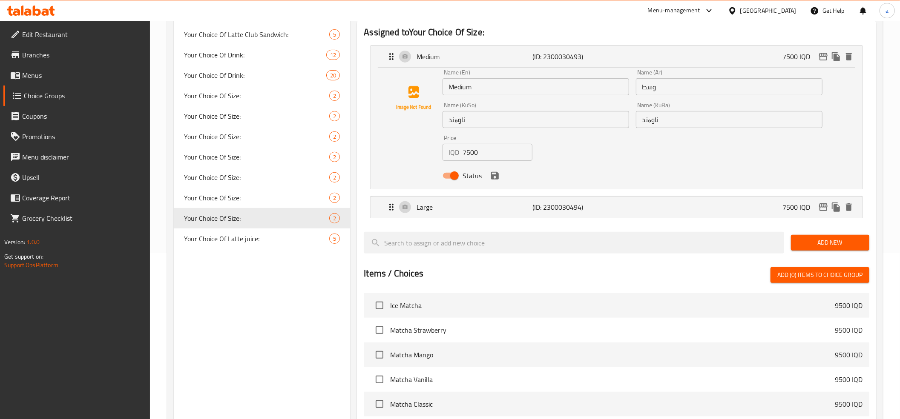
click at [465, 150] on input "7500" at bounding box center [497, 152] width 70 height 17
click at [496, 176] on icon "save" at bounding box center [495, 176] width 8 height 8
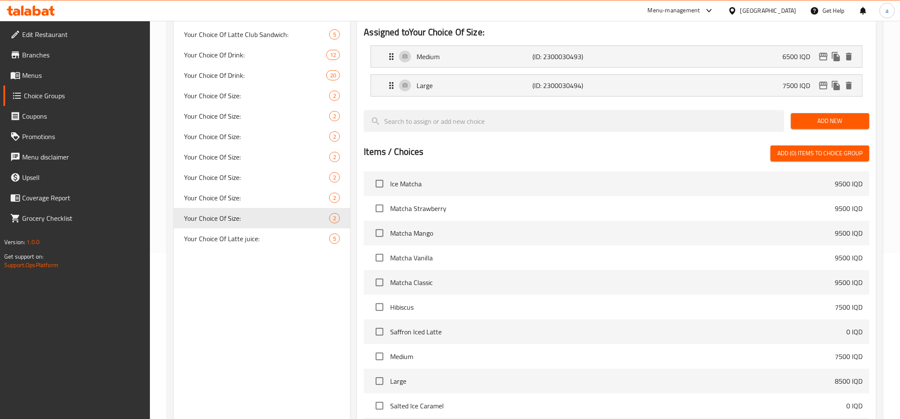
type input "6500"
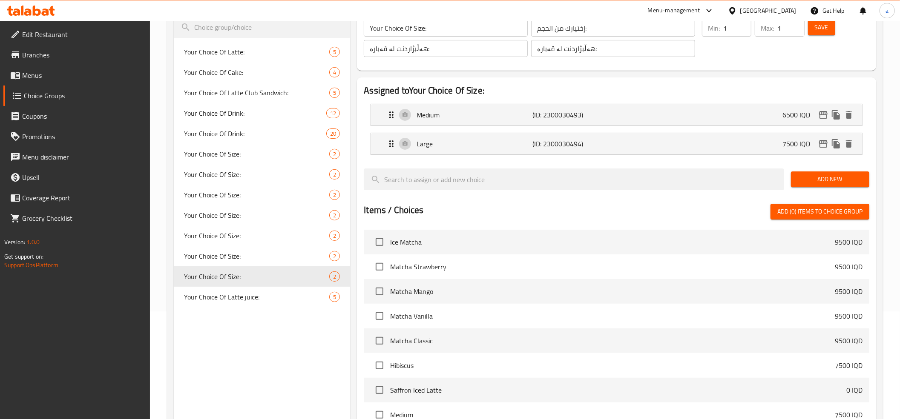
scroll to position [0, 0]
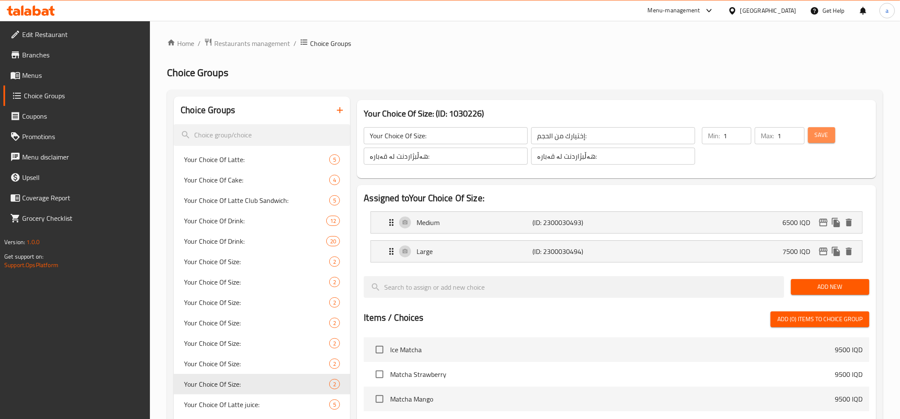
click at [823, 137] on span "Save" at bounding box center [822, 135] width 14 height 11
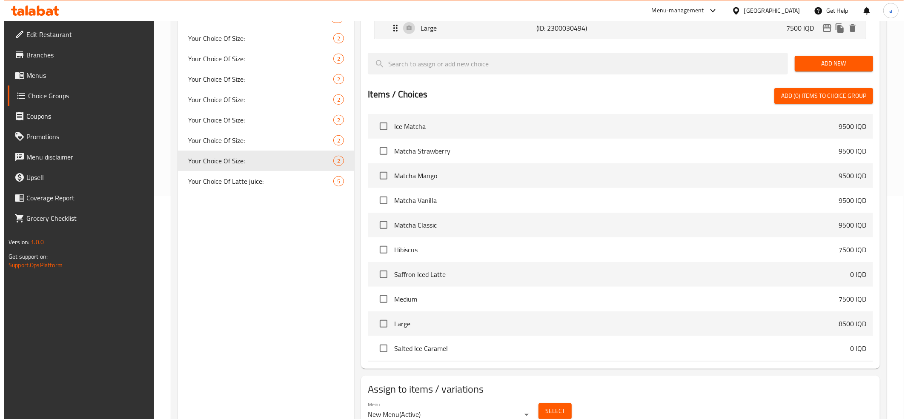
scroll to position [261, 0]
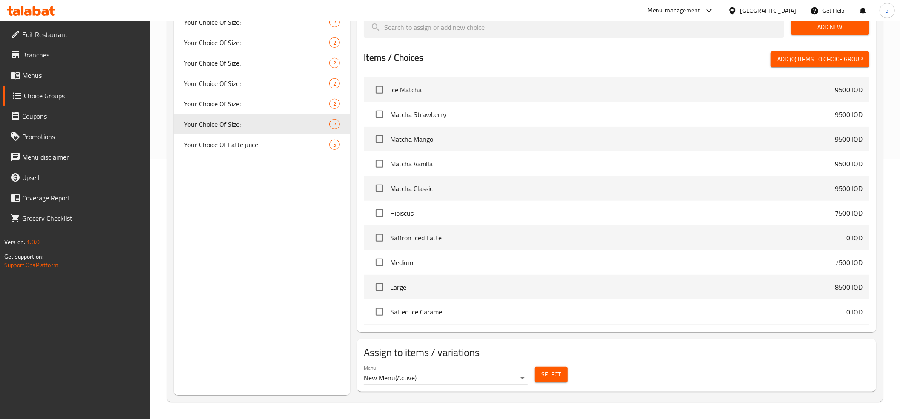
click at [544, 371] on span "Select" at bounding box center [551, 375] width 20 height 11
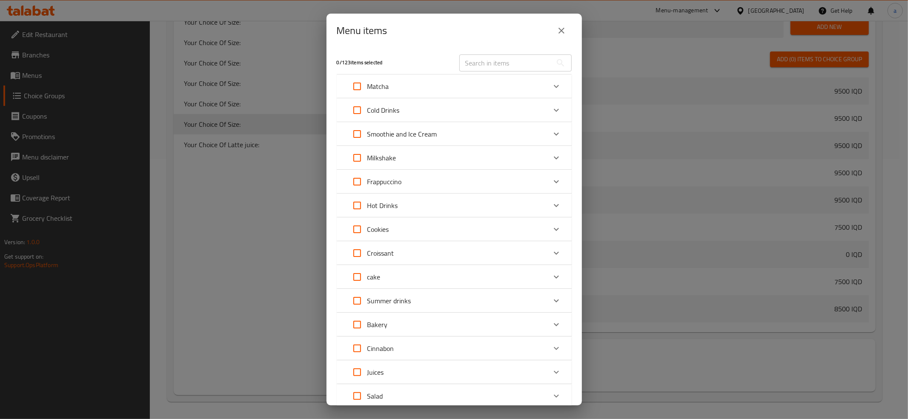
click at [551, 209] on icon "Expand" at bounding box center [556, 206] width 10 height 10
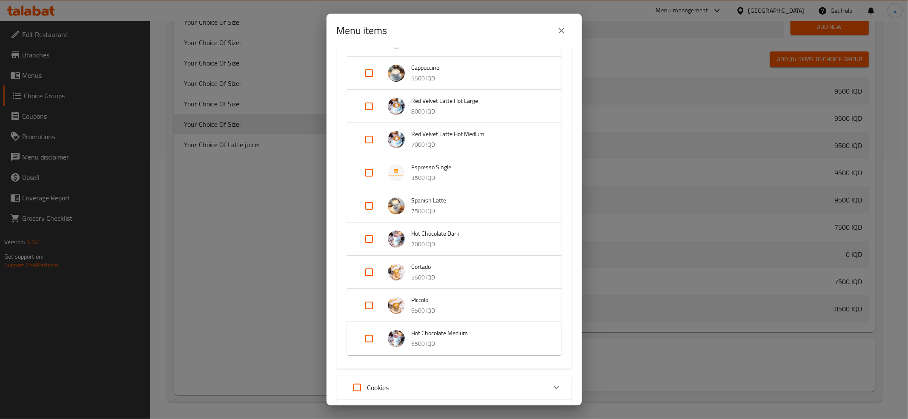
scroll to position [852, 0]
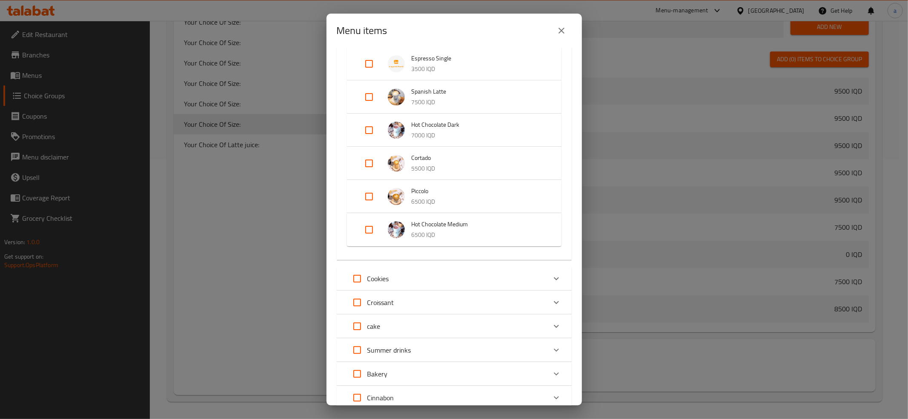
click at [368, 230] on input "Expand" at bounding box center [369, 230] width 20 height 20
checkbox input "true"
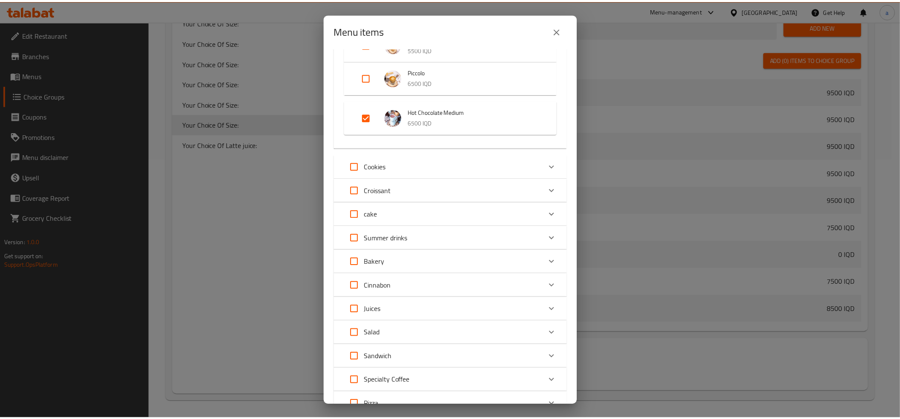
scroll to position [1041, 0]
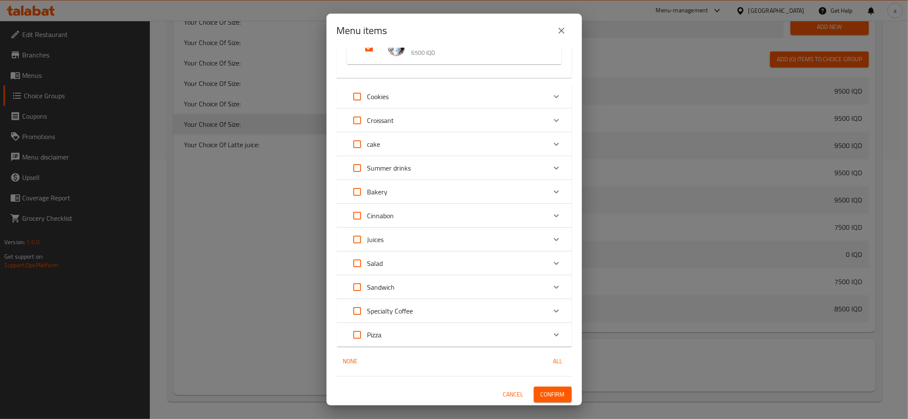
click at [545, 392] on span "Confirm" at bounding box center [553, 395] width 24 height 11
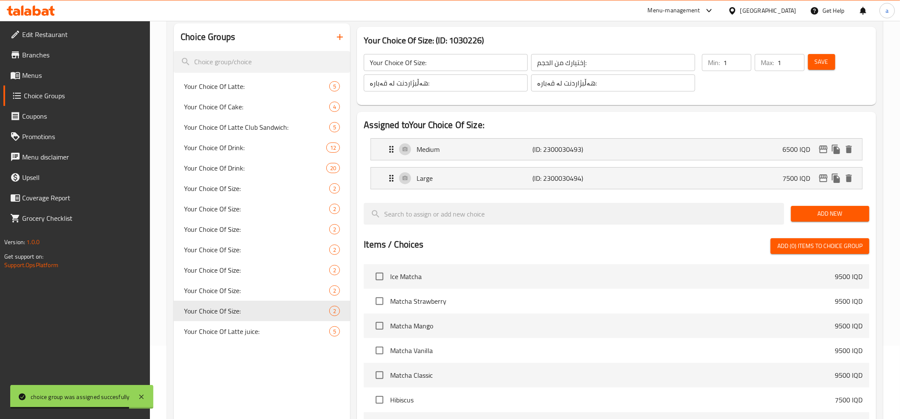
scroll to position [72, 0]
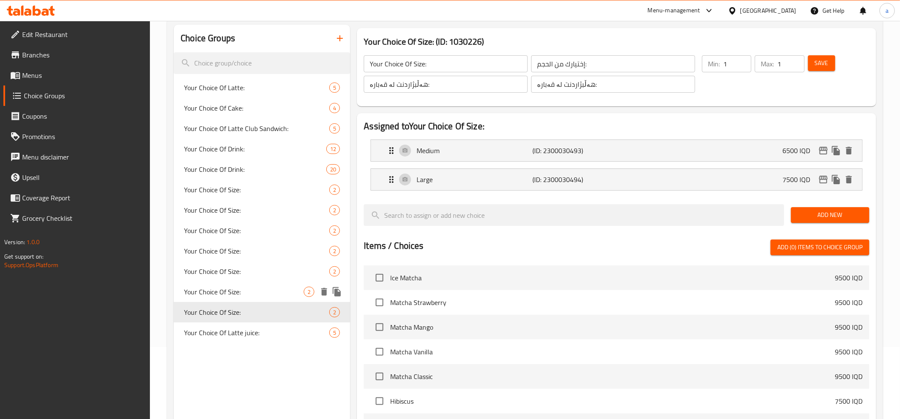
click at [269, 297] on div "Your Choice Of Size: 2" at bounding box center [262, 292] width 176 height 20
type input "Your Choice Of Size:"
type input "إختيارك من الحجم:"
type input "هەڵبژاردنت لە قەبارە:"
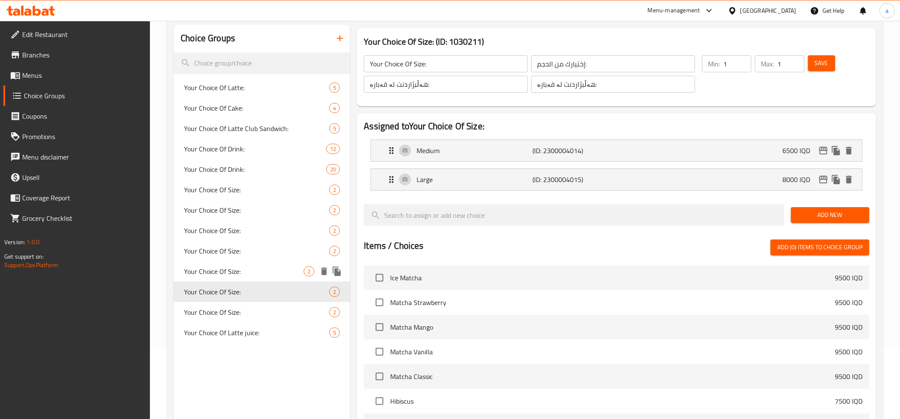
click at [256, 278] on div "Your Choice Of Size: 2" at bounding box center [262, 271] width 176 height 20
type input "Your Choice Of Size:"
type input "إختيارك من الحجم:"
type input "هەڵبژاردنت لە قەبارە:"
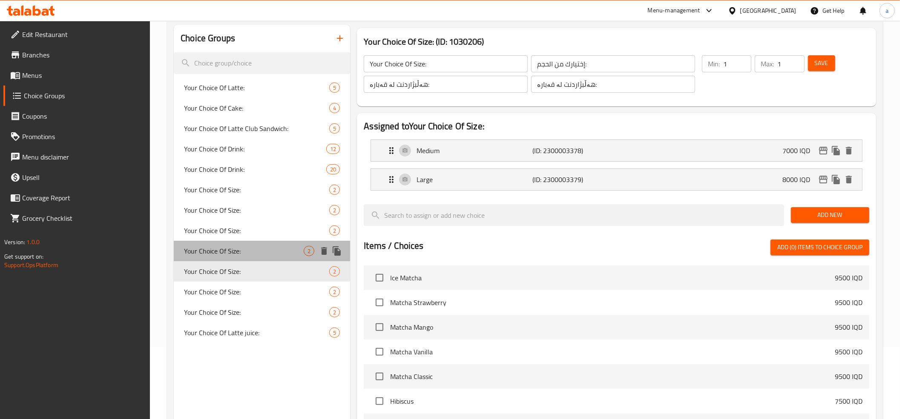
click at [256, 256] on span "Your Choice Of Size:" at bounding box center [244, 251] width 120 height 10
type input "Your Choice Of Size:"
type input "إختيارك من الحجم:"
type input "هەڵبژاردنت لە قەبارە:"
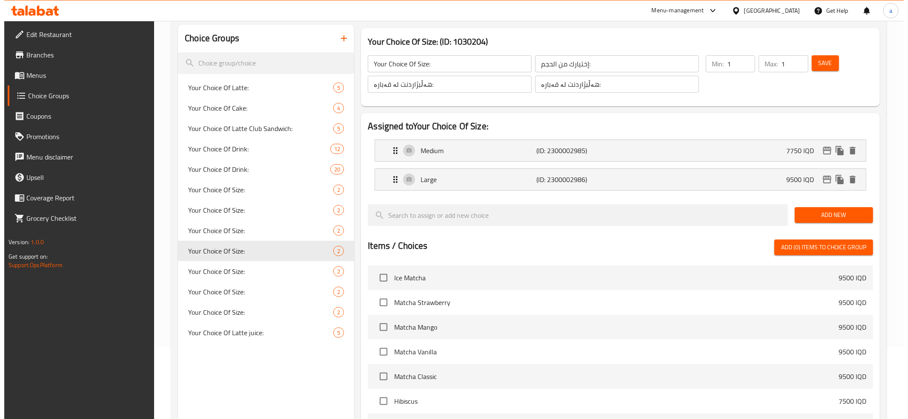
scroll to position [261, 0]
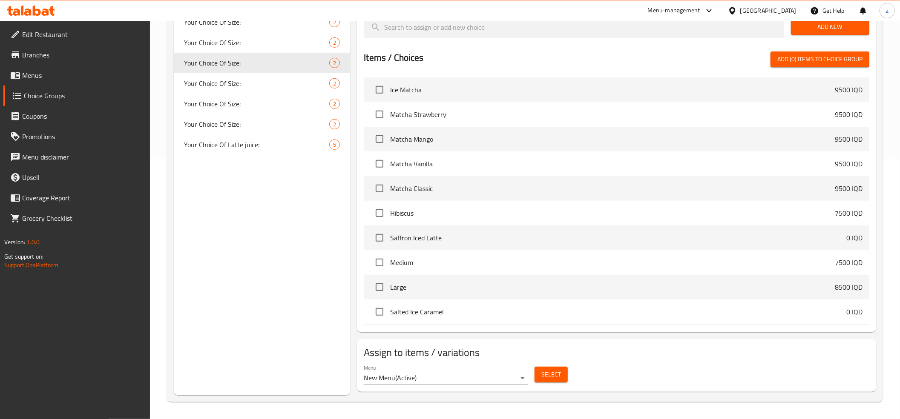
click at [544, 371] on span "Select" at bounding box center [551, 375] width 20 height 11
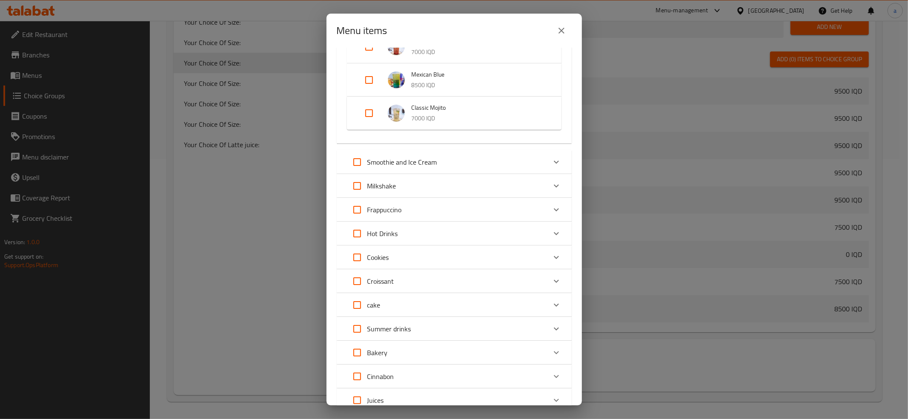
scroll to position [560, 0]
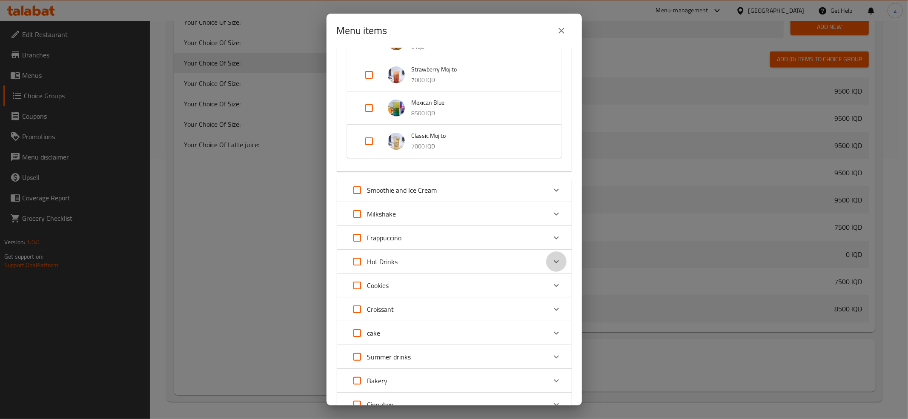
click at [551, 262] on icon "Expand" at bounding box center [556, 262] width 10 height 10
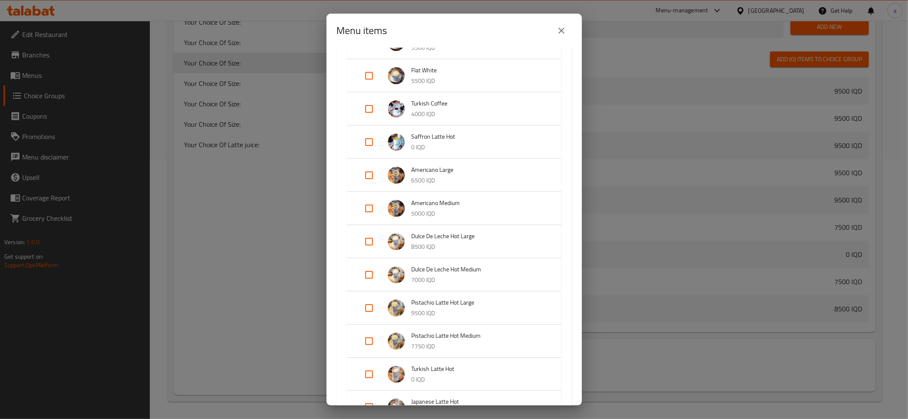
scroll to position [938, 0]
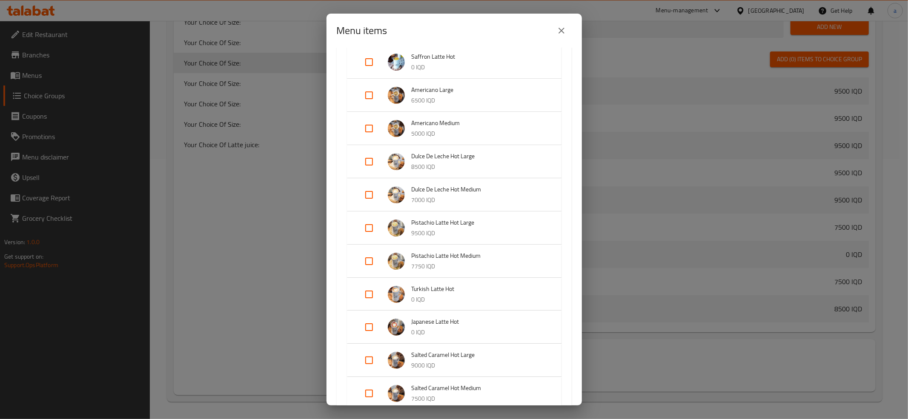
click at [374, 257] on input "Expand" at bounding box center [369, 261] width 20 height 20
checkbox input "true"
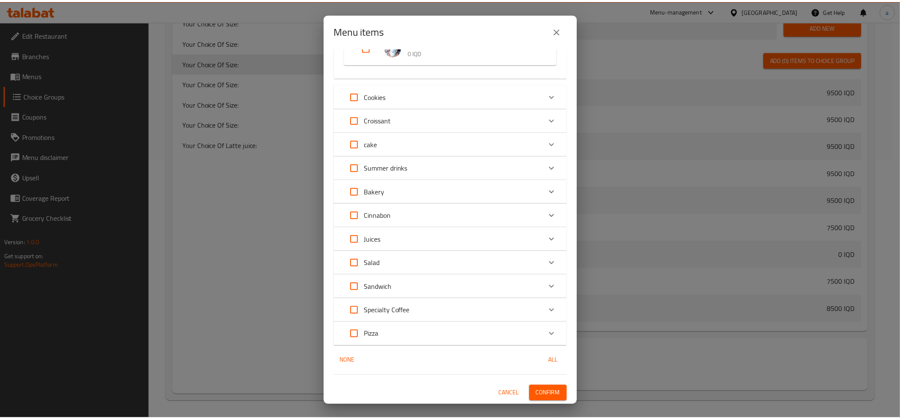
scroll to position [1629, 0]
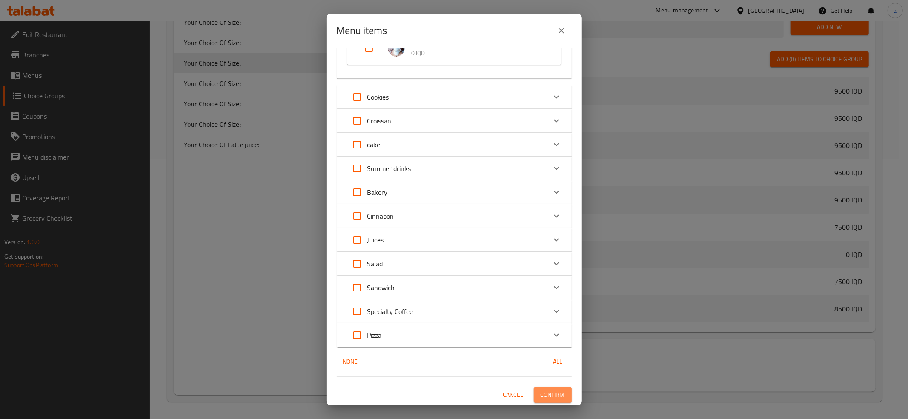
click at [542, 392] on span "Confirm" at bounding box center [553, 395] width 24 height 11
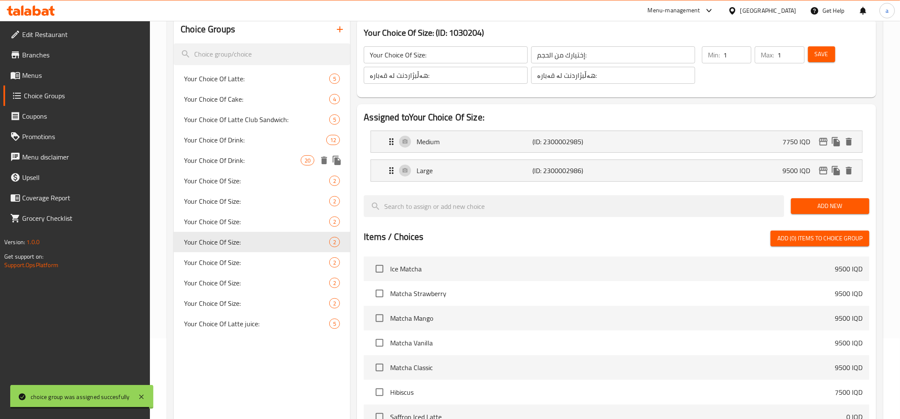
scroll to position [72, 0]
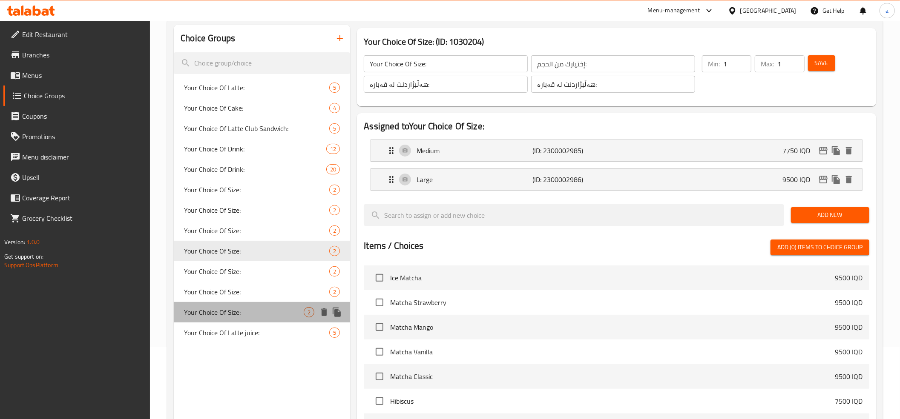
click at [258, 305] on div "Your Choice Of Size: 2" at bounding box center [262, 312] width 176 height 20
type input "Your Choice Of Size:"
type input "إختيارك من الحجم:"
type input "هەڵبژاردنت لە قەبارە:"
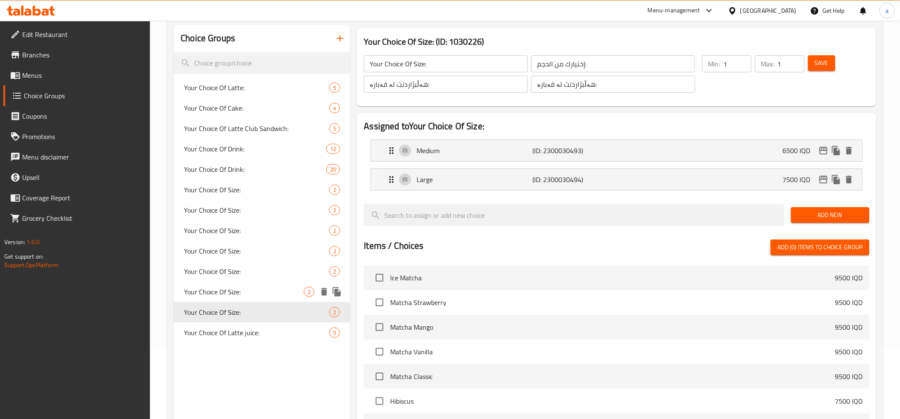
click at [257, 288] on span "Your Choice Of Size:" at bounding box center [244, 292] width 120 height 10
type input "Your Choice Of Size:"
type input "إختيارك من الحجم:"
type input "هەڵبژاردنت لە قەبارە:"
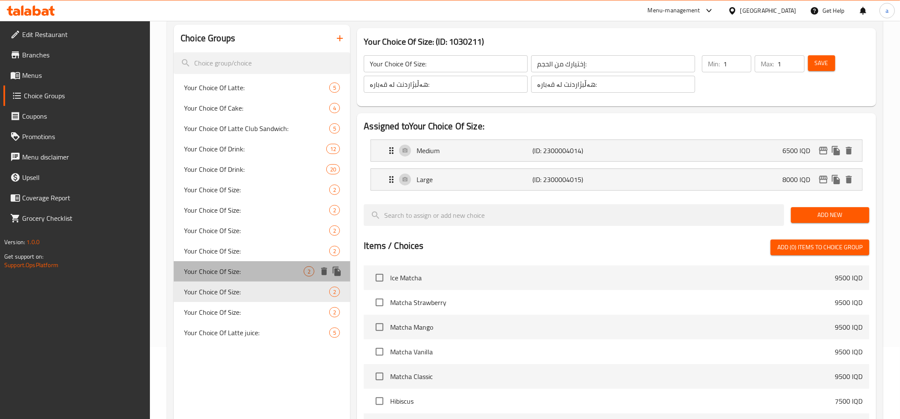
click at [259, 278] on div "Your Choice Of Size: 2" at bounding box center [262, 271] width 176 height 20
type input "Your Choice Of Size:"
type input "إختيارك من الحجم:"
type input "هەڵبژاردنت لە قەبارە:"
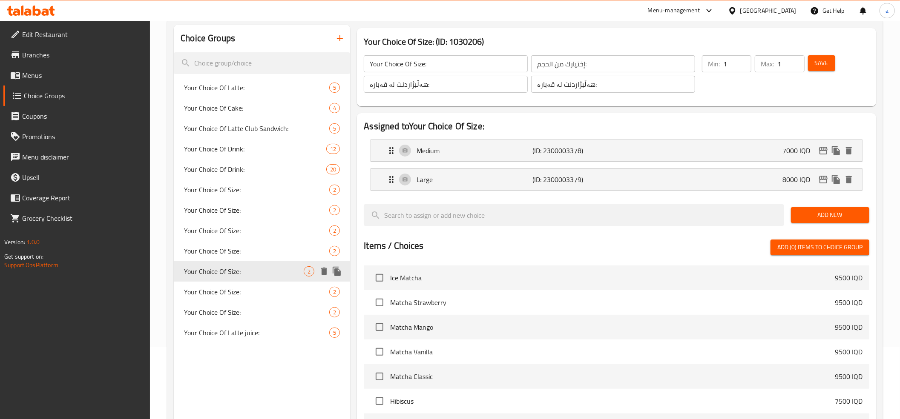
click at [260, 270] on span "Your Choice Of Size:" at bounding box center [244, 272] width 120 height 10
click at [261, 260] on div "Your Choice Of Size: 2" at bounding box center [262, 251] width 176 height 20
type input "Your Choice Of Size:"
type input "إختيارك من الحجم:"
type input "هەڵبژاردنت لە قەبارە:"
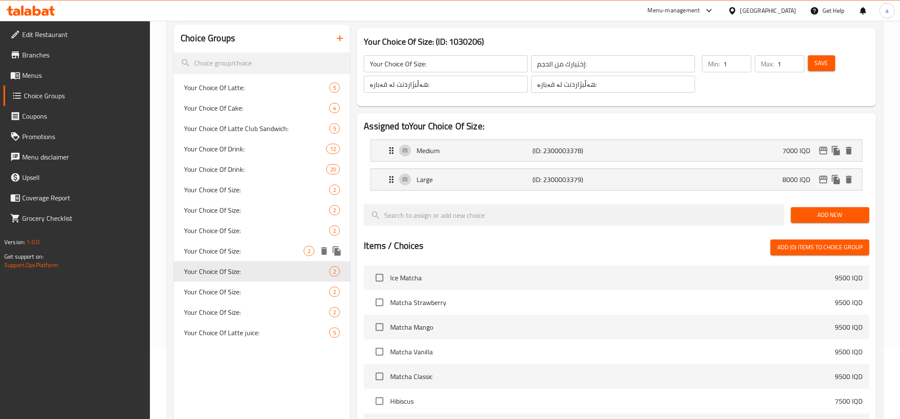
type input "هەڵبژاردنت لە قەبارە:"
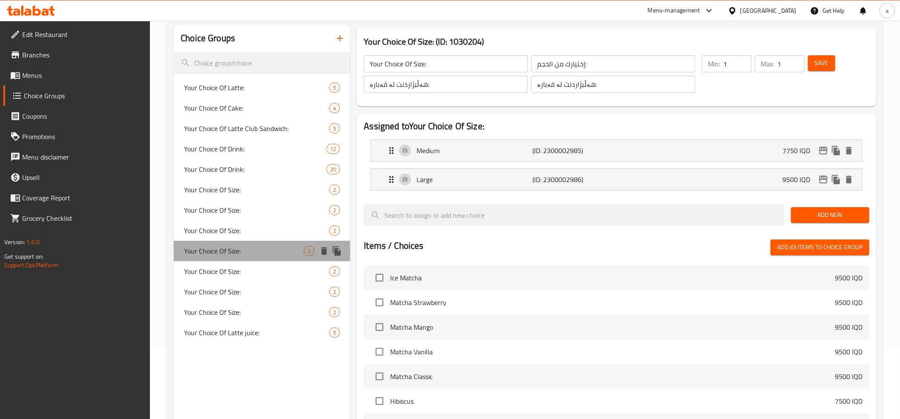
click at [261, 247] on span "Your Choice Of Size:" at bounding box center [244, 251] width 120 height 10
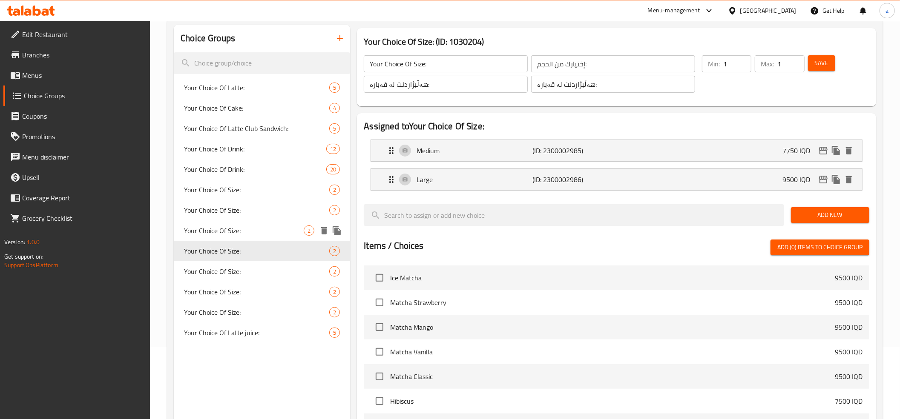
click at [264, 235] on span "Your Choice Of Size:" at bounding box center [244, 231] width 120 height 10
type input "Your Choice Of Size:"
type input "إختيارك من الحجم:"
type input "هەڵبژاردنت لە قەبارە:"
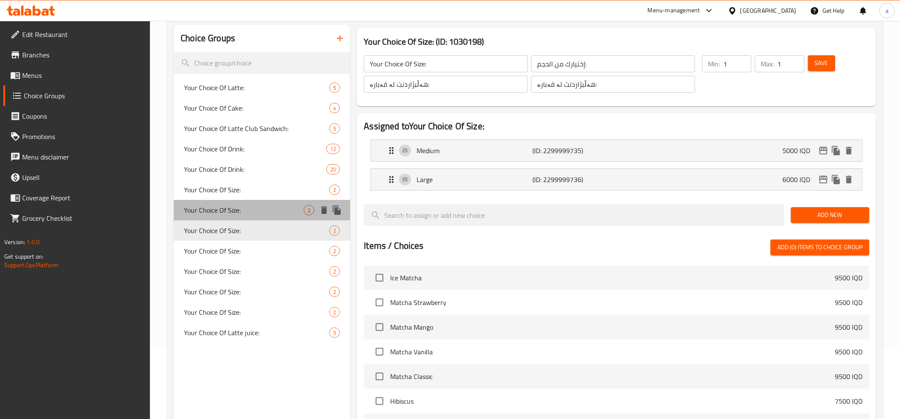
click at [278, 207] on span "Your Choice Of Size:" at bounding box center [244, 210] width 120 height 10
type input "Your Choice Of Size:"
type input "إختيارك من الحجم:"
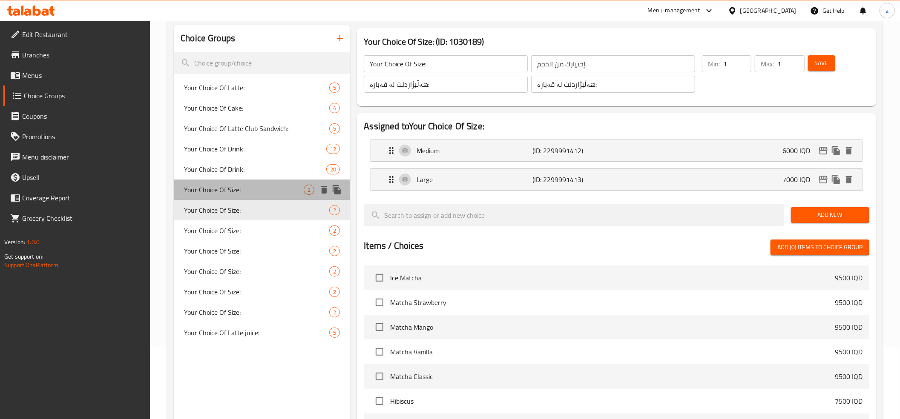
click at [276, 190] on span "Your Choice Of Size:" at bounding box center [244, 190] width 120 height 10
type input "Your Choice Of Size:"
type input "إختيارك من الحجم:"
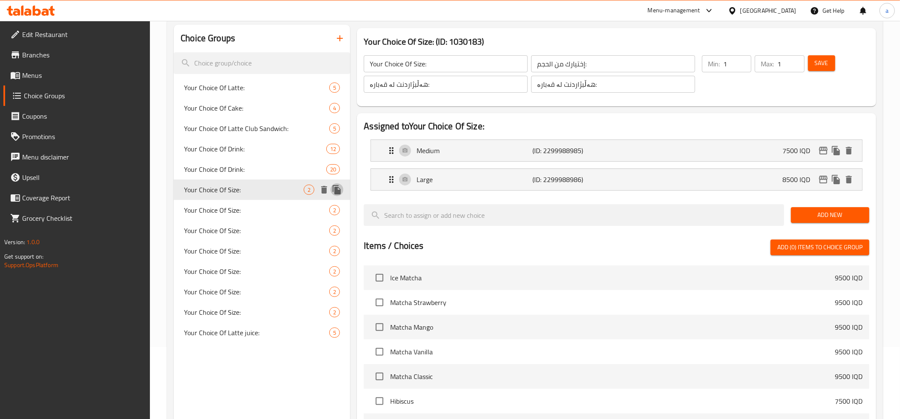
click at [337, 191] on icon "duplicate" at bounding box center [337, 189] width 8 height 9
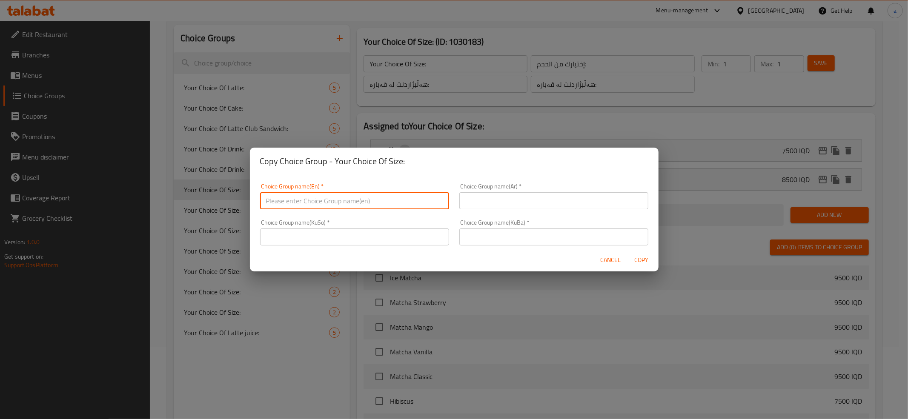
click at [338, 201] on input "text" at bounding box center [354, 200] width 189 height 17
type input "Your Choice Of Size:"
click at [506, 204] on input "text" at bounding box center [553, 200] width 189 height 17
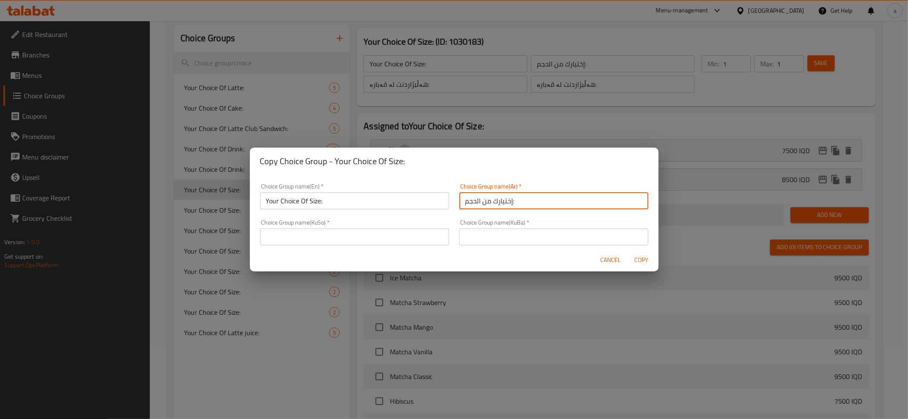
type input "إختيارك من الحجم:"
click at [500, 241] on input "text" at bounding box center [553, 237] width 189 height 17
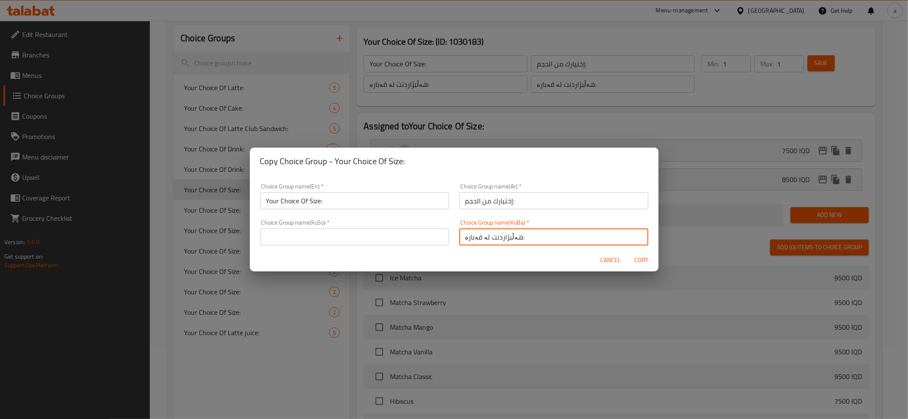
type input "هەڵبژاردنت لە قەبارە:"
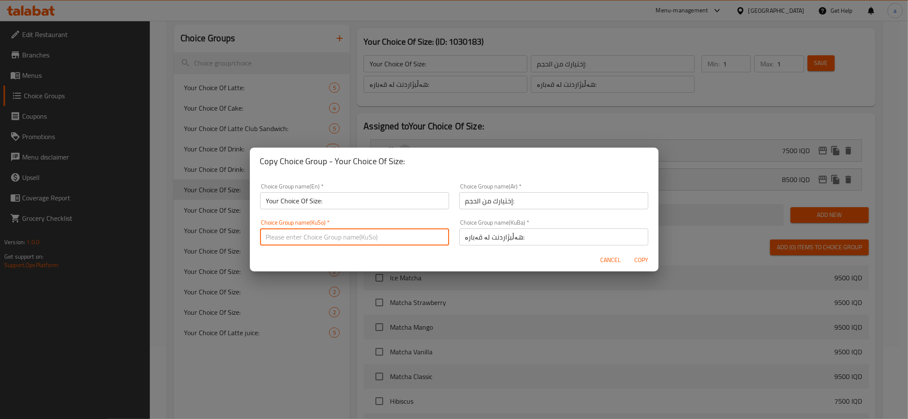
click at [392, 239] on input "text" at bounding box center [354, 237] width 189 height 17
type input "هەڵبژاردنت لە قەبارە:"
click at [349, 198] on input "Your Choice Of Size:" at bounding box center [354, 200] width 189 height 17
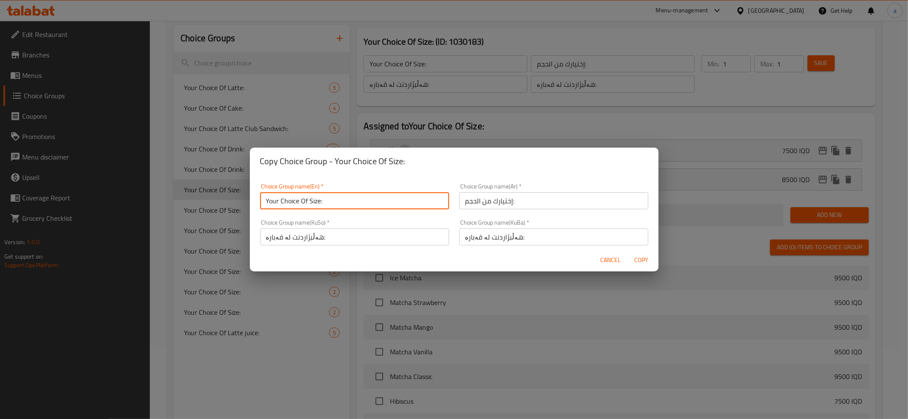
click at [648, 264] on span "Copy" at bounding box center [641, 260] width 20 height 11
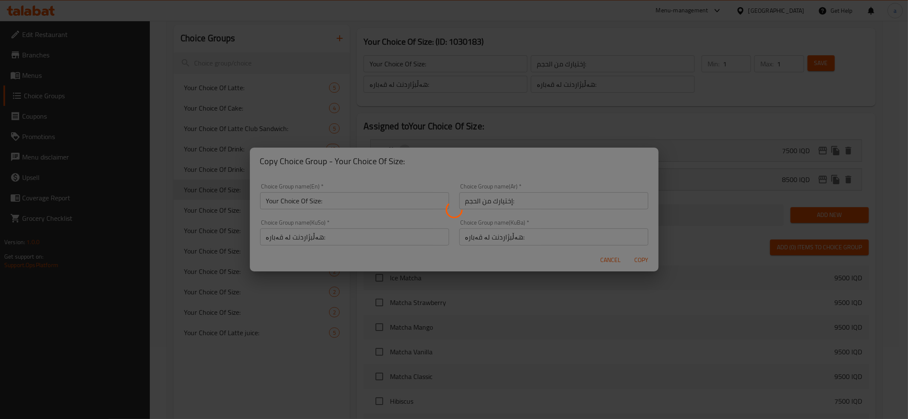
type input "Your Choice Of Size:"
type input "إختيارك من الحجم:"
type input "هەڵبژاردنت لە قەبارە:"
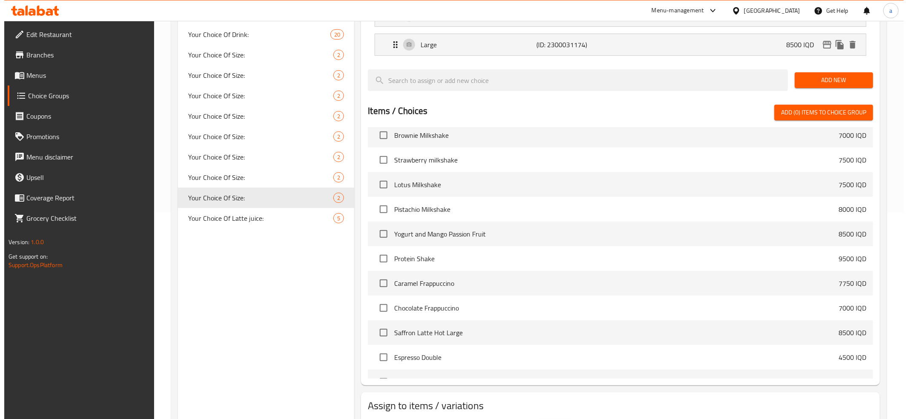
scroll to position [261, 0]
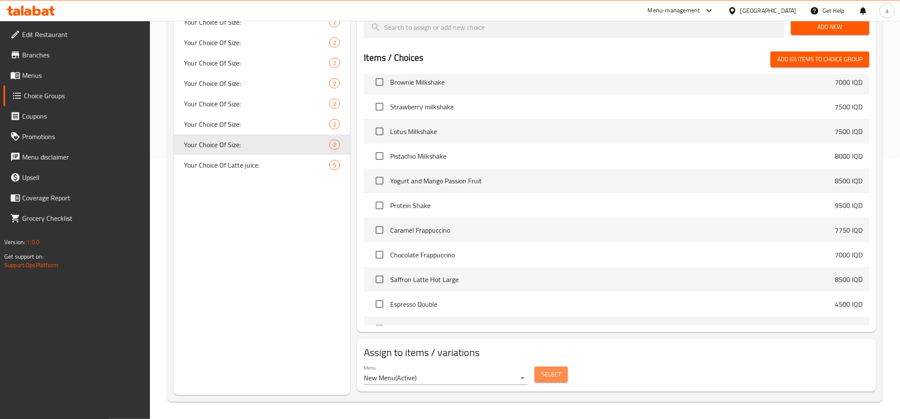
click at [552, 378] on span "Select" at bounding box center [551, 375] width 20 height 11
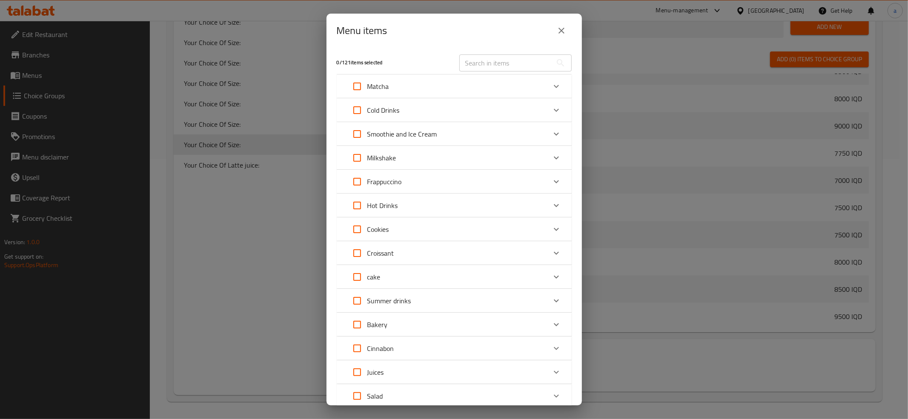
click at [551, 208] on icon "Expand" at bounding box center [556, 206] width 10 height 10
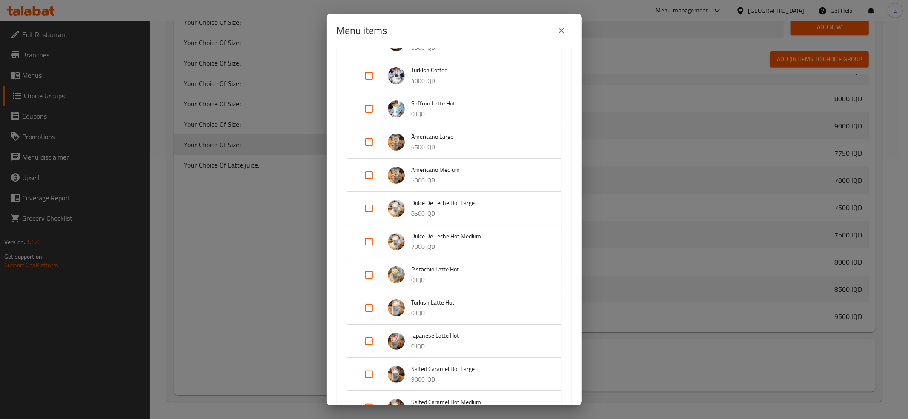
scroll to position [284, 0]
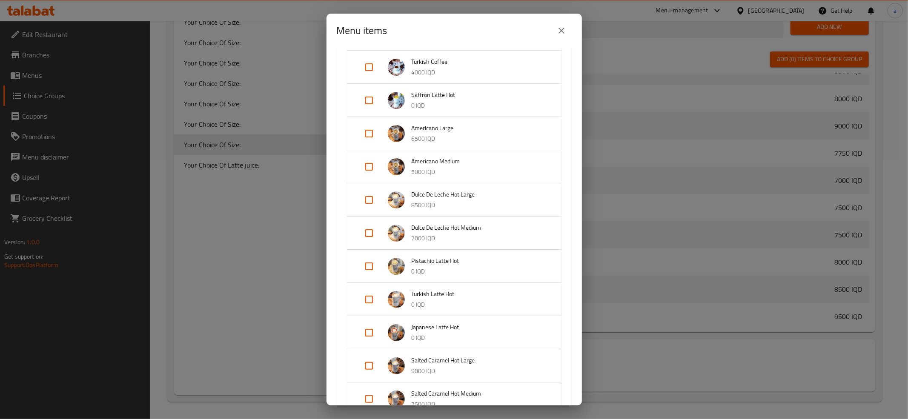
click at [365, 229] on input "Expand" at bounding box center [369, 233] width 20 height 20
checkbox input "true"
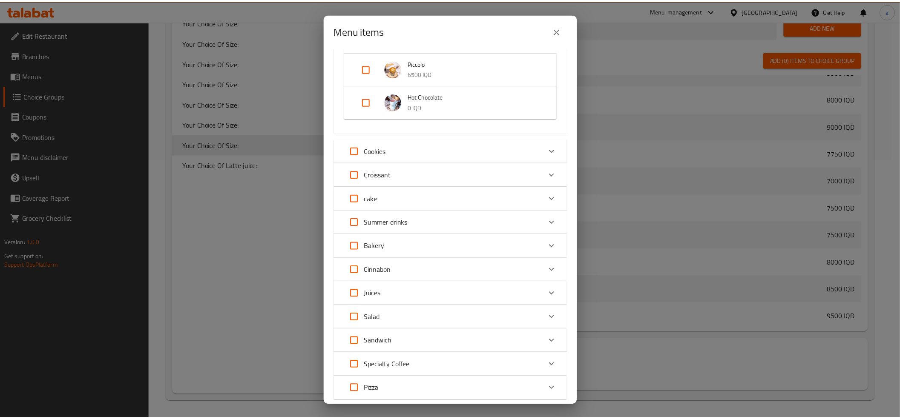
scroll to position [981, 0]
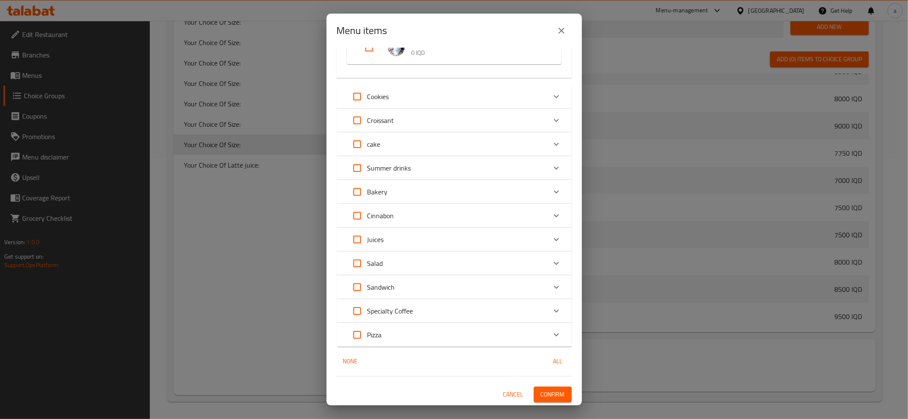
click at [544, 392] on span "Confirm" at bounding box center [553, 395] width 24 height 11
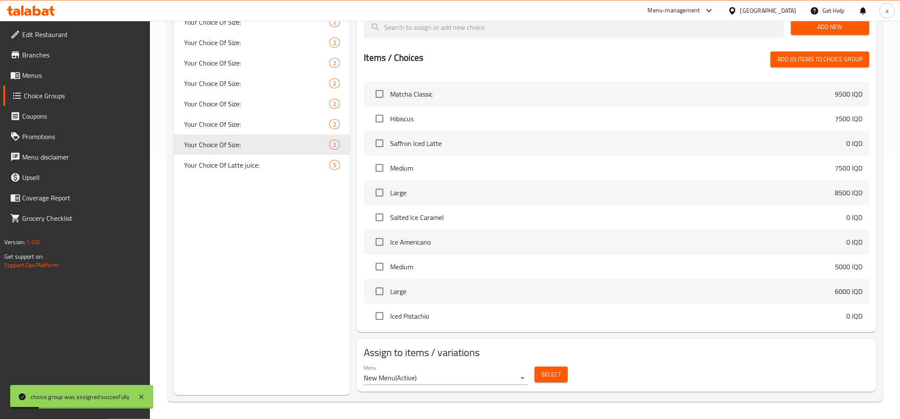
scroll to position [0, 0]
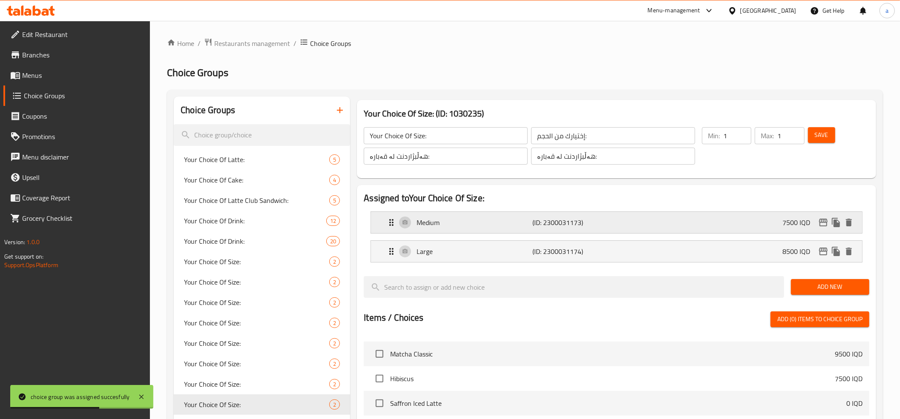
click at [581, 229] on div "Medium (ID: 2300031173) 7500 IQD" at bounding box center [618, 222] width 465 height 21
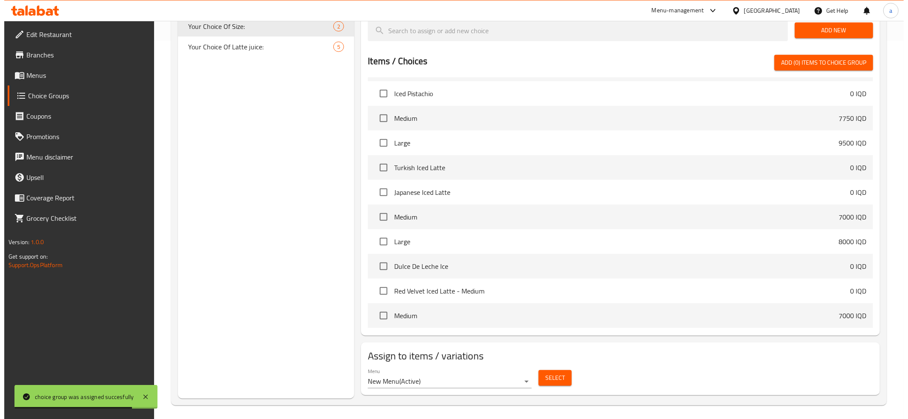
scroll to position [379, 0]
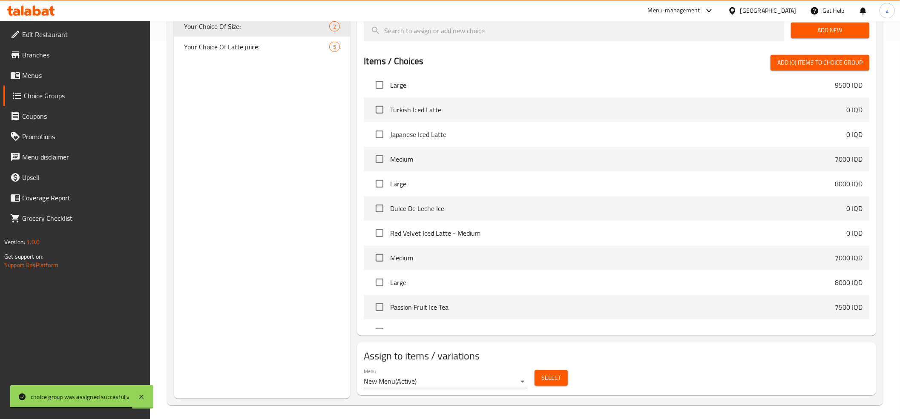
click at [552, 377] on span "Select" at bounding box center [551, 378] width 20 height 11
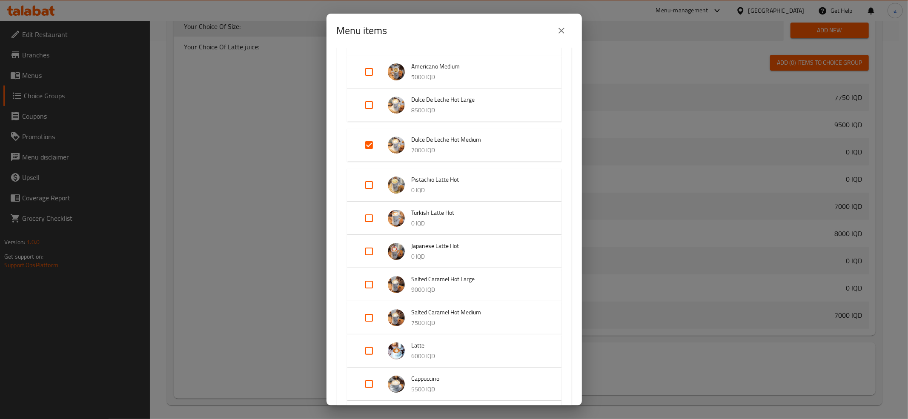
click at [561, 32] on icon "close" at bounding box center [562, 31] width 10 height 10
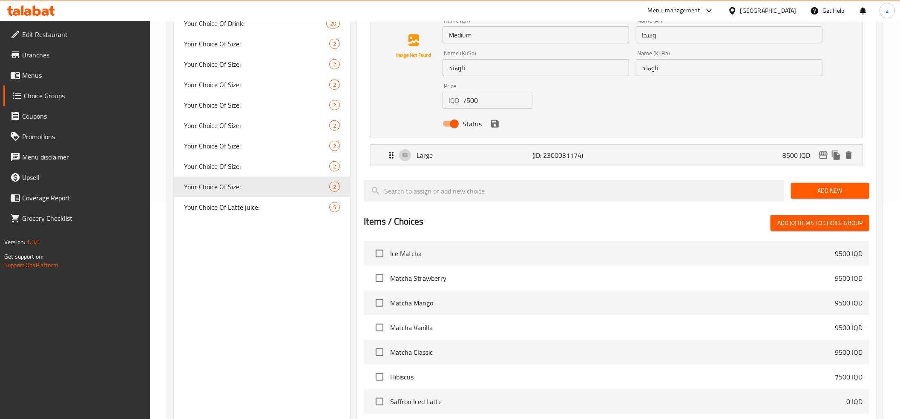
scroll to position [0, 0]
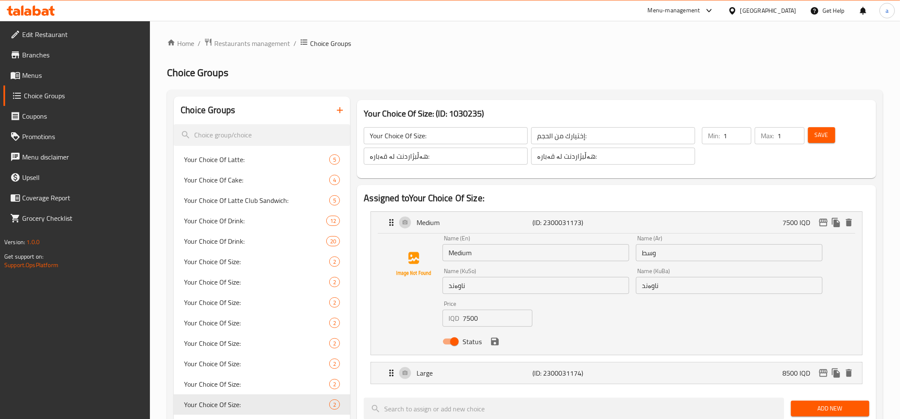
click at [486, 321] on input "7500" at bounding box center [497, 318] width 70 height 17
click at [498, 342] on icon "save" at bounding box center [495, 342] width 8 height 8
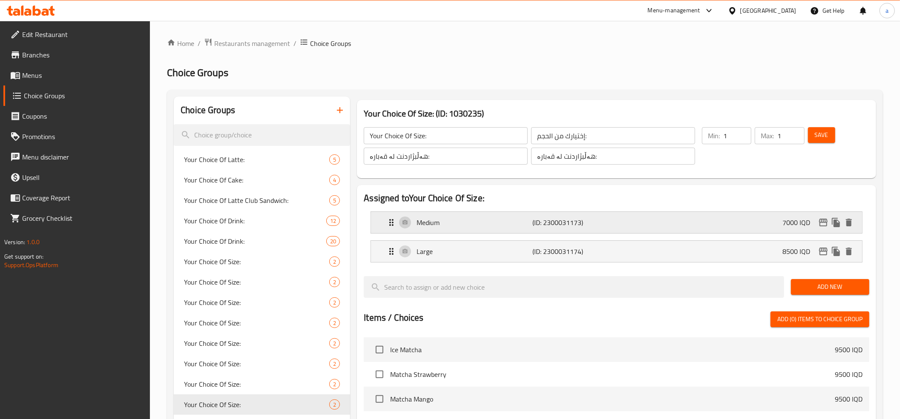
type input "7000"
click at [820, 141] on button "Save" at bounding box center [821, 135] width 27 height 16
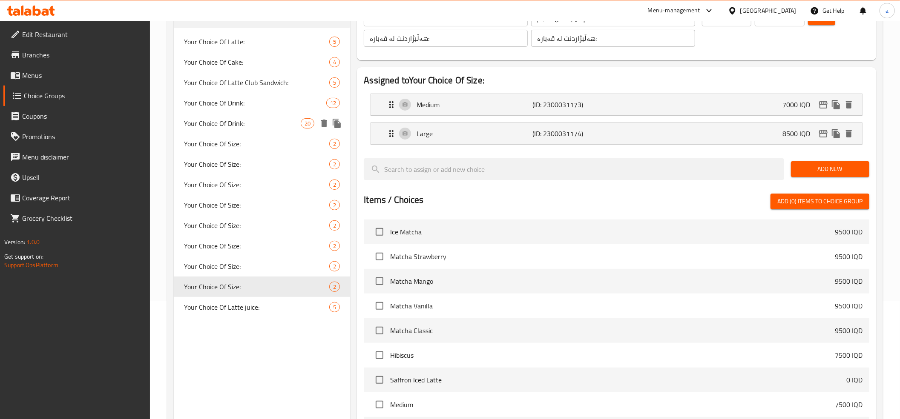
scroll to position [189, 0]
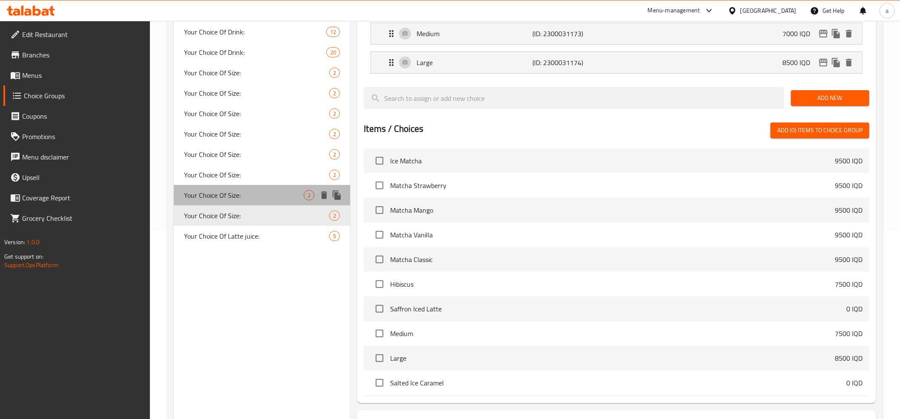
click at [242, 193] on span "Your Choice Of Size:" at bounding box center [244, 195] width 120 height 10
type input "Your Choice Of Size:"
type input "إختيارك من الحجم:"
type input "هەڵبژاردنت لە قەبارە:"
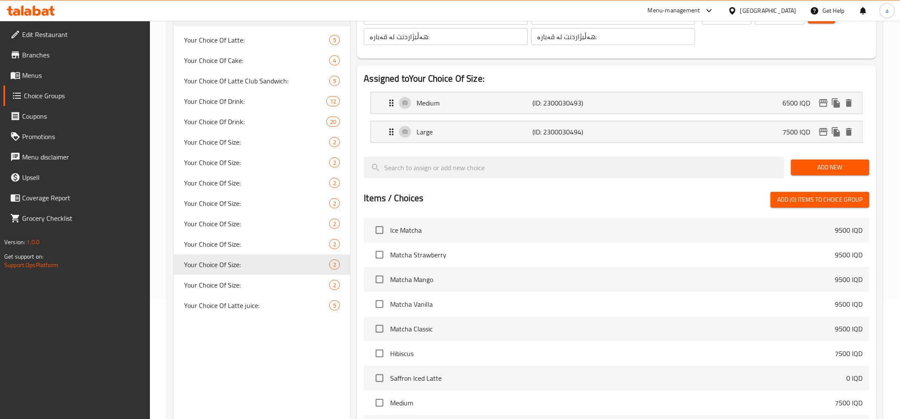
scroll to position [95, 0]
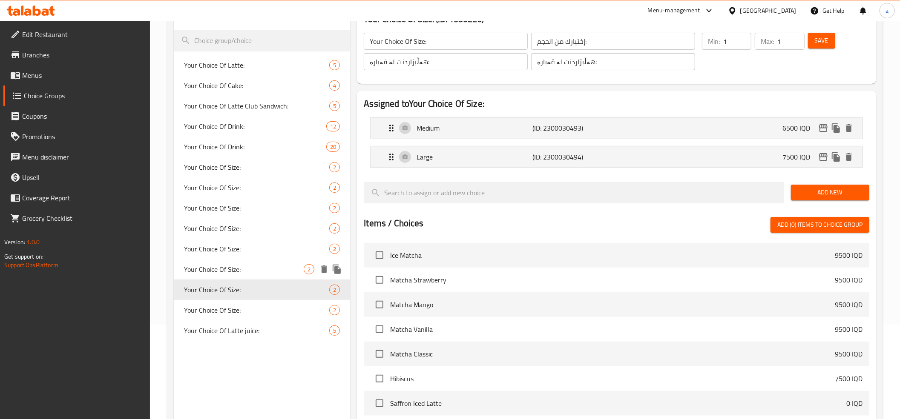
click at [264, 262] on div "Your Choice Of Size: 2" at bounding box center [262, 269] width 176 height 20
type input "Your Choice Of Size:"
type input "إختيارك من الحجم:"
type input "هەڵبژاردنت لە قەبارە:"
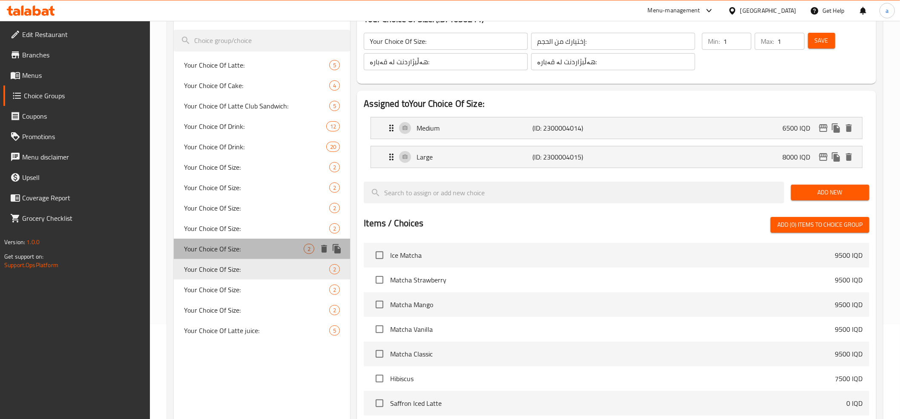
click at [262, 246] on span "Your Choice Of Size:" at bounding box center [244, 249] width 120 height 10
type input "Your Choice Of Size:"
type input "إختيارك من الحجم:"
type input "هەڵبژاردنت لە قەبارە:"
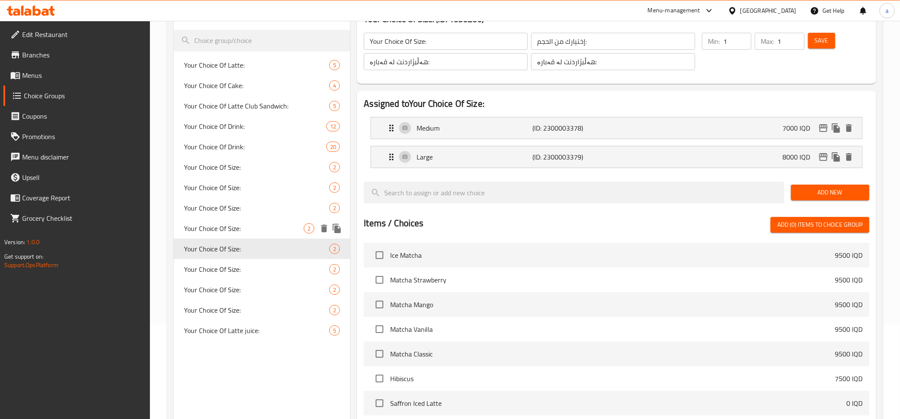
click at [263, 232] on span "Your Choice Of Size:" at bounding box center [244, 229] width 120 height 10
type input "Your Choice Of Size:"
type input "إختيارك من الحجم:"
type input "هەڵبژاردنت لە قەبارە:"
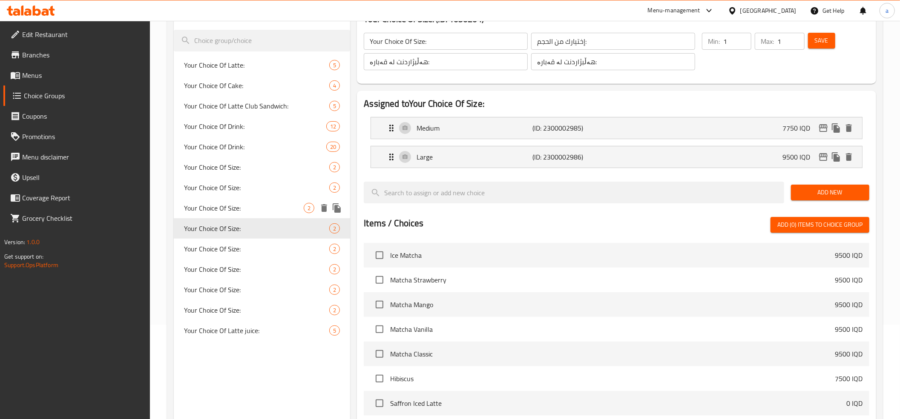
click at [263, 205] on span "Your Choice Of Size:" at bounding box center [244, 208] width 120 height 10
type input "Your Choice Of Size:"
type input "إختيارك من الحجم:"
type input "هەڵبژاردنت لە قەبارە:"
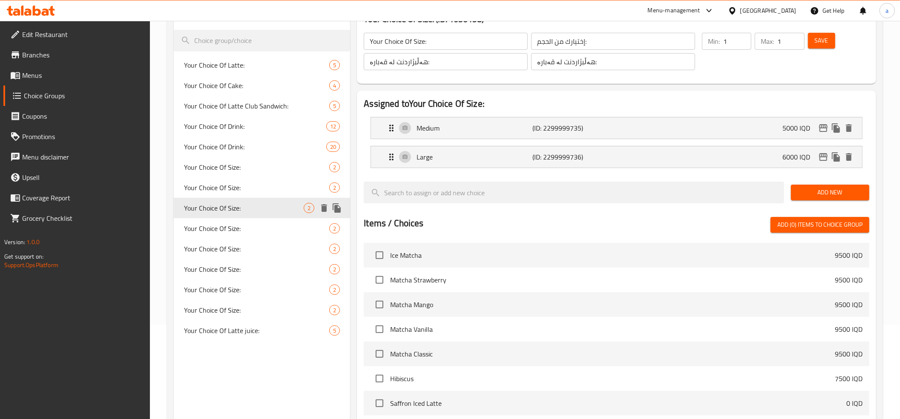
click at [339, 209] on icon "duplicate" at bounding box center [337, 208] width 8 height 9
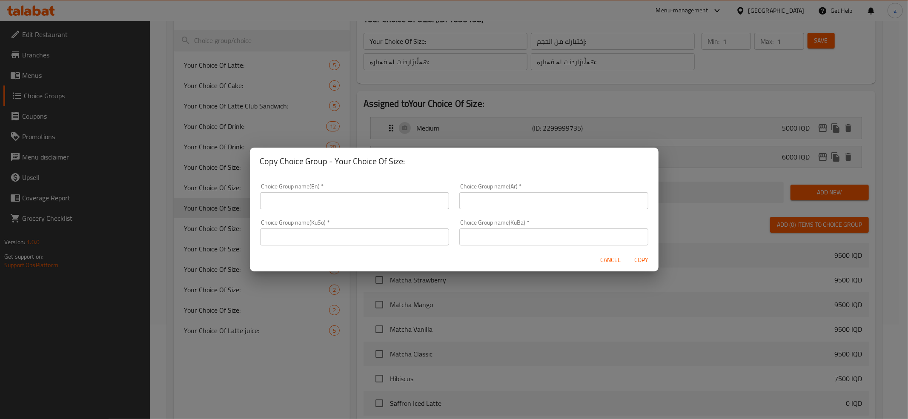
click at [338, 203] on input "text" at bounding box center [354, 200] width 189 height 17
type input "Your Choice Of Size:"
click at [503, 203] on input "text" at bounding box center [553, 200] width 189 height 17
type input "إختيارك من الحجم:"
click at [536, 241] on input "text" at bounding box center [553, 237] width 189 height 17
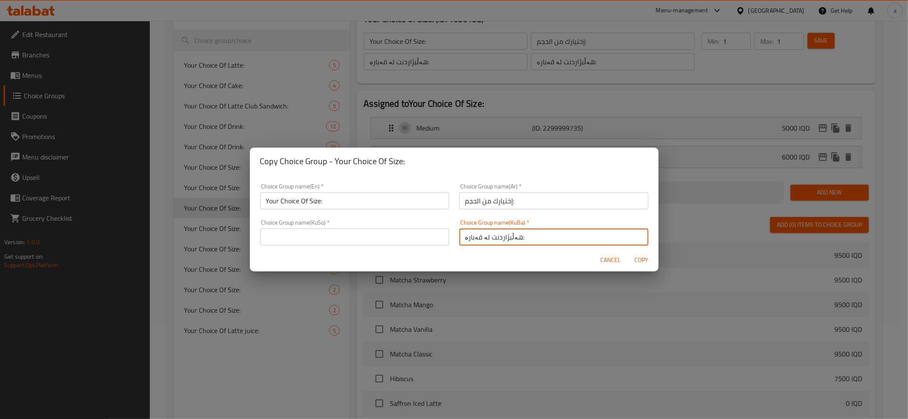
type input "هەڵبژاردنت لە قەبارە:"
click at [368, 243] on input "text" at bounding box center [354, 237] width 189 height 17
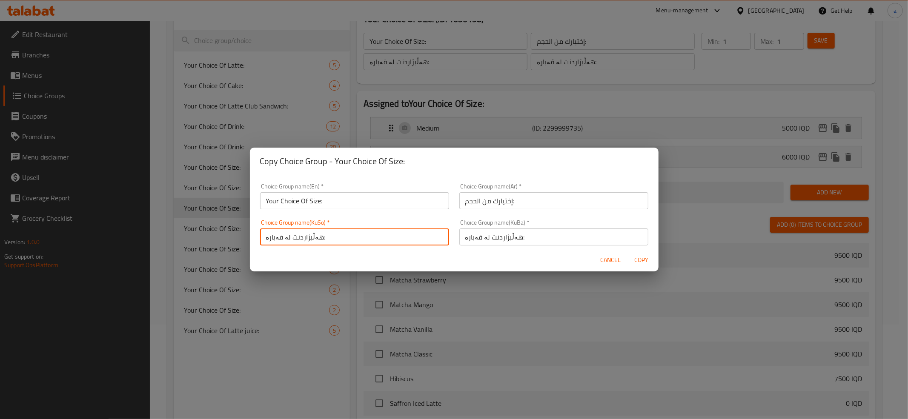
type input "هەڵبژاردنت لە قەبارە:"
click at [632, 254] on button "Copy" at bounding box center [641, 261] width 27 height 16
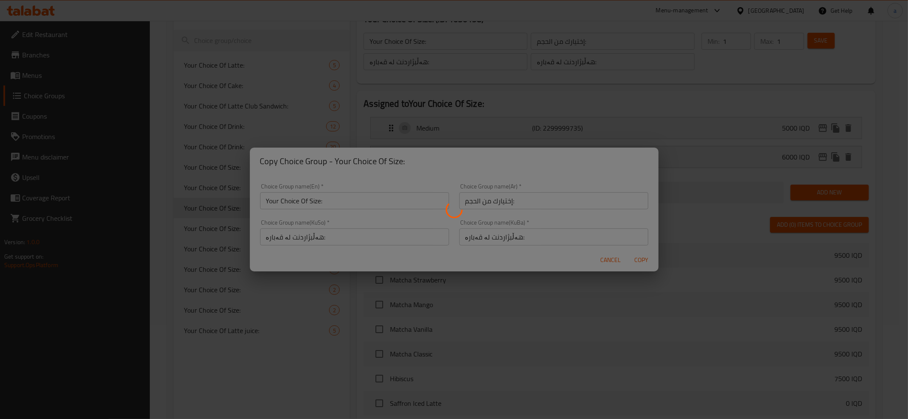
type input "Your Choice Of Size:"
type input "إختيارك من الحجم:"
type input "هەڵبژاردنت لە قەبارە:"
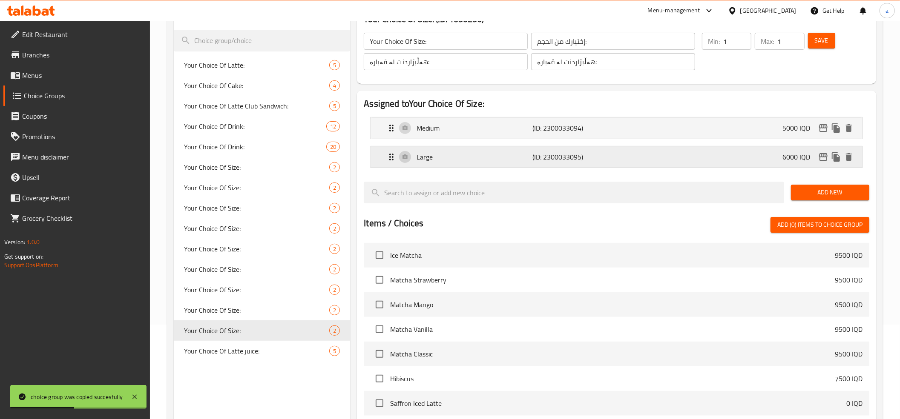
click at [447, 155] on p "Large" at bounding box center [474, 157] width 116 height 10
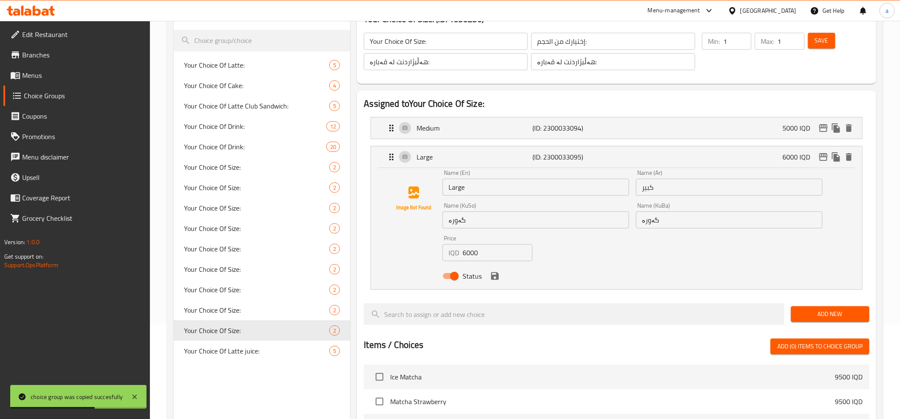
click at [470, 251] on input "6000" at bounding box center [497, 252] width 70 height 17
click at [497, 278] on icon "save" at bounding box center [495, 277] width 8 height 8
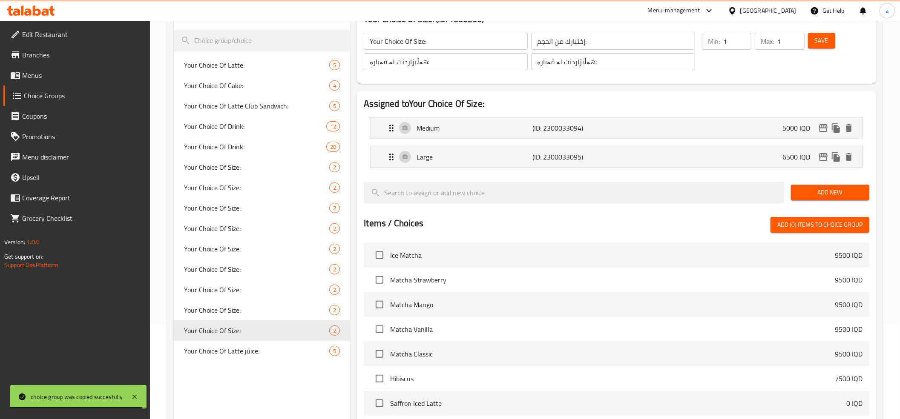
type input "6500"
click at [430, 126] on p "Medium" at bounding box center [474, 128] width 116 height 10
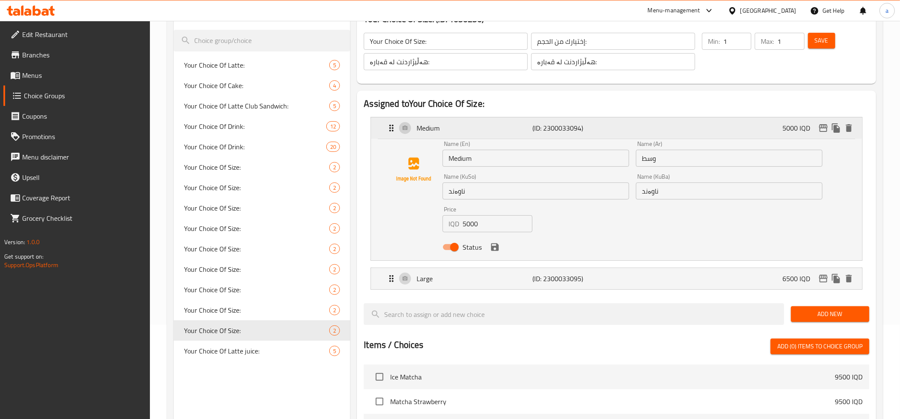
click at [430, 126] on p "Medium" at bounding box center [474, 128] width 116 height 10
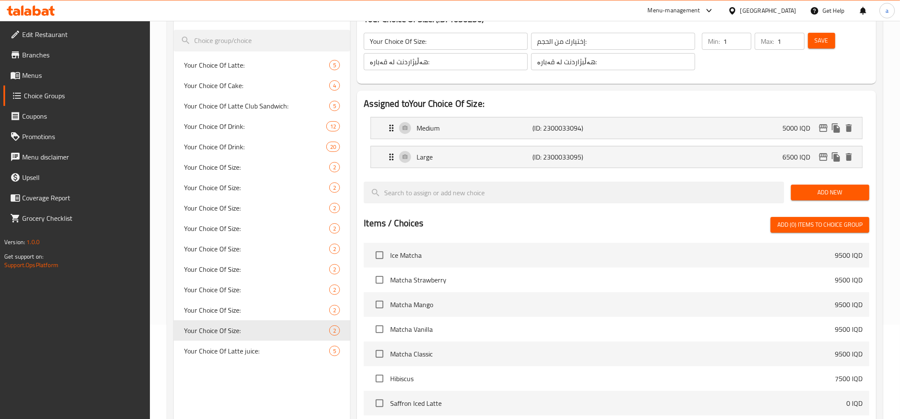
click at [818, 43] on span "Save" at bounding box center [822, 40] width 14 height 11
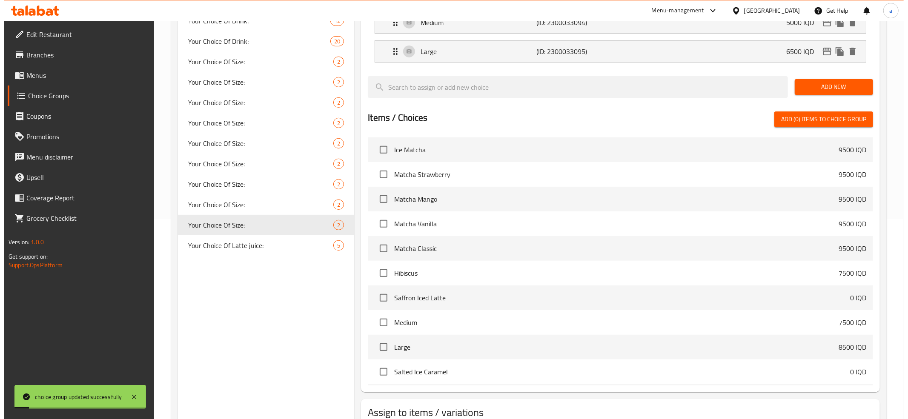
scroll to position [261, 0]
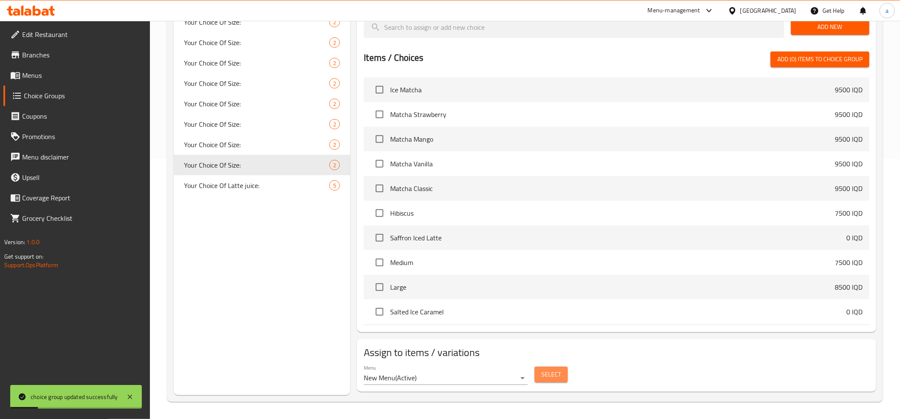
click at [550, 372] on span "Select" at bounding box center [551, 375] width 20 height 11
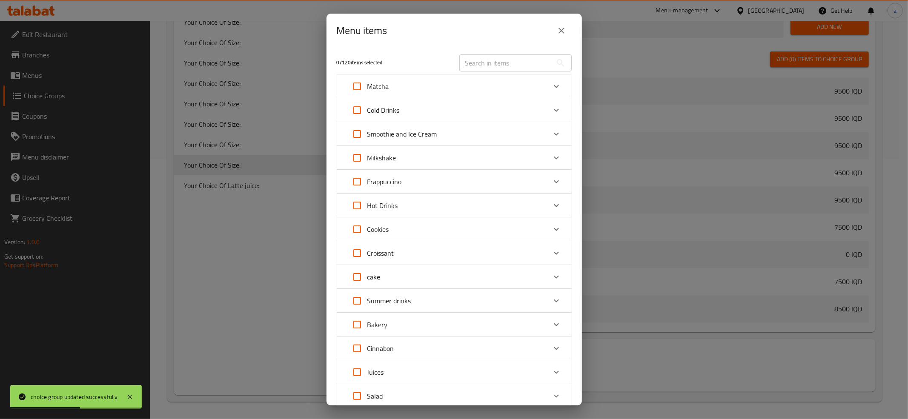
click at [551, 203] on icon "Expand" at bounding box center [556, 206] width 10 height 10
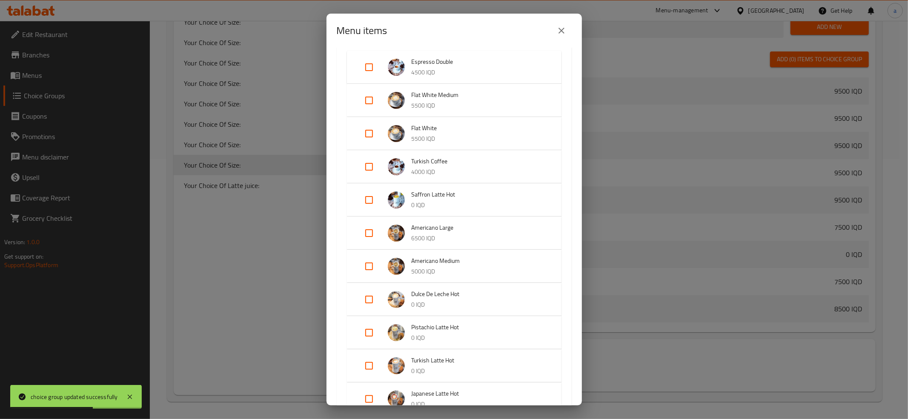
scroll to position [189, 0]
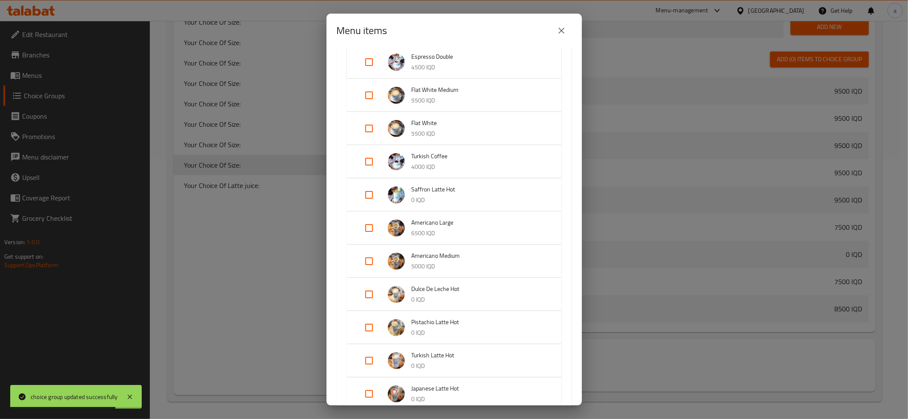
click at [369, 259] on input "Expand" at bounding box center [369, 261] width 20 height 20
checkbox input "true"
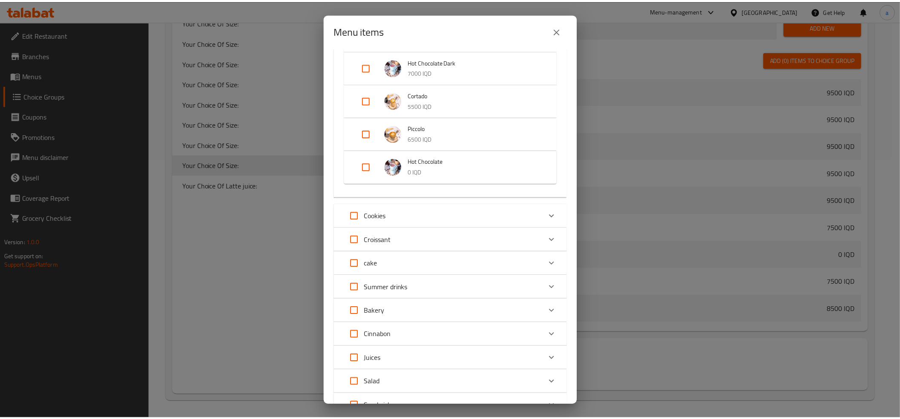
scroll to position [948, 0]
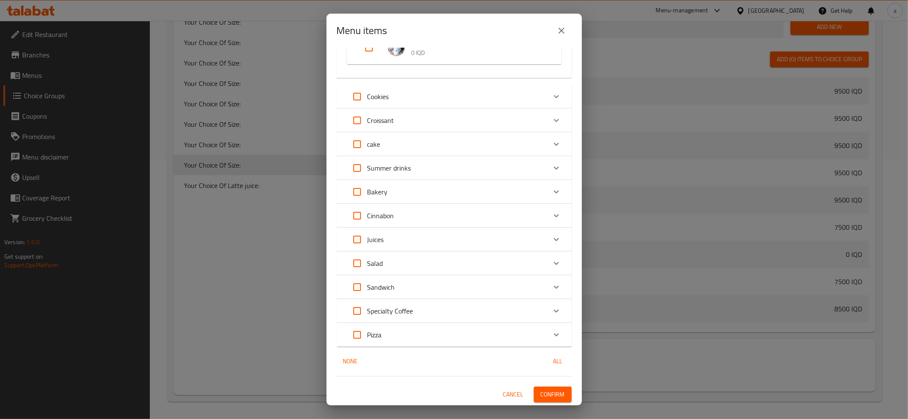
click at [547, 390] on span "Confirm" at bounding box center [553, 395] width 24 height 11
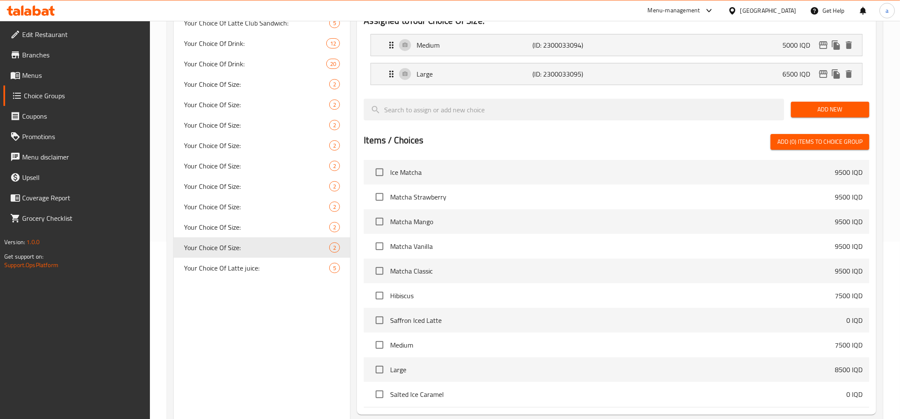
scroll to position [72, 0]
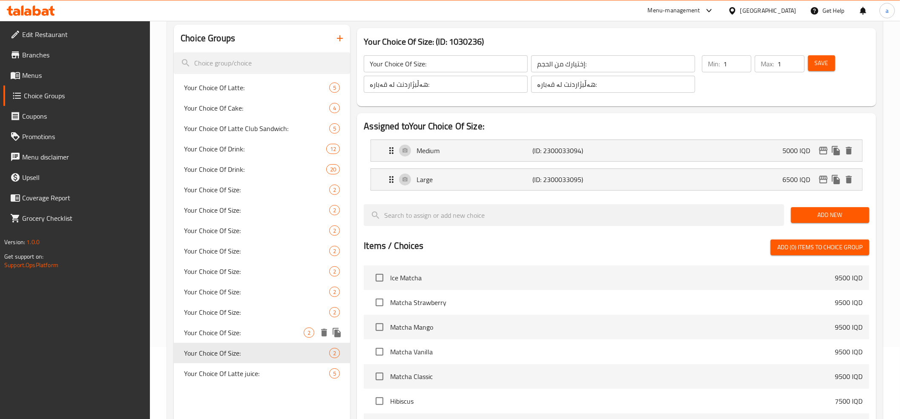
click at [251, 338] on div "Your Choice Of Size: 2" at bounding box center [262, 333] width 176 height 20
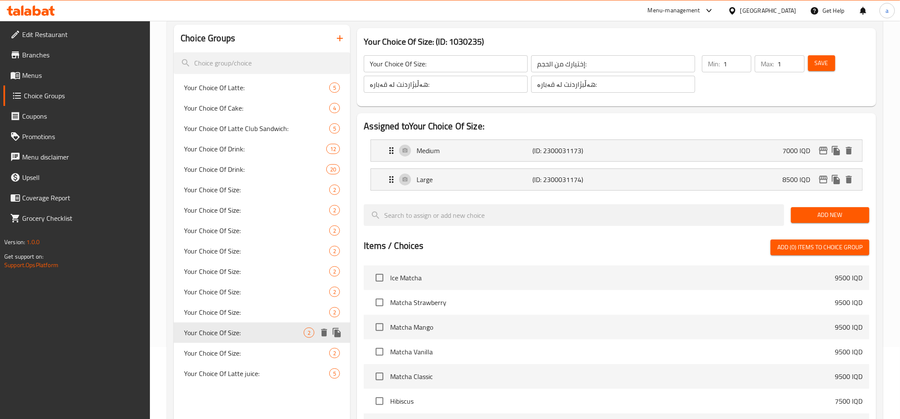
type input "Your Choice Of Size:"
type input "إختيارك من الحجم:"
type input "هەڵبژاردنت لە قەبارە:"
click at [251, 318] on div "Your Choice Of Size: 2" at bounding box center [262, 312] width 176 height 20
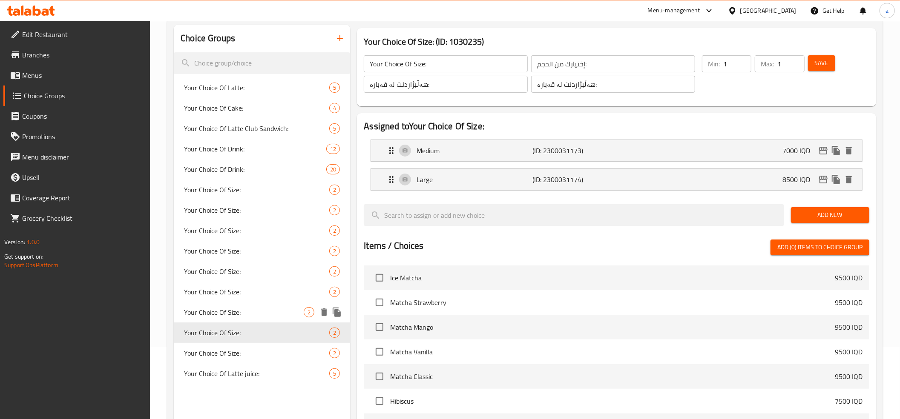
type input "Your Choice Of Size:"
type input "إختيارك من الحجم:"
type input "هەڵبژاردنت لە قەبارە:"
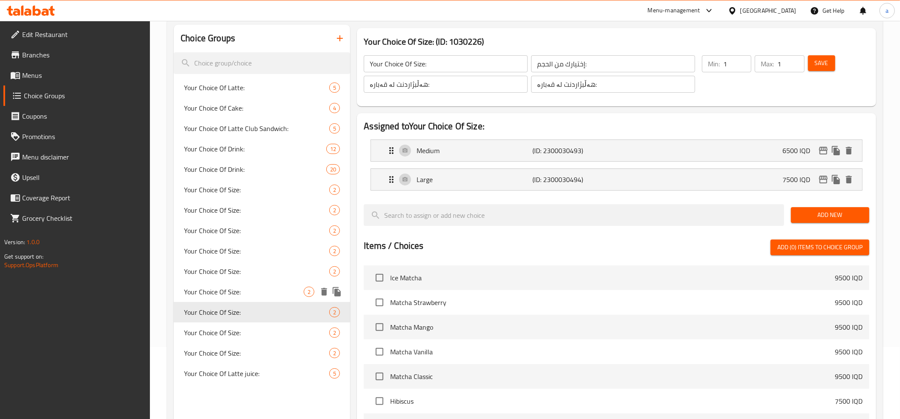
click at [257, 300] on div "Your Choice Of Size: 2" at bounding box center [262, 292] width 176 height 20
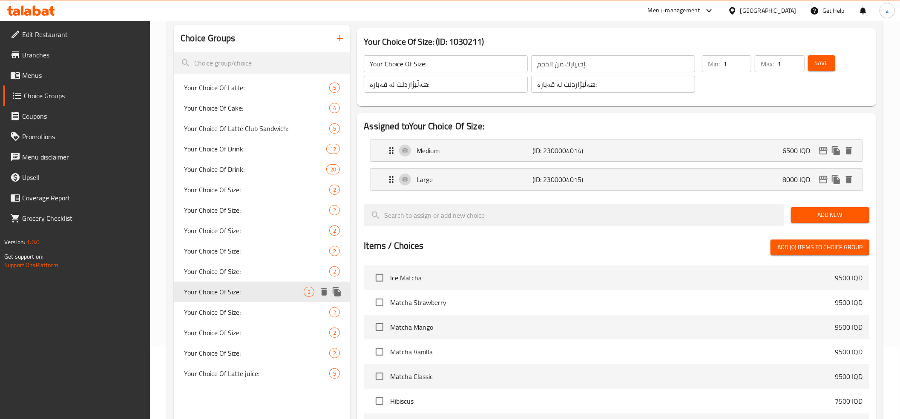
type input "Your Choice Of Size:"
type input "إختيارك من الحجم:"
type input "هەڵبژاردنت لە قەبارە:"
click at [257, 278] on div "Your Choice Of Size: 2" at bounding box center [262, 271] width 176 height 20
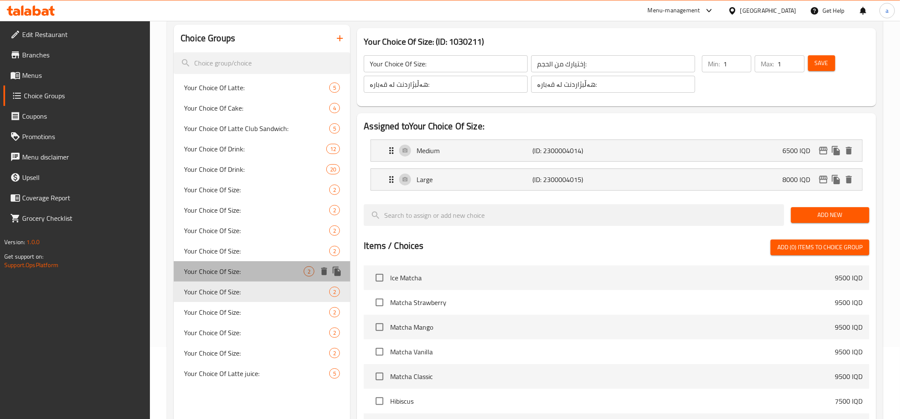
type input "Your Choice Of Size:"
type input "إختيارك من الحجم:"
type input "هەڵبژاردنت لە قەبارە:"
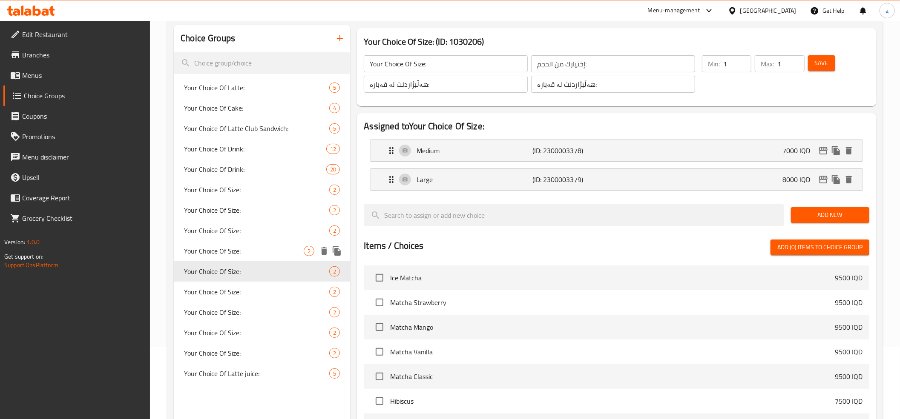
click at [256, 252] on span "Your Choice Of Size:" at bounding box center [244, 251] width 120 height 10
type input "Your Choice Of Size:"
type input "إختيارك من الحجم:"
type input "هەڵبژاردنت لە قەبارە:"
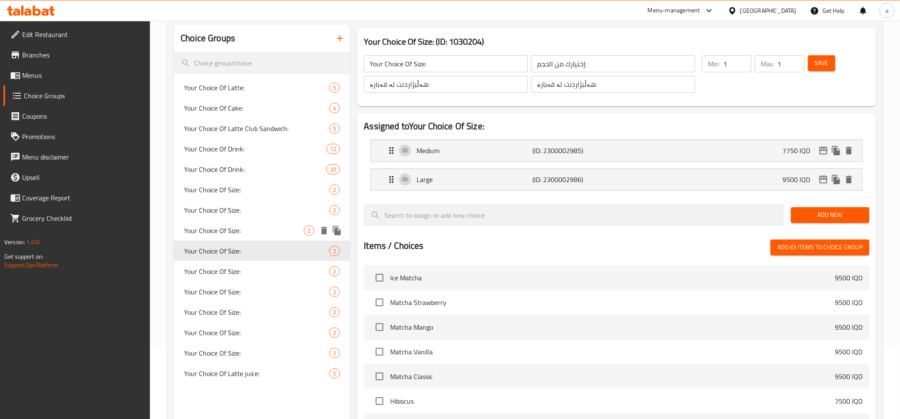
click at [256, 234] on span "Your Choice Of Size:" at bounding box center [244, 231] width 120 height 10
type input "Your Choice Of Size:"
type input "إختيارك من الحجم:"
type input "هەڵبژاردنت لە قەبارە:"
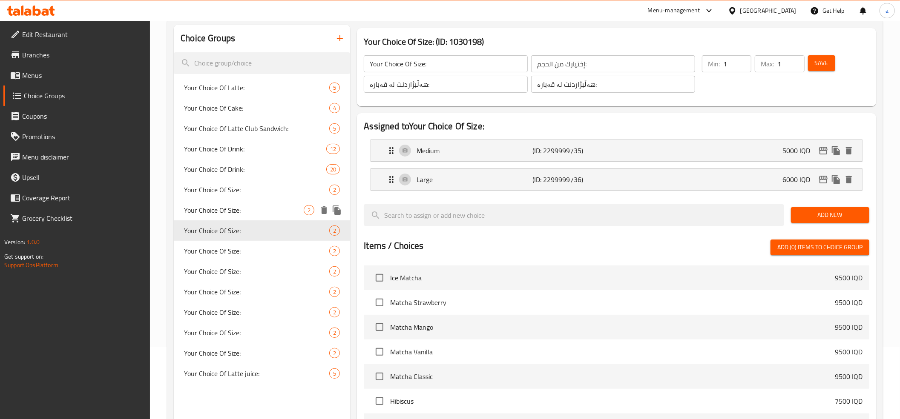
click at [256, 215] on div "Your Choice Of Size: 2" at bounding box center [262, 210] width 176 height 20
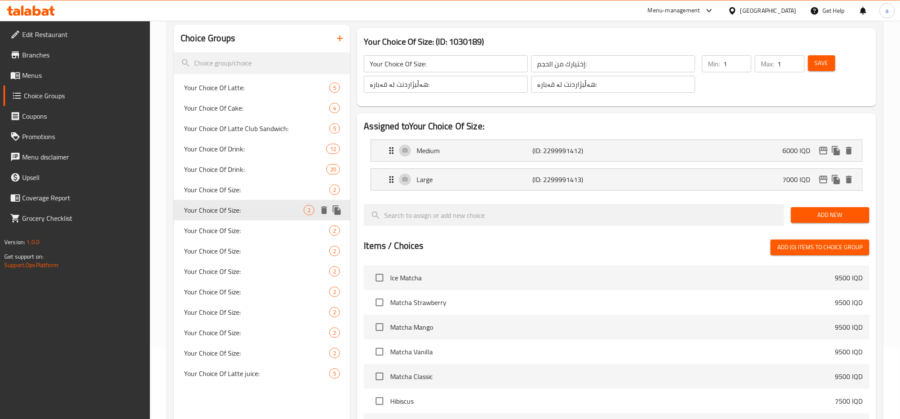
type input "Your Choice Of Size:"
type input "إختيارك من الحجم:"
click at [253, 199] on div "Your Choice Of Size: 2" at bounding box center [262, 190] width 176 height 20
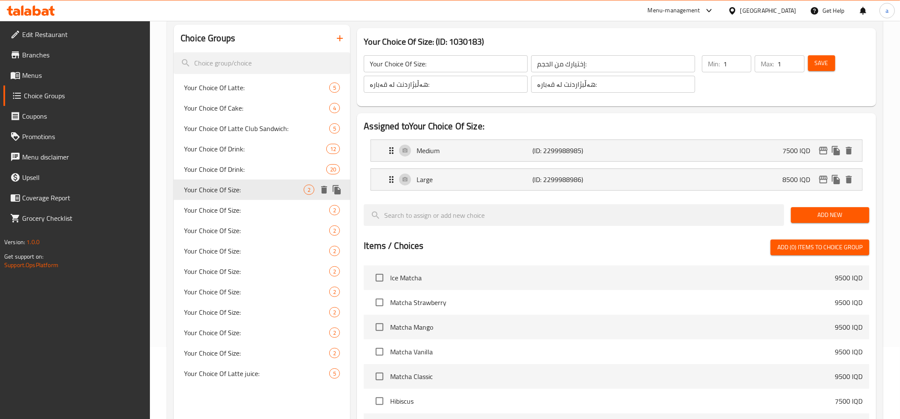
type input "Your Choice Of Size:"
type input "إختيارك من الحجم:"
click at [234, 297] on span "Your Choice Of Size:" at bounding box center [244, 292] width 120 height 10
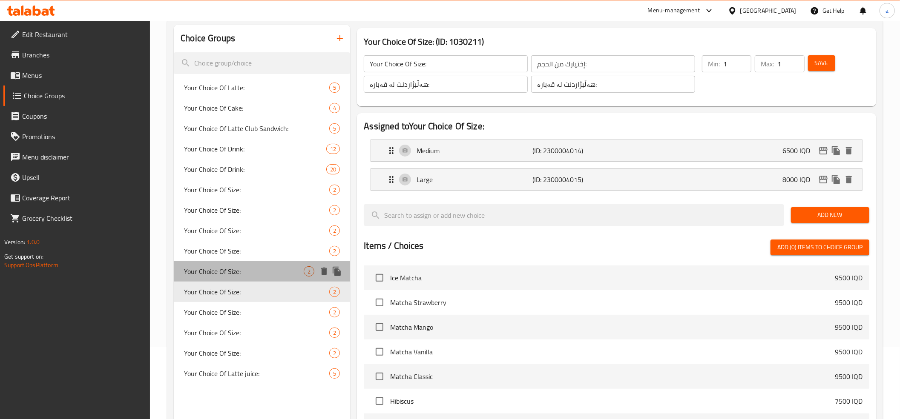
click at [235, 278] on div "Your Choice Of Size: 2" at bounding box center [262, 271] width 176 height 20
type input "Your Choice Of Size:"
type input "إختيارك من الحجم:"
type input "هەڵبژاردنت لە قەبارە:"
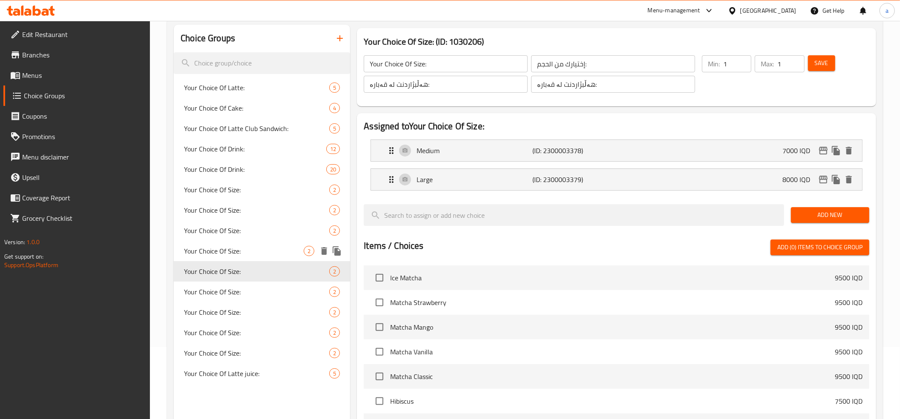
click at [237, 256] on span "Your Choice Of Size:" at bounding box center [244, 251] width 120 height 10
type input "Your Choice Of Size:"
type input "إختيارك من الحجم:"
type input "هەڵبژاردنت لە قەبارە:"
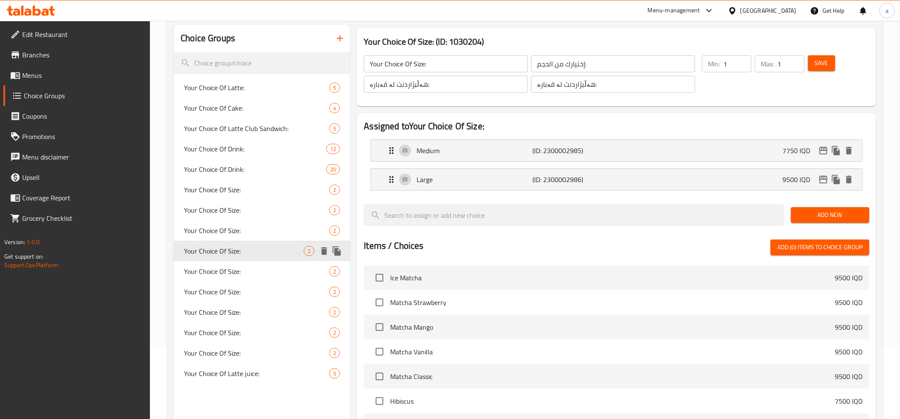
click at [336, 249] on icon "duplicate" at bounding box center [337, 251] width 8 height 9
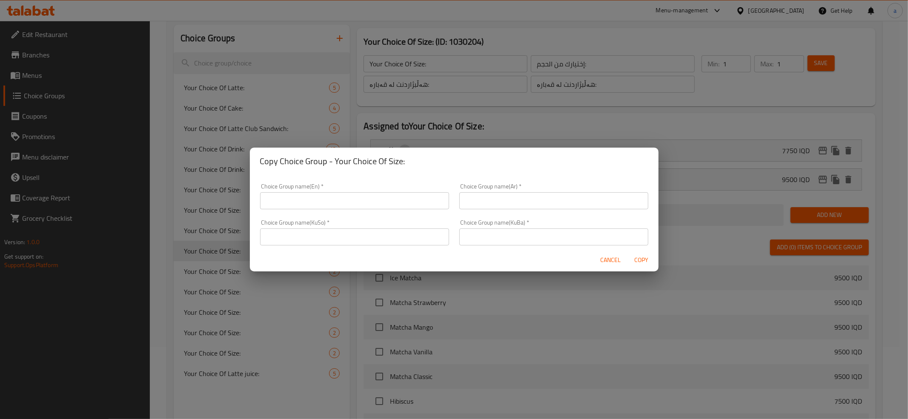
click at [339, 201] on input "text" at bounding box center [354, 200] width 189 height 17
type input "Your Choice Of Size:"
click at [479, 198] on input "text" at bounding box center [553, 200] width 189 height 17
type input "إختيارك من الحجم:"
click at [512, 240] on input "text" at bounding box center [553, 237] width 189 height 17
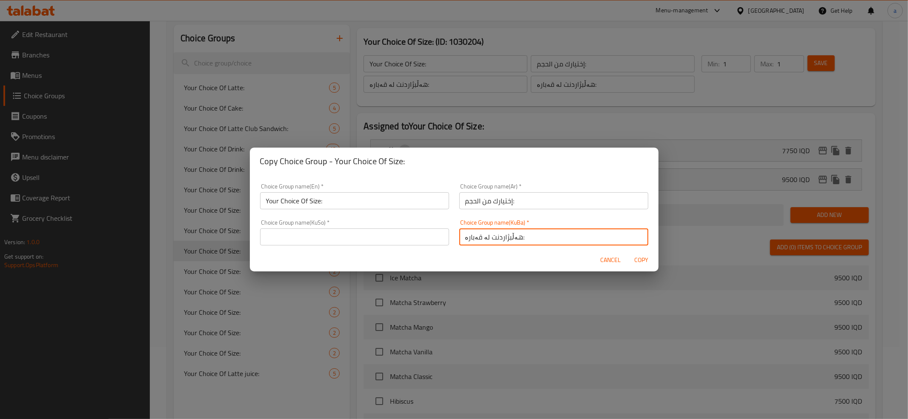
type input "هەڵبژاردنت لە قەبارە:"
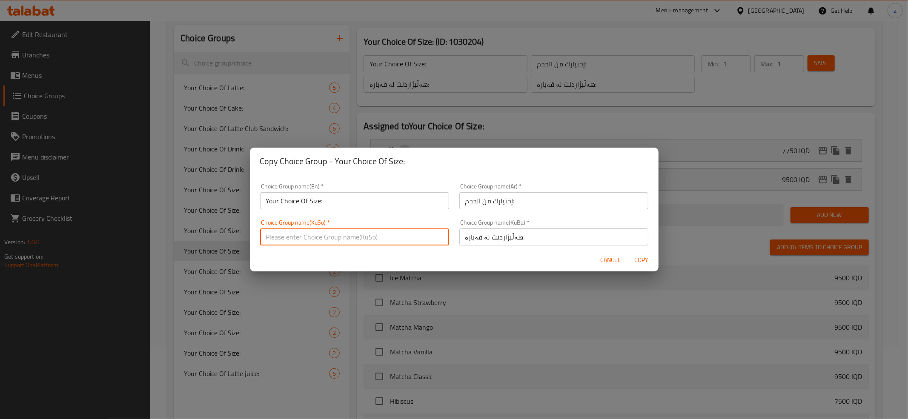
click at [377, 234] on input "text" at bounding box center [354, 237] width 189 height 17
type input "هەڵبژاردنت لە قەبارە:"
click at [651, 263] on span "Copy" at bounding box center [641, 260] width 20 height 11
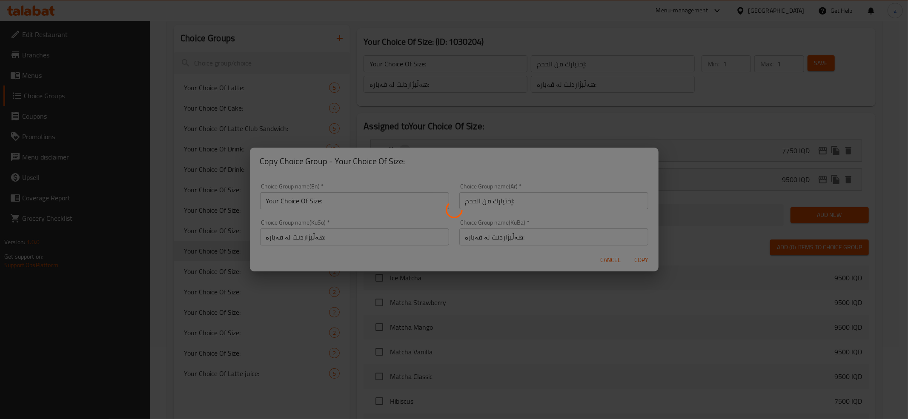
type input "Your Choice Of Size:"
type input "إختيارك من الحجم:"
type input "هەڵبژاردنت لە قەبارە:"
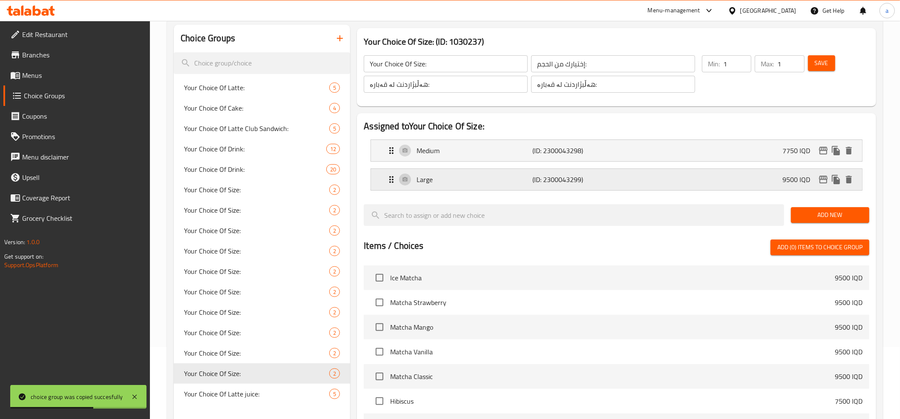
click at [573, 179] on p "(ID: 2300043299)" at bounding box center [570, 180] width 77 height 10
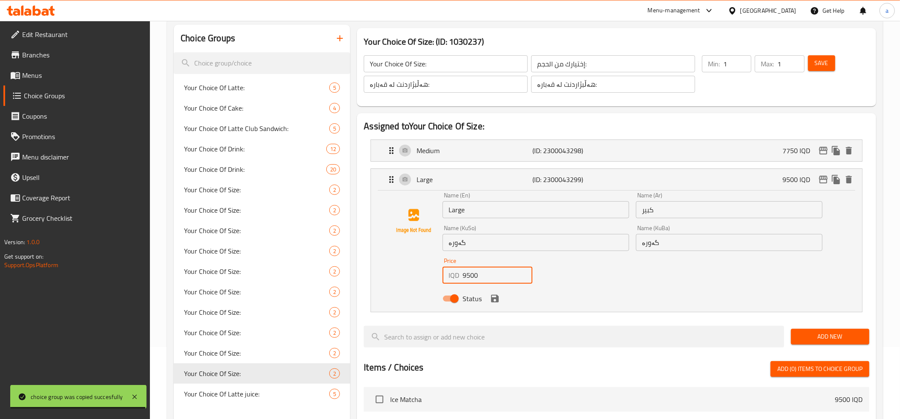
drag, startPoint x: 485, startPoint y: 277, endPoint x: 468, endPoint y: 274, distance: 16.4
click at [468, 274] on input "9500" at bounding box center [497, 275] width 70 height 17
click at [483, 157] on div "Medium (ID: 2300043298) 7750 IQD" at bounding box center [618, 150] width 465 height 21
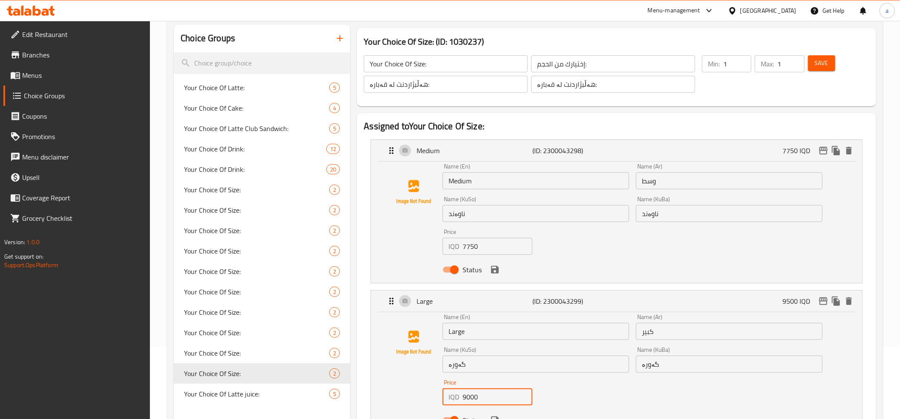
type input "9000"
click at [488, 251] on input "7750" at bounding box center [497, 246] width 70 height 17
drag, startPoint x: 486, startPoint y: 249, endPoint x: 473, endPoint y: 249, distance: 13.2
click at [473, 249] on input "7750" at bounding box center [497, 246] width 70 height 17
click at [468, 249] on input "7750" at bounding box center [497, 246] width 70 height 17
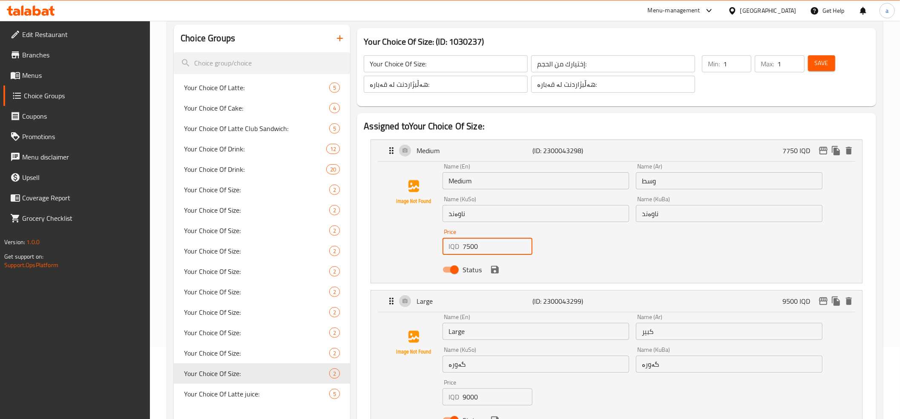
type input "7500"
click at [500, 153] on p "Medium" at bounding box center [474, 151] width 116 height 10
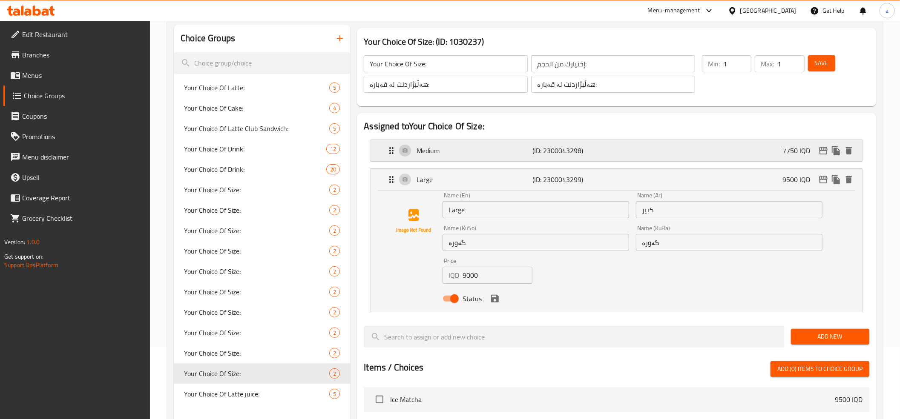
click at [488, 155] on p "Medium" at bounding box center [474, 151] width 116 height 10
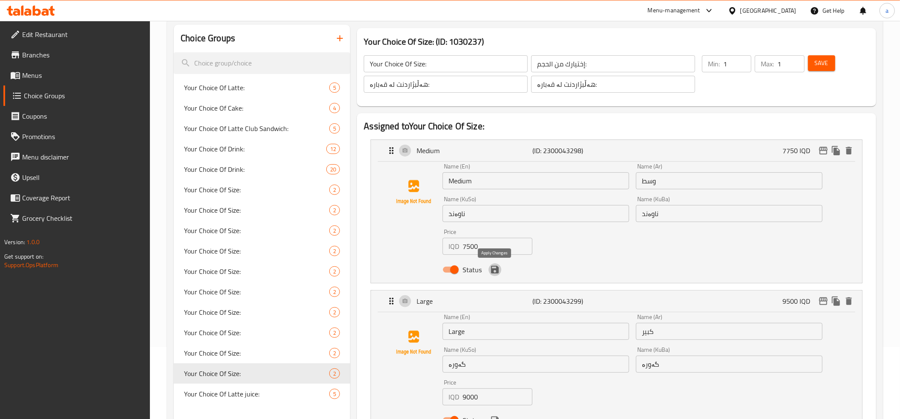
click at [493, 268] on icon "save" at bounding box center [495, 270] width 10 height 10
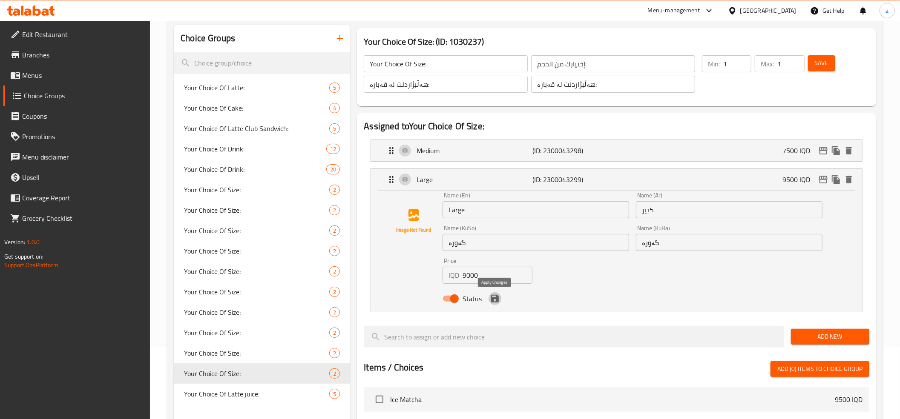
click at [496, 298] on icon "save" at bounding box center [495, 299] width 8 height 8
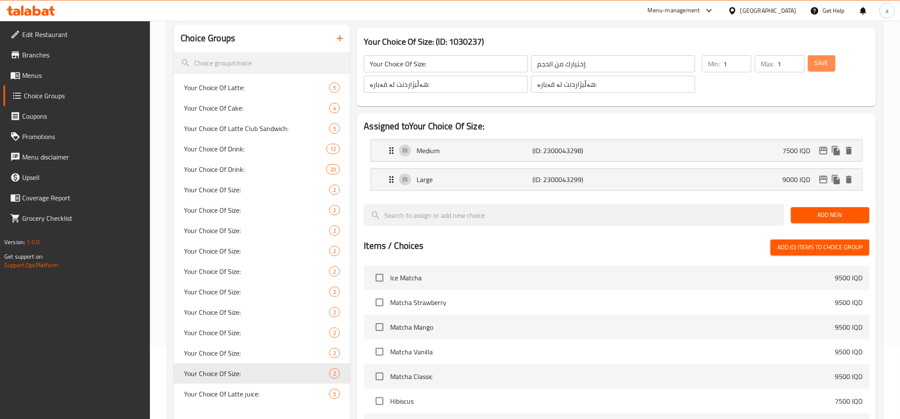
click at [824, 69] on button "Save" at bounding box center [821, 63] width 27 height 16
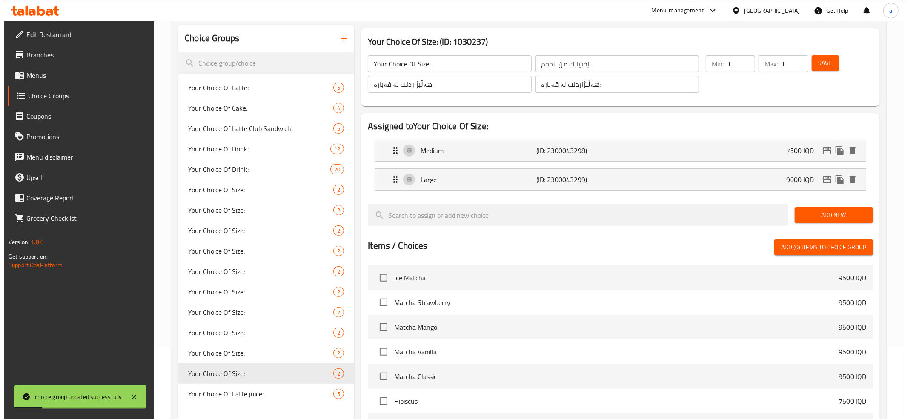
scroll to position [261, 0]
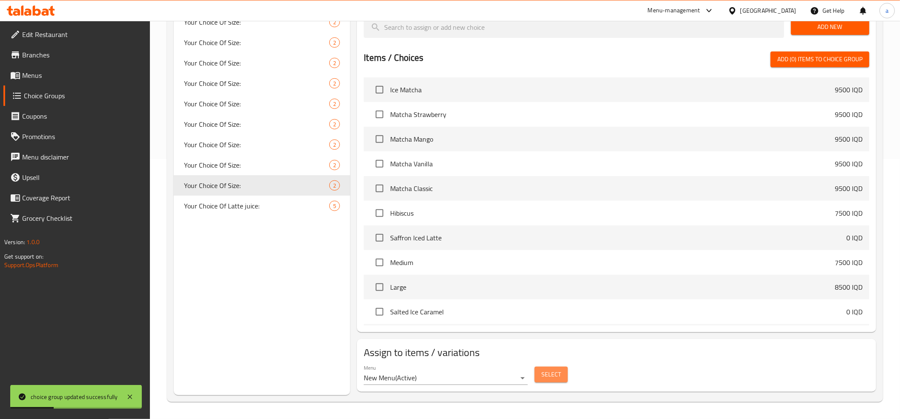
click at [547, 370] on span "Select" at bounding box center [551, 375] width 20 height 11
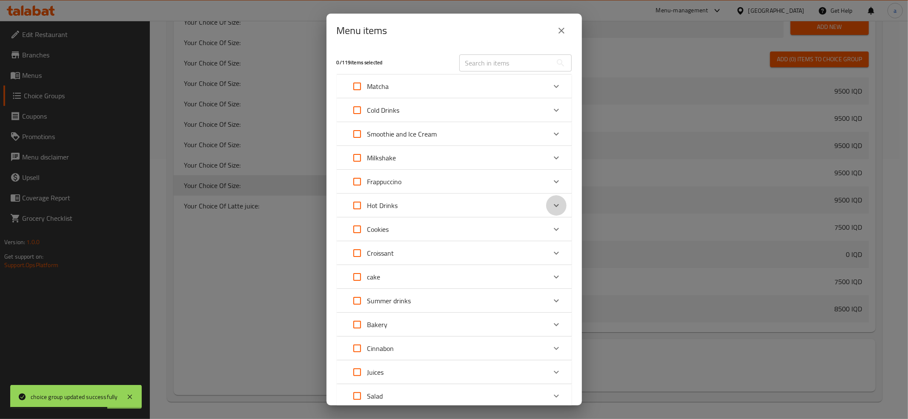
click at [551, 203] on icon "Expand" at bounding box center [556, 206] width 10 height 10
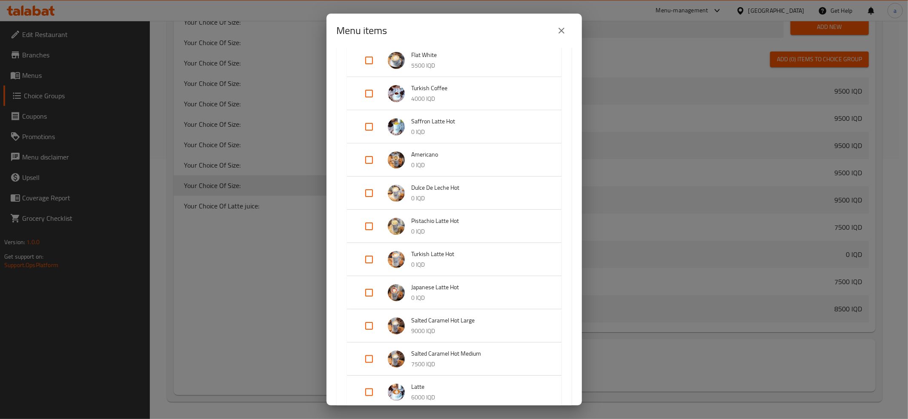
scroll to position [284, 0]
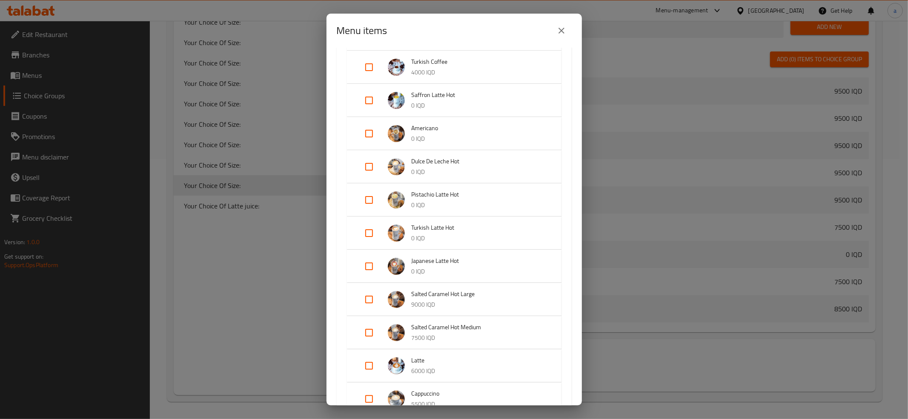
click at [374, 330] on input "Expand" at bounding box center [369, 333] width 20 height 20
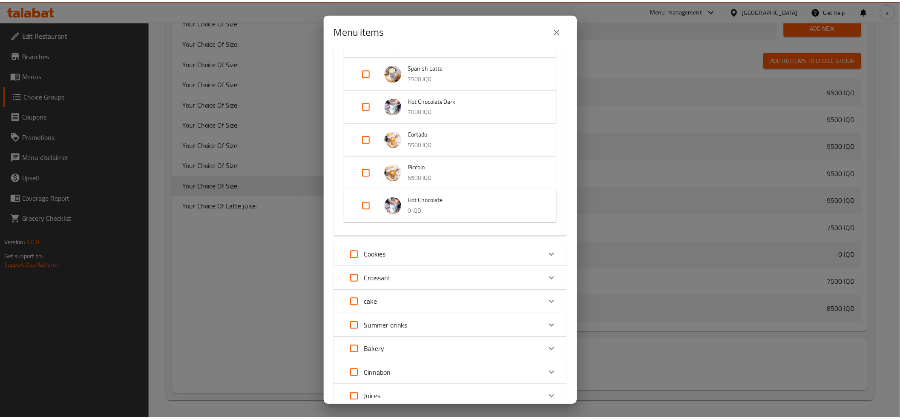
scroll to position [915, 0]
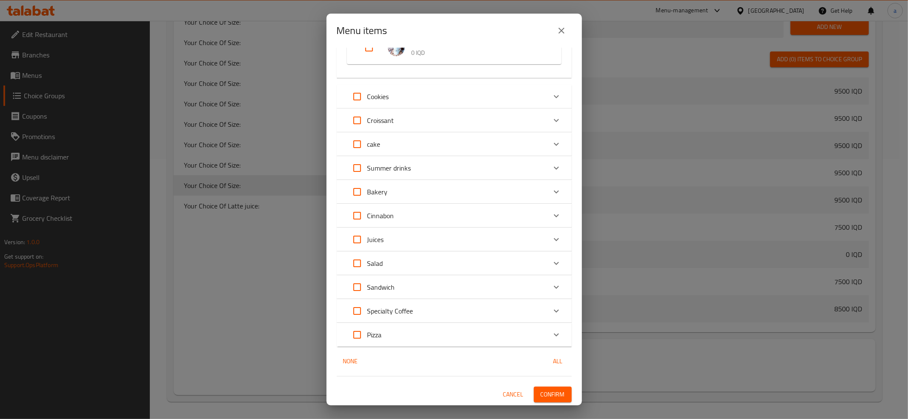
click at [542, 385] on div "1 / 119 items selected ​ Matcha Ice Matcha 9500 IQD Matcha Strawberry 9500 IQD …" at bounding box center [454, 227] width 255 height 358
click at [546, 395] on span "Confirm" at bounding box center [553, 395] width 24 height 11
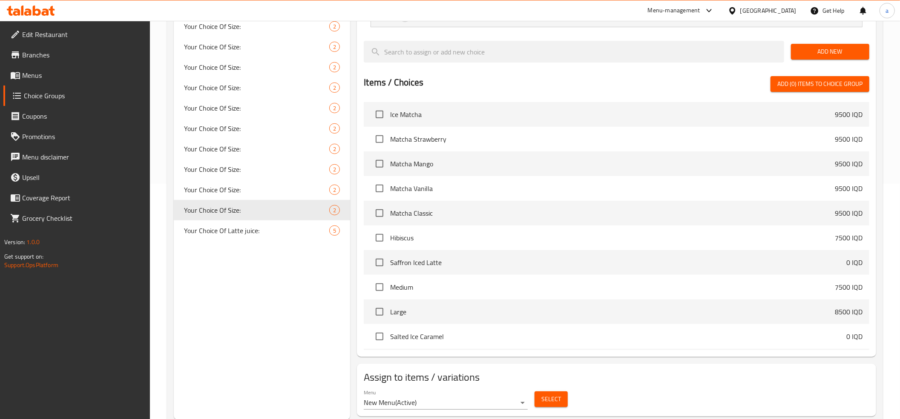
scroll to position [166, 0]
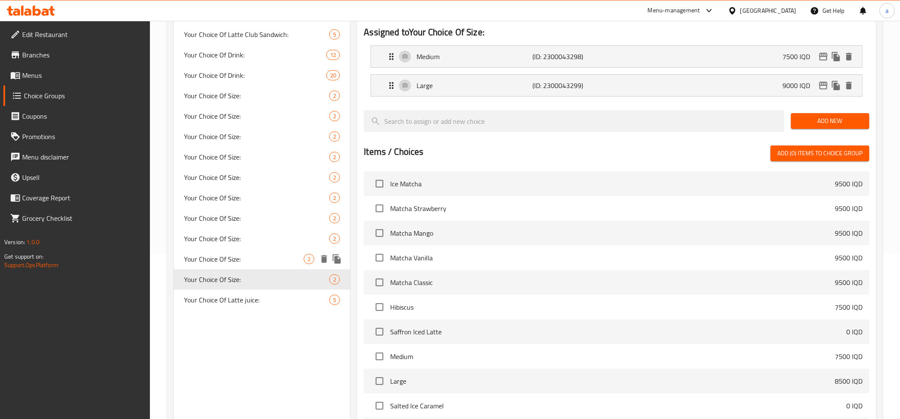
click at [250, 260] on span "Your Choice Of Size:" at bounding box center [244, 259] width 120 height 10
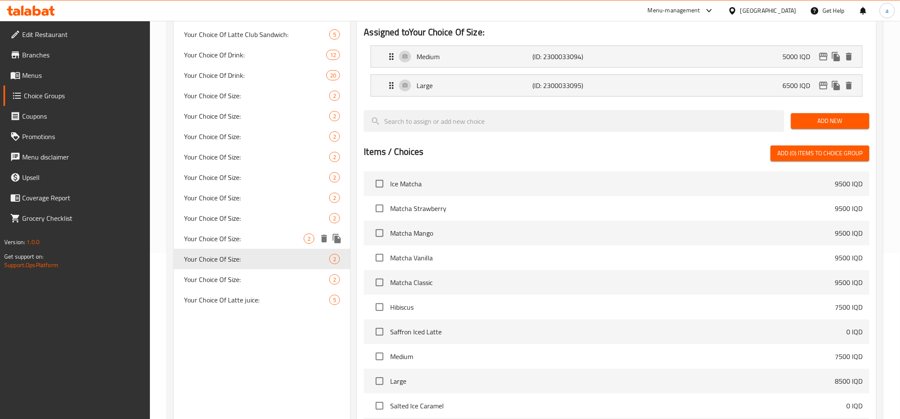
click at [245, 244] on div "Your Choice Of Size: 2" at bounding box center [262, 239] width 176 height 20
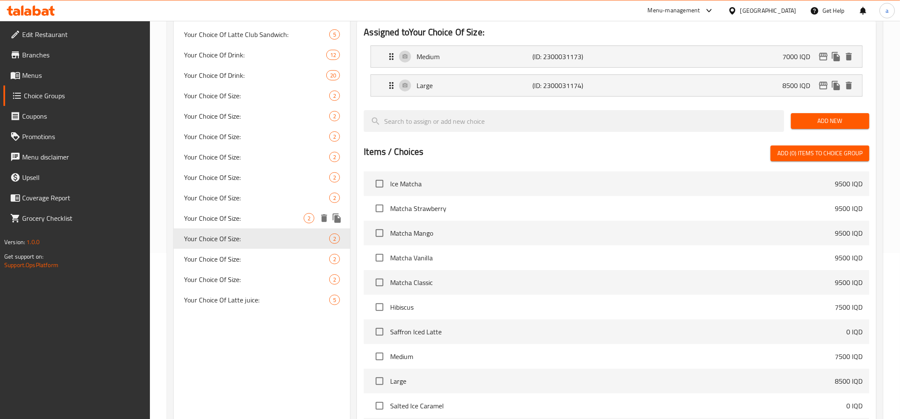
click at [250, 224] on div "Your Choice Of Size: 2" at bounding box center [262, 218] width 176 height 20
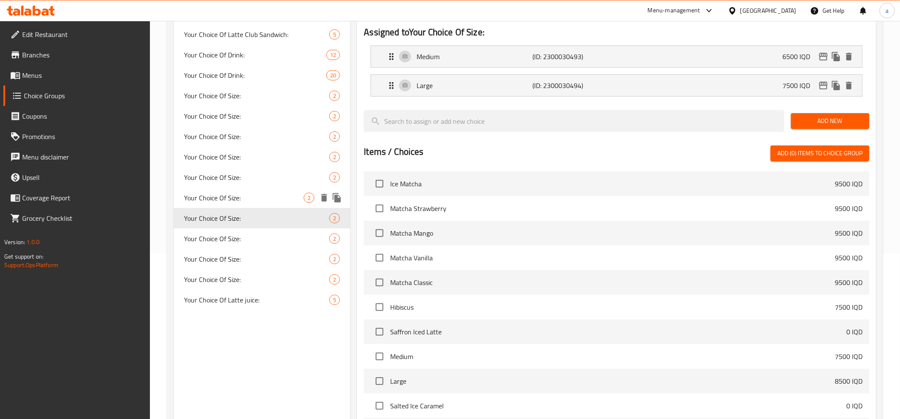
click at [250, 199] on span "Your Choice Of Size:" at bounding box center [244, 198] width 120 height 10
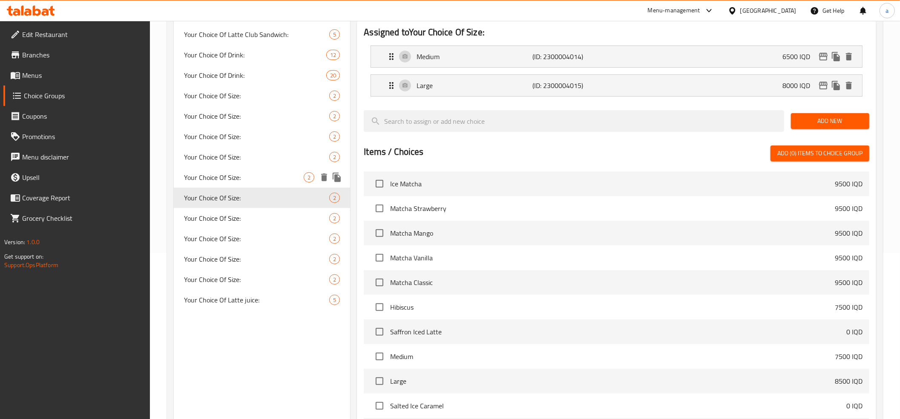
click at [250, 182] on span "Your Choice Of Size:" at bounding box center [244, 177] width 120 height 10
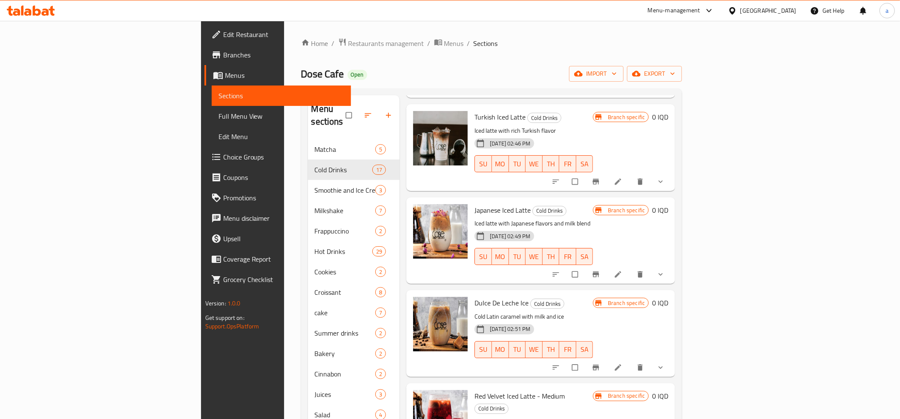
scroll to position [568, 0]
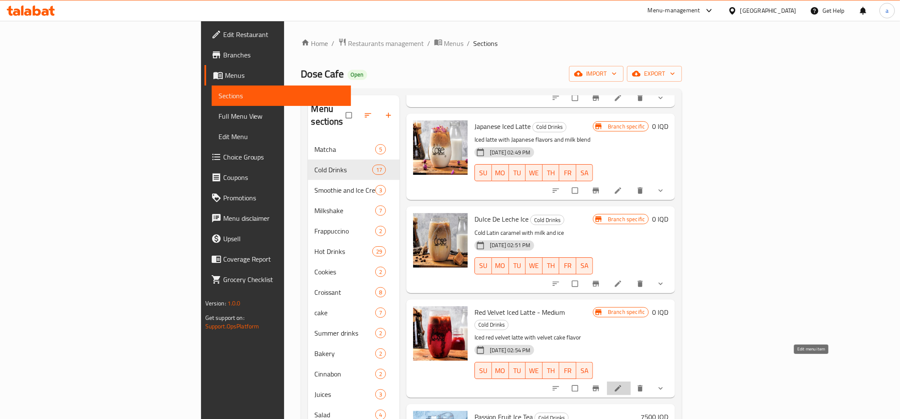
click at [624, 385] on link at bounding box center [619, 389] width 10 height 9
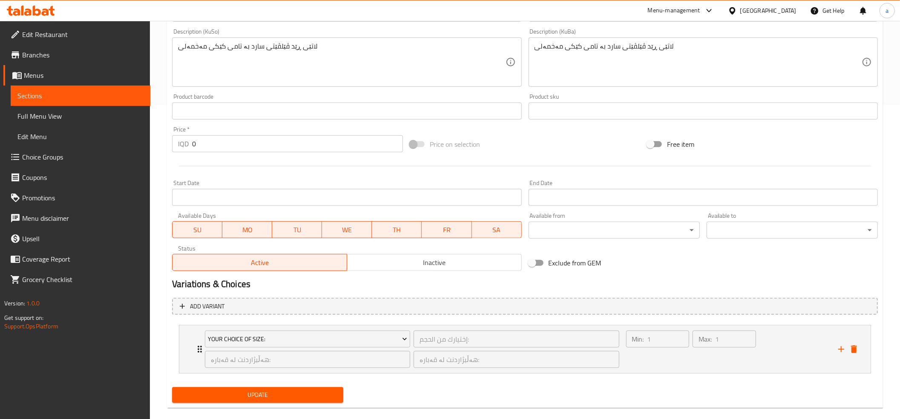
scroll to position [327, 0]
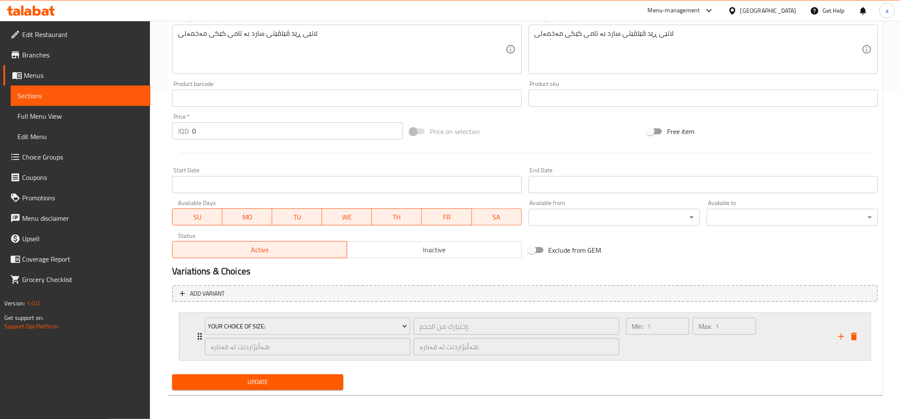
click at [192, 333] on div "Your Choice Of Size: إختيارك من الحجم: ​ هەڵبژاردنت لە قەبارە: ​ هەڵبژاردنت لە …" at bounding box center [524, 337] width 691 height 48
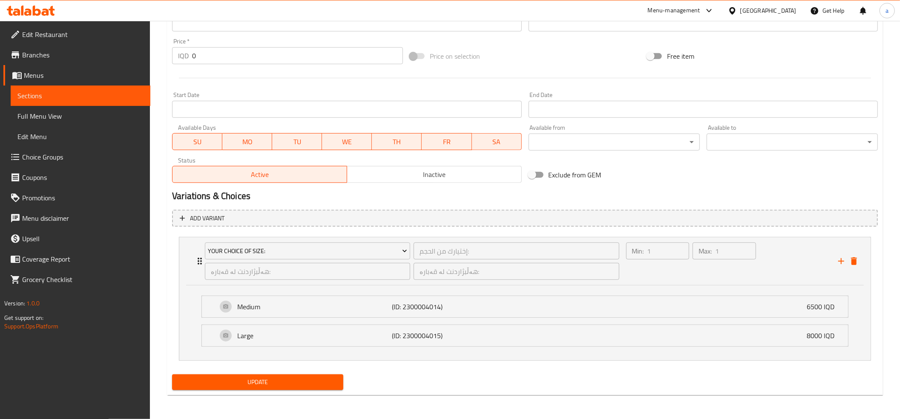
scroll to position [0, 0]
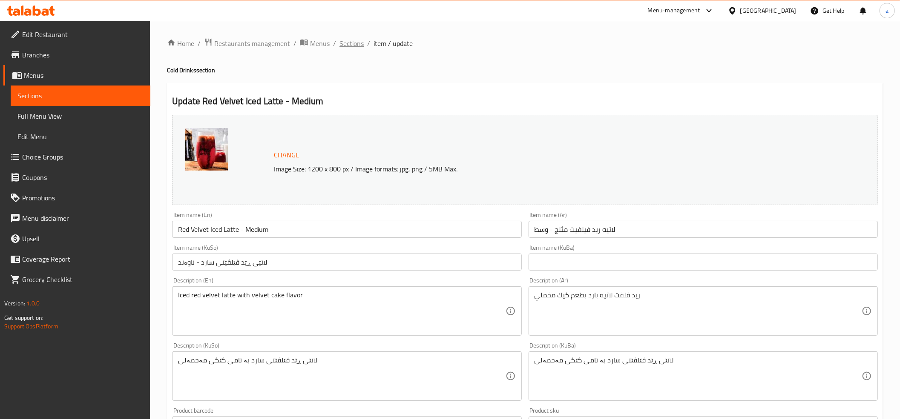
click at [346, 45] on span "Sections" at bounding box center [351, 43] width 24 height 10
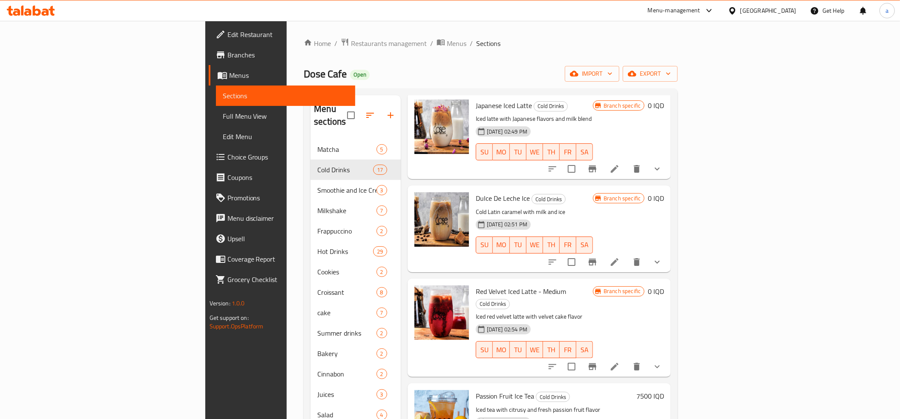
scroll to position [663, 0]
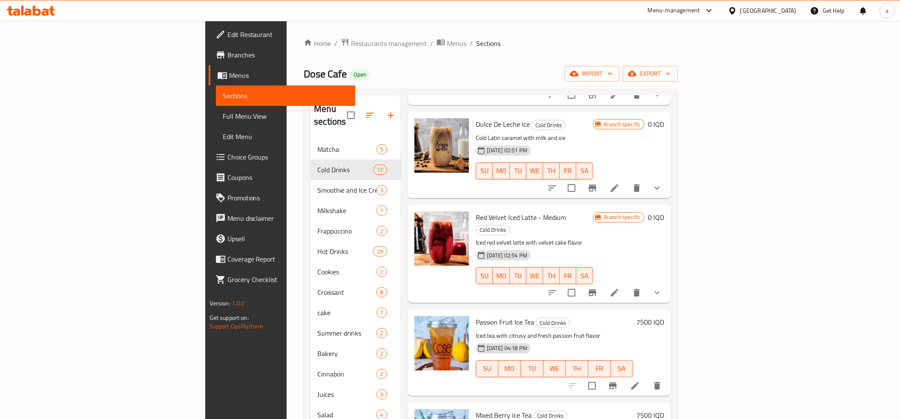
click at [626, 285] on li at bounding box center [615, 292] width 24 height 15
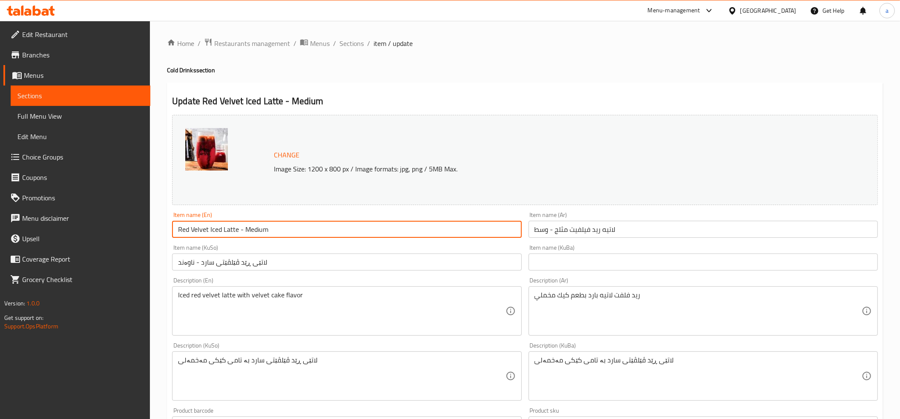
drag, startPoint x: 273, startPoint y: 230, endPoint x: 238, endPoint y: 232, distance: 35.8
click at [238, 232] on input "Red Velvet Iced Latte - Medium" at bounding box center [346, 229] width 349 height 17
type input "Red Velvet Iced Latte"
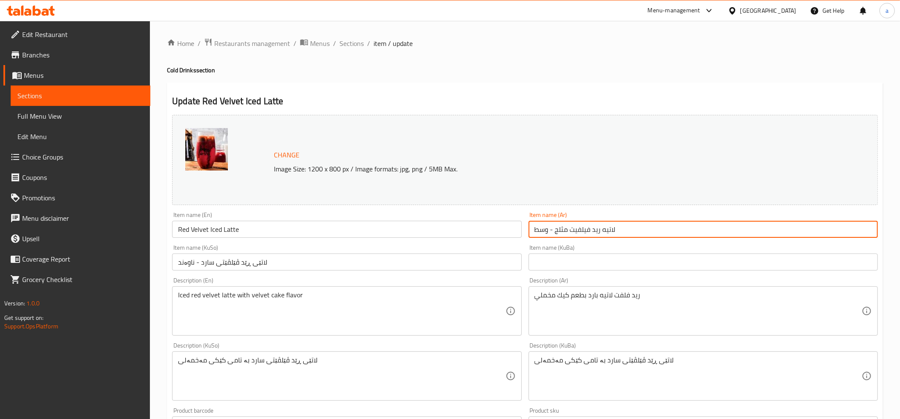
click at [572, 222] on input "لاتيه ريد فيلفيت مثلج - وسط" at bounding box center [702, 229] width 349 height 17
click at [574, 232] on input "لاتيه ريد فيلفيت مثلج - وسط" at bounding box center [702, 229] width 349 height 17
type input "لاتيه ريد فيلفيت مثلج"
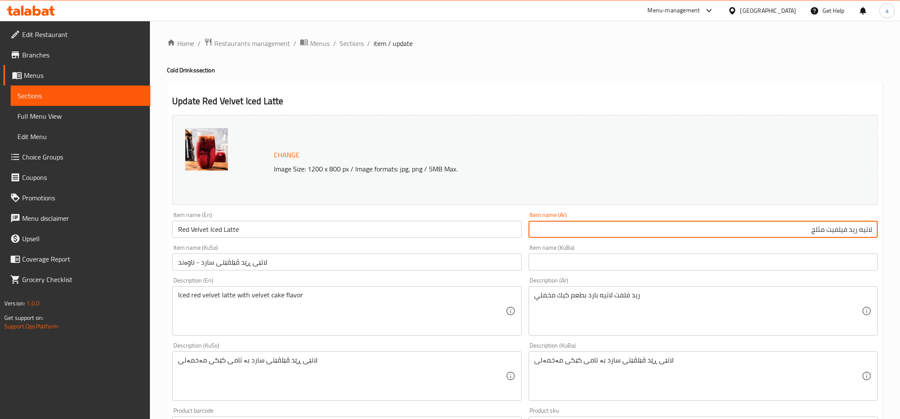
click at [392, 266] on input "لاتێی ڕێد ڤێلڤێتی سارد - ناوەند" at bounding box center [346, 262] width 349 height 17
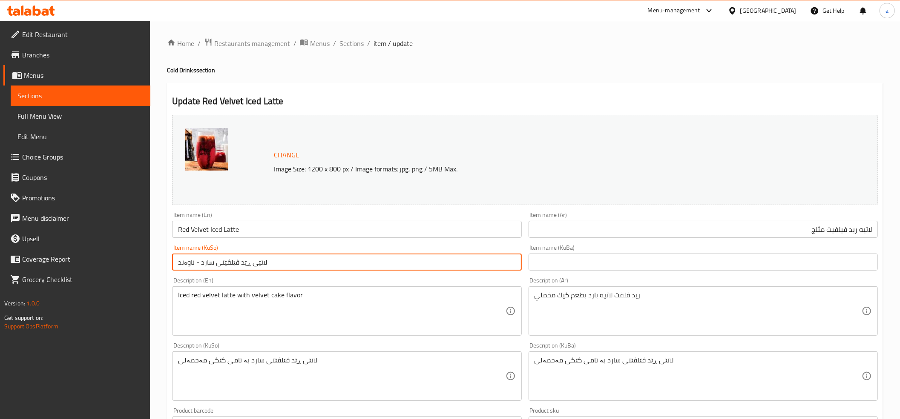
click at [392, 266] on input "لاتێی ڕێد ڤێلڤێتی سارد - ناوەند" at bounding box center [346, 262] width 349 height 17
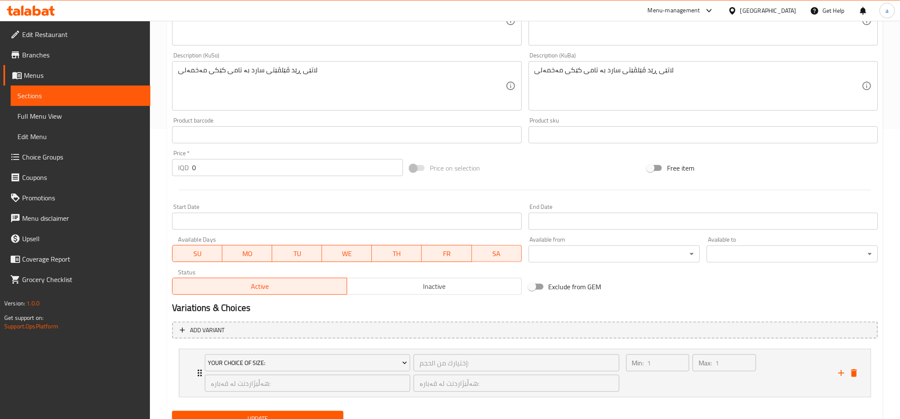
scroll to position [327, 0]
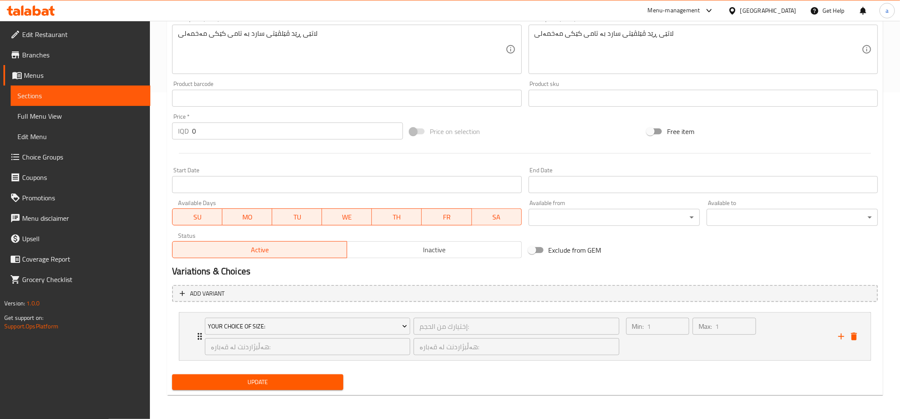
type input "لاتێی ڕێد ڤێلڤێتی سارد"
click at [287, 377] on span "Update" at bounding box center [258, 382] width 158 height 11
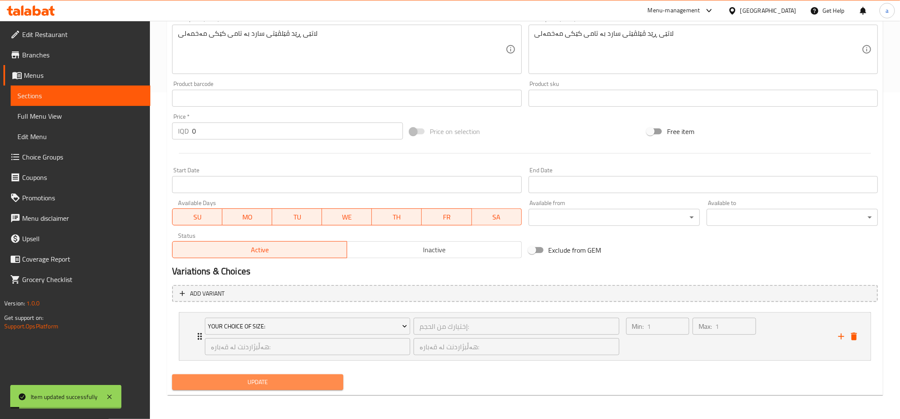
click at [288, 385] on span "Update" at bounding box center [258, 382] width 158 height 11
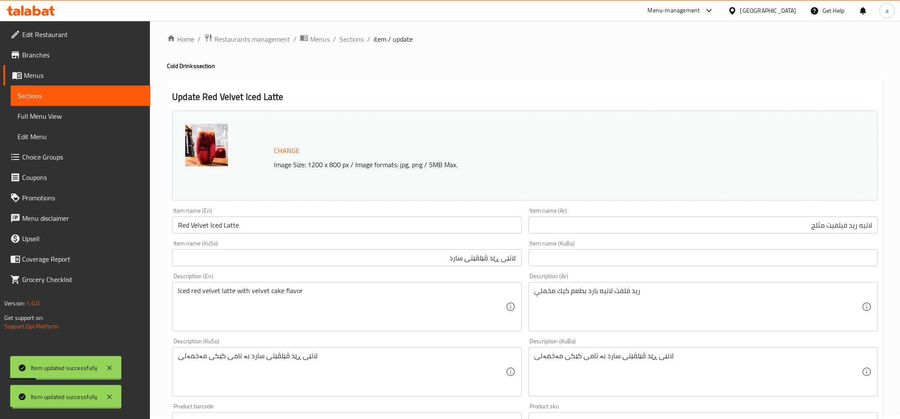
scroll to position [0, 0]
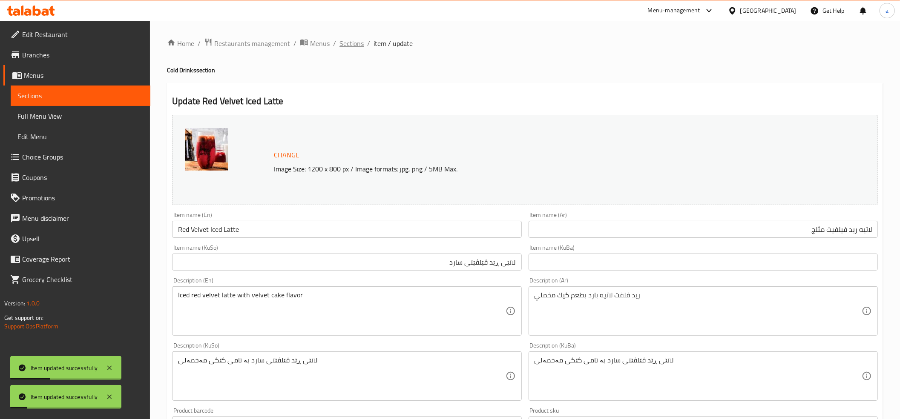
click at [348, 38] on span "Sections" at bounding box center [351, 43] width 24 height 10
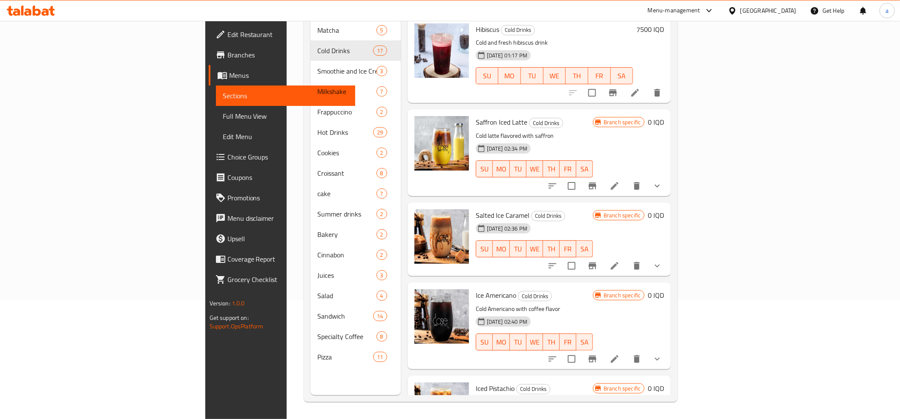
drag, startPoint x: 576, startPoint y: 262, endPoint x: 569, endPoint y: 94, distance: 168.8
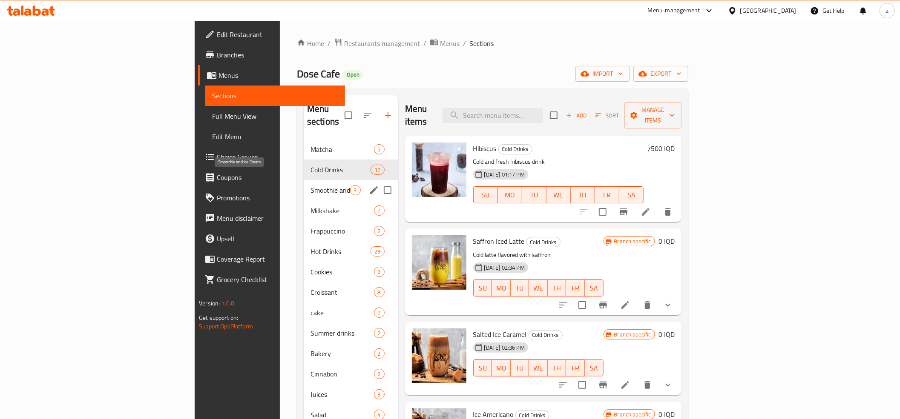
click at [310, 185] on span "Smoothie and Ice Cream" at bounding box center [330, 190] width 40 height 10
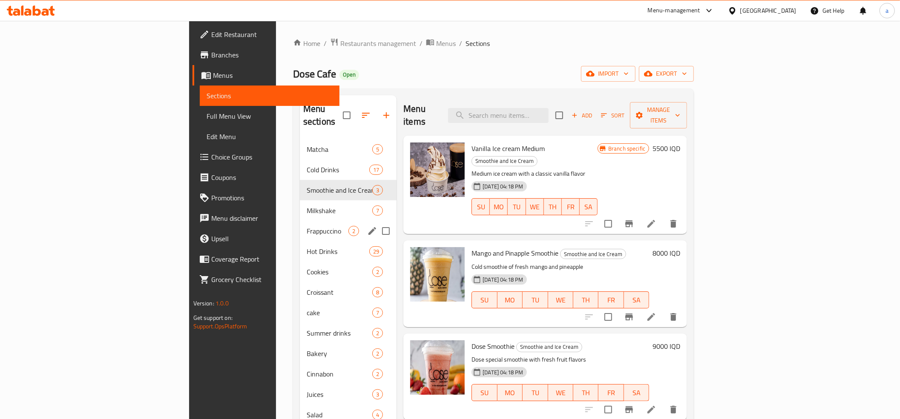
click at [307, 206] on span "Milkshake" at bounding box center [340, 211] width 66 height 10
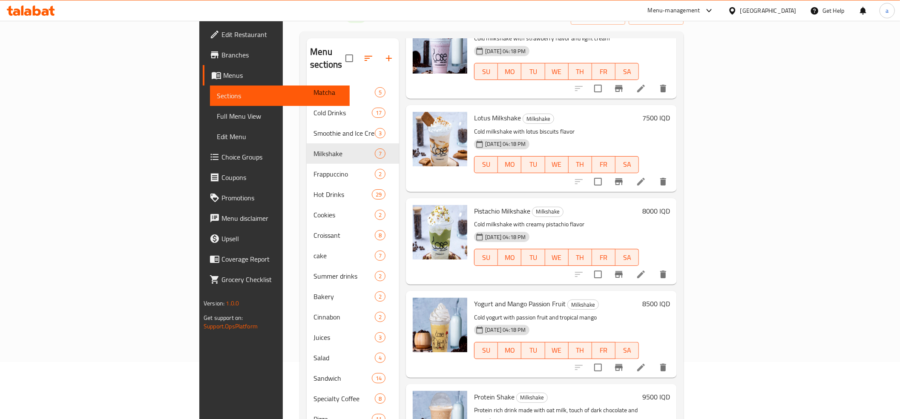
scroll to position [120, 0]
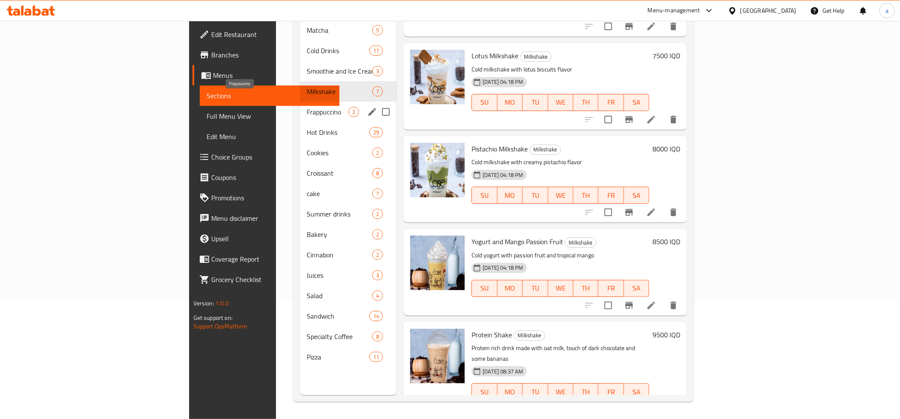
click at [307, 107] on span "Frappuccino" at bounding box center [328, 112] width 42 height 10
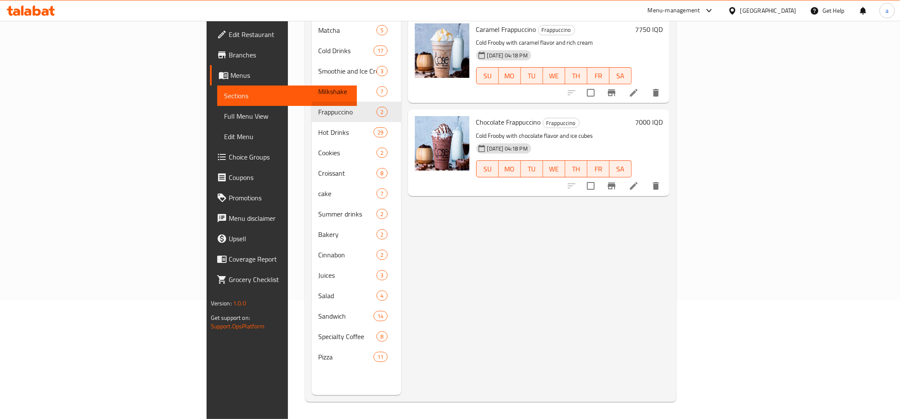
scroll to position [25, 0]
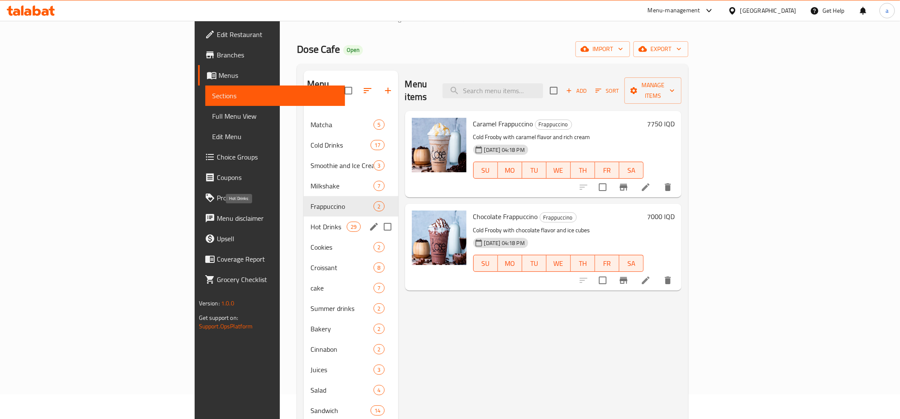
click at [310, 222] on span "Hot Drinks" at bounding box center [328, 227] width 36 height 10
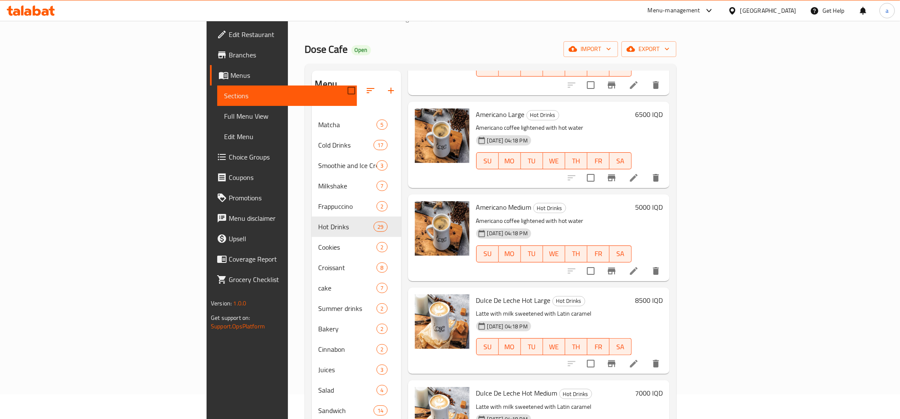
scroll to position [852, 0]
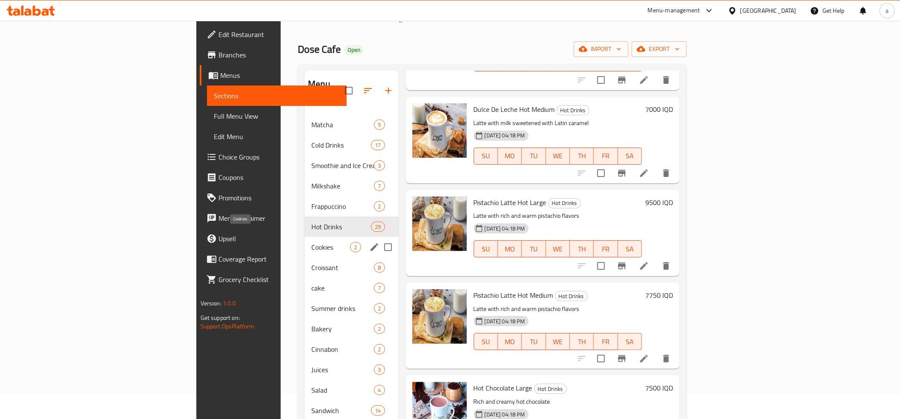
click at [311, 242] on span "Cookies" at bounding box center [330, 247] width 39 height 10
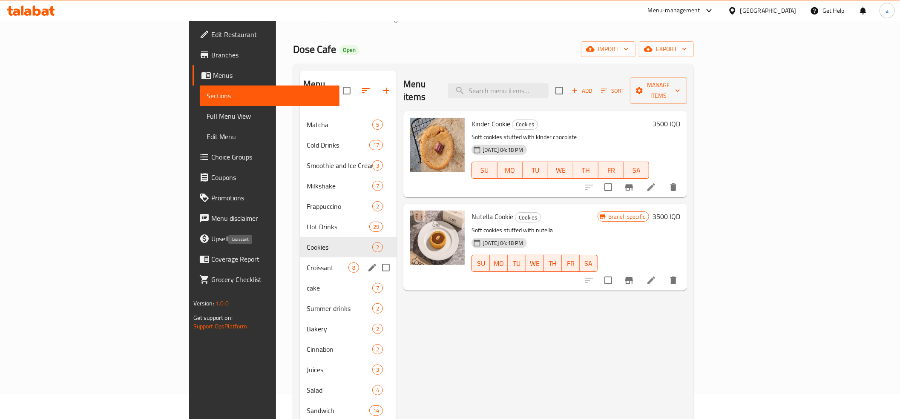
click at [307, 263] on span "Croissant" at bounding box center [328, 268] width 42 height 10
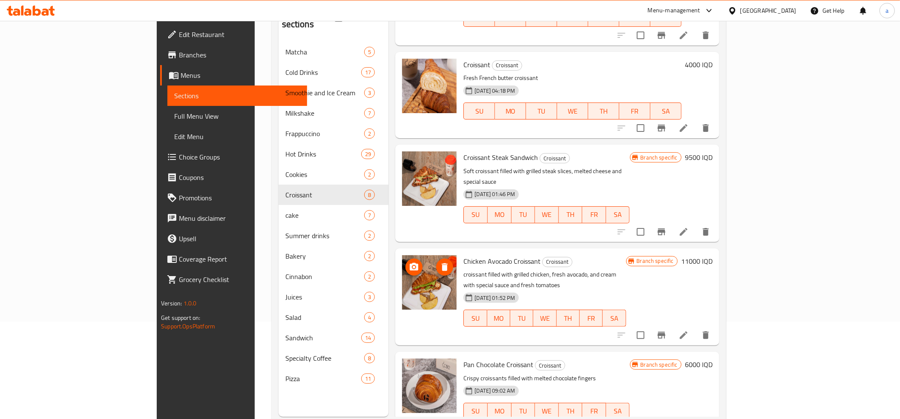
scroll to position [120, 0]
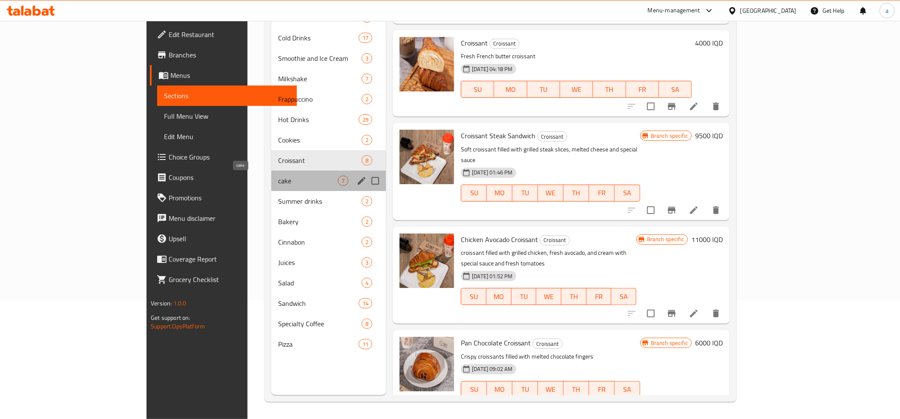
click at [278, 179] on span "cake" at bounding box center [308, 181] width 60 height 10
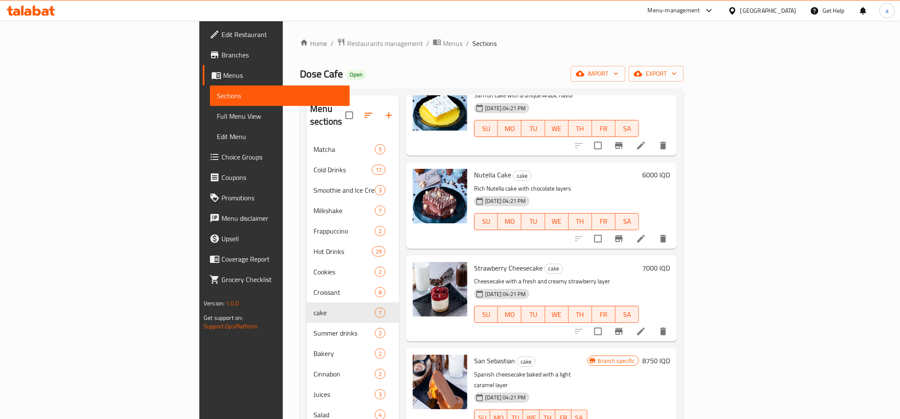
scroll to position [120, 0]
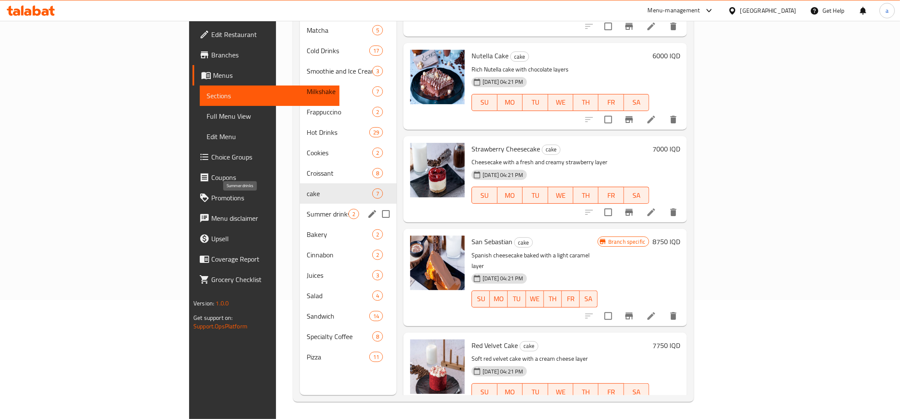
click at [307, 209] on span "Summer drinks" at bounding box center [328, 214] width 42 height 10
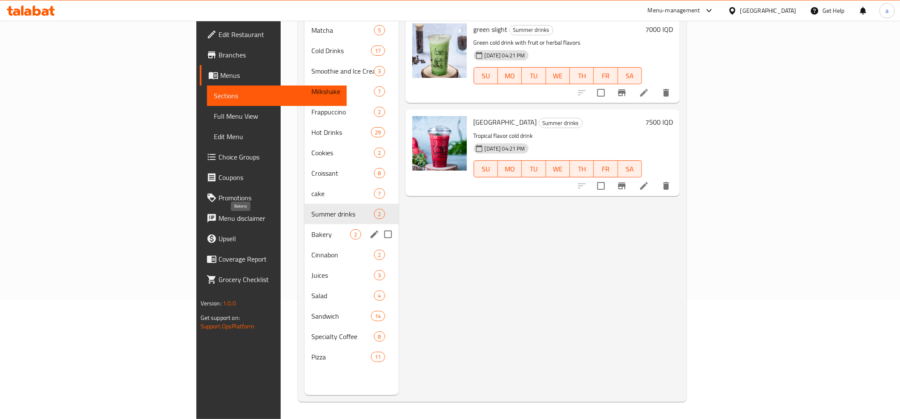
click at [311, 230] on span "Bakery" at bounding box center [330, 235] width 39 height 10
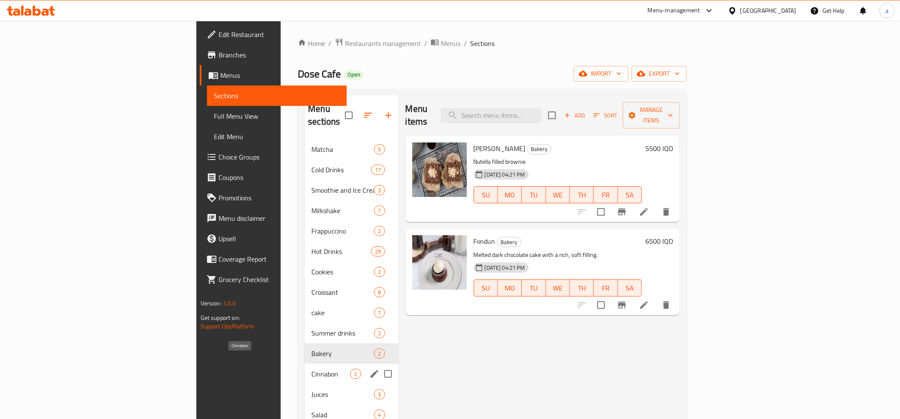
click at [311, 369] on span "Cinnabon" at bounding box center [330, 374] width 39 height 10
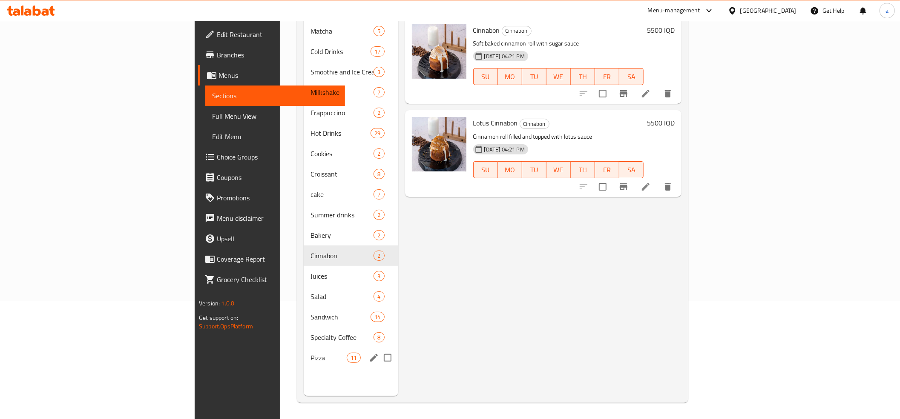
scroll to position [120, 0]
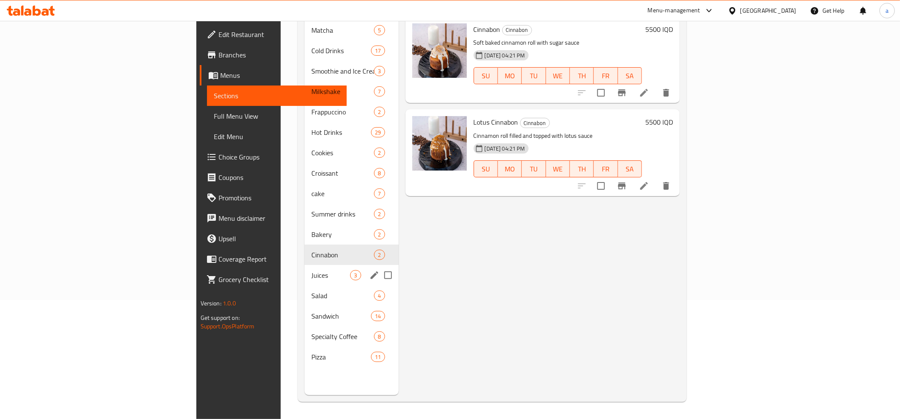
click at [304, 269] on div "Juices 3" at bounding box center [351, 275] width 94 height 20
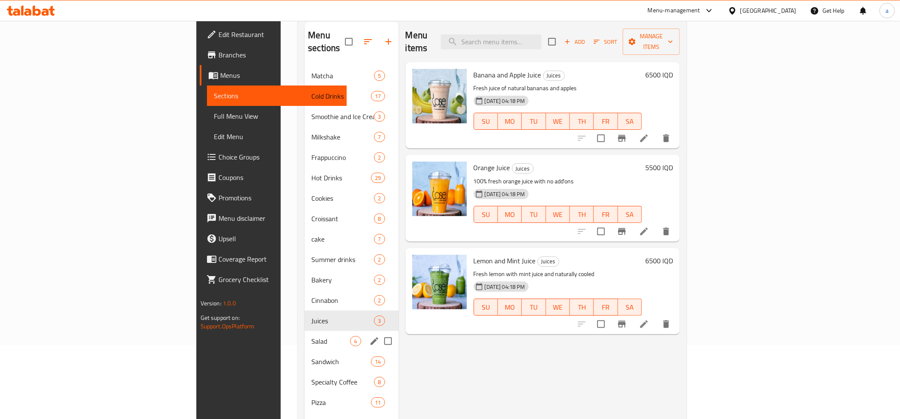
scroll to position [120, 0]
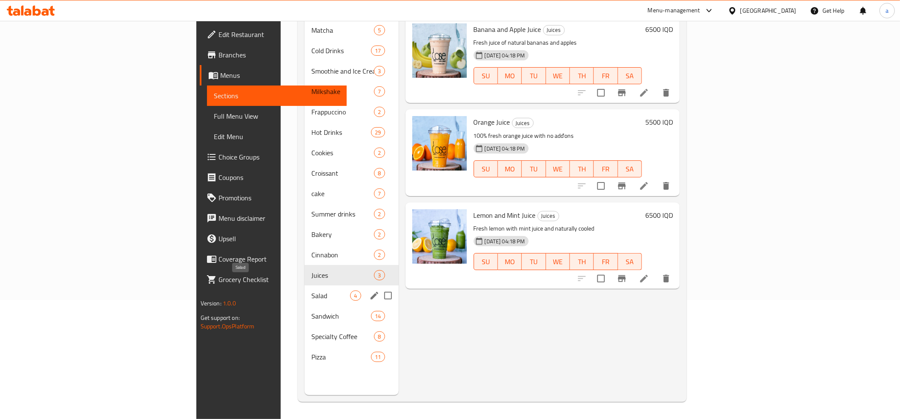
click at [311, 291] on span "Salad" at bounding box center [330, 296] width 39 height 10
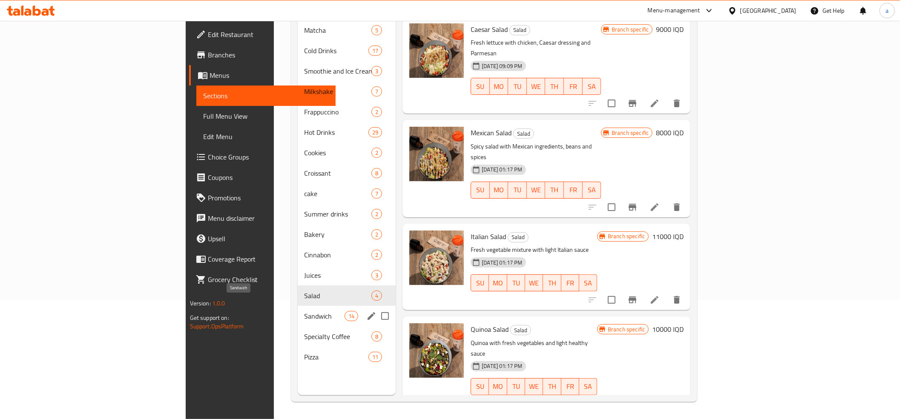
click at [304, 311] on span "Sandwich" at bounding box center [324, 316] width 40 height 10
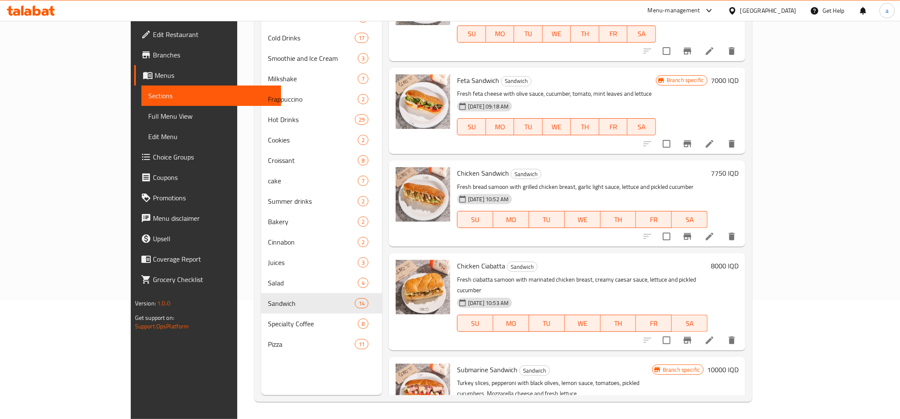
scroll to position [904, 0]
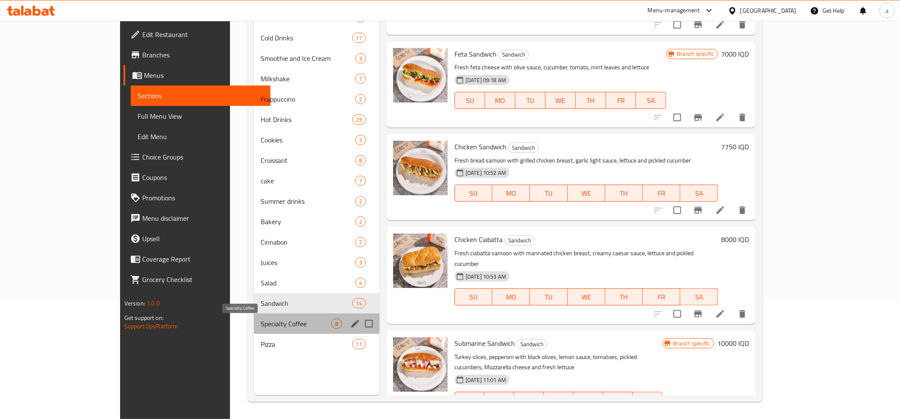
click at [261, 326] on span "Specialty Coffee" at bounding box center [296, 324] width 70 height 10
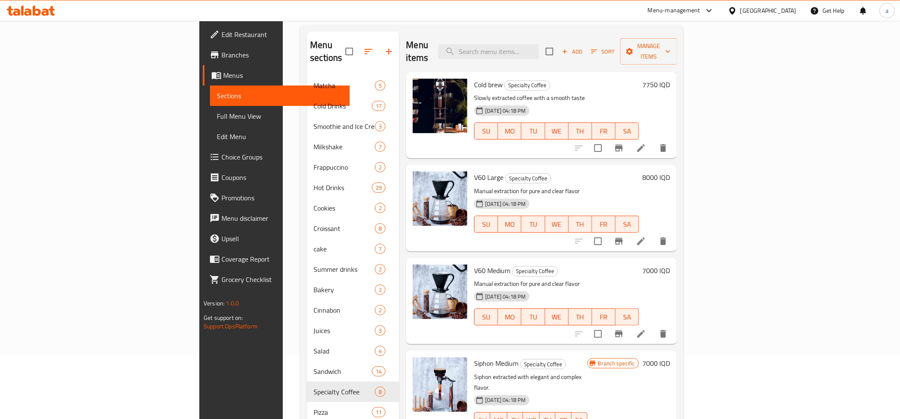
scroll to position [120, 0]
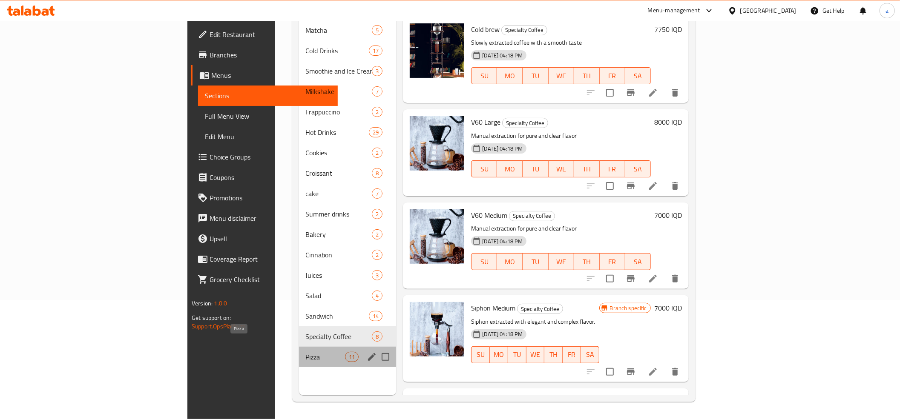
click at [306, 352] on span "Pizza" at bounding box center [326, 357] width 40 height 10
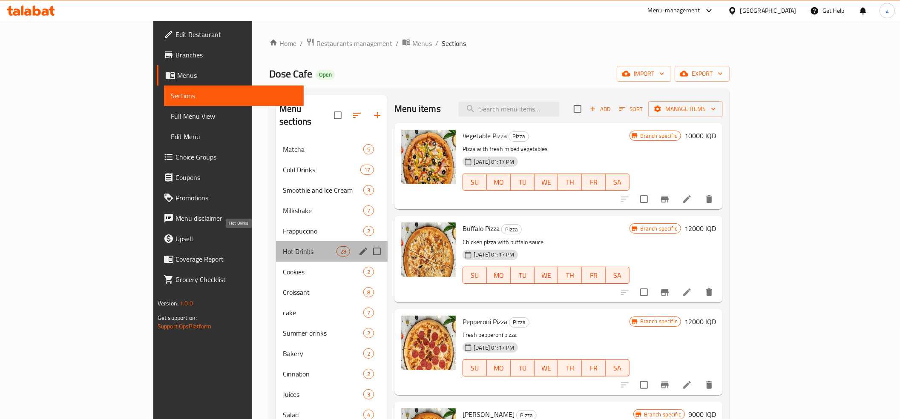
click at [283, 247] on span "Hot Drinks" at bounding box center [310, 252] width 54 height 10
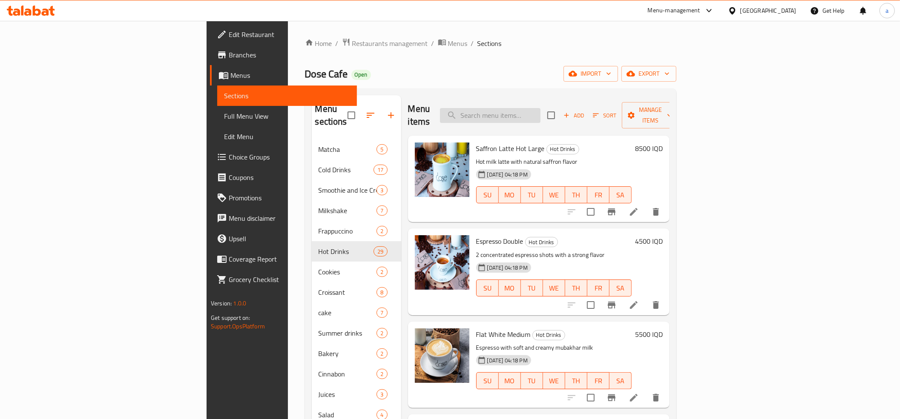
click at [540, 111] on input "search" at bounding box center [490, 115] width 100 height 15
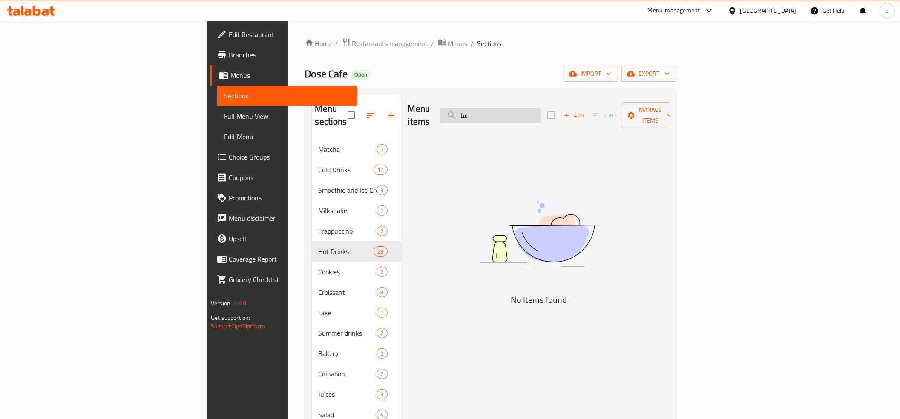
type input "س"
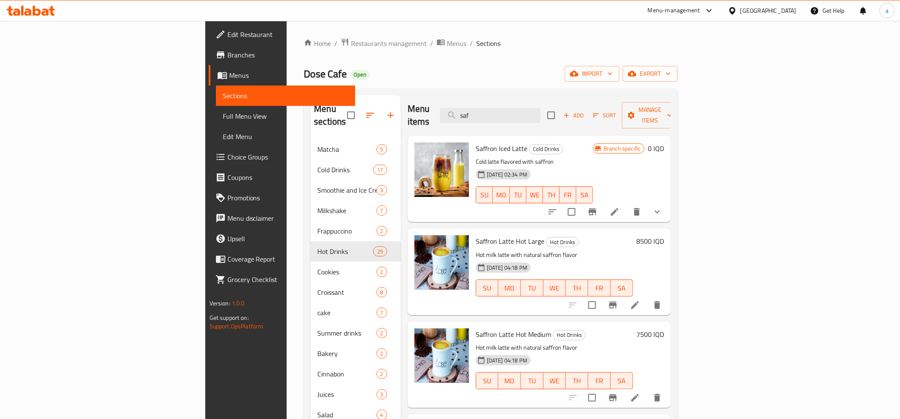
type input "saf"
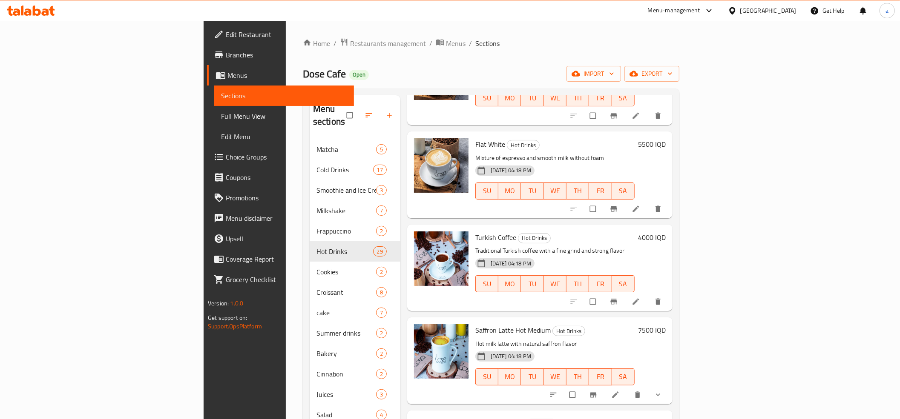
scroll to position [284, 0]
click at [618, 391] on icon at bounding box center [615, 394] width 6 height 6
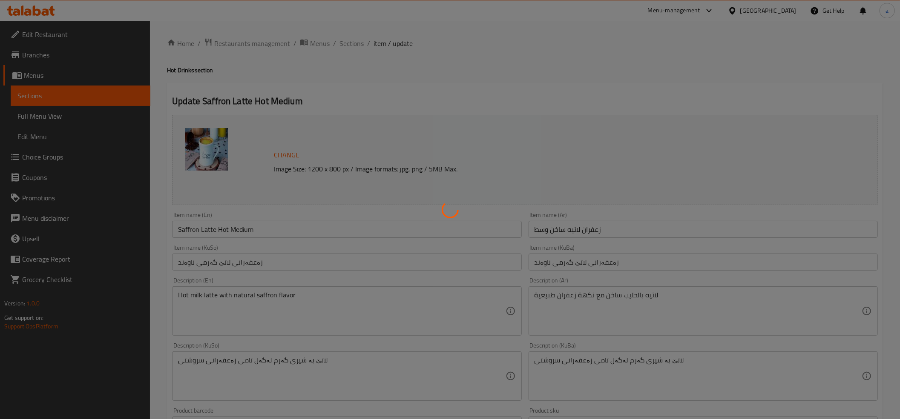
type input "إختيارك من الحجم:"
type input "هەڵبژاردنت لە قەبارە:"
type input "1"
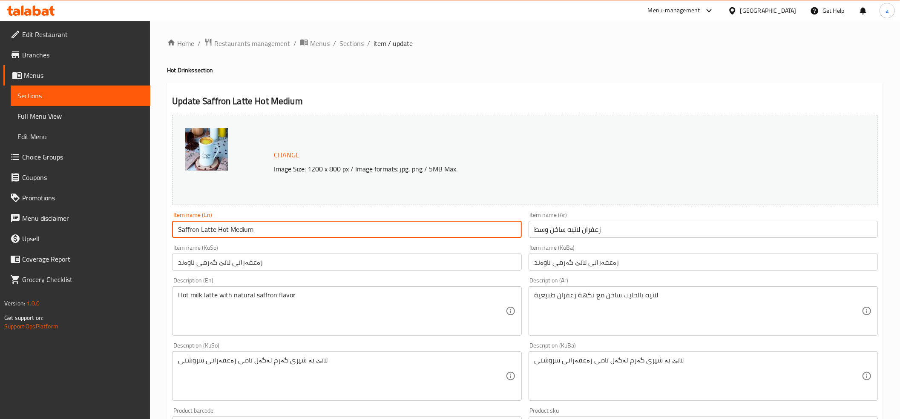
drag, startPoint x: 260, startPoint y: 229, endPoint x: 227, endPoint y: 231, distance: 33.3
click at [227, 231] on input "Saffron Latte Hot Medium" at bounding box center [346, 229] width 349 height 17
type input "Saffron Latte Hot"
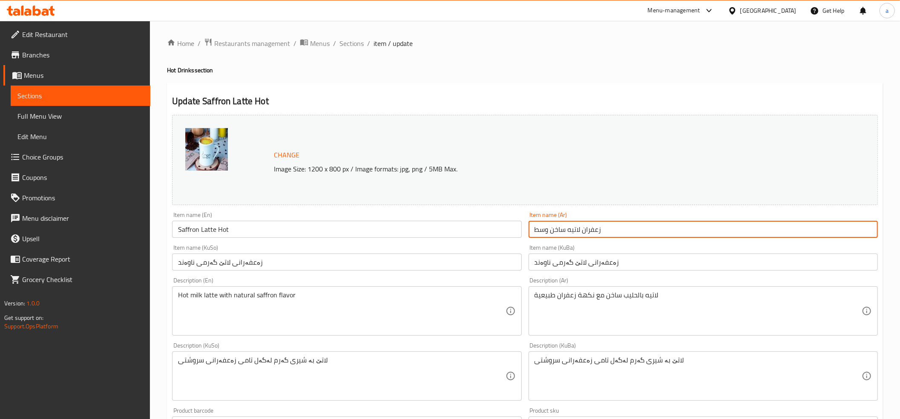
click at [583, 232] on input "زعفران لاتيه ساخن وسط" at bounding box center [702, 229] width 349 height 17
type input "زعفران لاتيه ساخن"
click at [582, 267] on input "زەعفەرانی لاتێ گەرمی ناوەند" at bounding box center [702, 262] width 349 height 17
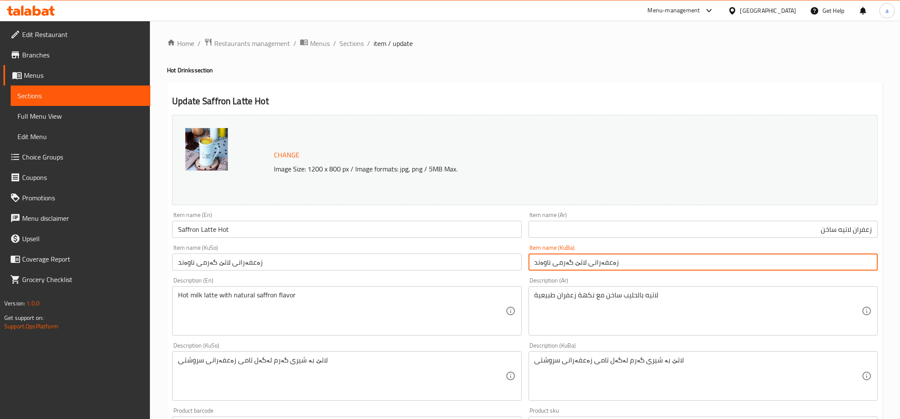
click at [582, 267] on input "زەعفەرانی لاتێ گەرمی ناوەند" at bounding box center [702, 262] width 349 height 17
type input "زەعفەرانی لاتێ گەرمی"
click at [271, 264] on input "زەعفەرانی لاتێ گەرمی ناوەند" at bounding box center [346, 262] width 349 height 17
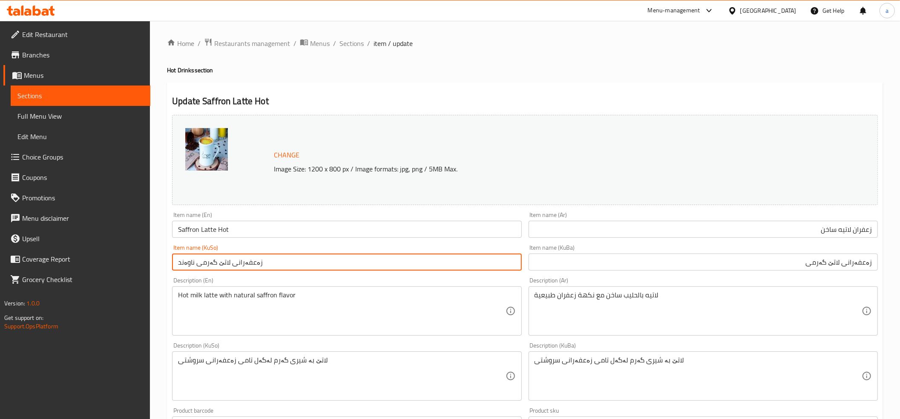
click at [271, 264] on input "زەعفەرانی لاتێ گەرمی ناوەند" at bounding box center [346, 262] width 349 height 17
paste input "text"
type input "زەعفەرانی لاتێ گەرمی"
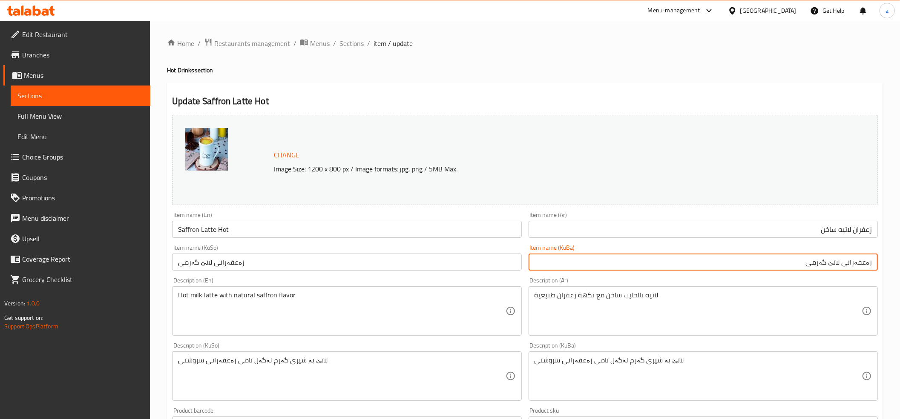
click at [781, 264] on input "زەعفەرانی لاتێ گەرمی" at bounding box center [702, 262] width 349 height 17
type input "زەعفەرانی لاتێ گەرم"
click at [223, 261] on input "زەعفەرانی لاتێ گەرمی" at bounding box center [346, 262] width 349 height 17
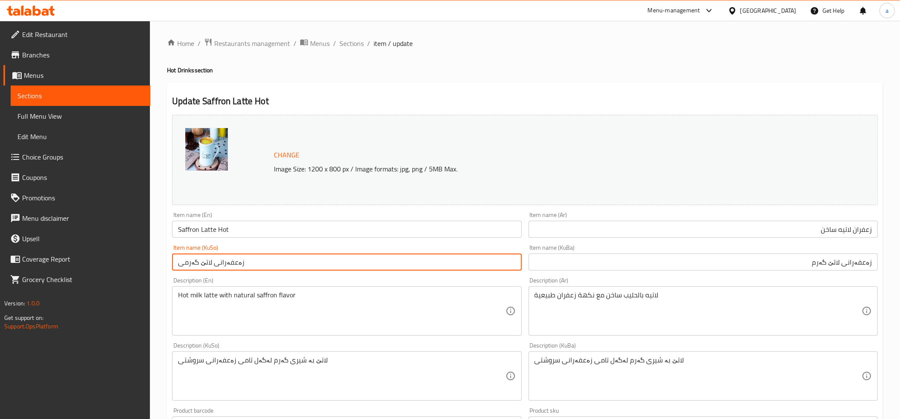
click at [223, 261] on input "زەعفەرانی لاتێ گەرمی" at bounding box center [346, 262] width 349 height 17
paste input "text"
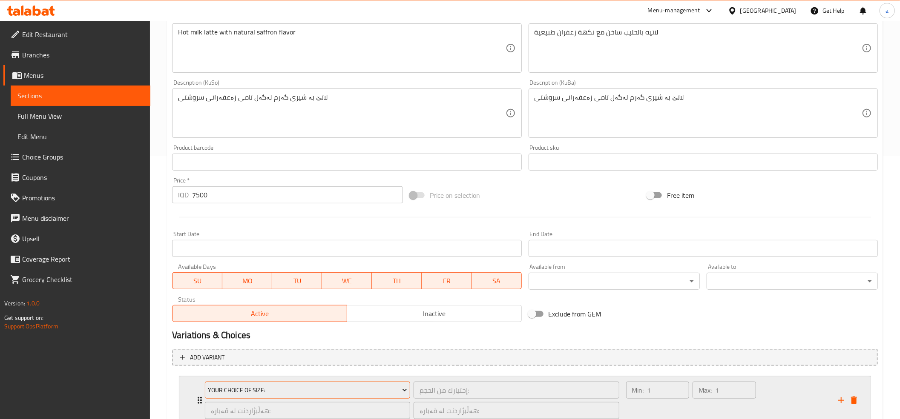
scroll to position [327, 0]
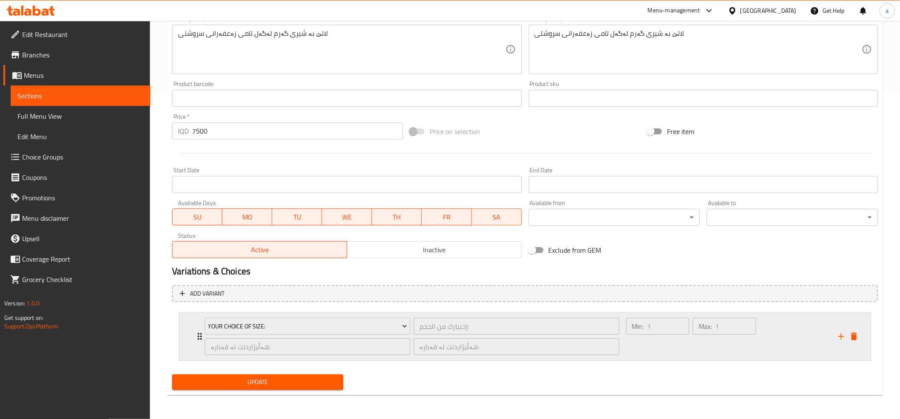
click at [195, 336] on icon "Expand" at bounding box center [200, 337] width 10 height 10
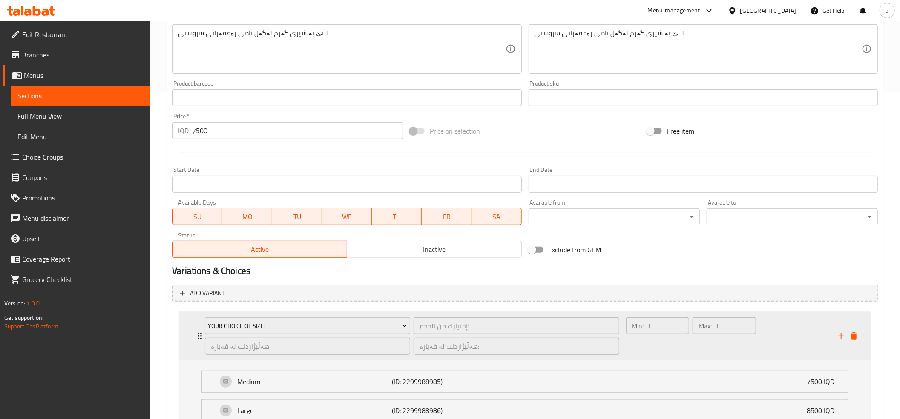
click at [195, 336] on icon "Expand" at bounding box center [200, 336] width 10 height 10
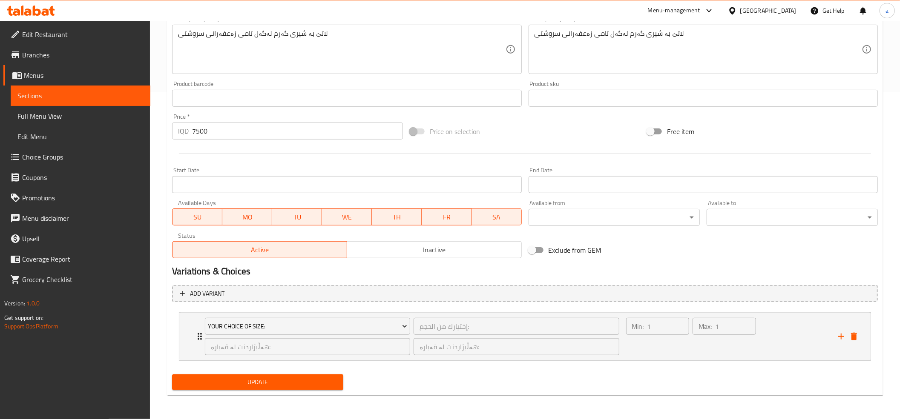
type input "زەعفەرانی لاتێ گەرم"
click at [221, 383] on span "Update" at bounding box center [258, 382] width 158 height 11
click at [251, 387] on span "Update" at bounding box center [258, 382] width 158 height 11
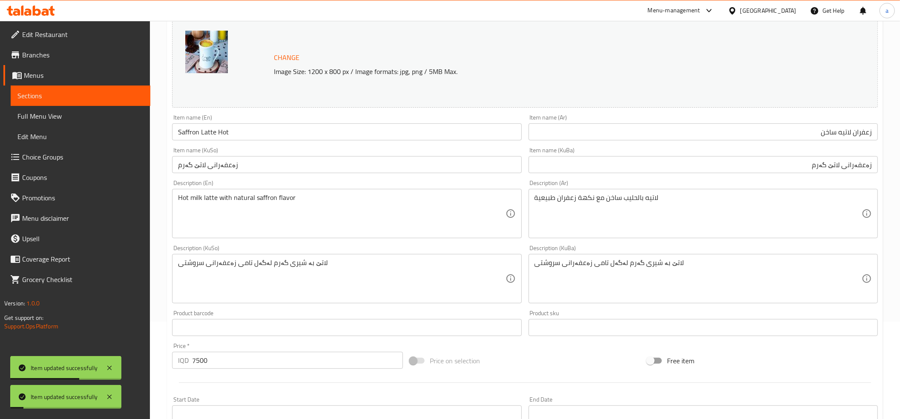
scroll to position [0, 0]
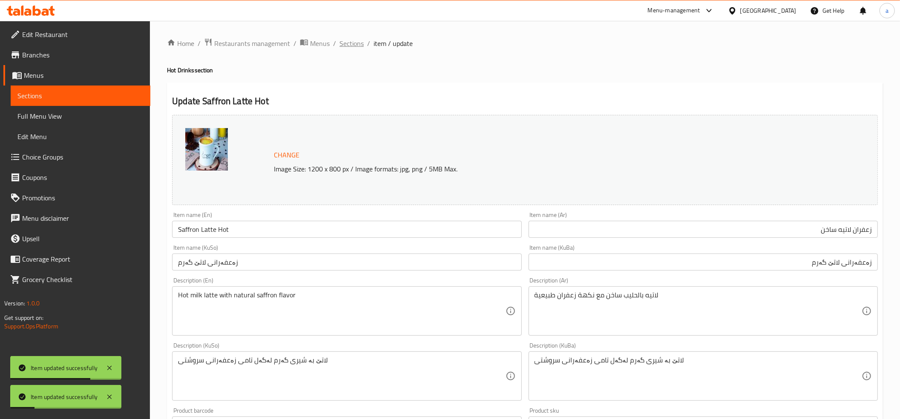
click at [343, 43] on span "Sections" at bounding box center [351, 43] width 24 height 10
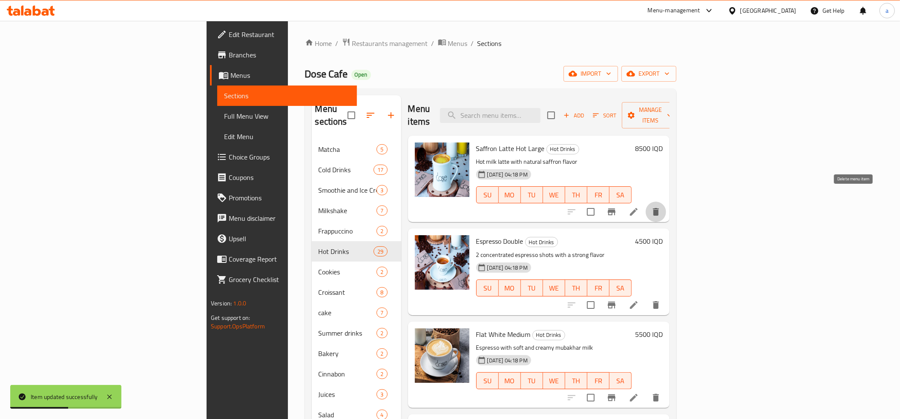
click at [666, 202] on button "delete" at bounding box center [656, 212] width 20 height 20
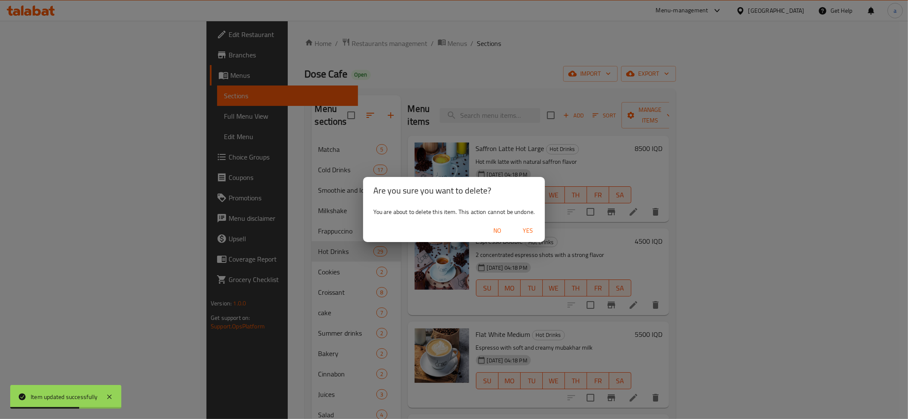
click at [532, 224] on button "Yes" at bounding box center [527, 231] width 27 height 16
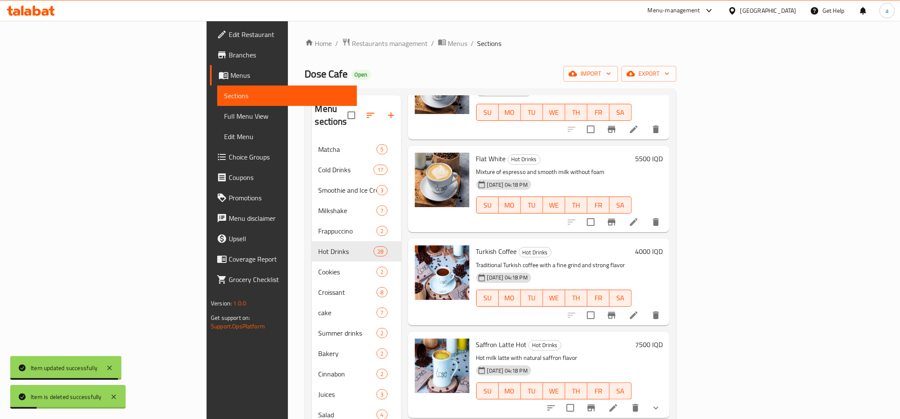
scroll to position [284, 0]
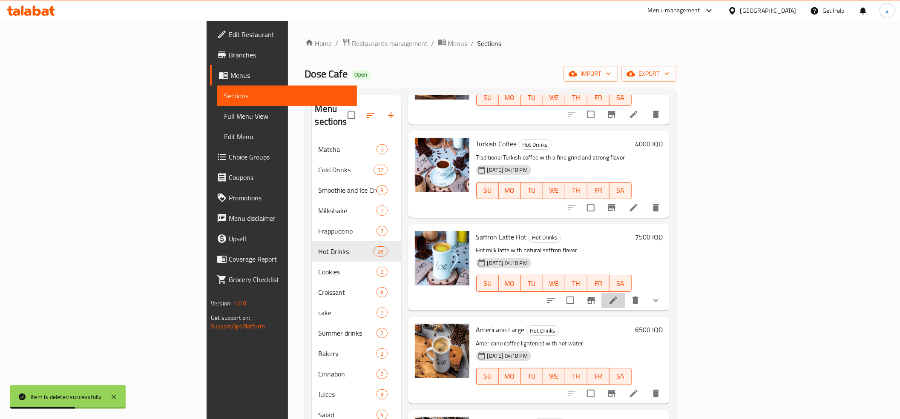
click at [625, 296] on li at bounding box center [613, 300] width 24 height 15
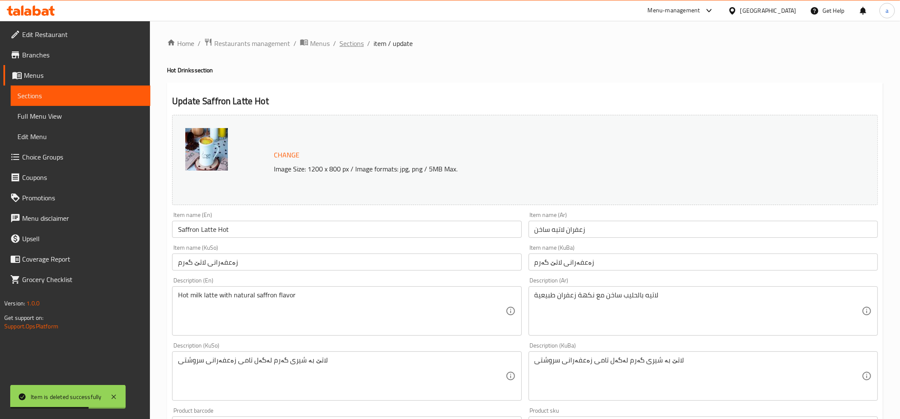
click at [348, 49] on span "Sections" at bounding box center [351, 43] width 24 height 10
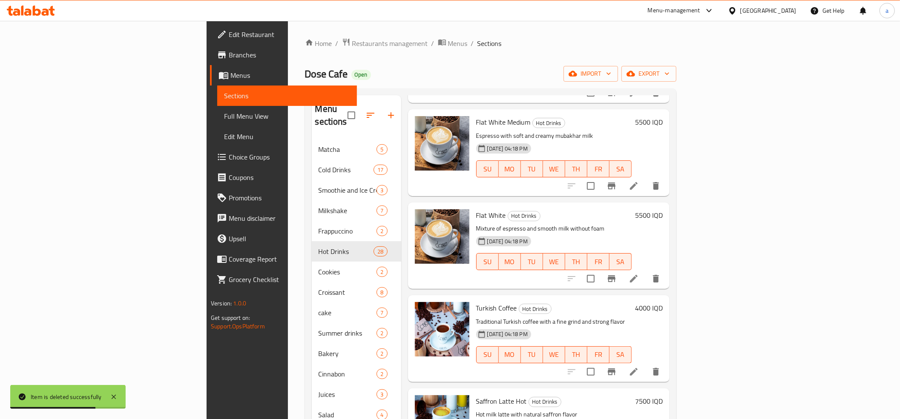
scroll to position [189, 0]
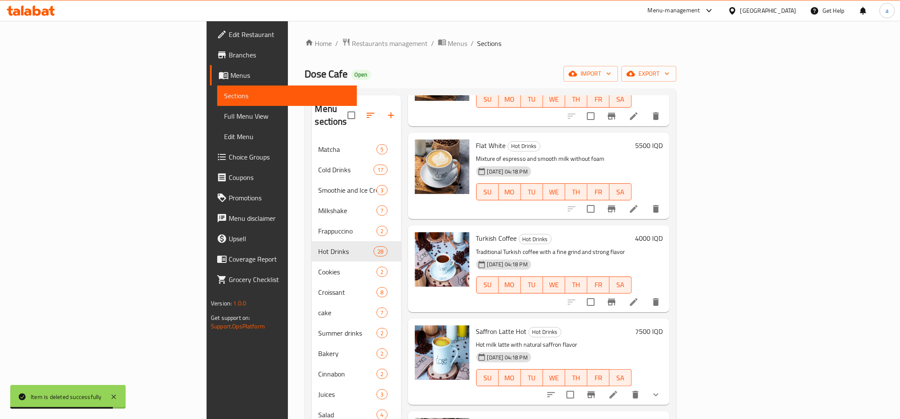
click at [663, 326] on h6 "7500 IQD" at bounding box center [649, 332] width 28 height 12
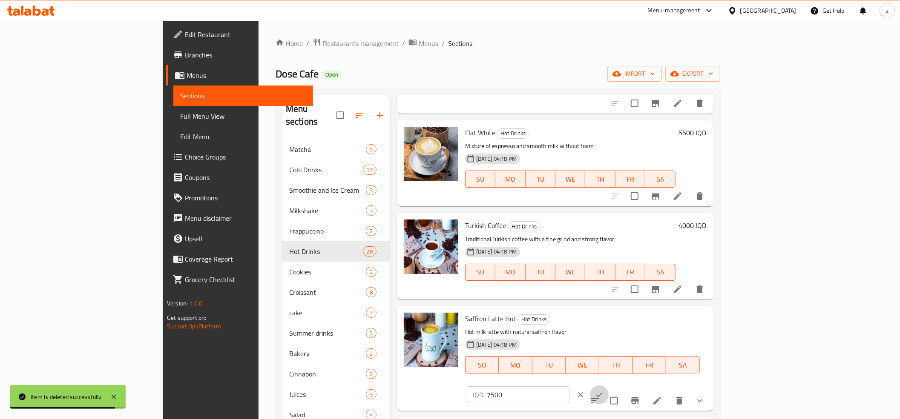
click at [608, 386] on button "ok" at bounding box center [599, 395] width 19 height 19
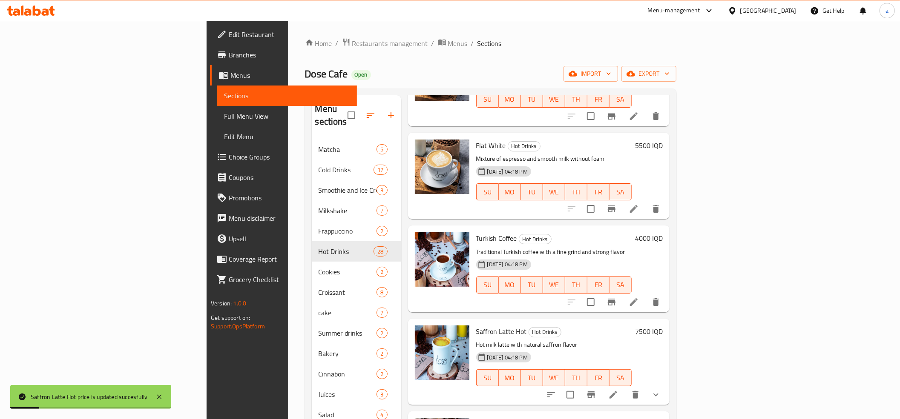
click at [663, 326] on h6 "7500 IQD" at bounding box center [649, 332] width 28 height 12
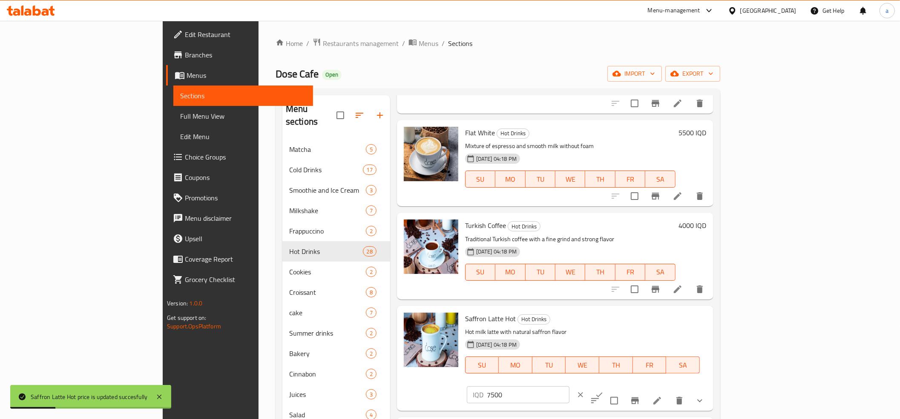
click at [569, 387] on input "7500" at bounding box center [528, 395] width 83 height 17
drag, startPoint x: 781, startPoint y: 324, endPoint x: 789, endPoint y: 318, distance: 10.0
click at [569, 387] on input "7500" at bounding box center [528, 395] width 83 height 17
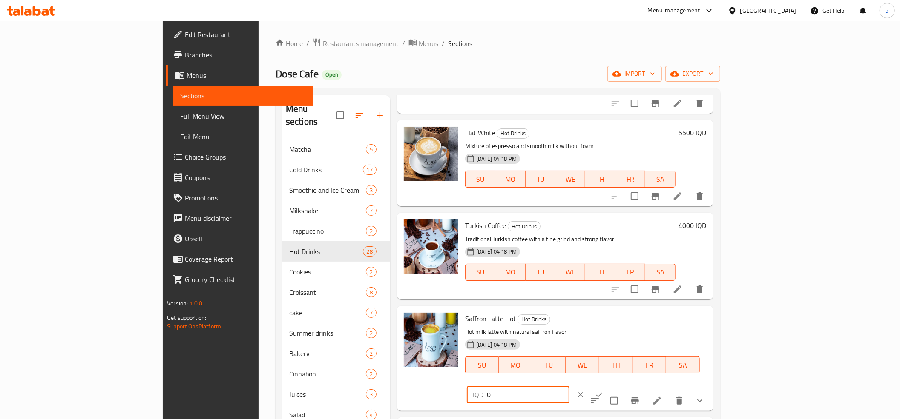
type input "0"
click at [608, 386] on button "ok" at bounding box center [599, 395] width 19 height 19
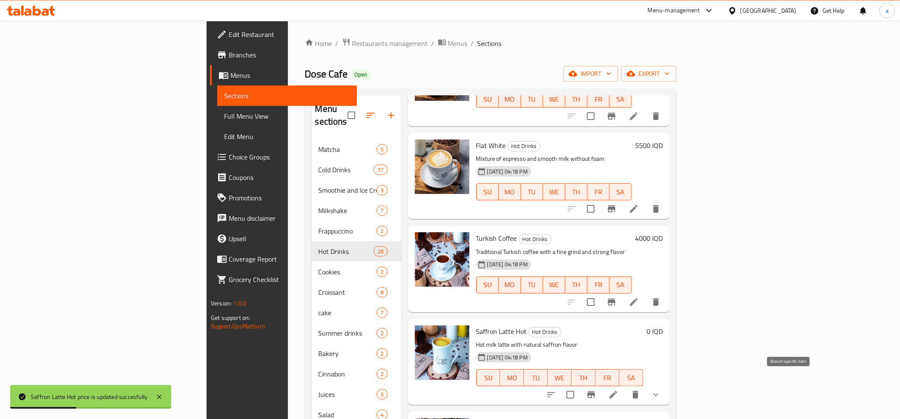
click at [596, 390] on icon "Branch-specific-item" at bounding box center [591, 395] width 10 height 10
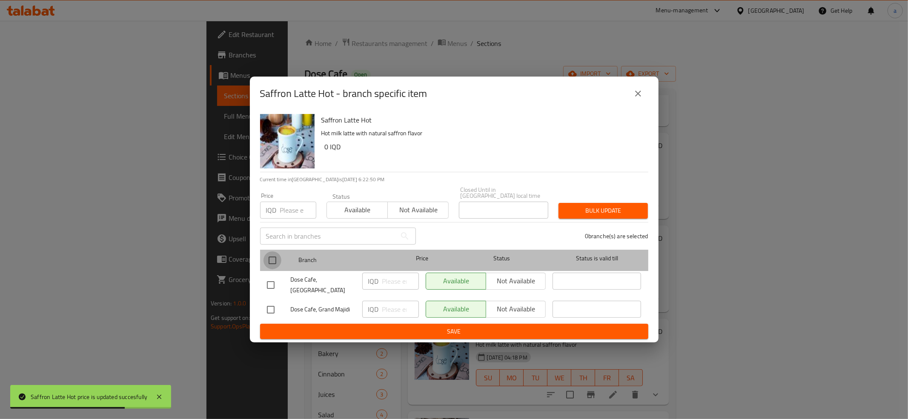
drag, startPoint x: 270, startPoint y: 258, endPoint x: 342, endPoint y: 286, distance: 77.7
click at [271, 259] on input "checkbox" at bounding box center [273, 261] width 18 height 18
checkbox input "true"
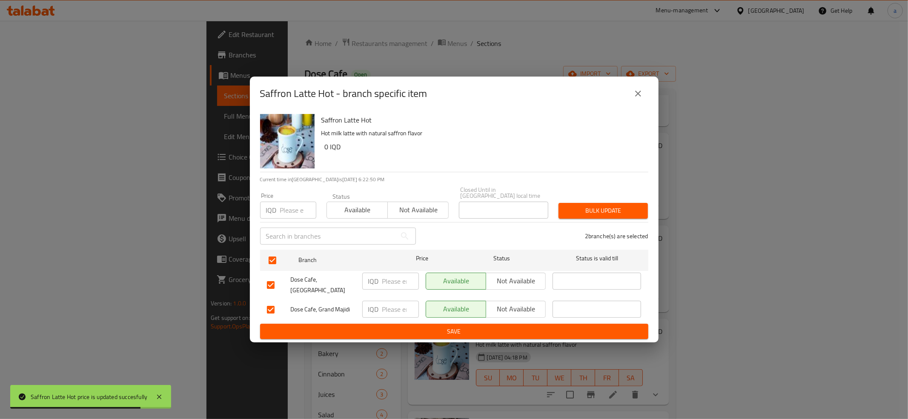
click at [383, 281] on input "number" at bounding box center [400, 281] width 37 height 17
paste input "0"
type input "0"
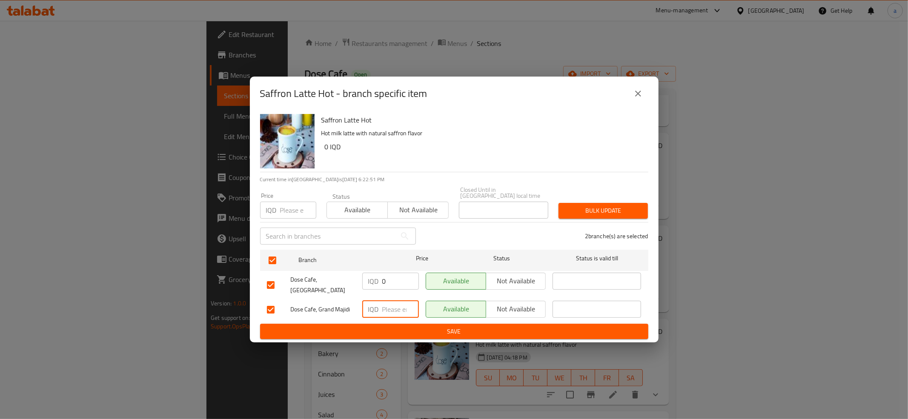
click at [399, 307] on input "number" at bounding box center [400, 309] width 37 height 17
paste input "0"
type input "0"
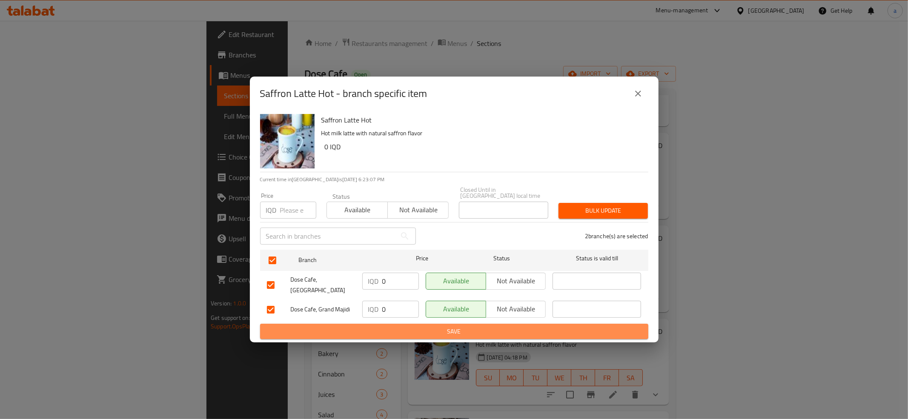
click at [429, 327] on span "Save" at bounding box center [454, 332] width 375 height 11
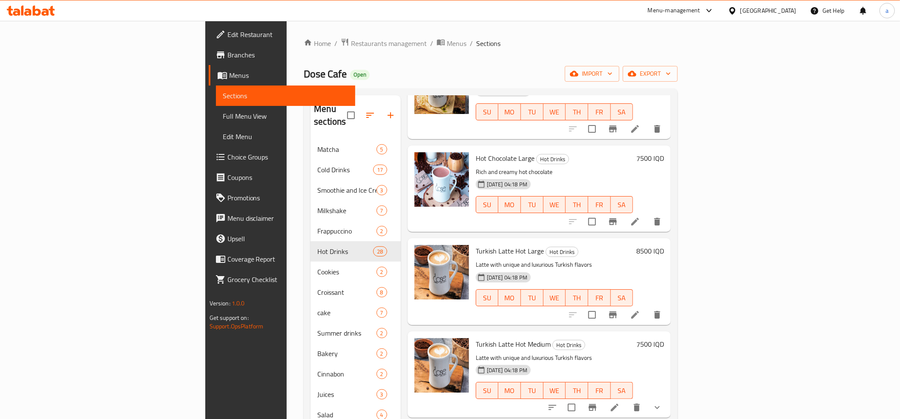
scroll to position [1041, 0]
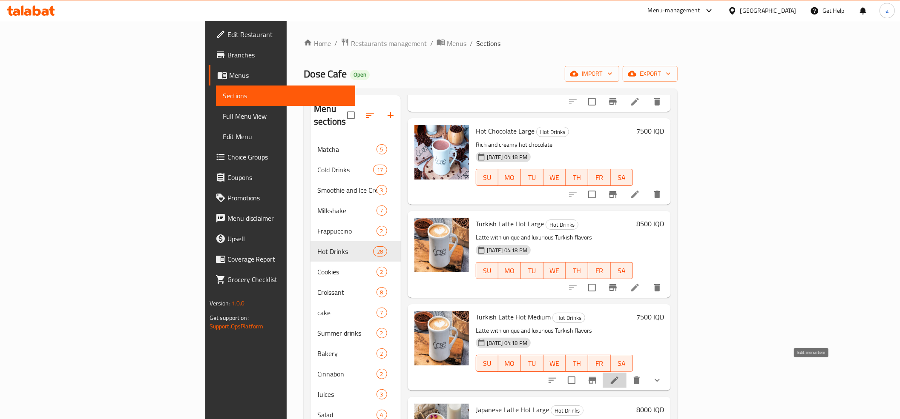
click at [620, 376] on icon at bounding box center [614, 381] width 10 height 10
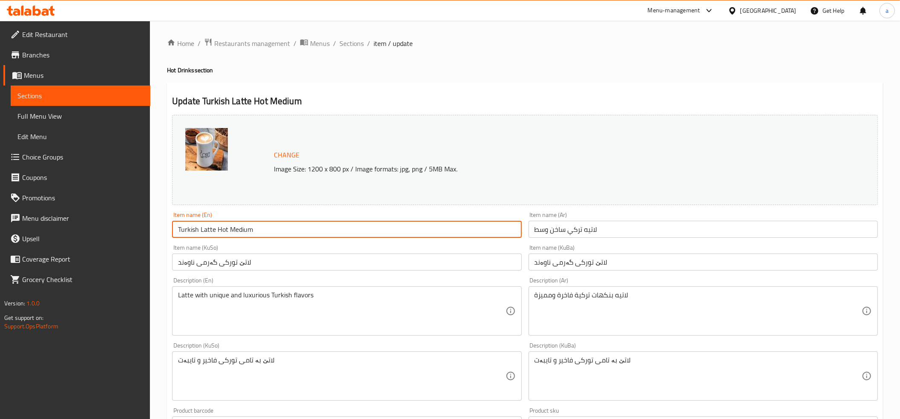
drag, startPoint x: 259, startPoint y: 231, endPoint x: 226, endPoint y: 230, distance: 33.2
click at [226, 230] on input "Turkish Latte Hot Medium" at bounding box center [346, 229] width 349 height 17
type input "Turkish Latte Hot"
click at [549, 229] on input "لاتيه تركي ساخن وسط" at bounding box center [702, 229] width 349 height 17
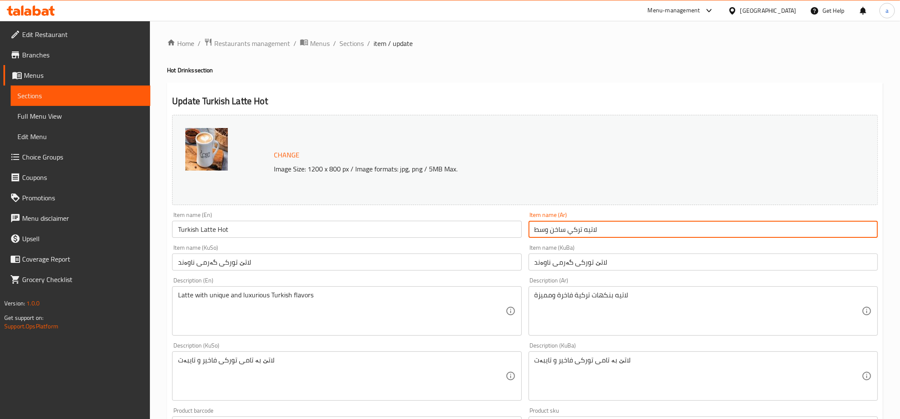
click at [549, 229] on input "لاتيه تركي ساخن وسط" at bounding box center [702, 229] width 349 height 17
type input "لاتيه تركي ساخن"
click at [549, 266] on input "لاتێ تورکی گەرمی ناوەند" at bounding box center [702, 262] width 349 height 17
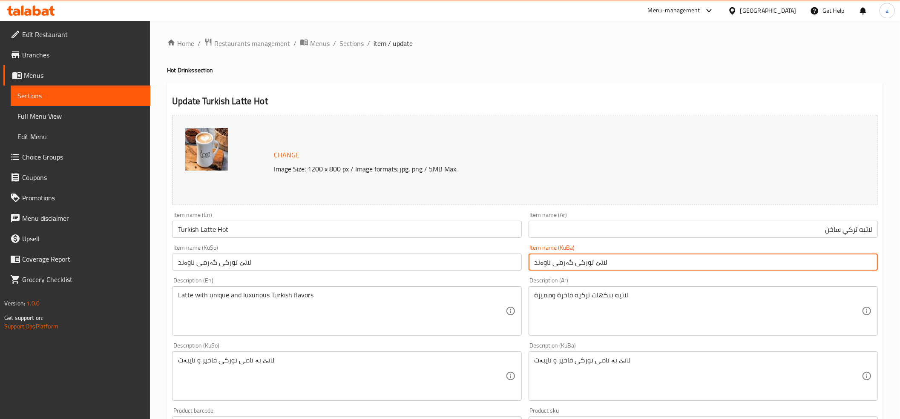
click at [549, 266] on input "لاتێ تورکی گەرمی ناوەند" at bounding box center [702, 262] width 349 height 17
type input "لاتێ تورکی گەرم"
click at [238, 267] on input "لاتێ تورکی گەرمی ناوەند" at bounding box center [346, 262] width 349 height 17
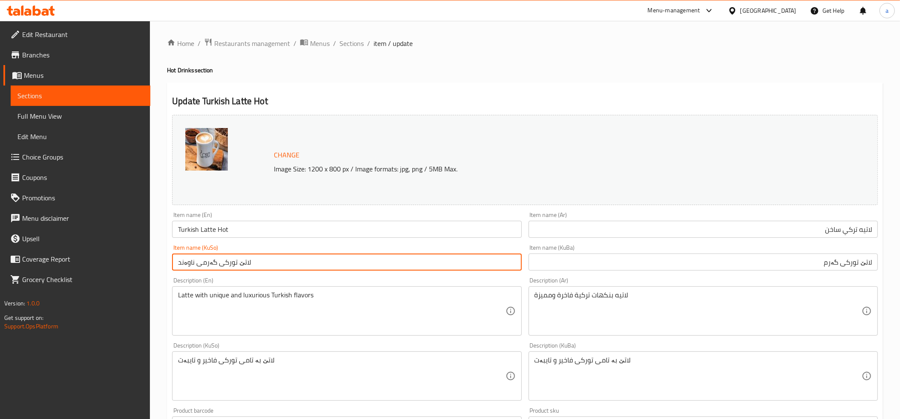
click at [238, 267] on input "لاتێ تورکی گەرمی ناوەند" at bounding box center [346, 262] width 349 height 17
paste input "text"
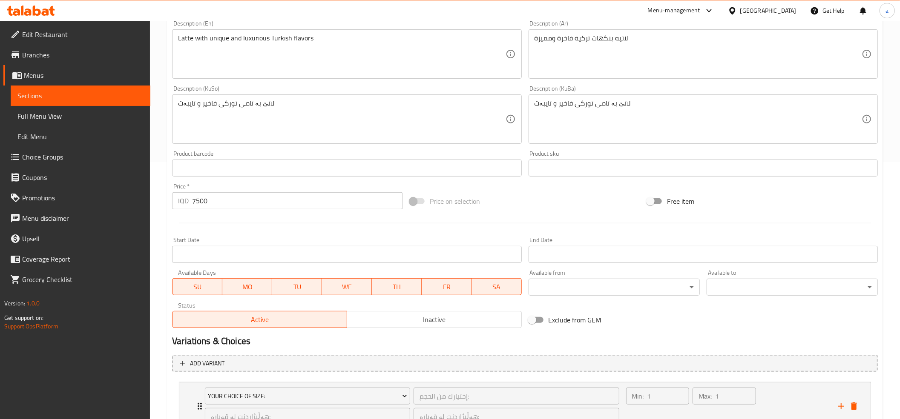
scroll to position [327, 0]
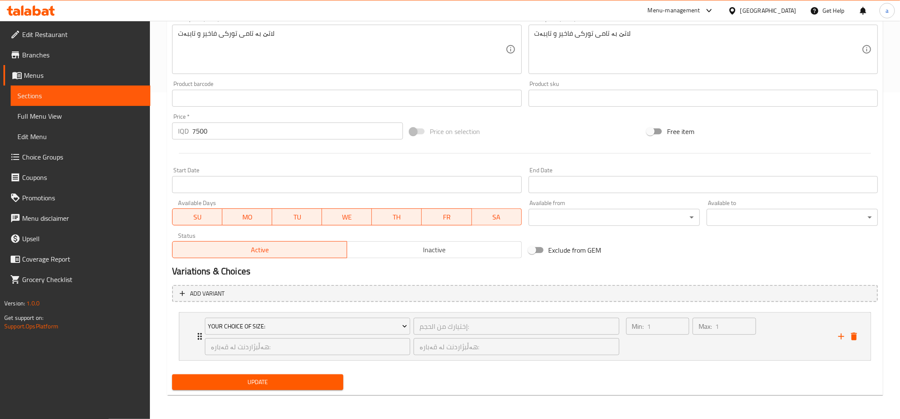
type input "لاتێ تورکی گەرم"
click at [264, 386] on span "Update" at bounding box center [258, 382] width 158 height 11
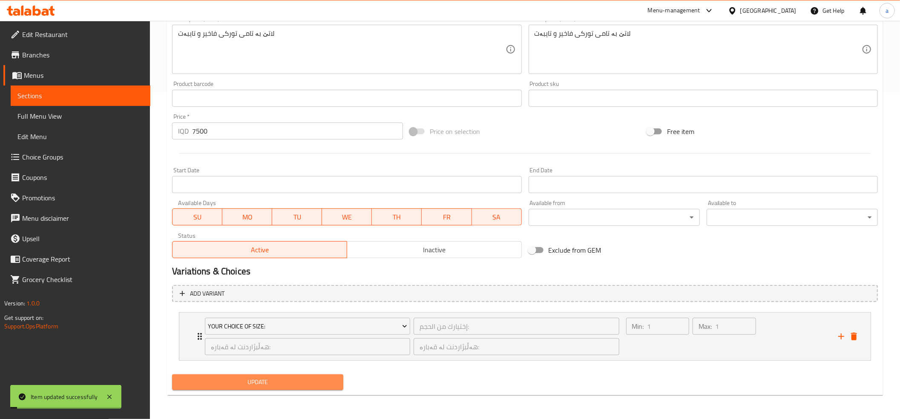
click at [264, 386] on span "Update" at bounding box center [258, 382] width 158 height 11
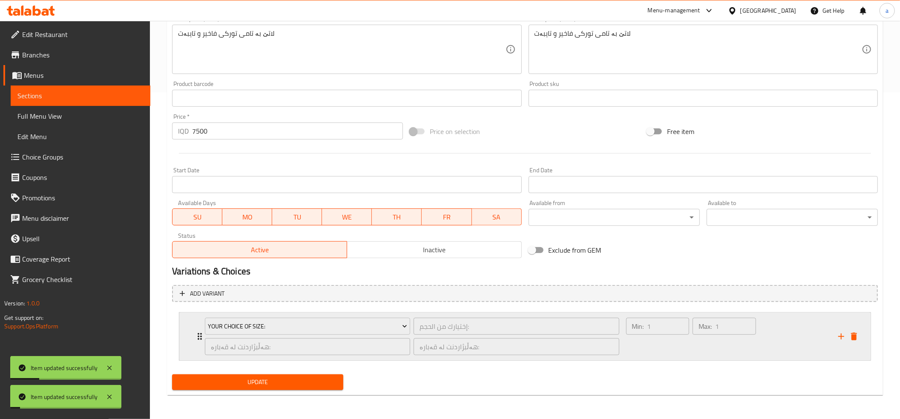
click at [194, 333] on div "Your Choice Of Size: إختيارك من الحجم: ​ هەڵبژاردنت لە قەبارە: ​ هەڵبژاردنت لە …" at bounding box center [524, 337] width 691 height 48
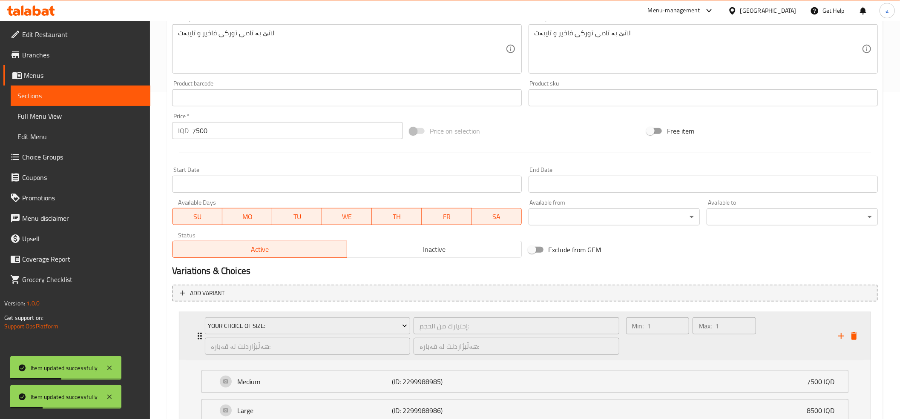
click at [194, 333] on div "Your Choice Of Size: إختيارك من الحجم: ​ هەڵبژاردنت لە قەبارە: ​ هەڵبژاردنت لە …" at bounding box center [524, 337] width 691 height 48
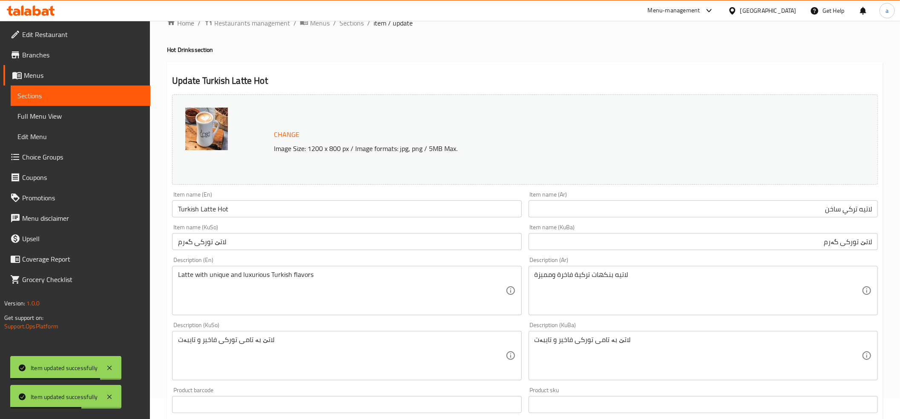
scroll to position [0, 0]
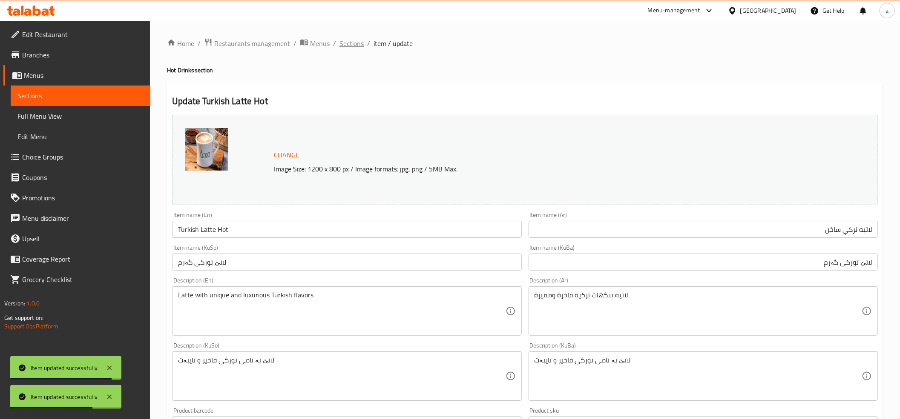
click at [354, 39] on span "Sections" at bounding box center [351, 43] width 24 height 10
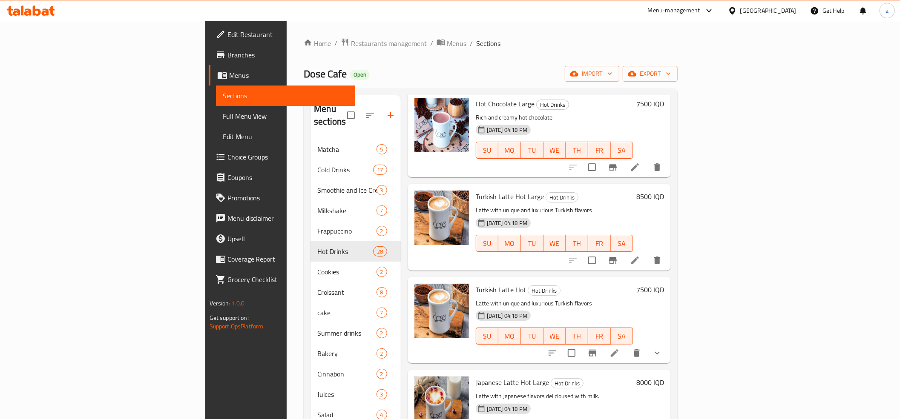
scroll to position [1041, 0]
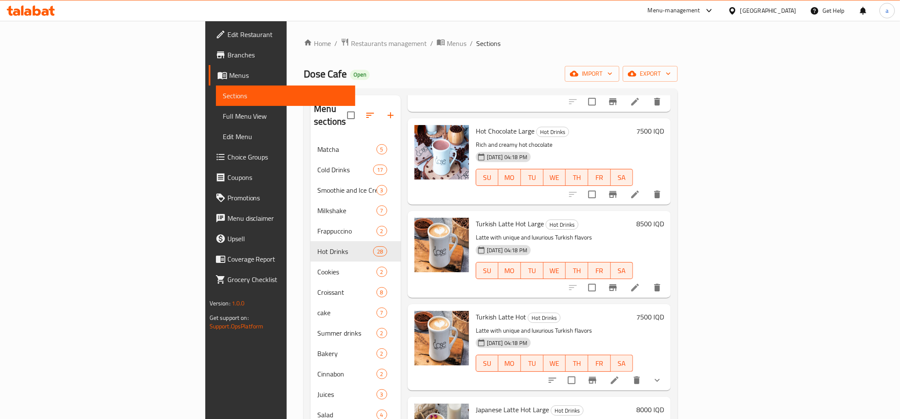
click at [664, 311] on h6 "7500 IQD" at bounding box center [650, 317] width 28 height 12
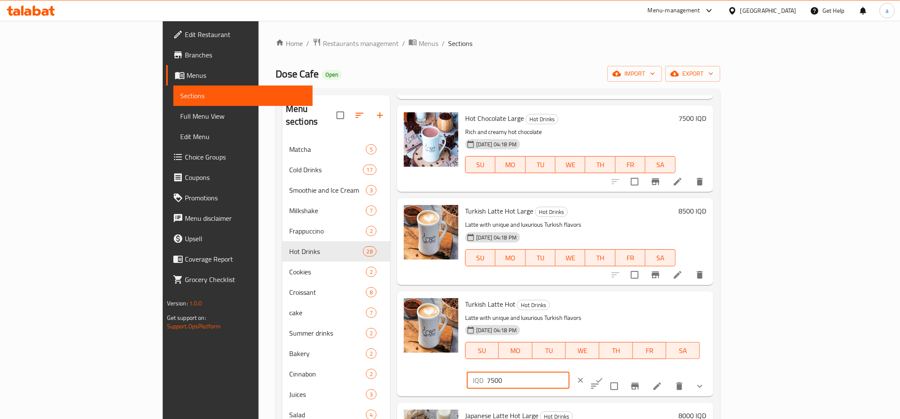
click at [569, 372] on input "7500" at bounding box center [528, 380] width 83 height 17
paste input "number"
type input "0"
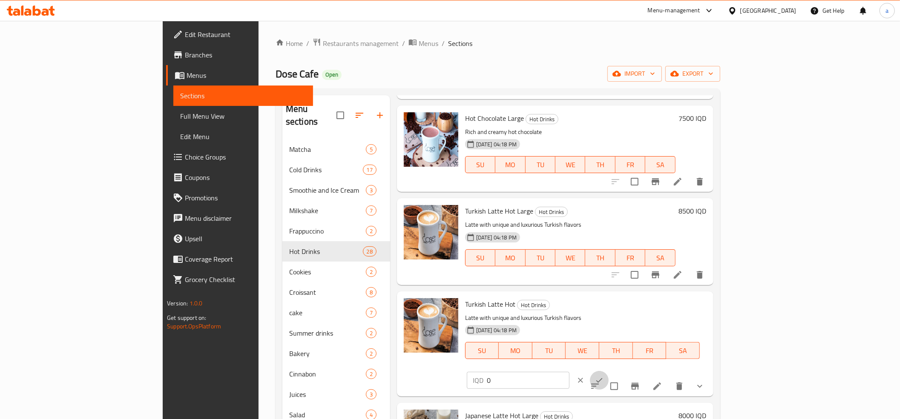
click at [603, 379] on icon "ok" at bounding box center [599, 381] width 6 height 5
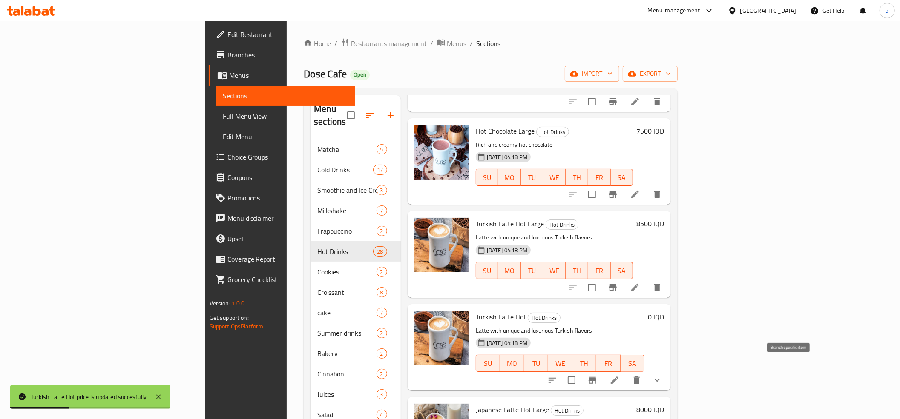
click at [597, 376] on icon "Branch-specific-item" at bounding box center [592, 381] width 10 height 10
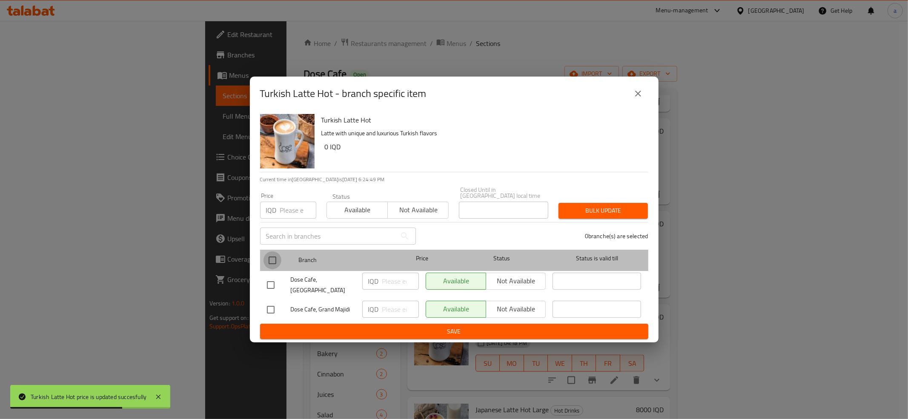
click at [271, 260] on input "checkbox" at bounding box center [273, 261] width 18 height 18
checkbox input "true"
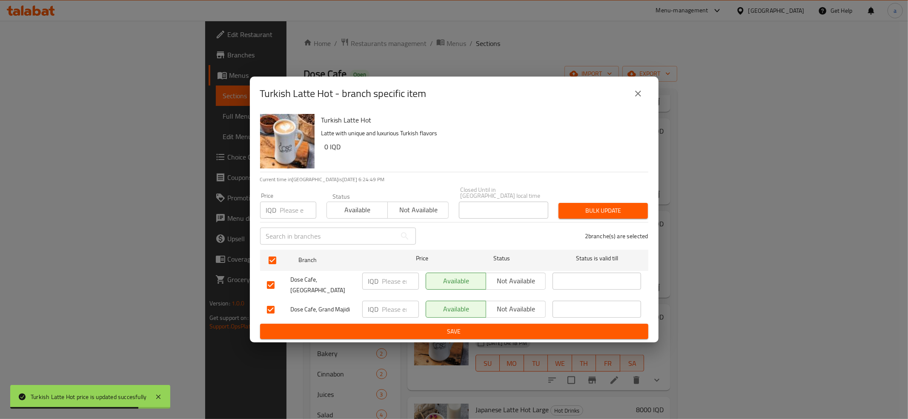
click at [389, 284] on input "number" at bounding box center [400, 281] width 37 height 17
paste input "0"
type input "0"
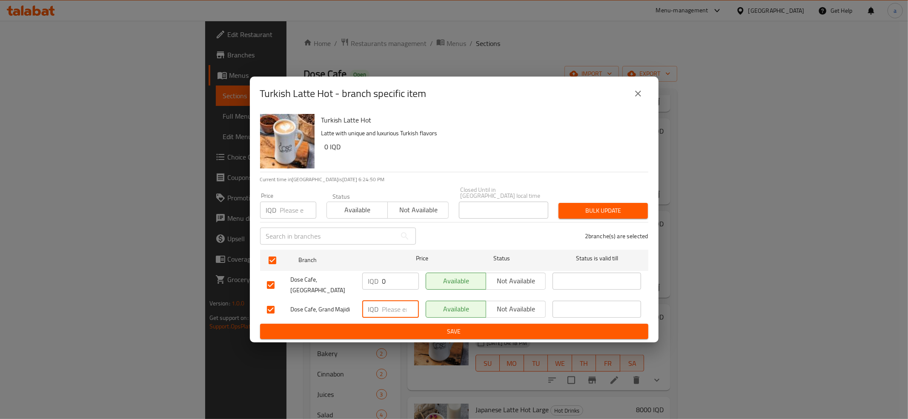
click at [394, 307] on input "number" at bounding box center [400, 309] width 37 height 17
paste input "0"
type input "0"
click at [404, 327] on span "Save" at bounding box center [454, 332] width 375 height 11
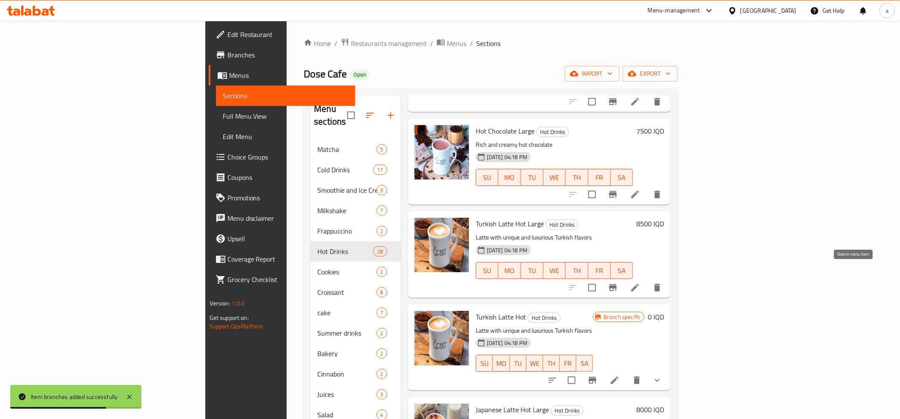
click at [662, 283] on icon "delete" at bounding box center [657, 288] width 10 height 10
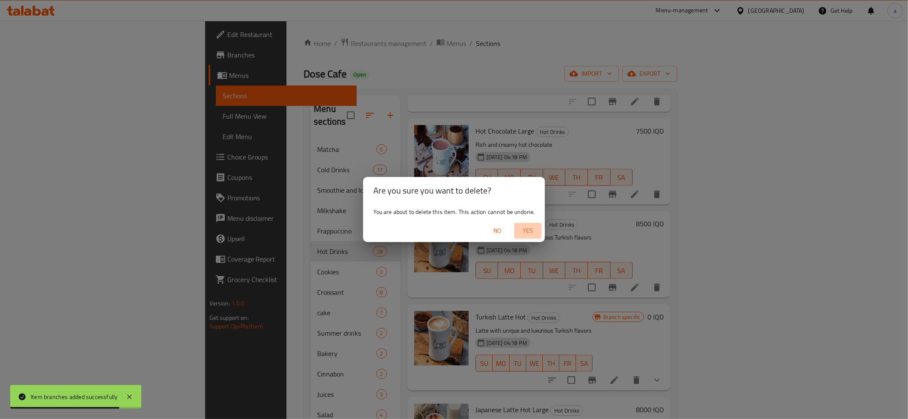
click at [525, 228] on span "Yes" at bounding box center [528, 231] width 20 height 11
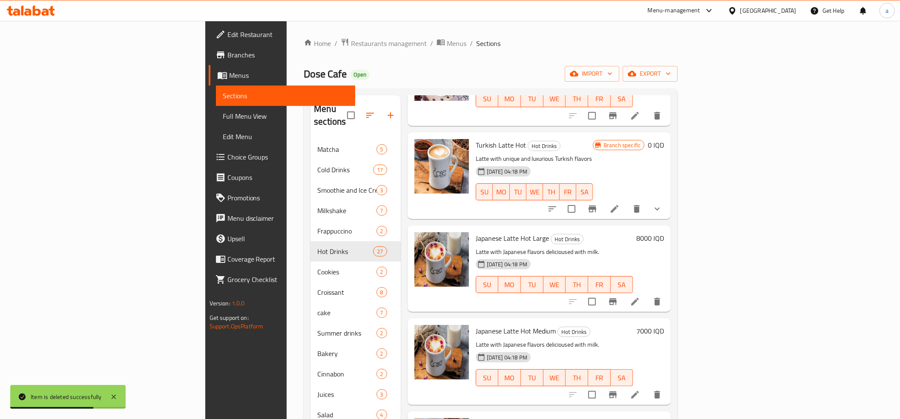
scroll to position [1135, 0]
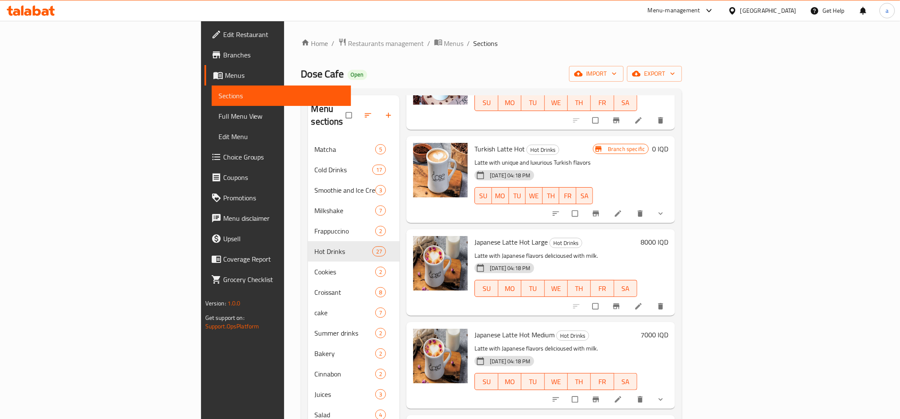
scroll to position [1230, 0]
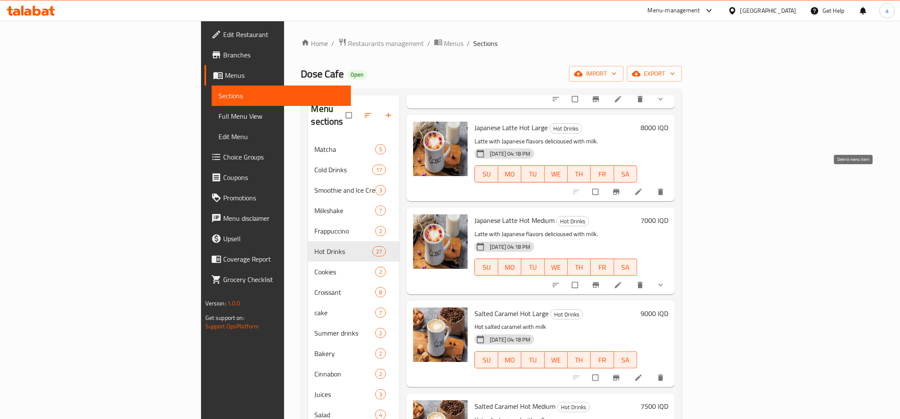
click at [665, 188] on icon "delete" at bounding box center [660, 192] width 9 height 9
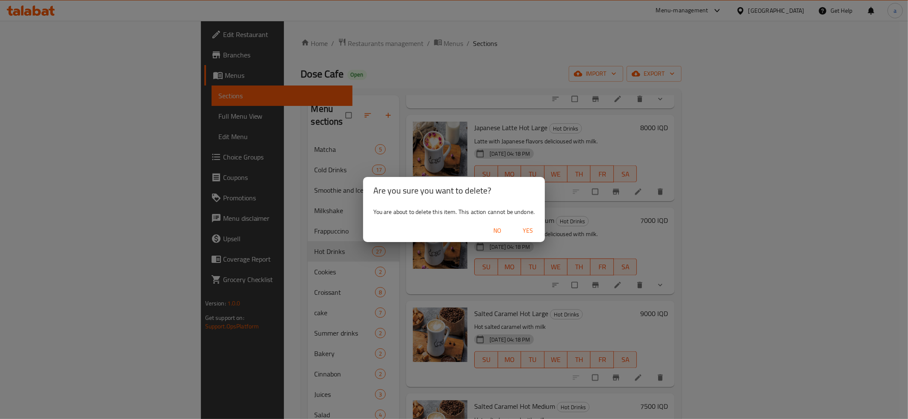
click at [528, 226] on span "Yes" at bounding box center [528, 231] width 20 height 11
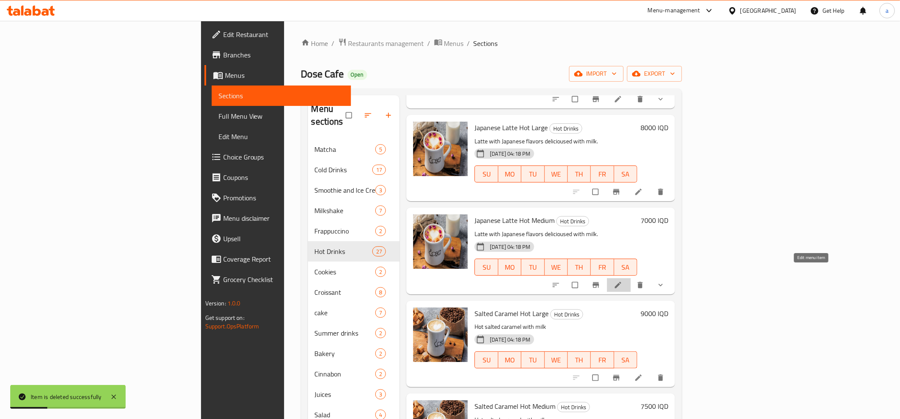
click at [622, 281] on icon at bounding box center [618, 285] width 9 height 9
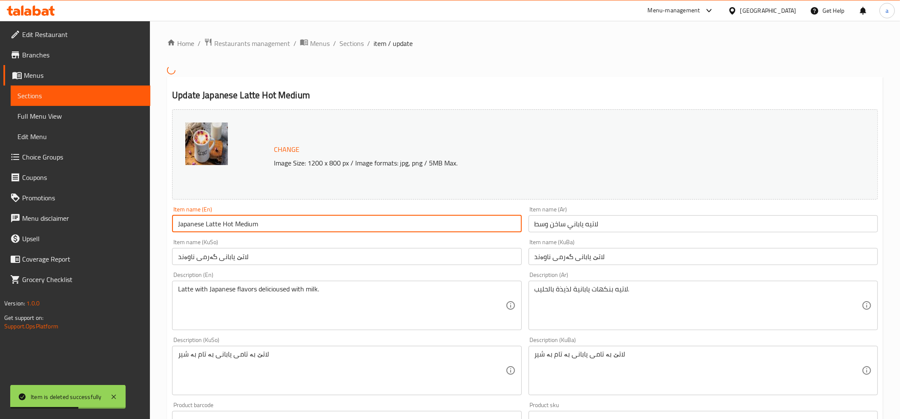
drag, startPoint x: 281, startPoint y: 221, endPoint x: 250, endPoint y: 231, distance: 33.3
click at [232, 223] on input "Japanese Latte Hot Medium" at bounding box center [346, 223] width 349 height 17
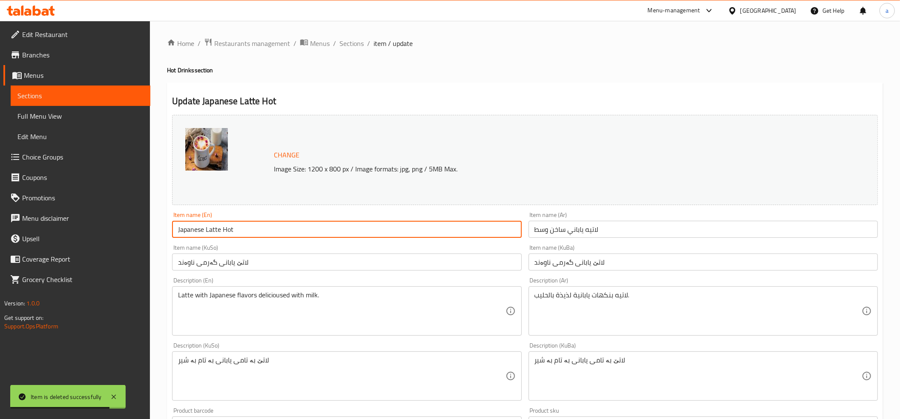
type input "Japanese Latte Hot"
click at [544, 233] on input "لاتيه ياباني ساخن وسط" at bounding box center [702, 229] width 349 height 17
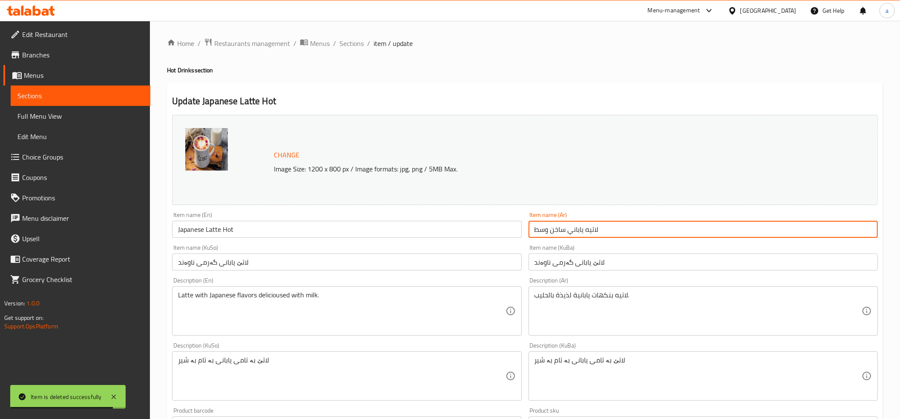
click at [544, 233] on input "لاتيه ياباني ساخن وسط" at bounding box center [702, 229] width 349 height 17
type input "لاتيه ياباني ساخن"
click at [545, 266] on input "لاتێ یابانی گەرمی ناوەند" at bounding box center [702, 262] width 349 height 17
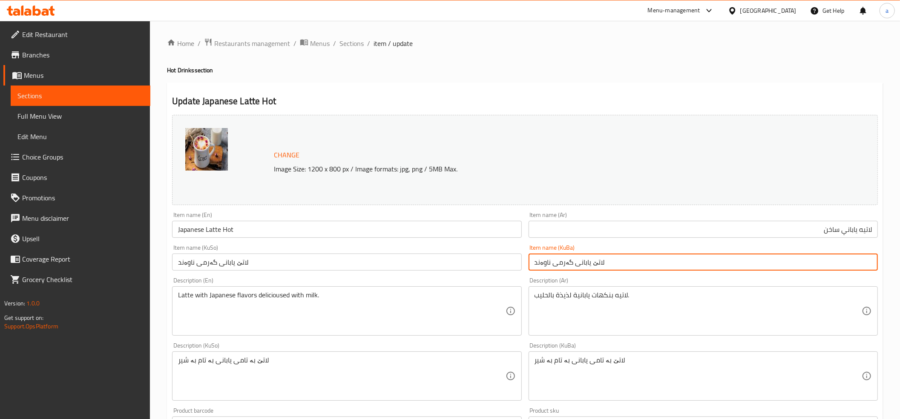
click at [545, 266] on input "لاتێ یابانی گەرمی ناوەند" at bounding box center [702, 262] width 349 height 17
type input "لاتێ یابانی گەرم"
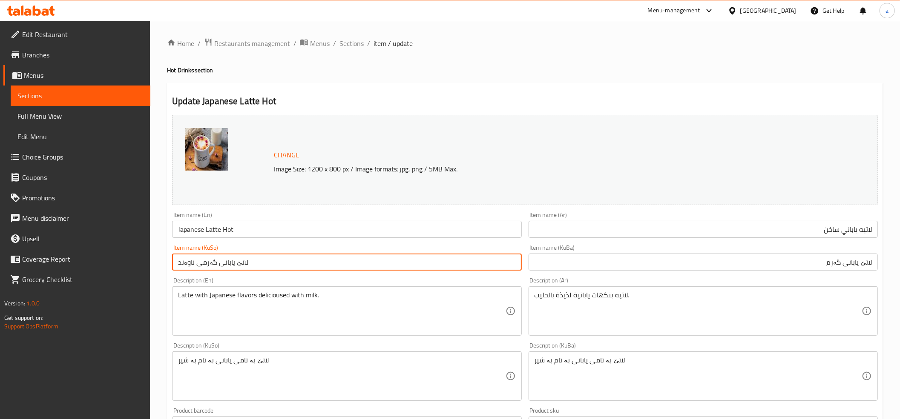
click at [234, 261] on input "لاتێ یابانی گەرمی ناوەند" at bounding box center [346, 262] width 349 height 17
paste input "text"
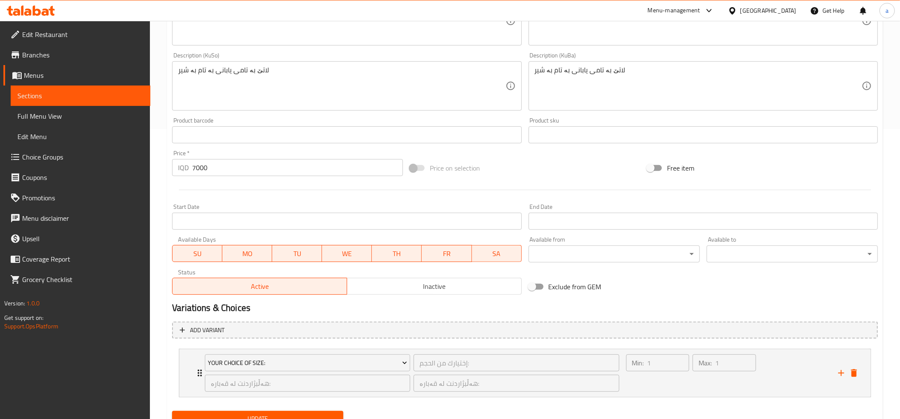
scroll to position [327, 0]
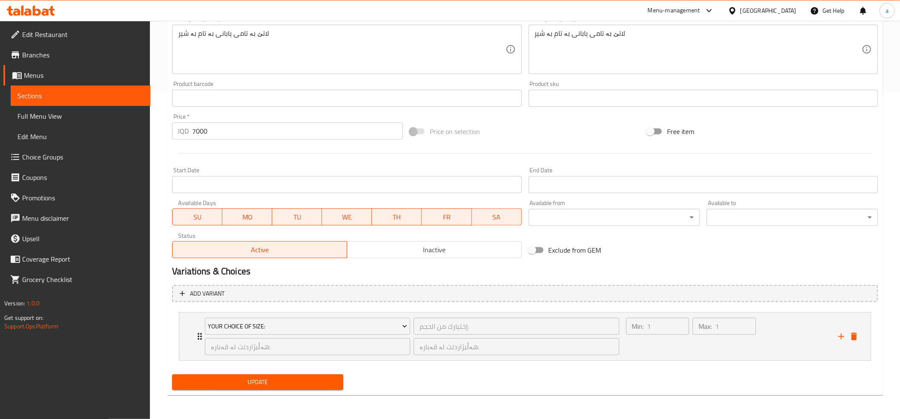
type input "لاتێ یابانی گەرم"
click at [270, 382] on span "Update" at bounding box center [258, 382] width 158 height 11
click at [230, 375] on button "Update" at bounding box center [257, 383] width 171 height 16
click at [187, 337] on div "Your Choice Of Size: إختيارك من الحجم: ​ هەڵبژاردنت لە قەبارە: ​ هەڵبژاردنت لە …" at bounding box center [524, 337] width 691 height 48
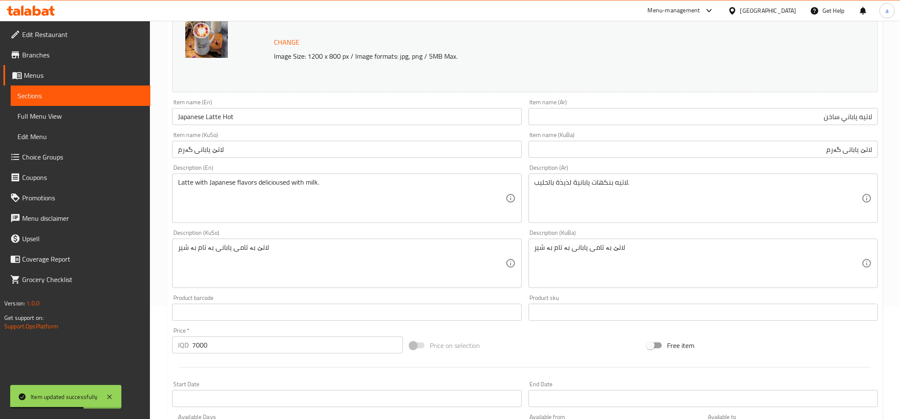
scroll to position [0, 0]
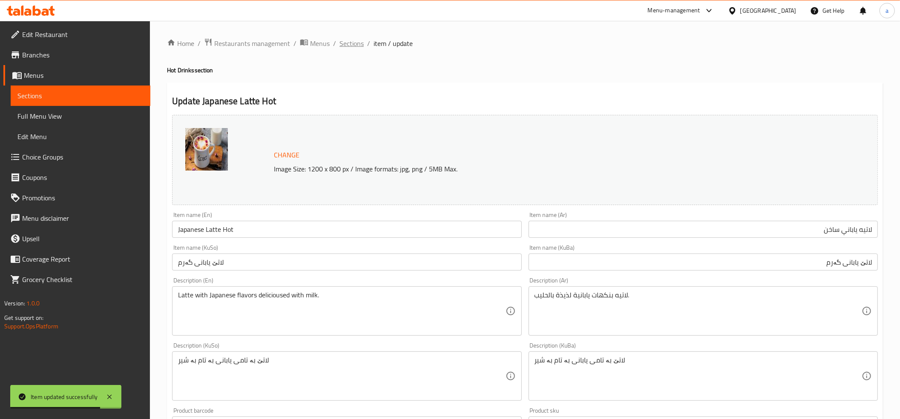
click at [359, 41] on span "Sections" at bounding box center [351, 43] width 24 height 10
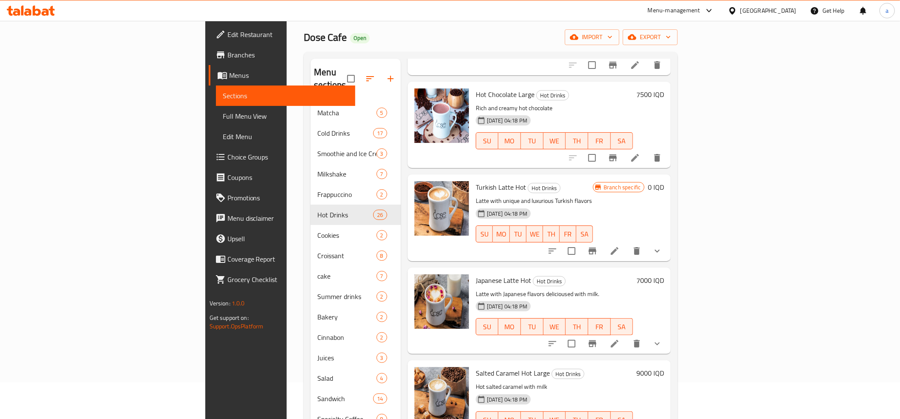
scroll to position [42, 0]
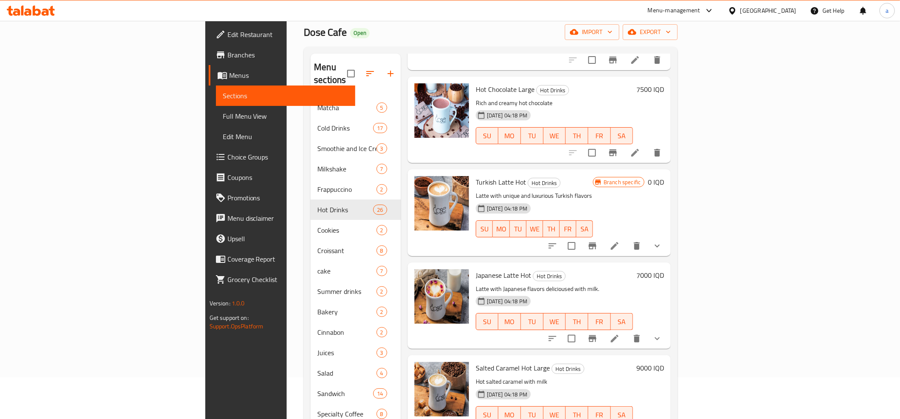
click at [664, 270] on h6 "7000 IQD" at bounding box center [650, 276] width 28 height 12
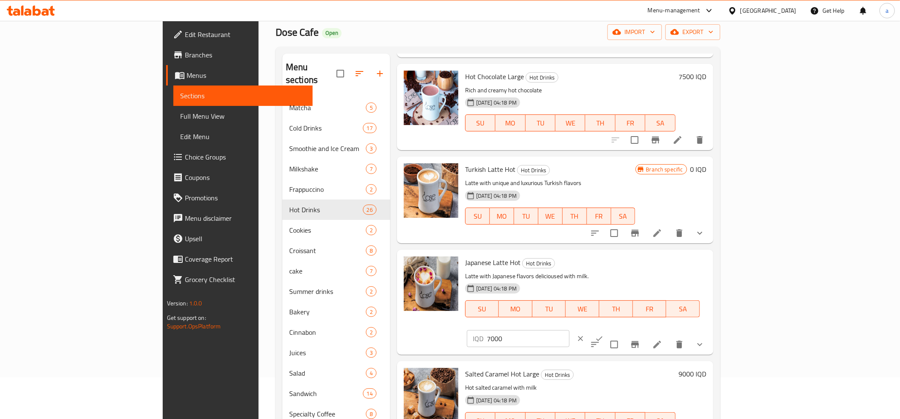
click at [569, 330] on input "7000" at bounding box center [528, 338] width 83 height 17
paste input "number"
type input "0"
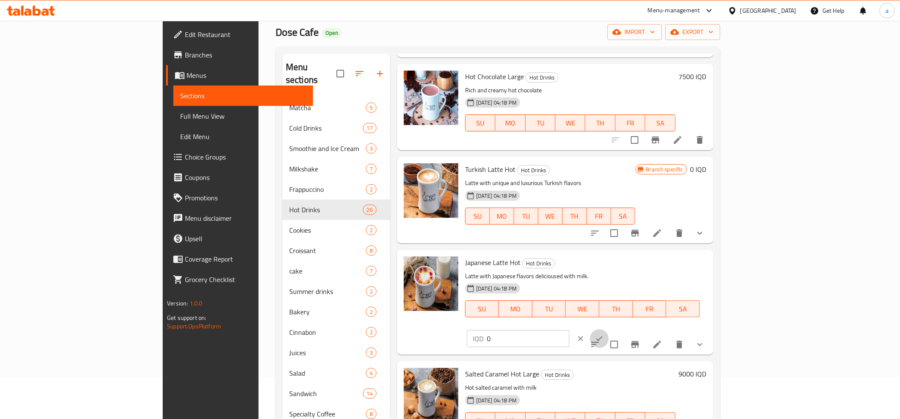
click at [603, 335] on icon "ok" at bounding box center [599, 339] width 9 height 9
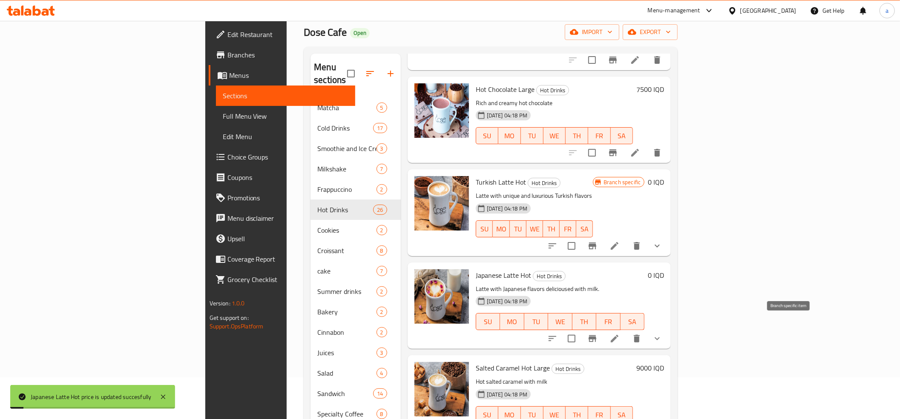
click at [596, 336] on icon "Branch-specific-item" at bounding box center [592, 339] width 8 height 7
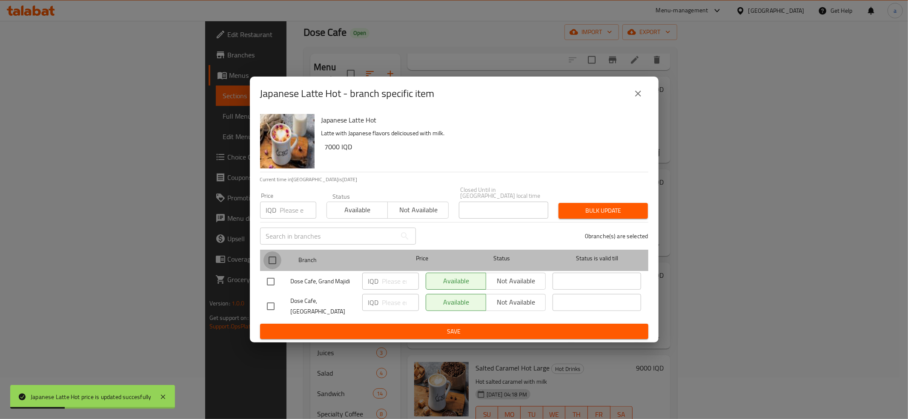
click at [272, 266] on input "checkbox" at bounding box center [273, 261] width 18 height 18
checkbox input "true"
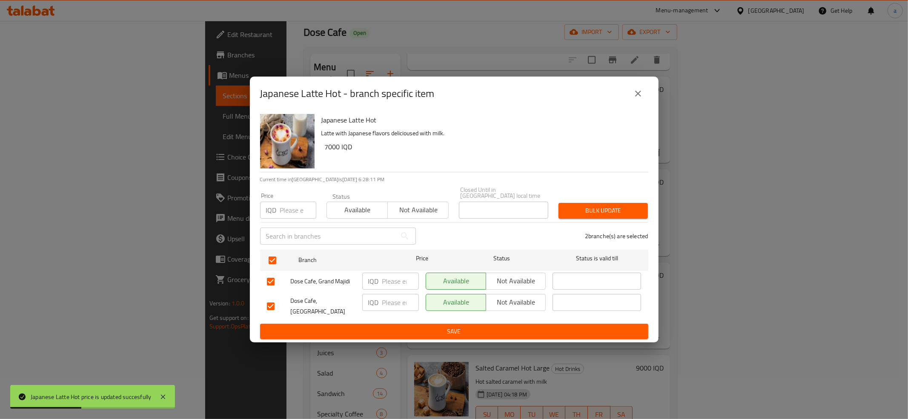
click at [396, 283] on input "number" at bounding box center [400, 281] width 37 height 17
paste input "0"
type input "0"
click at [393, 298] on input "number" at bounding box center [400, 302] width 37 height 17
paste input "0"
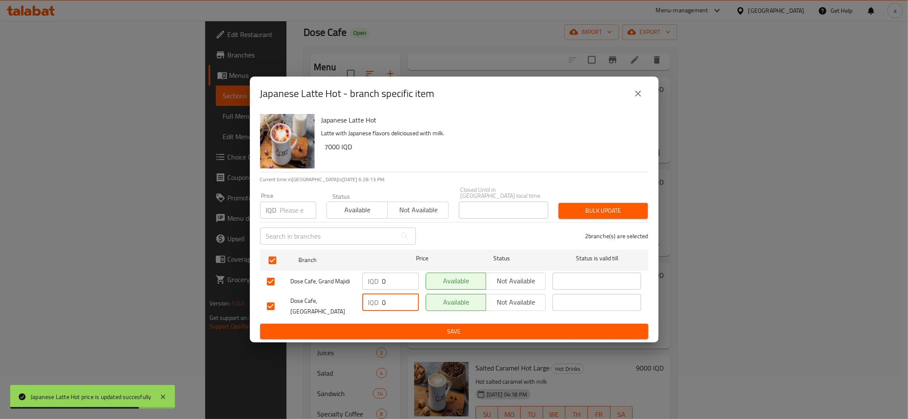
type input "0"
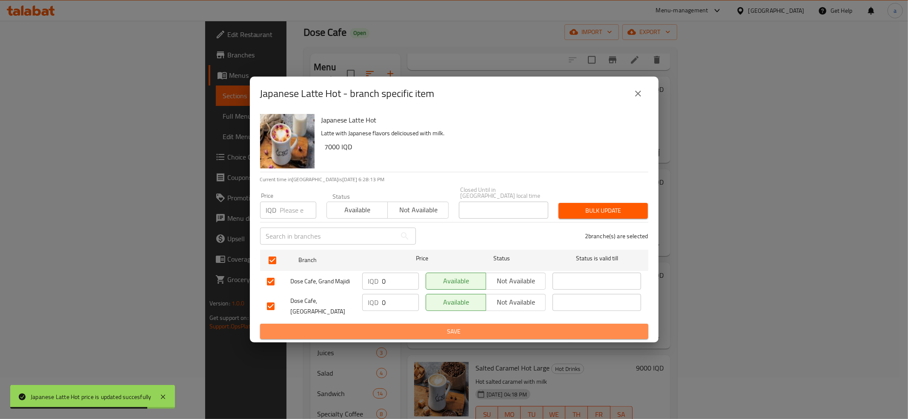
click at [399, 327] on span "Save" at bounding box center [454, 332] width 375 height 11
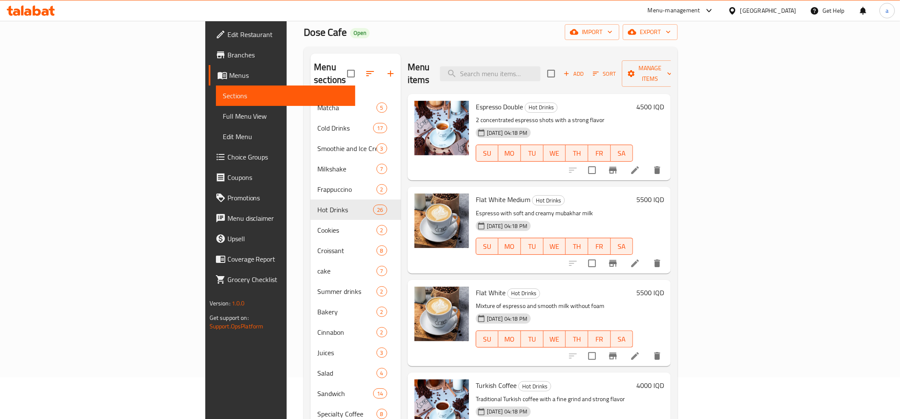
scroll to position [0, 0]
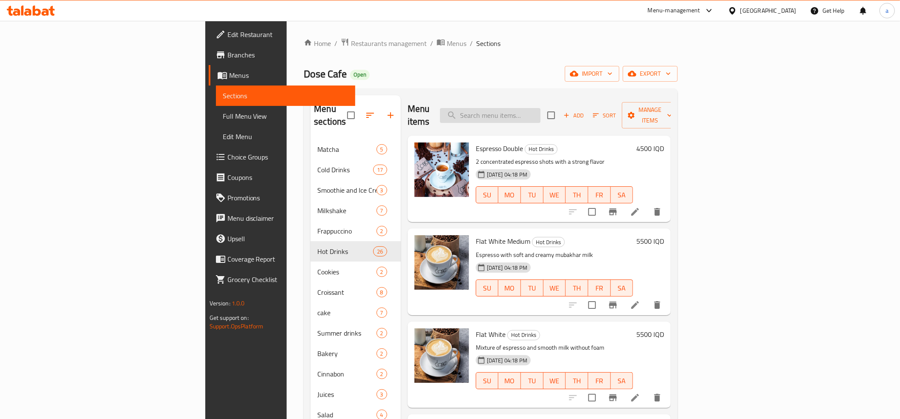
click at [540, 108] on input "search" at bounding box center [490, 115] width 100 height 15
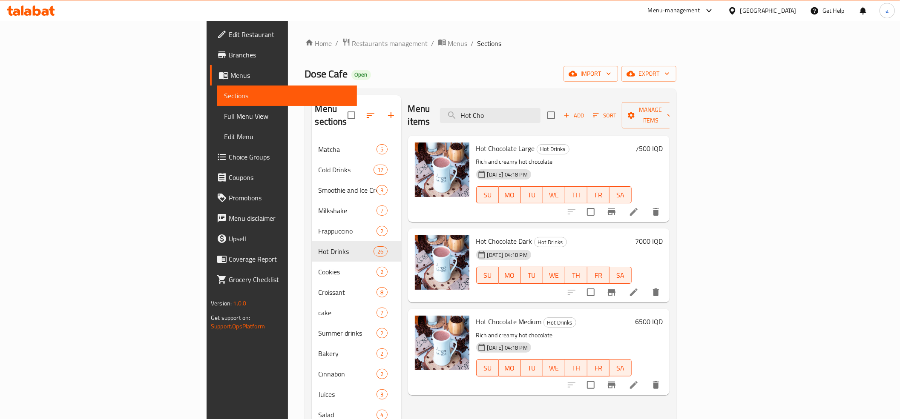
type input "Hot Cho"
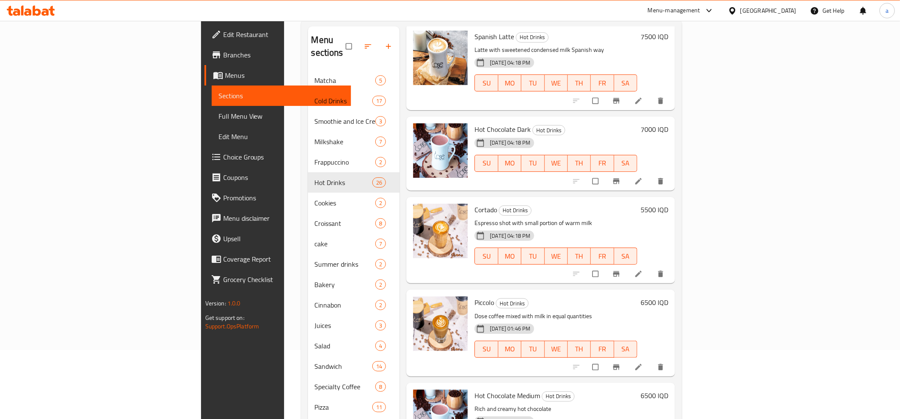
scroll to position [120, 0]
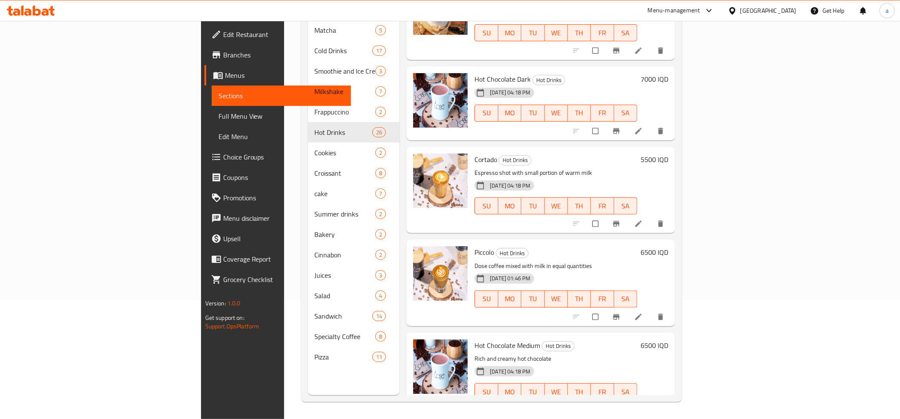
click at [631, 403] on li at bounding box center [619, 410] width 24 height 14
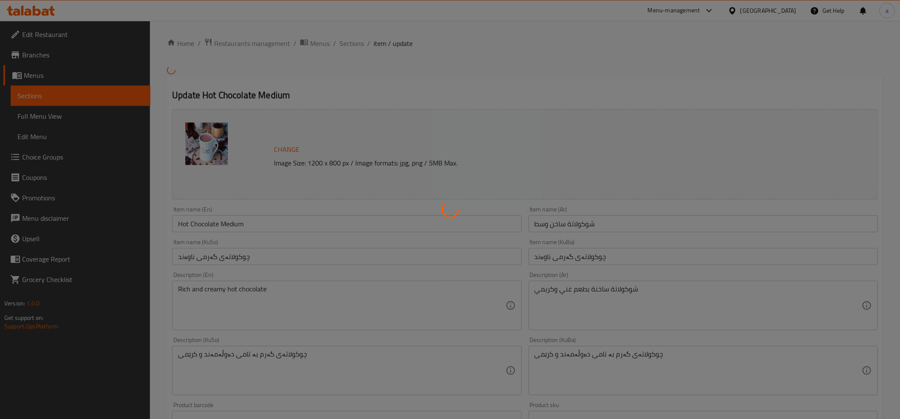
type input "إختيارك من الحجم:"
type input "هەڵبژاردنت لە قەبارە:"
type input "1"
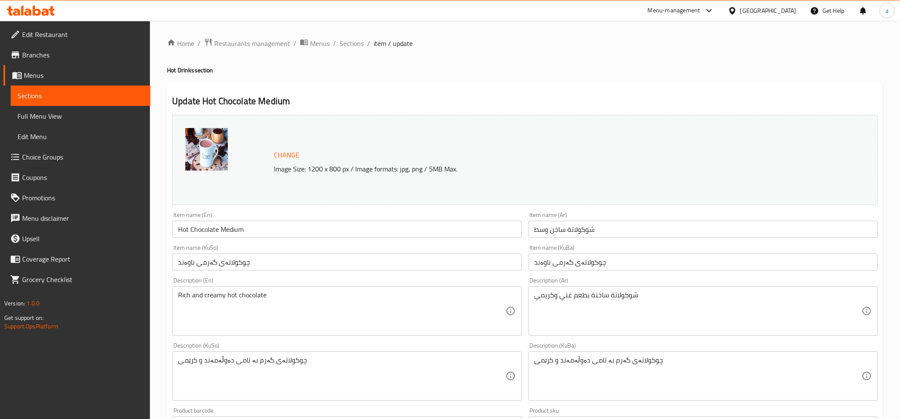
click at [255, 220] on div "Item name (En) Hot Chocolate Medium Item name (En)" at bounding box center [346, 225] width 349 height 26
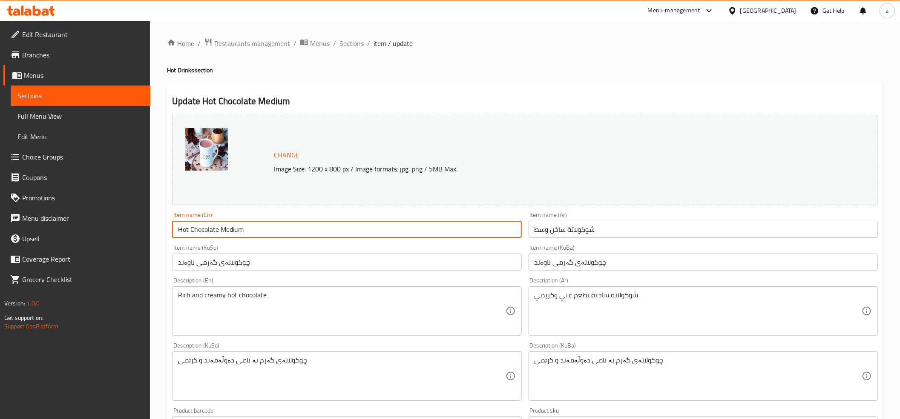
drag, startPoint x: 254, startPoint y: 230, endPoint x: 218, endPoint y: 231, distance: 35.4
click at [218, 231] on input "Hot Chocolate Medium" at bounding box center [346, 229] width 349 height 17
type input "Hot Chocolate"
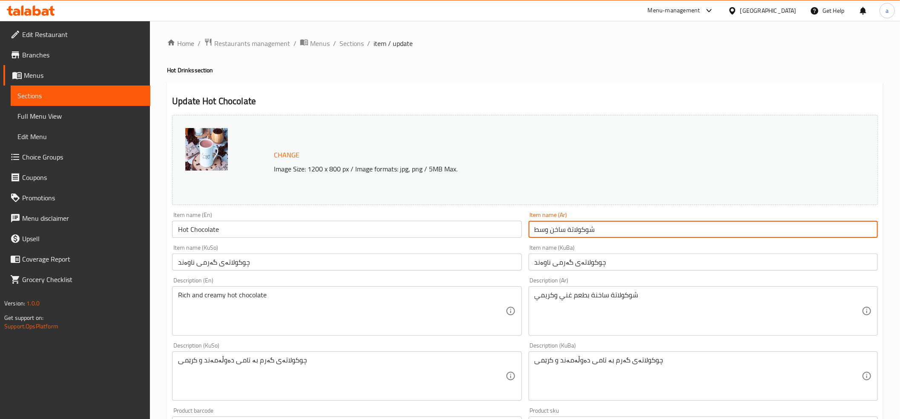
click at [577, 234] on input "شوكولاتة ساخن وسط" at bounding box center [702, 229] width 349 height 17
click at [564, 227] on input "شوكولاتة ساخن وسط" at bounding box center [702, 229] width 349 height 17
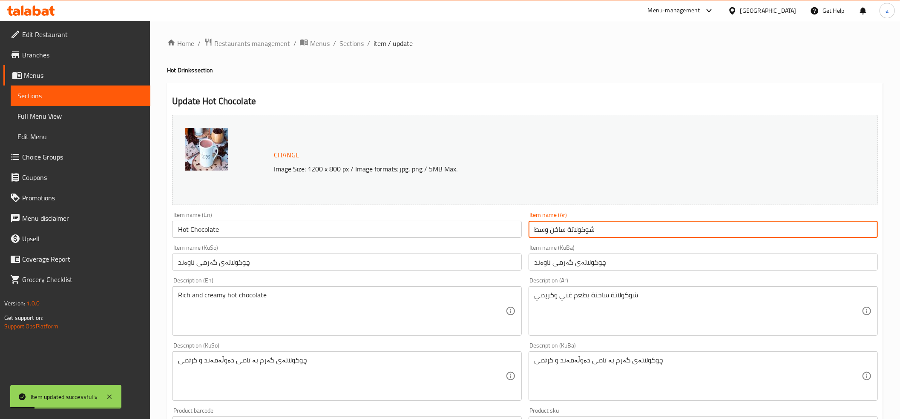
click at [564, 227] on input "شوكولاتة ساخن وسط" at bounding box center [702, 229] width 349 height 17
type input "شوكولاتة ساخن"
click at [581, 270] on input "چوکولاتەی گەرمی ناوەند" at bounding box center [702, 262] width 349 height 17
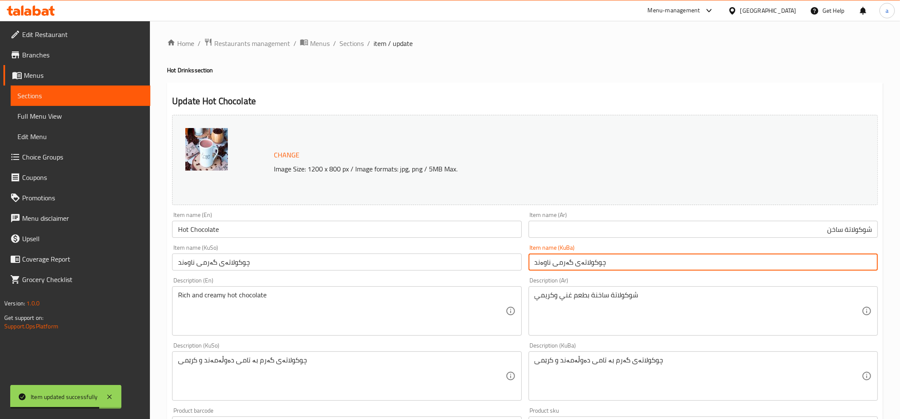
click at [581, 270] on input "چوکولاتەی گەرمی ناوەند" at bounding box center [702, 262] width 349 height 17
type input "چوکولاتەی گەرم"
click at [283, 261] on input "چوکولاتەی گەرمی ناوەند" at bounding box center [346, 262] width 349 height 17
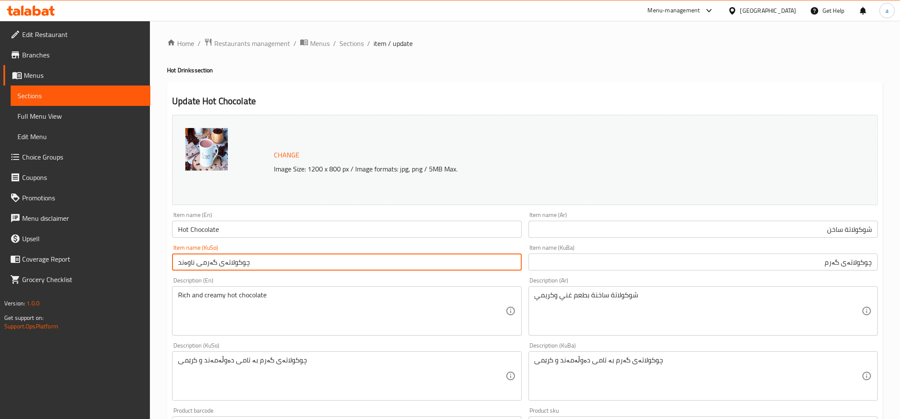
click at [283, 261] on input "چوکولاتەی گەرمی ناوەند" at bounding box center [346, 262] width 349 height 17
paste input "text"
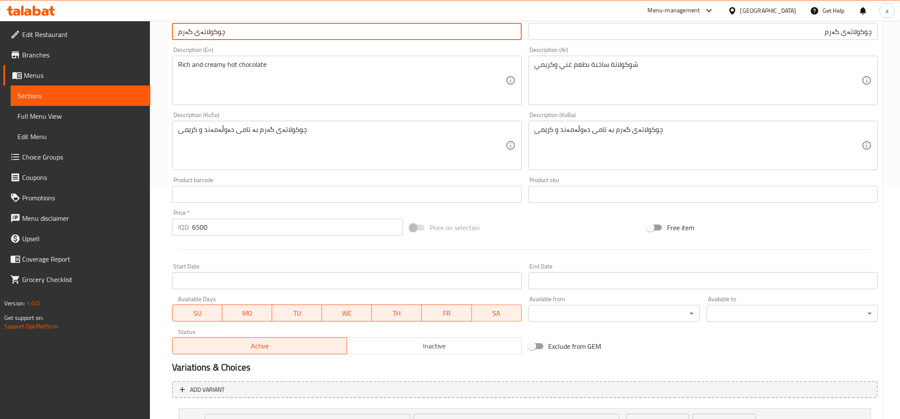
scroll to position [327, 0]
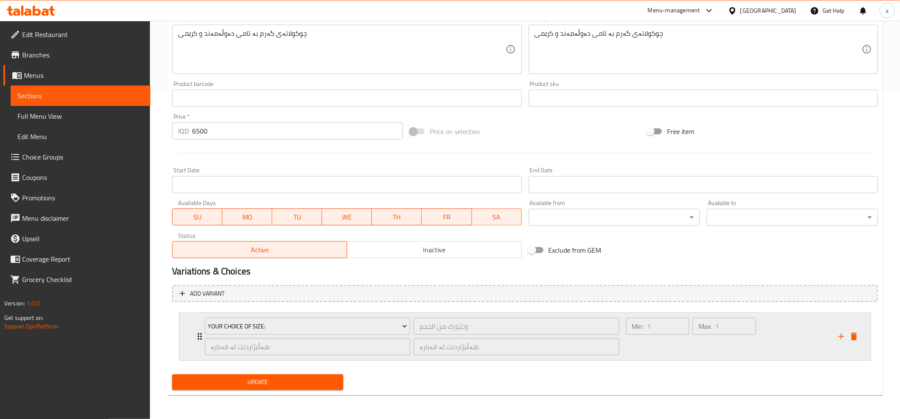
click at [199, 335] on icon "Expand" at bounding box center [200, 337] width 10 height 10
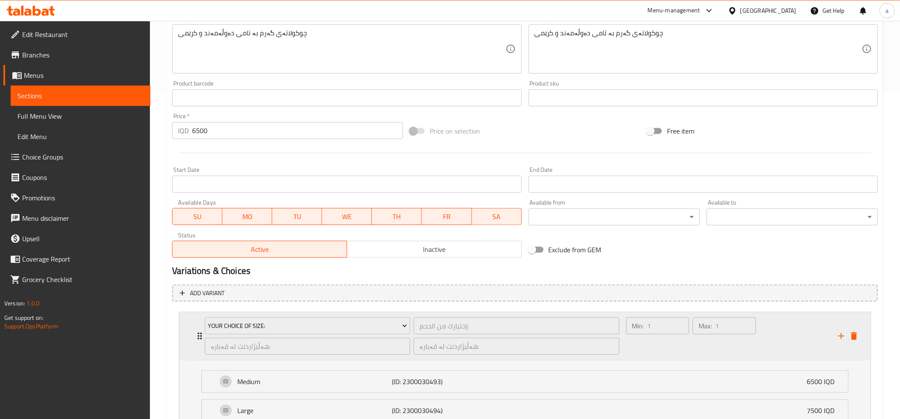
click at [199, 335] on icon "Expand" at bounding box center [200, 336] width 10 height 10
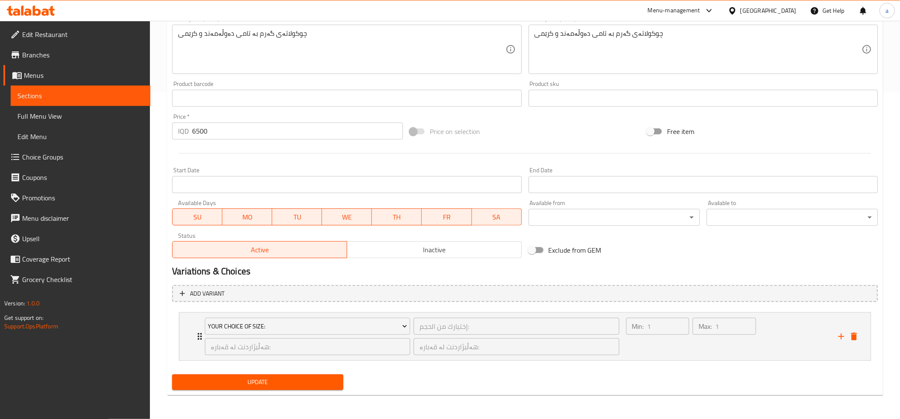
type input "چوکولاتەی گەرم"
click at [238, 383] on span "Update" at bounding box center [258, 382] width 158 height 11
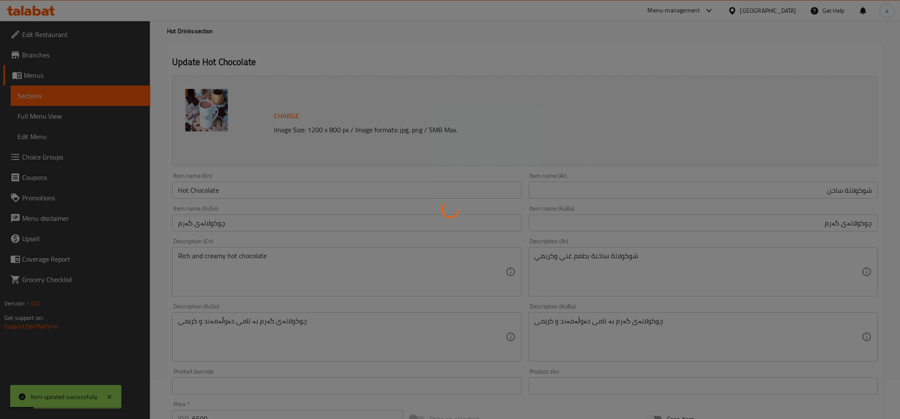
scroll to position [0, 0]
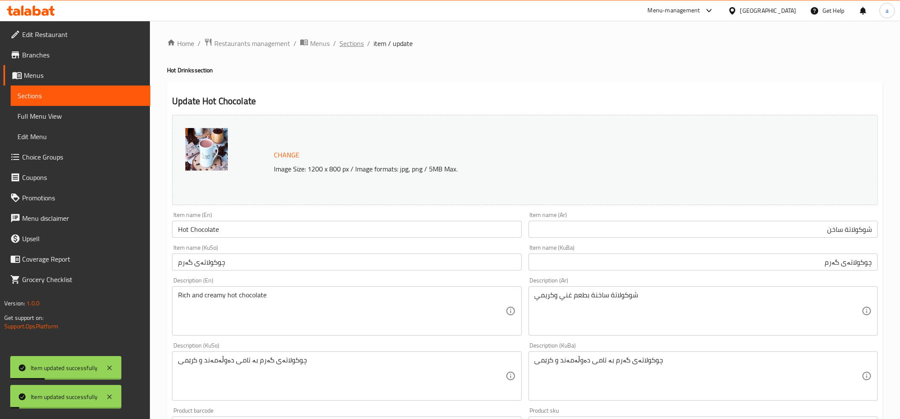
click at [348, 46] on span "Sections" at bounding box center [351, 43] width 24 height 10
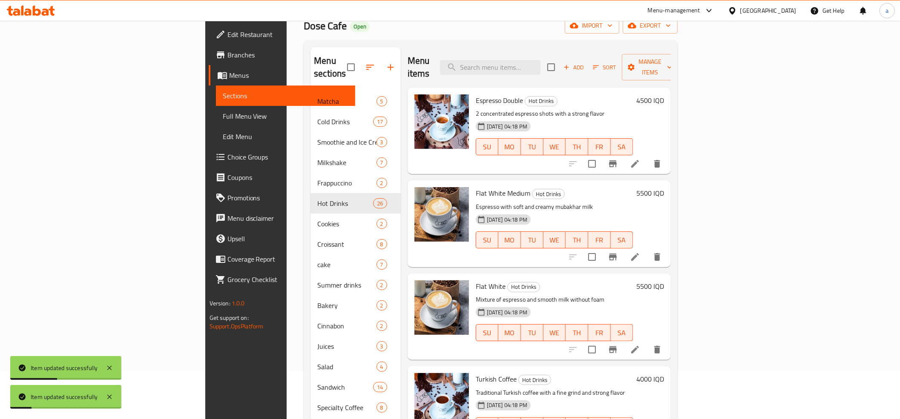
scroll to position [120, 0]
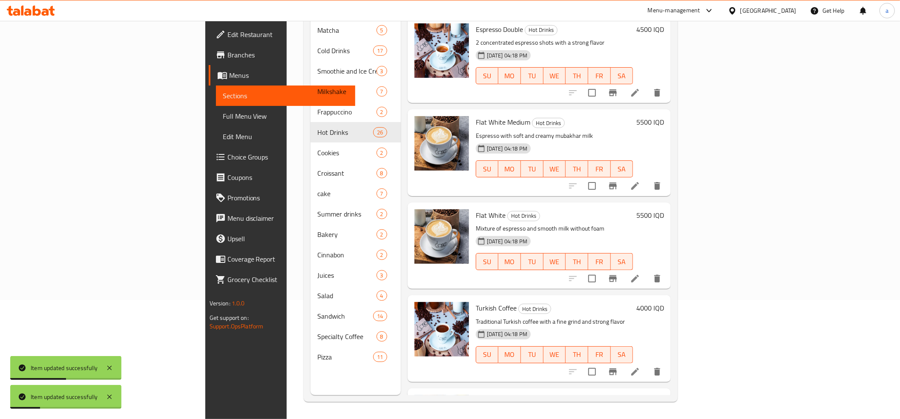
drag, startPoint x: 641, startPoint y: 207, endPoint x: 692, endPoint y: 251, distance: 67.9
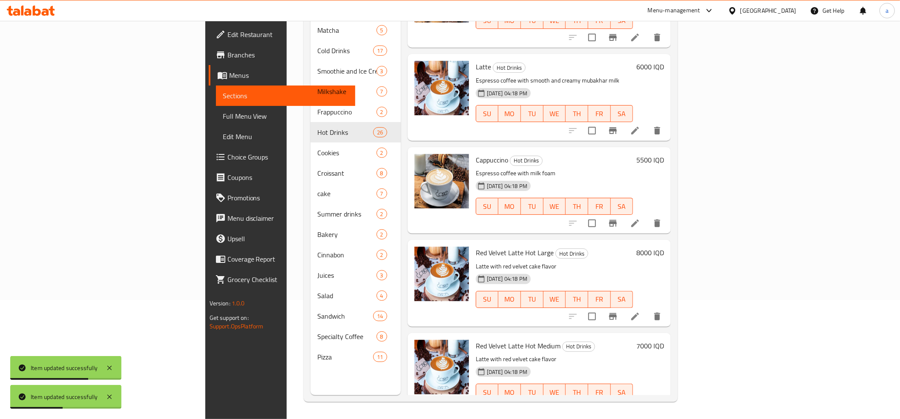
scroll to position [2007, 0]
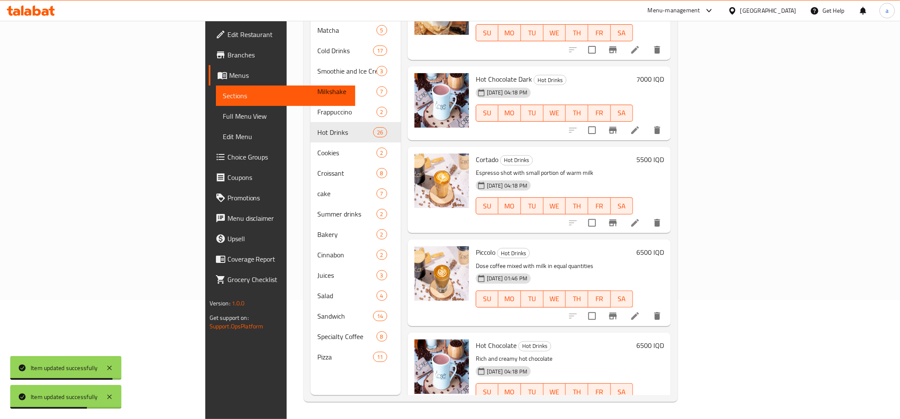
click at [664, 340] on h6 "6500 IQD" at bounding box center [650, 346] width 28 height 12
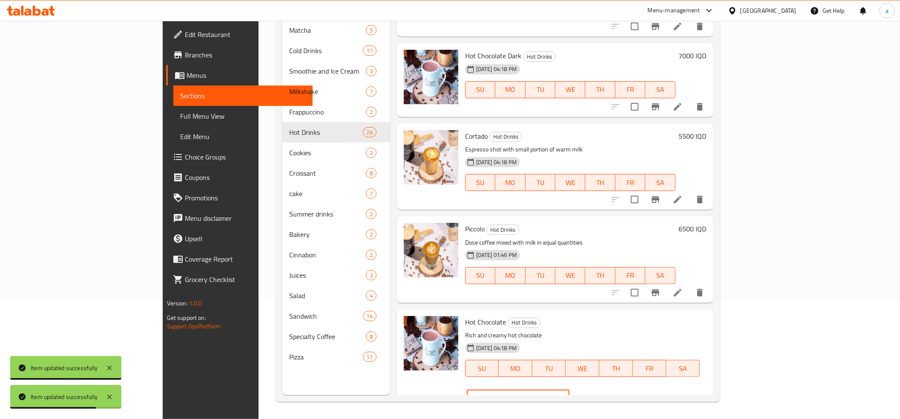
click at [569, 390] on input "6500" at bounding box center [528, 398] width 83 height 17
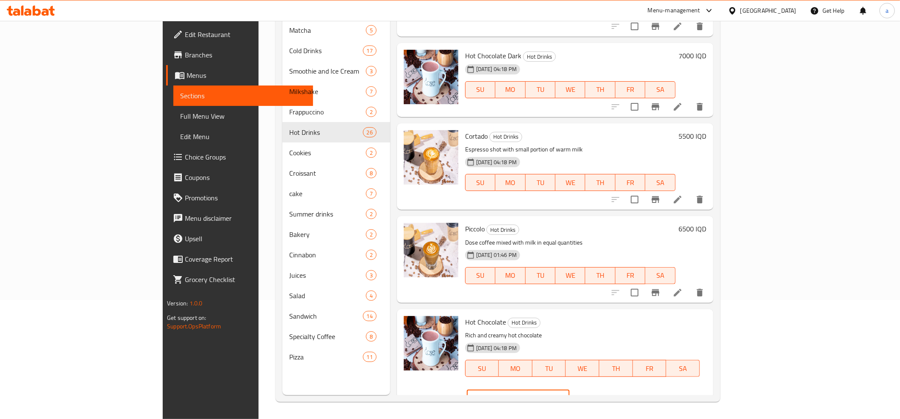
type input "0"
click at [603, 394] on icon "ok" at bounding box center [599, 398] width 9 height 9
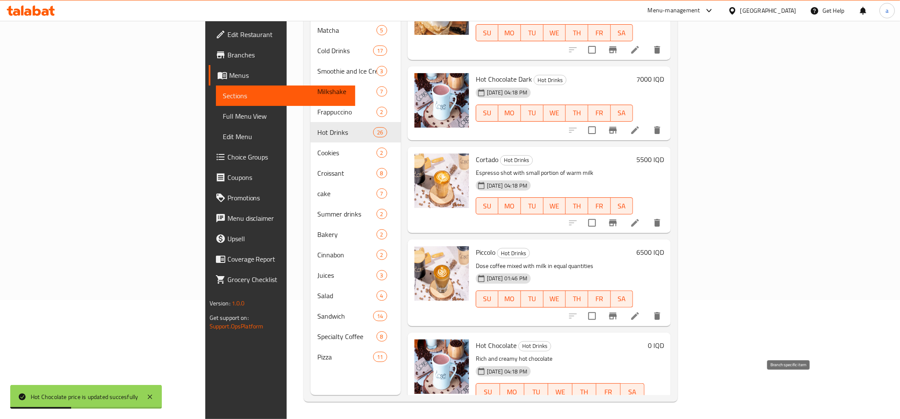
click at [597, 404] on icon "Branch-specific-item" at bounding box center [592, 409] width 10 height 10
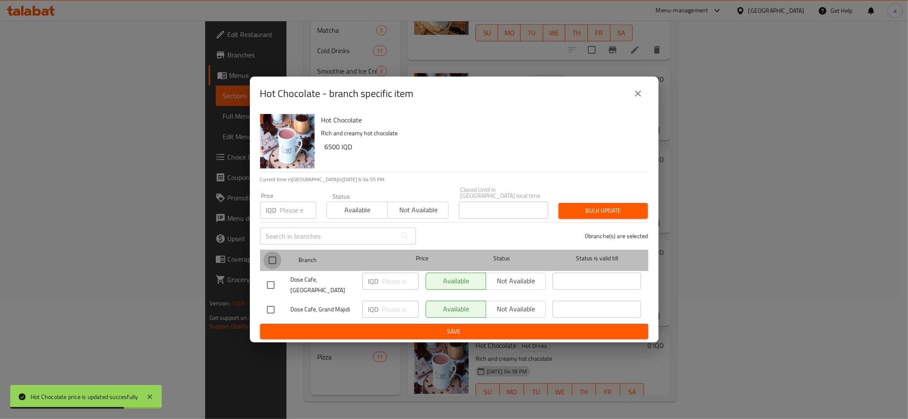
click at [270, 259] on input "checkbox" at bounding box center [273, 261] width 18 height 18
checkbox input "true"
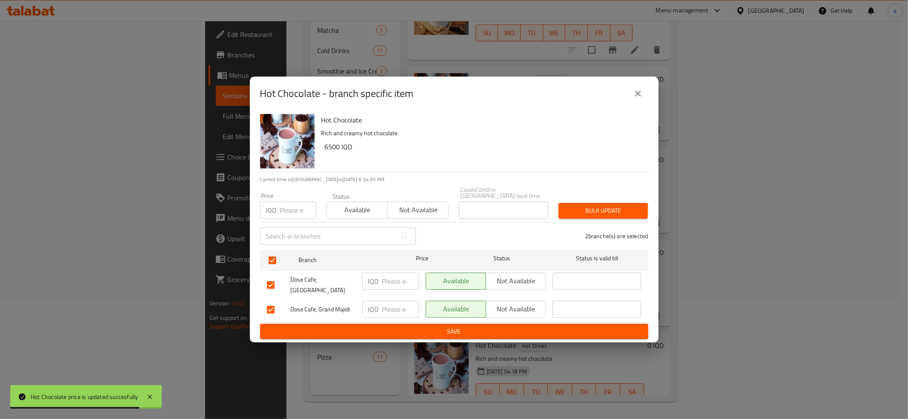
click at [394, 287] on input "number" at bounding box center [400, 281] width 37 height 17
paste input "0"
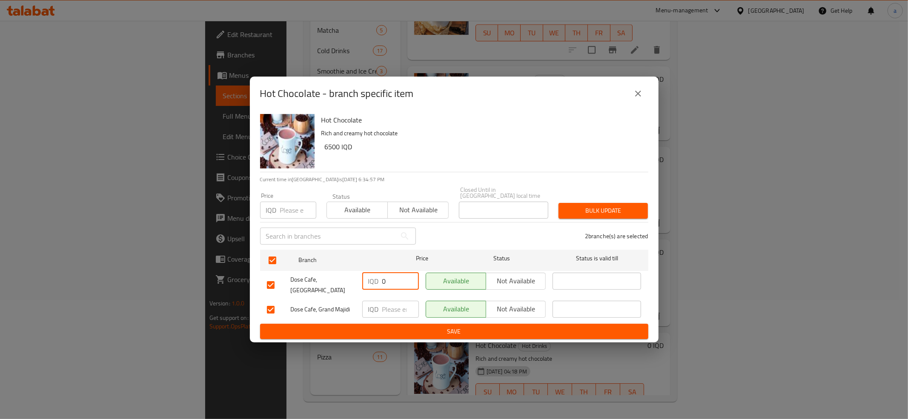
type input "0"
click at [395, 310] on input "number" at bounding box center [400, 309] width 37 height 17
paste input "0"
type input "0"
click at [402, 327] on span "Save" at bounding box center [454, 332] width 375 height 11
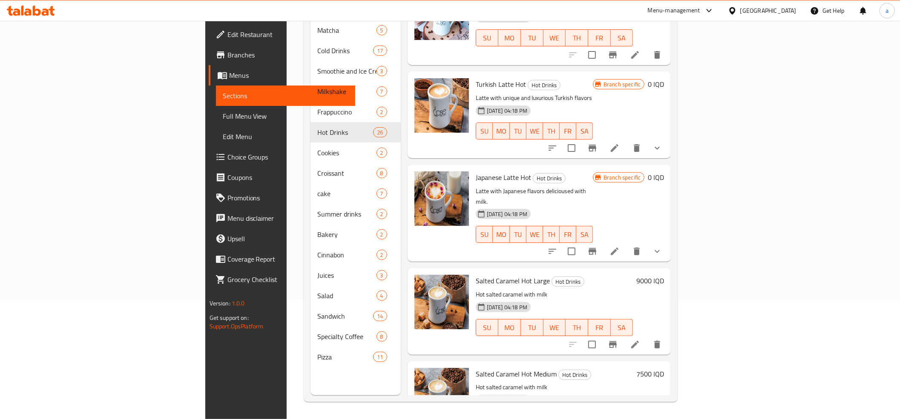
scroll to position [872, 0]
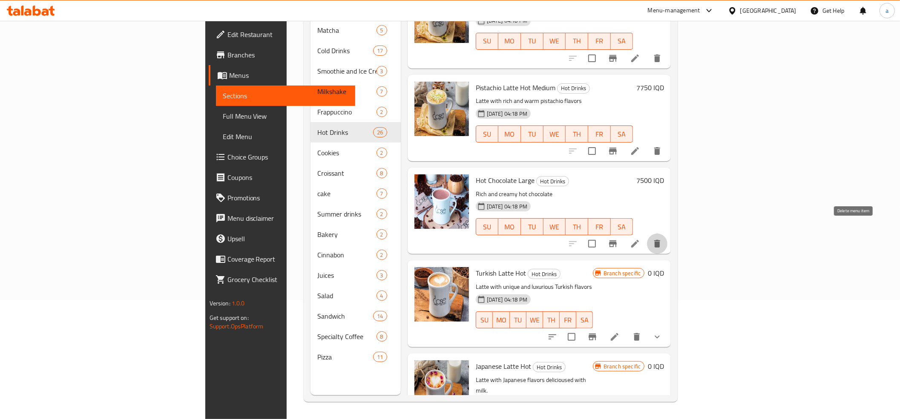
click at [660, 240] on icon "delete" at bounding box center [657, 244] width 6 height 8
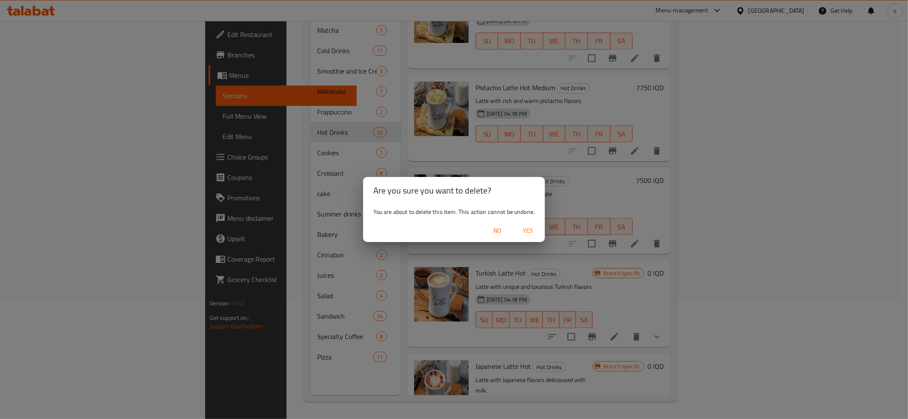
click at [528, 227] on span "Yes" at bounding box center [528, 231] width 20 height 11
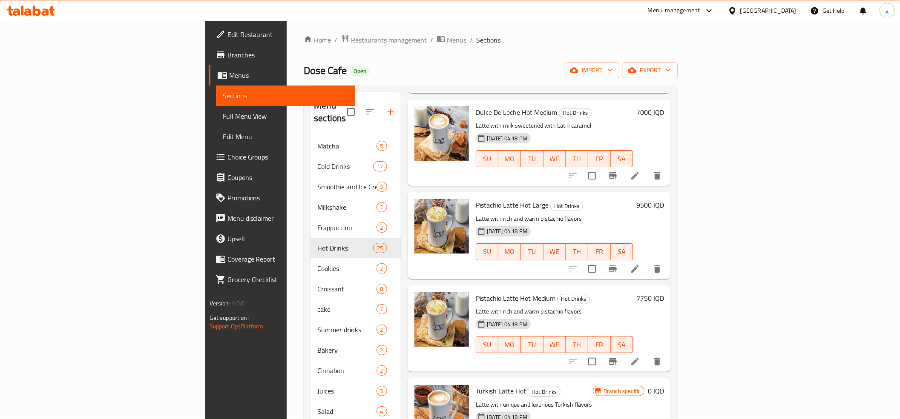
scroll to position [0, 0]
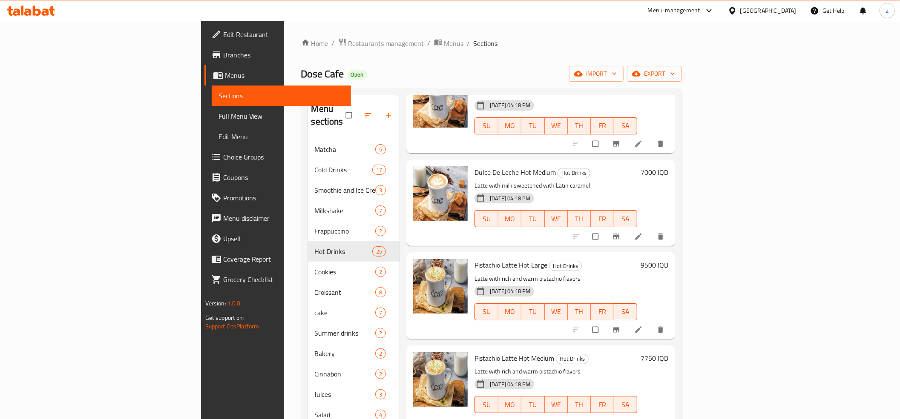
scroll to position [757, 0]
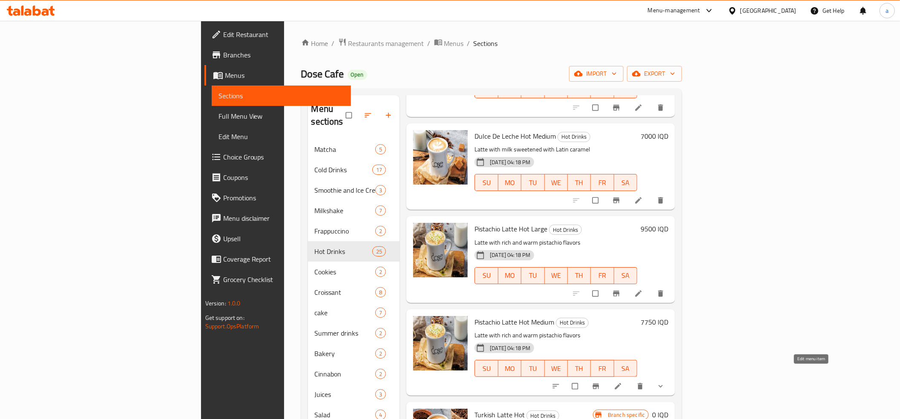
click at [622, 382] on icon at bounding box center [618, 386] width 9 height 9
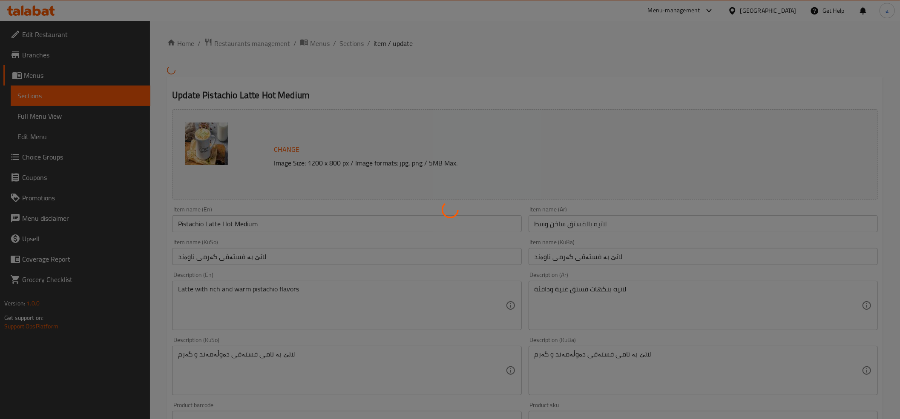
type input "إختيارك من الحجم:"
type input "هەڵبژاردنت لە قەبارە:"
type input "1"
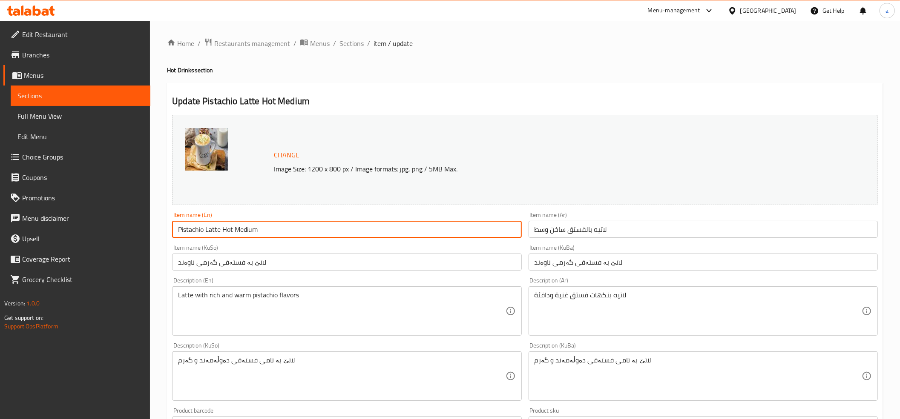
drag, startPoint x: 281, startPoint y: 232, endPoint x: 232, endPoint y: 229, distance: 49.5
click at [232, 229] on input "Pistachio Latte Hot Medium" at bounding box center [346, 229] width 349 height 17
type input "Pistachio Latte Hot"
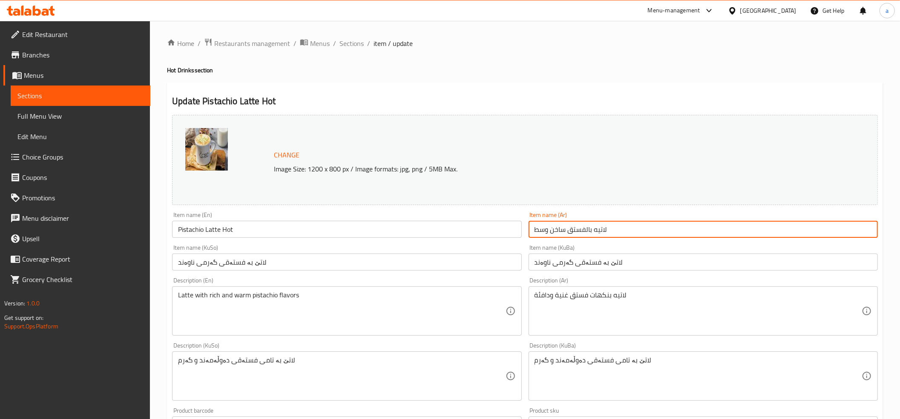
click at [558, 232] on input "لاتيه بالفستق ساخن وسط" at bounding box center [702, 229] width 349 height 17
type input "لاتيه بالفستق ساخن"
click at [565, 261] on input "لاتێ بە فستەقی گەرمی ناوەند" at bounding box center [702, 262] width 349 height 17
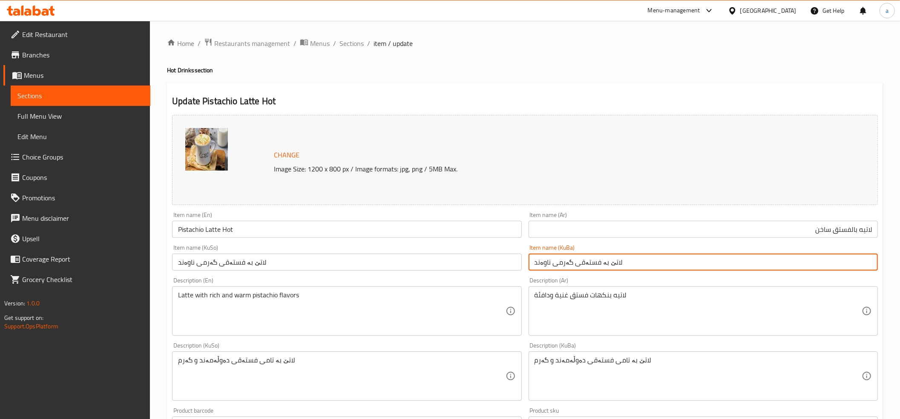
click at [565, 261] on input "لاتێ بە فستەقی گەرمی ناوەند" at bounding box center [702, 262] width 349 height 17
type input "لاتێ بە فستەقی گەرم"
click at [244, 261] on input "لاتێ بە فستەقی گەرمی ناوەند" at bounding box center [346, 262] width 349 height 17
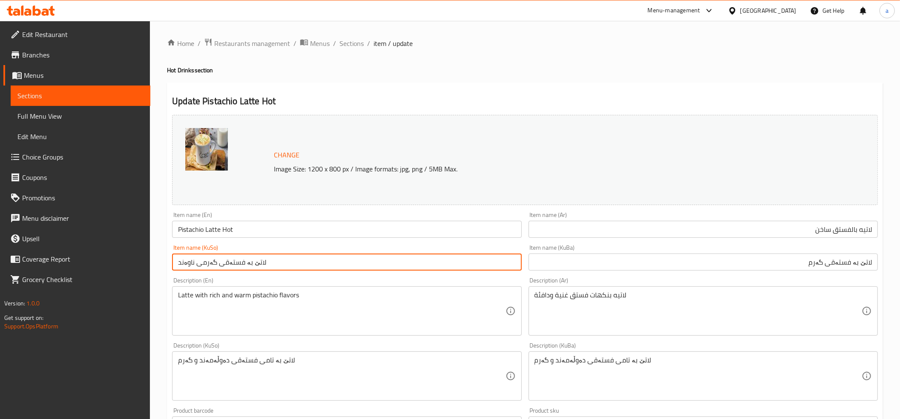
click at [244, 261] on input "لاتێ بە فستەقی گەرمی ناوەند" at bounding box center [346, 262] width 349 height 17
paste input "text"
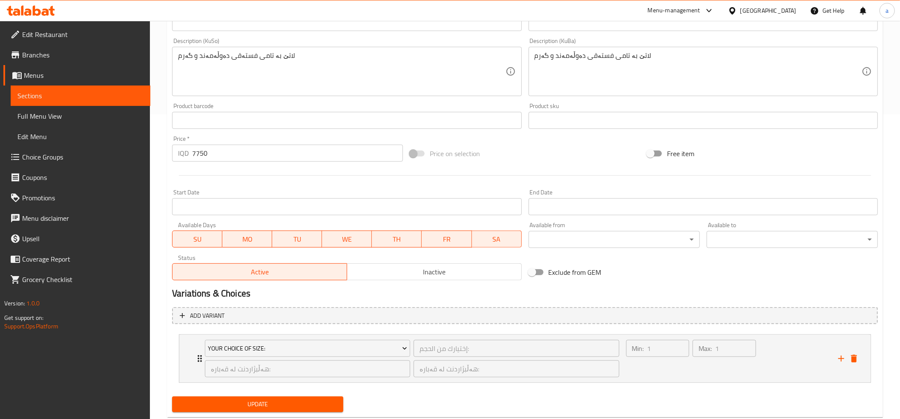
scroll to position [327, 0]
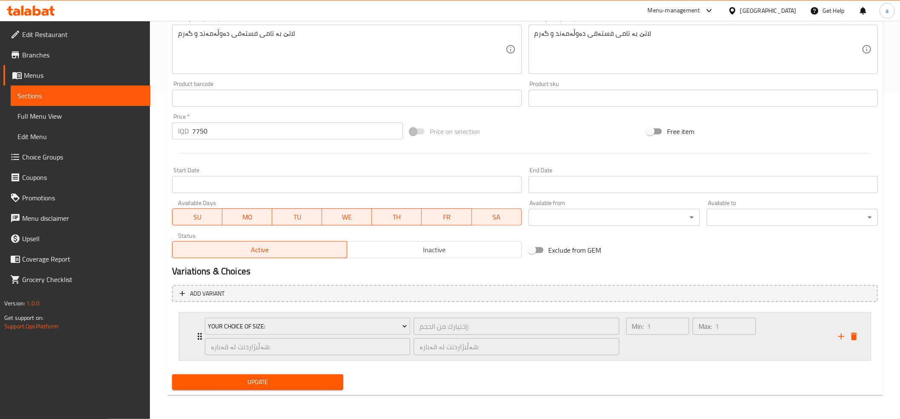
click at [198, 336] on icon "Expand" at bounding box center [200, 337] width 10 height 10
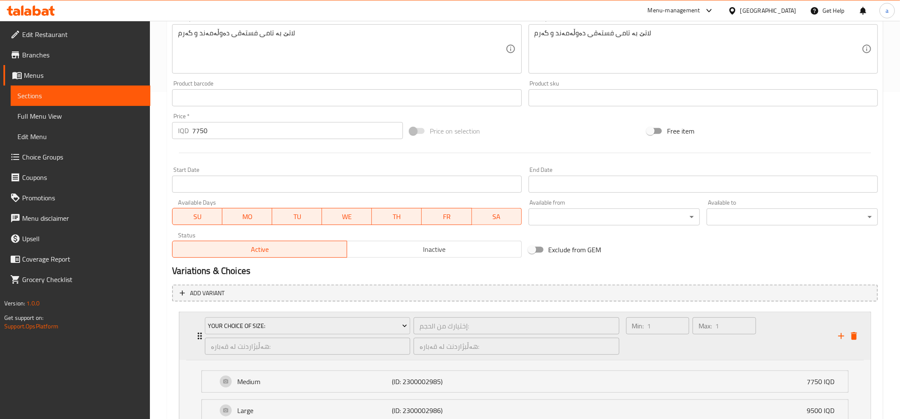
scroll to position [404, 0]
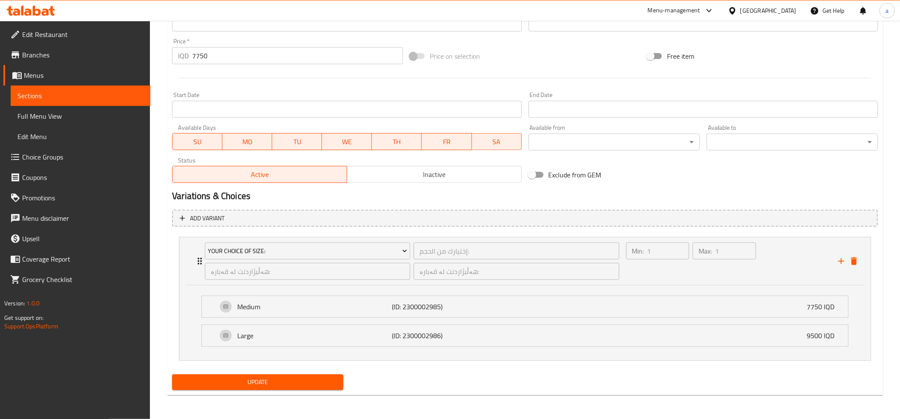
type input "لاتێ بە فستەقی گەرم"
click at [251, 379] on span "Update" at bounding box center [258, 382] width 158 height 11
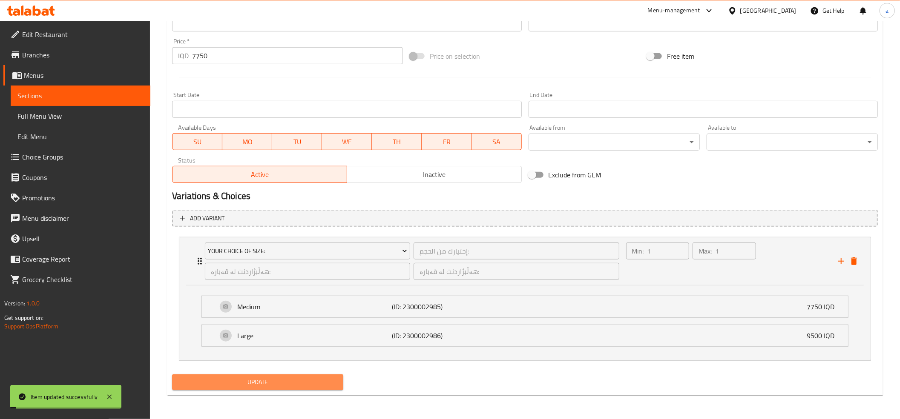
click at [265, 384] on span "Update" at bounding box center [258, 382] width 158 height 11
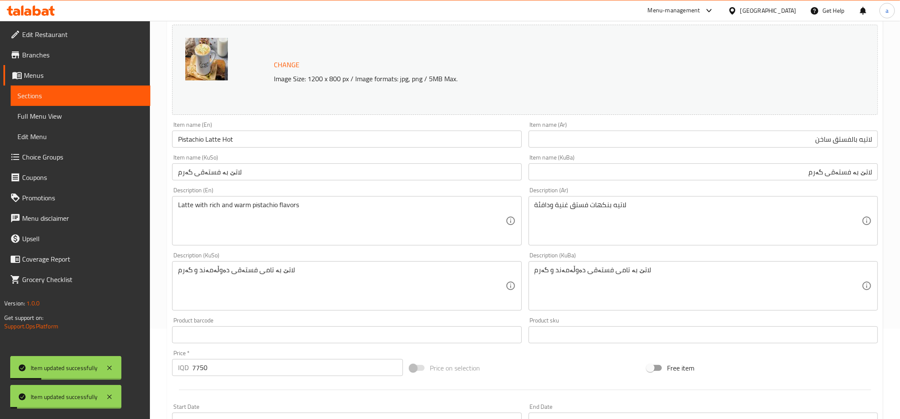
scroll to position [0, 0]
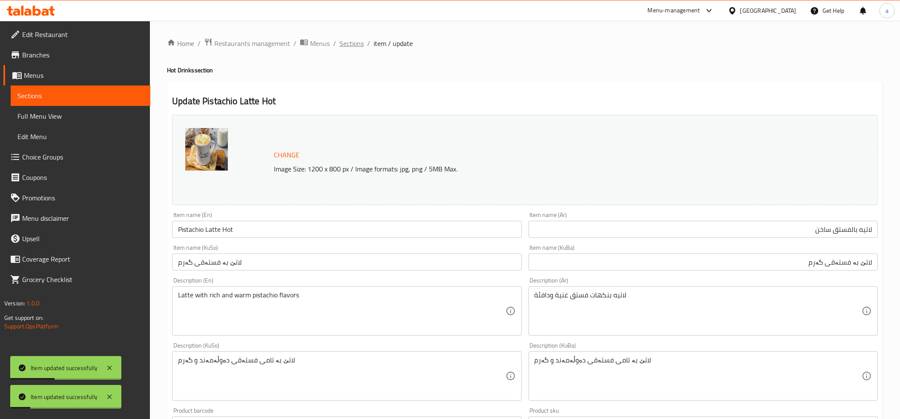
click at [348, 45] on span "Sections" at bounding box center [351, 43] width 24 height 10
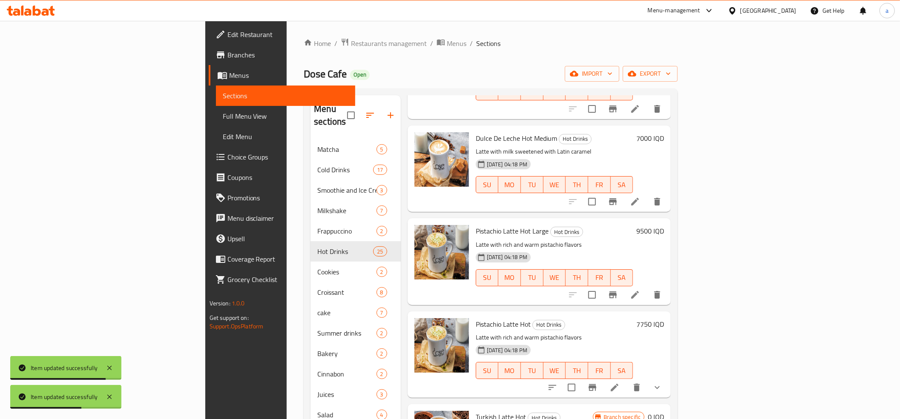
scroll to position [757, 0]
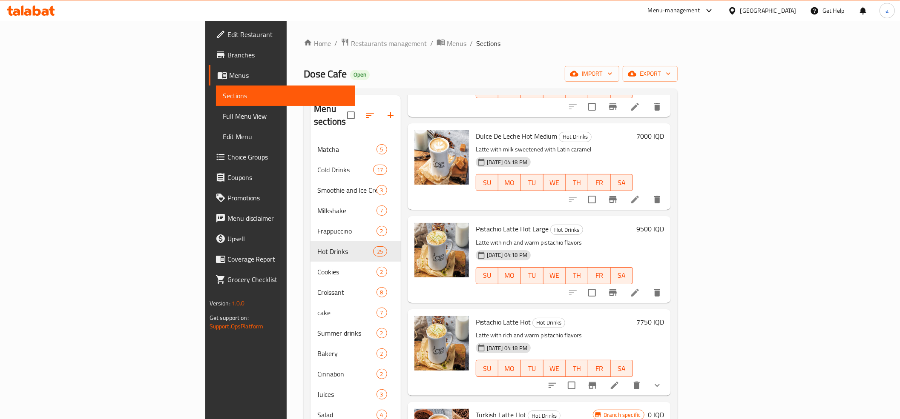
click at [664, 316] on h6 "7750 IQD" at bounding box center [650, 322] width 28 height 12
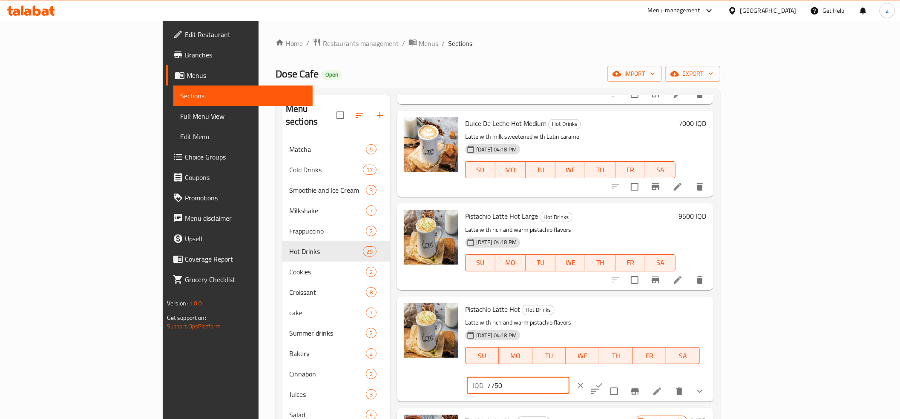
click at [569, 377] on input "7750" at bounding box center [528, 385] width 83 height 17
type input "0"
click at [603, 382] on icon "ok" at bounding box center [599, 386] width 9 height 9
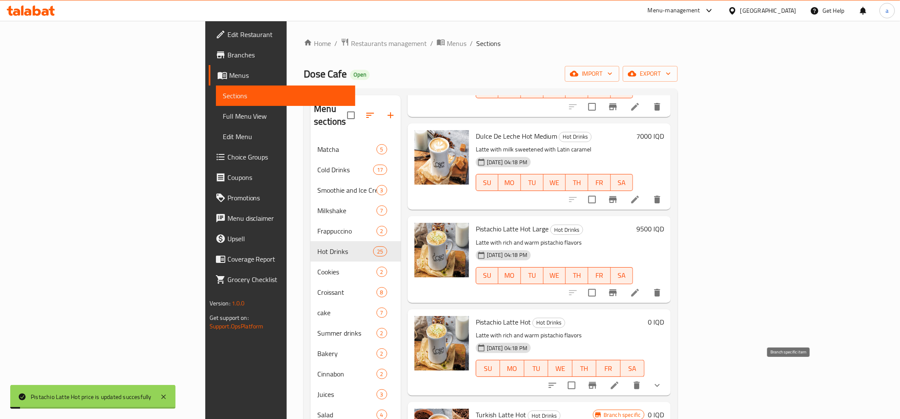
click at [597, 381] on icon "Branch-specific-item" at bounding box center [592, 386] width 10 height 10
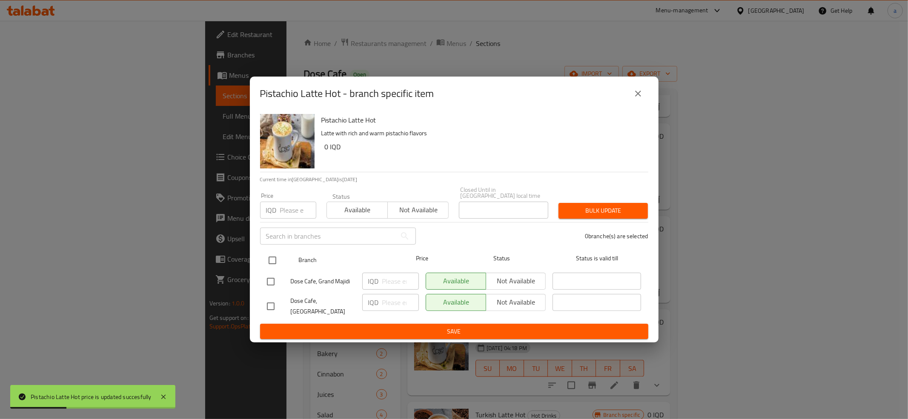
click at [273, 261] on input "checkbox" at bounding box center [273, 261] width 18 height 18
checkbox input "true"
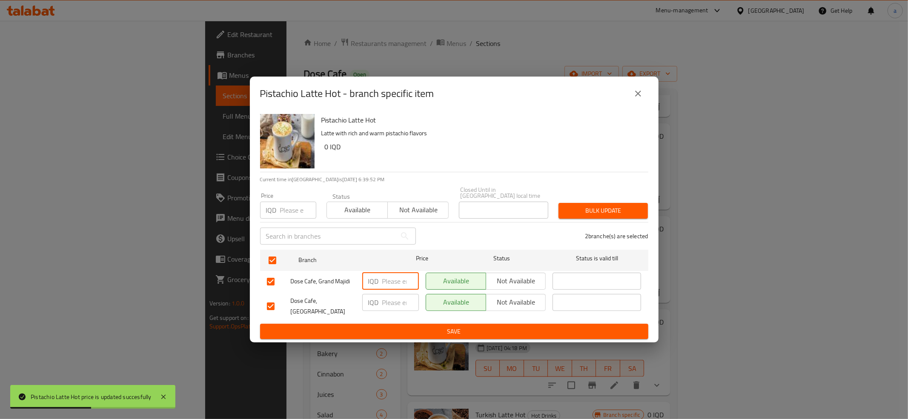
click at [397, 283] on input "number" at bounding box center [400, 281] width 37 height 17
paste input "0"
type input "0"
click at [398, 302] on input "number" at bounding box center [400, 302] width 37 height 17
paste input "0"
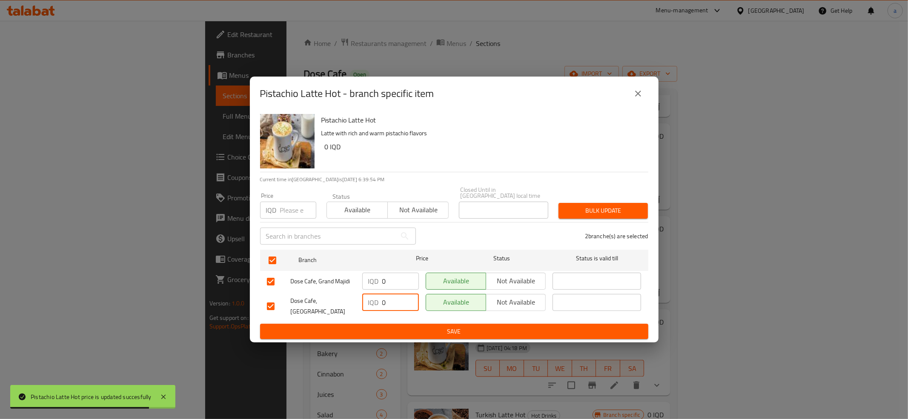
type input "0"
click at [398, 327] on span "Save" at bounding box center [454, 332] width 375 height 11
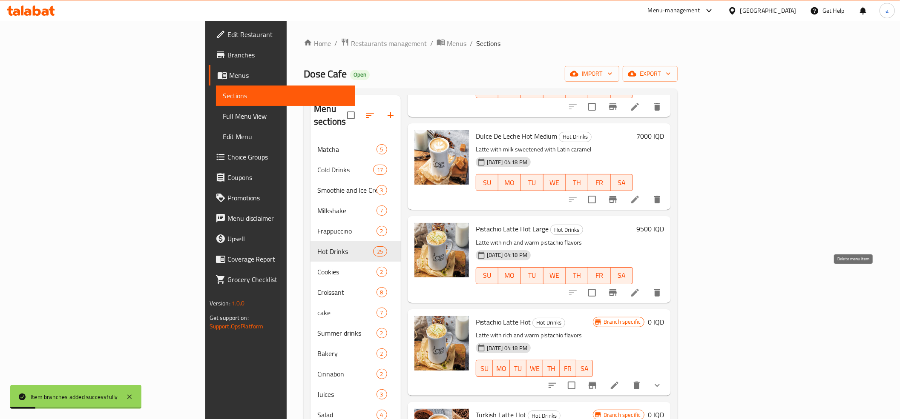
click at [662, 288] on icon "delete" at bounding box center [657, 293] width 10 height 10
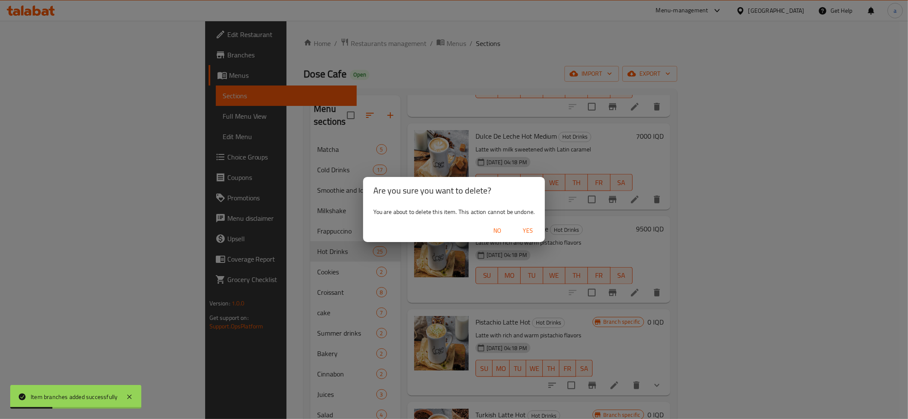
click at [535, 229] on span "Yes" at bounding box center [528, 231] width 20 height 11
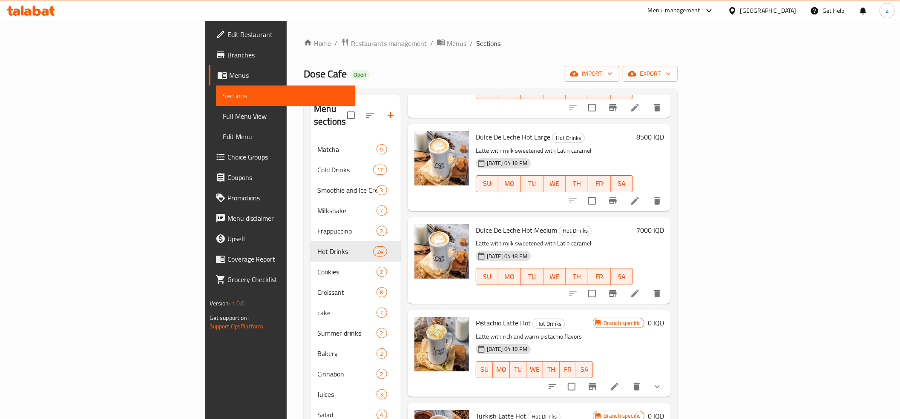
scroll to position [568, 0]
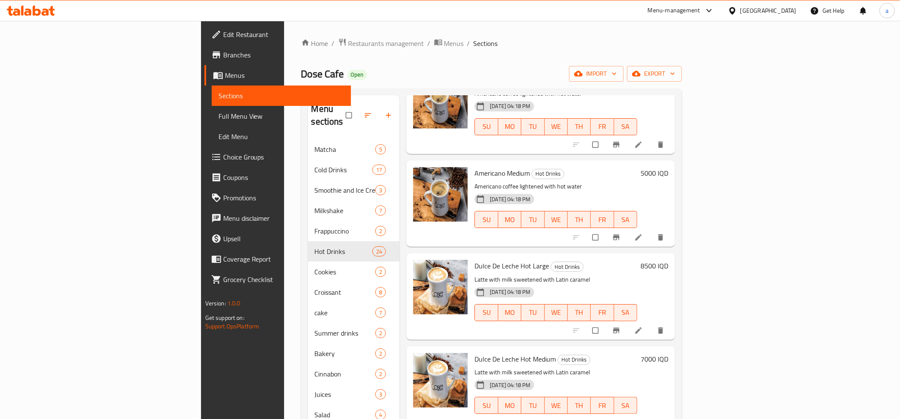
scroll to position [663, 0]
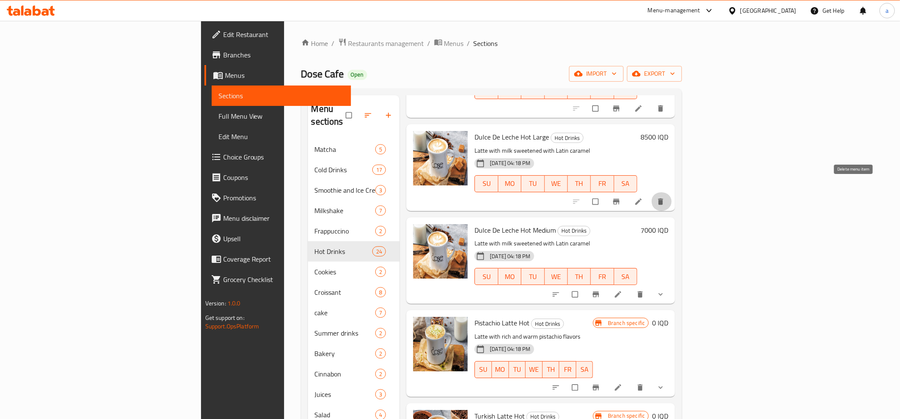
click at [666, 198] on span "delete" at bounding box center [661, 202] width 10 height 9
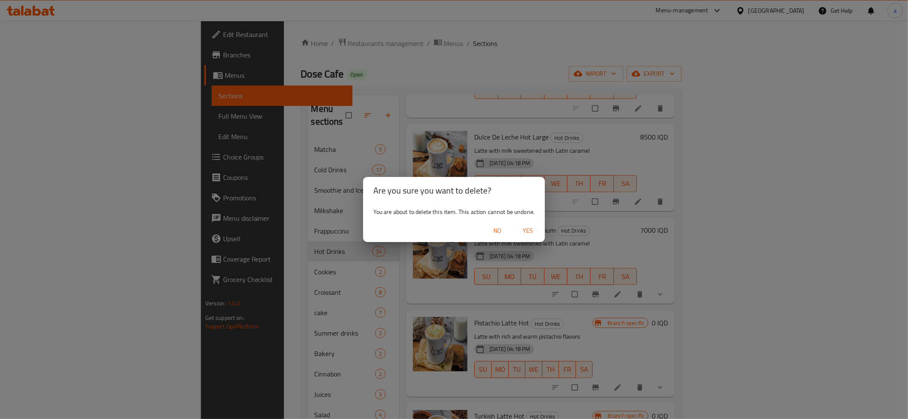
click at [528, 232] on span "Yes" at bounding box center [528, 231] width 20 height 11
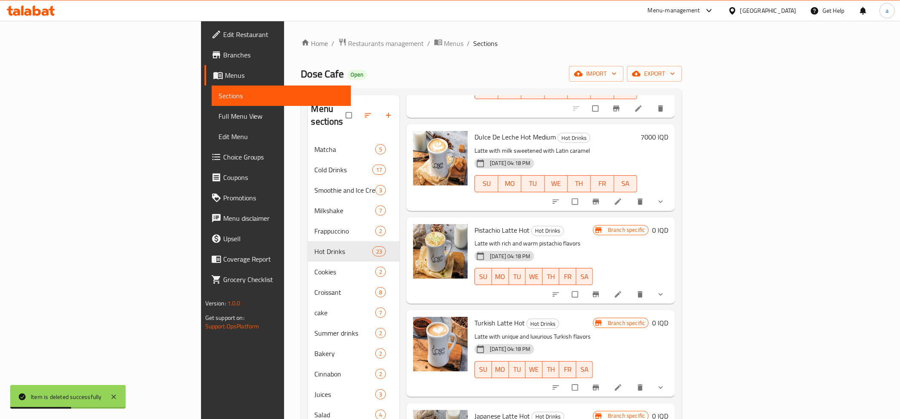
scroll to position [568, 0]
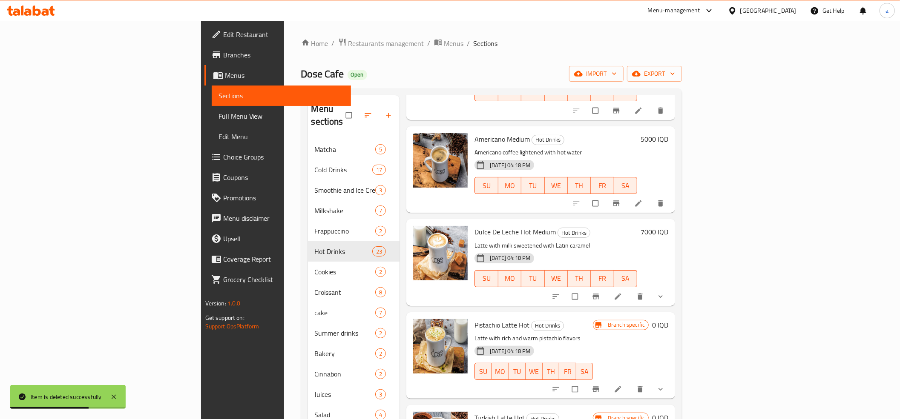
click at [668, 226] on h6 "7000 IQD" at bounding box center [654, 232] width 28 height 12
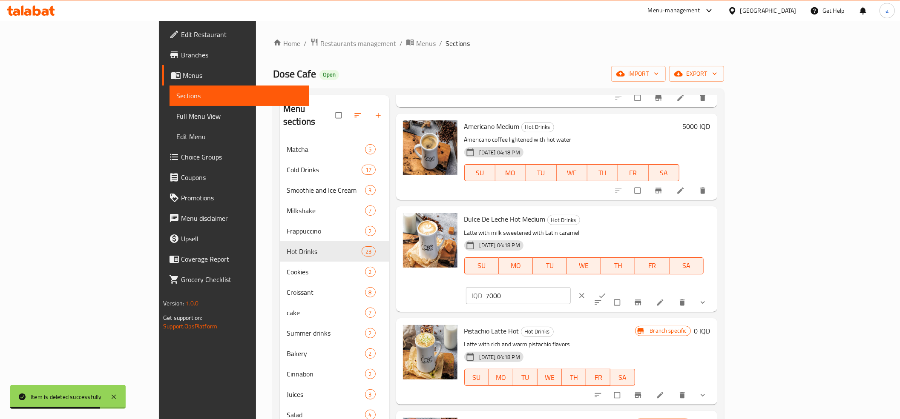
click at [571, 287] on input "7000" at bounding box center [528, 295] width 85 height 17
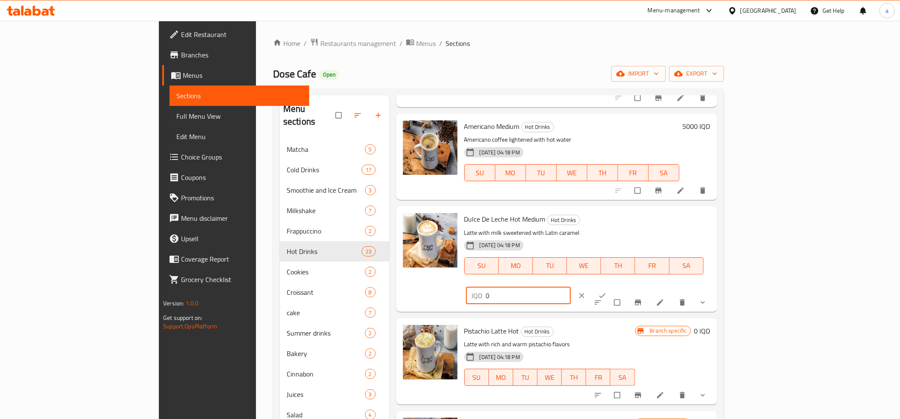
type input "0"
click at [606, 292] on icon "ok" at bounding box center [602, 296] width 9 height 9
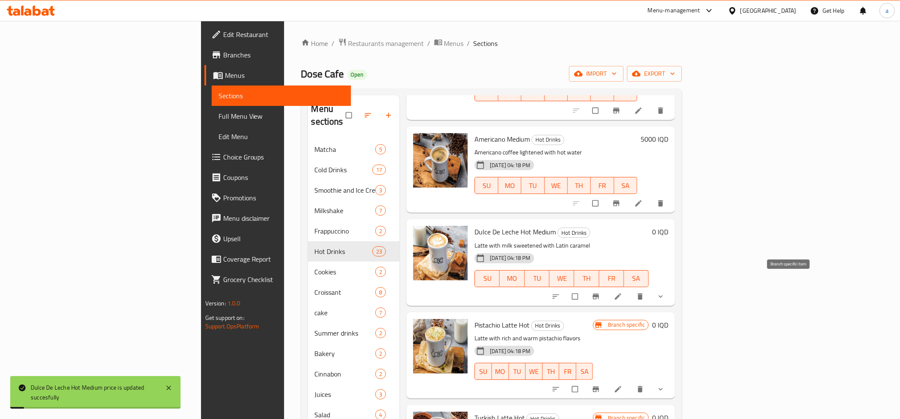
click at [600, 293] on icon "Branch-specific-item" at bounding box center [595, 297] width 9 height 9
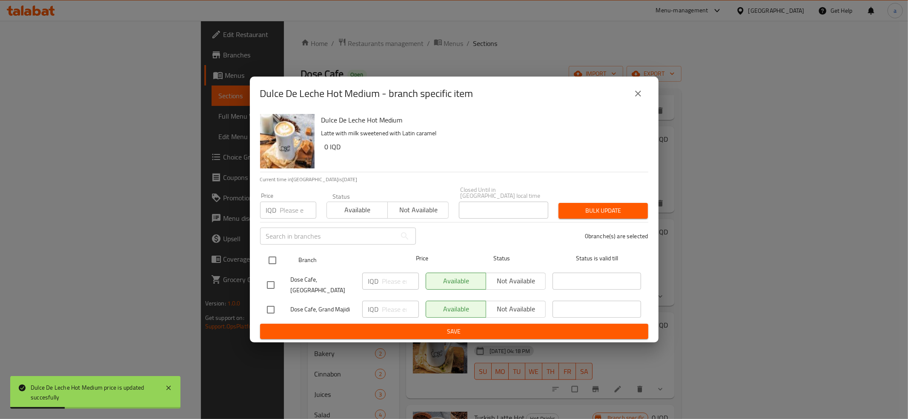
click at [273, 260] on input "checkbox" at bounding box center [273, 261] width 18 height 18
checkbox input "true"
click at [397, 281] on input "number" at bounding box center [400, 281] width 37 height 17
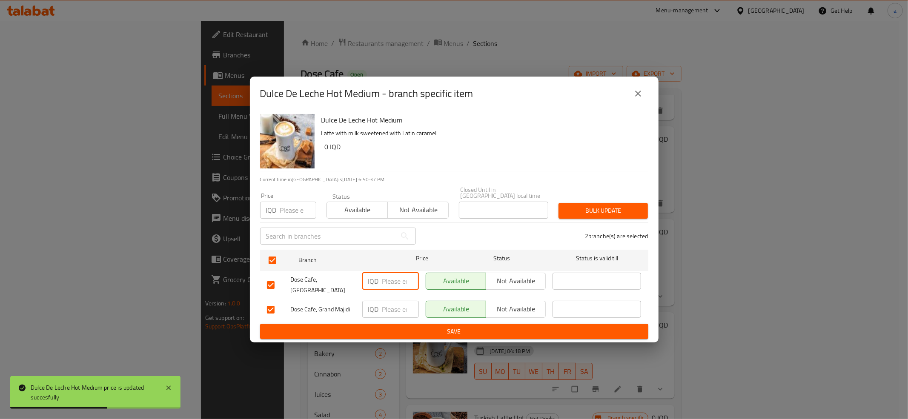
paste input "0"
type input "0"
click at [390, 301] on input "number" at bounding box center [400, 309] width 37 height 17
paste input "0"
type input "0"
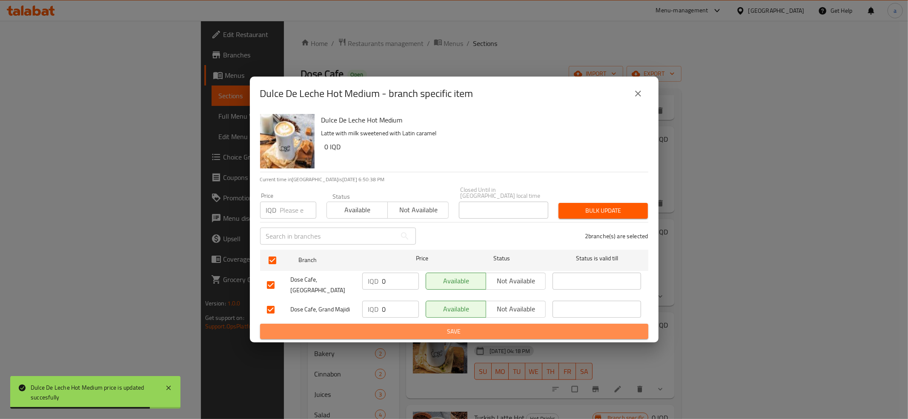
click at [399, 327] on span "Save" at bounding box center [454, 332] width 375 height 11
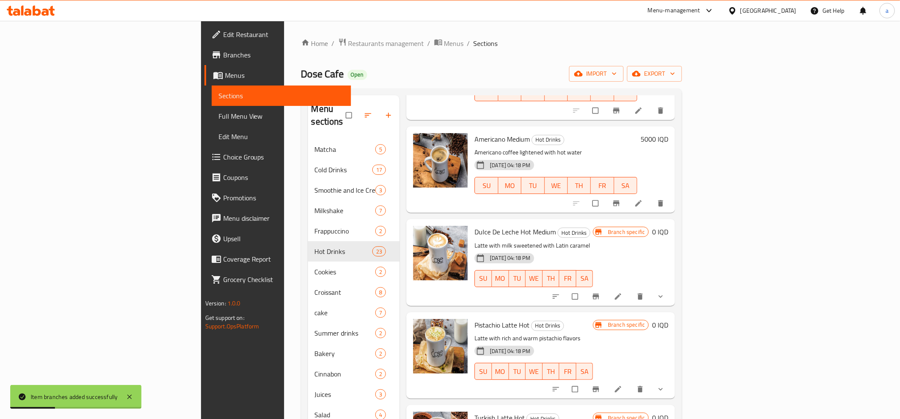
click at [631, 290] on li at bounding box center [619, 297] width 24 height 14
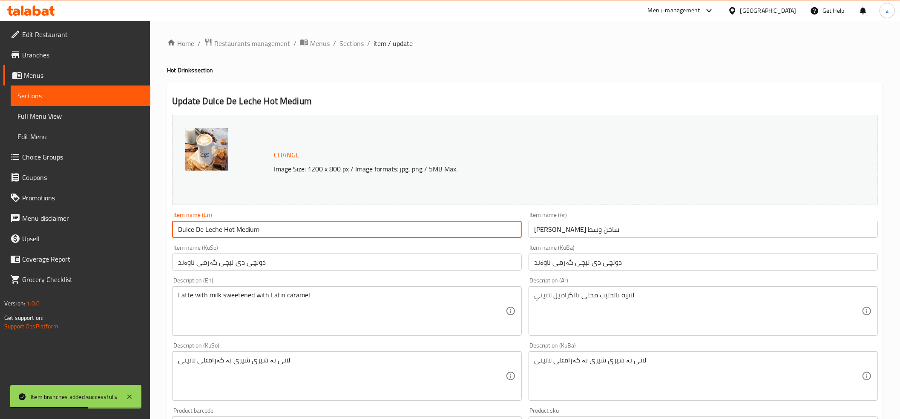
drag, startPoint x: 268, startPoint y: 230, endPoint x: 234, endPoint y: 232, distance: 33.7
click at [234, 232] on input "Dulce De Leche Hot Medium" at bounding box center [346, 229] width 349 height 17
type input "Dulce De Leche Hot"
click at [249, 263] on input "دولچی دی لیچی گەرمی ناوەند" at bounding box center [346, 262] width 349 height 17
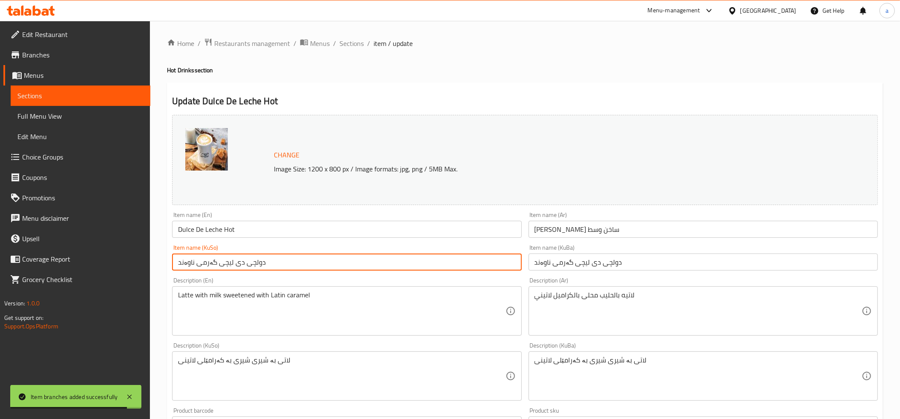
click at [249, 263] on input "دولچی دی لیچی گەرمی ناوەند" at bounding box center [346, 262] width 349 height 17
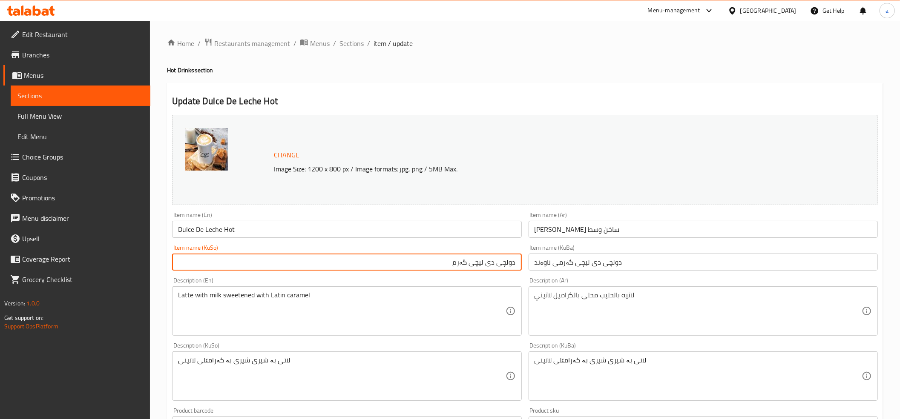
type input "دولچی دی لیچی گەرم"
click at [592, 247] on div "Item name (KuBa) دولچی دی لیچی گەرمی ناوەند Item name (KuBa)" at bounding box center [702, 258] width 349 height 26
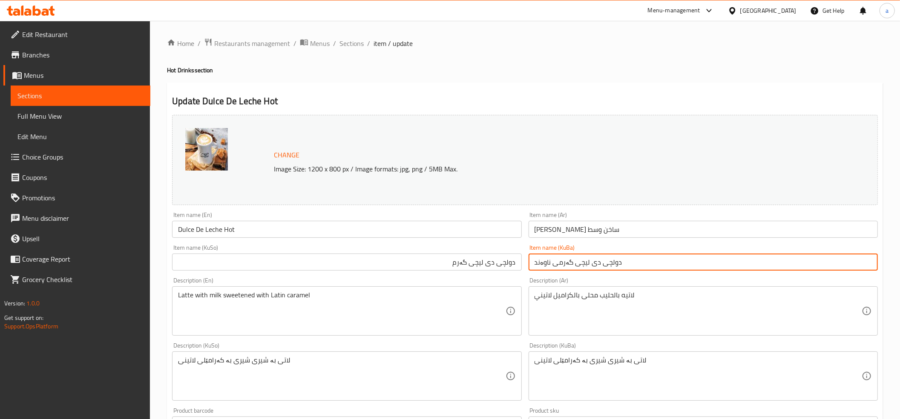
click at [590, 261] on input "دولچی دی لیچی گەرمی ناوەند" at bounding box center [702, 262] width 349 height 17
paste input "text"
type input "دولچی دی لیچی گەرم"
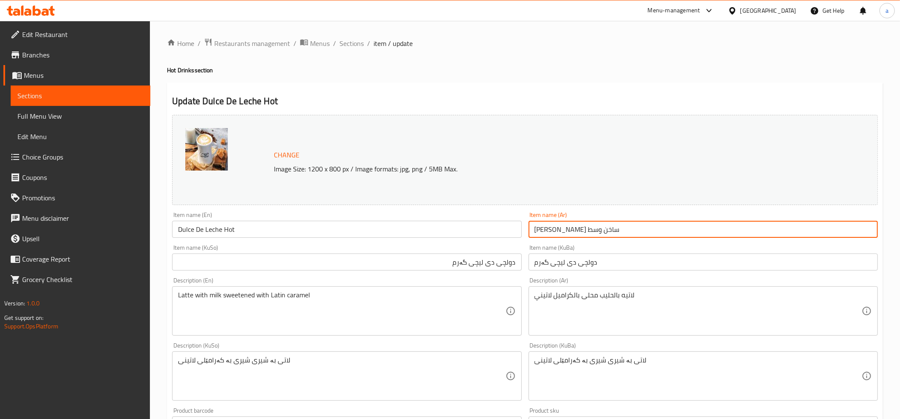
click at [569, 227] on input "دولتشي دي ليتشي ساخن وسط" at bounding box center [702, 229] width 349 height 17
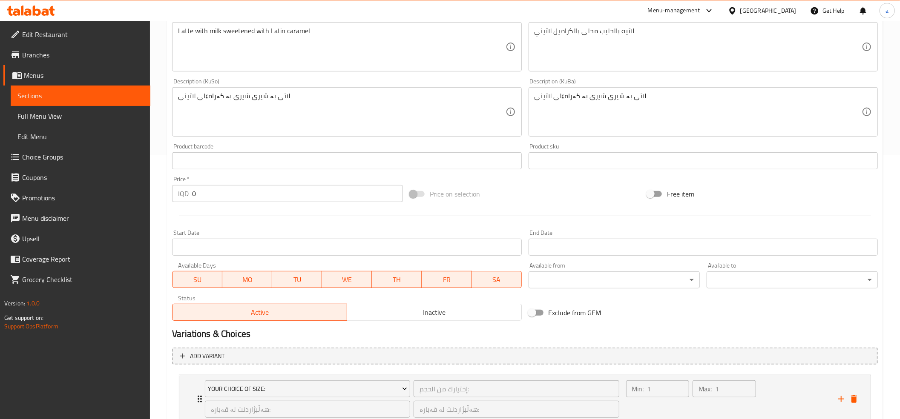
scroll to position [327, 0]
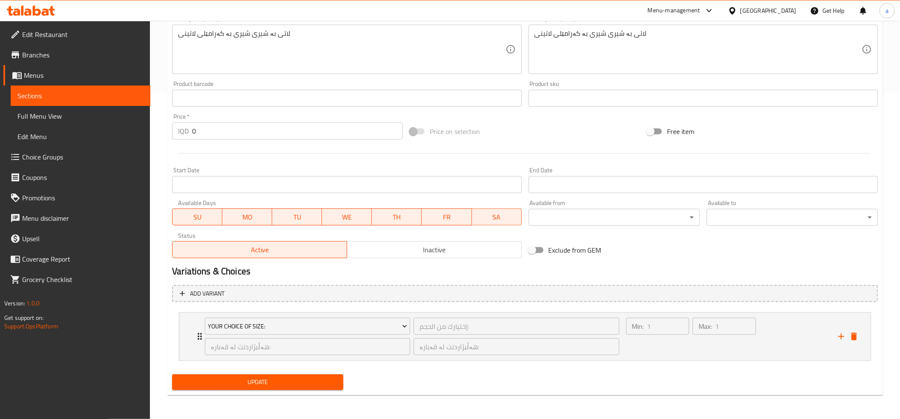
type input "دولتشي دي ليتشي ساخن"
click at [288, 380] on span "Update" at bounding box center [258, 382] width 158 height 11
click at [201, 339] on div "Your Choice Of Size: إختيارك من الحجم: ​ هەڵبژاردنت لە قەبارە: ​ هەڵبژاردنت لە …" at bounding box center [412, 337] width 425 height 48
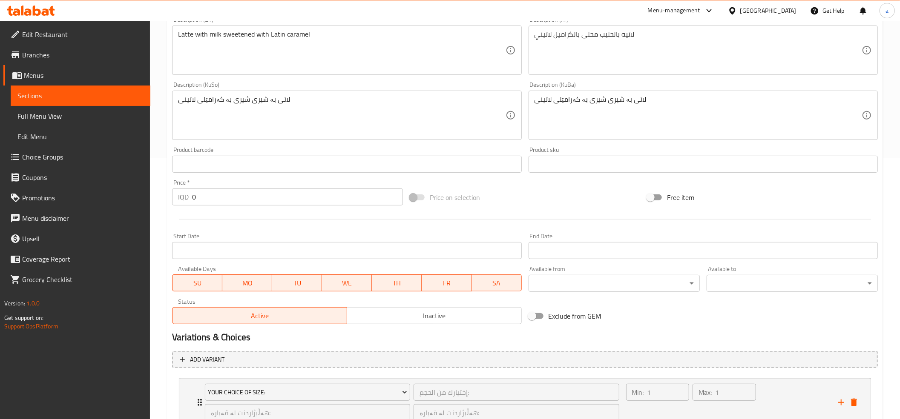
scroll to position [379, 0]
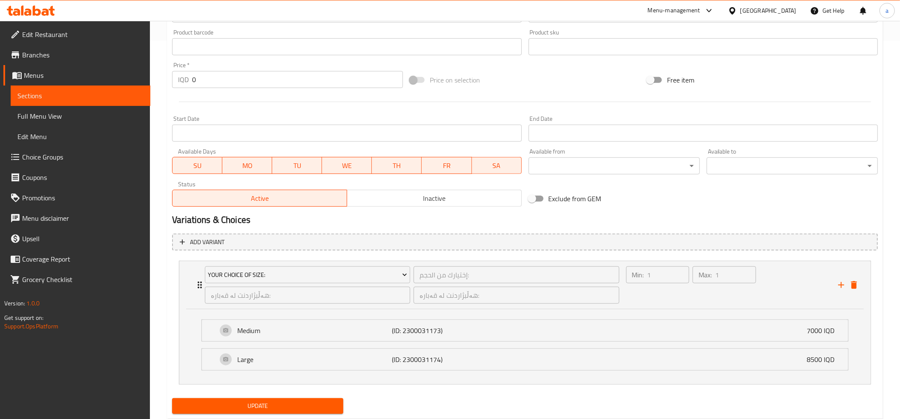
click at [281, 404] on span "Update" at bounding box center [258, 406] width 158 height 11
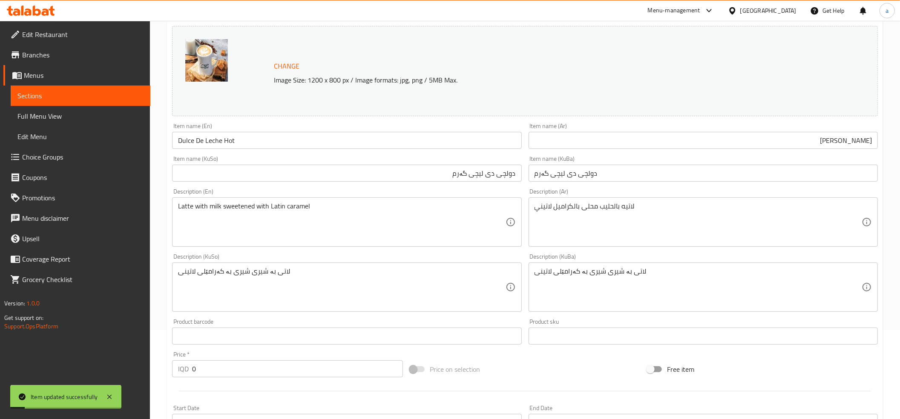
scroll to position [0, 0]
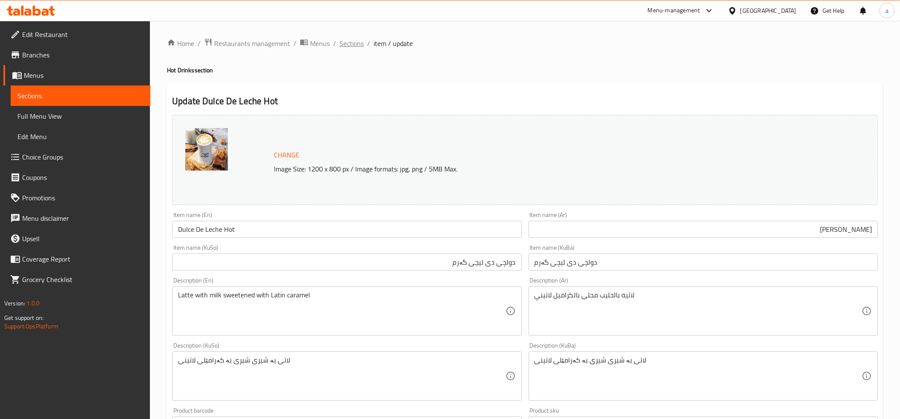
click at [347, 45] on span "Sections" at bounding box center [351, 43] width 24 height 10
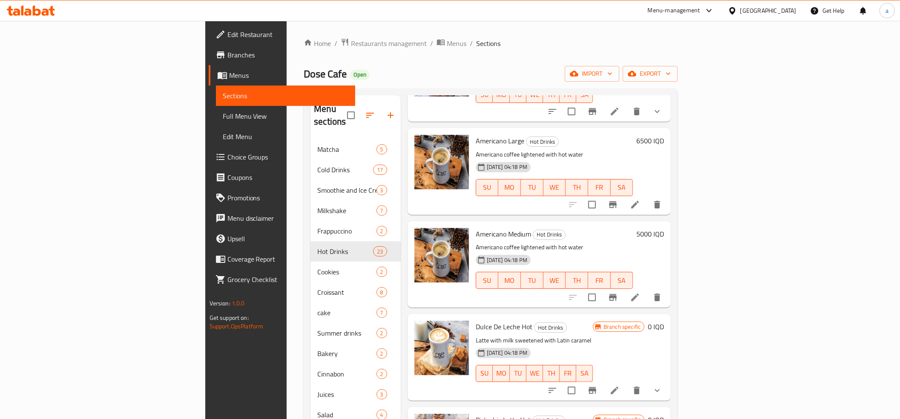
scroll to position [568, 0]
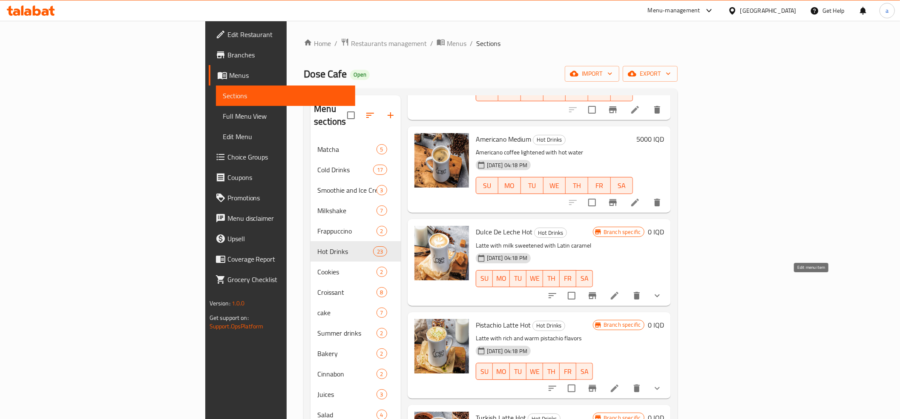
click at [620, 291] on icon at bounding box center [614, 296] width 10 height 10
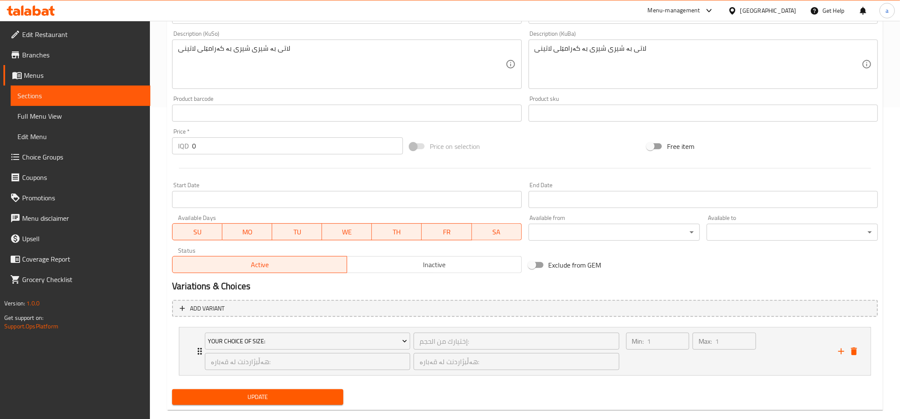
scroll to position [327, 0]
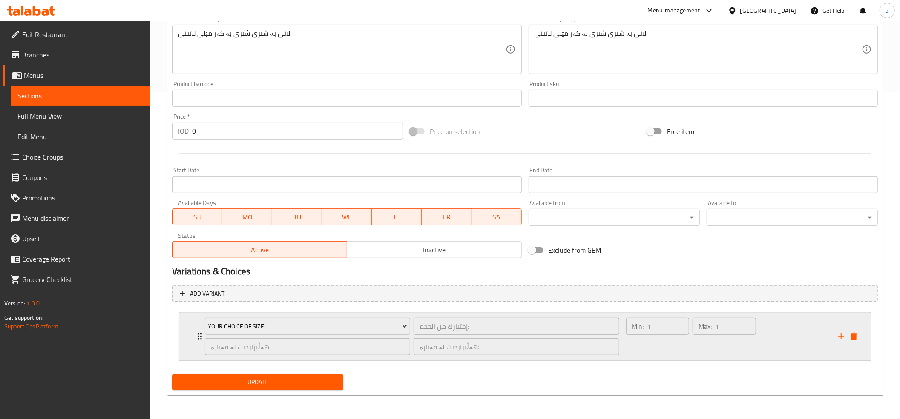
click at [197, 341] on icon "Expand" at bounding box center [200, 337] width 10 height 10
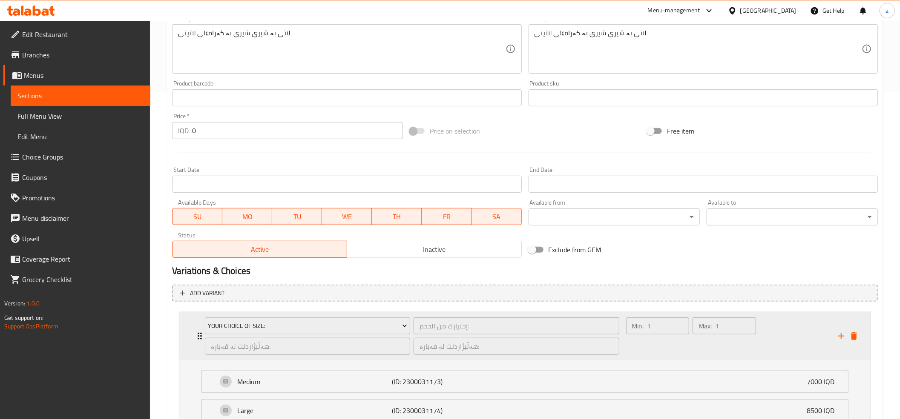
scroll to position [0, 0]
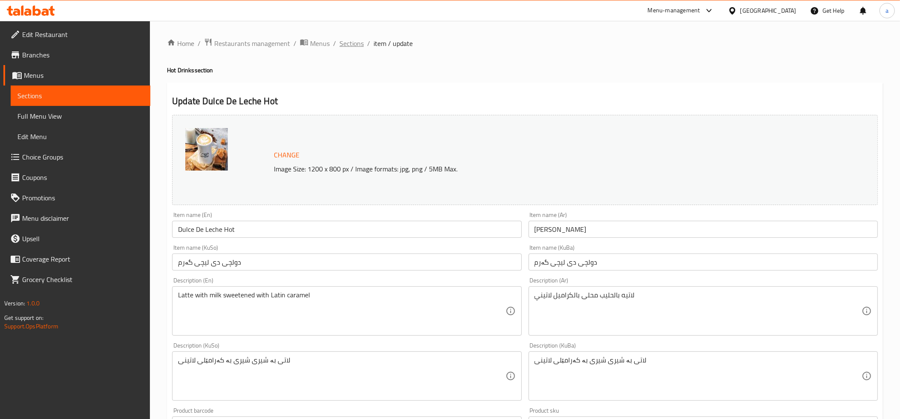
click at [347, 43] on span "Sections" at bounding box center [351, 43] width 24 height 10
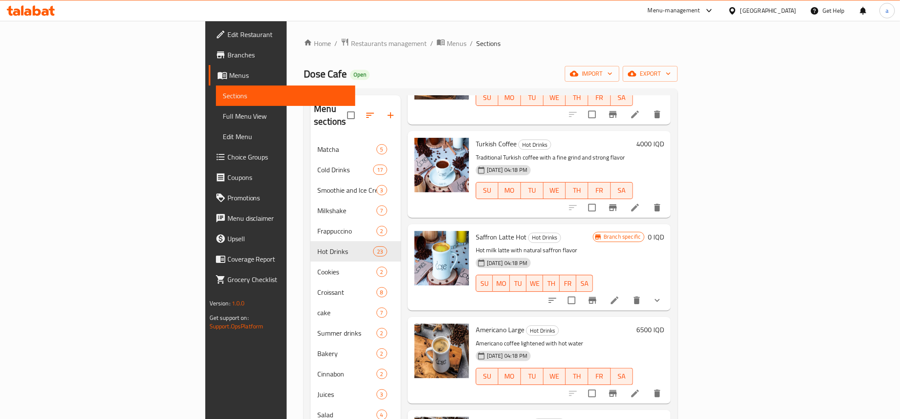
scroll to position [379, 0]
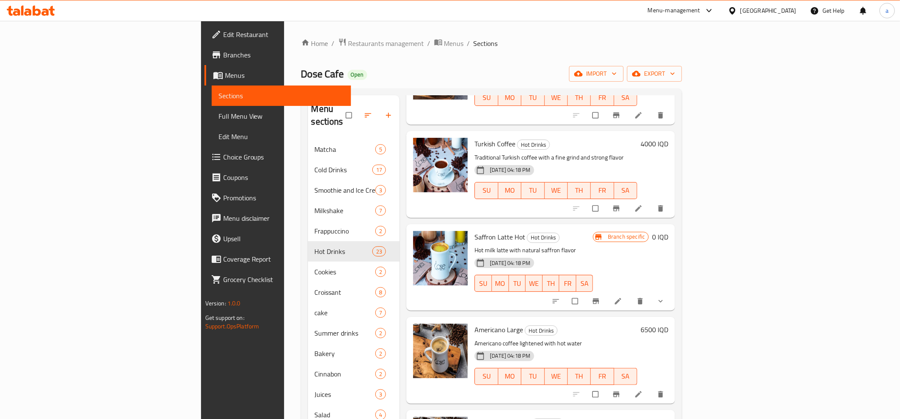
scroll to position [473, 0]
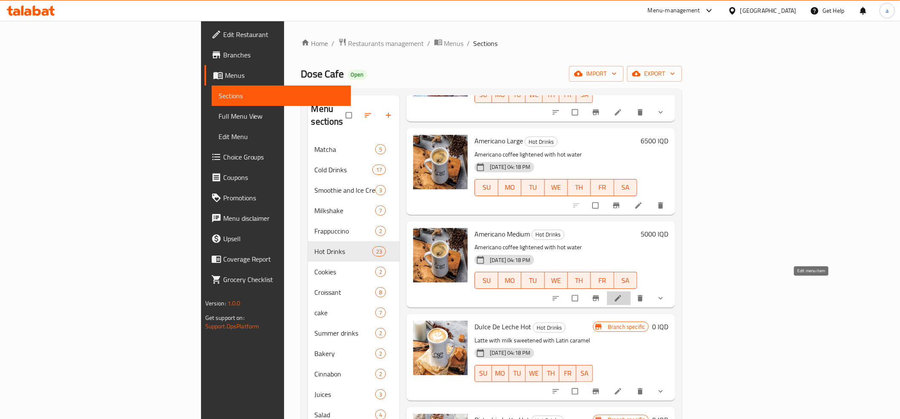
click at [622, 294] on icon at bounding box center [618, 298] width 9 height 9
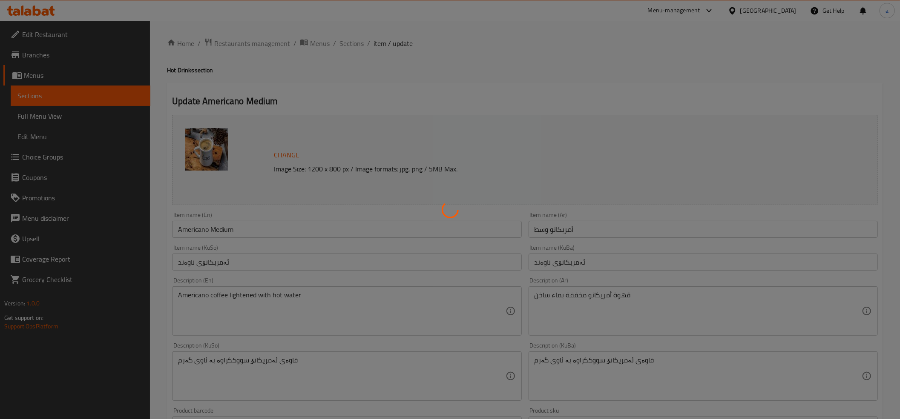
type input "إختيارك من الحجم:"
type input "هەڵبژاردنت لە قەبارە:"
type input "1"
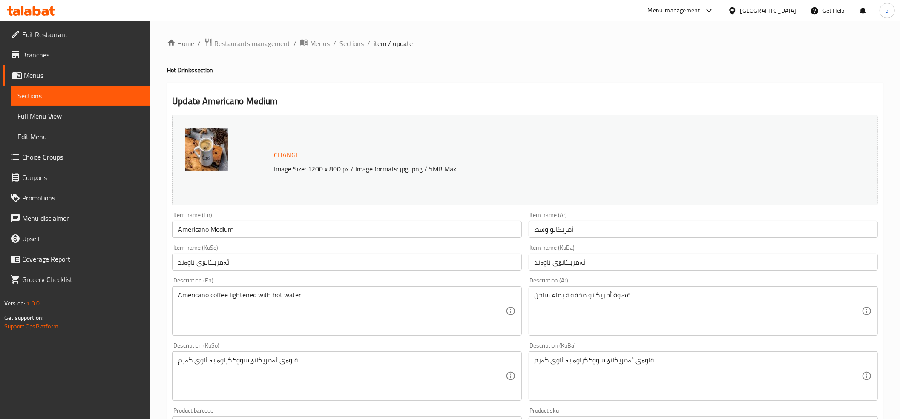
scroll to position [327, 0]
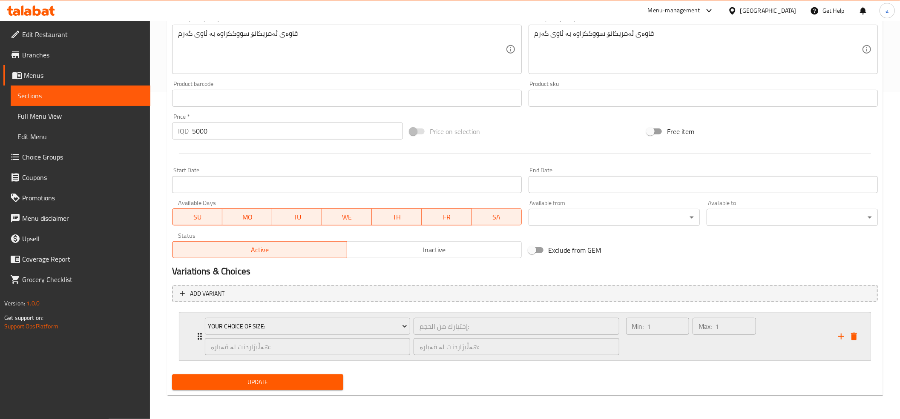
click at [200, 328] on div "Your Choice Of Size: إختيارك من الحجم: ​ هەڵبژاردنت لە قەبارە: ​ هەڵبژاردنت لە …" at bounding box center [412, 337] width 425 height 48
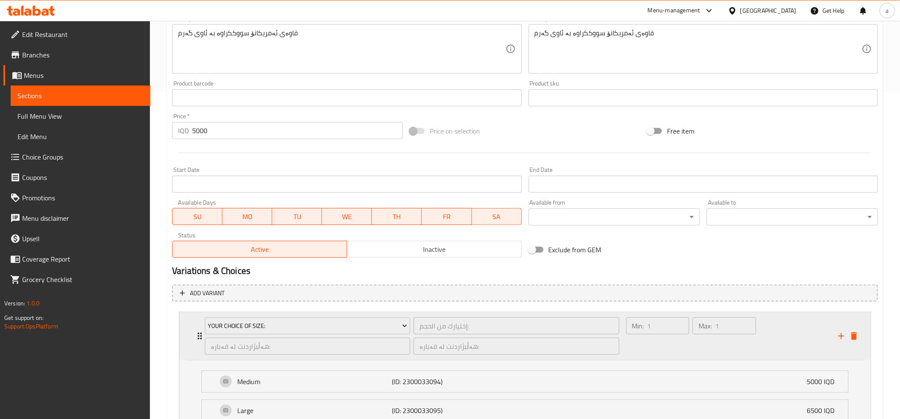
click at [200, 328] on div "Your Choice Of Size: إختيارك من الحجم: ​ هەڵبژاردنت لە قەبارە: ​ هەڵبژاردنت لە …" at bounding box center [412, 337] width 425 height 48
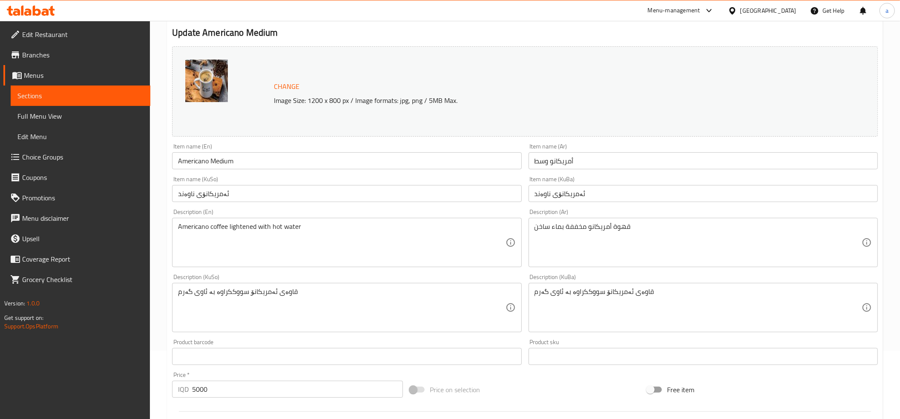
scroll to position [0, 0]
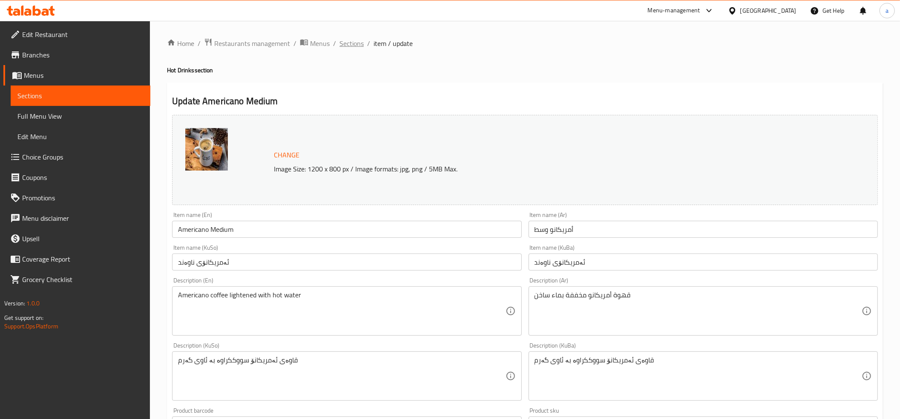
click at [350, 43] on span "Sections" at bounding box center [351, 43] width 24 height 10
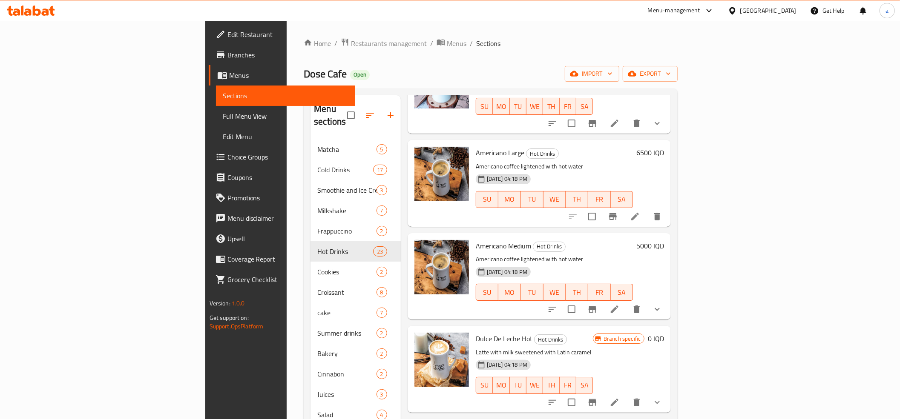
scroll to position [473, 0]
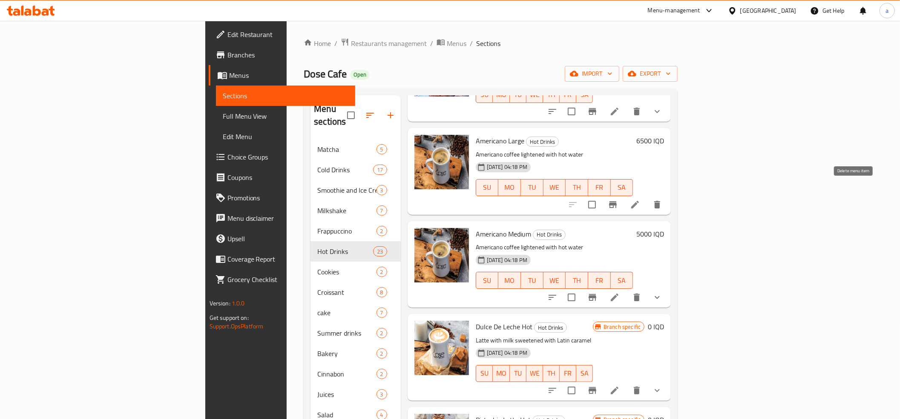
click at [662, 200] on icon "delete" at bounding box center [657, 205] width 10 height 10
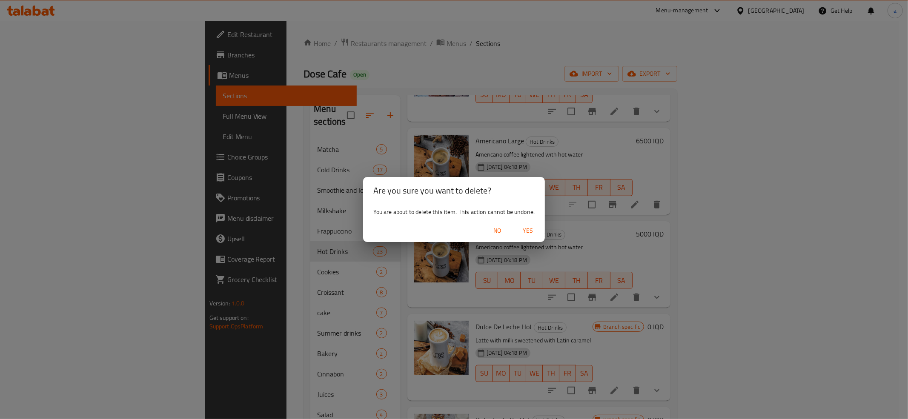
click at [530, 229] on span "Yes" at bounding box center [528, 231] width 20 height 11
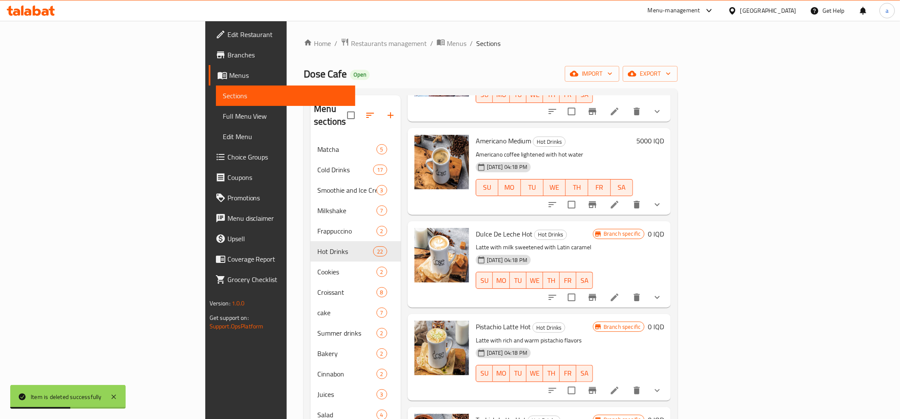
click at [664, 135] on h6 "5000 IQD" at bounding box center [650, 141] width 28 height 12
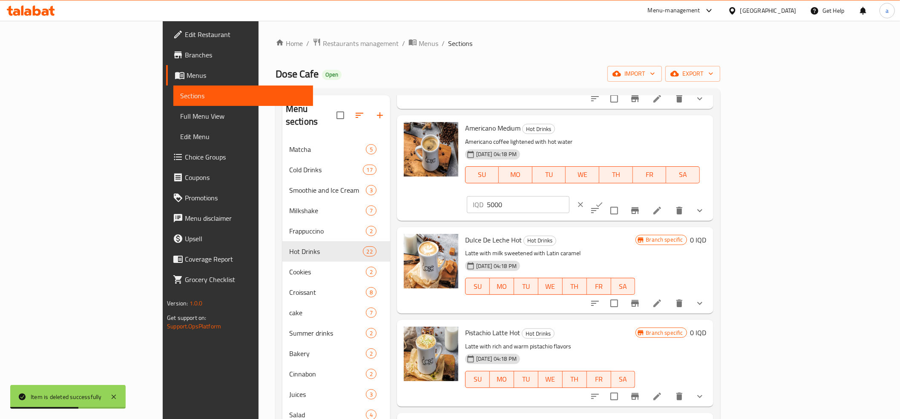
click at [569, 196] on input "5000" at bounding box center [528, 204] width 83 height 17
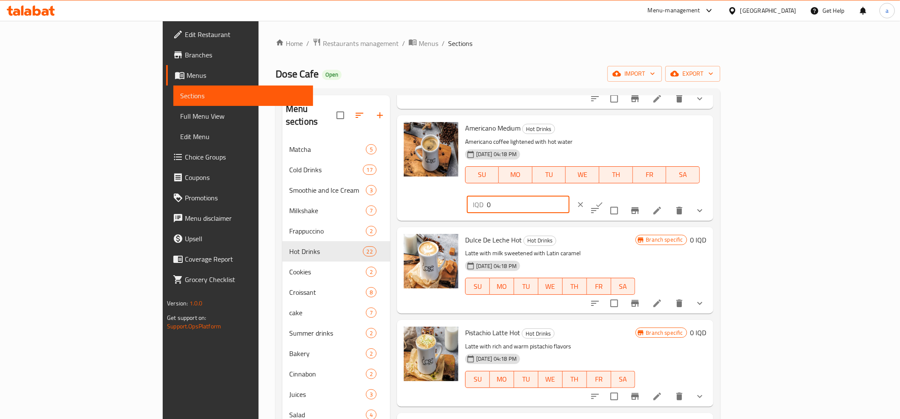
type input "0"
click at [603, 201] on icon "ok" at bounding box center [599, 205] width 9 height 9
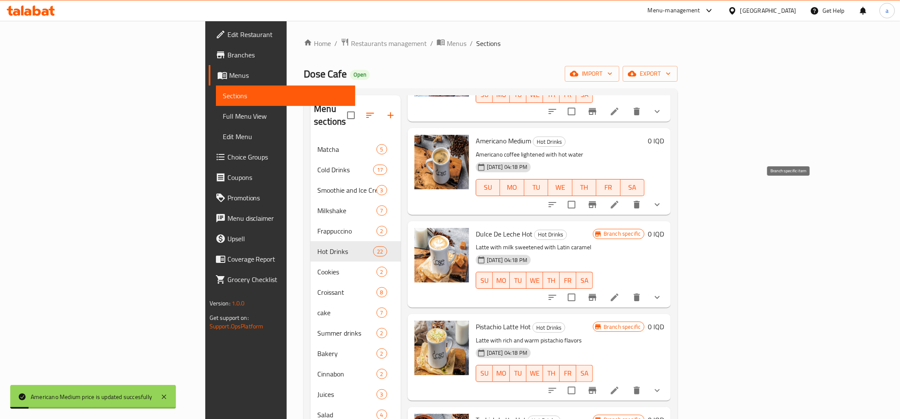
click at [596, 201] on icon "Branch-specific-item" at bounding box center [592, 204] width 8 height 7
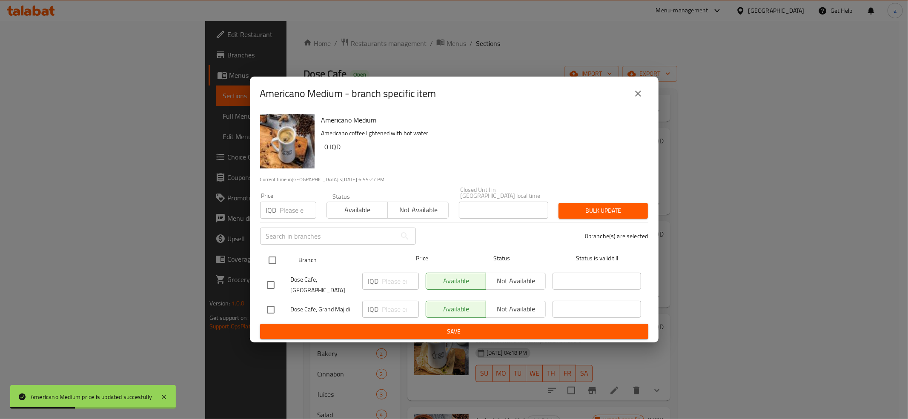
click at [269, 263] on input "checkbox" at bounding box center [273, 261] width 18 height 18
checkbox input "true"
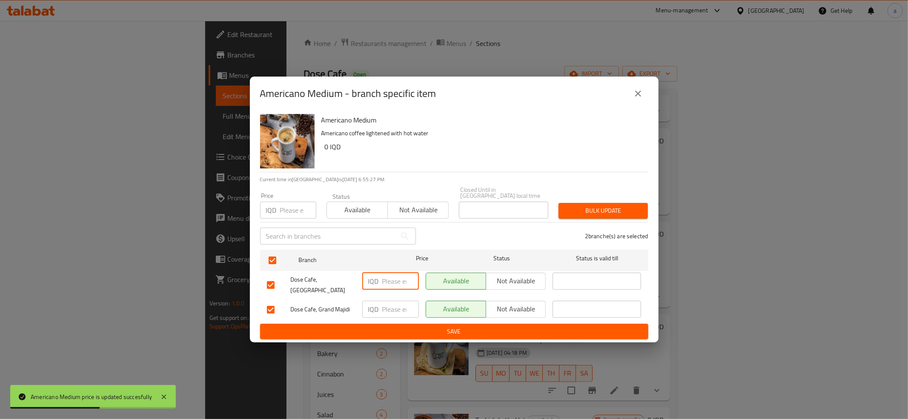
click at [397, 278] on input "number" at bounding box center [400, 281] width 37 height 17
paste input "0"
type input "0"
click at [394, 301] on input "number" at bounding box center [400, 309] width 37 height 17
paste input "0"
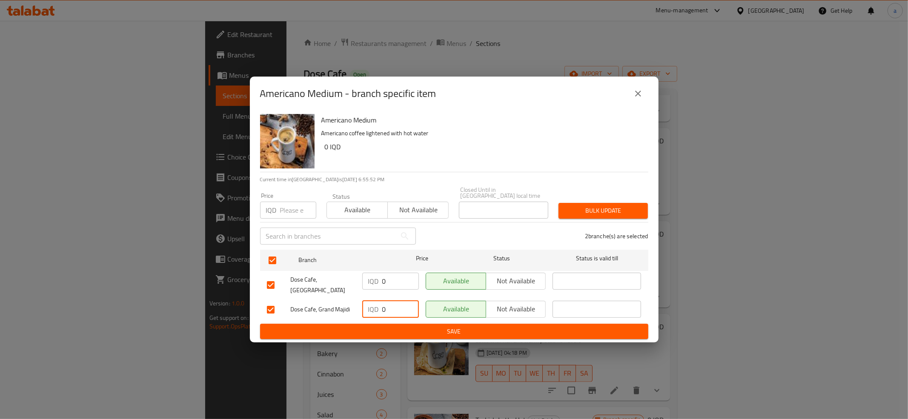
type input "0"
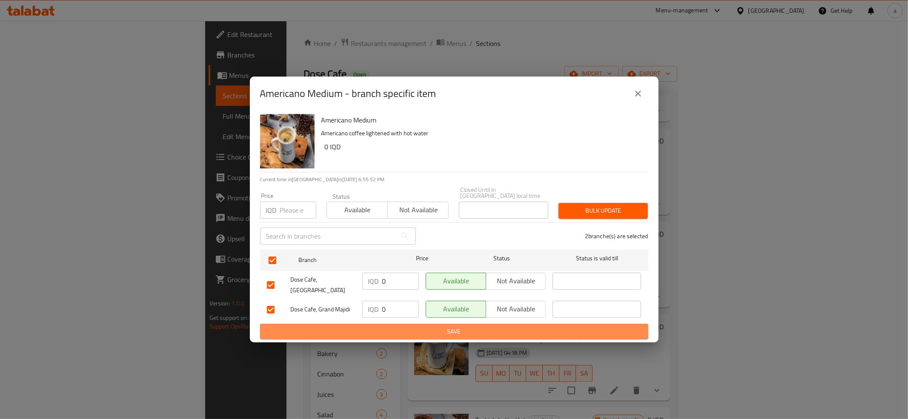
click at [416, 327] on span "Save" at bounding box center [454, 332] width 375 height 11
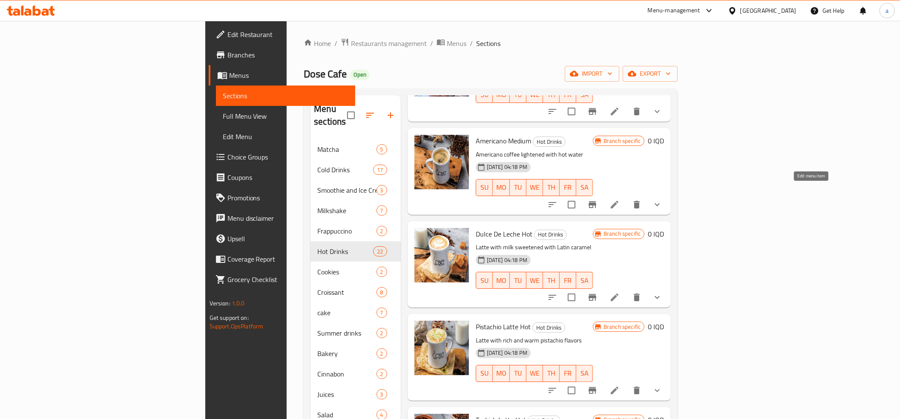
click at [620, 200] on icon at bounding box center [614, 205] width 10 height 10
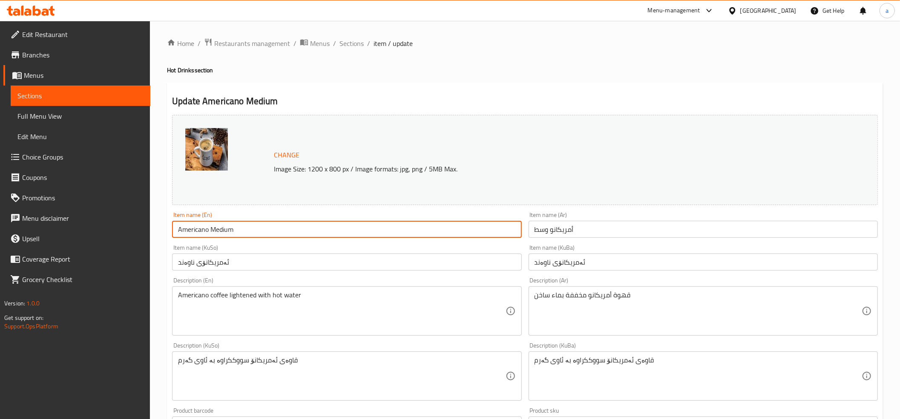
drag, startPoint x: 241, startPoint y: 229, endPoint x: 209, endPoint y: 233, distance: 32.2
click at [209, 233] on input "Americano Medium" at bounding box center [346, 229] width 349 height 17
type input "Americano"
click at [564, 230] on input "أمريكانو وسط" at bounding box center [702, 229] width 349 height 17
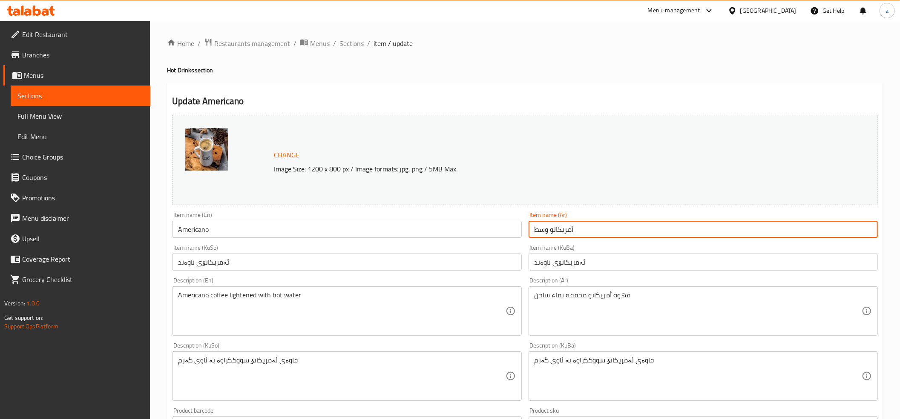
click at [564, 230] on input "أمريكانو وسط" at bounding box center [702, 229] width 349 height 17
type input "أمريكانو"
click at [203, 259] on input "ئەمریکانۆی ناوەند" at bounding box center [346, 262] width 349 height 17
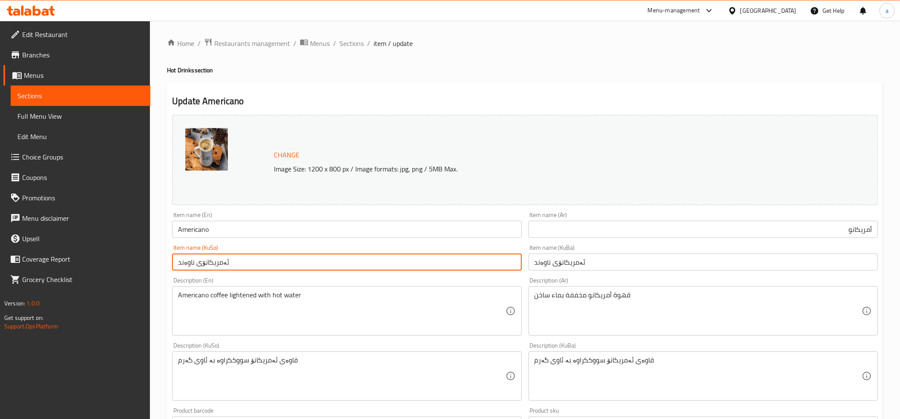
click at [203, 259] on input "ئەمریکانۆی ناوەند" at bounding box center [346, 262] width 349 height 17
type input "ئەمریکانۆ"
click at [558, 262] on input "ئەمریکانۆی ناوەند" at bounding box center [702, 262] width 349 height 17
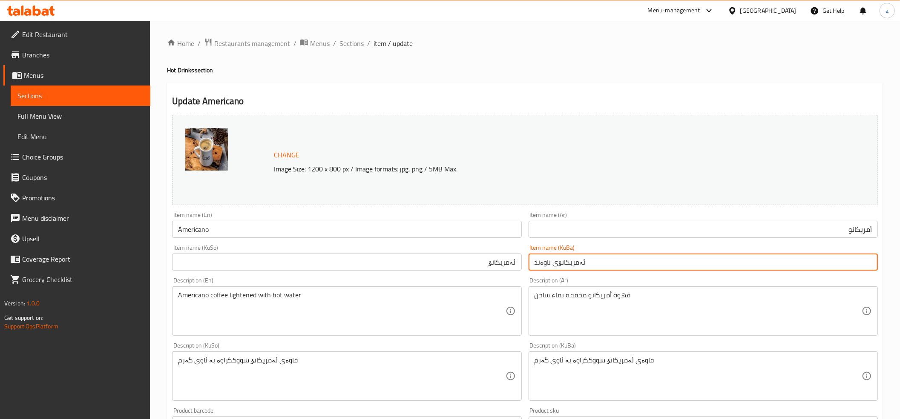
click at [558, 262] on input "ئەمریکانۆی ناوەند" at bounding box center [702, 262] width 349 height 17
paste input "text"
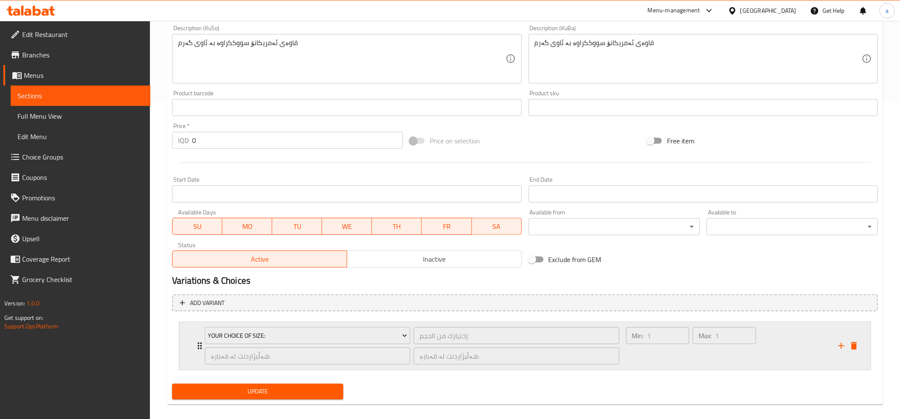
scroll to position [327, 0]
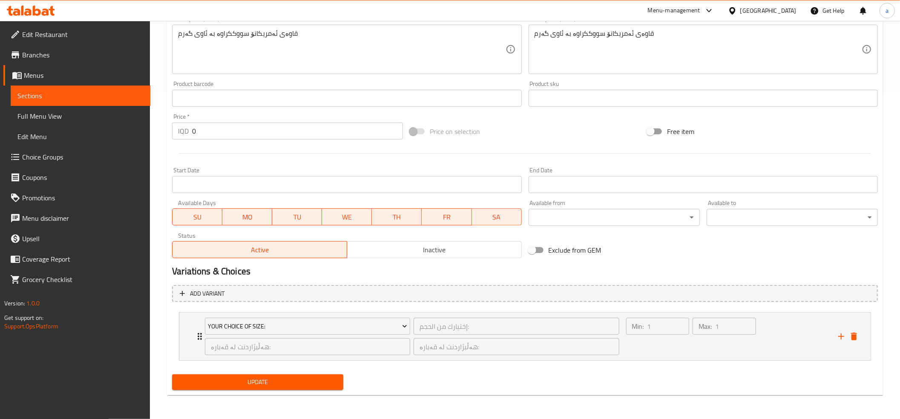
type input "ئەمریکانۆ"
click at [245, 386] on span "Update" at bounding box center [258, 382] width 158 height 11
click at [201, 335] on div "Your Choice Of Size: إختيارك من الحجم: ​ هەڵبژاردنت لە قەبارە: ​ هەڵبژاردنت لە …" at bounding box center [412, 337] width 425 height 48
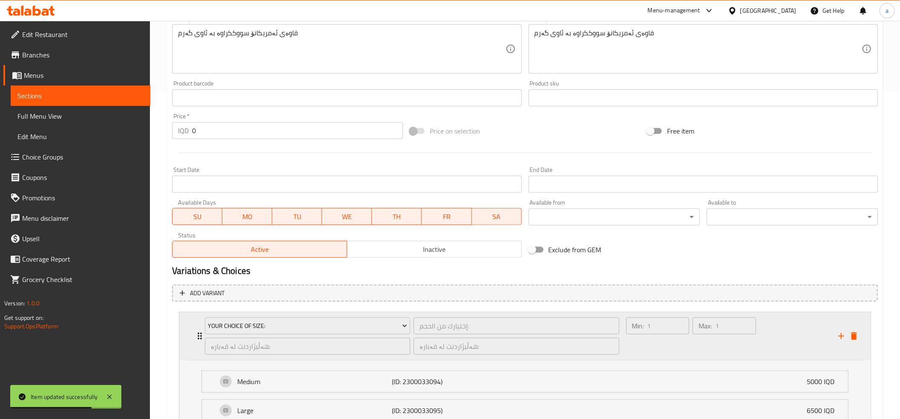
click at [197, 334] on icon "Expand" at bounding box center [200, 336] width 10 height 10
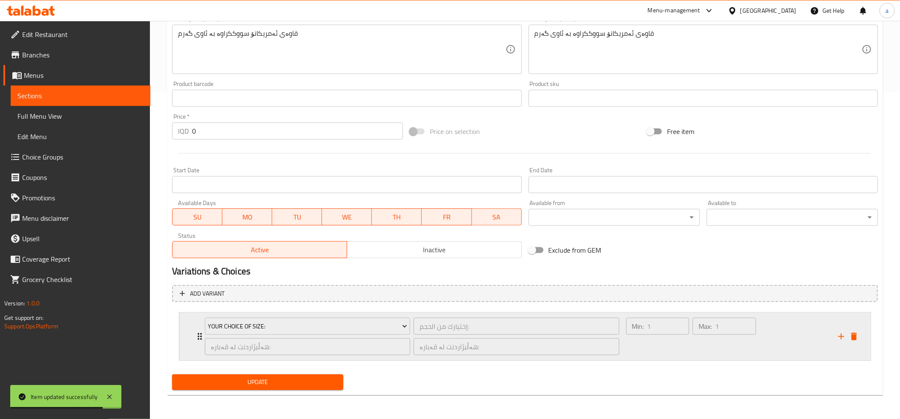
click at [197, 334] on icon "Expand" at bounding box center [200, 337] width 10 height 10
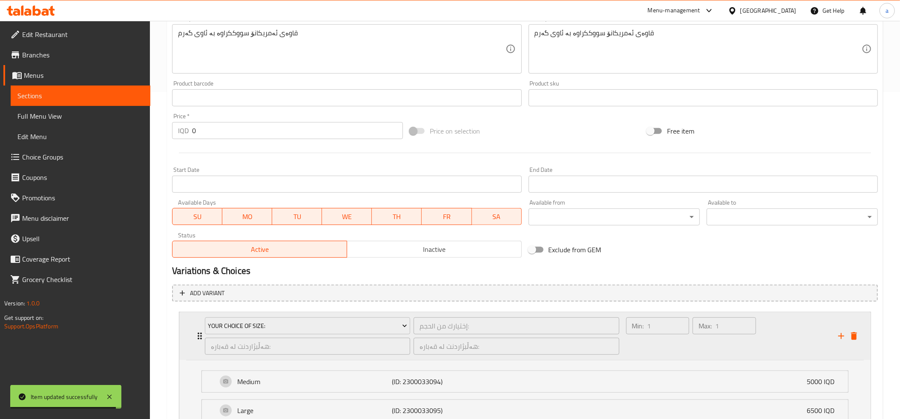
click at [197, 333] on icon "Expand" at bounding box center [200, 336] width 10 height 10
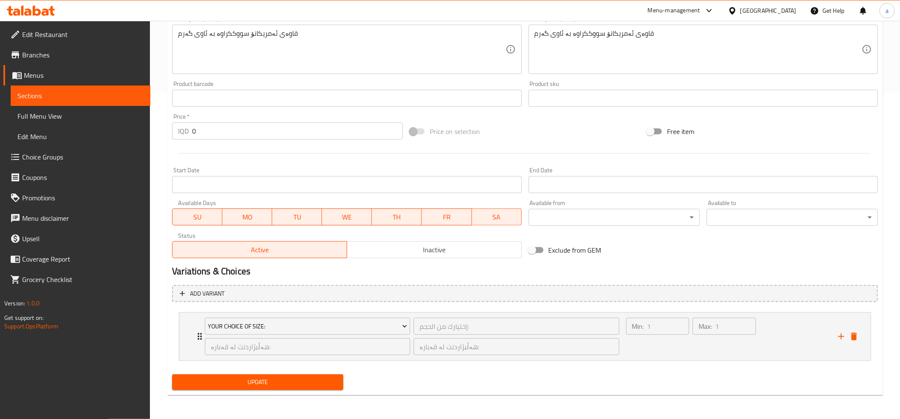
click at [267, 382] on span "Update" at bounding box center [258, 382] width 158 height 11
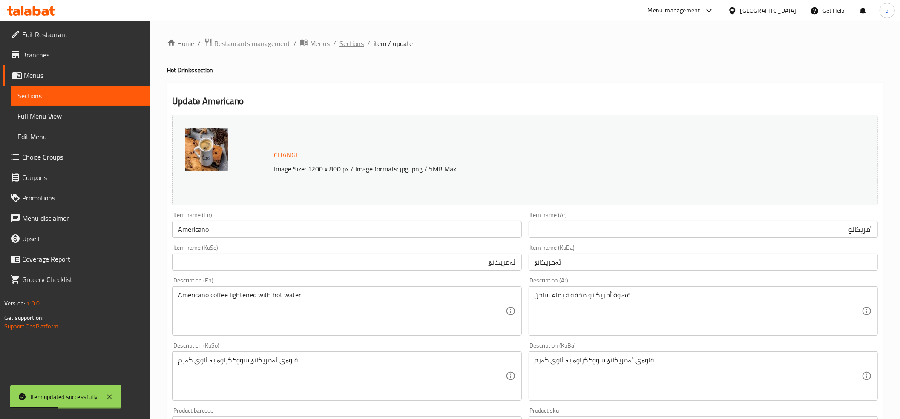
click at [353, 44] on span "Sections" at bounding box center [351, 43] width 24 height 10
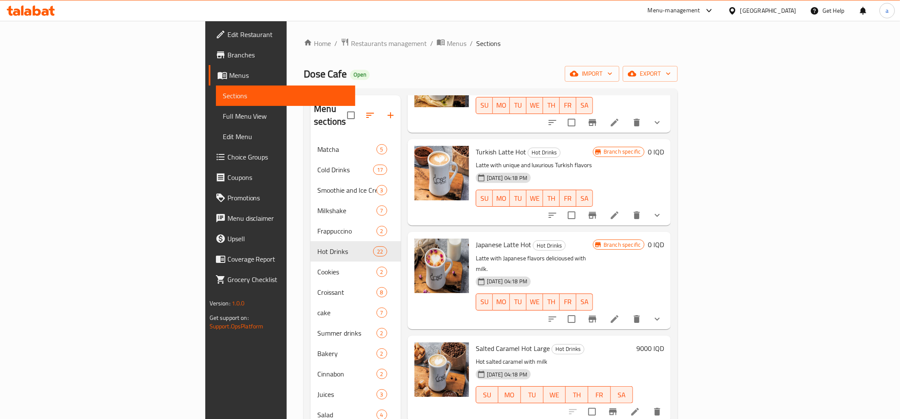
scroll to position [852, 0]
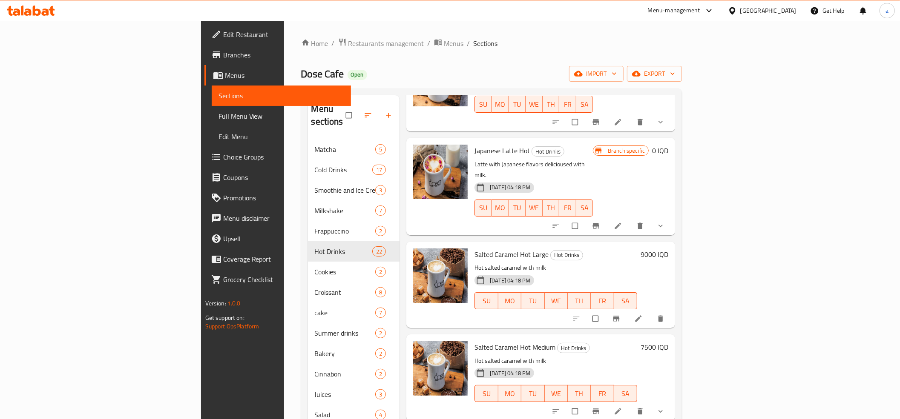
scroll to position [852, 0]
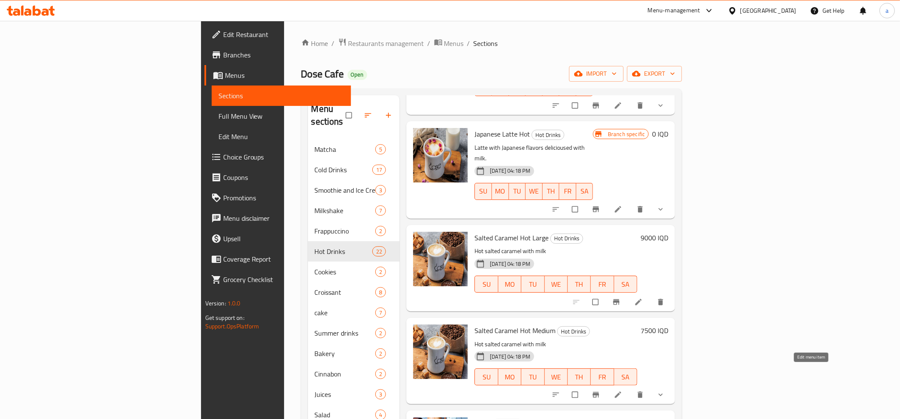
click at [622, 391] on icon at bounding box center [618, 395] width 9 height 9
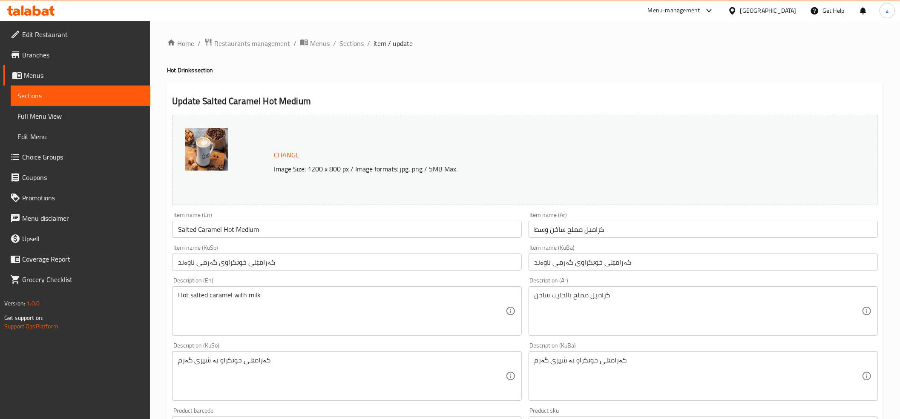
scroll to position [327, 0]
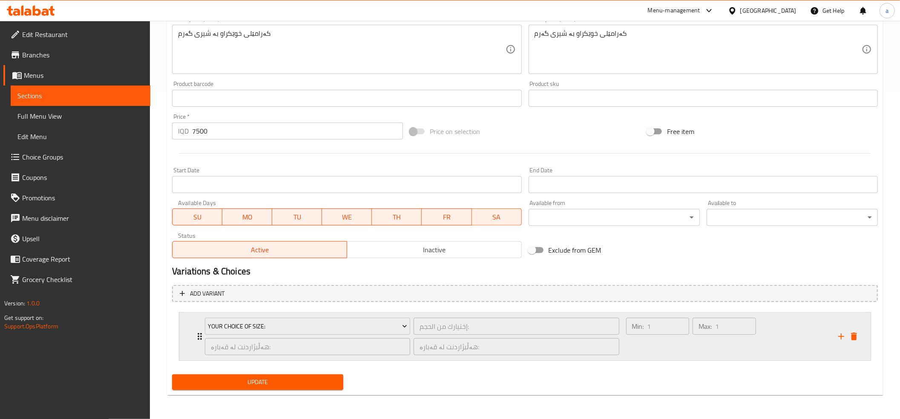
click at [193, 336] on div "Your Choice Of Size: إختيارك من الحجم: ​ هەڵبژاردنت لە قەبارە: ​ هەڵبژاردنت لە …" at bounding box center [524, 337] width 691 height 48
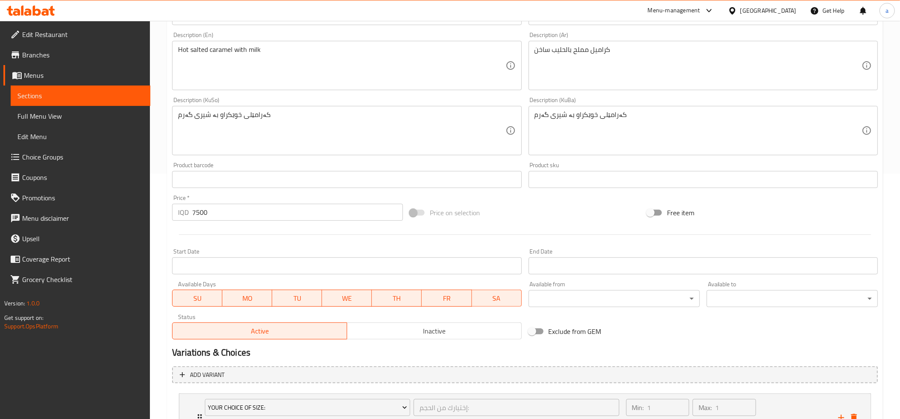
scroll to position [0, 0]
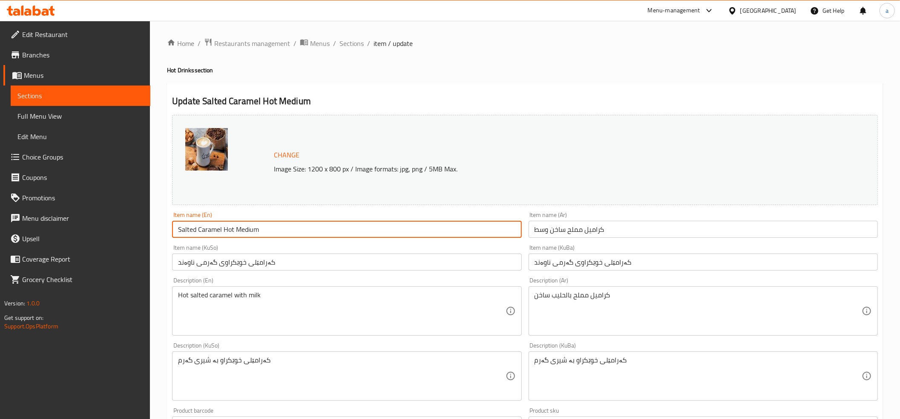
drag, startPoint x: 327, startPoint y: 224, endPoint x: 255, endPoint y: 227, distance: 72.4
click at [253, 227] on input "Salted Caramel Hot Medium" at bounding box center [346, 229] width 349 height 17
click at [266, 237] on input "Salted Caramel Hot Medium" at bounding box center [346, 229] width 349 height 17
drag, startPoint x: 268, startPoint y: 232, endPoint x: 233, endPoint y: 230, distance: 35.0
click at [233, 230] on input "Salted Caramel Hot Medium" at bounding box center [346, 229] width 349 height 17
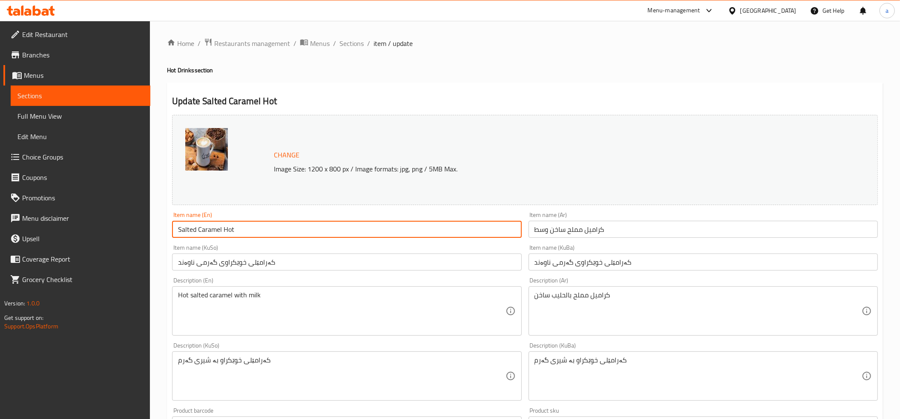
type input "Salted Caramel Hot"
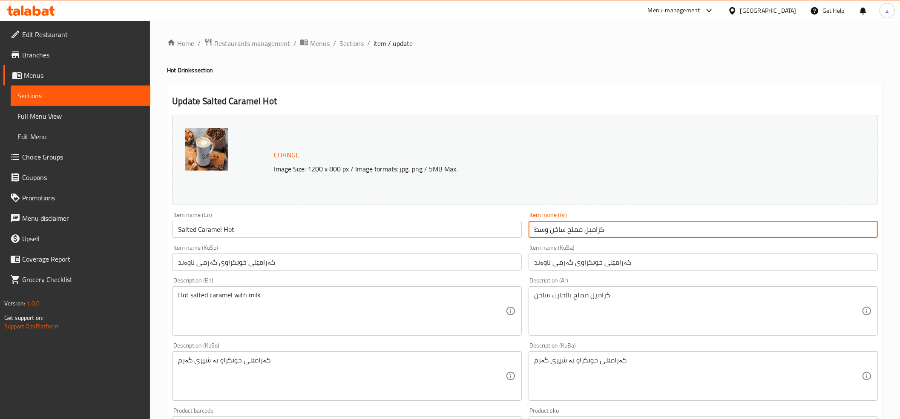
drag, startPoint x: 549, startPoint y: 232, endPoint x: 536, endPoint y: 231, distance: 13.7
click at [536, 231] on input "كراميل مملح ساخن وسط" at bounding box center [702, 229] width 349 height 17
type input "كراميل مملح ساخن"
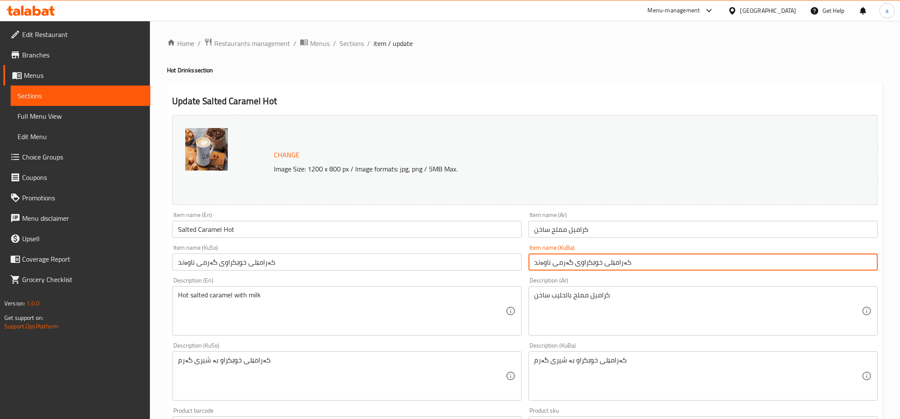
drag, startPoint x: 549, startPoint y: 261, endPoint x: 527, endPoint y: 262, distance: 22.2
click at [527, 262] on div "Item name (KuBa) کەرامێلی خوێکراوی گەرمی ناوەند Item name (KuBa)" at bounding box center [703, 257] width 356 height 33
type input "کەرامێلی خوێکراوی گەرم"
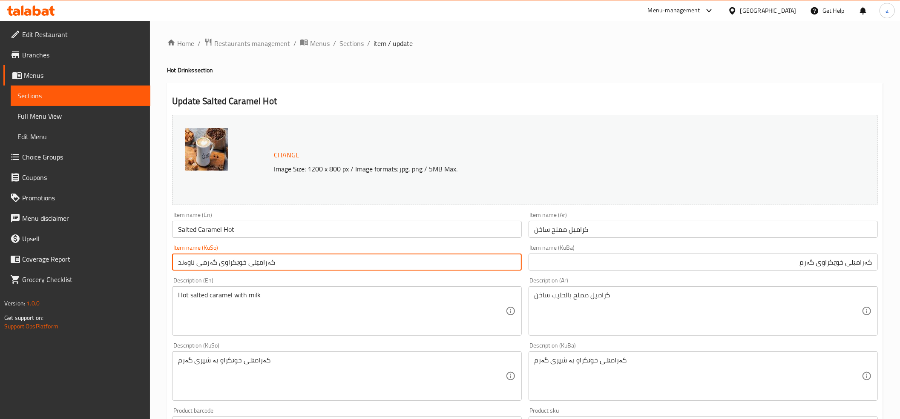
click at [358, 267] on input "کەرامێلی خوێکراوی گەرمی ناوەند" at bounding box center [346, 262] width 349 height 17
paste input "text"
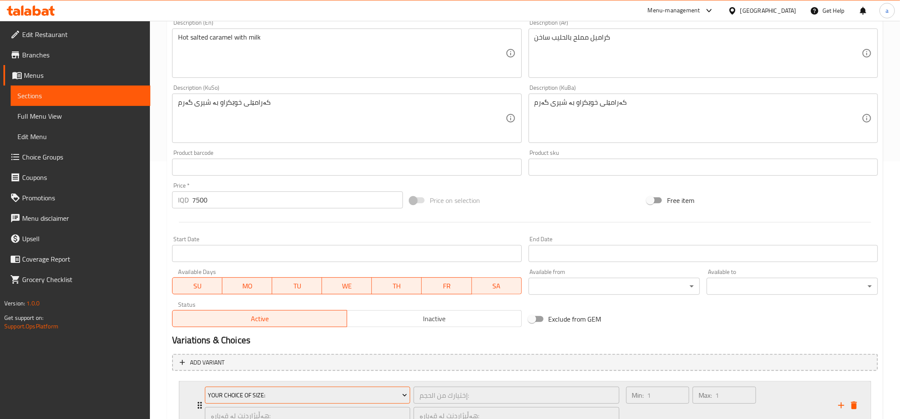
scroll to position [379, 0]
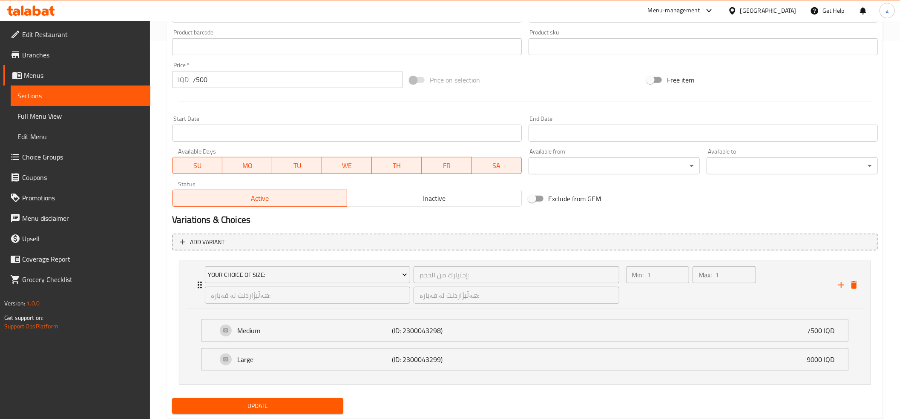
type input "کەرامێلی خوێکراوی گەرم"
click at [291, 407] on span "Update" at bounding box center [258, 406] width 158 height 11
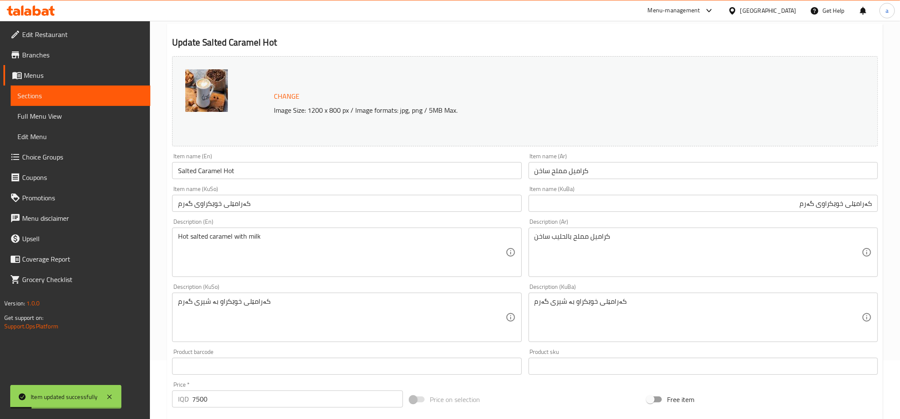
scroll to position [0, 0]
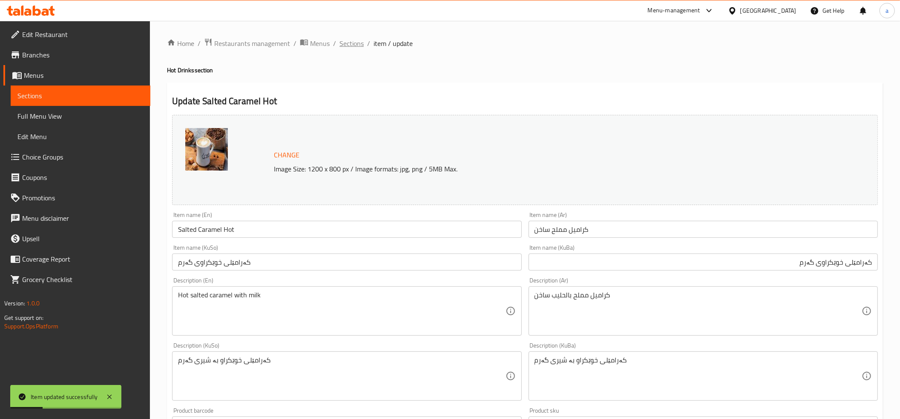
click at [352, 48] on span "Sections" at bounding box center [351, 43] width 24 height 10
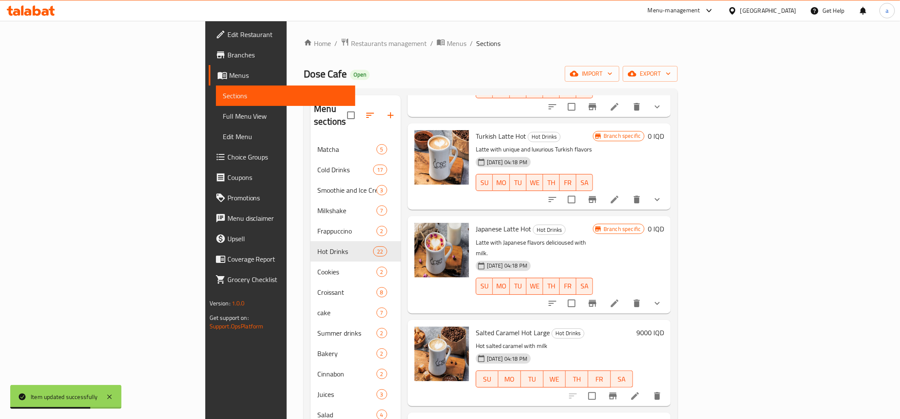
scroll to position [852, 0]
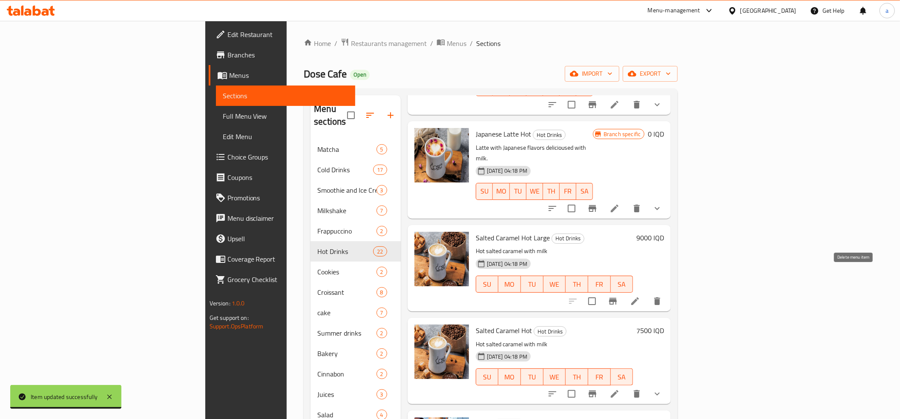
click at [667, 291] on button "delete" at bounding box center [657, 301] width 20 height 20
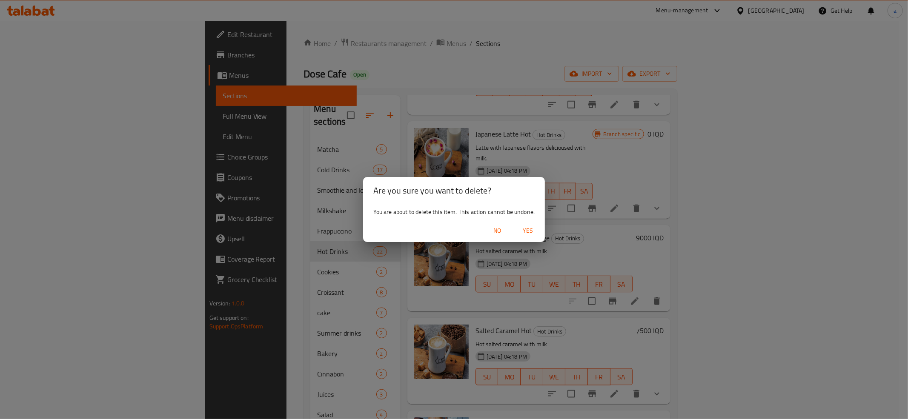
click at [522, 227] on span "Yes" at bounding box center [528, 231] width 20 height 11
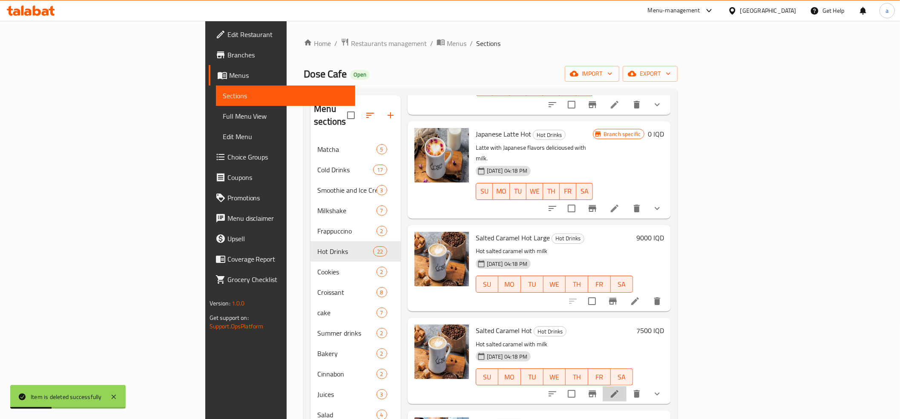
click at [626, 387] on li at bounding box center [615, 394] width 24 height 15
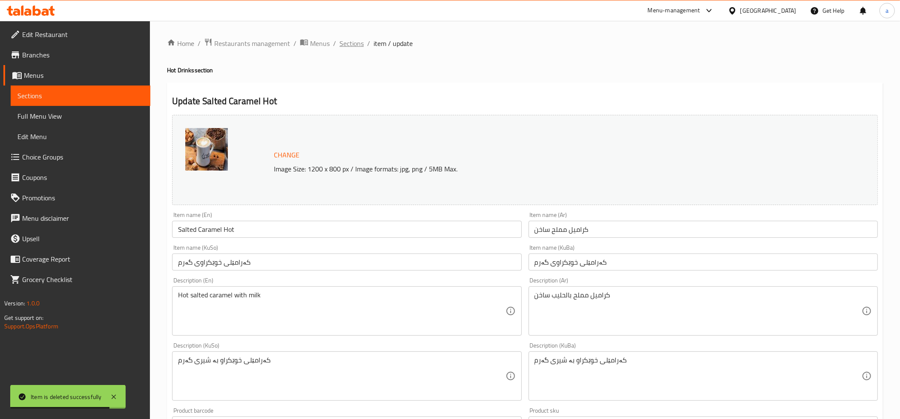
click at [350, 38] on span "Sections" at bounding box center [351, 43] width 24 height 10
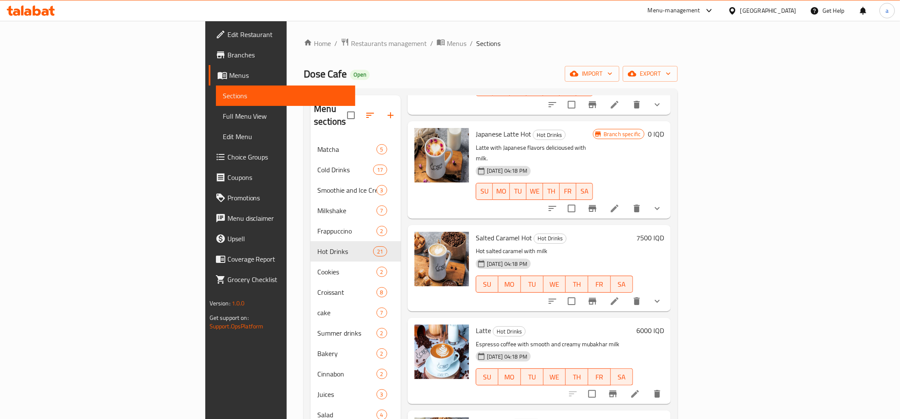
scroll to position [757, 0]
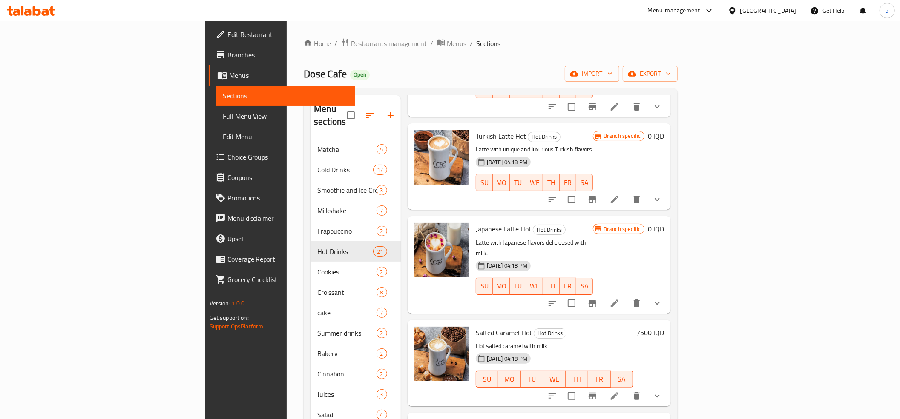
click at [664, 327] on h6 "7500 IQD" at bounding box center [650, 333] width 28 height 12
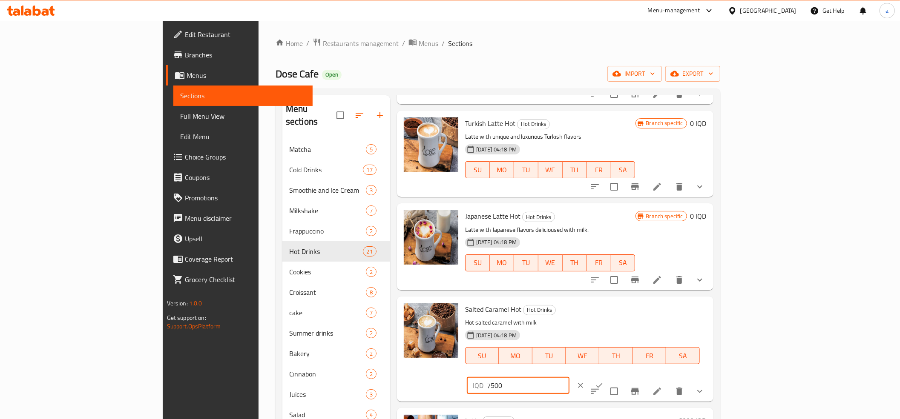
click at [569, 377] on input "7500" at bounding box center [528, 385] width 83 height 17
type input "0"
click at [608, 376] on button "ok" at bounding box center [599, 385] width 19 height 19
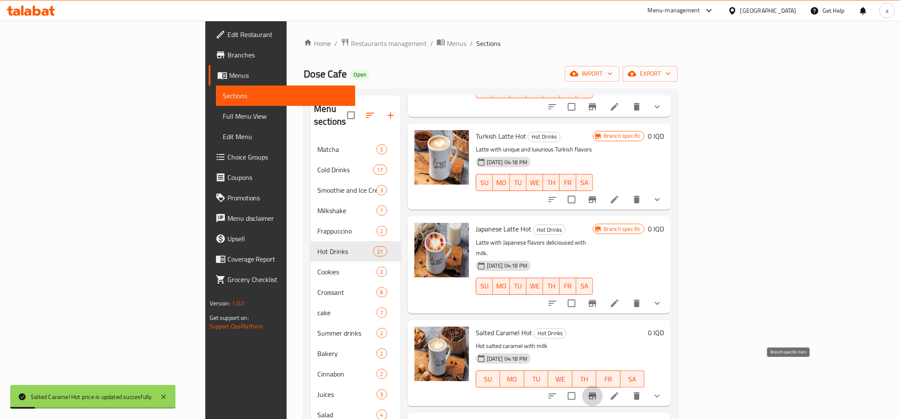
click at [603, 386] on button "Branch-specific-item" at bounding box center [592, 396] width 20 height 20
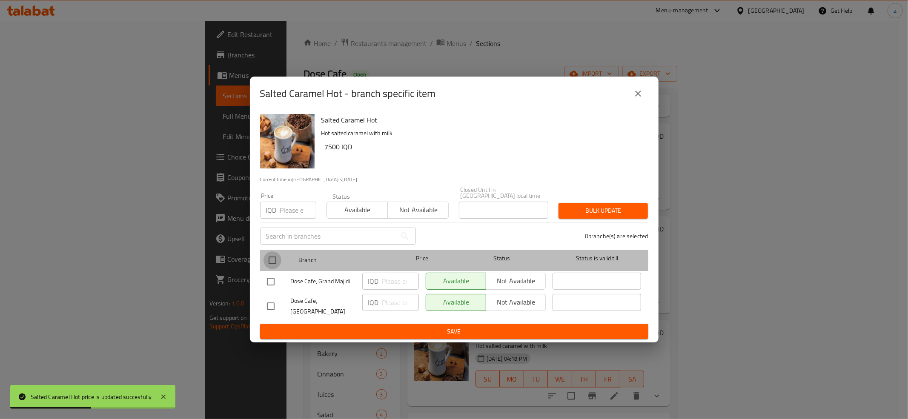
click at [271, 261] on input "checkbox" at bounding box center [273, 261] width 18 height 18
checkbox input "true"
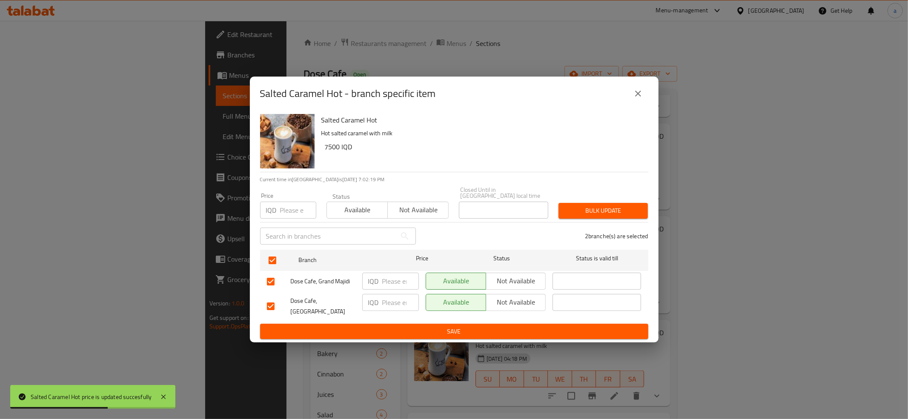
click at [391, 280] on input "number" at bounding box center [400, 281] width 37 height 17
paste input "0"
type input "0"
click at [393, 302] on input "number" at bounding box center [400, 302] width 37 height 17
paste input "0"
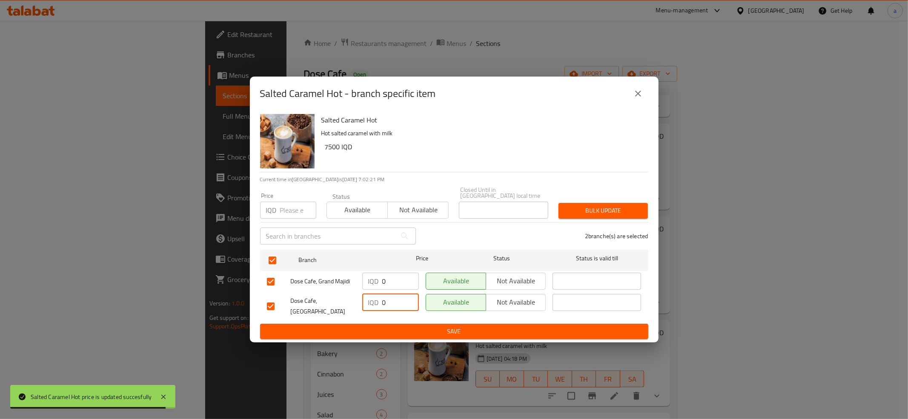
type input "0"
click at [390, 329] on span "Save" at bounding box center [454, 332] width 375 height 11
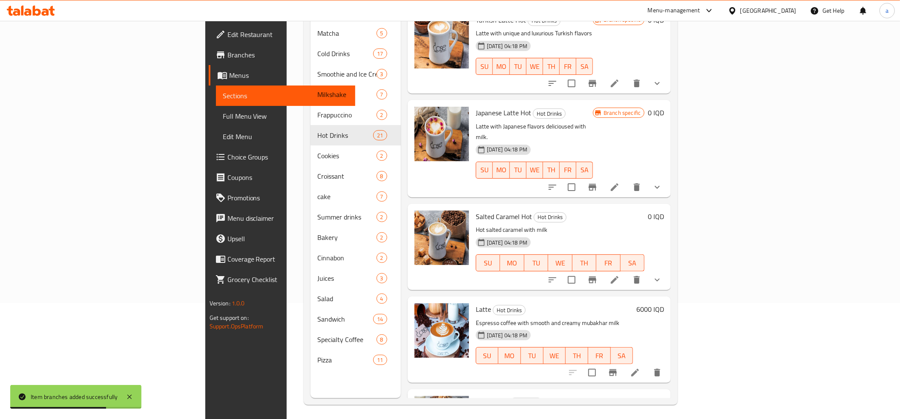
scroll to position [120, 0]
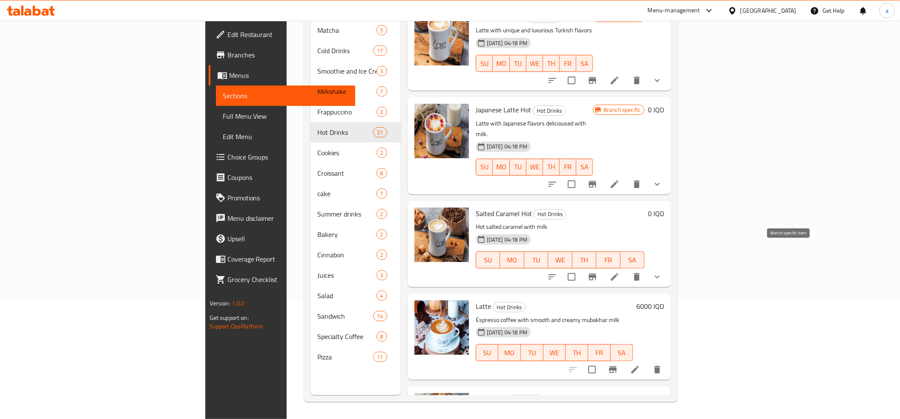
click at [597, 272] on icon "Branch-specific-item" at bounding box center [592, 277] width 10 height 10
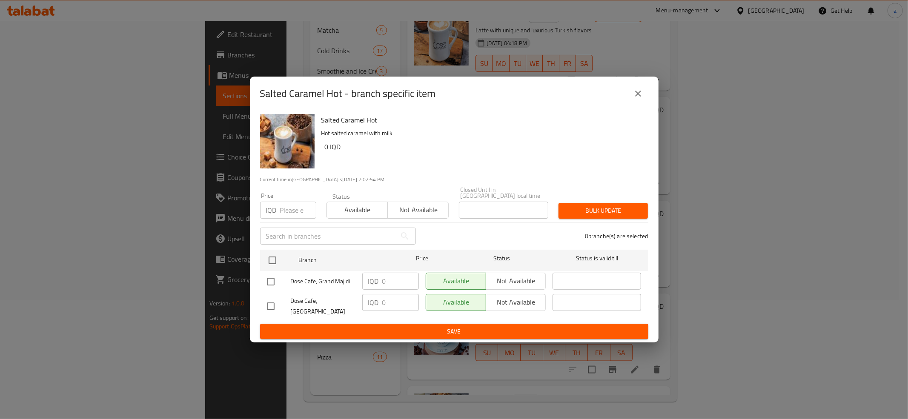
click at [639, 104] on button "close" at bounding box center [638, 93] width 20 height 20
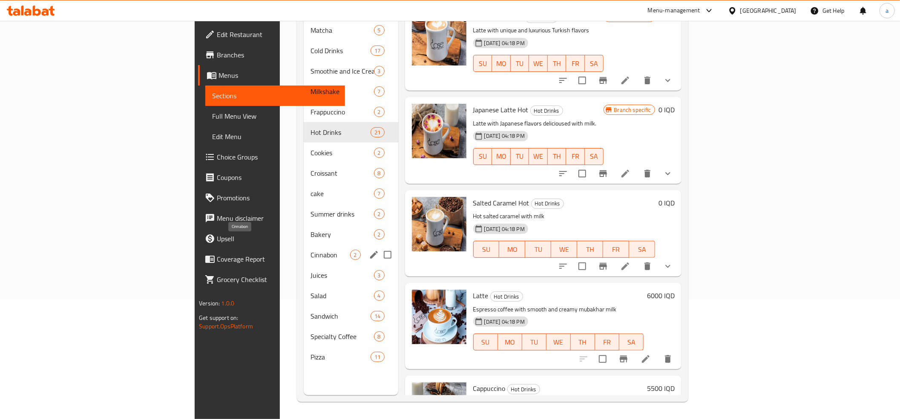
scroll to position [0, 0]
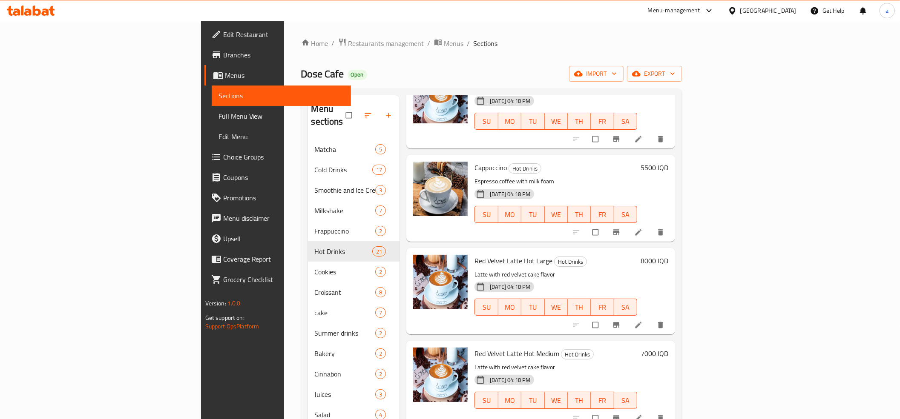
scroll to position [1135, 0]
